Goal: Task Accomplishment & Management: Manage account settings

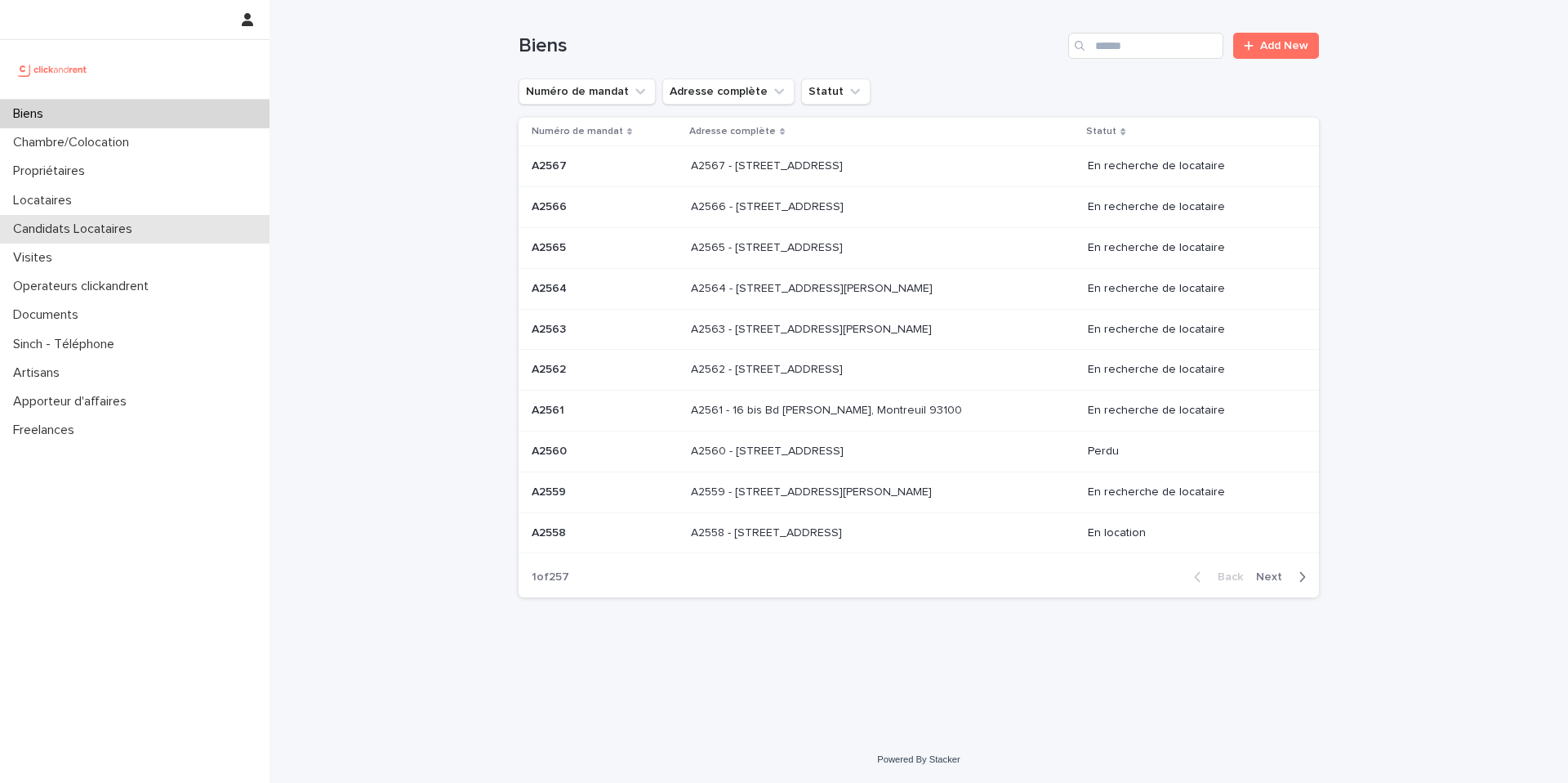
click at [139, 239] on div "Candidats Locataires" at bounding box center [134, 229] width 270 height 29
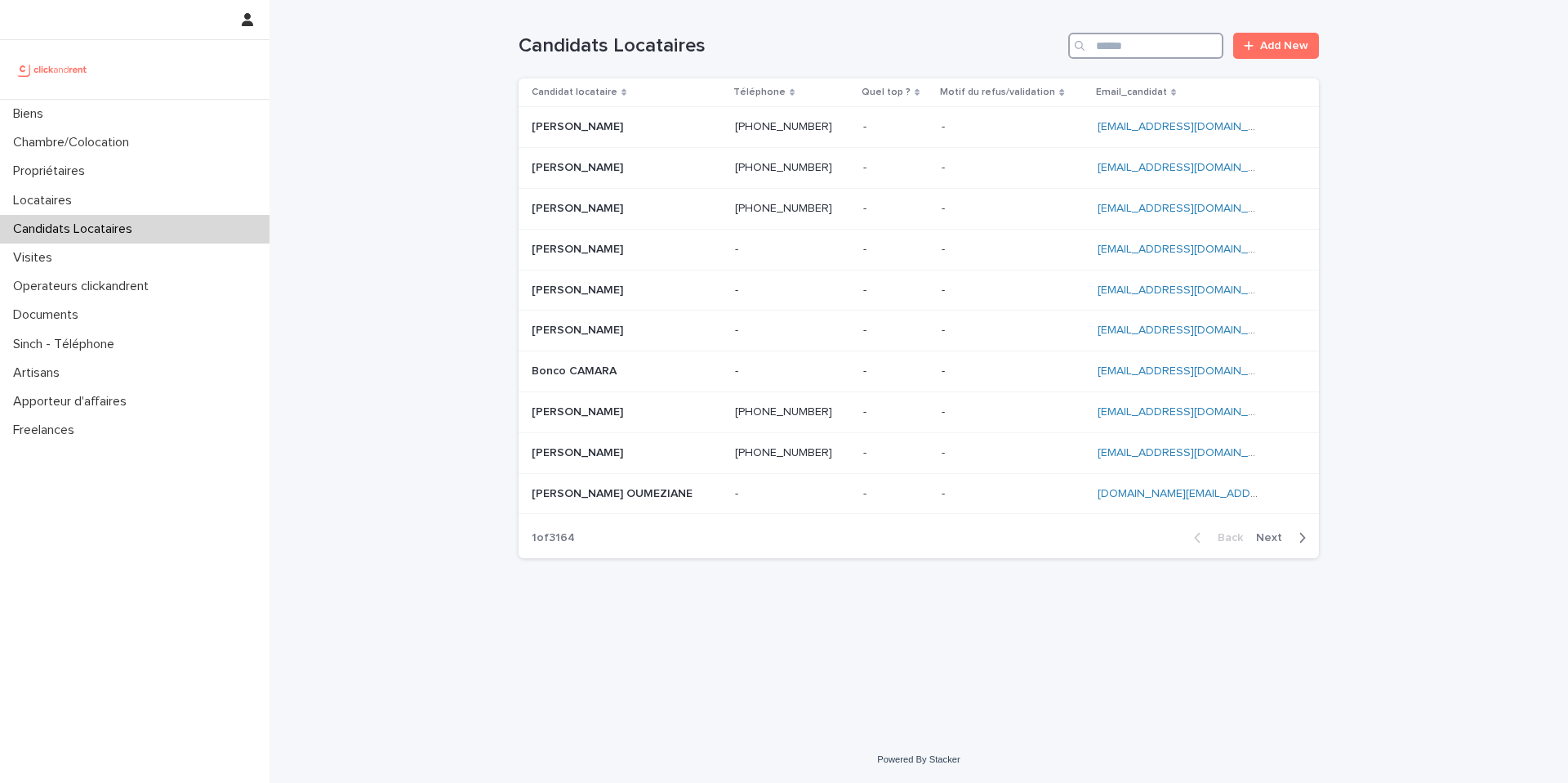
click at [1154, 43] on input "Search" at bounding box center [1145, 46] width 155 height 26
paste input "**********"
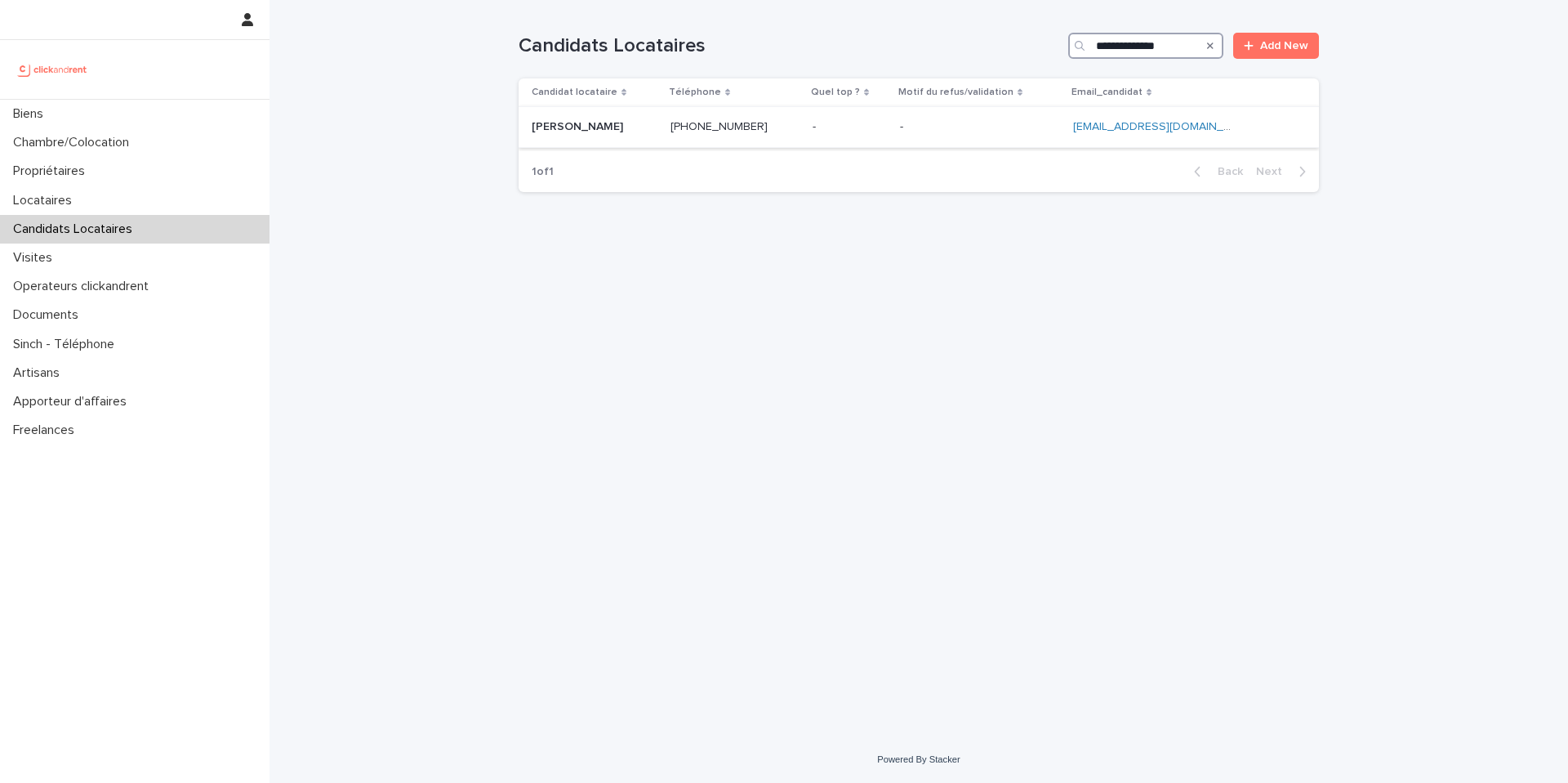
type input "**********"
click at [876, 136] on div "- -" at bounding box center [849, 126] width 75 height 27
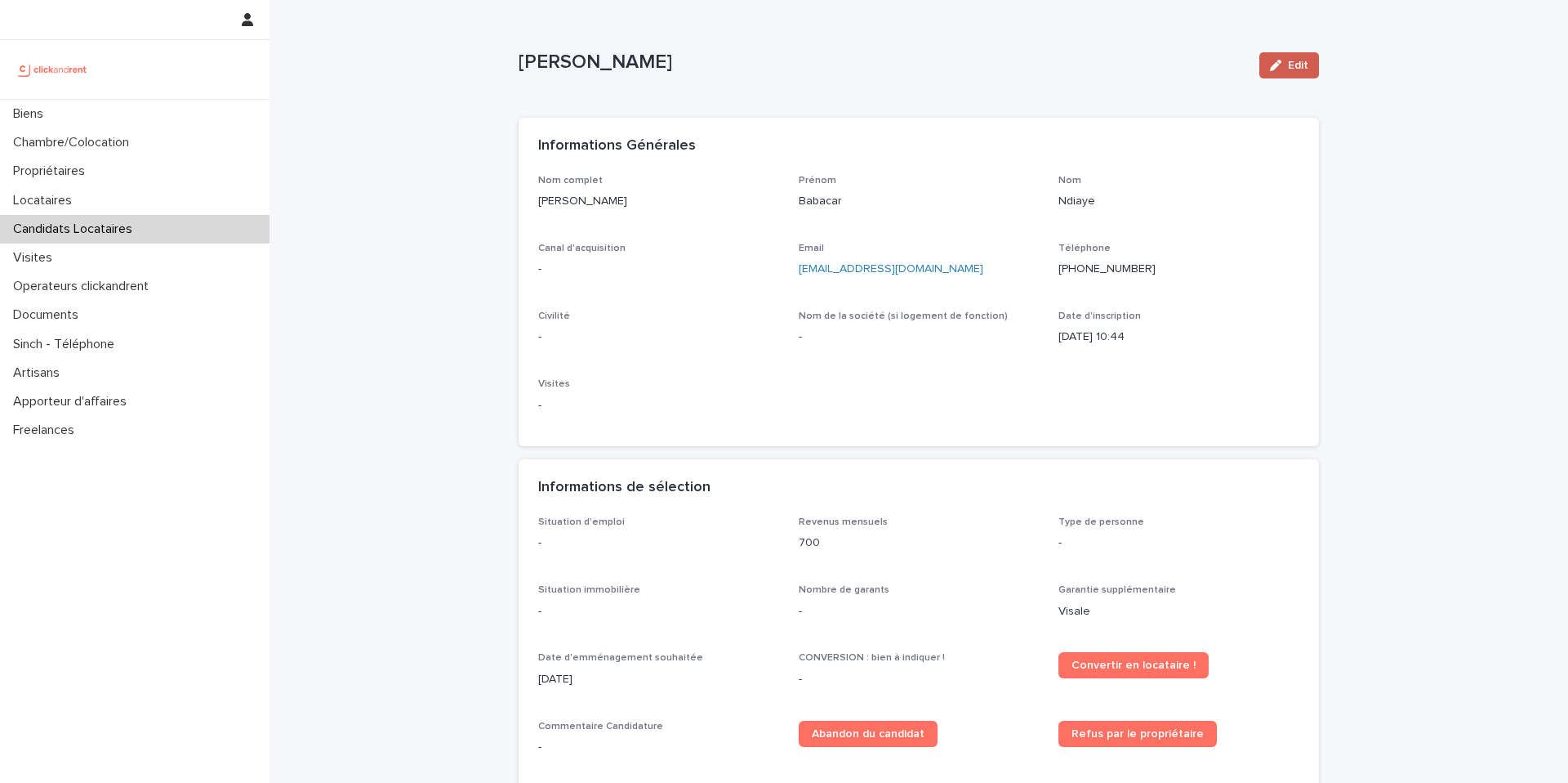
click at [1293, 66] on span "Edit" at bounding box center [1298, 66] width 20 height 11
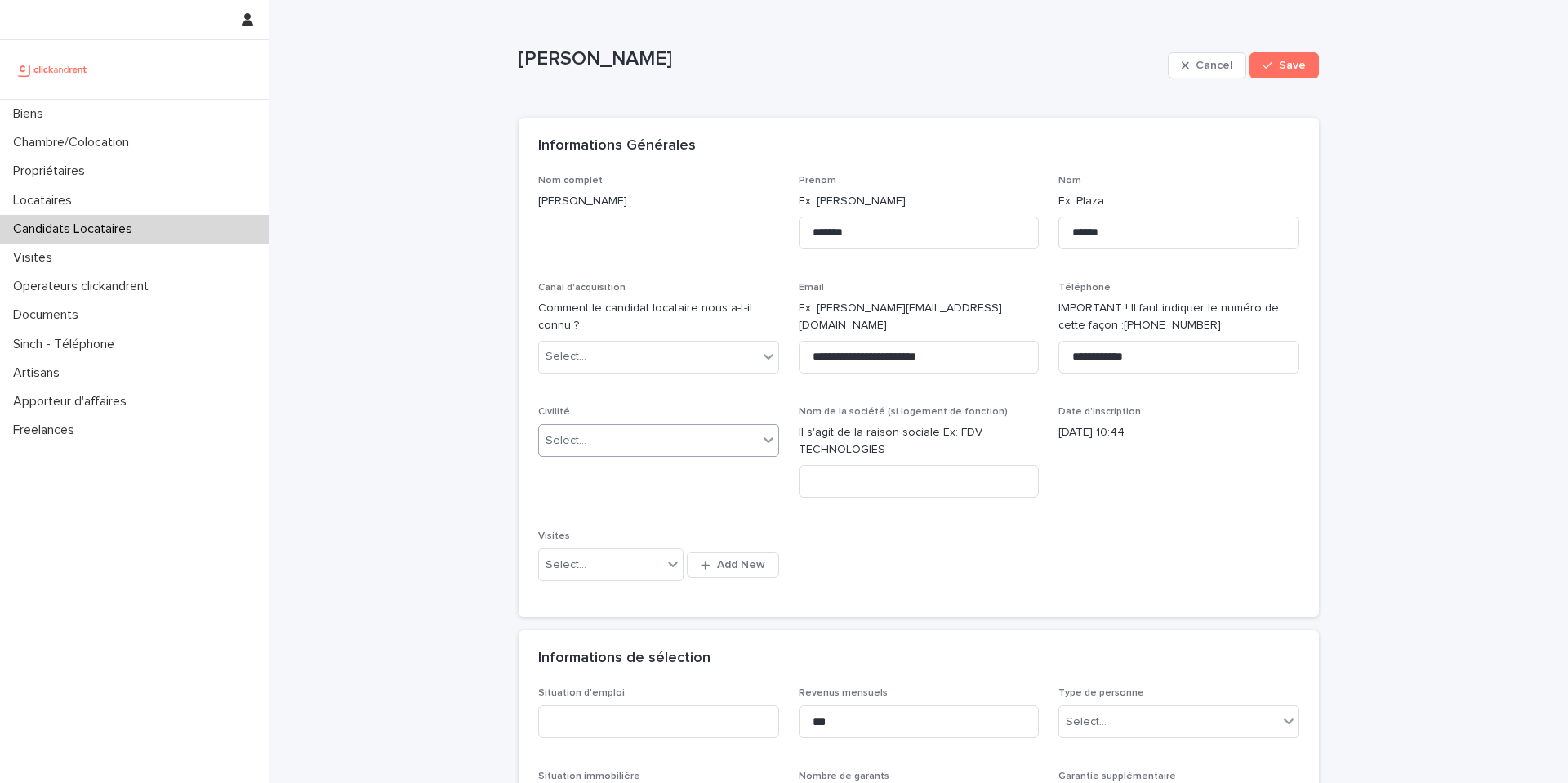
click at [653, 453] on div "Select..." at bounding box center [659, 440] width 241 height 33
click at [634, 500] on div "Monsieur" at bounding box center [659, 500] width 239 height 29
click at [689, 366] on div "Select..." at bounding box center [648, 356] width 219 height 27
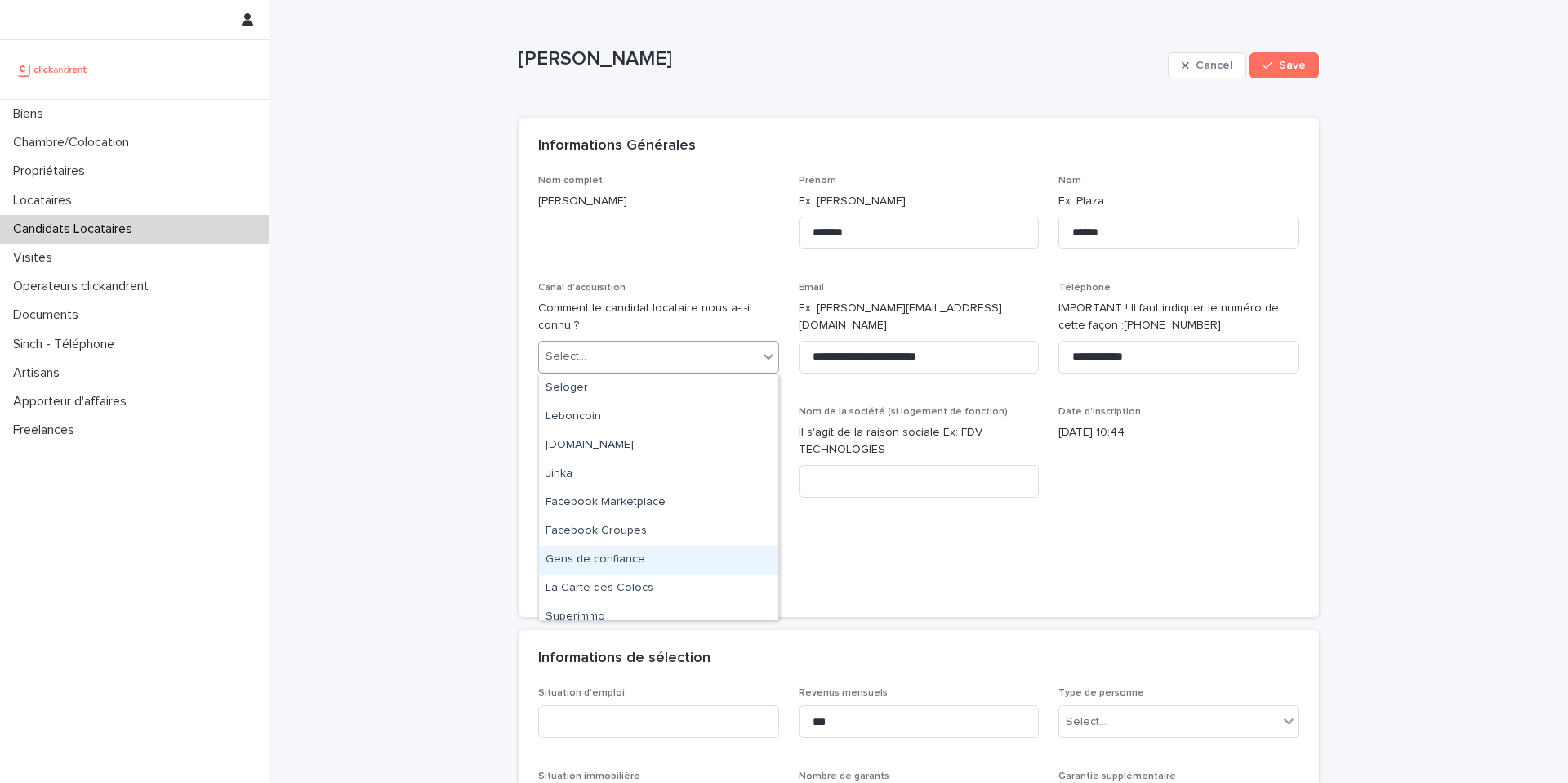
scroll to position [98, 0]
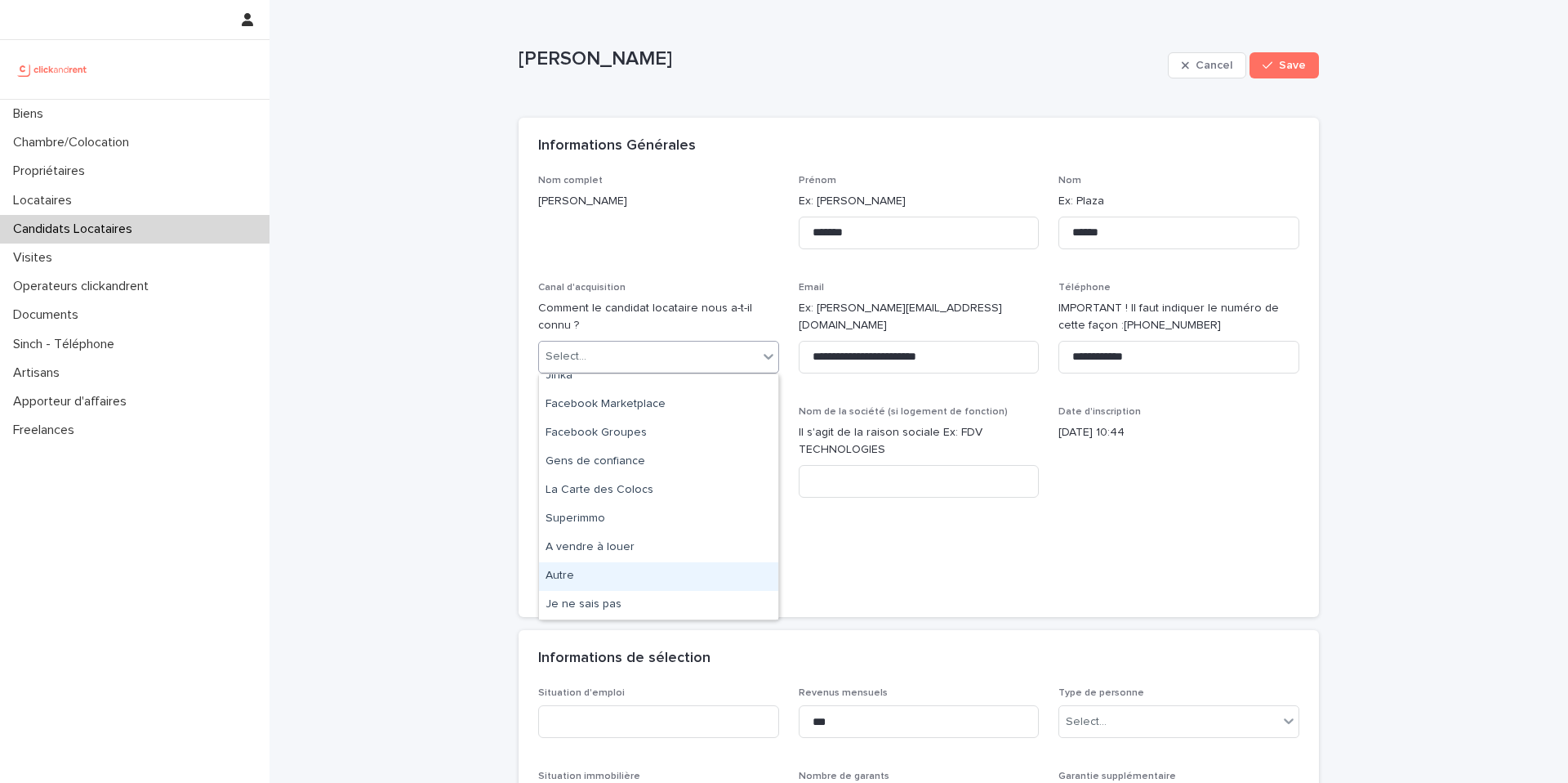
click at [655, 573] on div "Autre" at bounding box center [659, 576] width 239 height 29
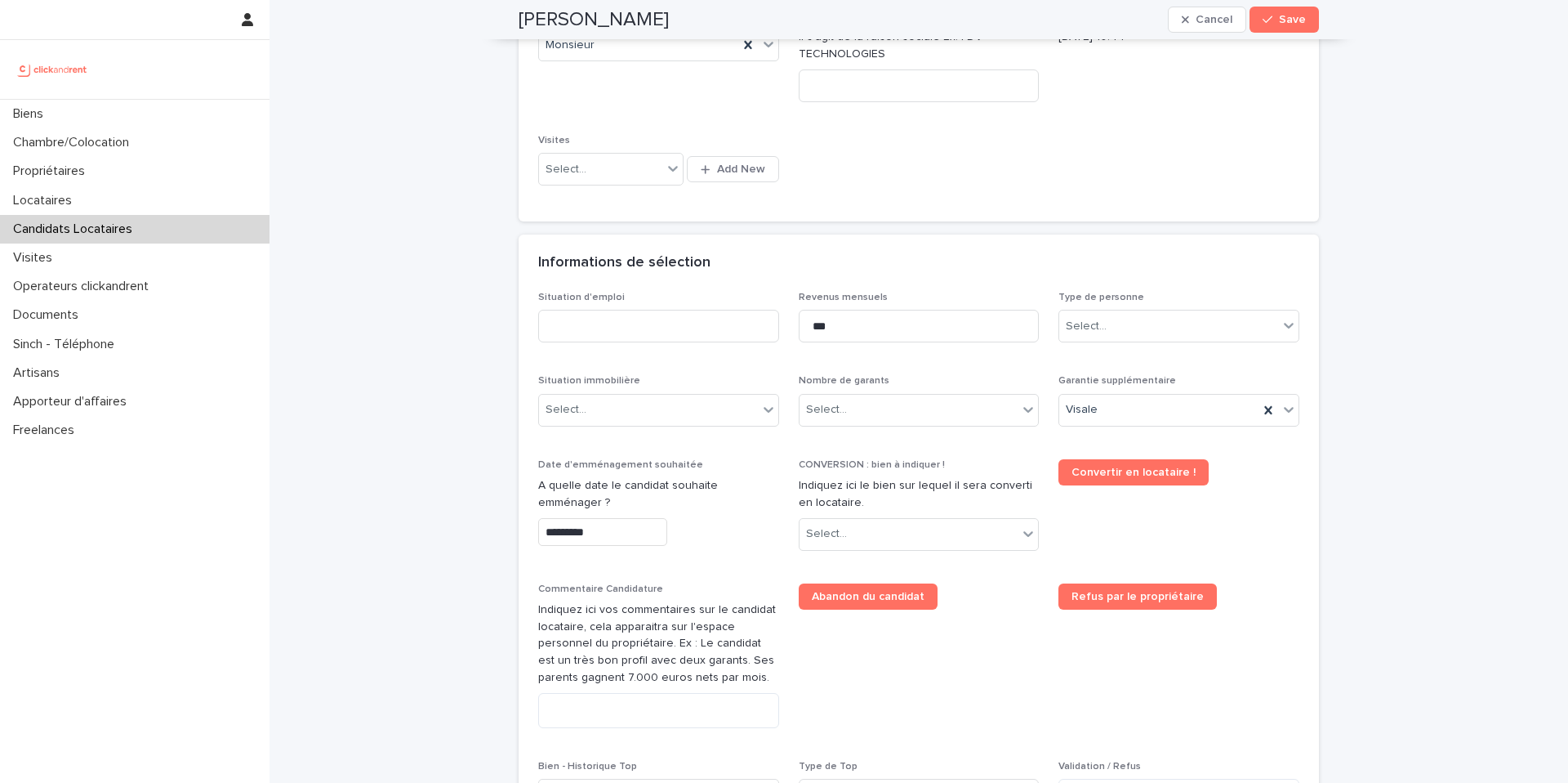
scroll to position [402, 0]
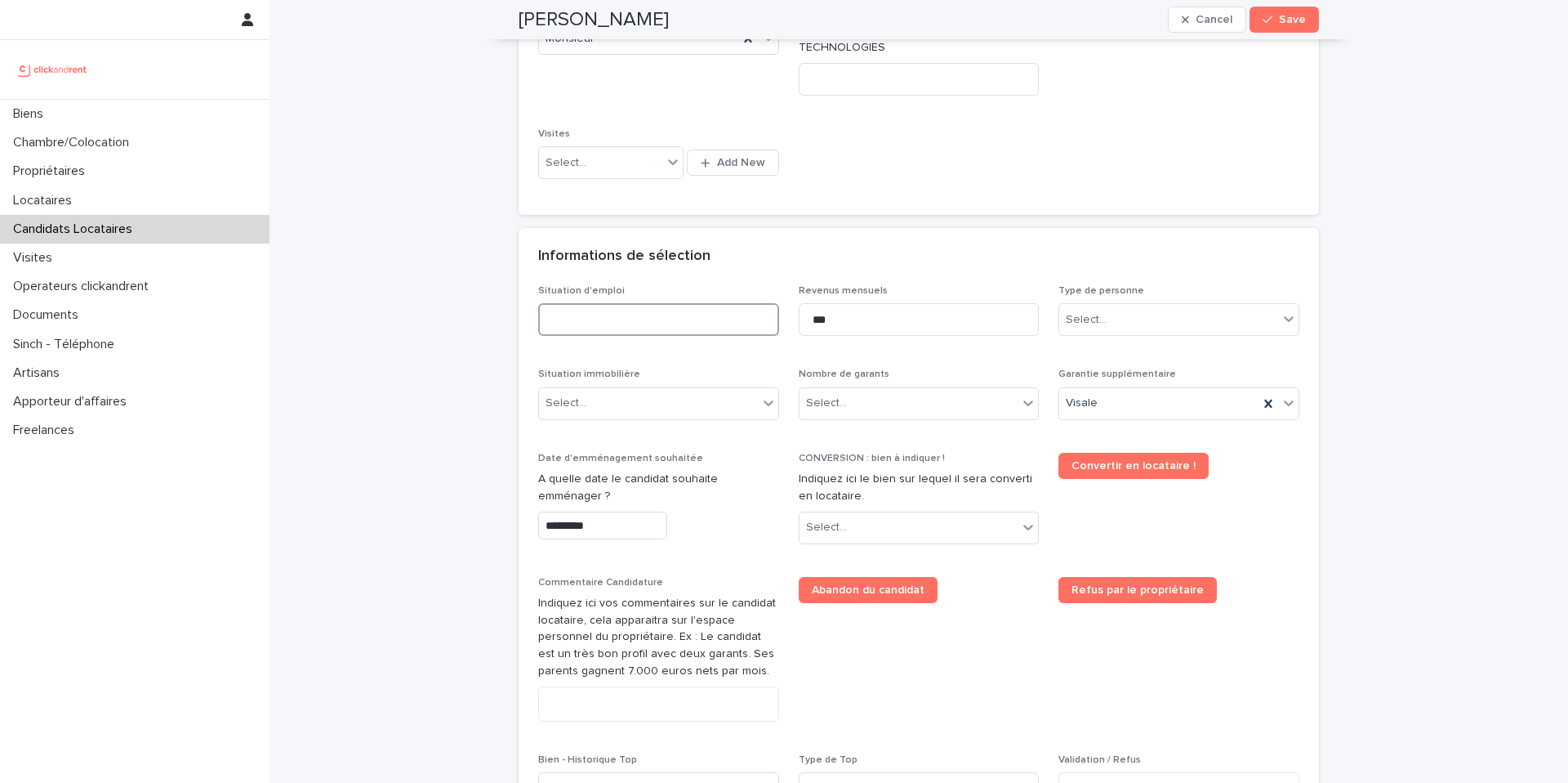
click at [693, 326] on input at bounding box center [659, 320] width 241 height 33
type input "*******"
click at [1175, 322] on div "Select..." at bounding box center [1168, 320] width 219 height 27
click at [1164, 346] on div "Particulier" at bounding box center [1179, 351] width 239 height 29
click at [639, 395] on div "Select..." at bounding box center [648, 403] width 219 height 27
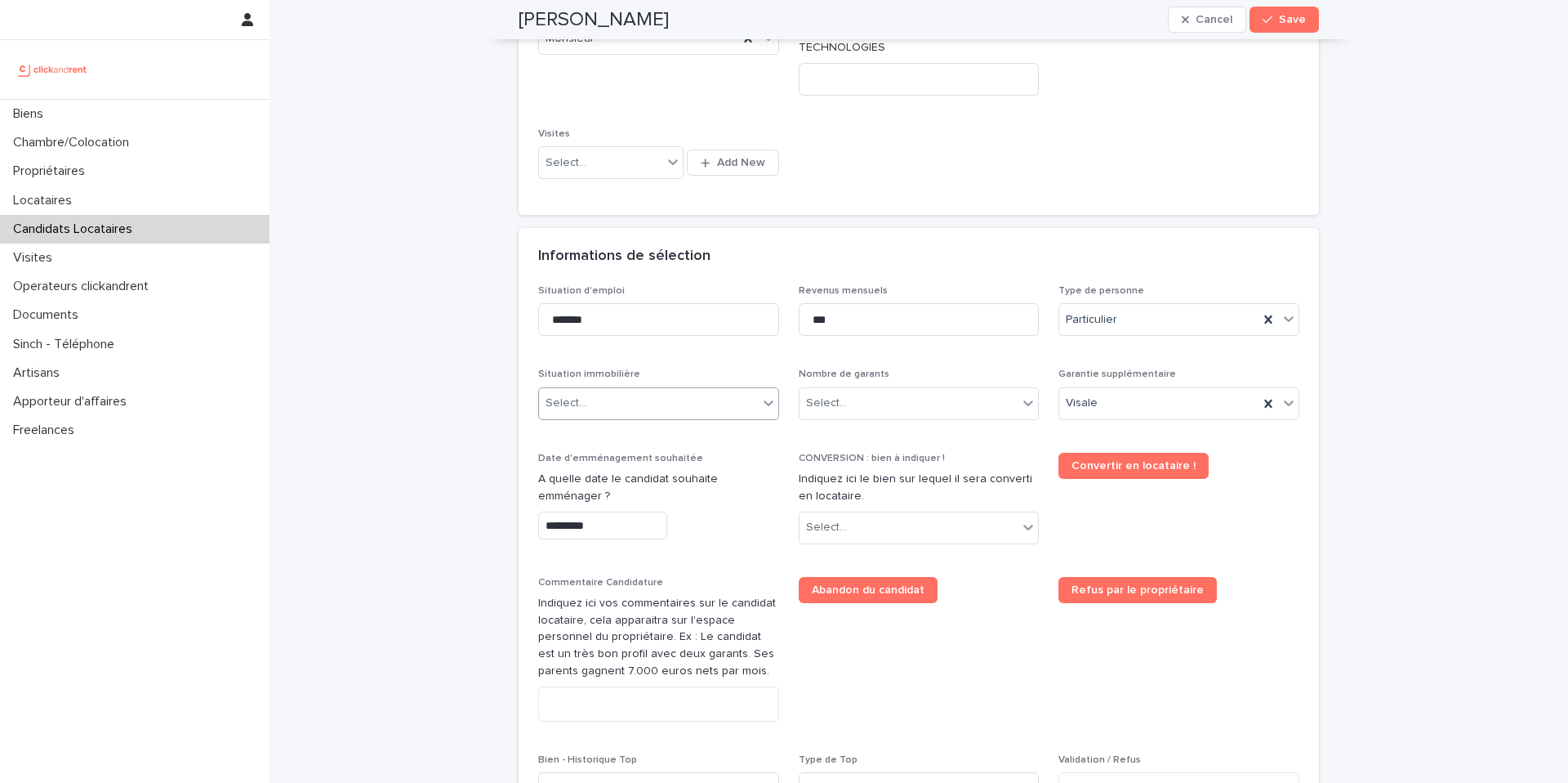
click at [689, 405] on div "Select..." at bounding box center [648, 403] width 219 height 27
click at [670, 497] on div "Hébergé" at bounding box center [659, 492] width 239 height 29
click at [843, 396] on div "Select..." at bounding box center [826, 403] width 41 height 17
click at [854, 439] on div "Pas de garant Personne Physique" at bounding box center [919, 435] width 239 height 29
click at [639, 530] on input "*********" at bounding box center [602, 526] width 129 height 29
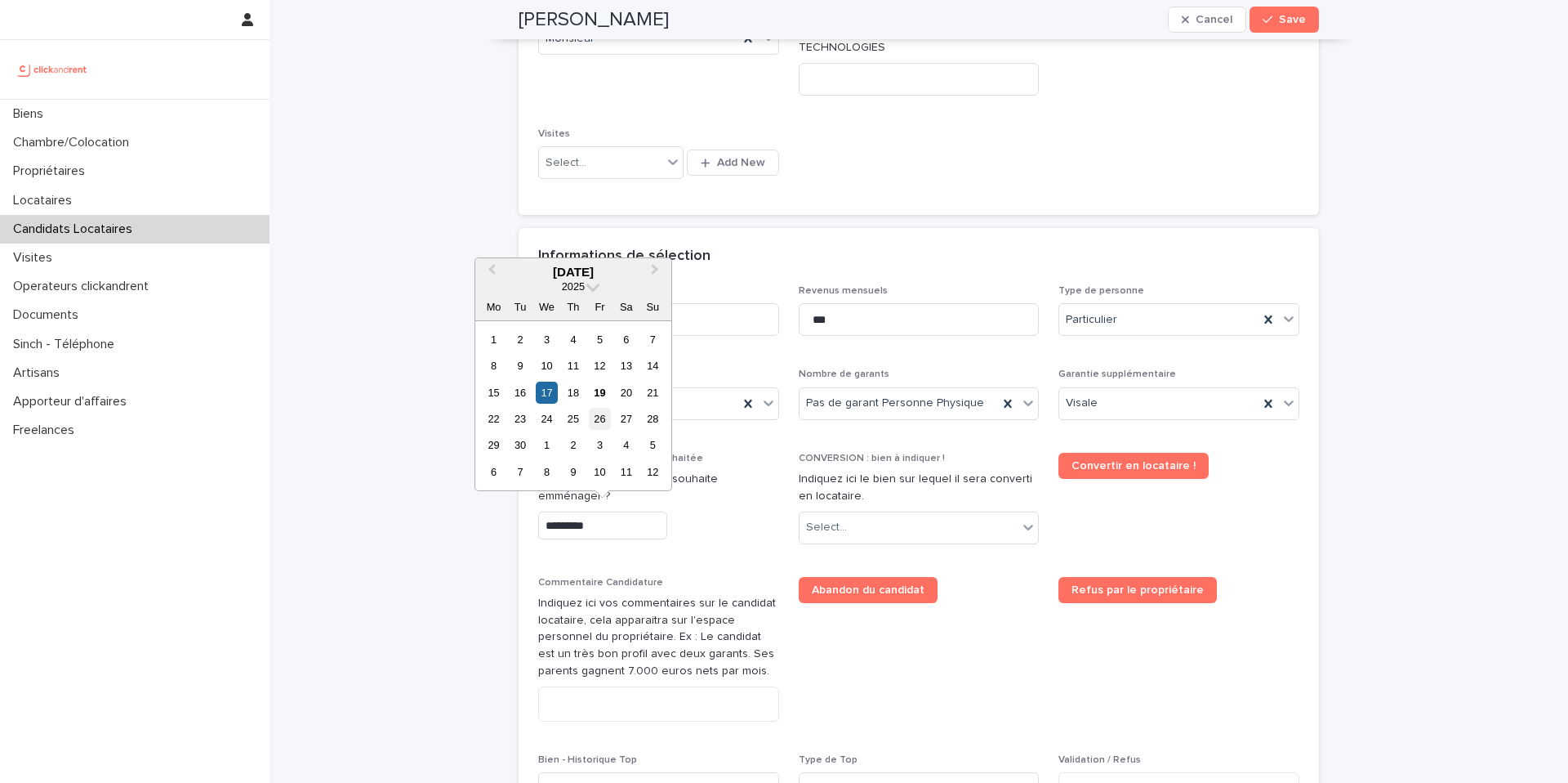
click at [599, 421] on div "26" at bounding box center [599, 418] width 22 height 22
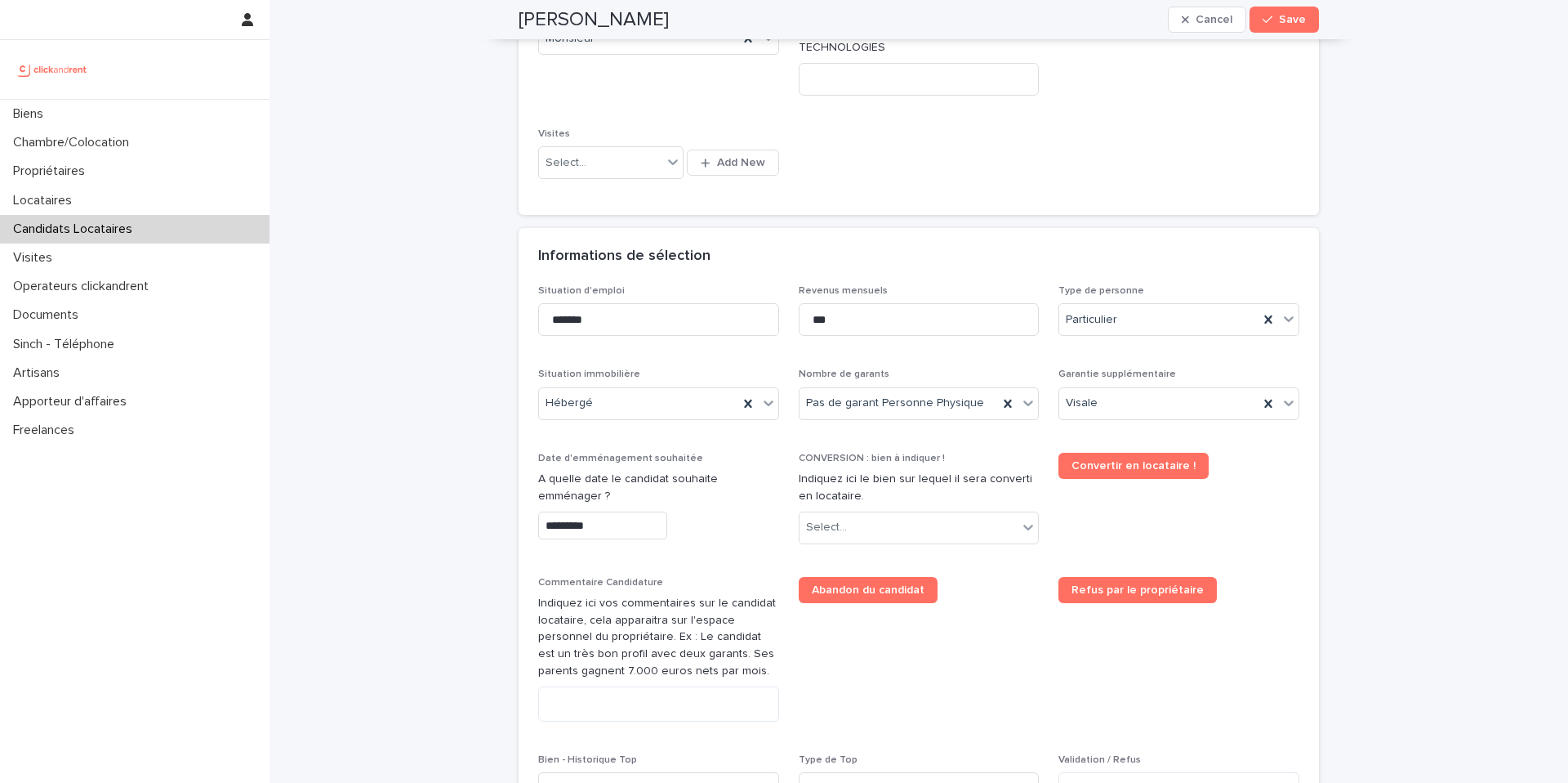
type input "*********"
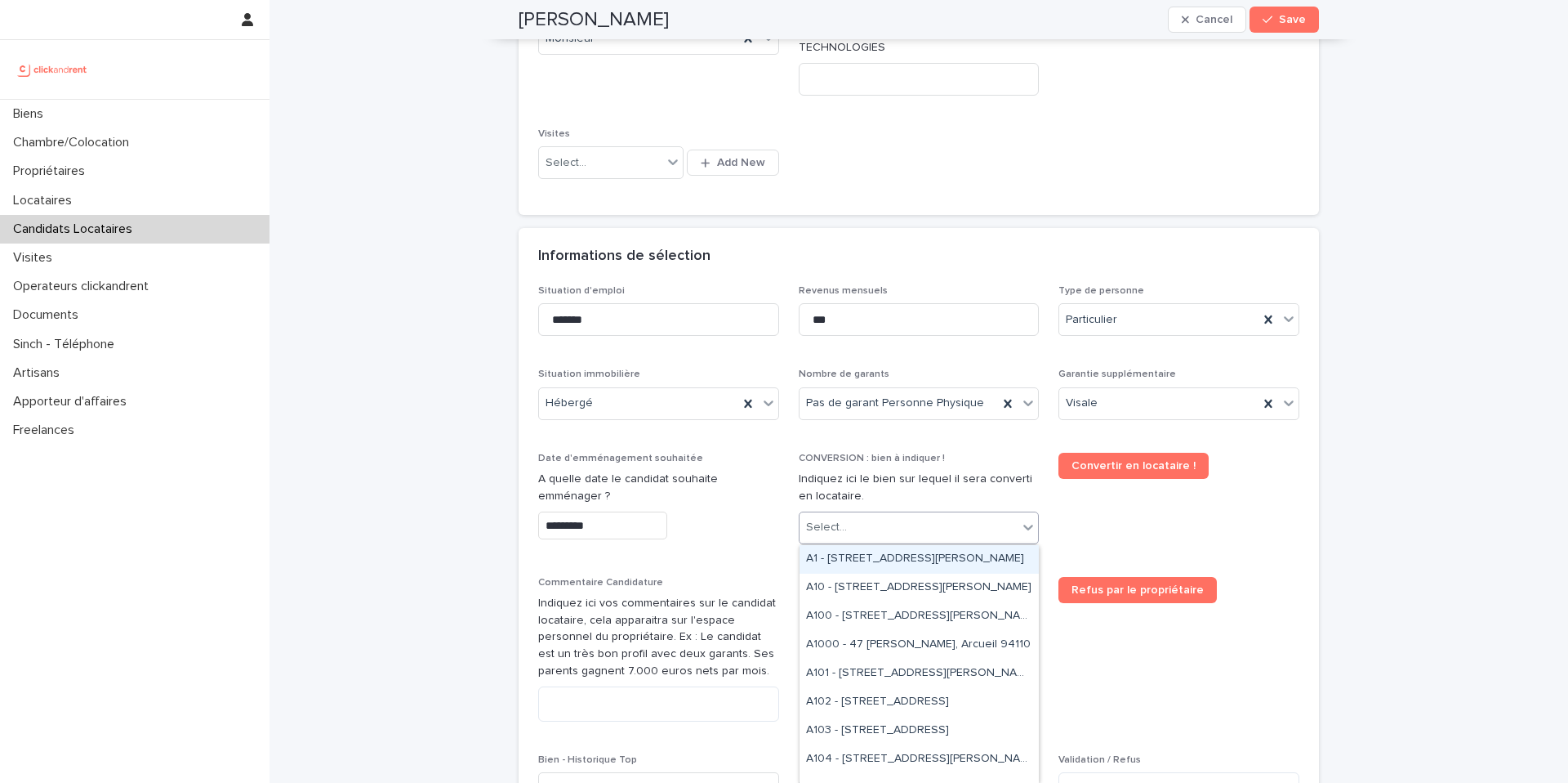
click at [855, 538] on div "Select..." at bounding box center [908, 527] width 219 height 27
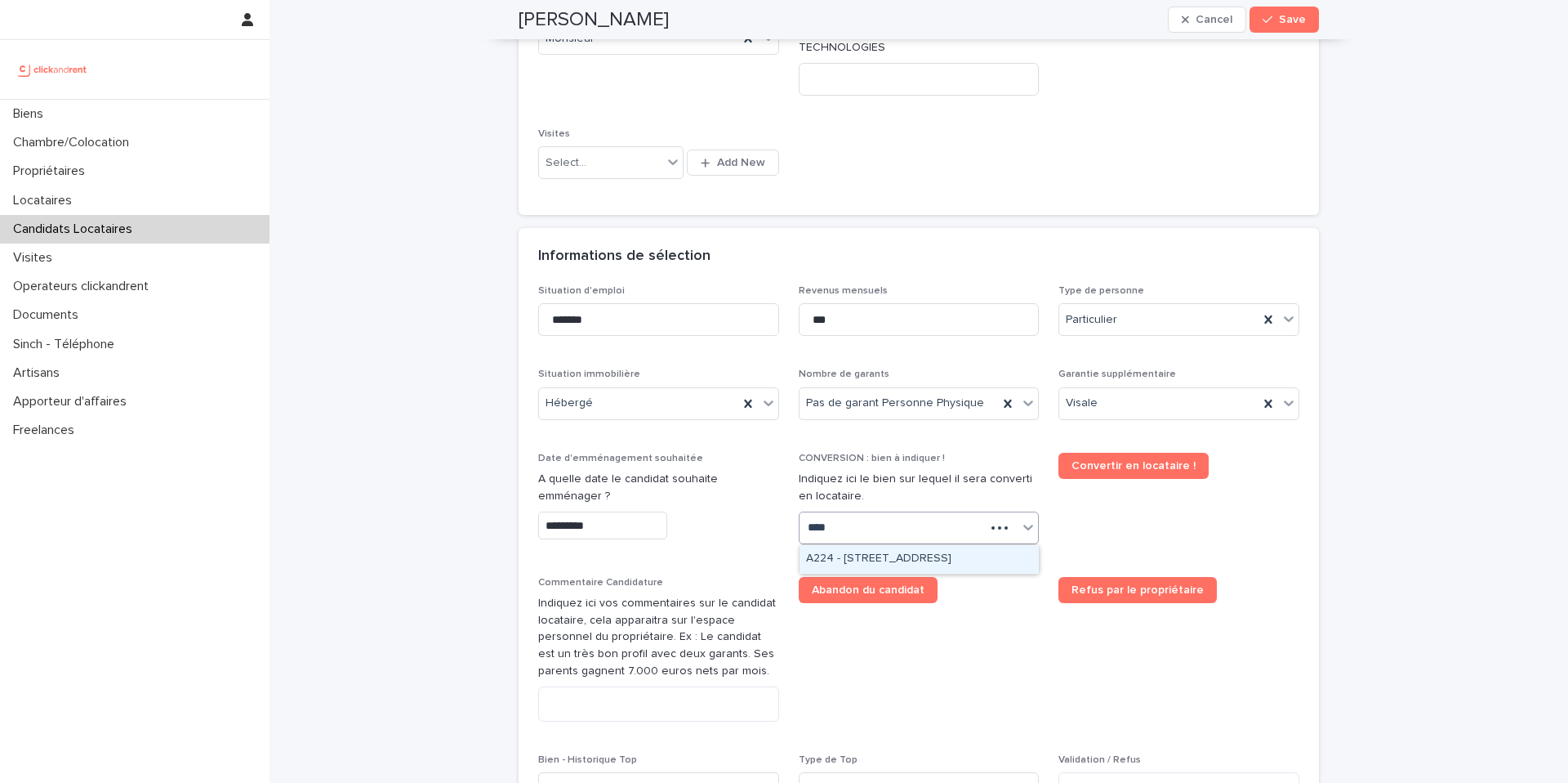
type input "*****"
click at [897, 557] on div "A2249 - [STREET_ADDRESS]" at bounding box center [919, 559] width 239 height 29
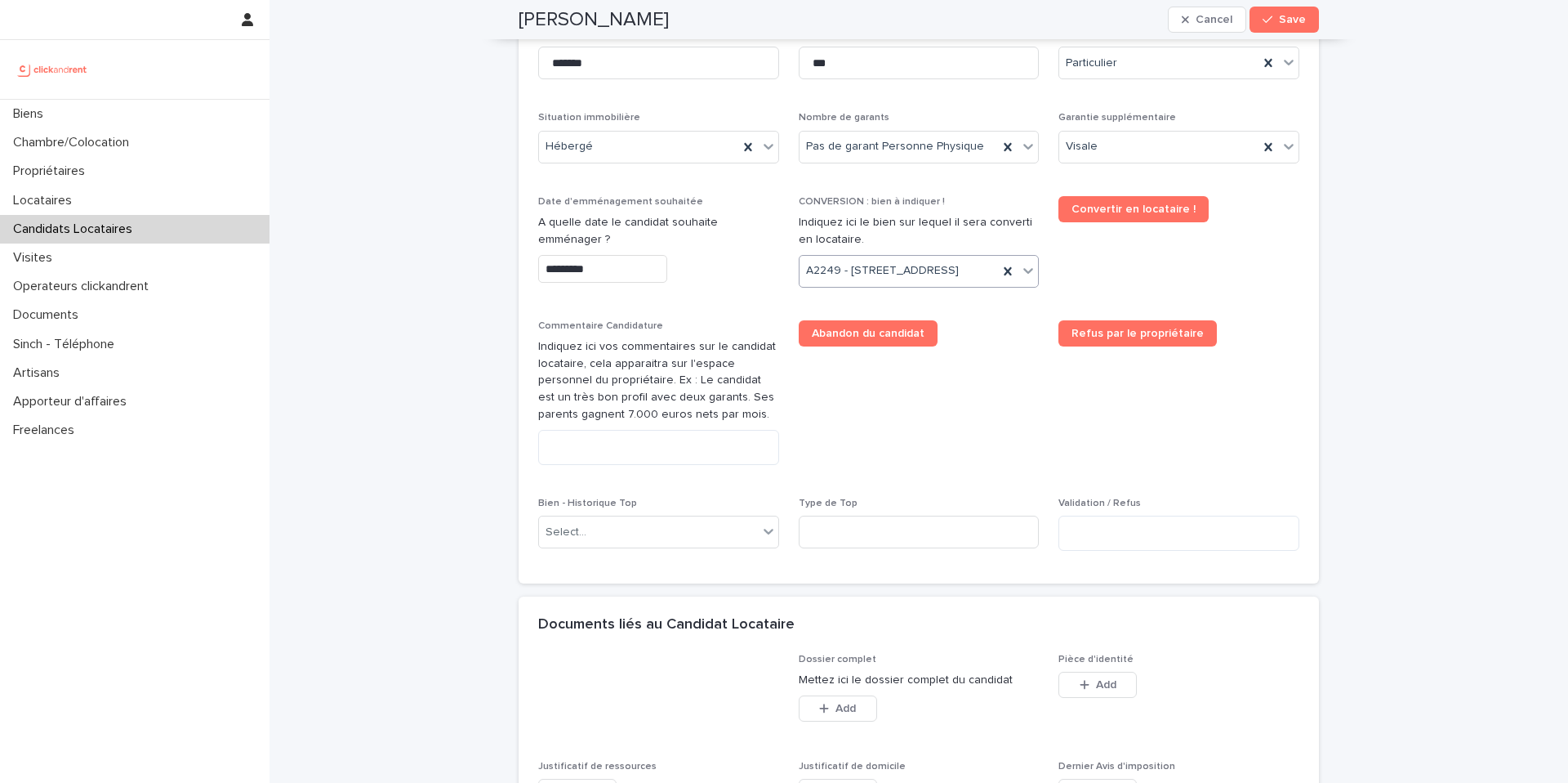
scroll to position [660, 0]
click at [705, 544] on div "Select..." at bounding box center [648, 530] width 219 height 27
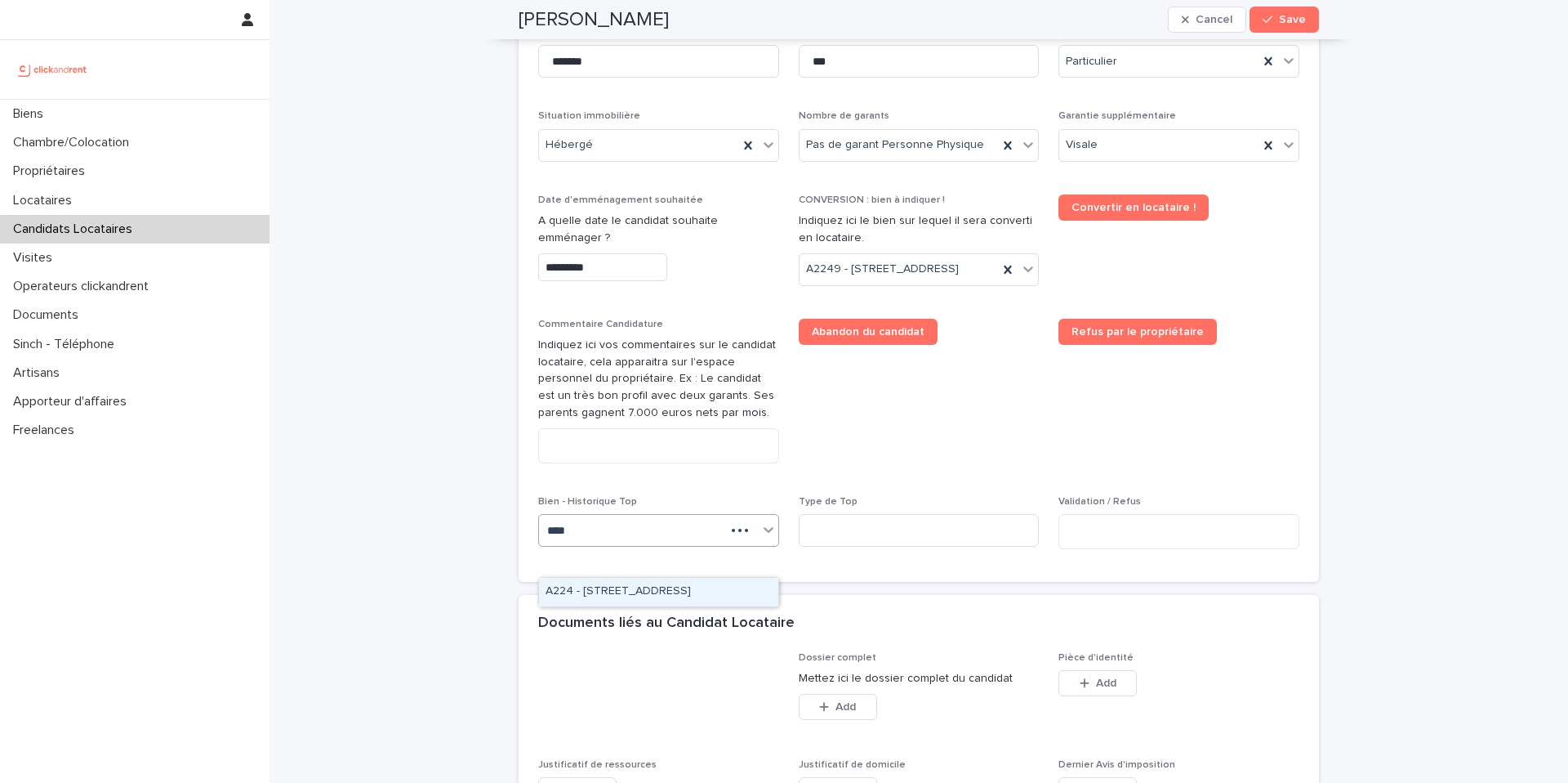
type input "*****"
click at [710, 594] on div "A2249 - [STREET_ADDRESS]" at bounding box center [659, 591] width 239 height 29
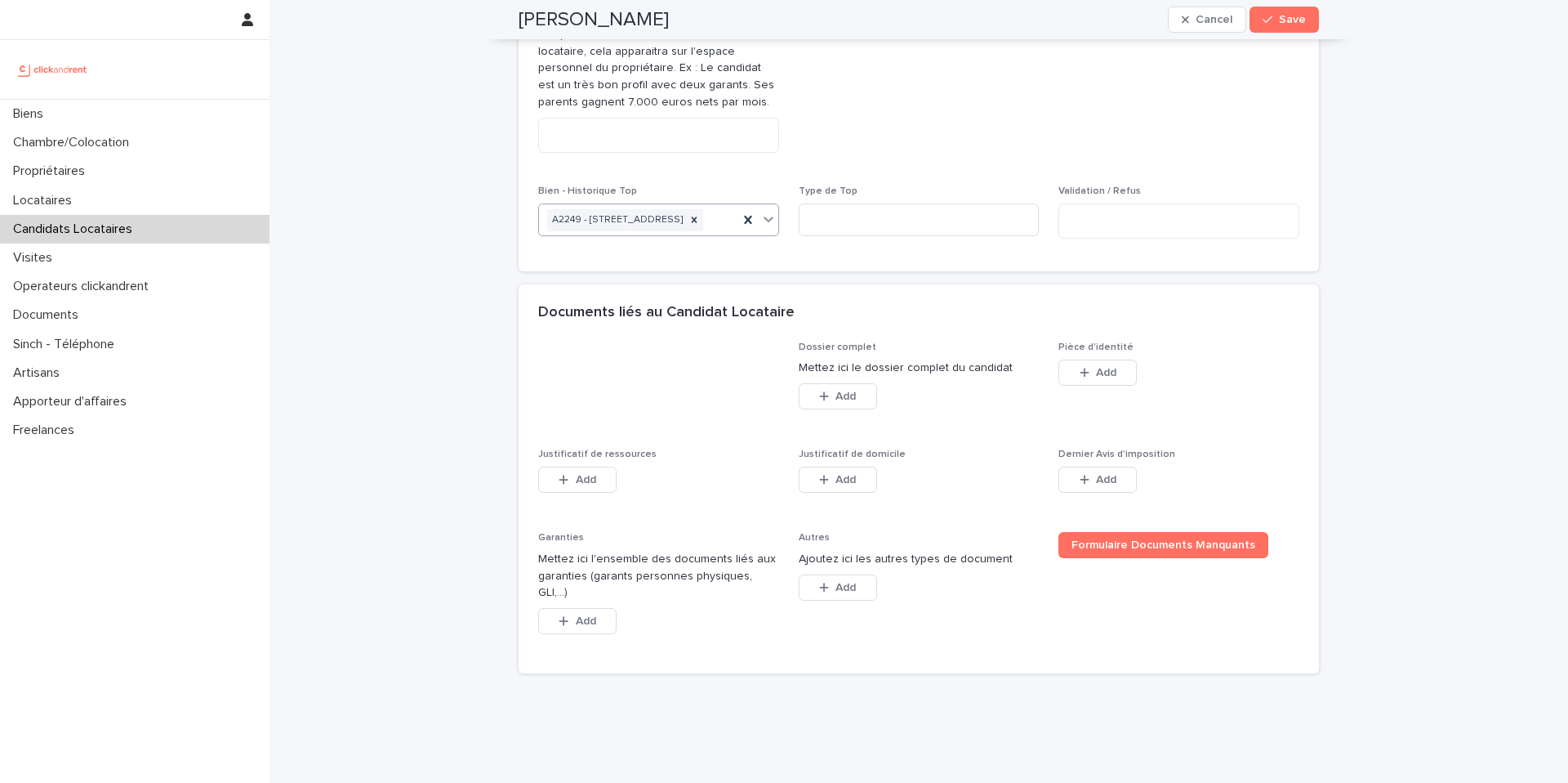
scroll to position [1033, 0]
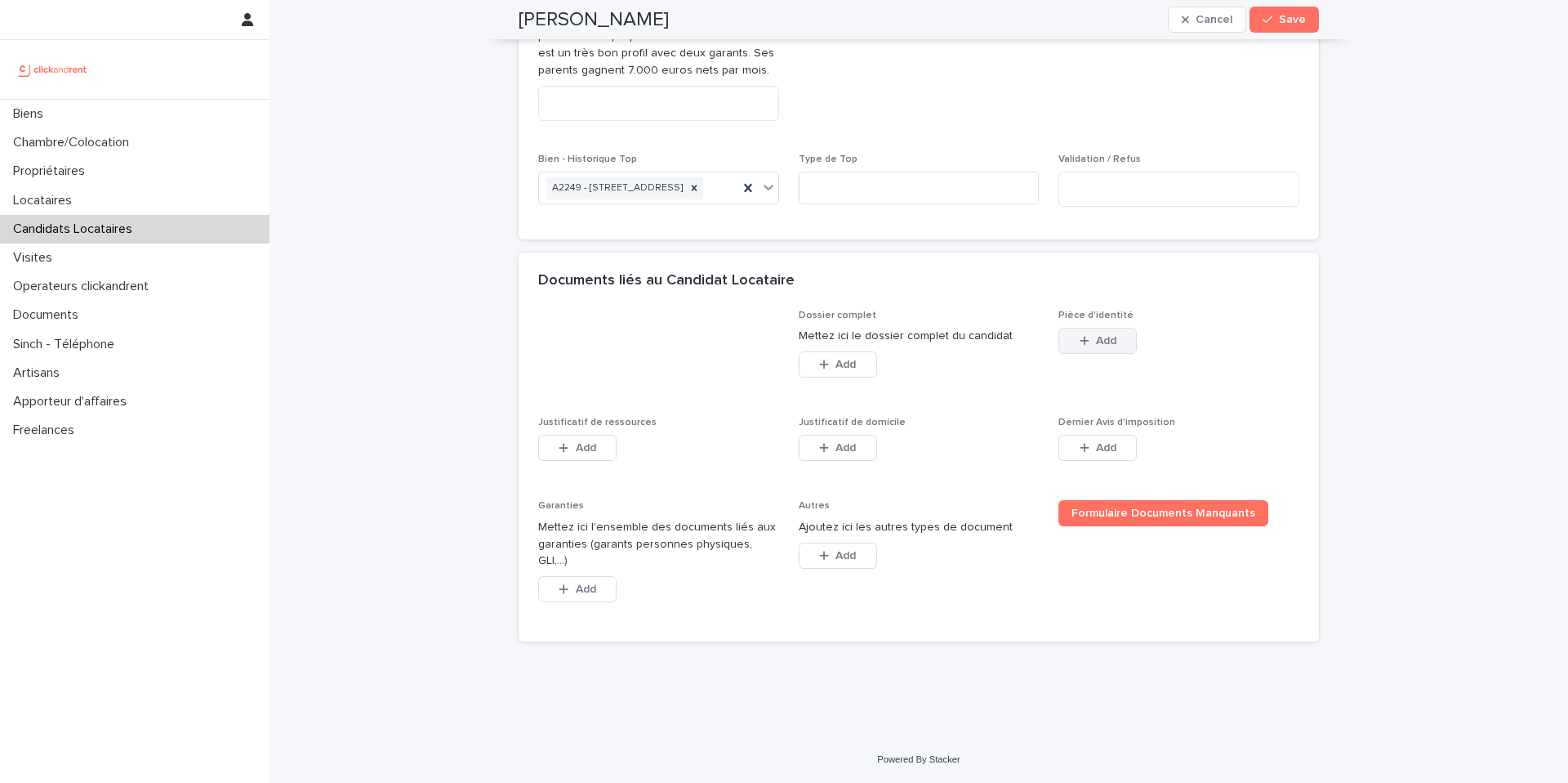
click at [1088, 353] on button "Add" at bounding box center [1098, 341] width 79 height 26
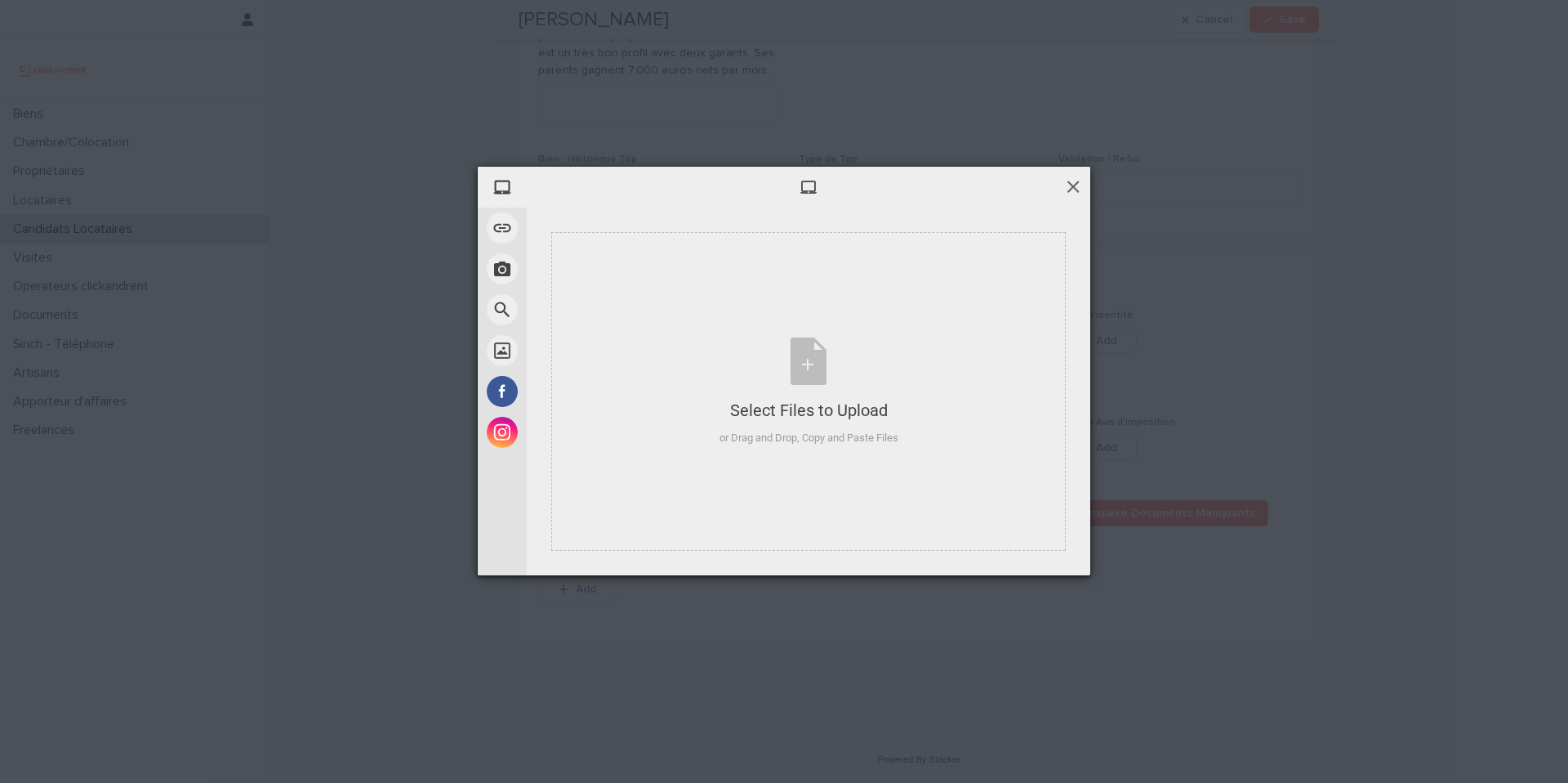
click at [1075, 184] on span at bounding box center [1073, 186] width 18 height 18
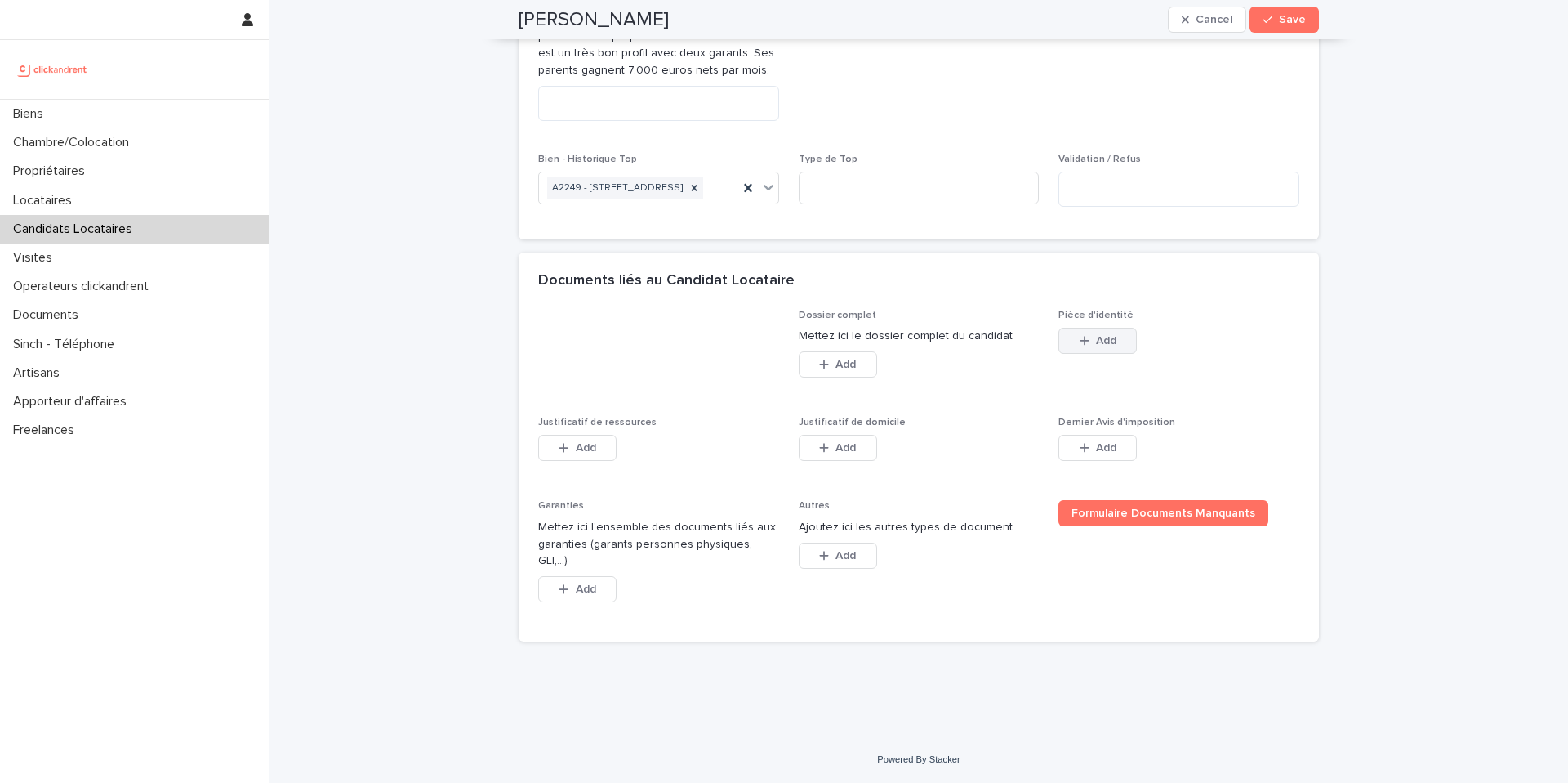
click at [1113, 346] on span "Add" at bounding box center [1106, 341] width 20 height 11
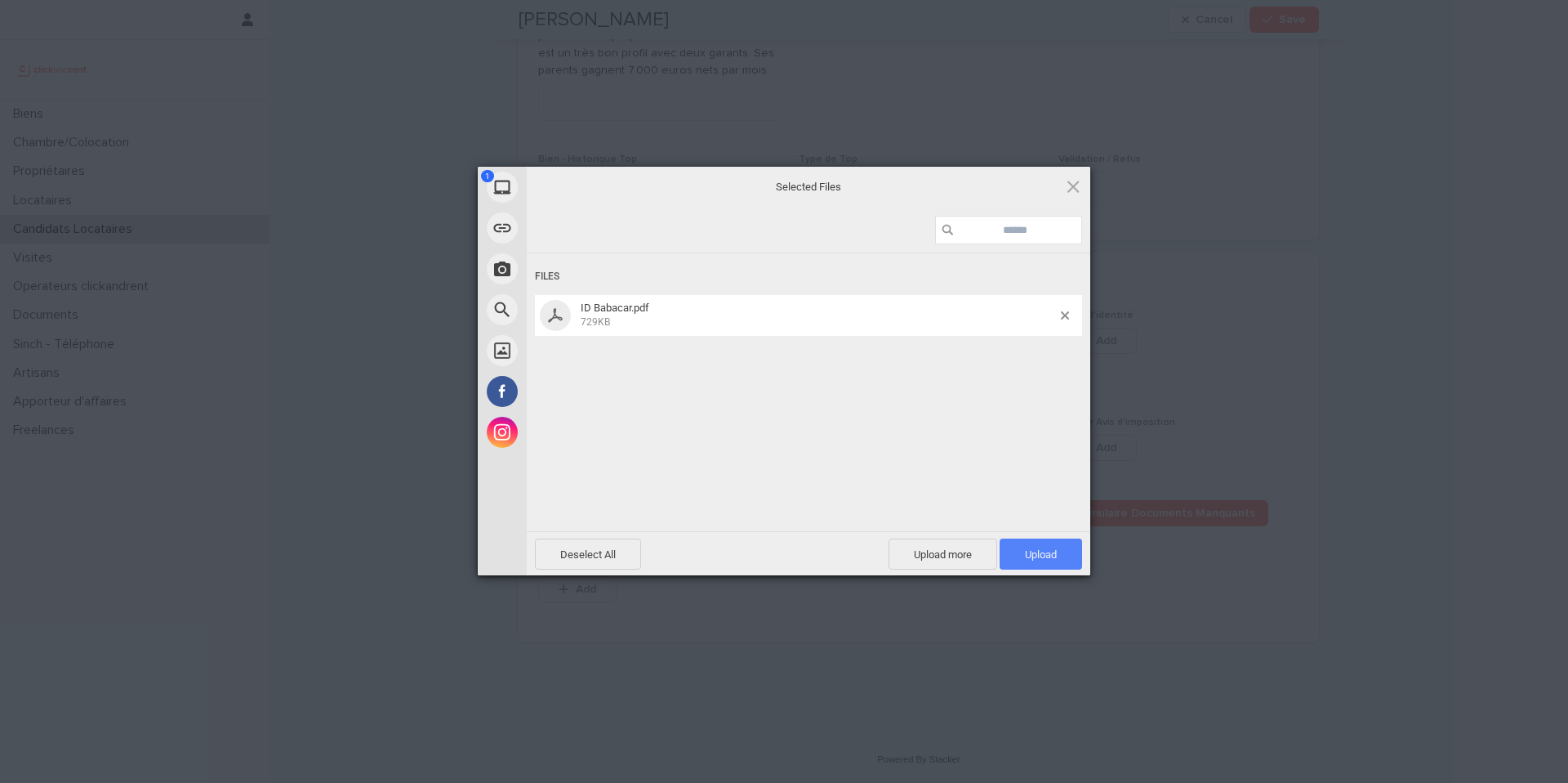
click at [1039, 563] on span "Upload 1" at bounding box center [1041, 554] width 83 height 31
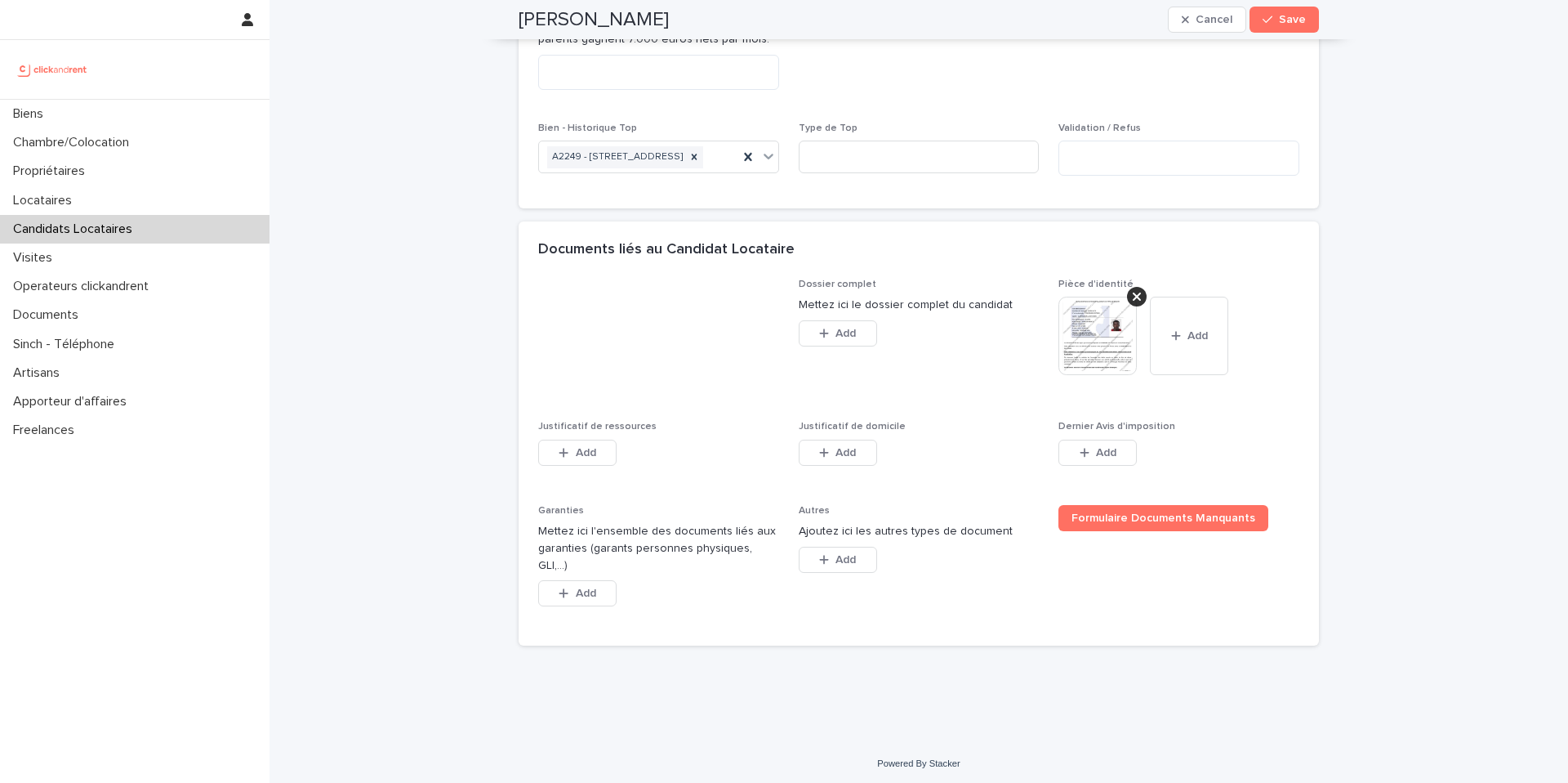
click at [1091, 375] on img at bounding box center [1098, 336] width 79 height 79
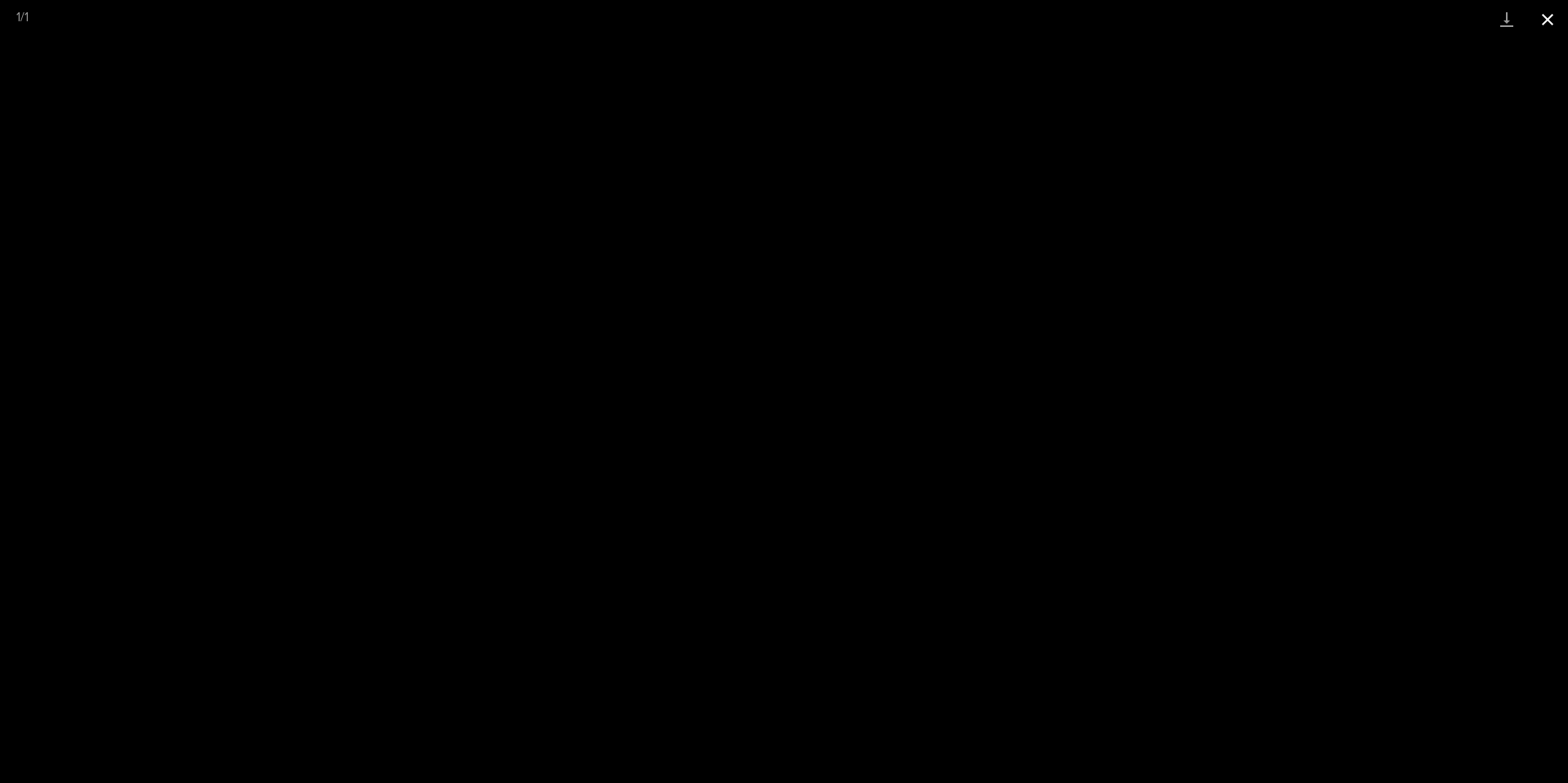
click at [1550, 20] on button "Close gallery" at bounding box center [1548, 19] width 41 height 39
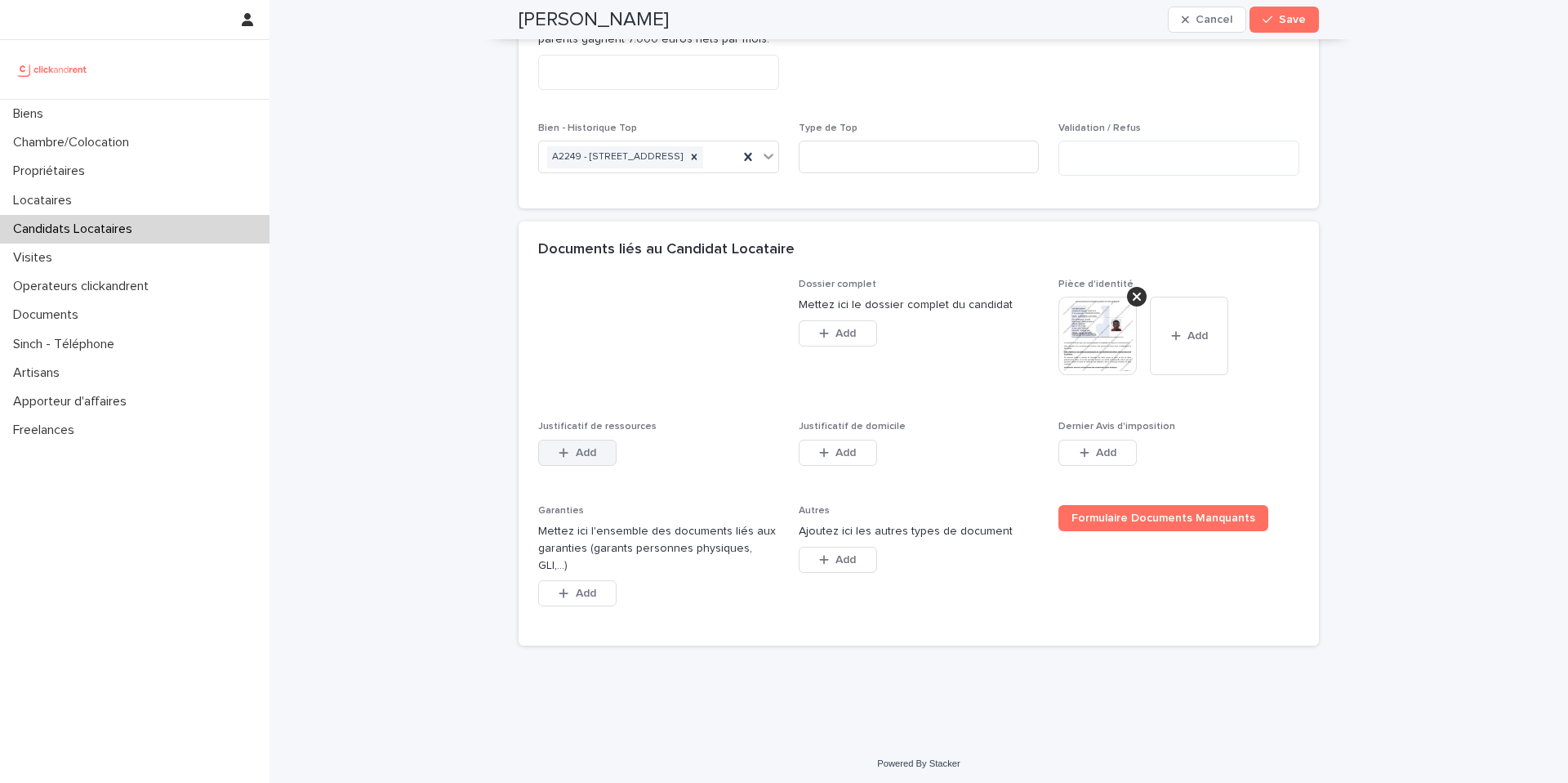
click at [596, 466] on button "Add" at bounding box center [578, 453] width 79 height 26
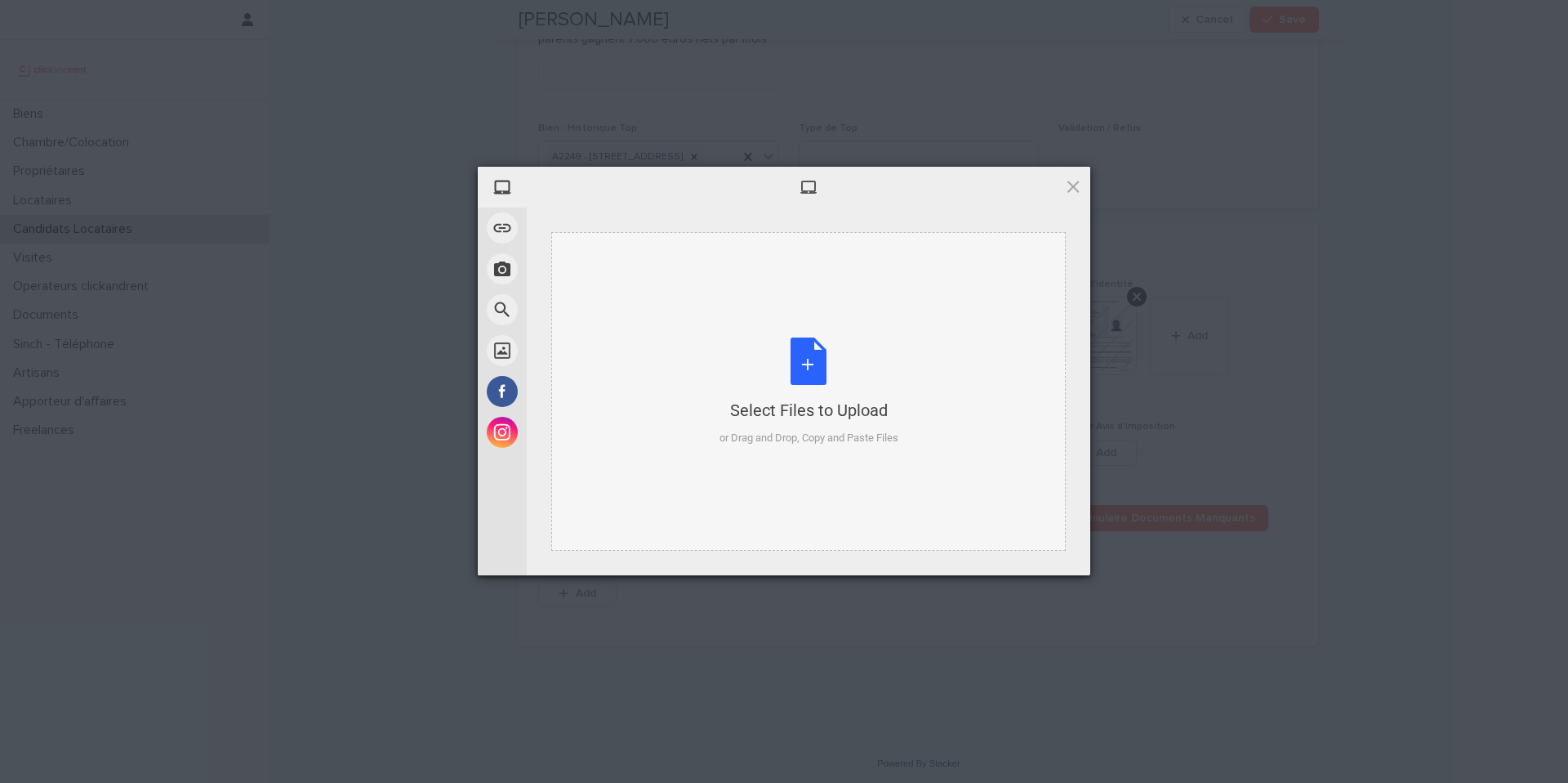
click at [803, 366] on div "Select Files to Upload or Drag and Drop, Copy and Paste Files" at bounding box center [809, 392] width 179 height 109
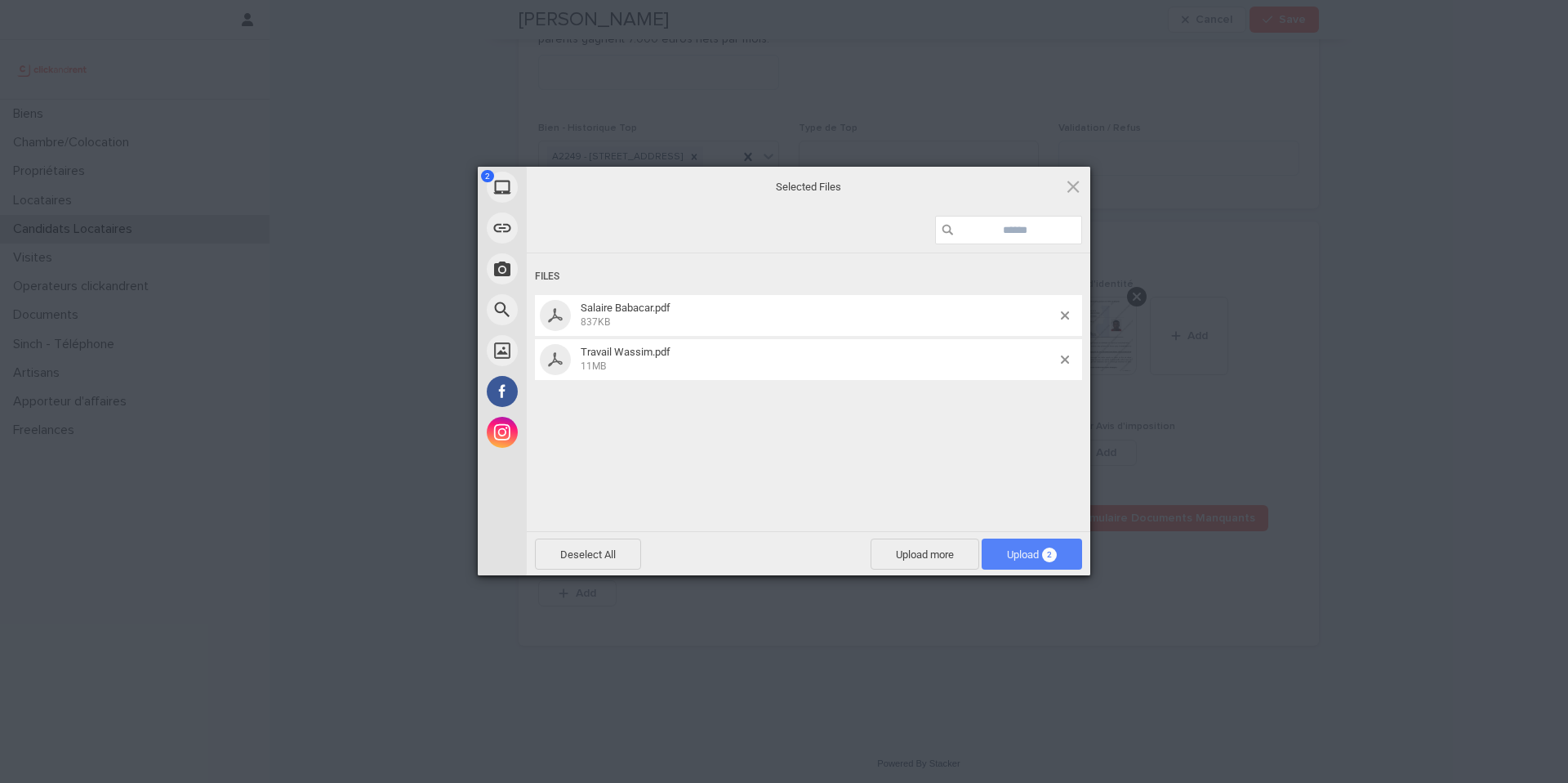
click at [1049, 550] on span "2" at bounding box center [1049, 555] width 15 height 15
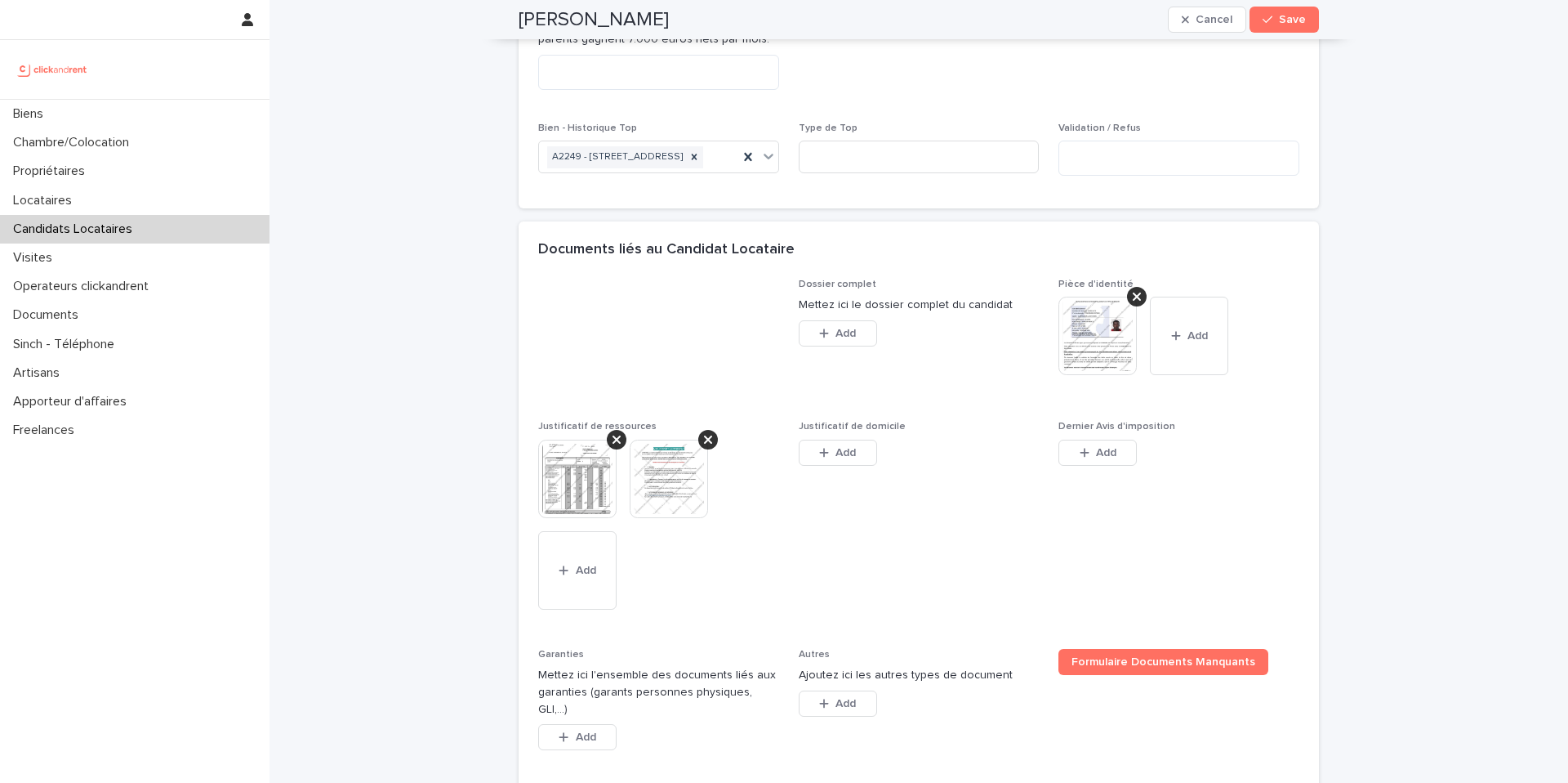
click at [592, 518] on img at bounding box center [578, 479] width 79 height 79
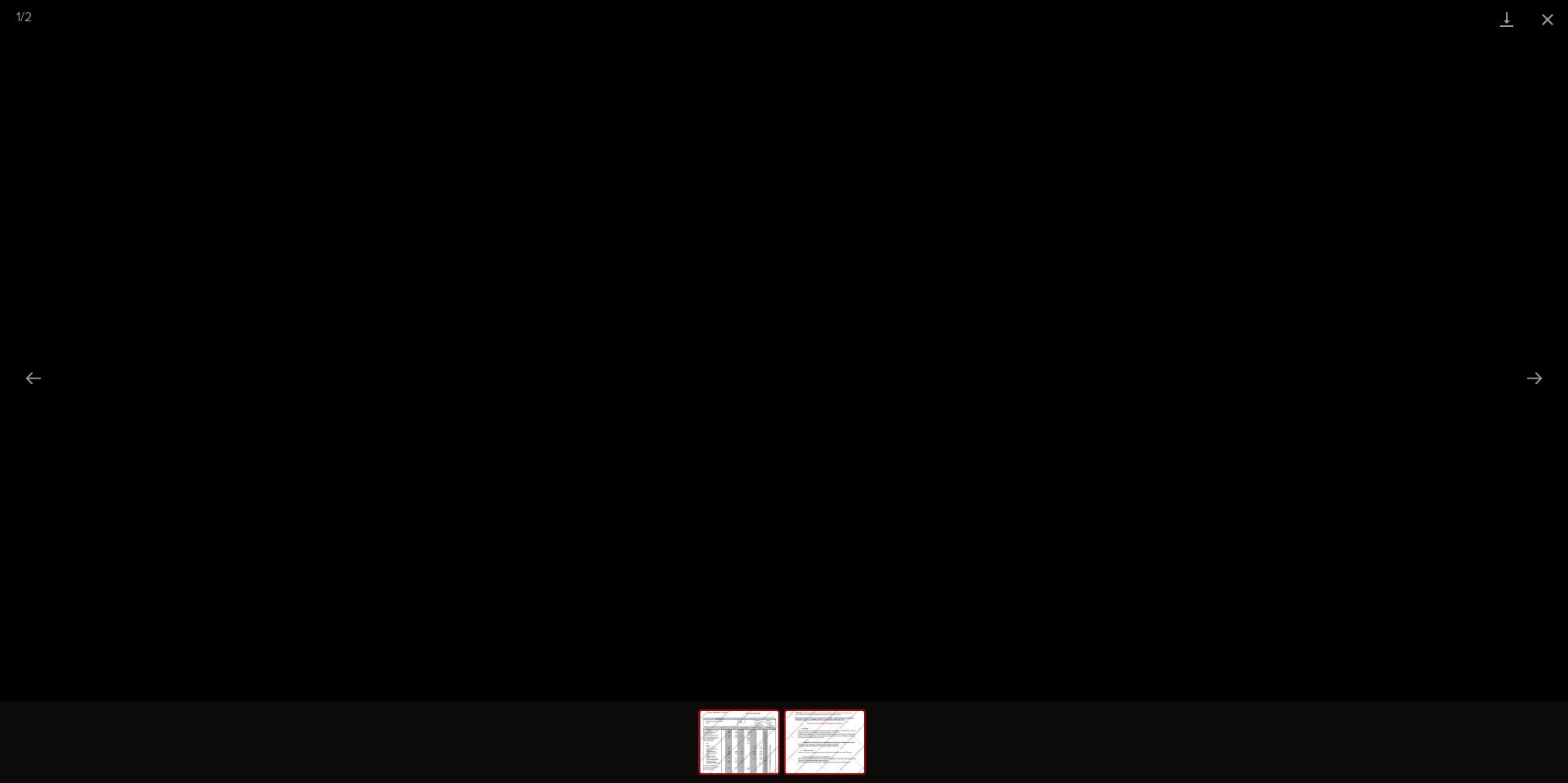
click at [820, 763] on img at bounding box center [825, 742] width 79 height 62
click at [1549, 20] on button "Close gallery" at bounding box center [1548, 19] width 41 height 39
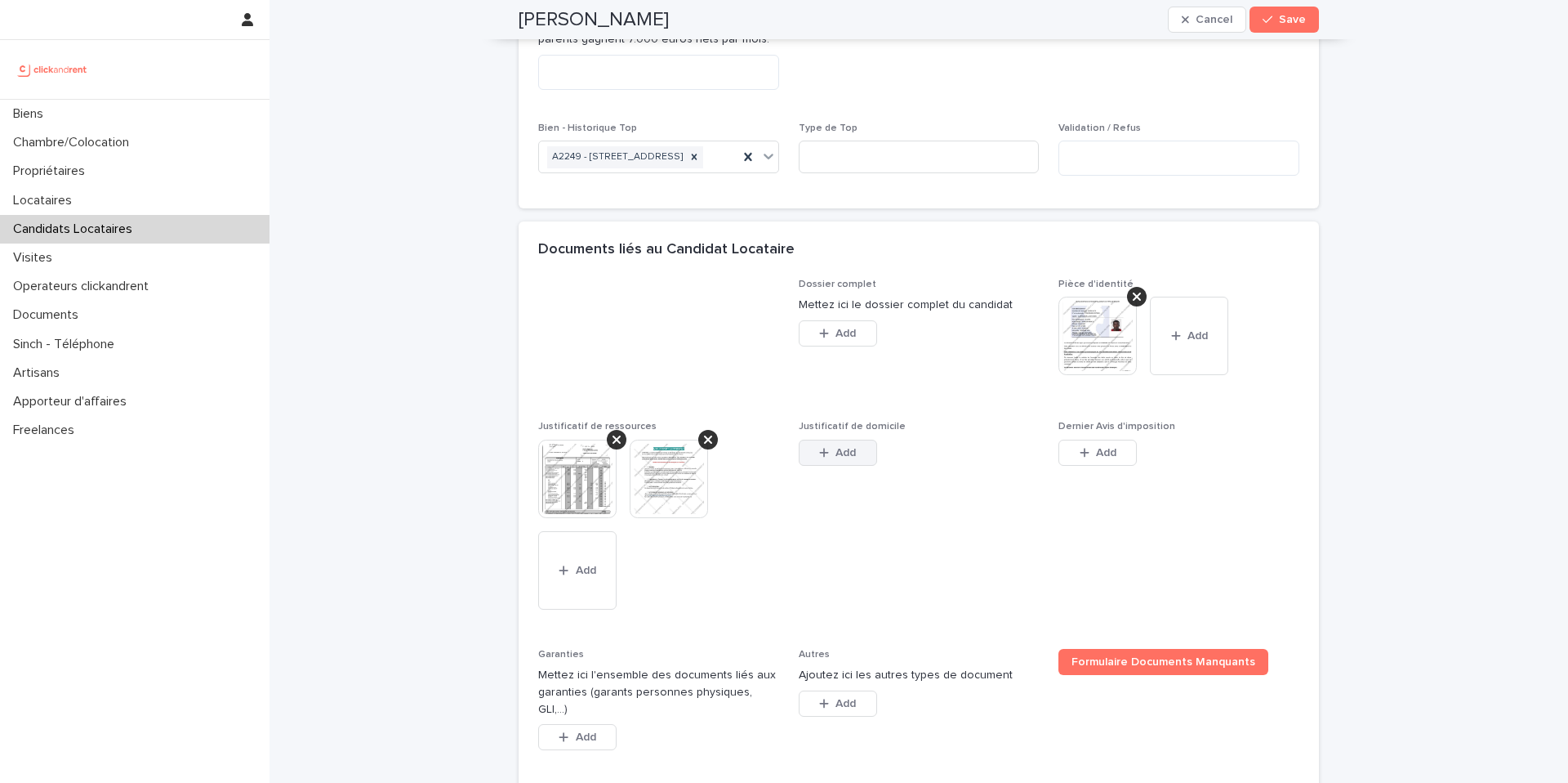
click at [817, 466] on button "Add" at bounding box center [838, 453] width 79 height 26
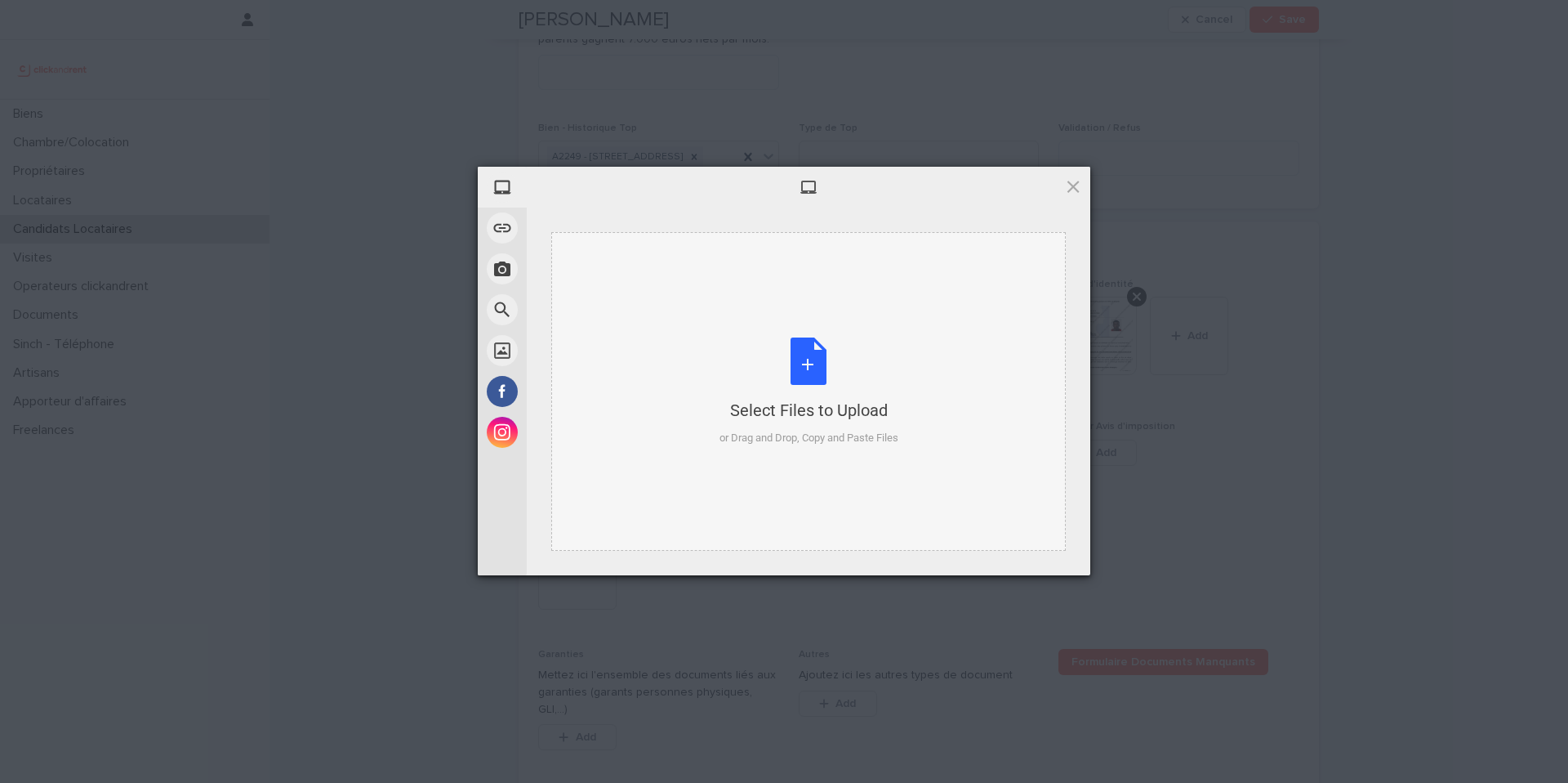
click at [815, 367] on div "Select Files to Upload or Drag and Drop, Copy and Paste Files" at bounding box center [809, 392] width 179 height 109
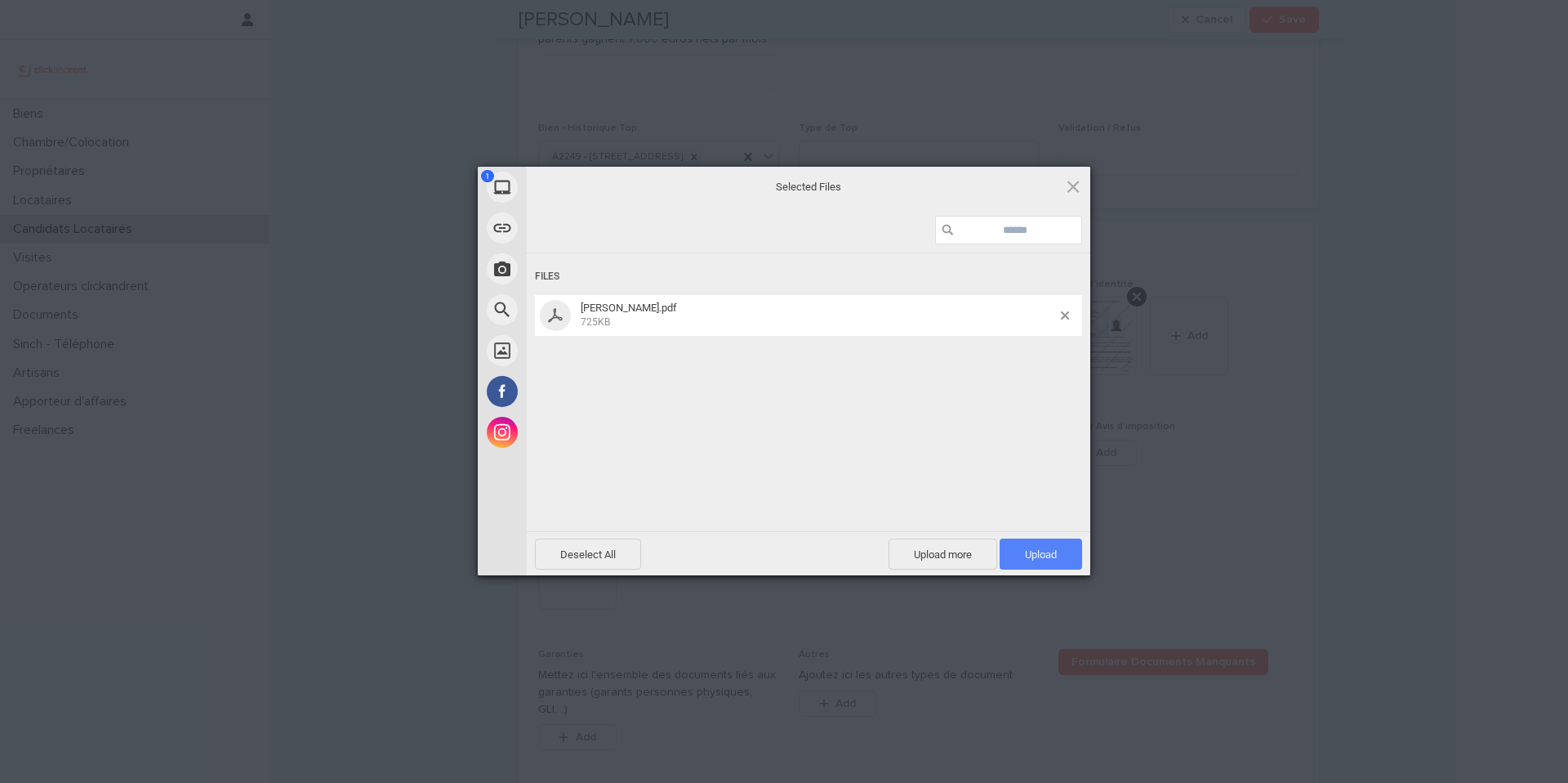
click at [1042, 558] on span "Upload 1" at bounding box center [1040, 554] width 32 height 12
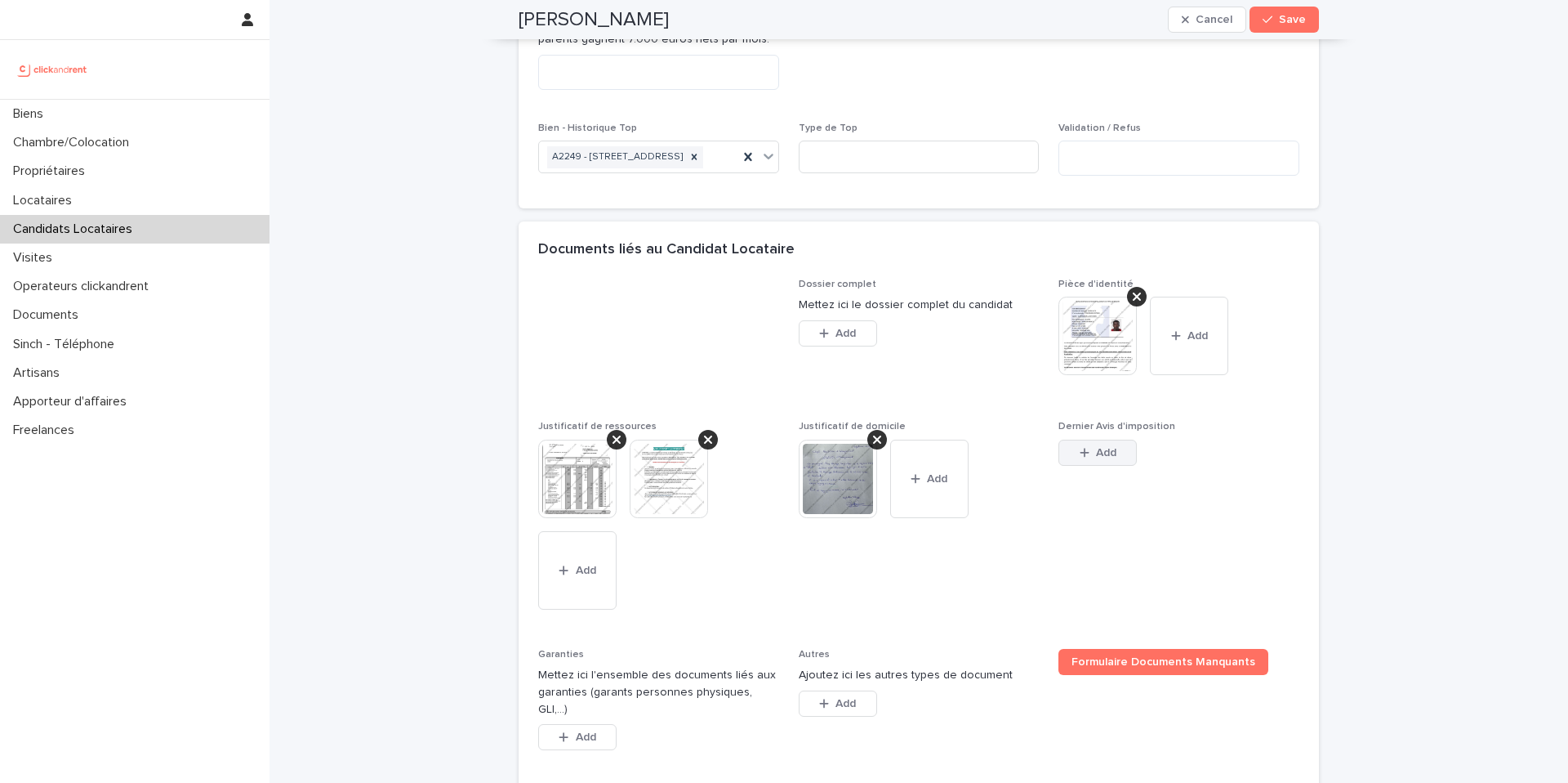
click at [1087, 458] on icon "button" at bounding box center [1084, 453] width 10 height 11
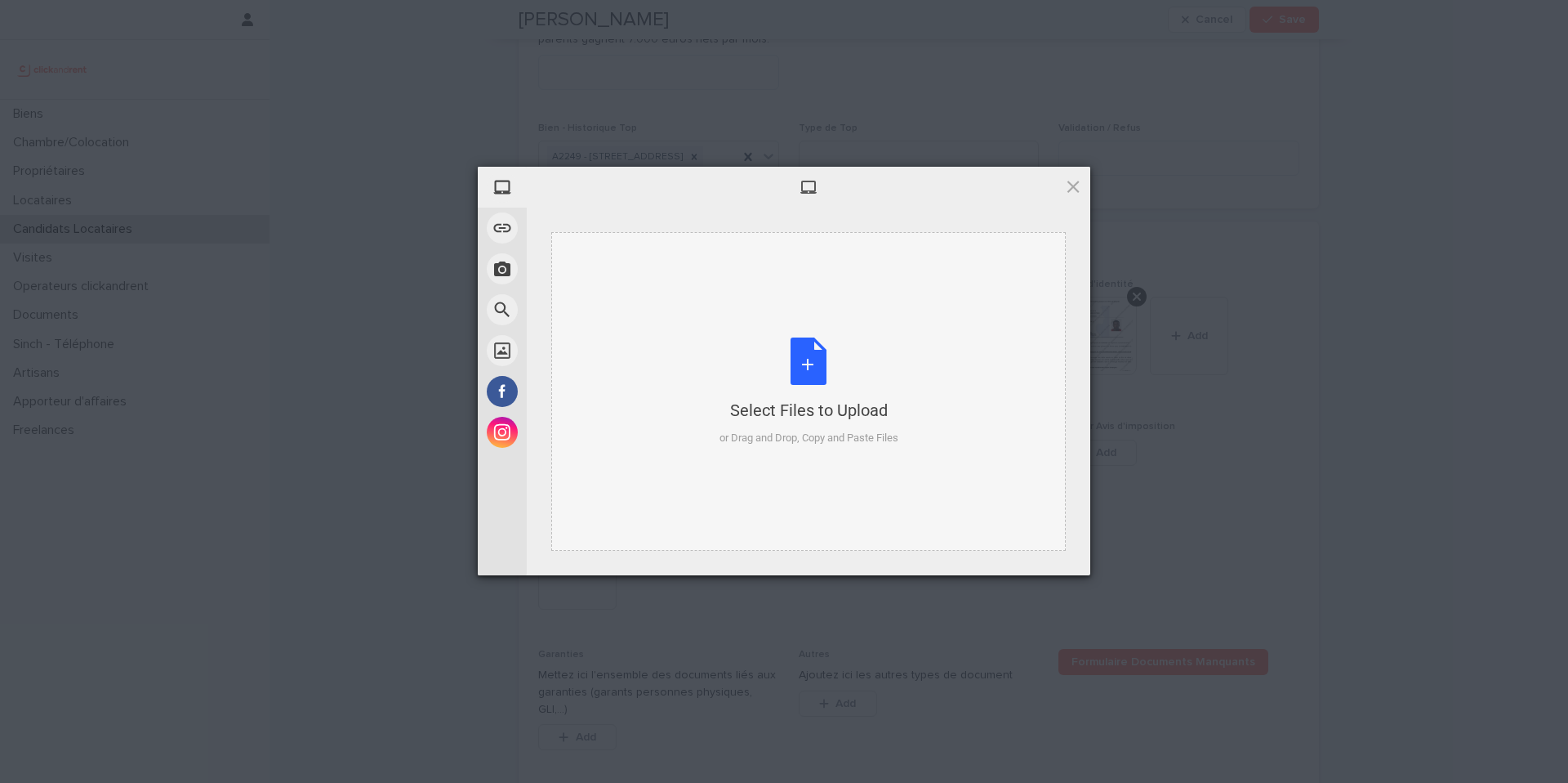
click at [807, 360] on div "Select Files to Upload or Drag and Drop, Copy and Paste Files" at bounding box center [809, 392] width 179 height 109
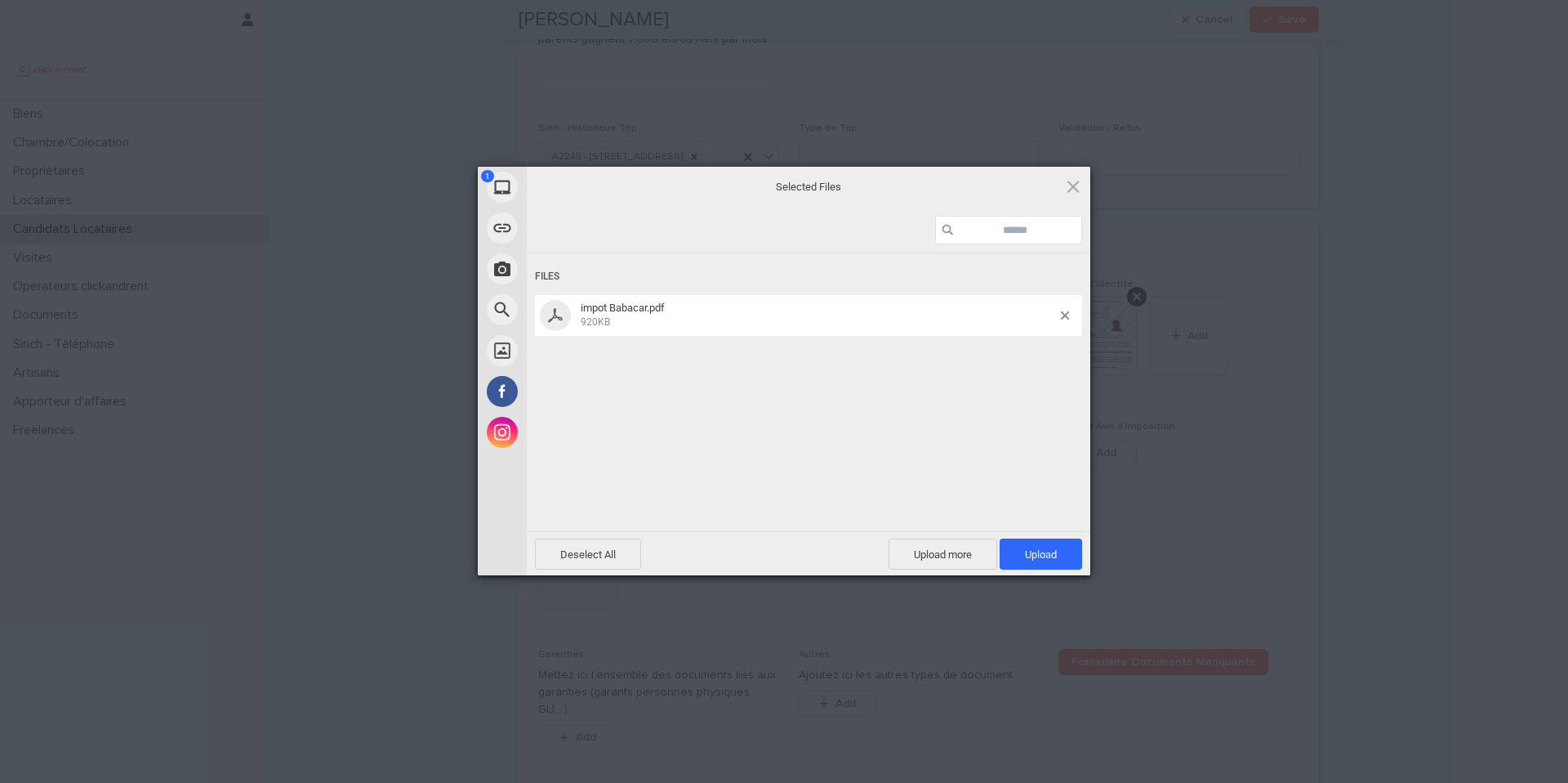
click at [1062, 553] on span "Upload 1" at bounding box center [1041, 554] width 83 height 31
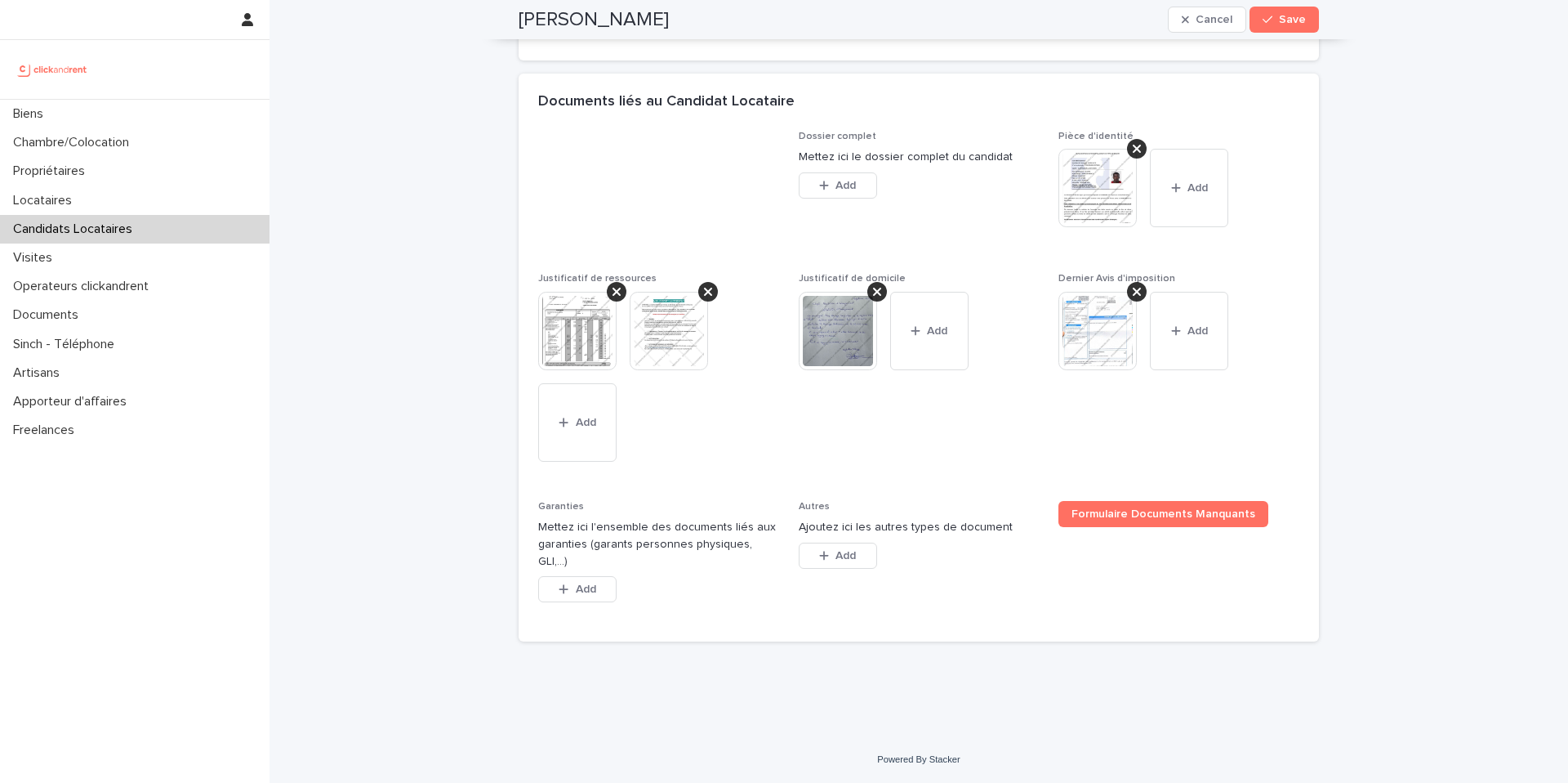
scroll to position [1213, 0]
click at [586, 598] on button "Add" at bounding box center [578, 589] width 79 height 26
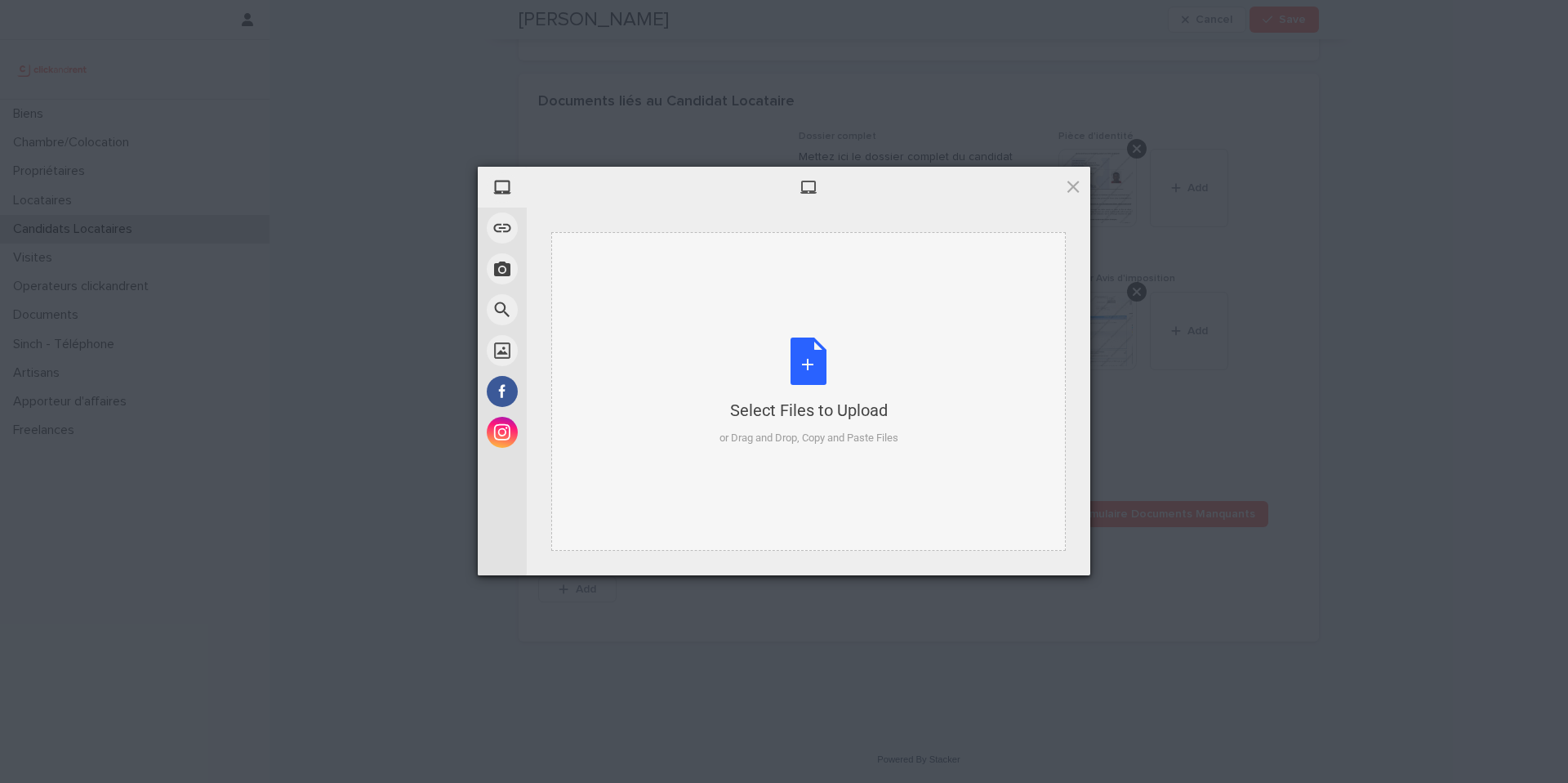
click at [807, 370] on div "Select Files to Upload or Drag and Drop, Copy and Paste Files" at bounding box center [809, 392] width 179 height 109
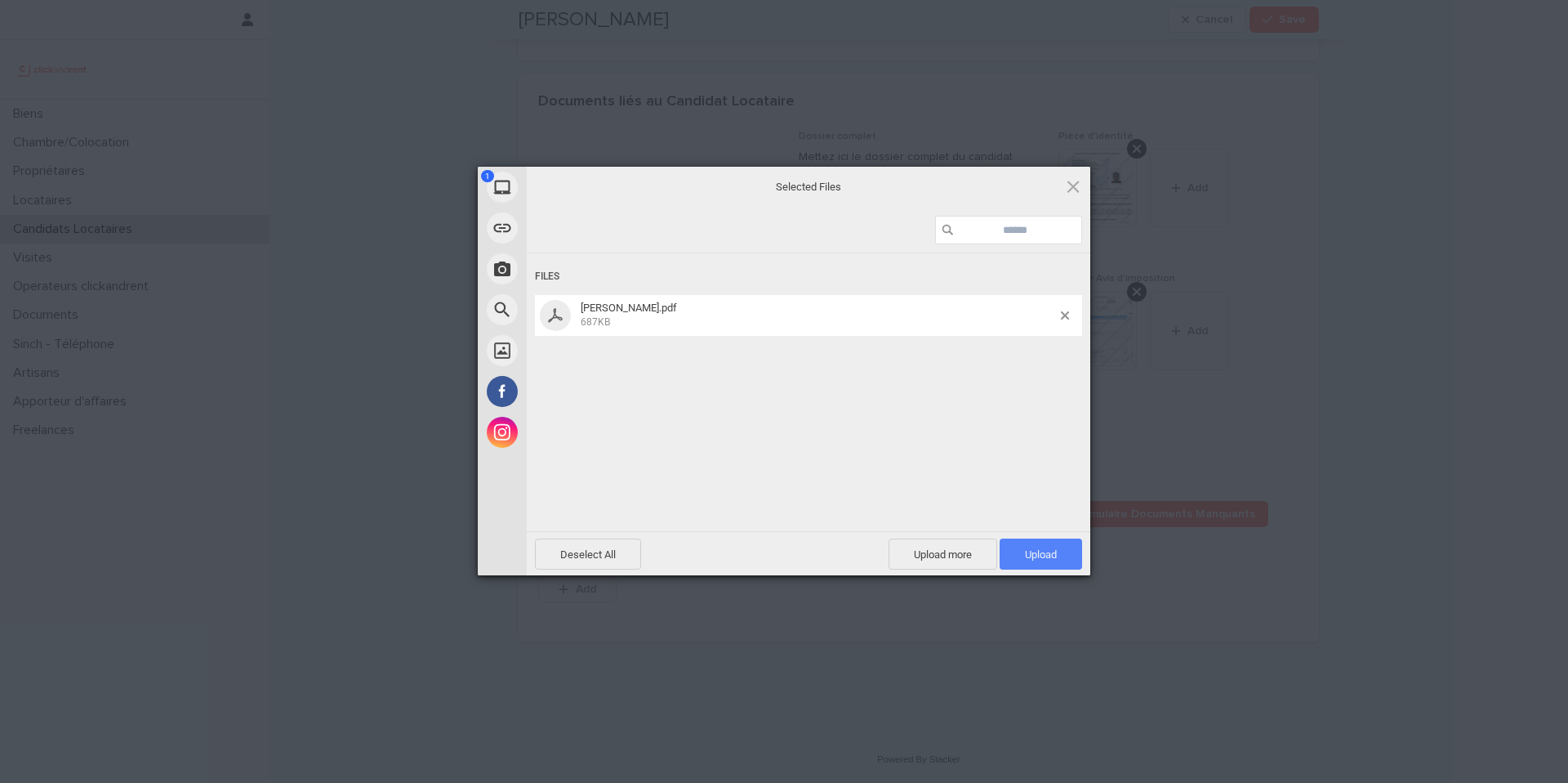
click at [1042, 567] on span "Upload 1" at bounding box center [1041, 554] width 83 height 31
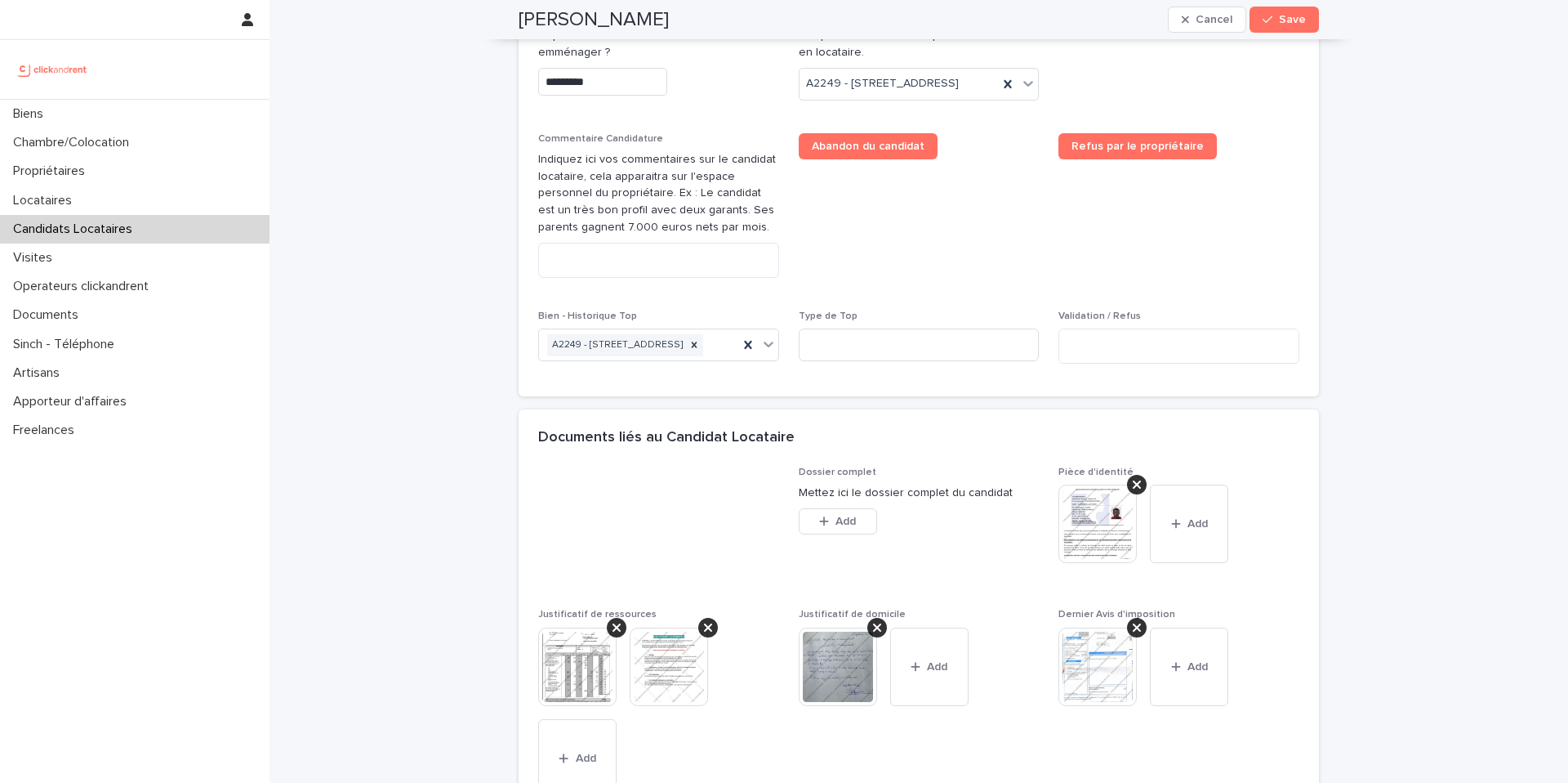
scroll to position [844, 0]
click at [594, 279] on textarea at bounding box center [659, 261] width 241 height 35
paste textarea "**********"
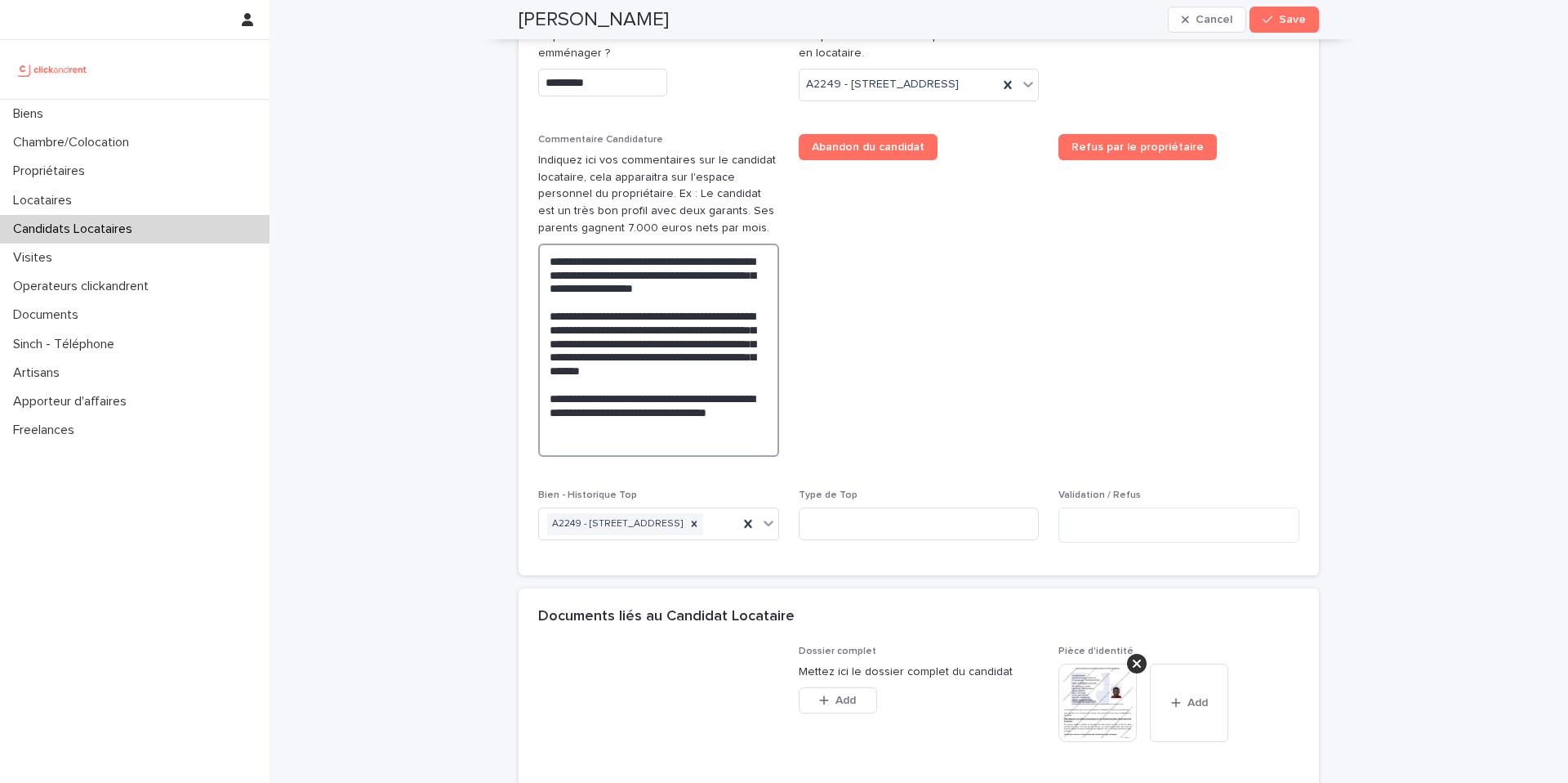
click at [602, 339] on textarea "**********" at bounding box center [659, 350] width 241 height 213
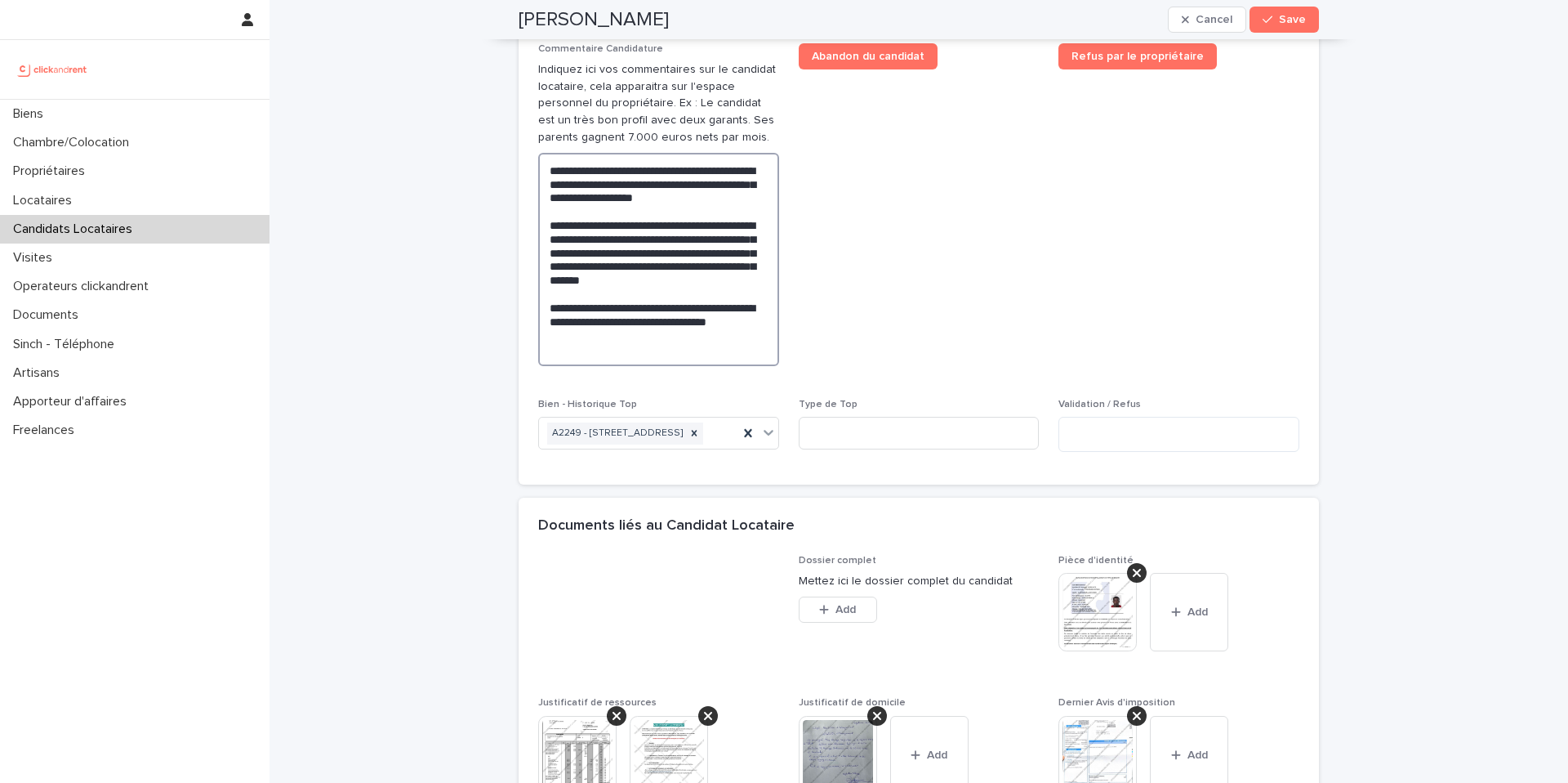
scroll to position [923, 0]
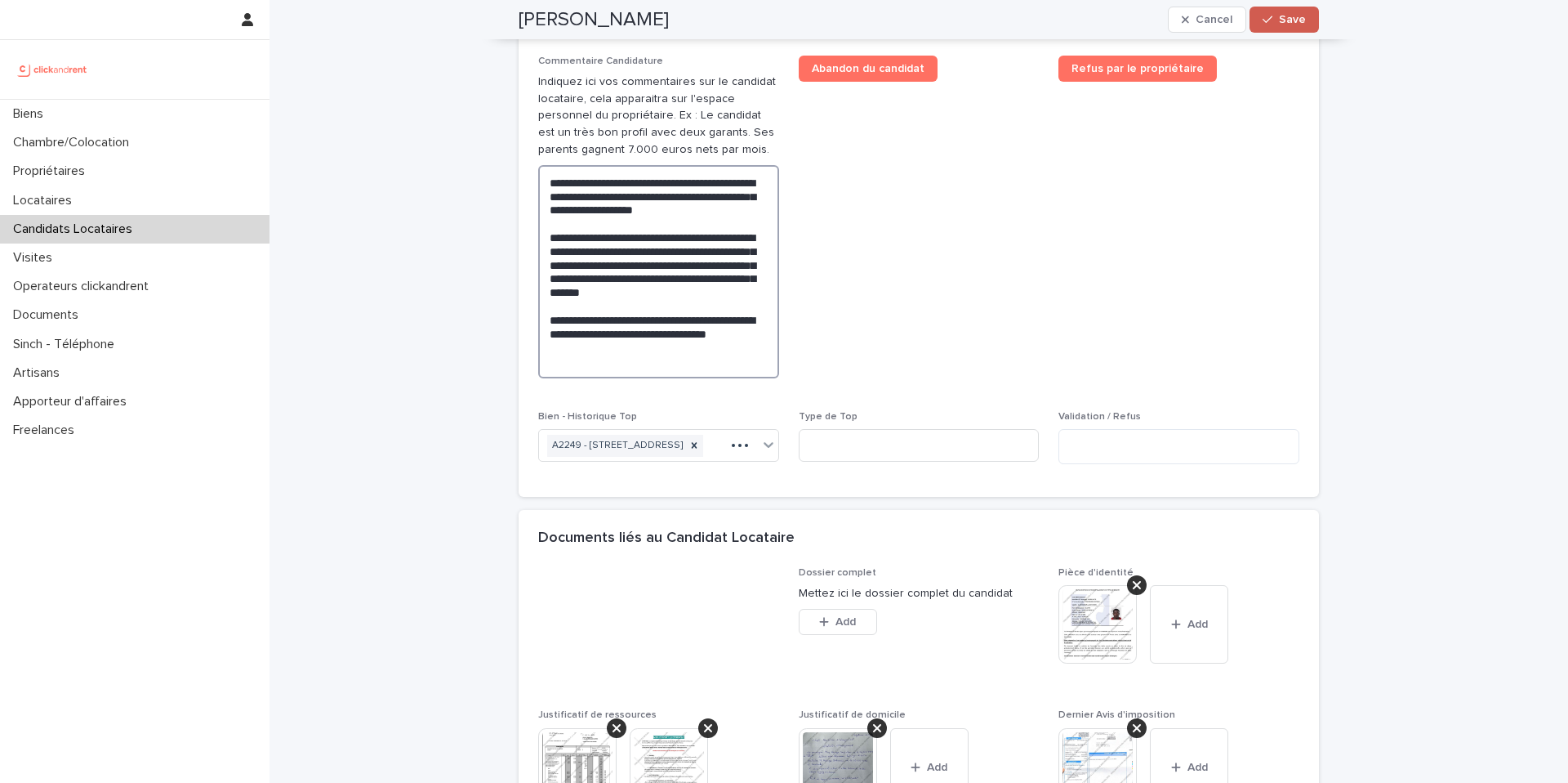
type textarea "**********"
click at [1272, 24] on icon "button" at bounding box center [1267, 20] width 10 height 11
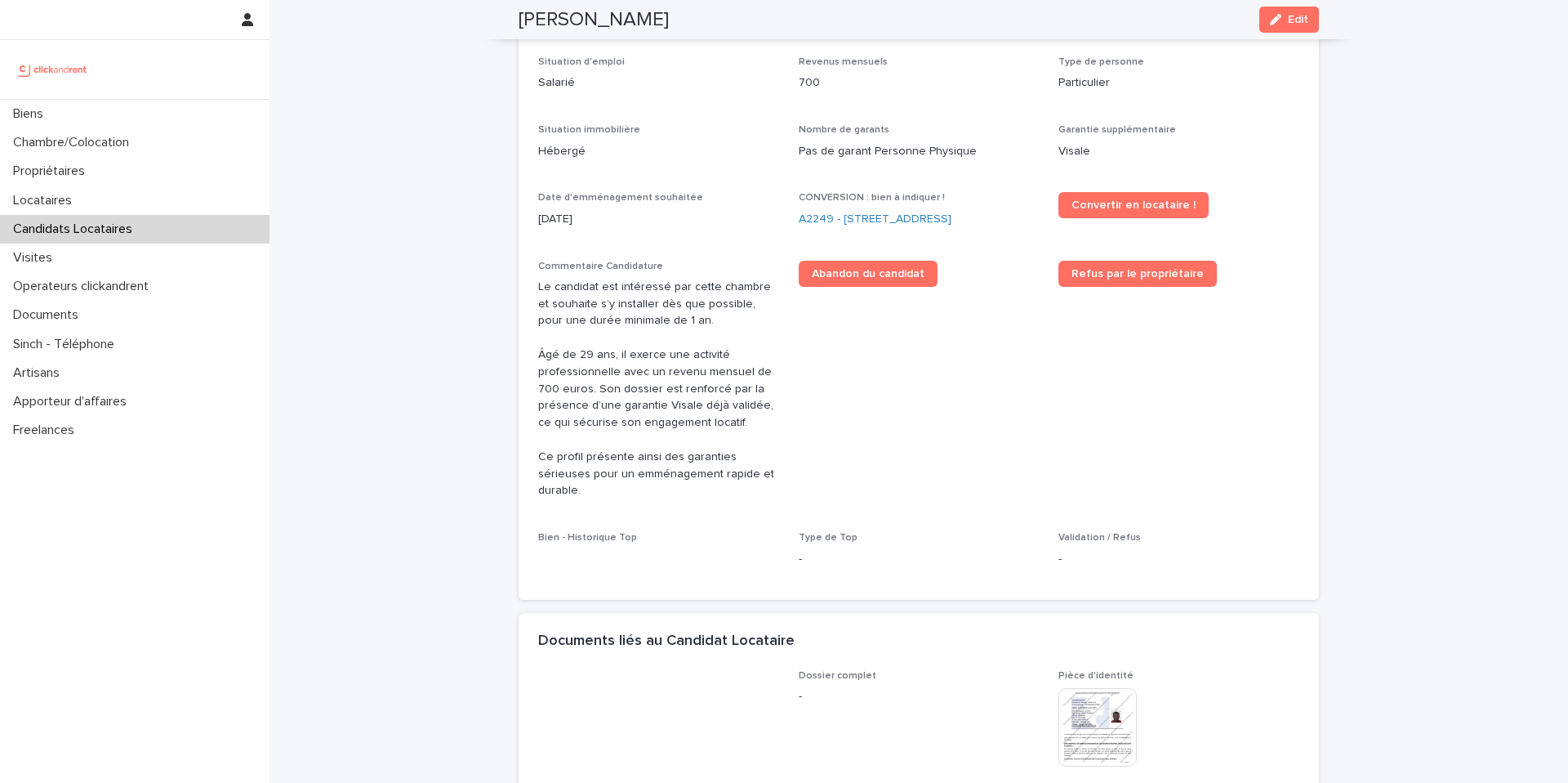
scroll to position [449, 0]
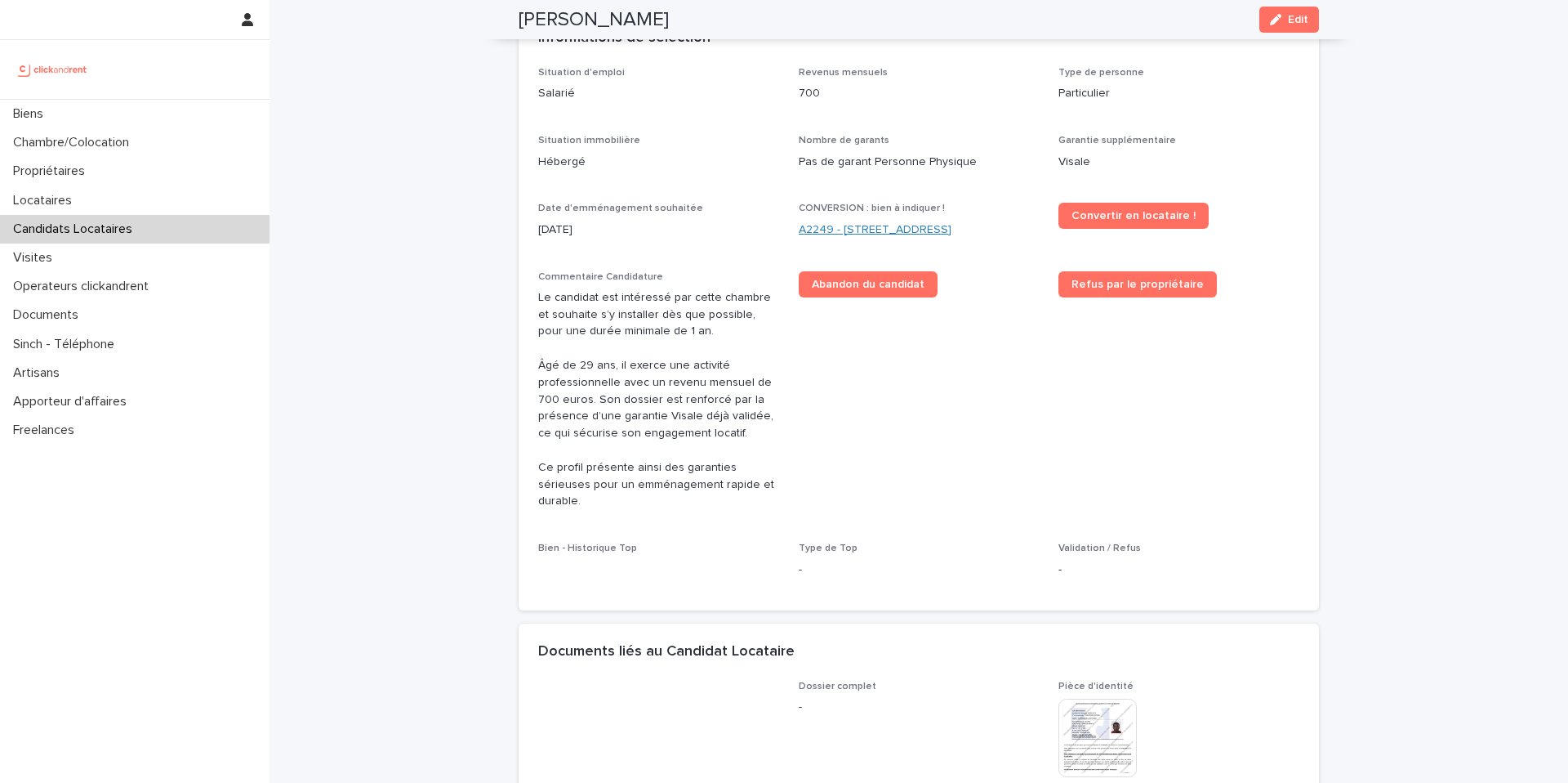
click at [952, 228] on link "A2249 - [STREET_ADDRESS]" at bounding box center [875, 230] width 152 height 17
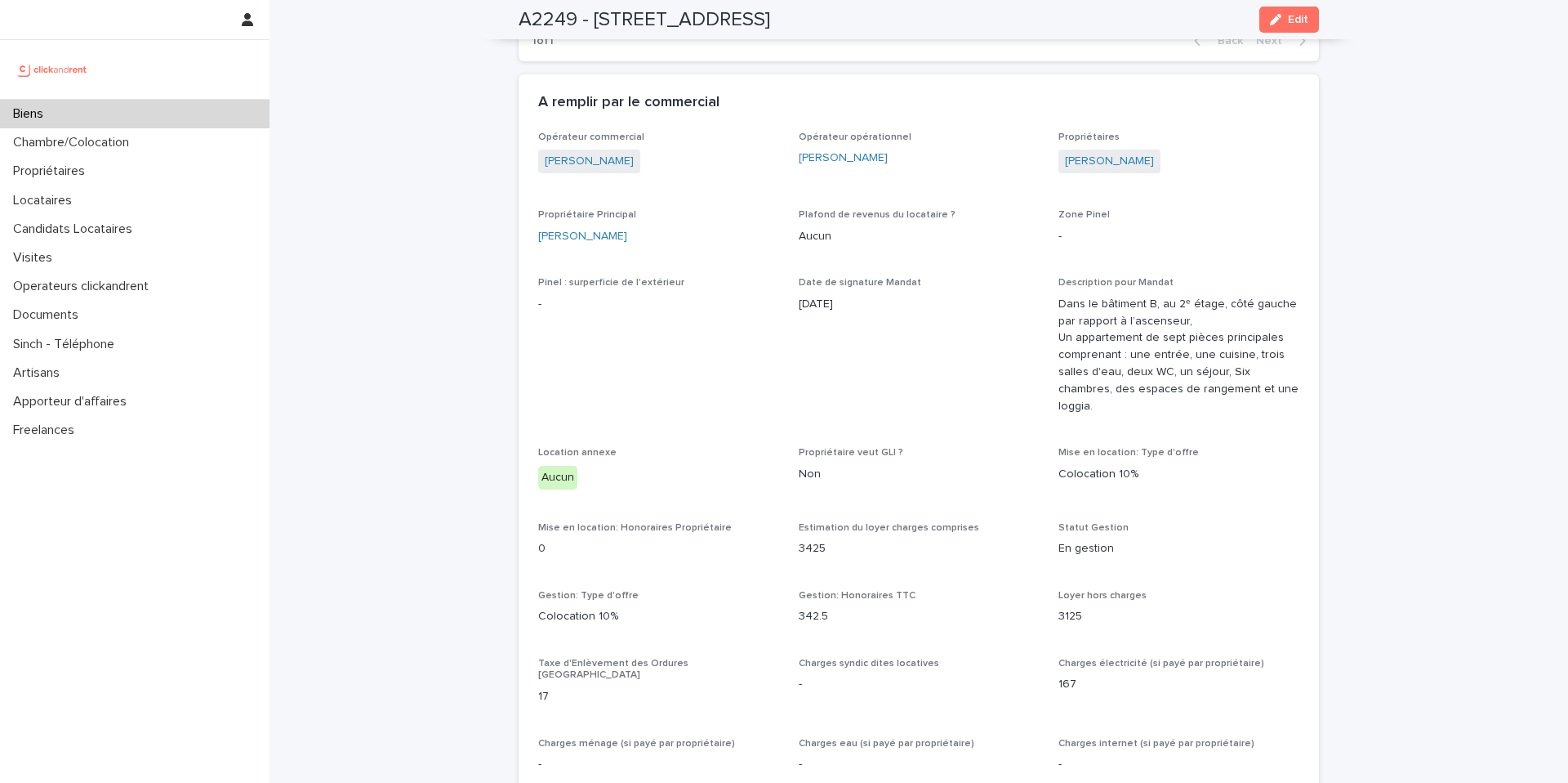
scroll to position [1258, 0]
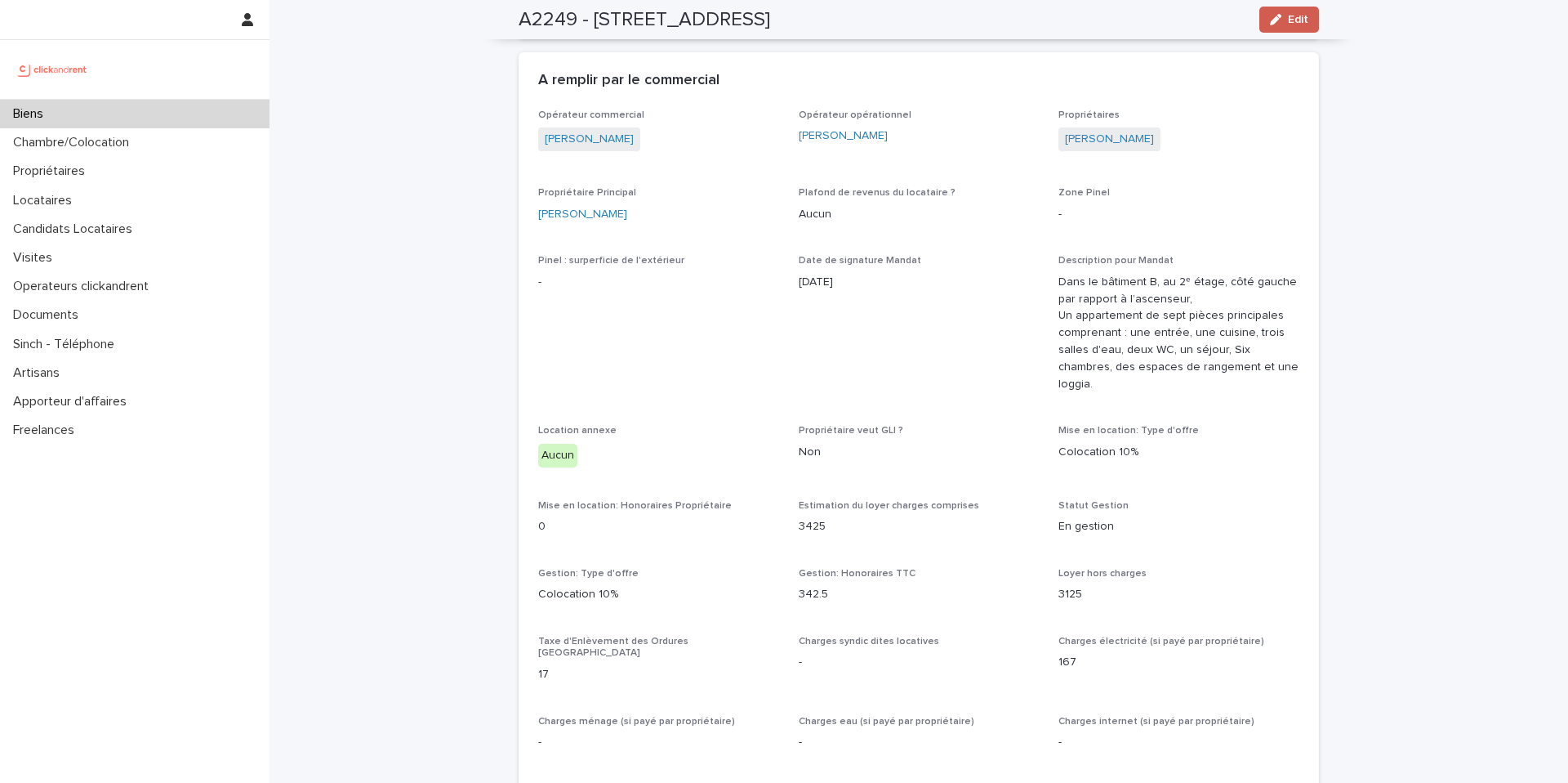
click at [1279, 22] on icon "button" at bounding box center [1275, 20] width 11 height 11
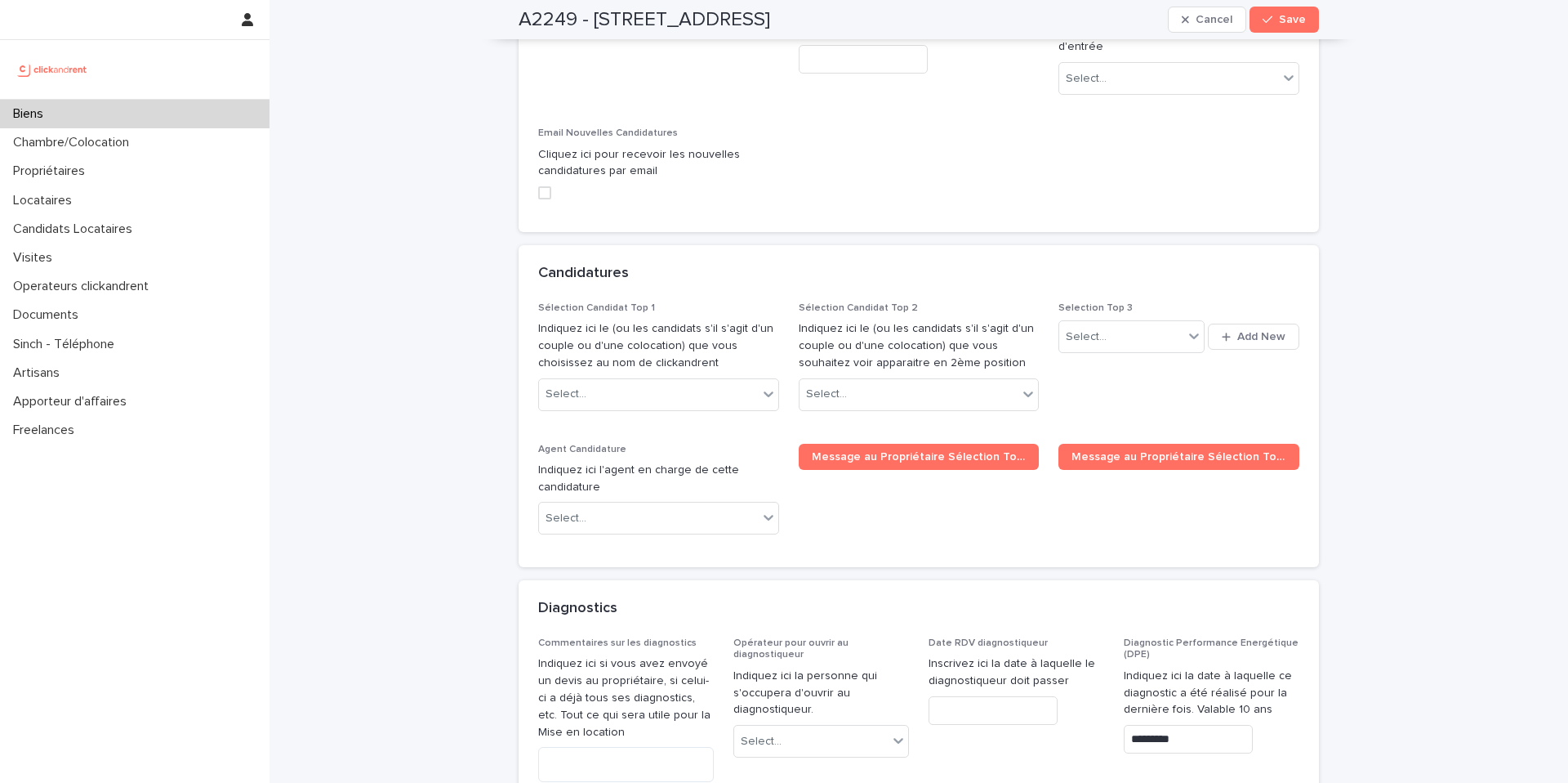
scroll to position [8133, 0]
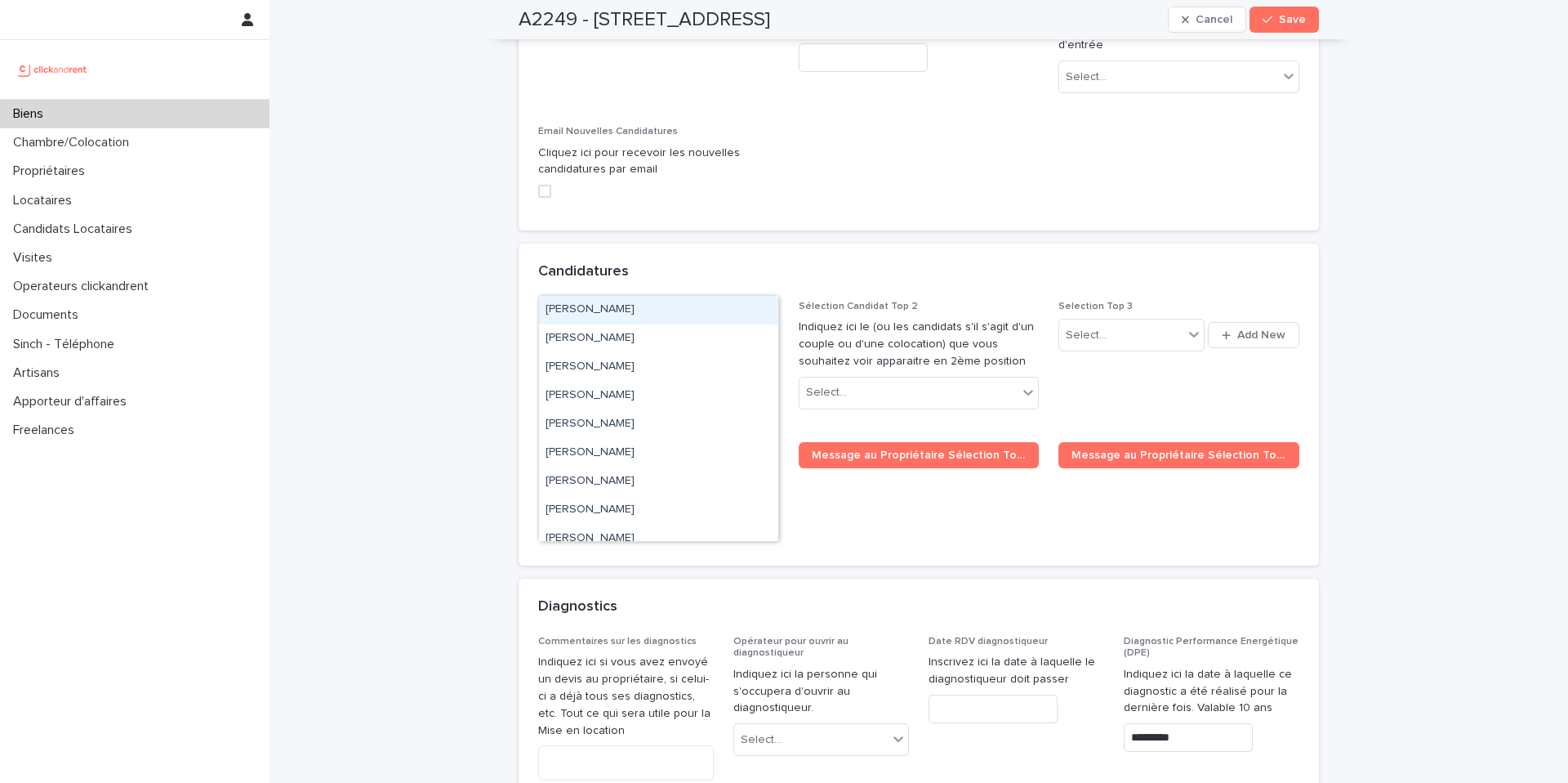
click at [655, 379] on div "Select..." at bounding box center [648, 392] width 219 height 27
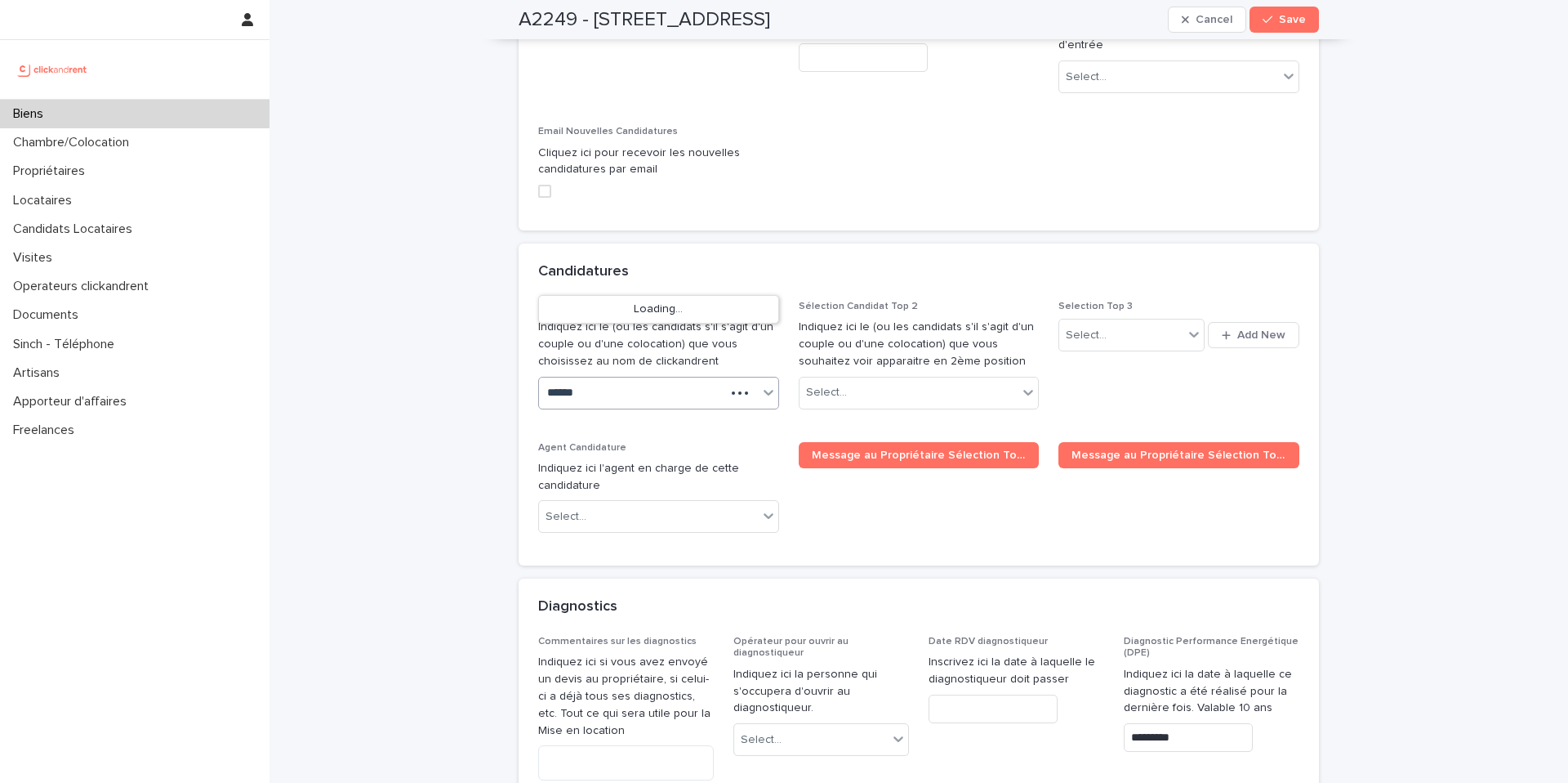
type input "*******"
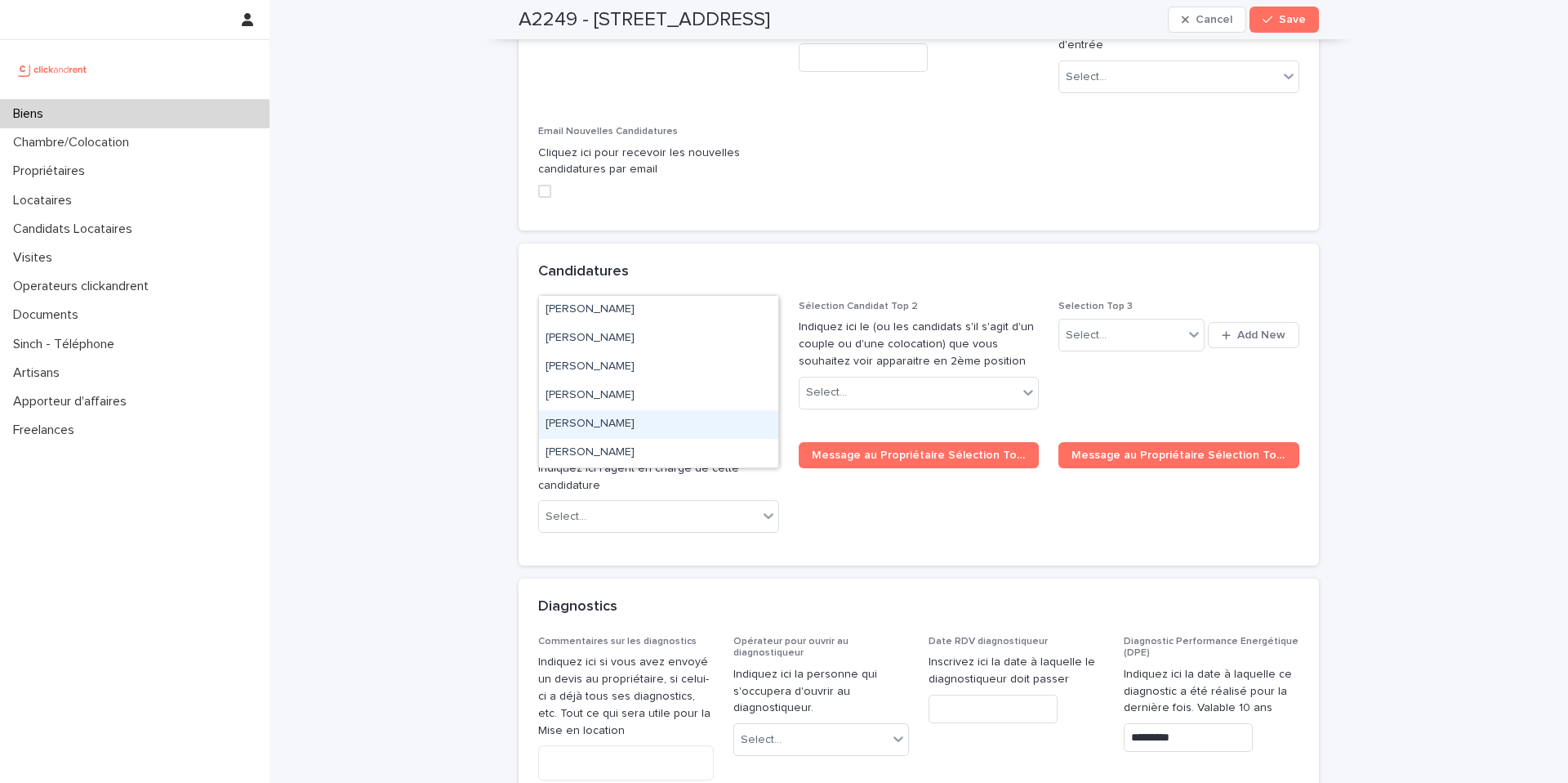
click at [654, 428] on div "[PERSON_NAME]" at bounding box center [659, 424] width 239 height 29
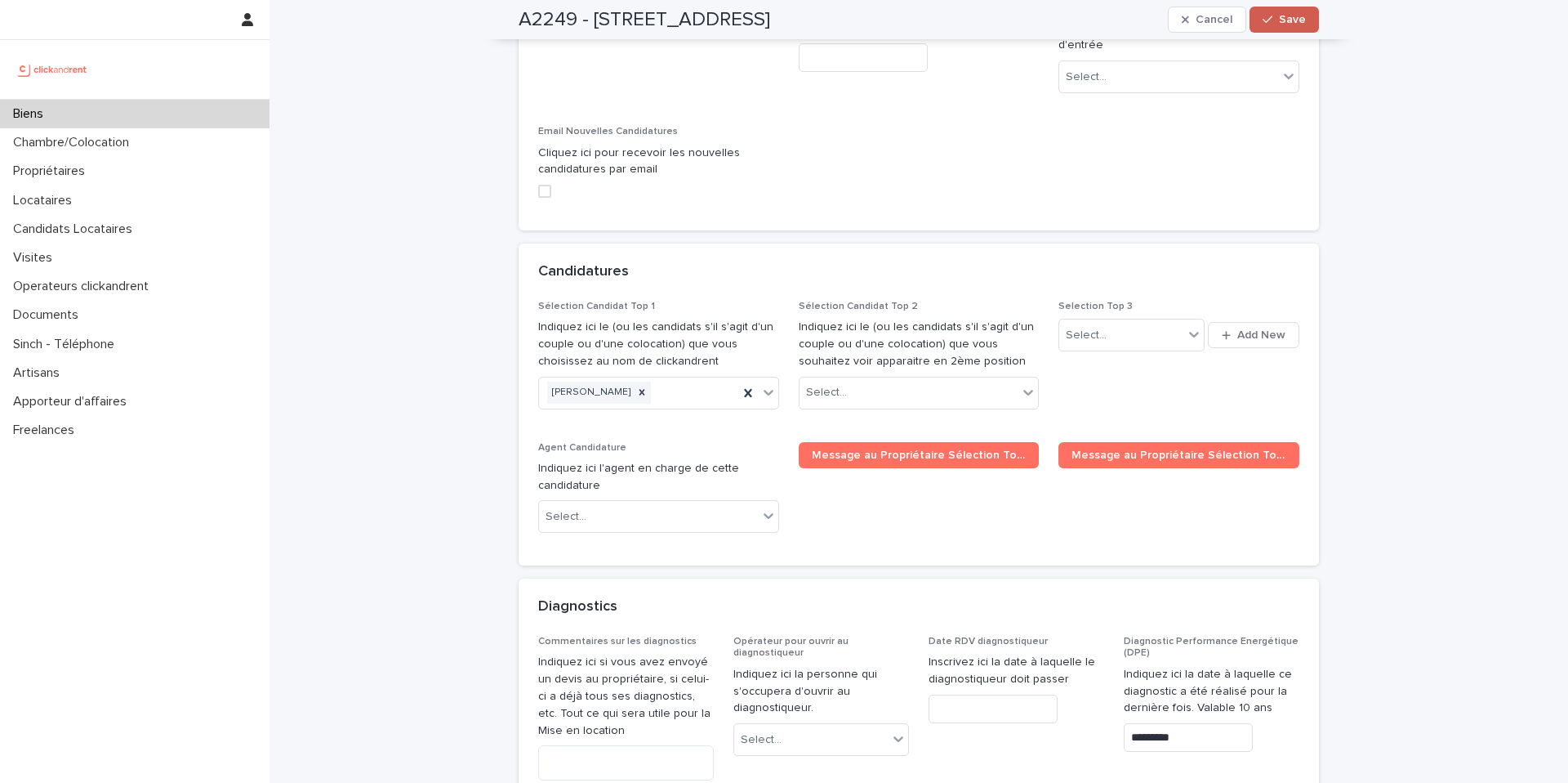
click at [1294, 16] on span "Save" at bounding box center [1292, 20] width 27 height 11
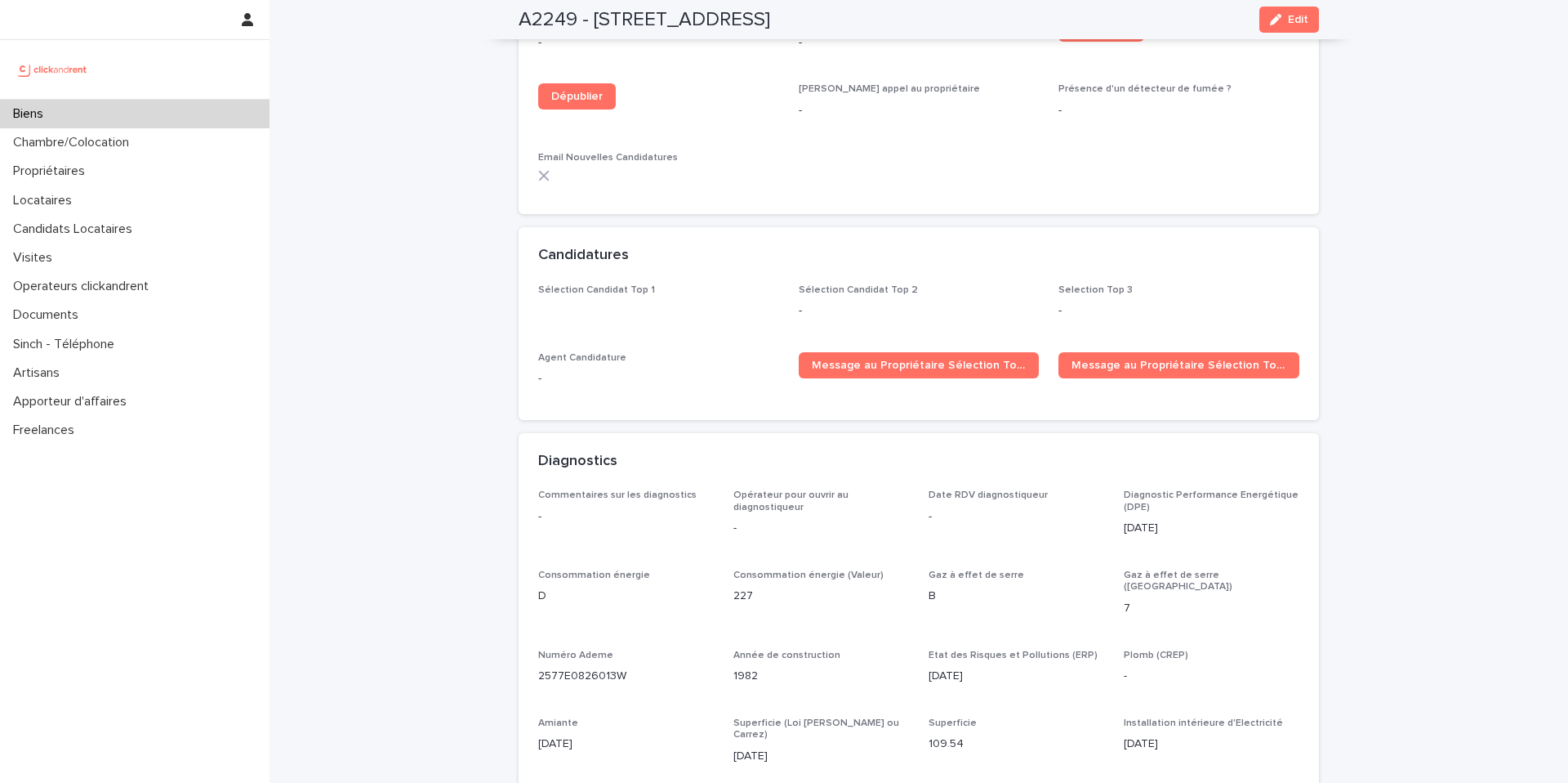
scroll to position [5196, 0]
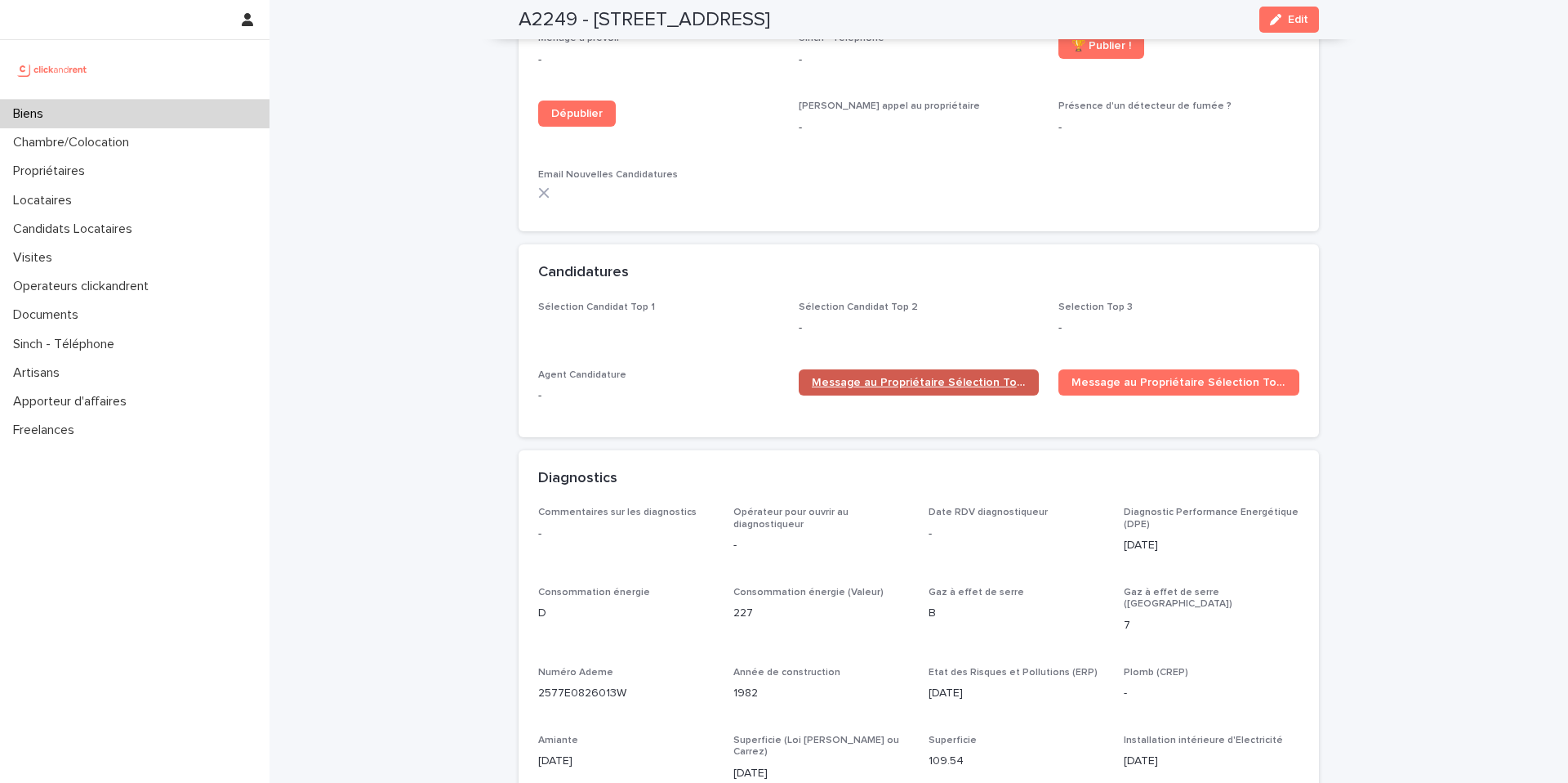
click at [964, 376] on span "Message au Propriétaire Sélection Top 1" at bounding box center [919, 382] width 215 height 11
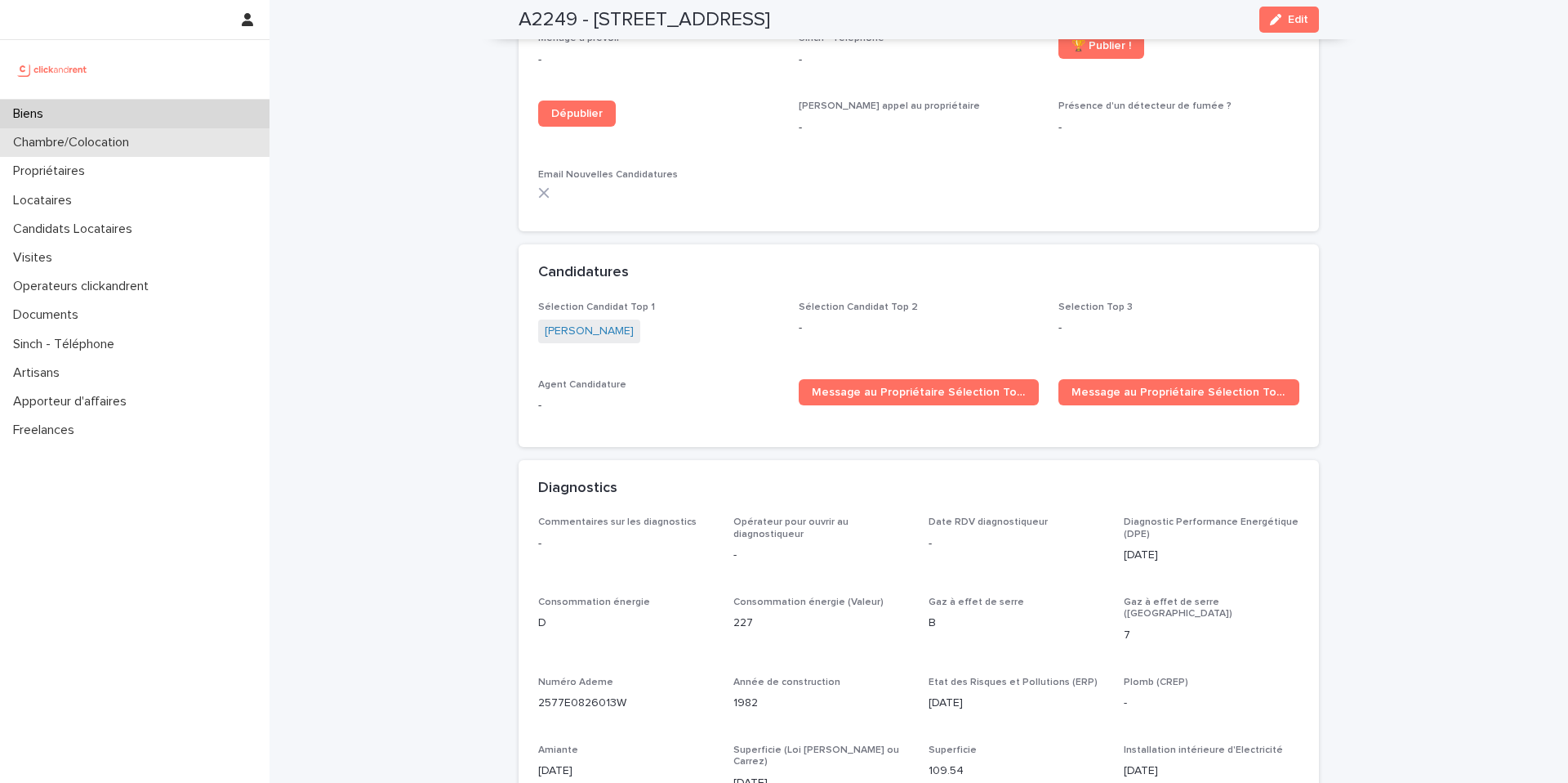
click at [157, 143] on div "Chambre/Colocation" at bounding box center [134, 142] width 270 height 29
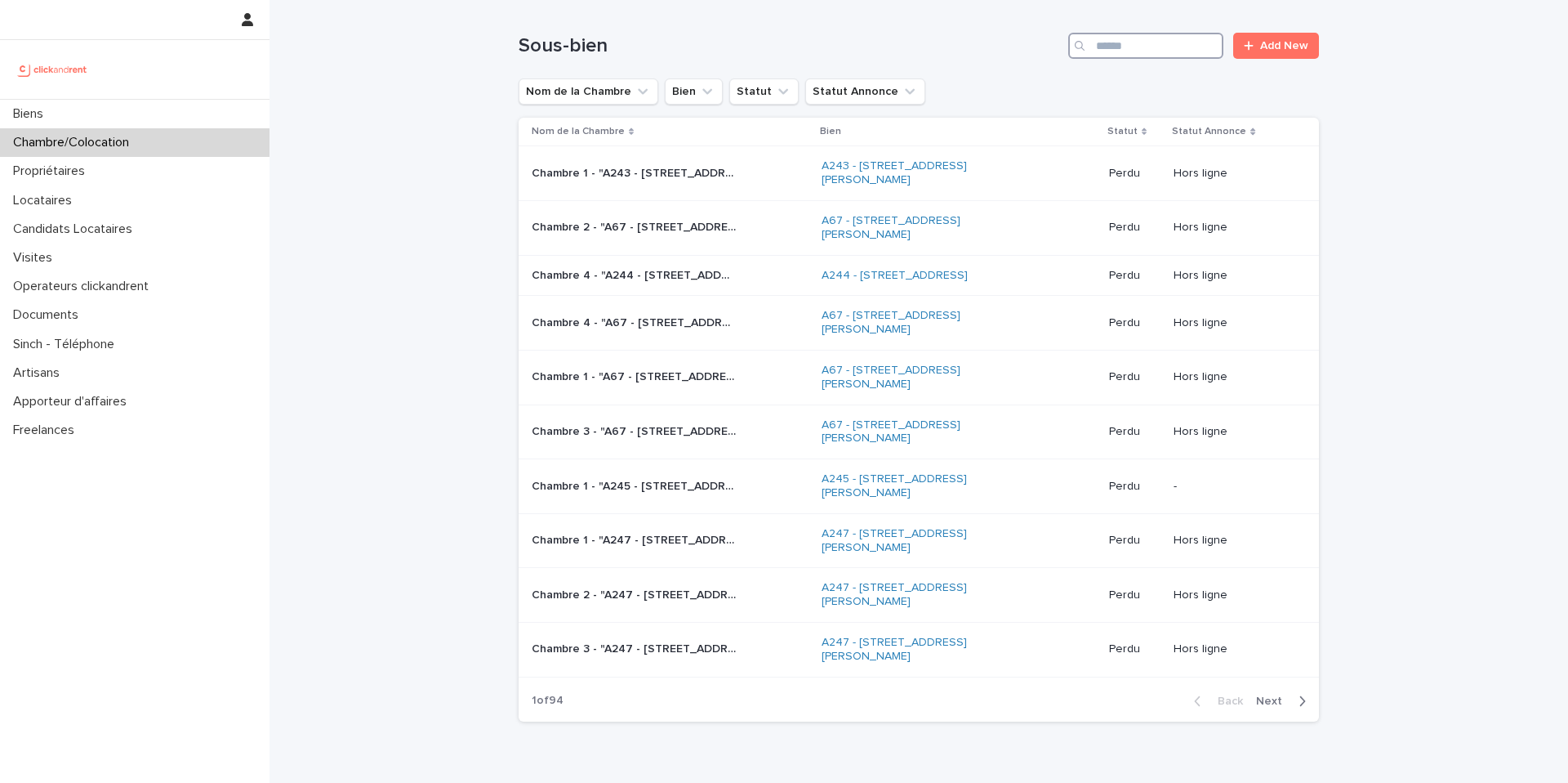
click at [1166, 52] on input "Search" at bounding box center [1145, 46] width 155 height 26
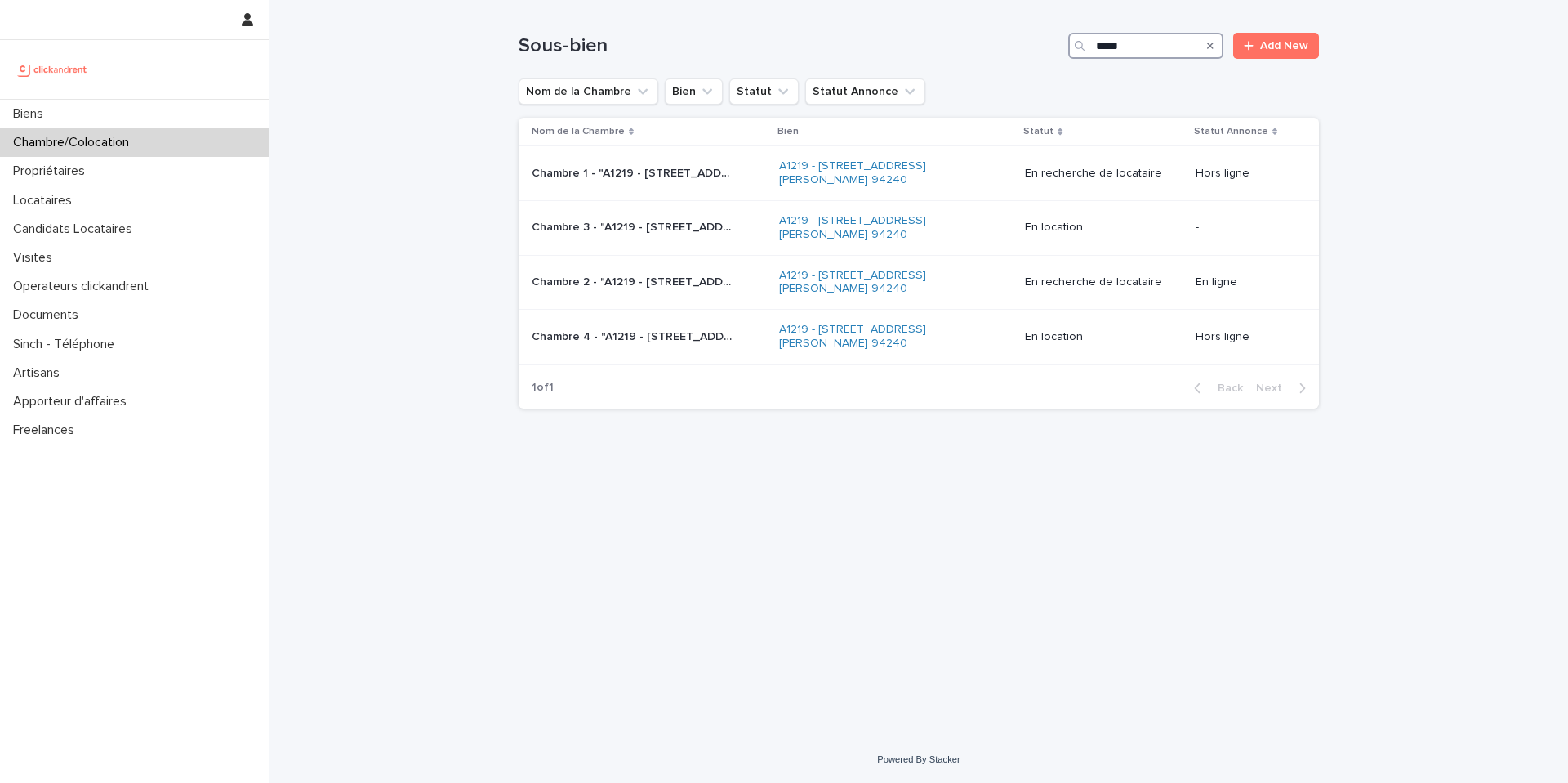
type input "*****"
click at [688, 187] on td "Chambre 1 - "A1219 - [GEOGRAPHIC_DATA][PERSON_NAME], L'Haÿ-les-Roses 94240" Cha…" at bounding box center [646, 173] width 254 height 55
click at [657, 291] on div "Chambre 2 - "A1219 - [GEOGRAPHIC_DATA][PERSON_NAME], L'Haÿ-les-Roses 94240" Cha…" at bounding box center [649, 282] width 234 height 27
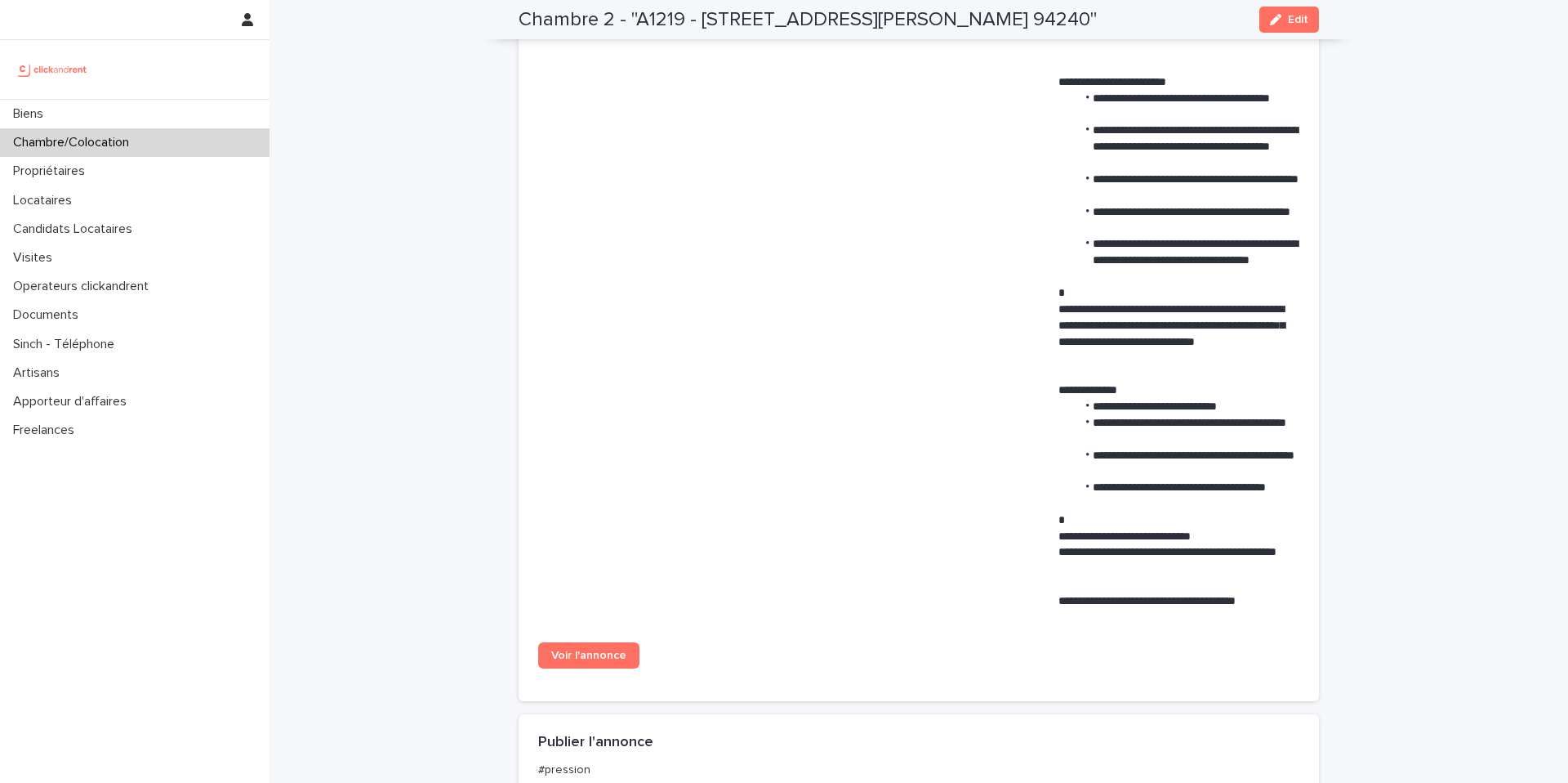
scroll to position [958, 0]
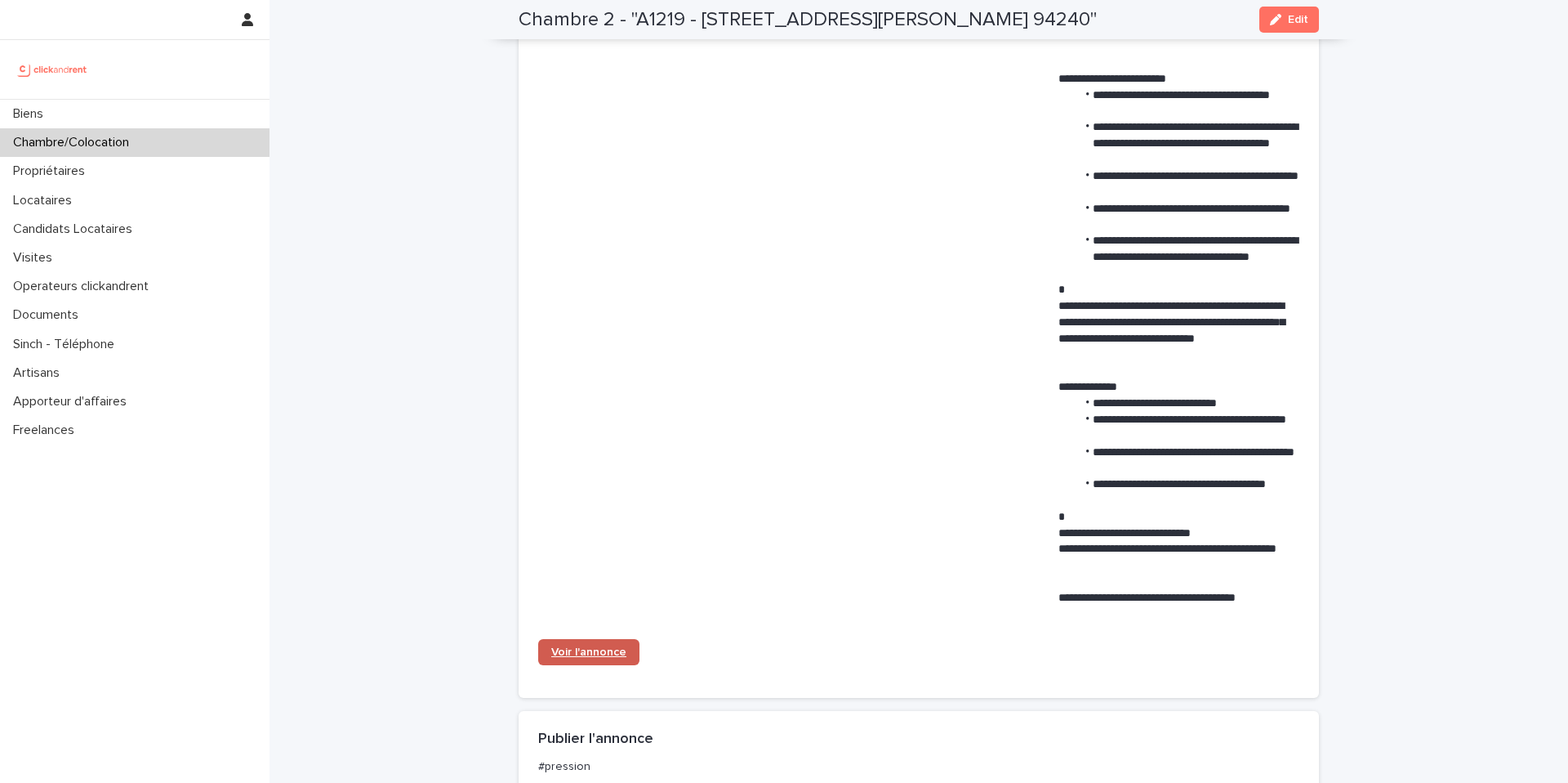
click at [579, 643] on link "Voir l'annonce" at bounding box center [589, 652] width 102 height 26
click at [166, 158] on div "Propriétaires" at bounding box center [134, 171] width 270 height 29
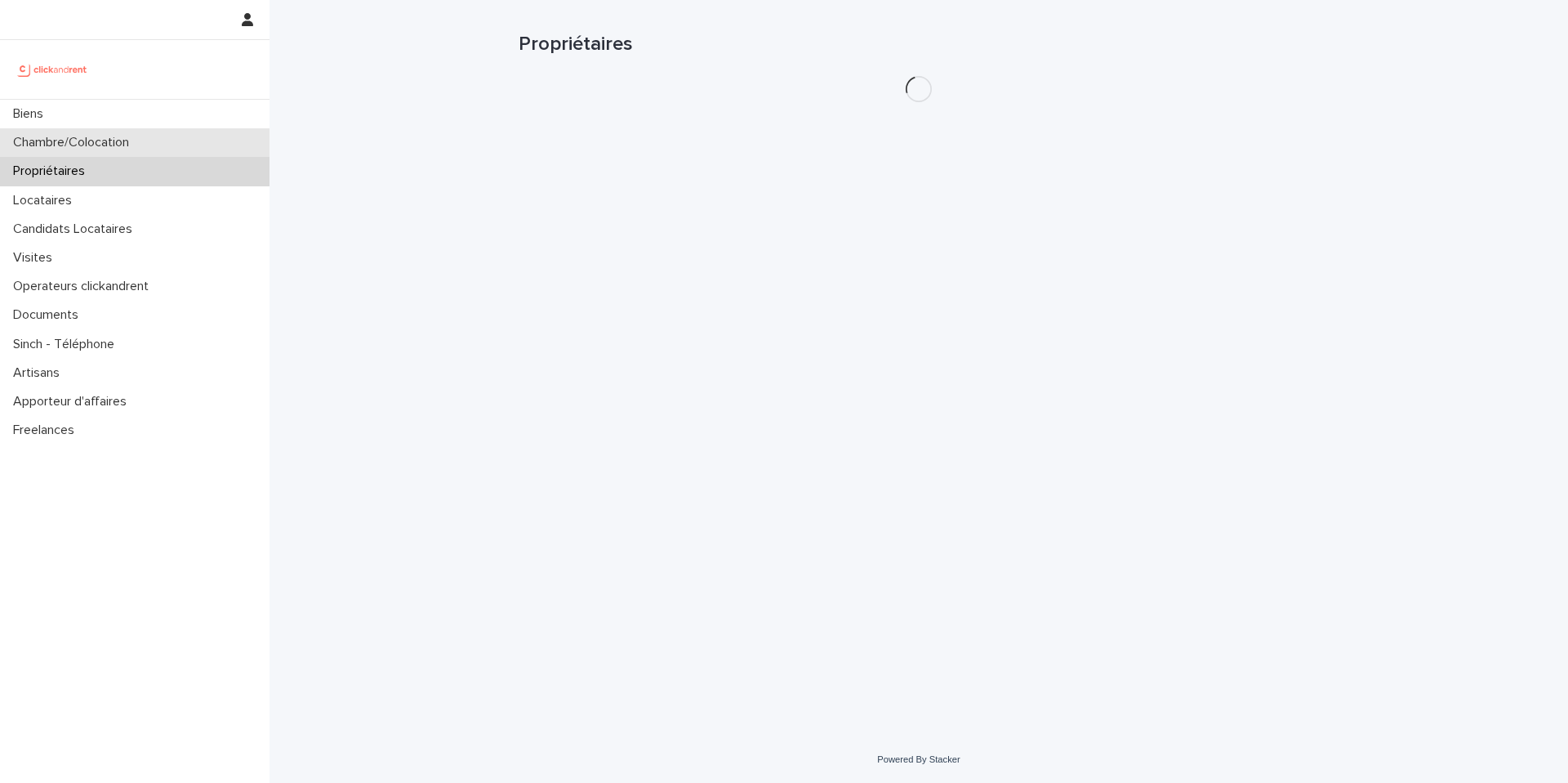
click at [174, 143] on div "Chambre/Colocation" at bounding box center [134, 142] width 270 height 29
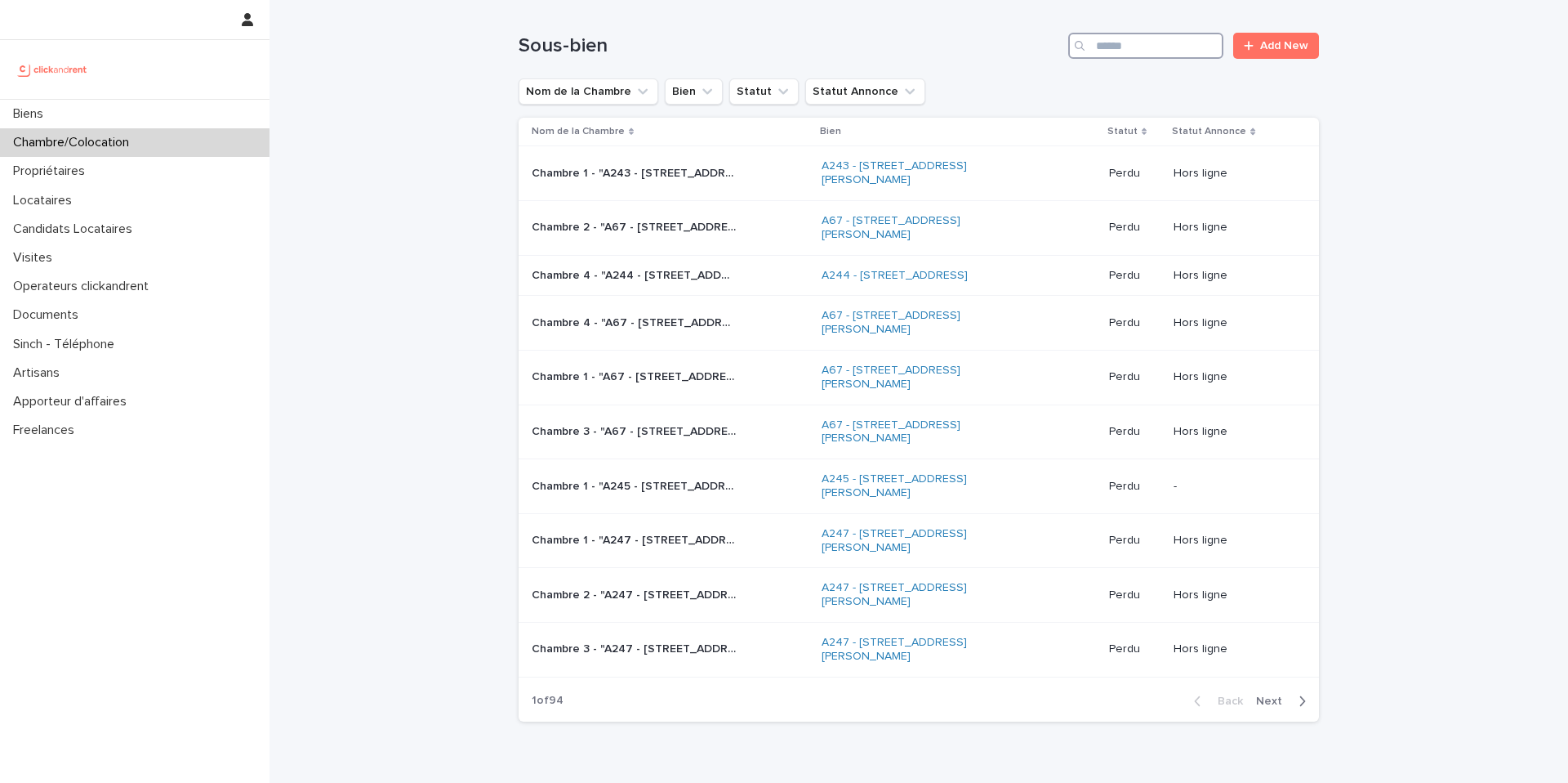
click at [1137, 43] on input "Search" at bounding box center [1145, 46] width 155 height 26
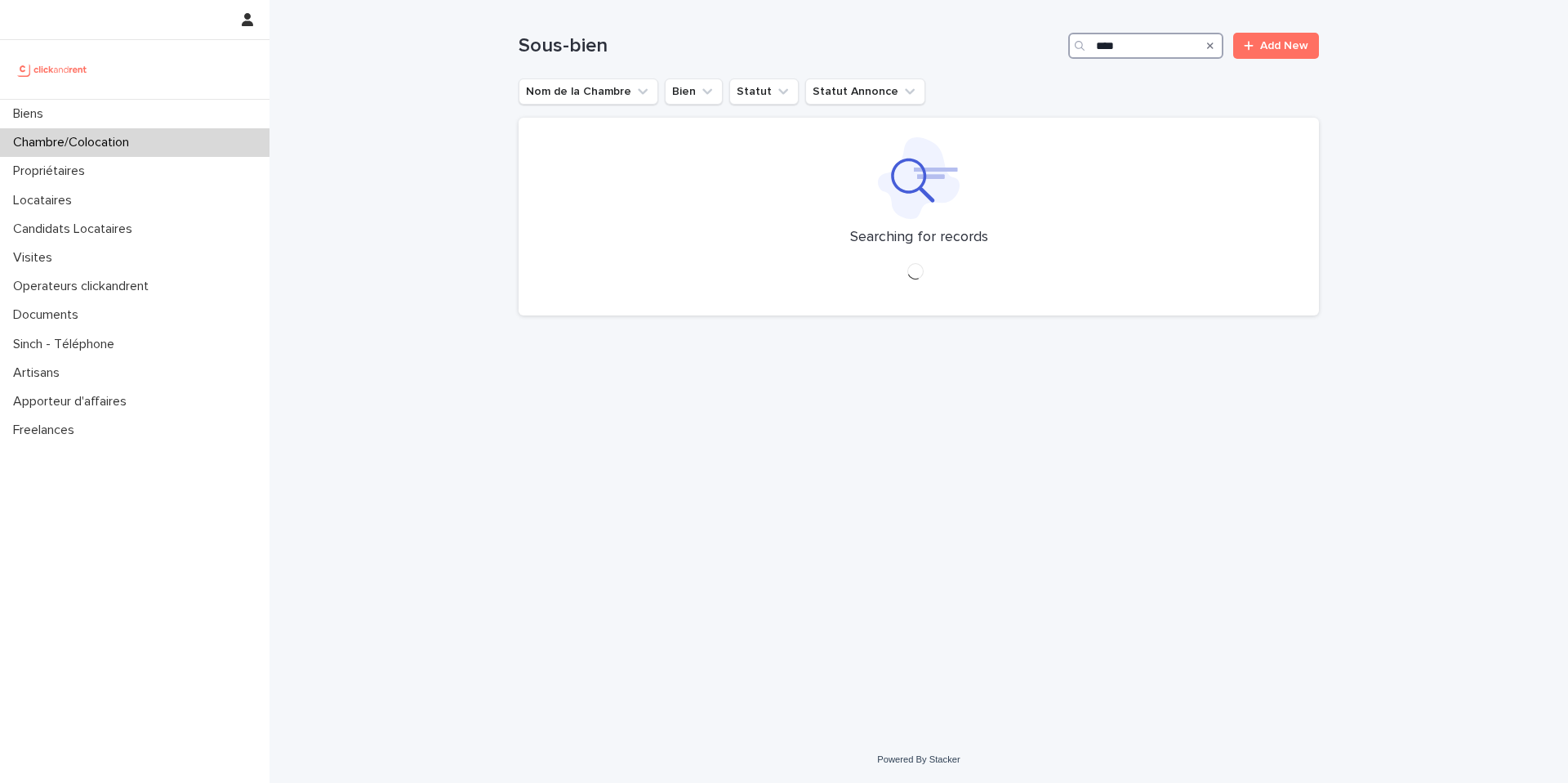
type input "****"
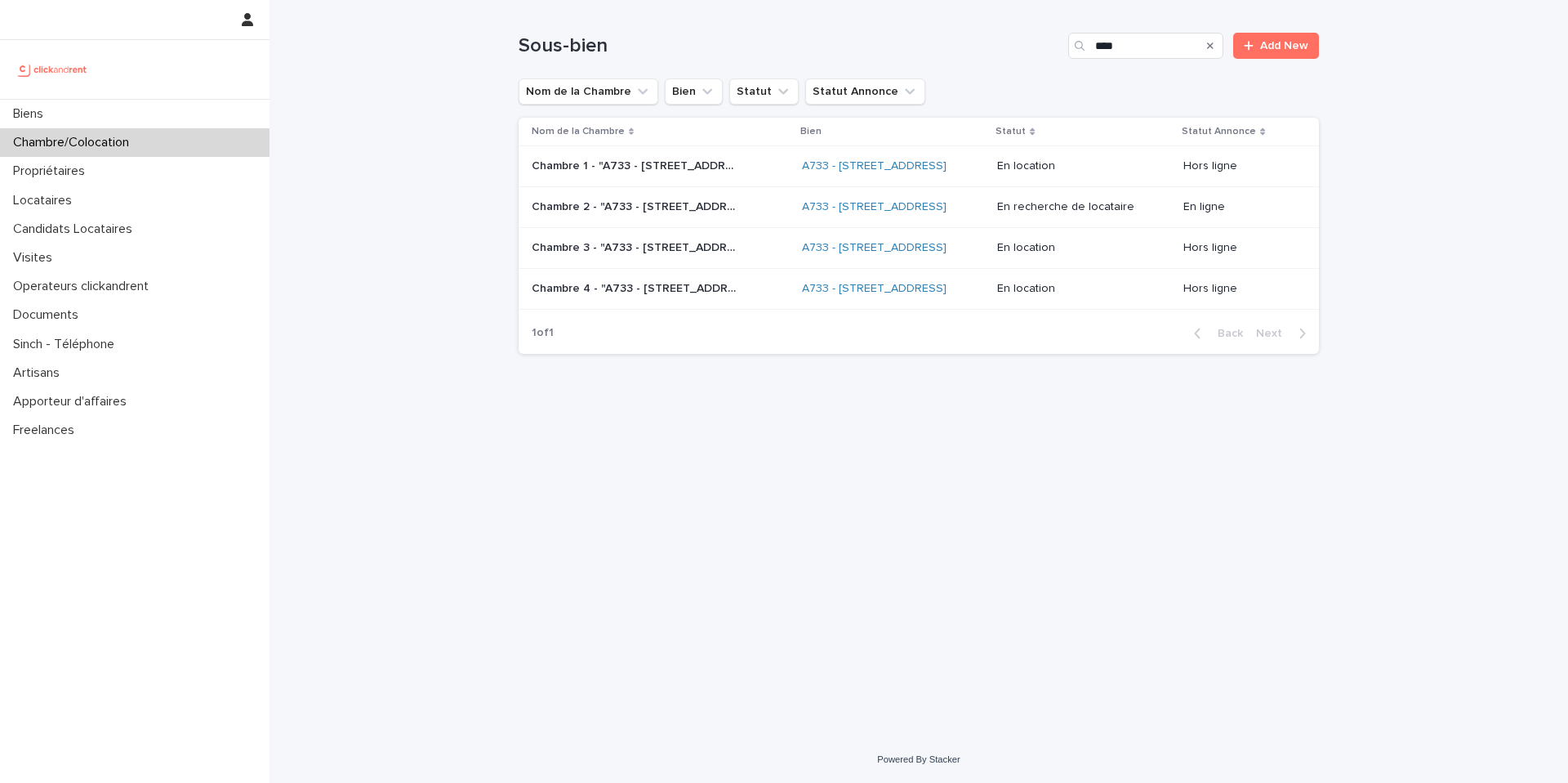
click at [734, 221] on div "Chambre 2 - "A733 - [STREET_ADDRESS]" Chambre 2 - "A733 - [STREET_ADDRESS]"" at bounding box center [661, 207] width 257 height 27
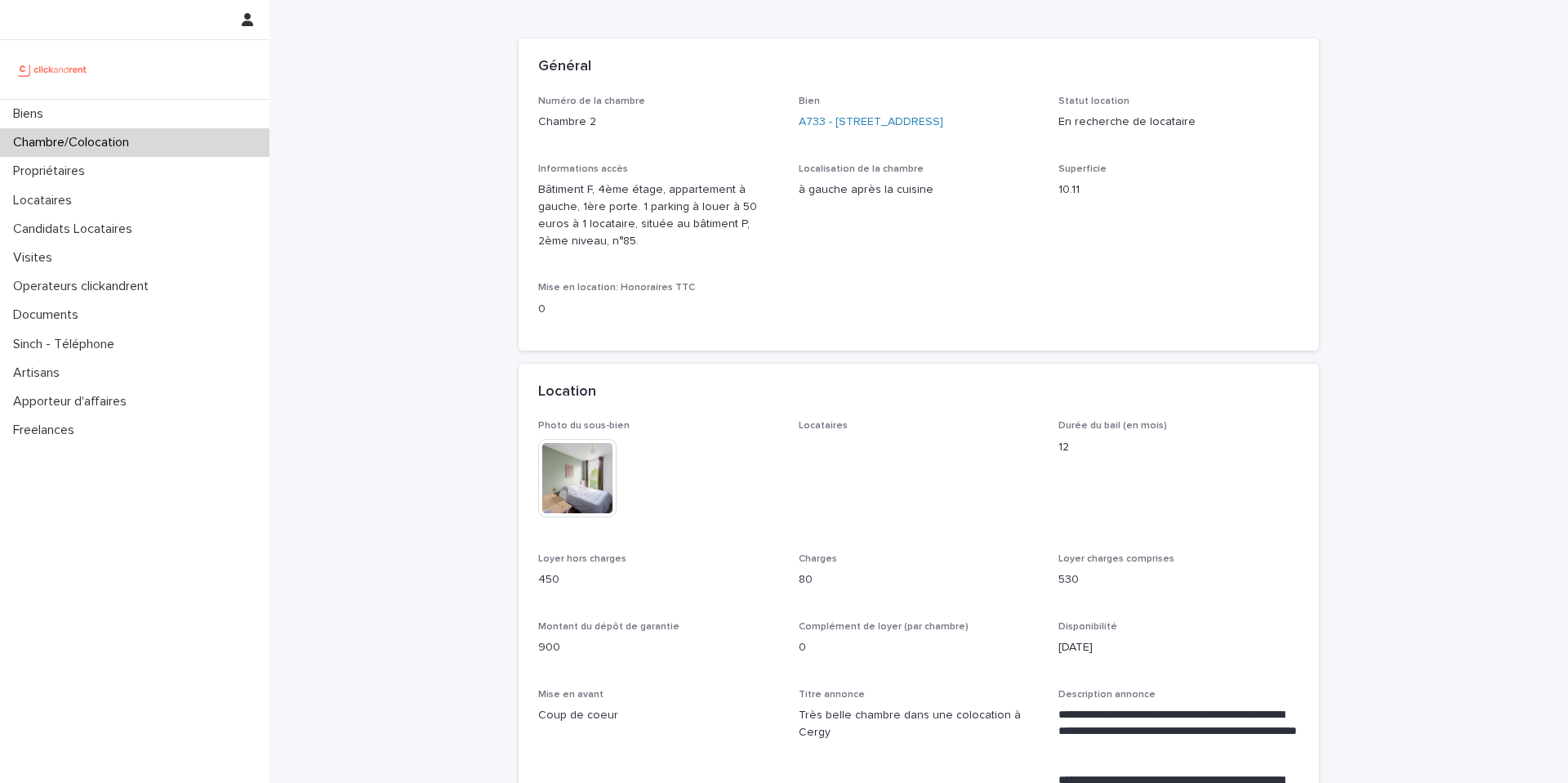
scroll to position [83, 0]
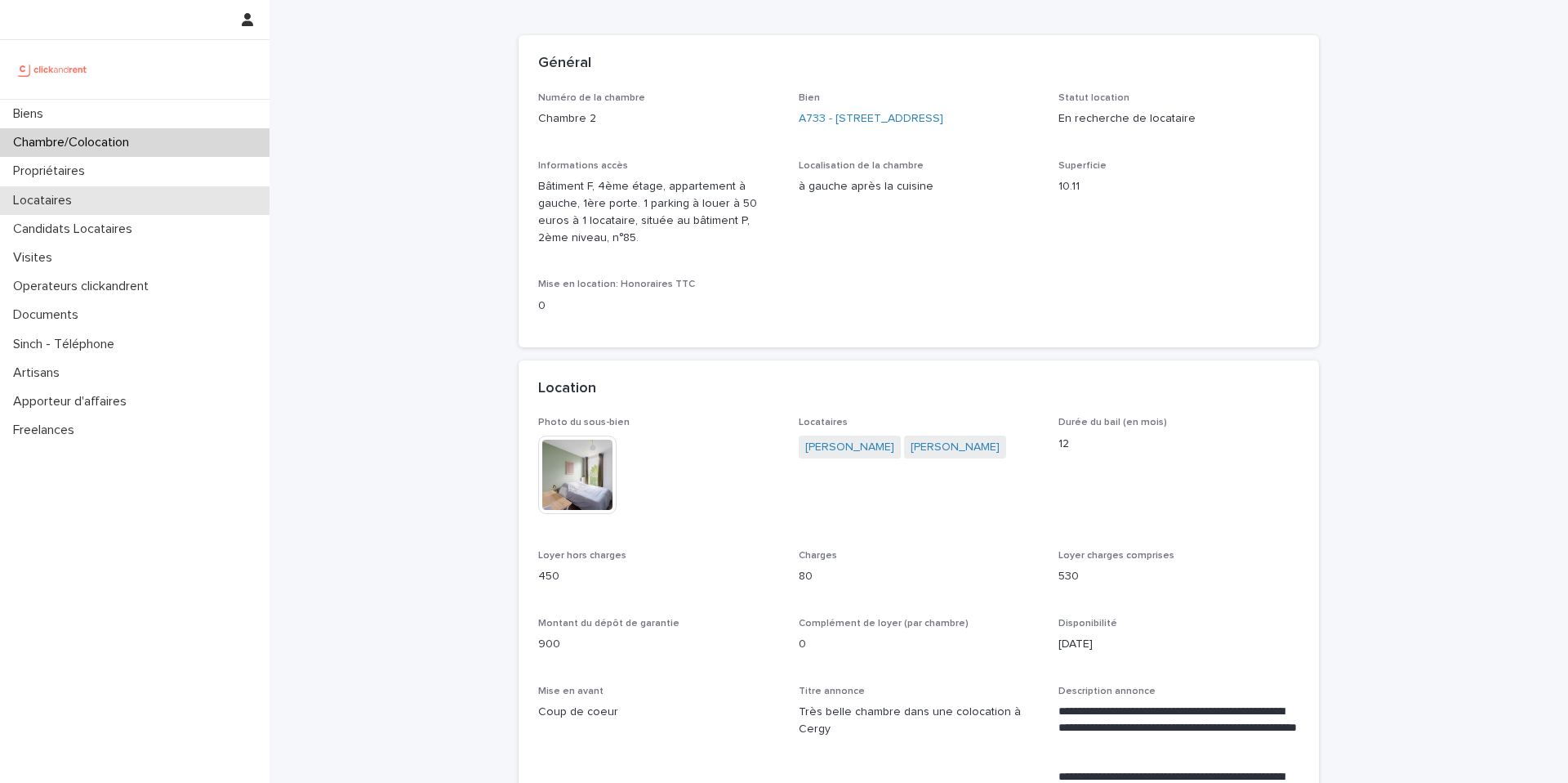
click at [123, 203] on div "Locataires" at bounding box center [134, 200] width 270 height 29
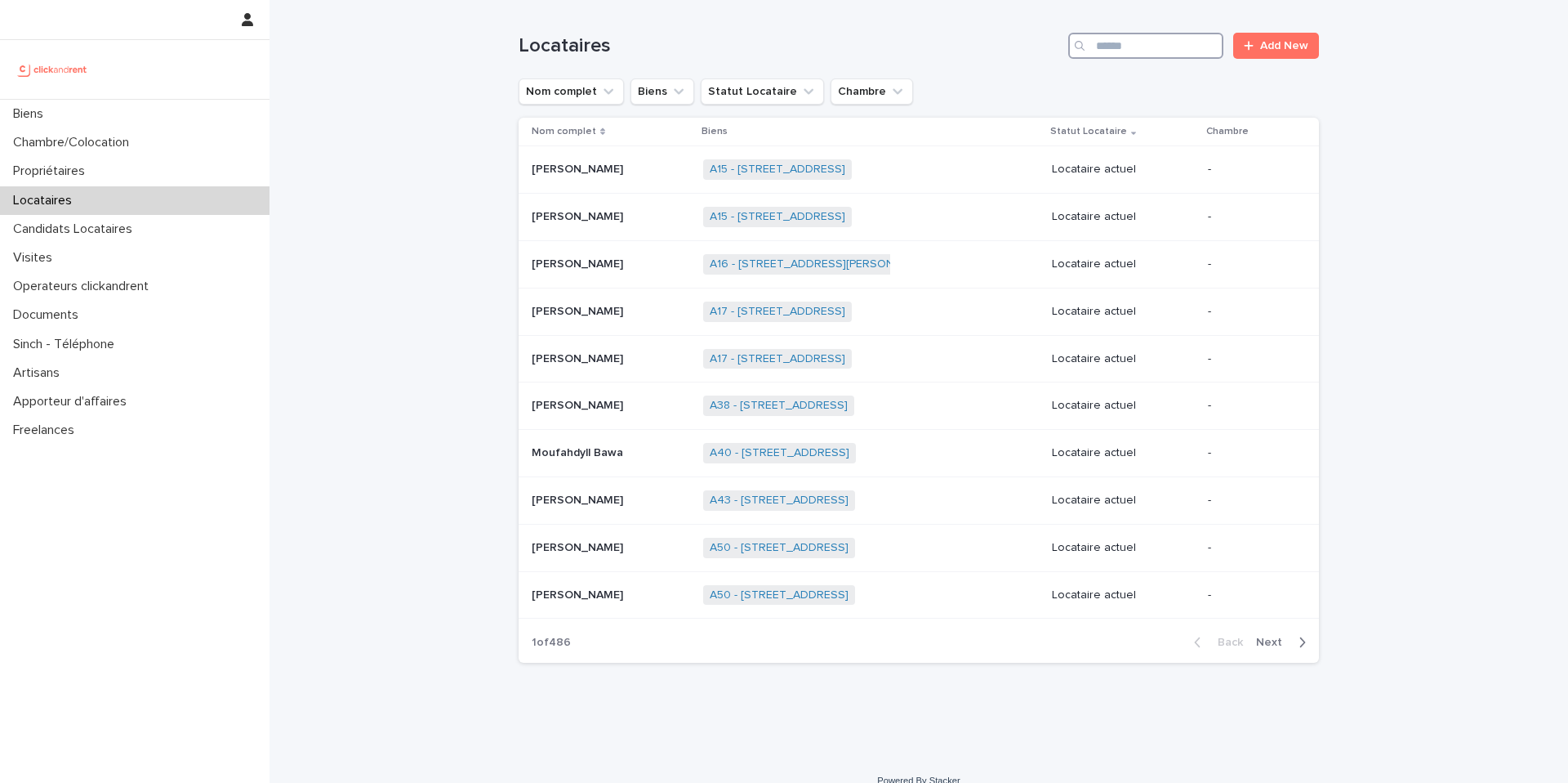
click at [1122, 43] on input "Search" at bounding box center [1145, 46] width 155 height 26
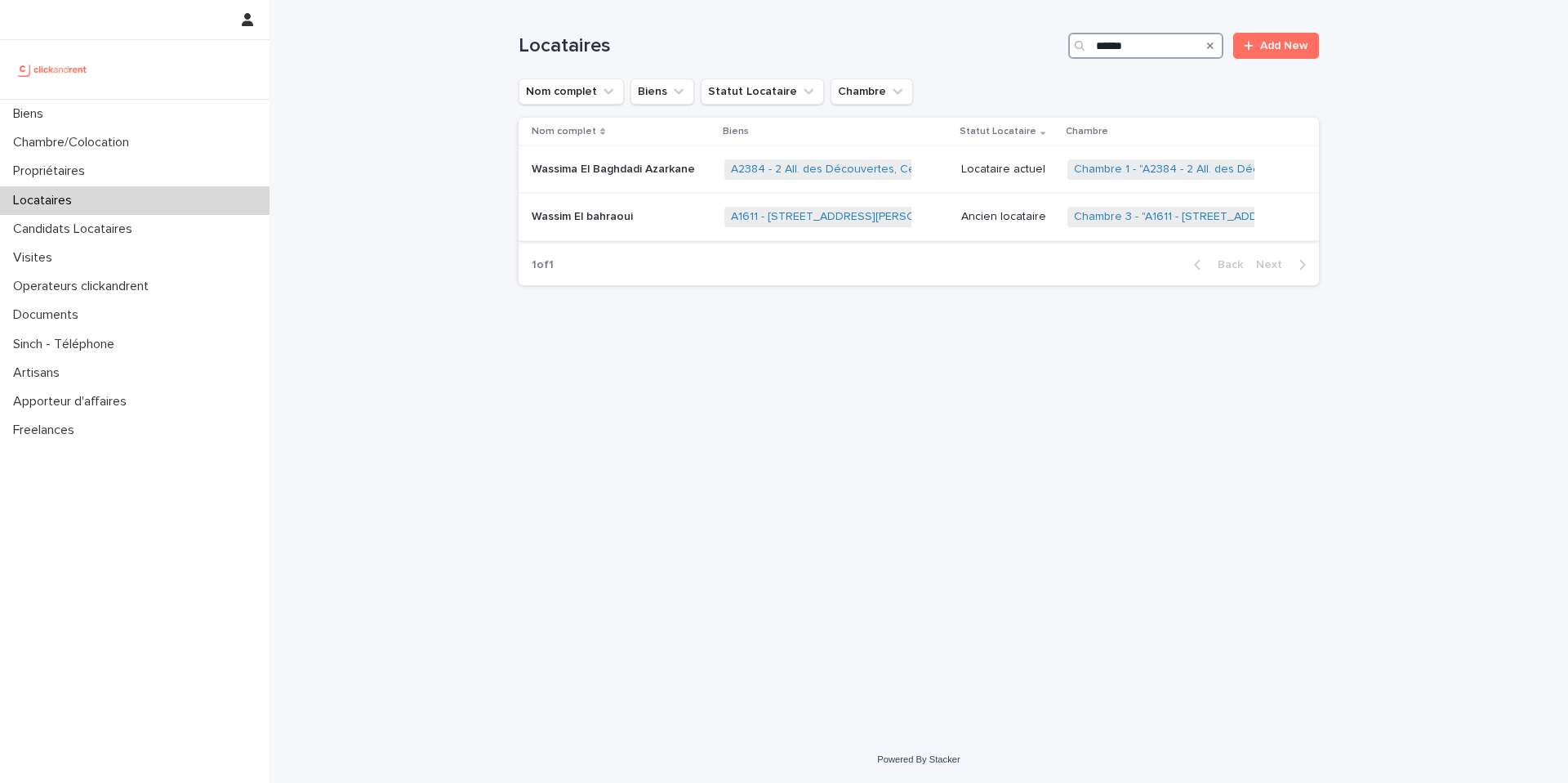
type input "******"
click at [665, 221] on p at bounding box center [621, 216] width 180 height 14
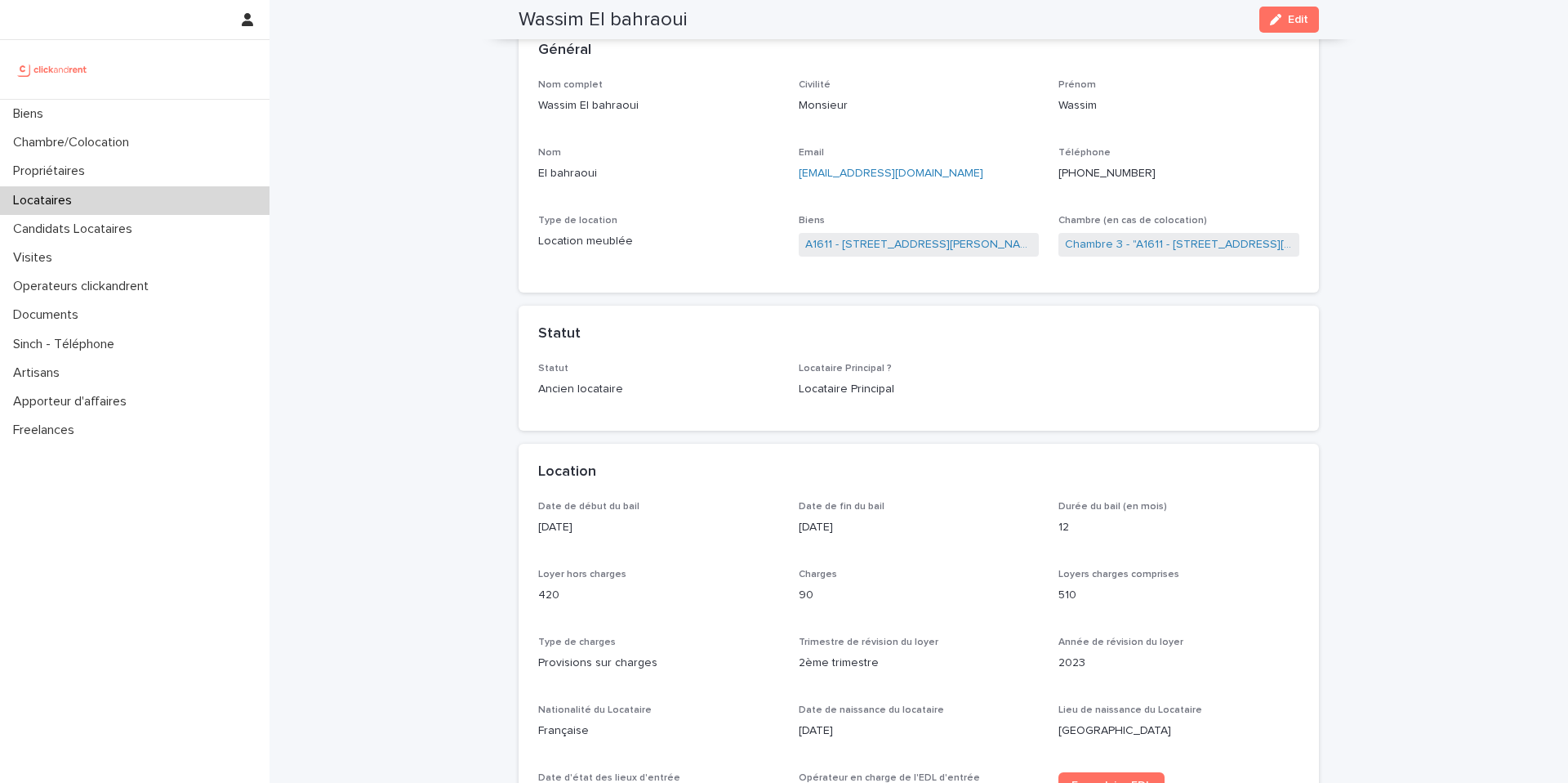
scroll to position [95, 0]
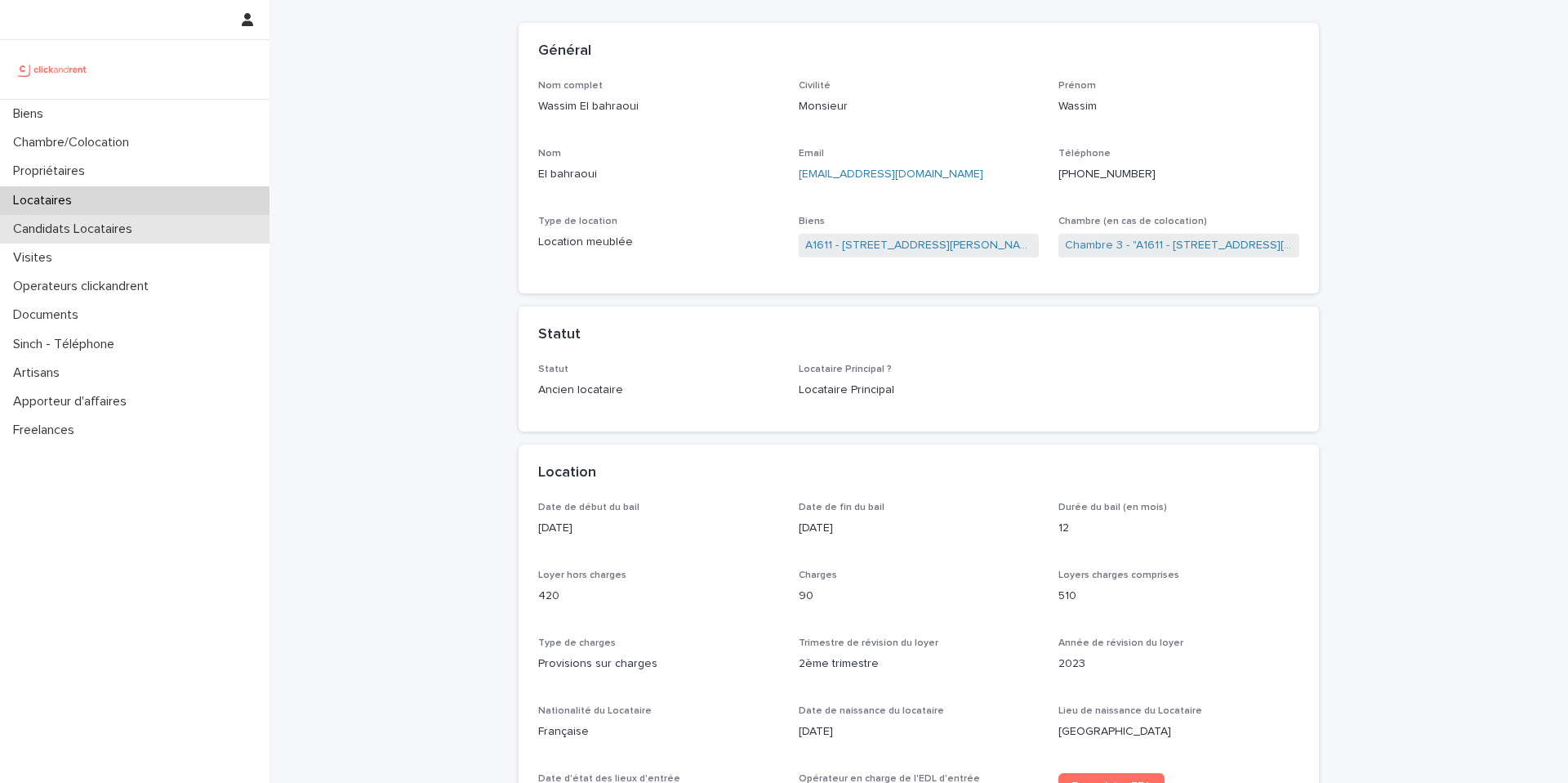
click at [206, 230] on div "Candidats Locataires" at bounding box center [134, 229] width 270 height 29
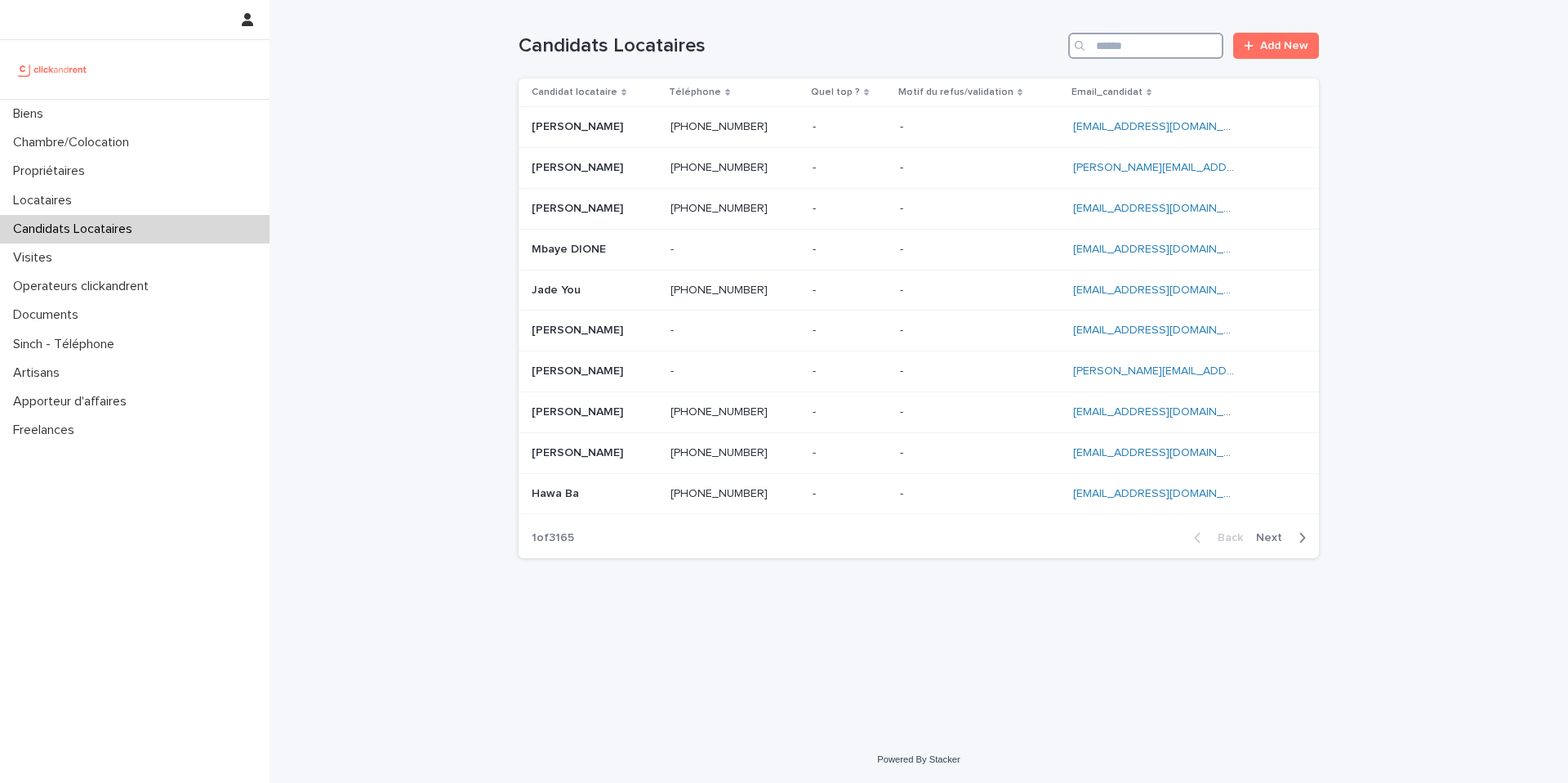
click at [1152, 47] on input "Search" at bounding box center [1145, 46] width 155 height 26
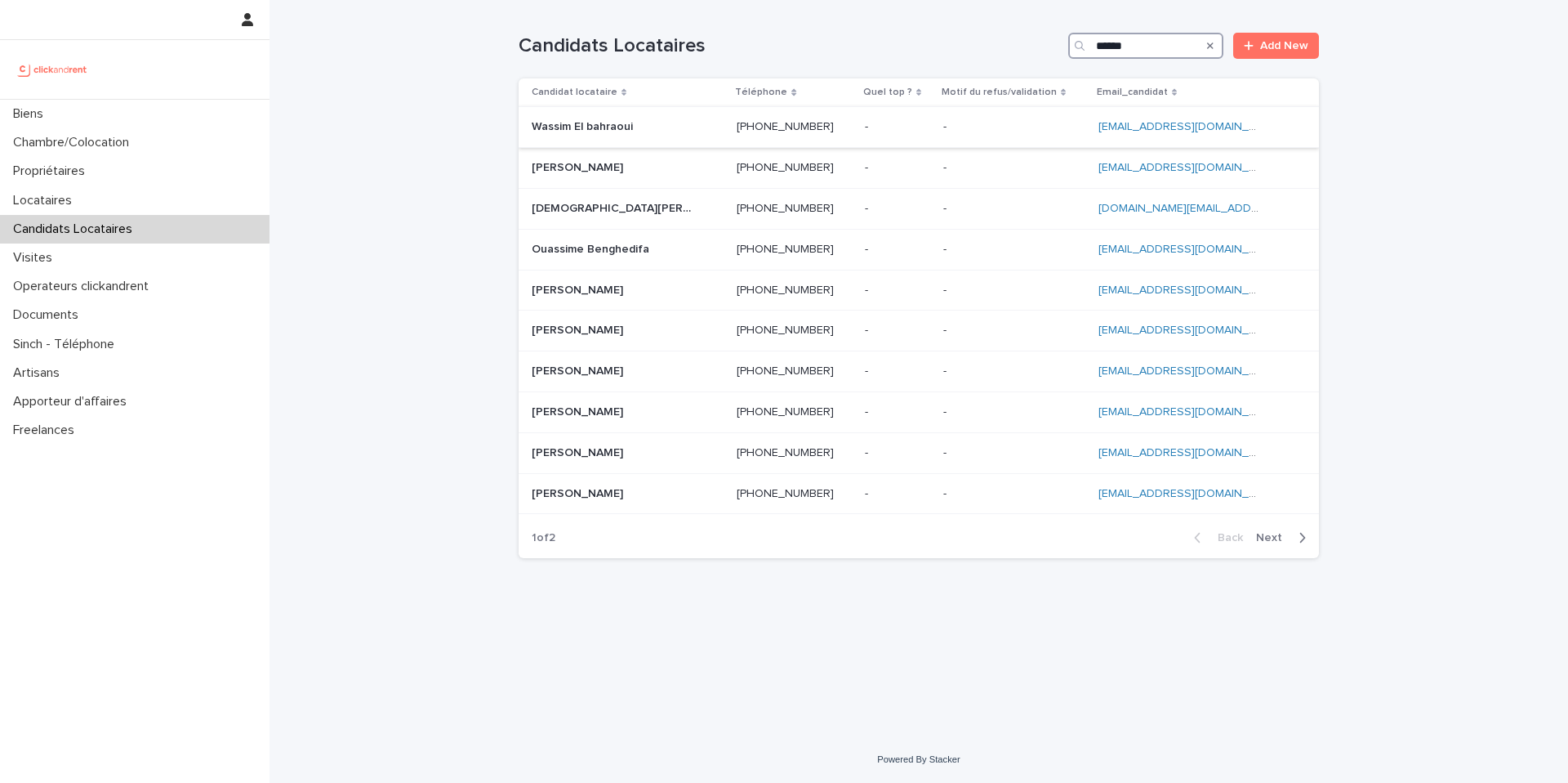
type input "******"
click at [657, 125] on p at bounding box center [613, 126] width 163 height 14
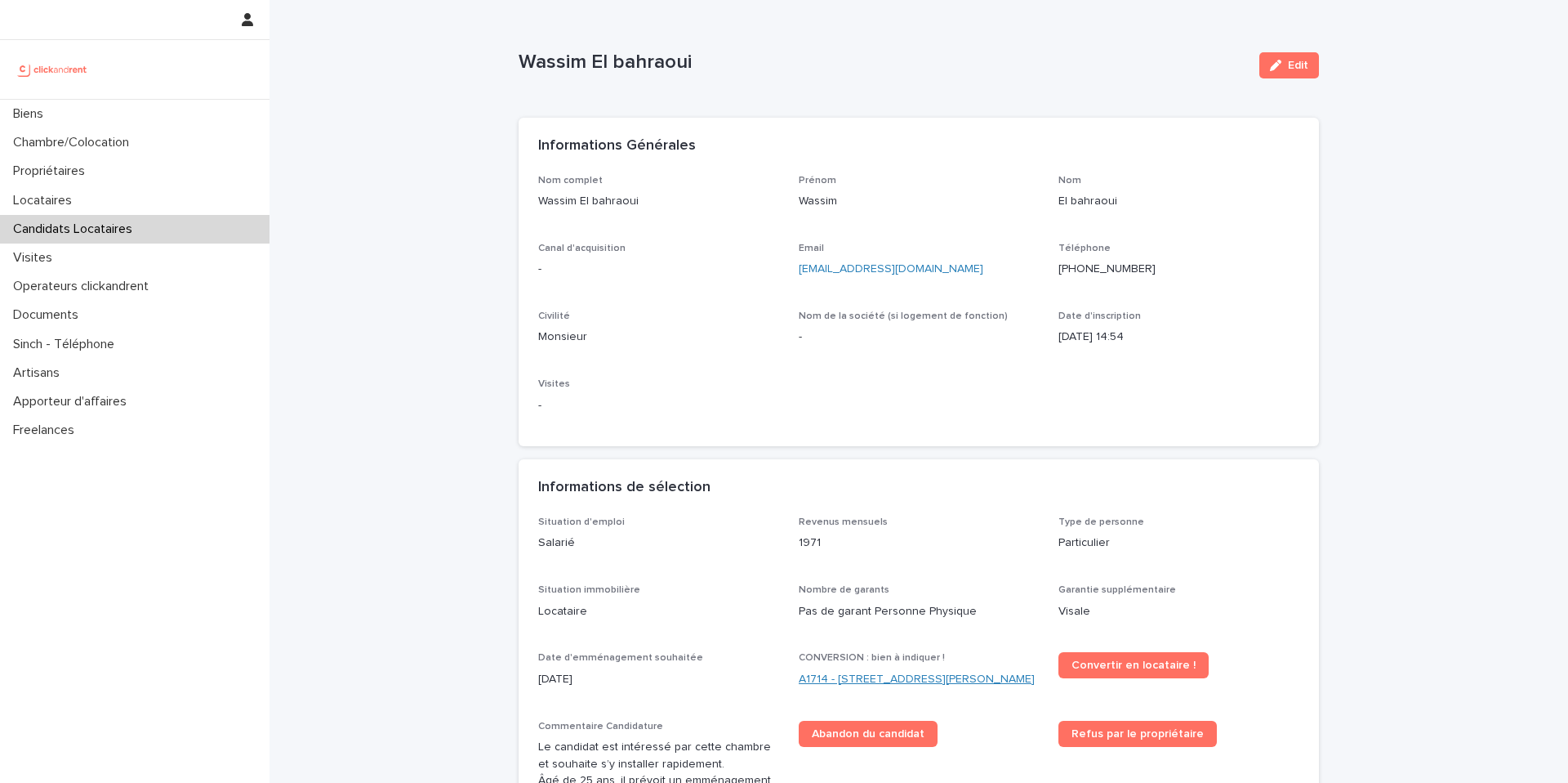
click at [865, 677] on link "A1714 - [STREET_ADDRESS][PERSON_NAME]" at bounding box center [916, 679] width 236 height 17
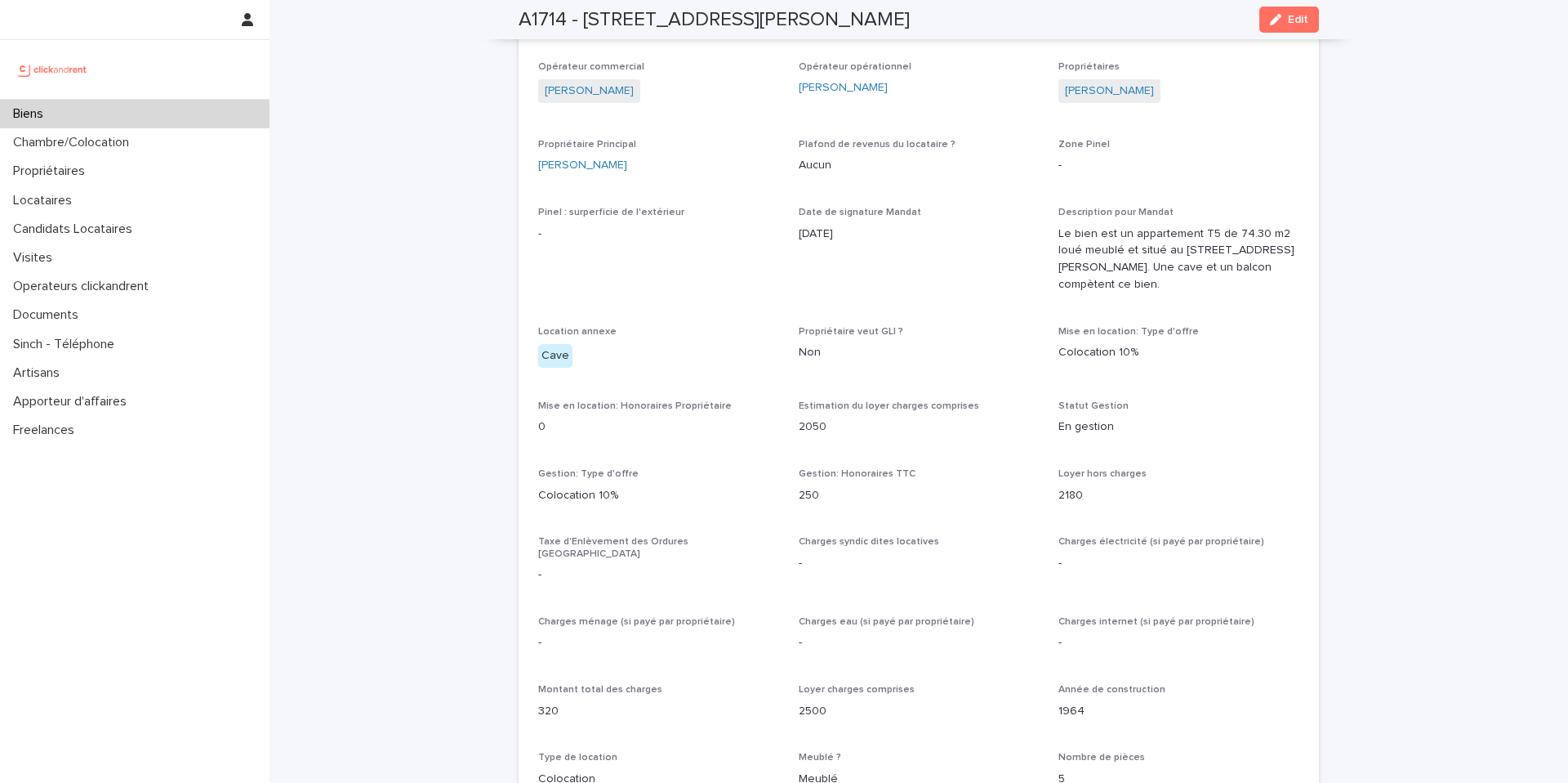
scroll to position [1280, 0]
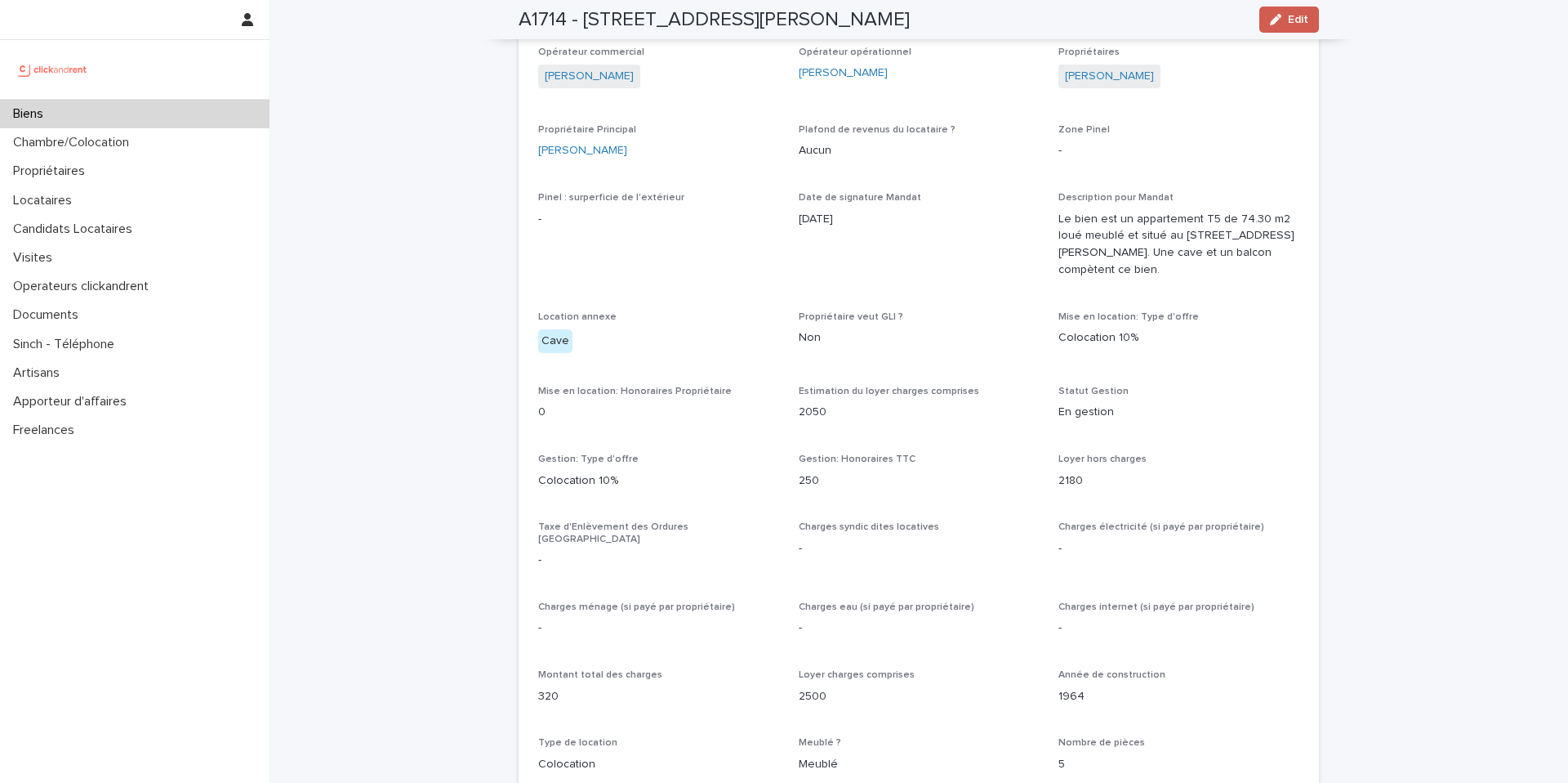
click at [1288, 25] on span "Edit" at bounding box center [1298, 20] width 20 height 11
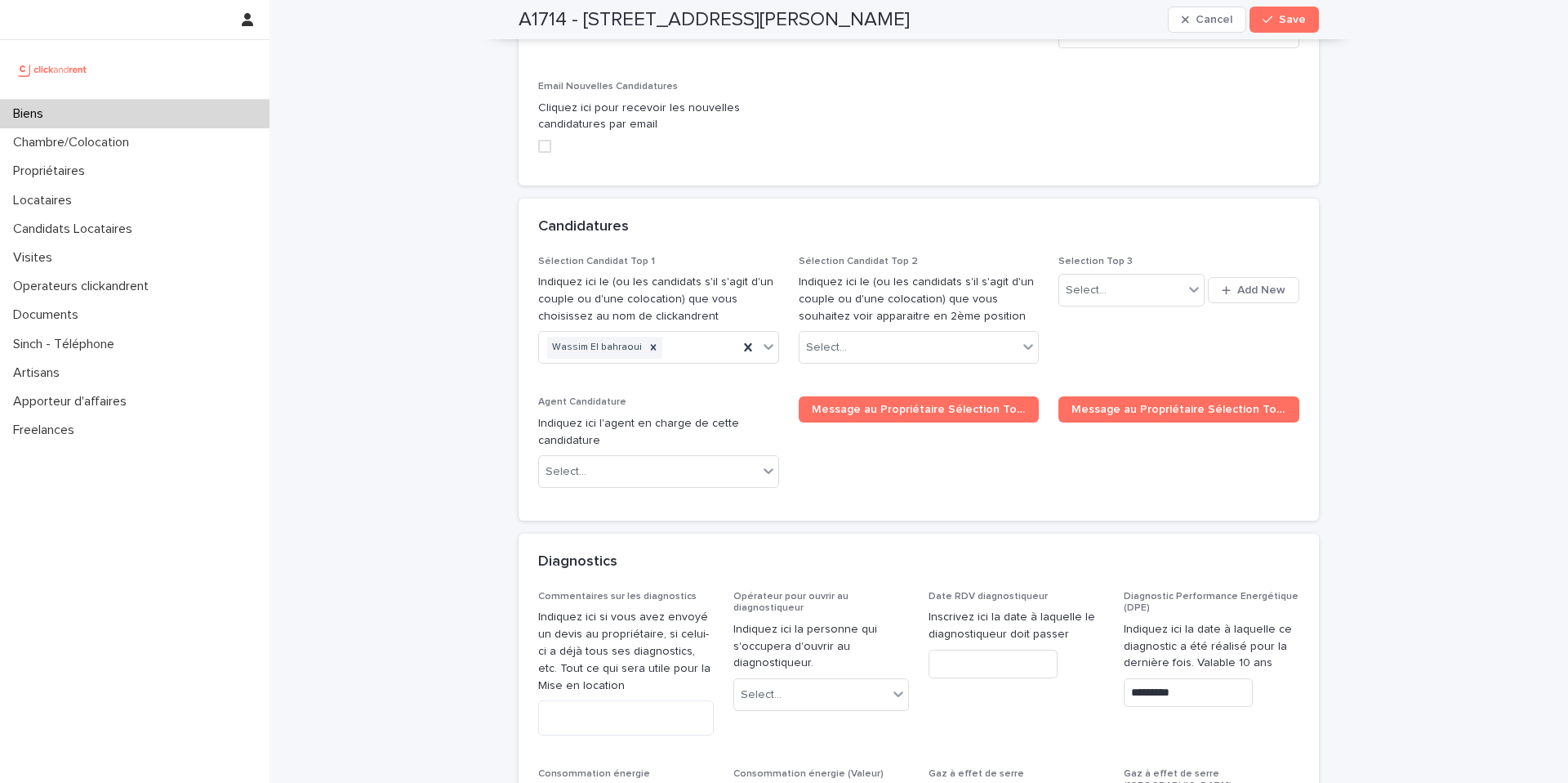
scroll to position [8365, 0]
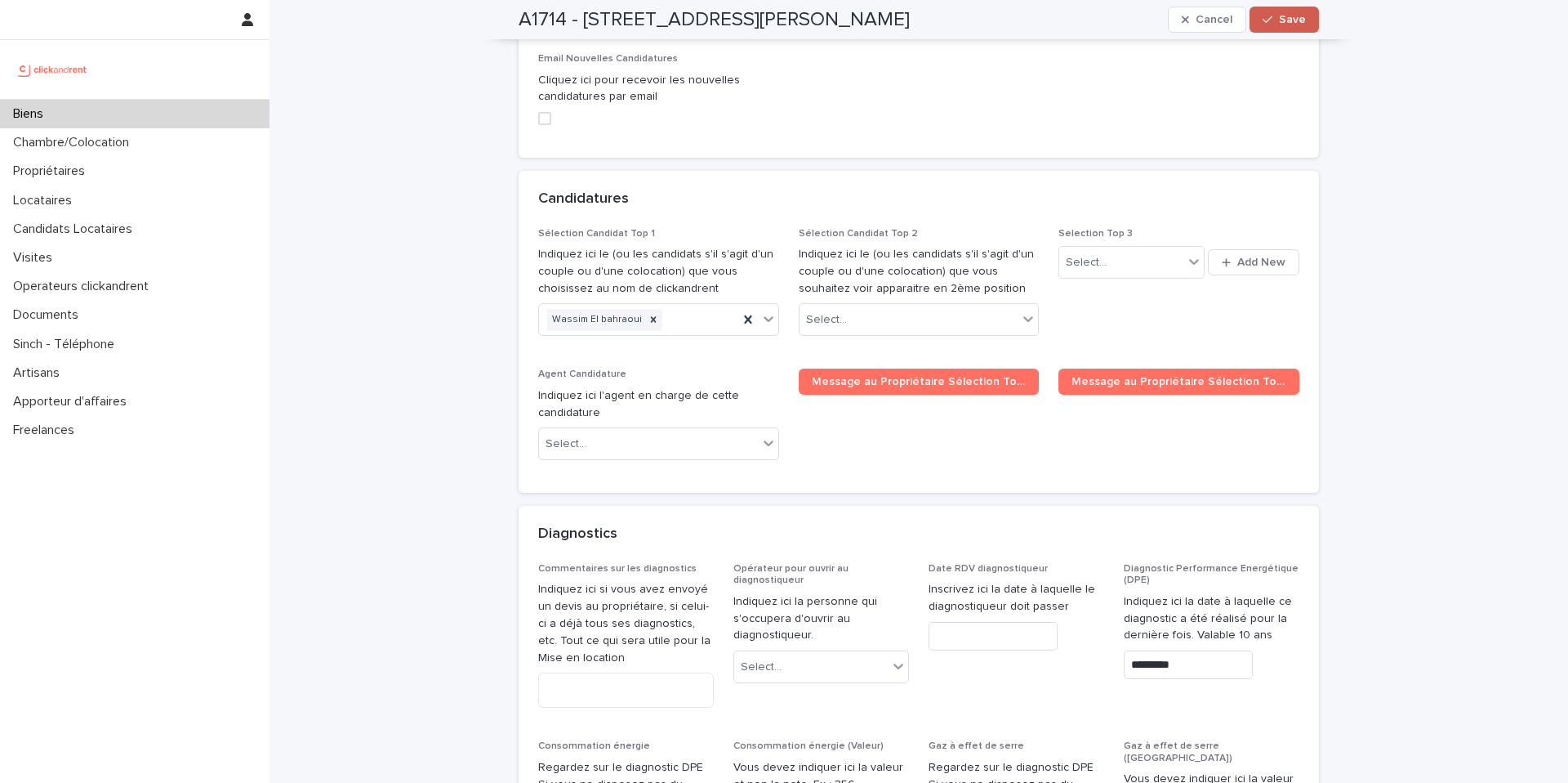
click at [1267, 14] on icon "button" at bounding box center [1267, 20] width 10 height 11
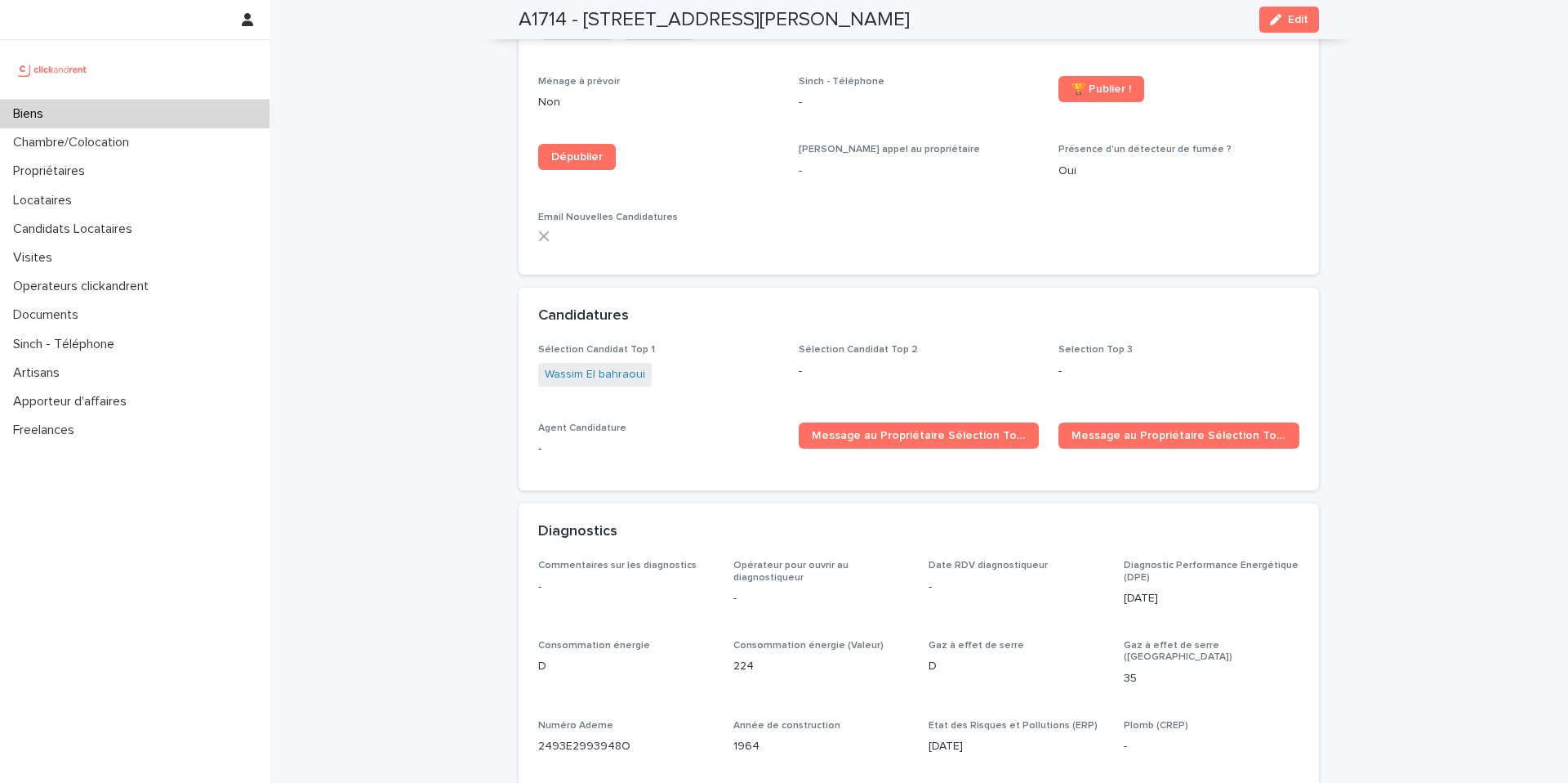
scroll to position [5289, 0]
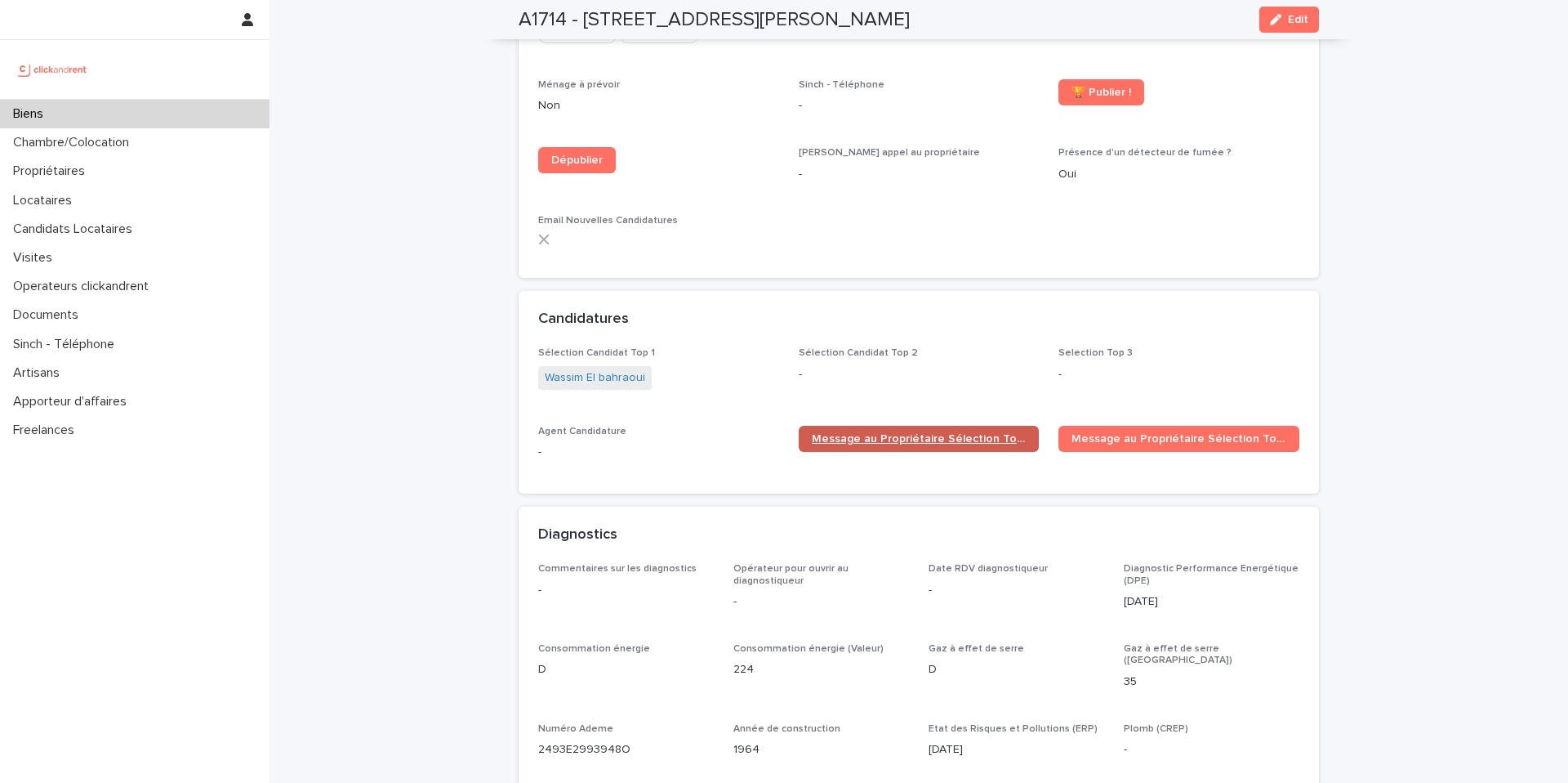
click at [939, 426] on link "Message au Propriétaire Sélection Top 1" at bounding box center [919, 439] width 241 height 26
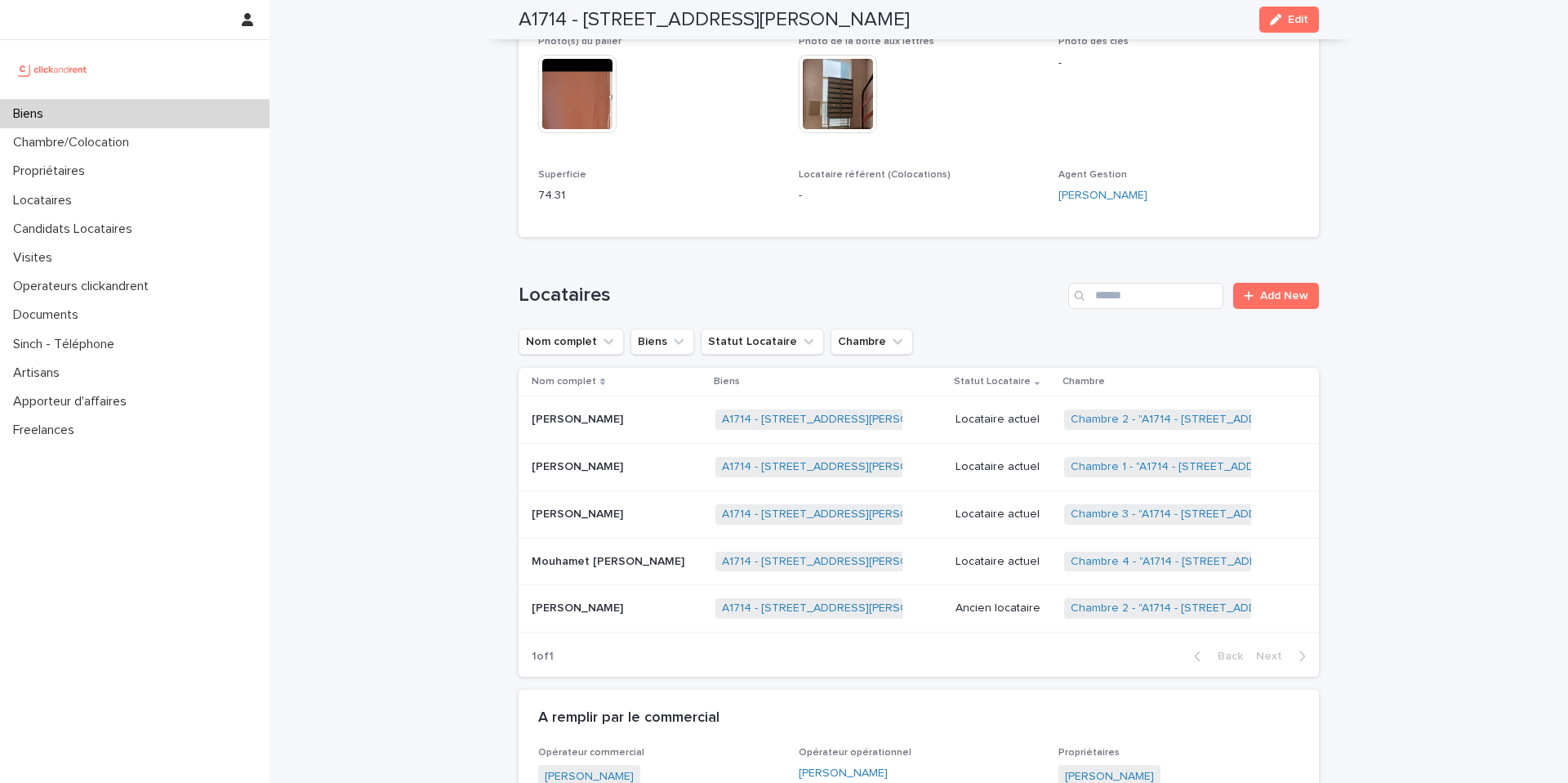
scroll to position [580, 0]
click at [616, 456] on p "[PERSON_NAME]" at bounding box center [579, 464] width 95 height 17
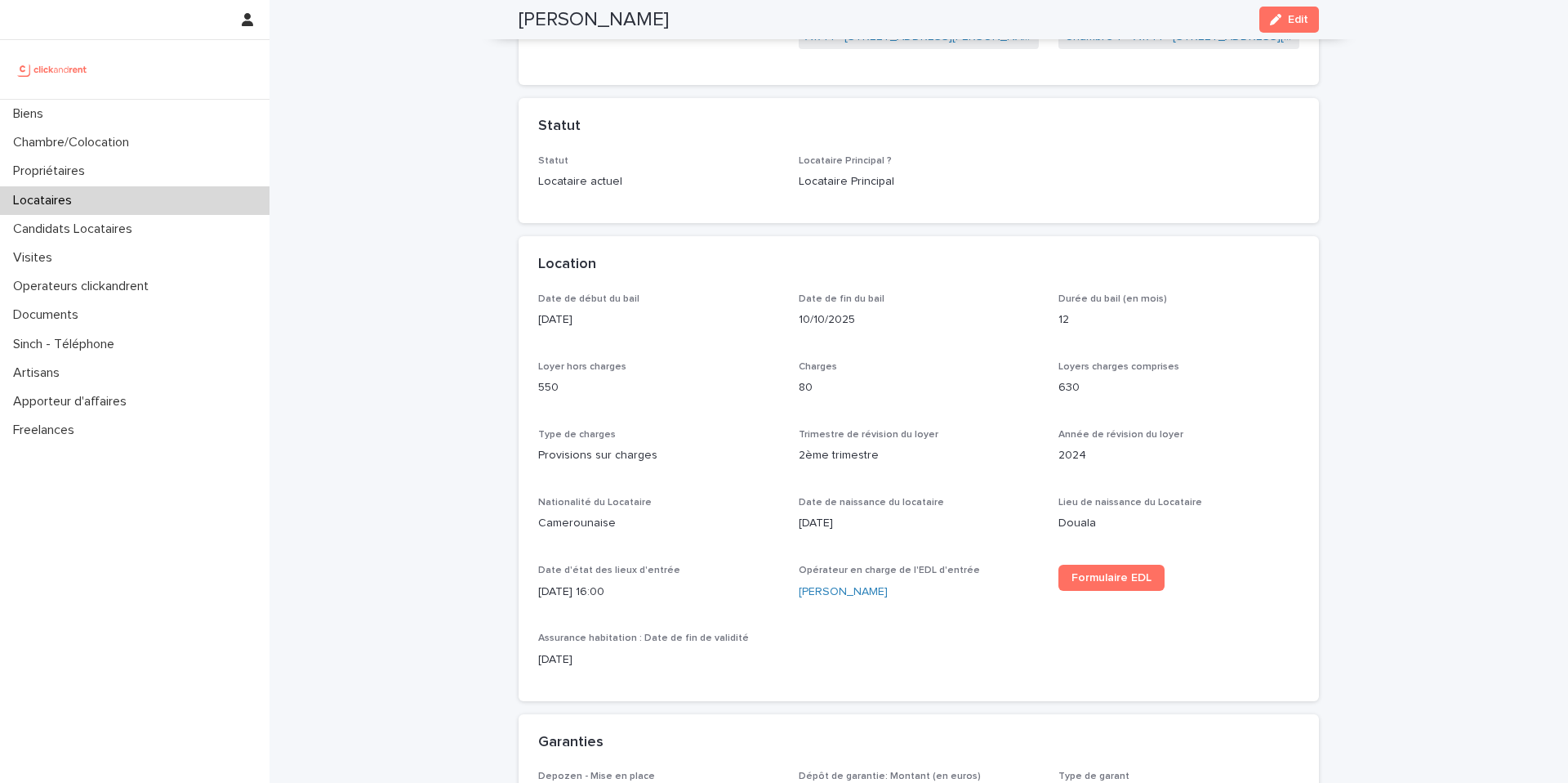
scroll to position [309, 0]
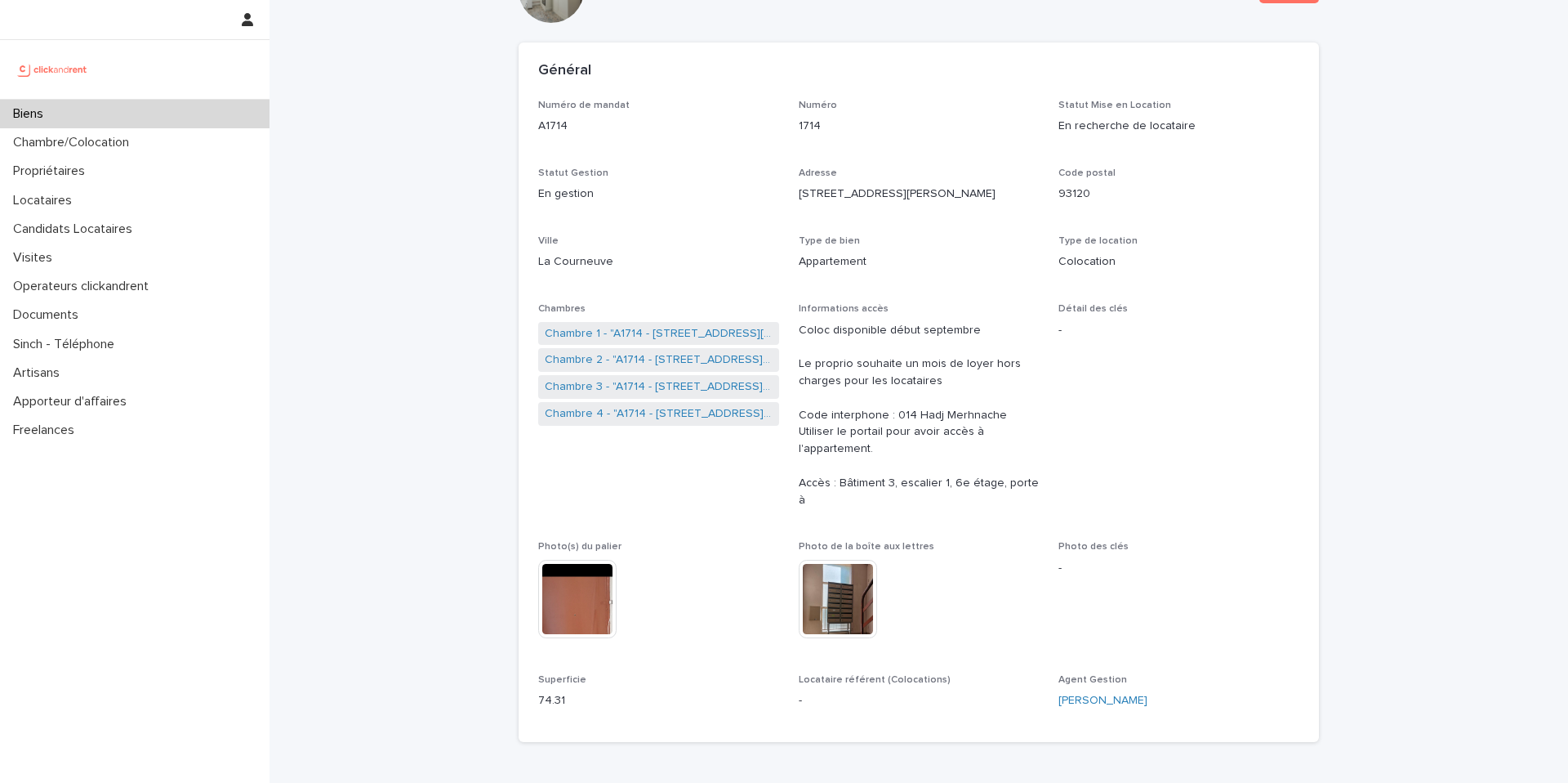
scroll to position [74, 0]
click at [649, 389] on link "Chambre 4 - "A1714 - [STREET_ADDRESS][PERSON_NAME]"" at bounding box center [659, 388] width 228 height 17
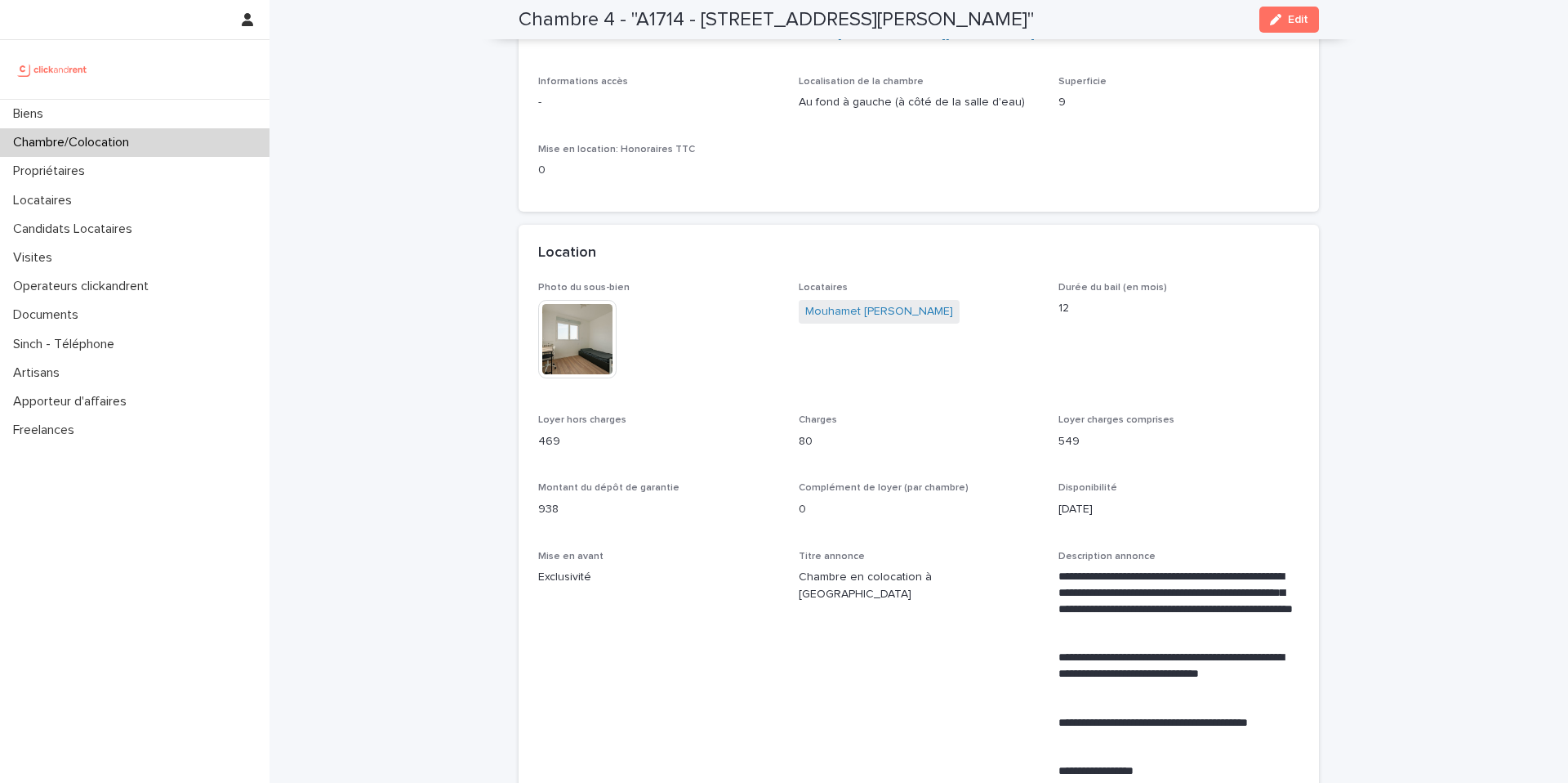
scroll to position [163, 0]
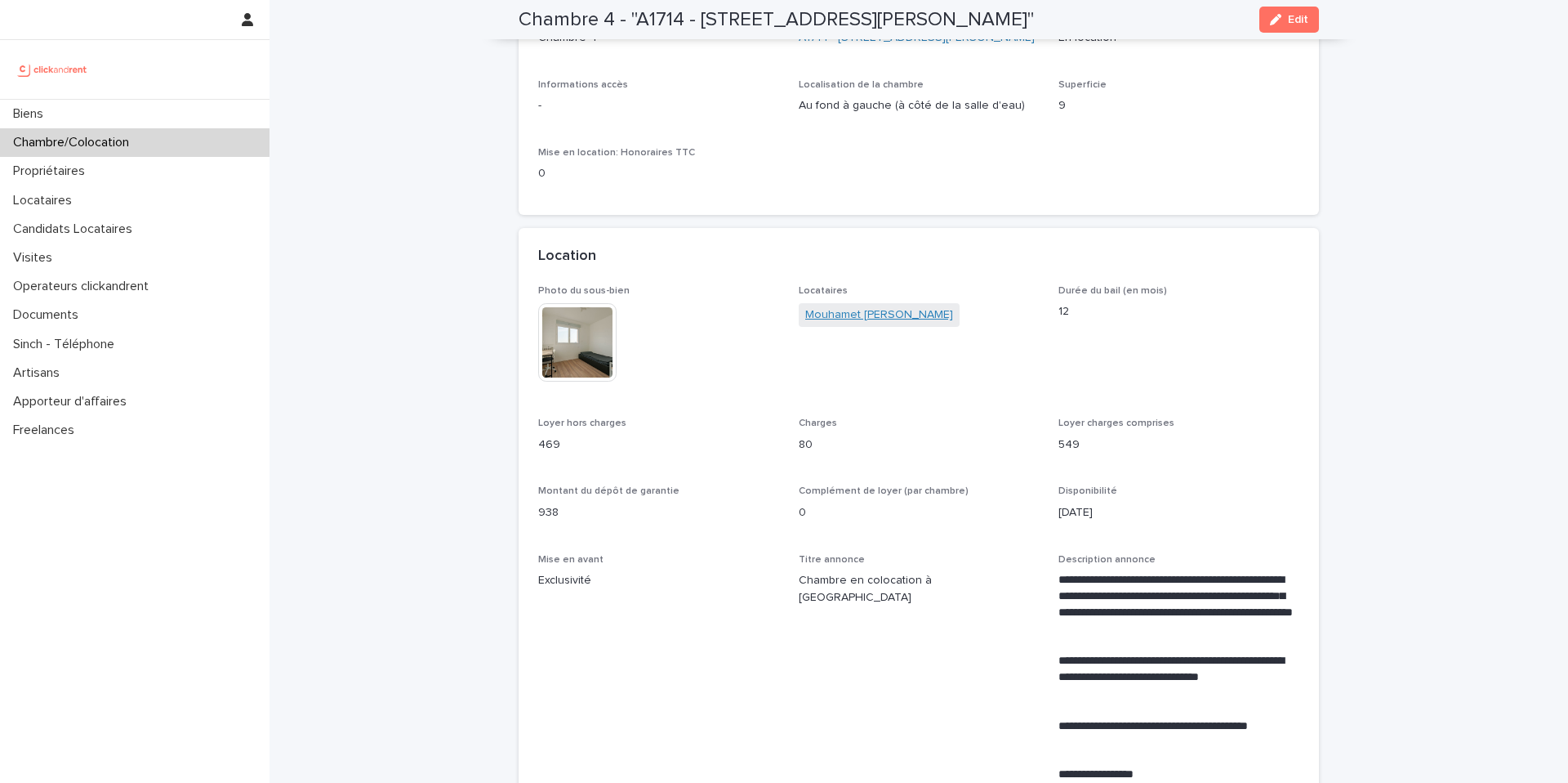
click at [861, 324] on link "Mouhamet [PERSON_NAME]" at bounding box center [879, 315] width 148 height 17
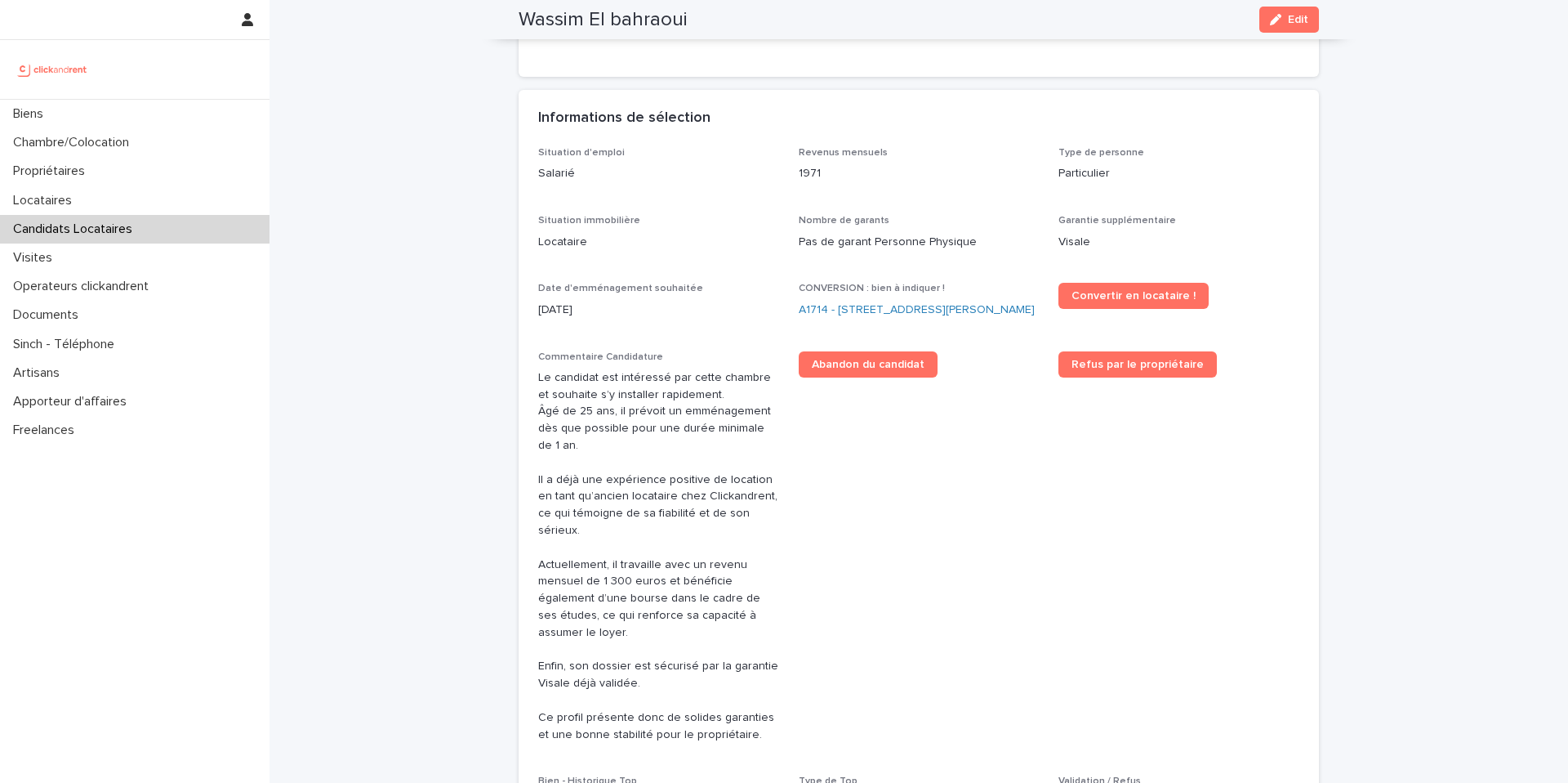
scroll to position [362, 0]
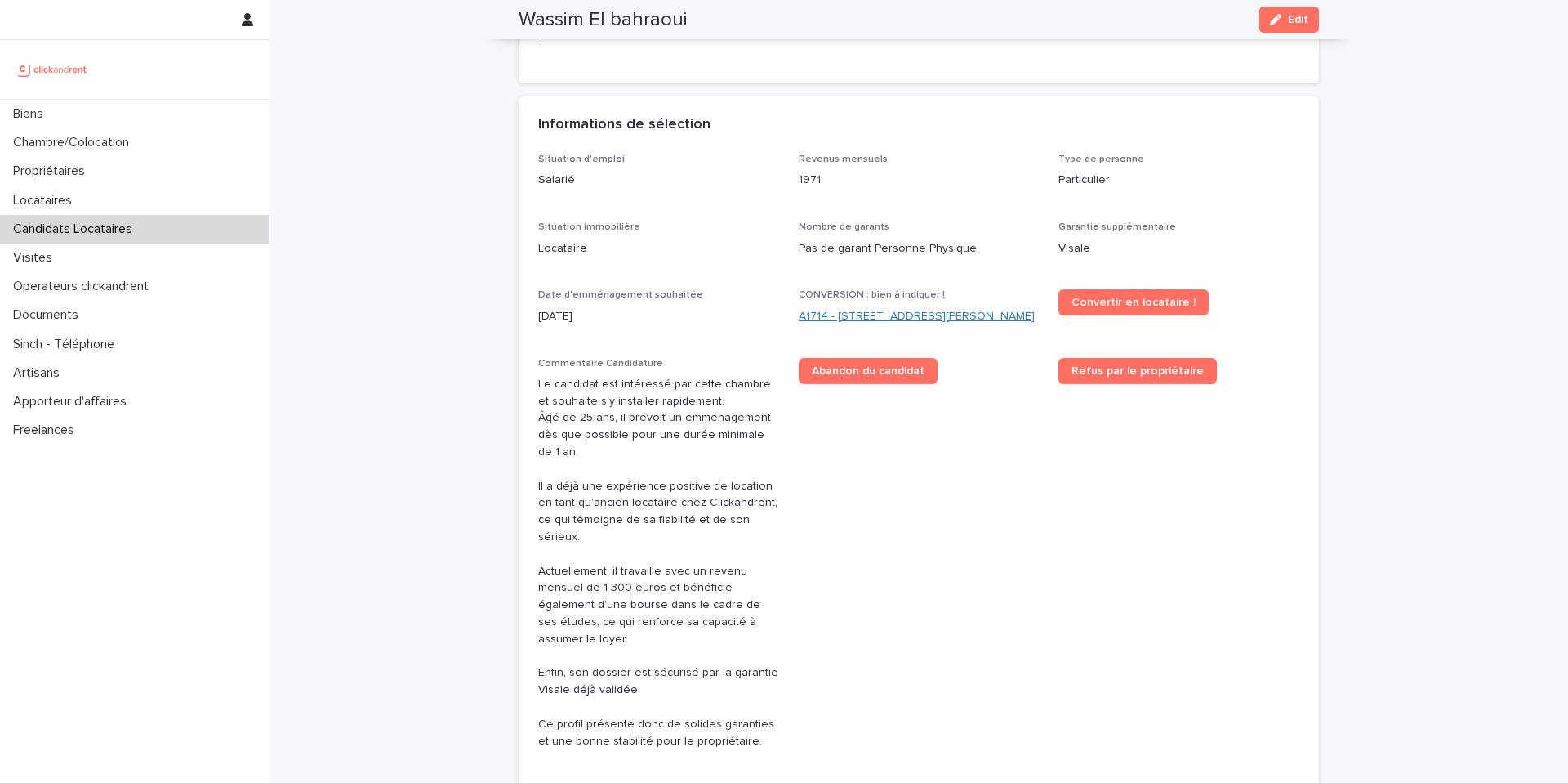
click at [888, 317] on link "A1714 - [STREET_ADDRESS][PERSON_NAME]" at bounding box center [916, 316] width 236 height 17
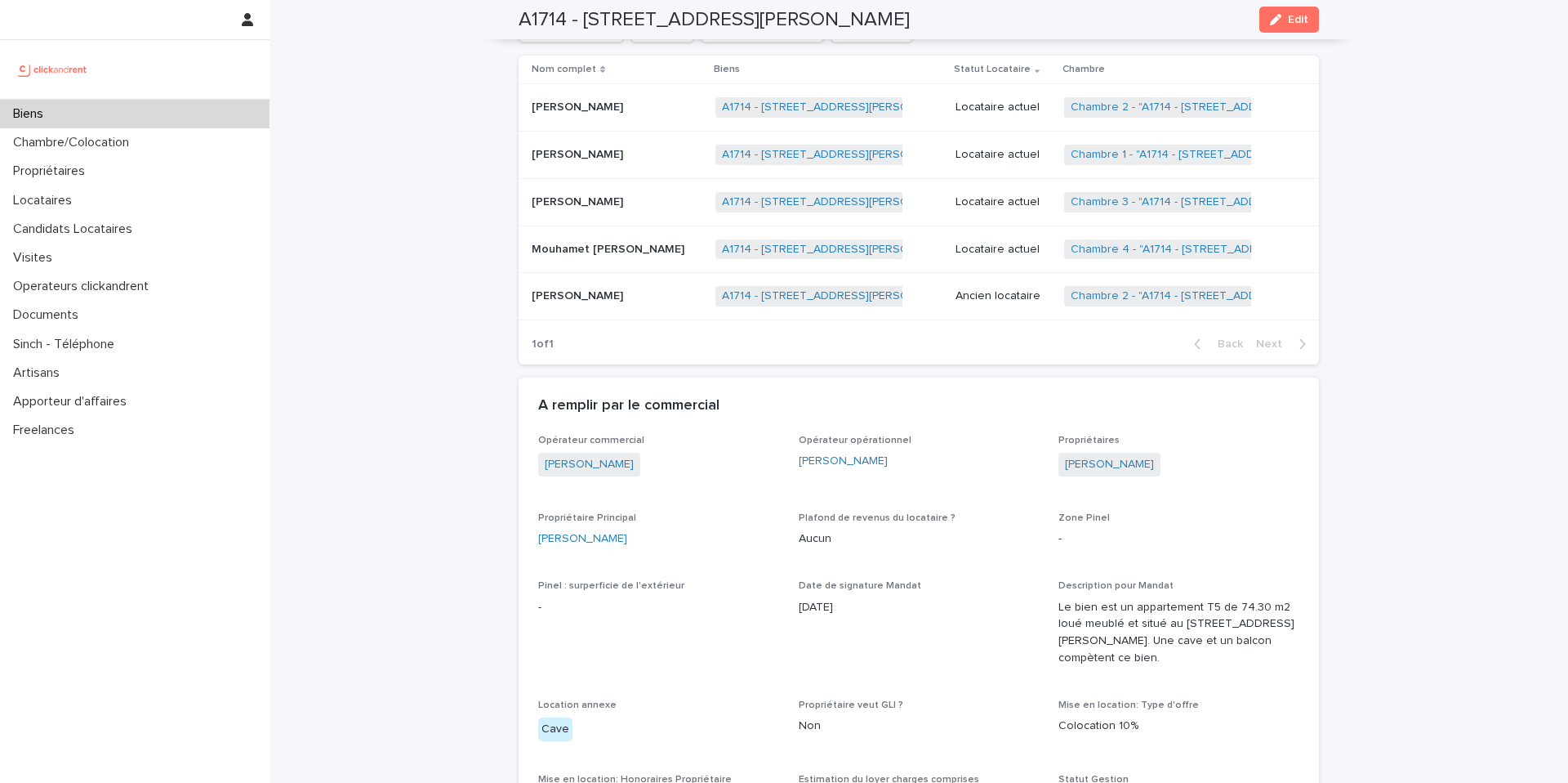
scroll to position [885, 0]
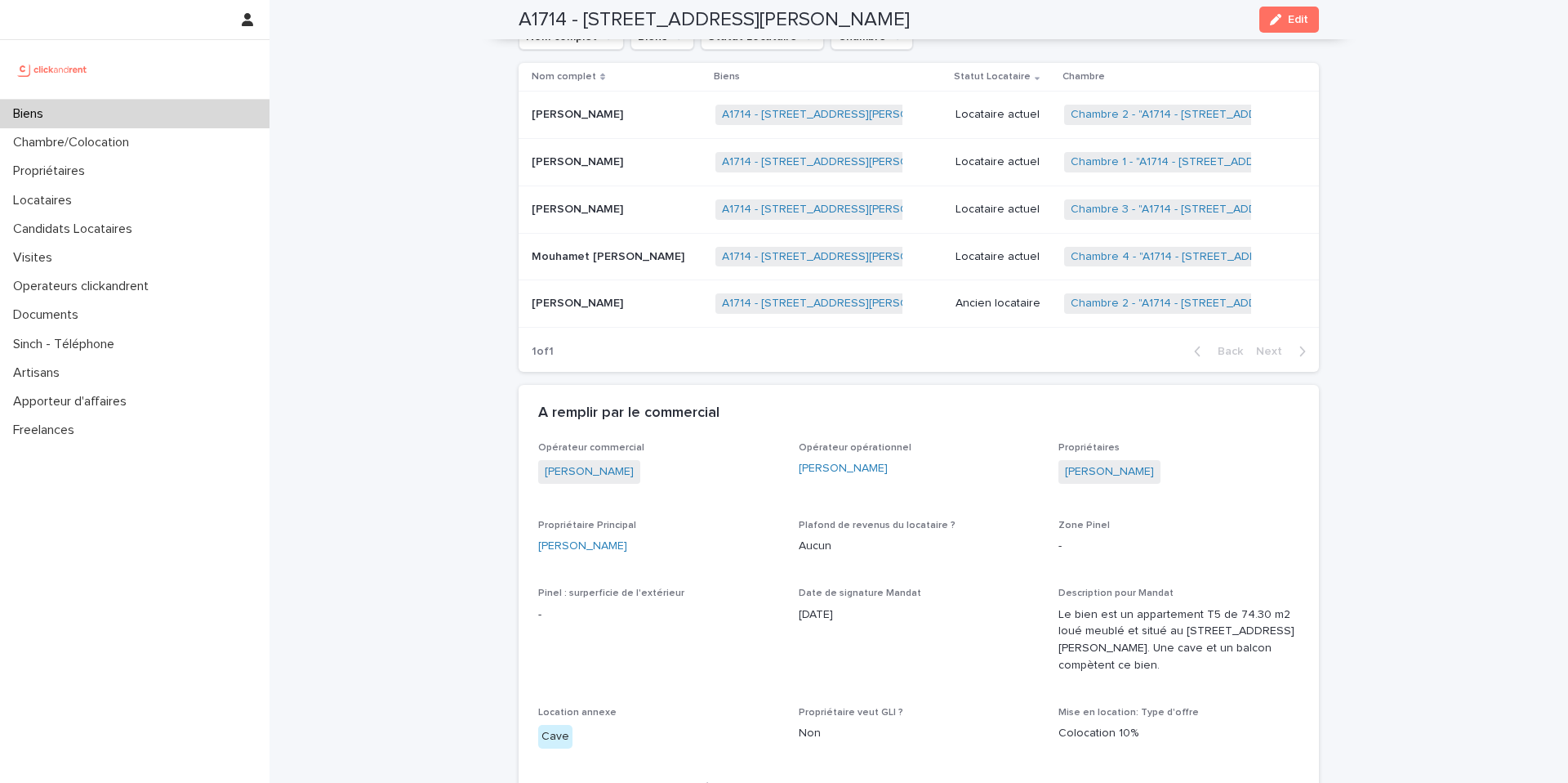
click at [597, 152] on p "[PERSON_NAME]" at bounding box center [579, 160] width 95 height 17
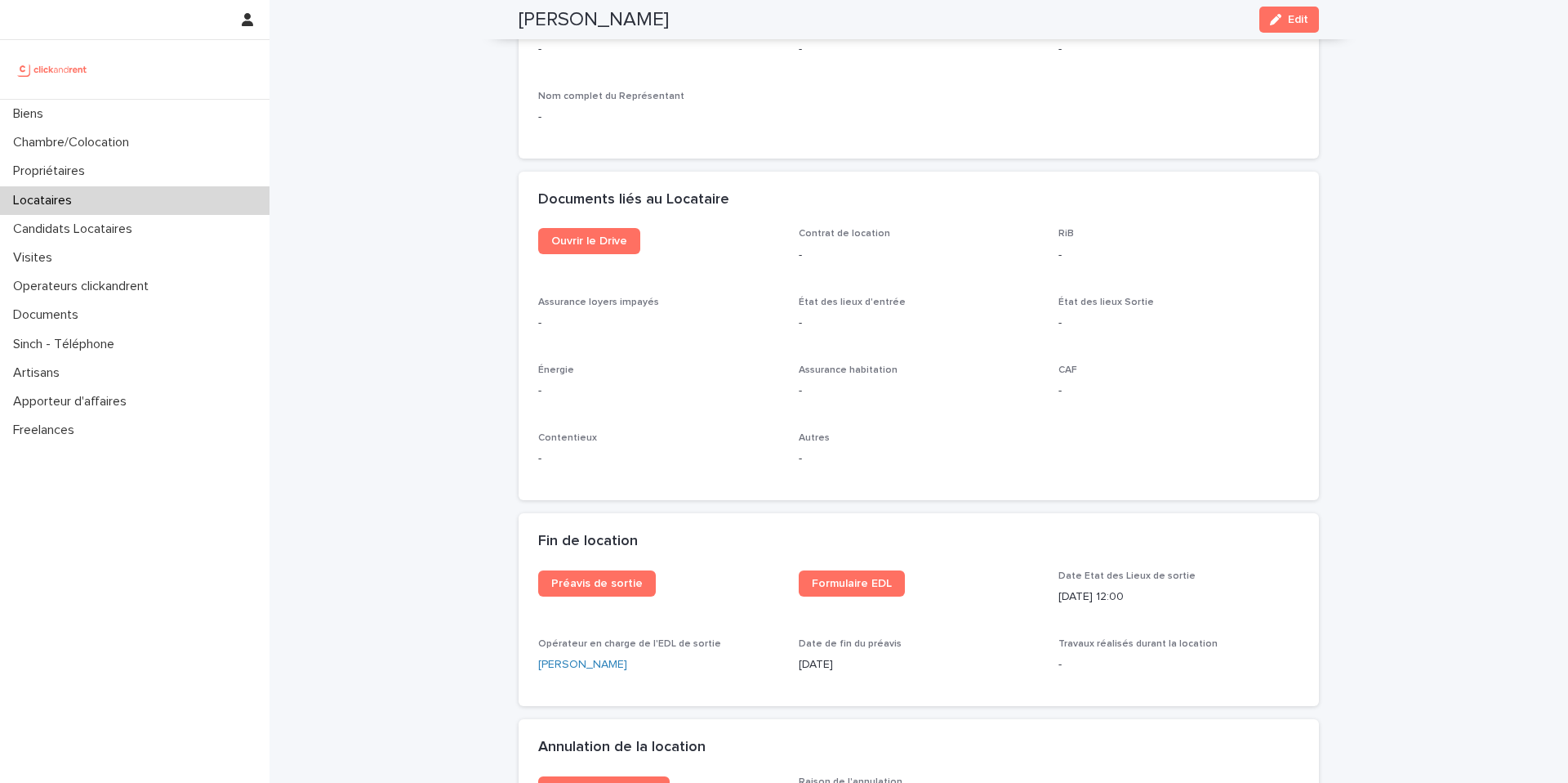
scroll to position [1639, 0]
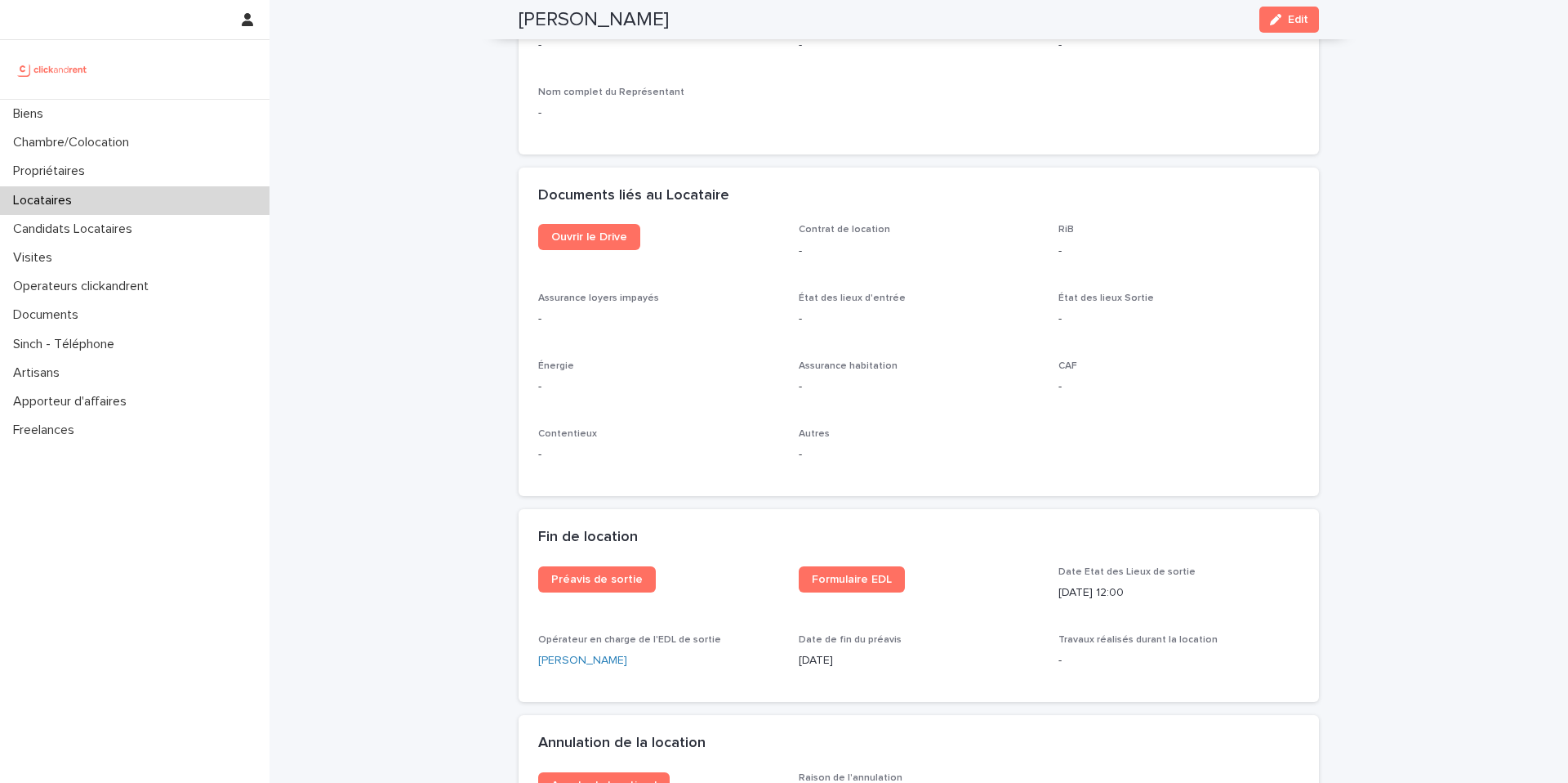
drag, startPoint x: 1116, startPoint y: 596, endPoint x: 1157, endPoint y: 596, distance: 41.0
click at [1157, 596] on p "[DATE] 12:00" at bounding box center [1179, 592] width 241 height 17
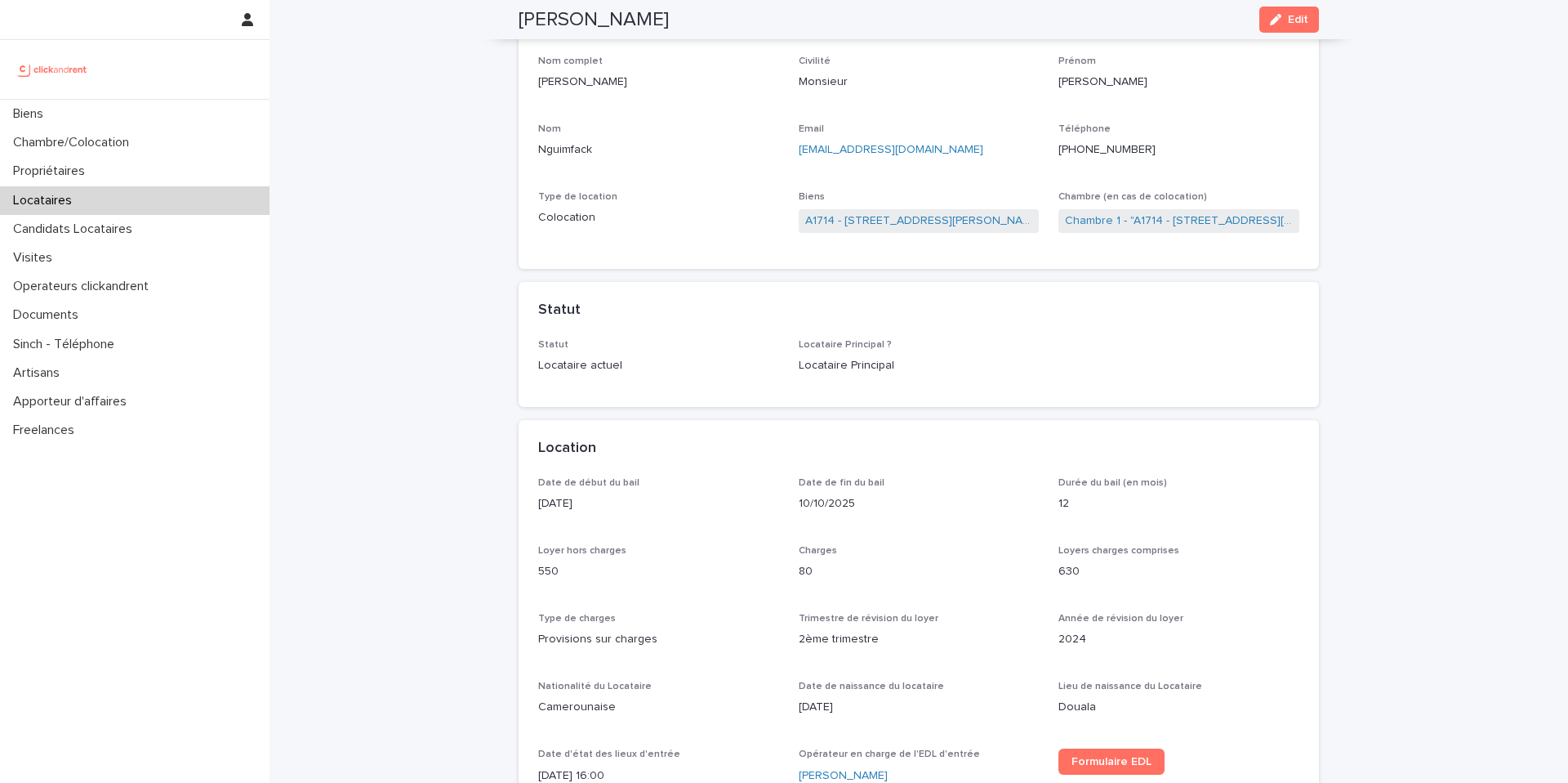
scroll to position [0, 0]
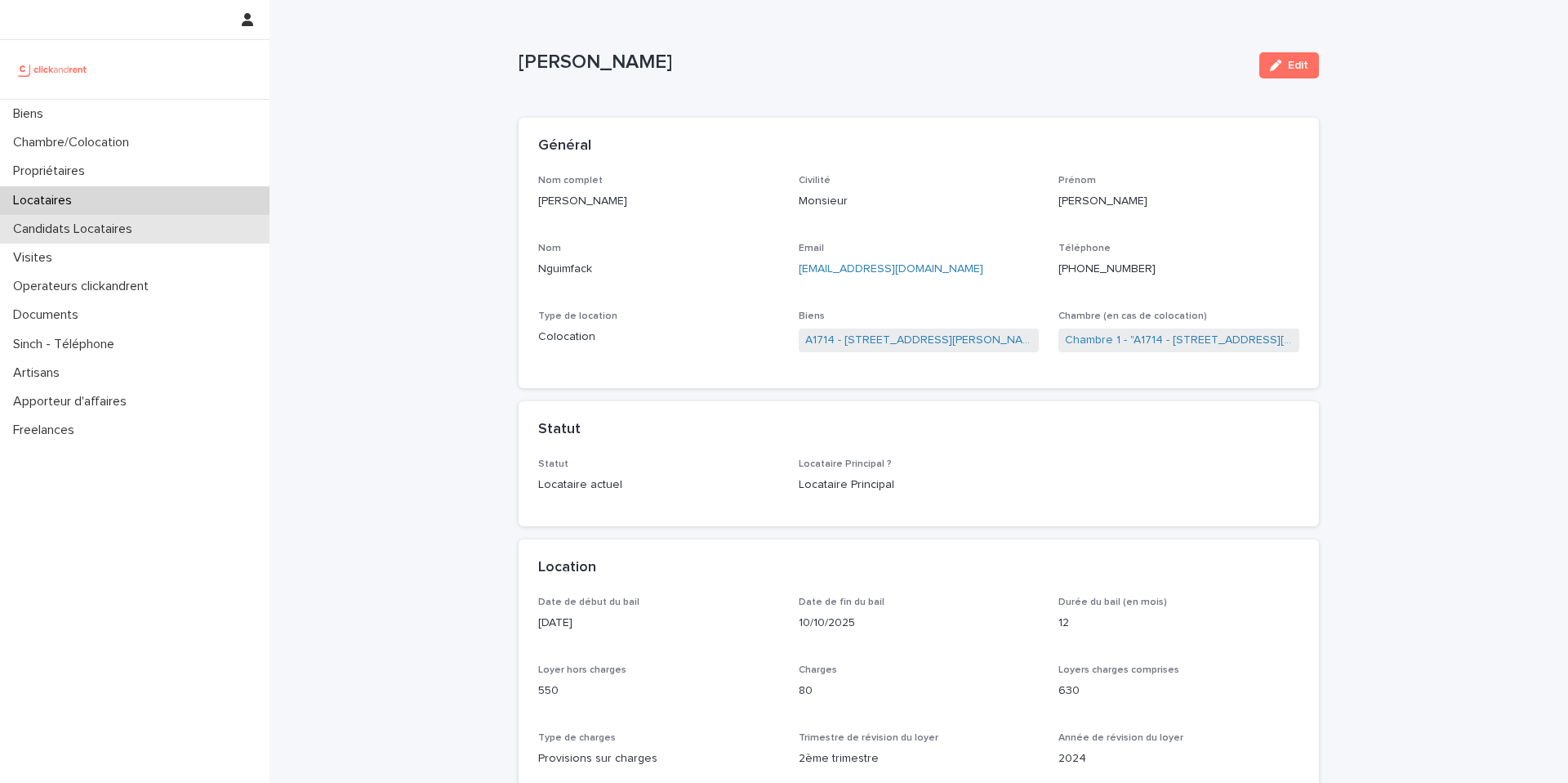
click at [175, 225] on div "Candidats Locataires" at bounding box center [134, 229] width 270 height 29
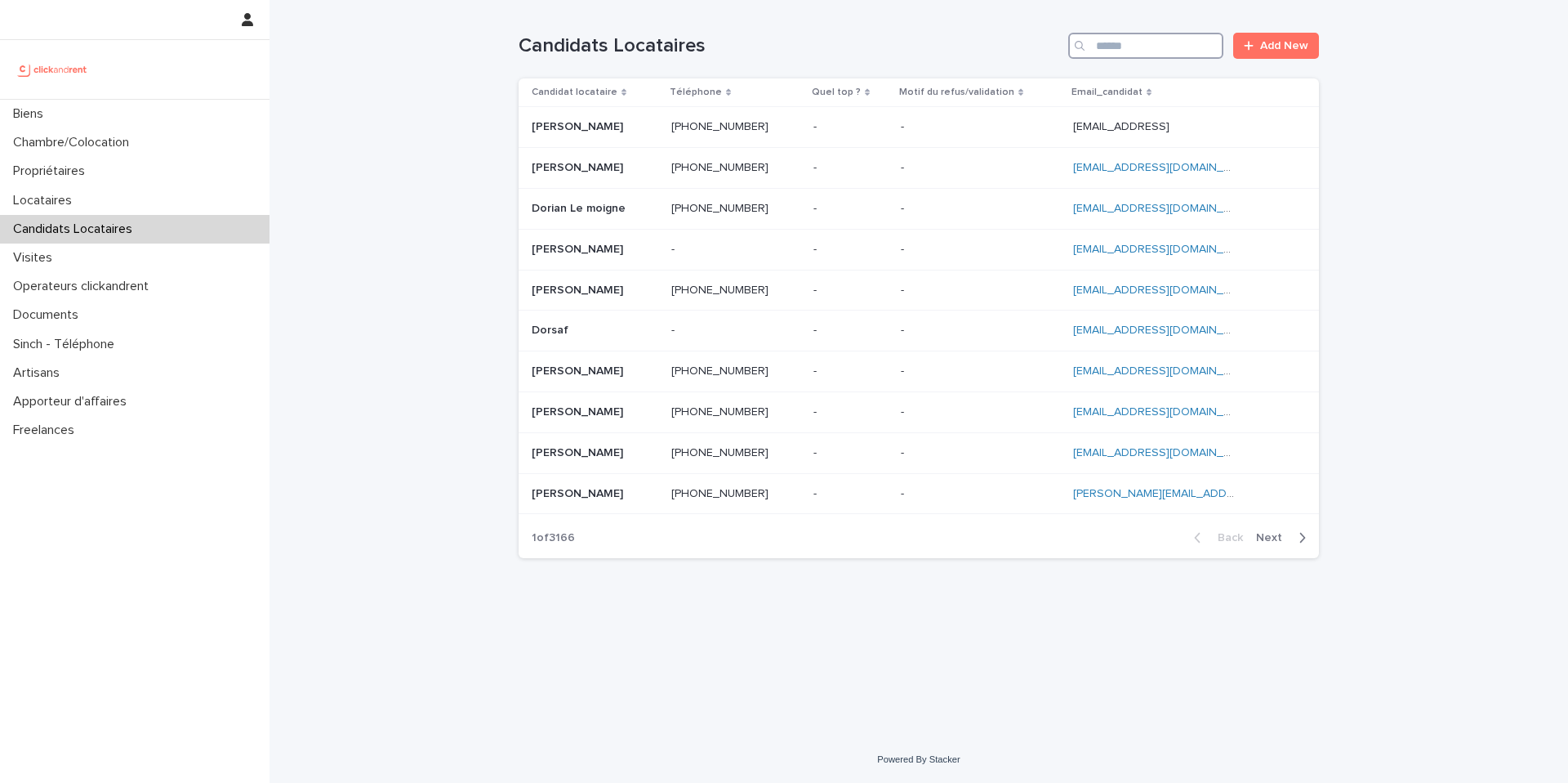
click at [1137, 46] on input "Search" at bounding box center [1145, 46] width 155 height 26
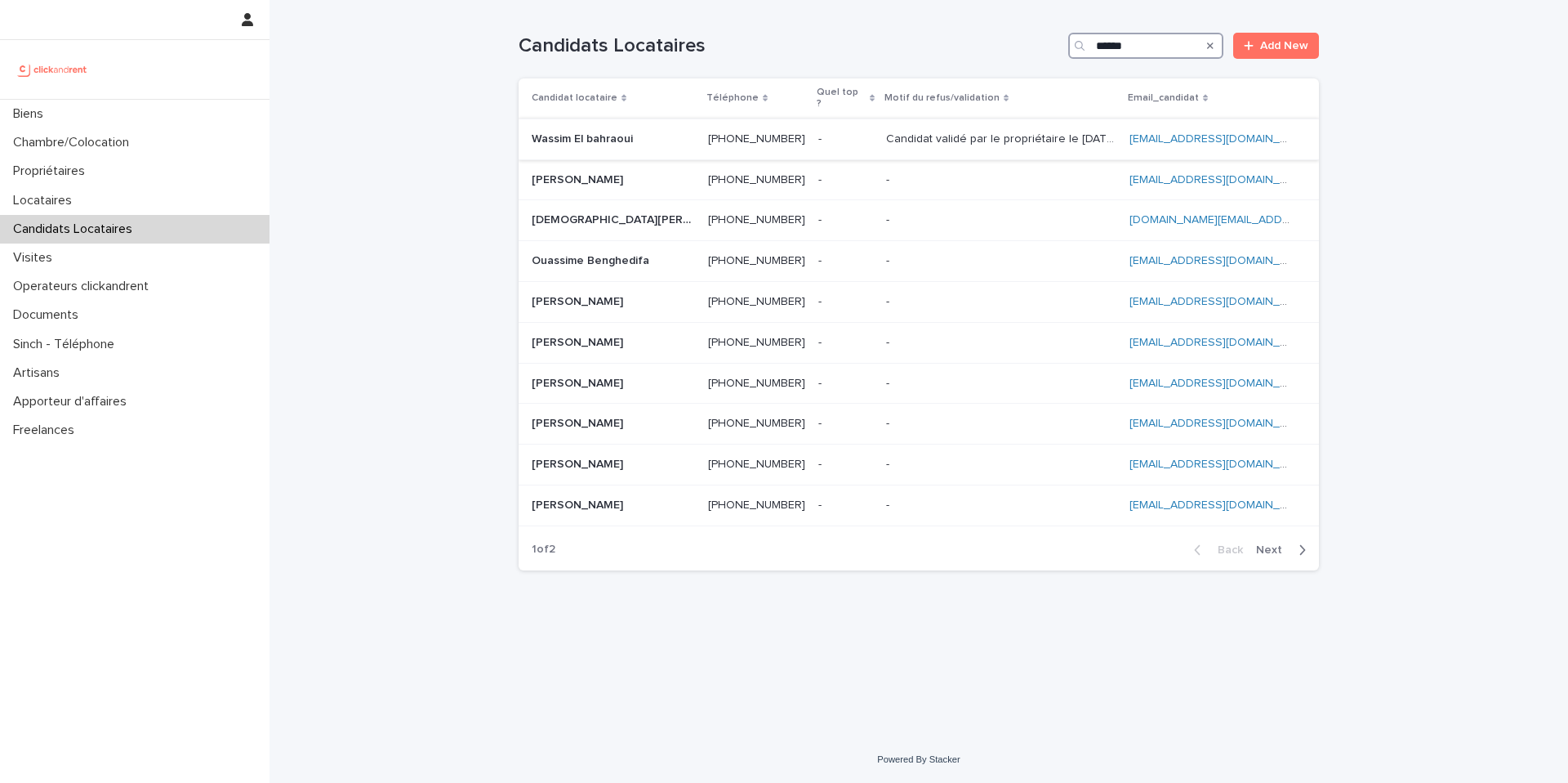
type input "******"
click at [886, 129] on p "Candidat validé par le propriétaire le [DATE]" at bounding box center [1002, 137] width 234 height 17
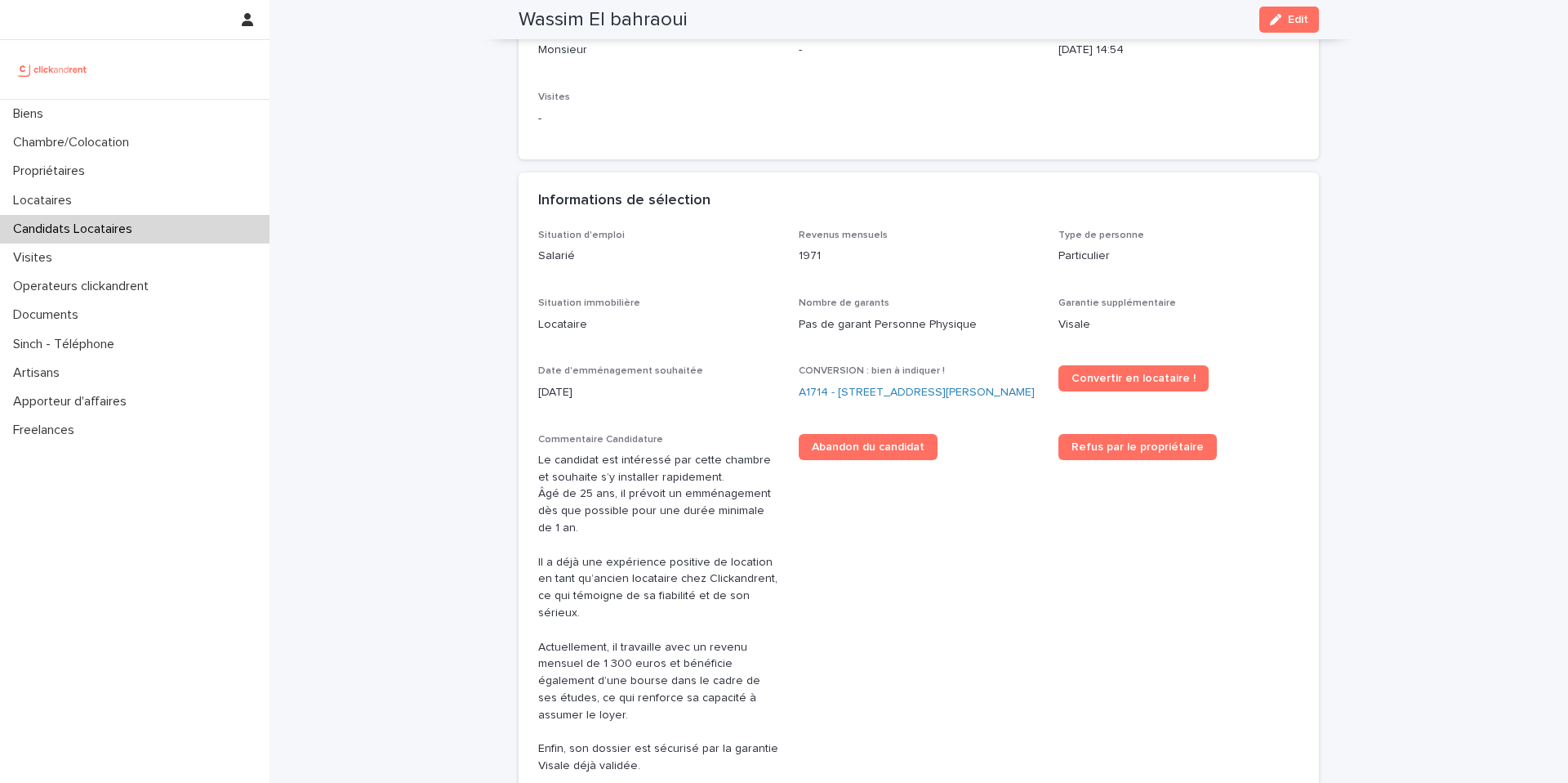
scroll to position [292, 0]
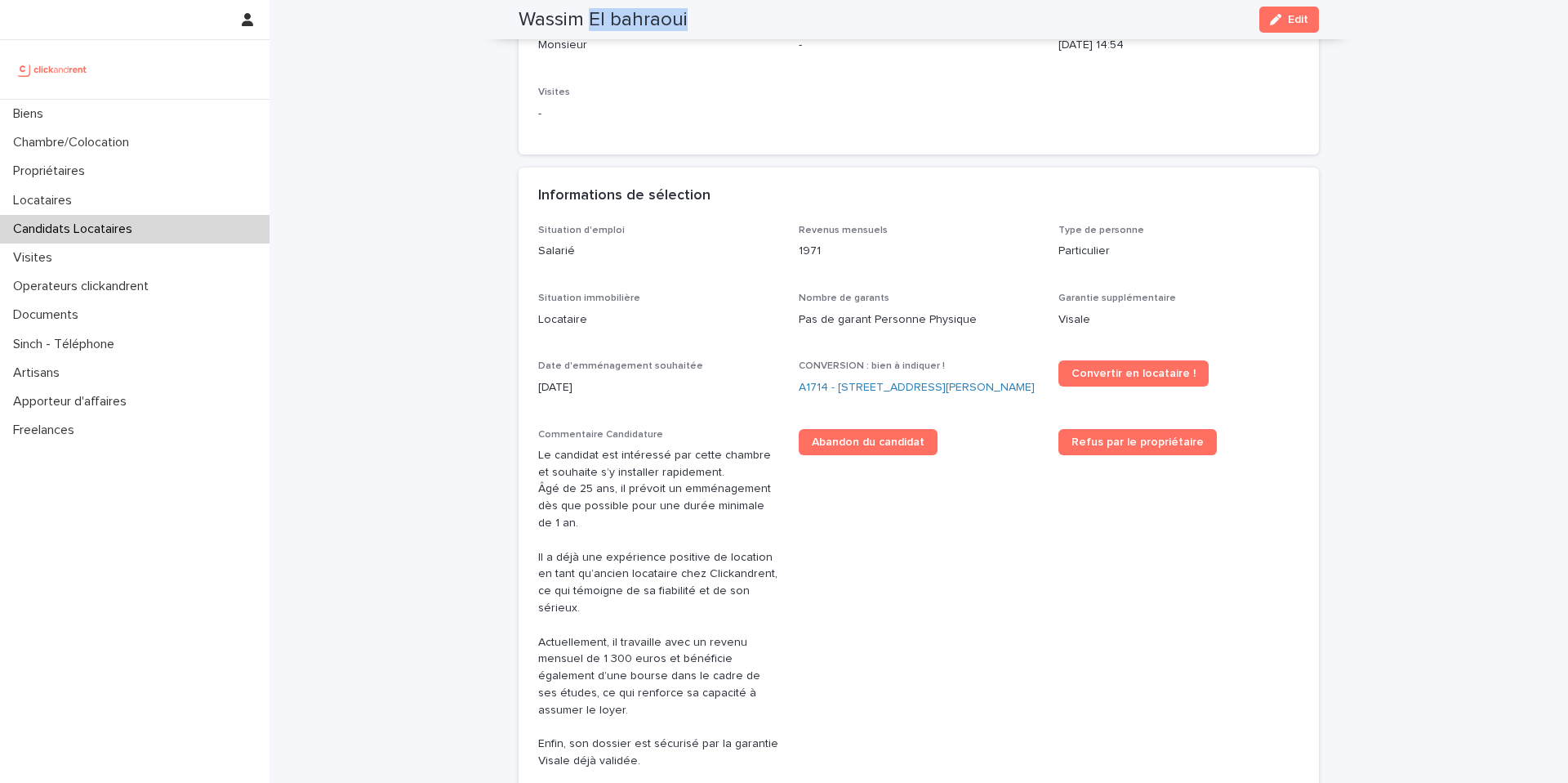
drag, startPoint x: 688, startPoint y: 20, endPoint x: 592, endPoint y: 16, distance: 96.1
click at [592, 16] on div "Wassim El bahraoui Edit" at bounding box center [919, 20] width 800 height 39
copy h2 "El bahraoui"
click at [884, 389] on link "A1714 - [STREET_ADDRESS][PERSON_NAME]" at bounding box center [916, 387] width 236 height 17
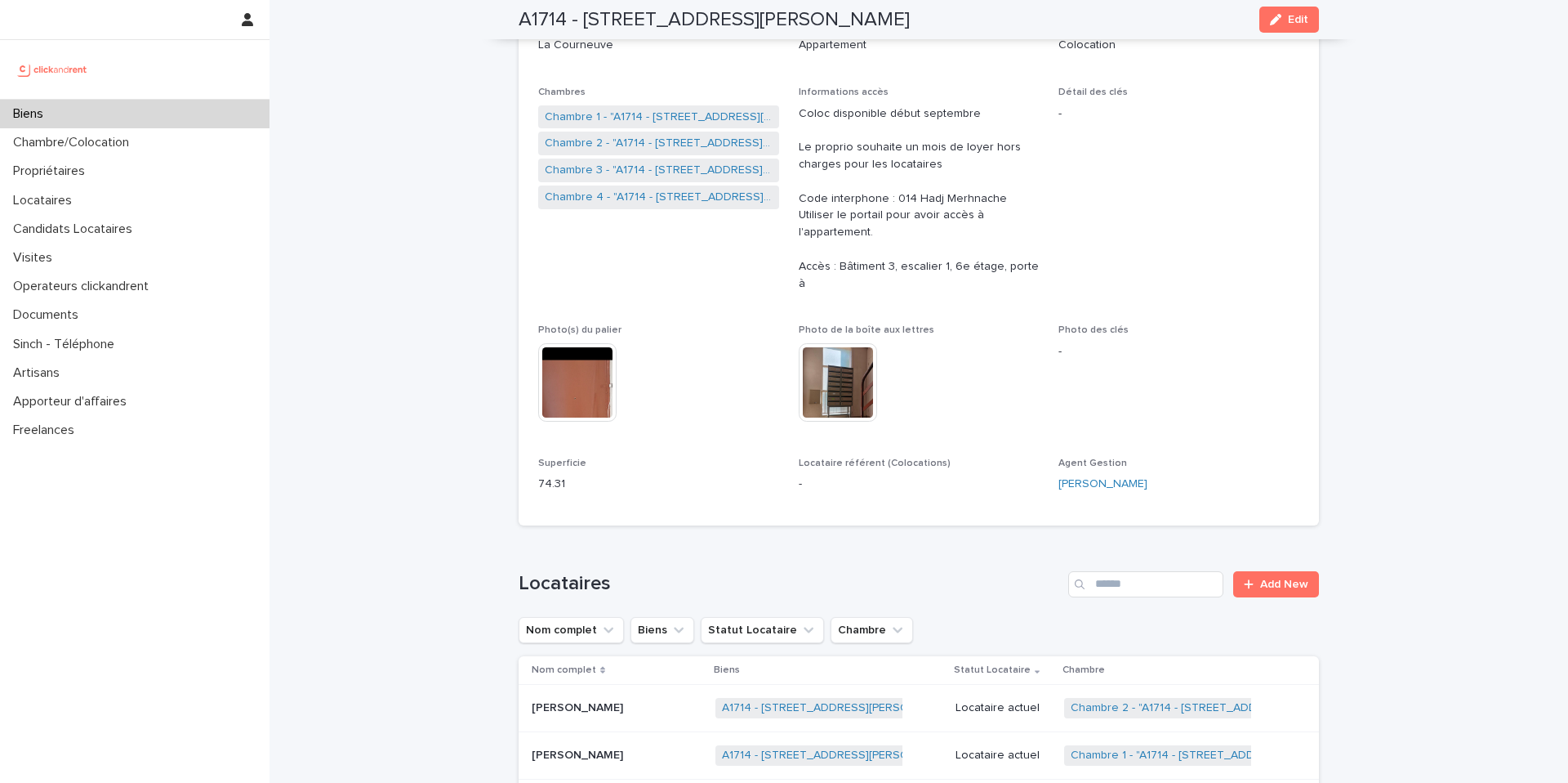
drag, startPoint x: 977, startPoint y: 18, endPoint x: 586, endPoint y: 25, distance: 391.1
click at [586, 25] on div "A1714 - [STREET_ADDRESS][PERSON_NAME] Edit" at bounding box center [919, 20] width 800 height 39
copy h2 "[STREET_ADDRESS][PERSON_NAME]"
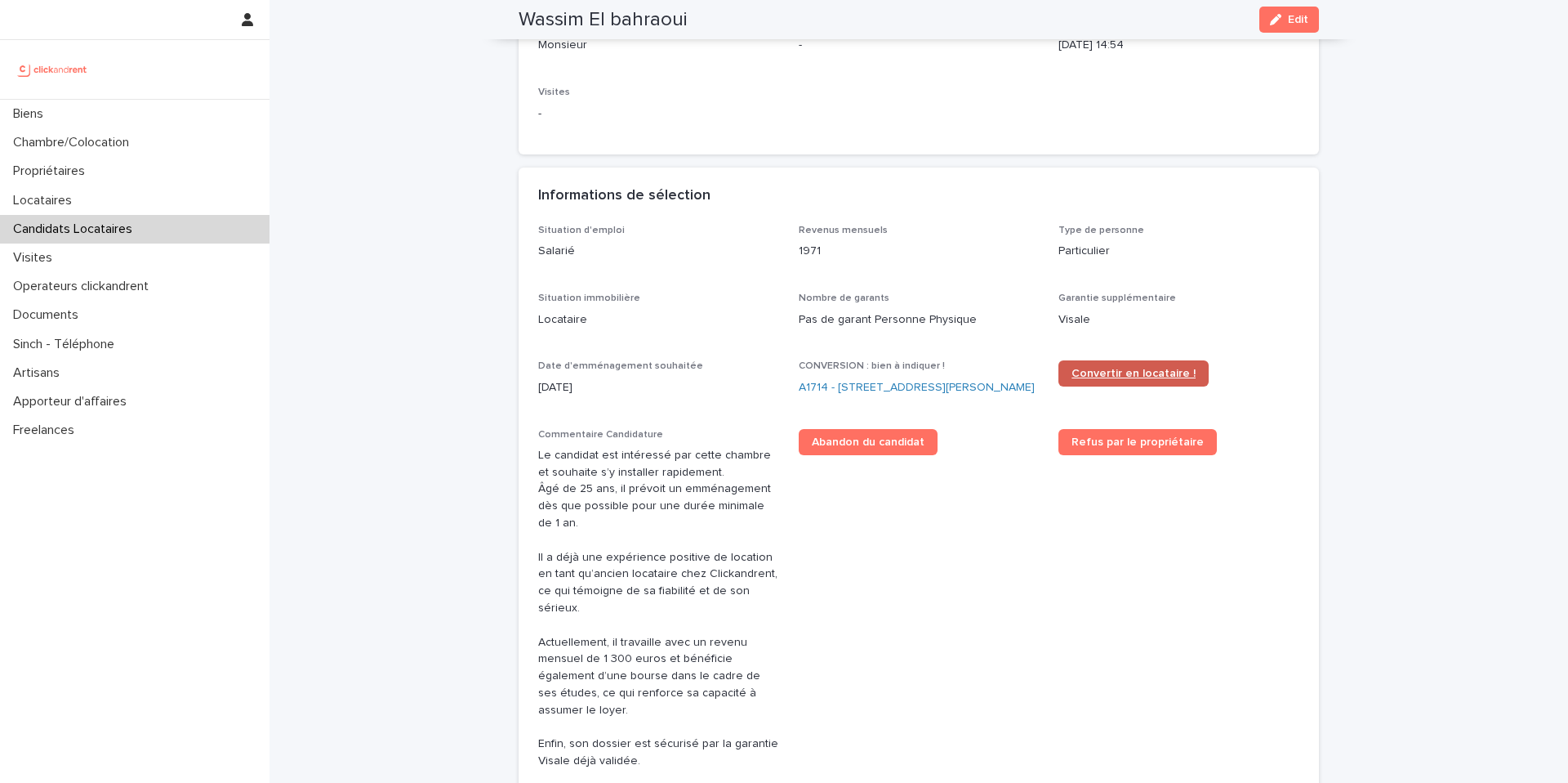
click at [1103, 378] on span "Convertir en locataire !" at bounding box center [1133, 373] width 124 height 11
drag, startPoint x: 695, startPoint y: 22, endPoint x: 520, endPoint y: 20, distance: 175.0
click at [520, 20] on div "Wassim El bahraoui Edit" at bounding box center [919, 20] width 800 height 39
copy h2 "Wassim El bahraoui"
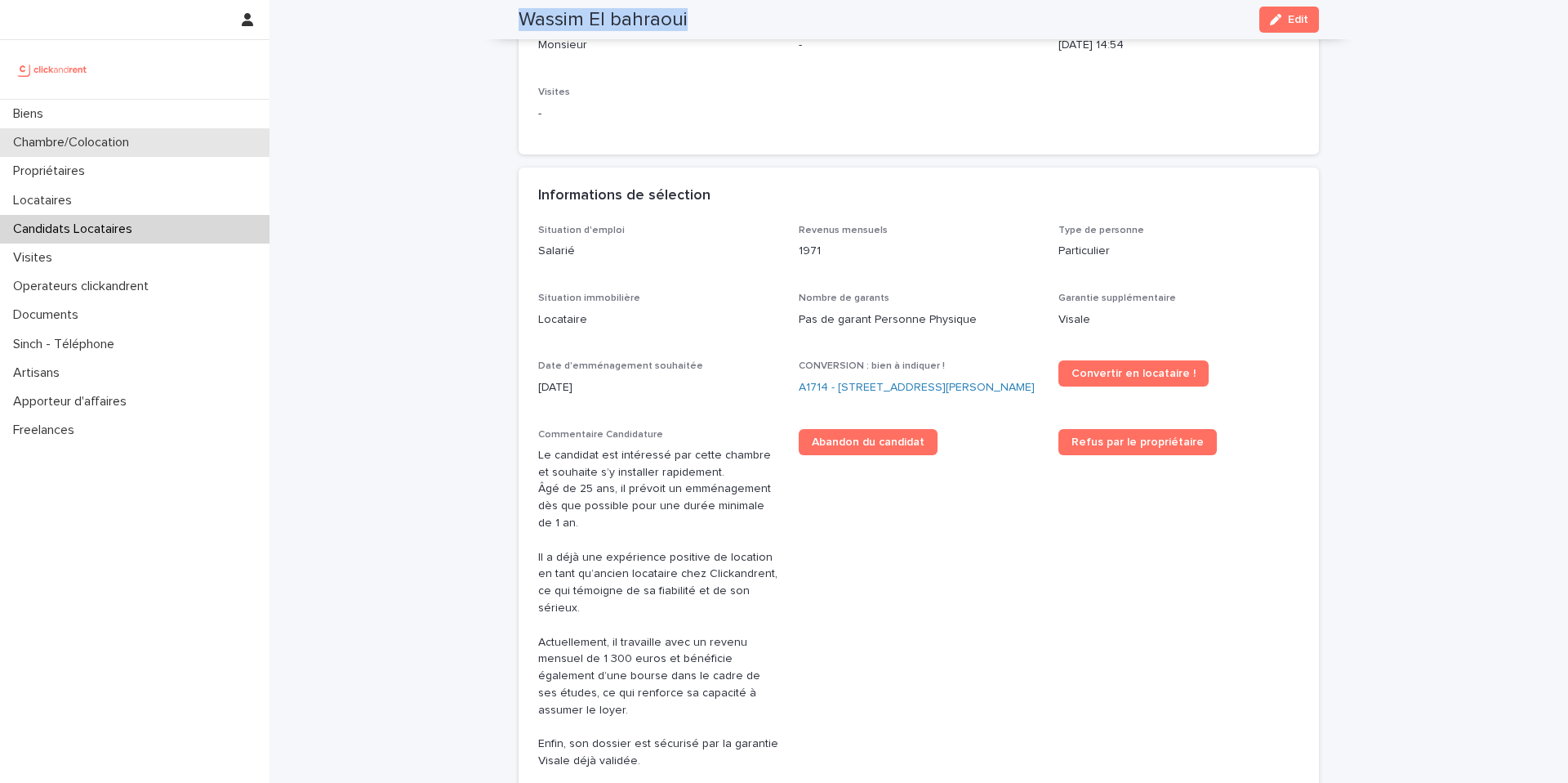
click at [176, 145] on div "Chambre/Colocation" at bounding box center [134, 142] width 270 height 29
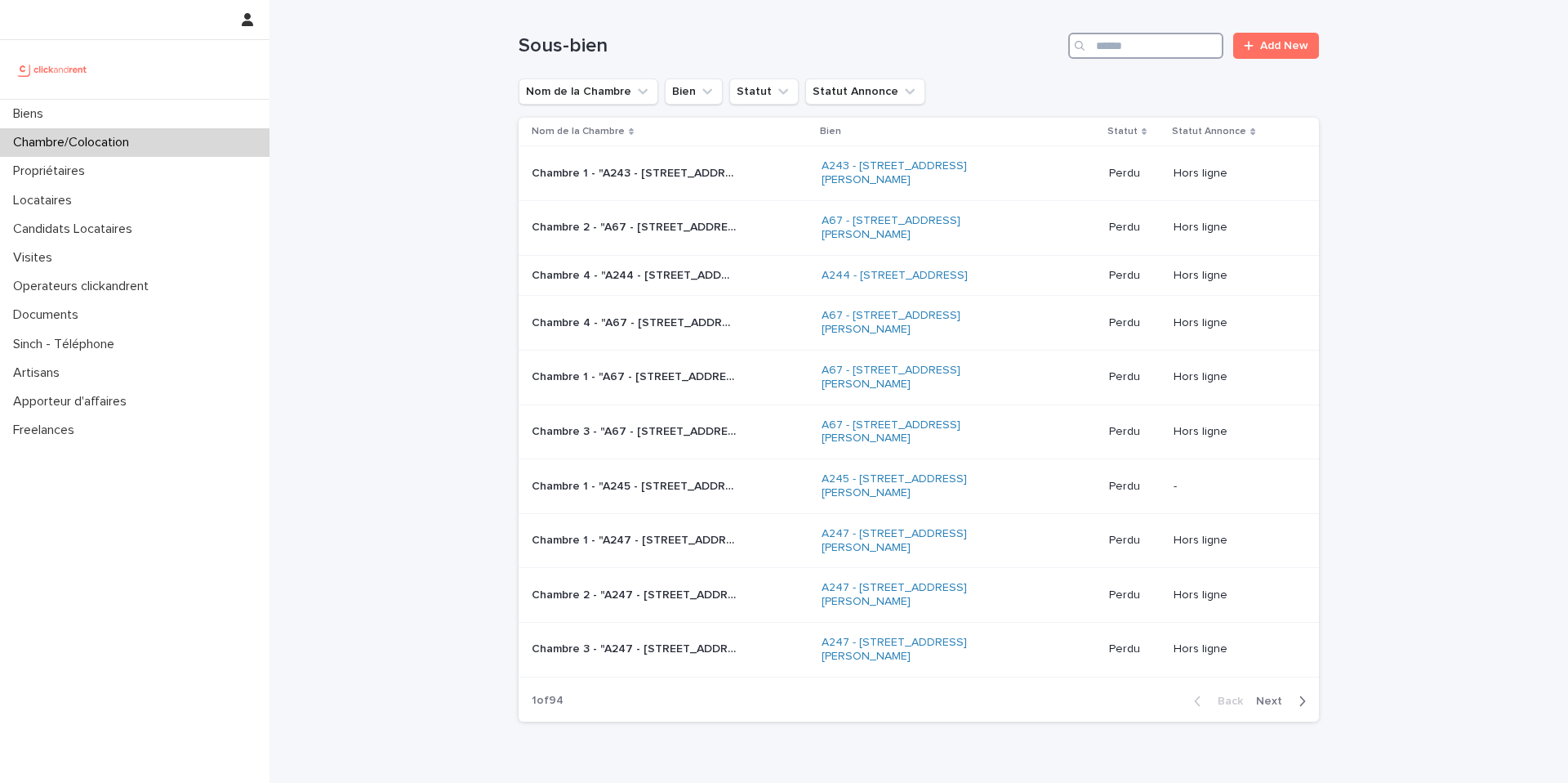
click at [1159, 47] on input "Search" at bounding box center [1145, 46] width 155 height 26
paste input "**********"
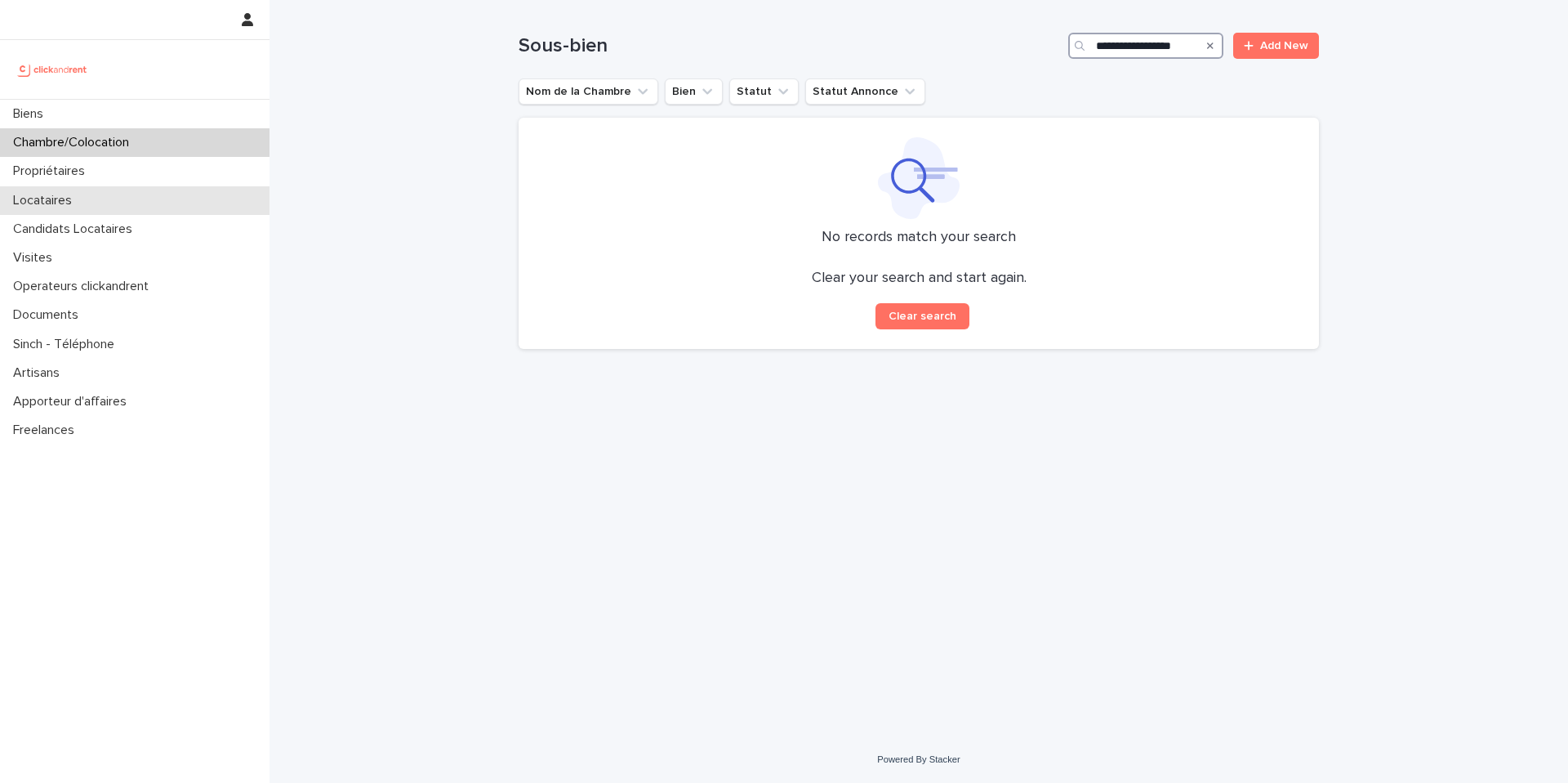
type input "**********"
click at [122, 202] on div "Locataires" at bounding box center [134, 200] width 270 height 29
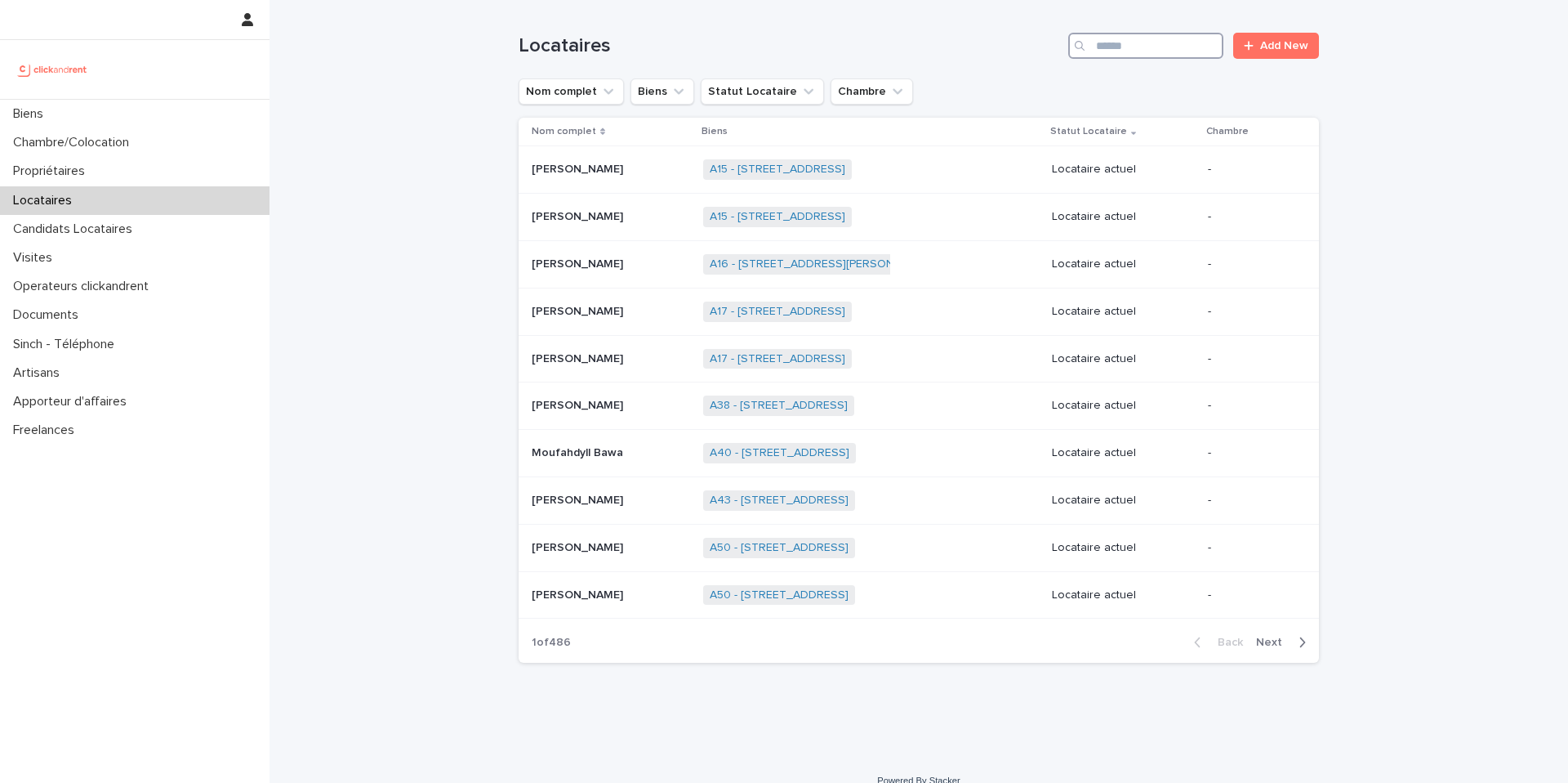
click at [1138, 50] on input "Search" at bounding box center [1145, 46] width 155 height 26
paste input "**********"
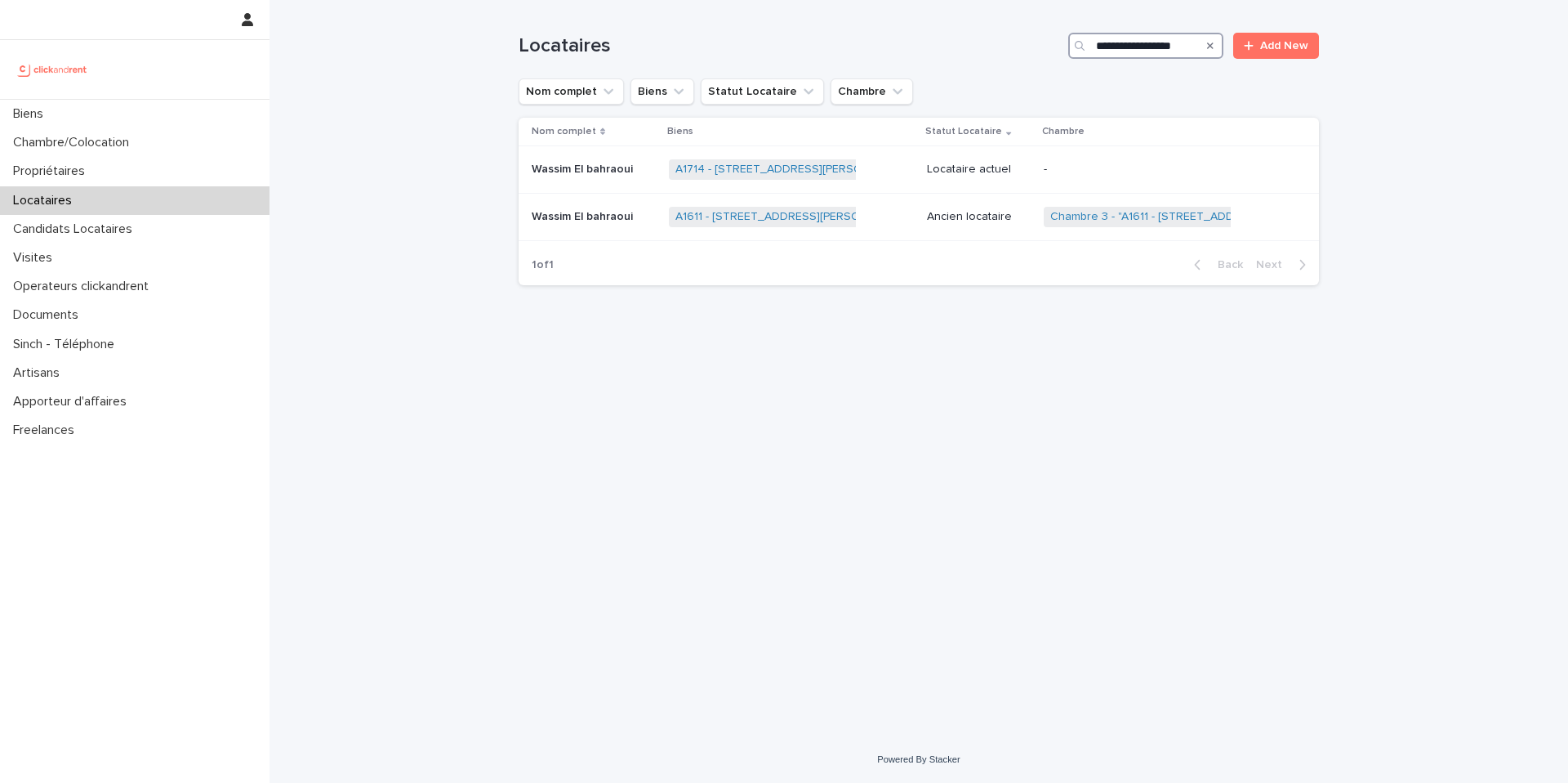
type input "**********"
click at [622, 167] on p "Wassim El bahraoui" at bounding box center [584, 167] width 105 height 17
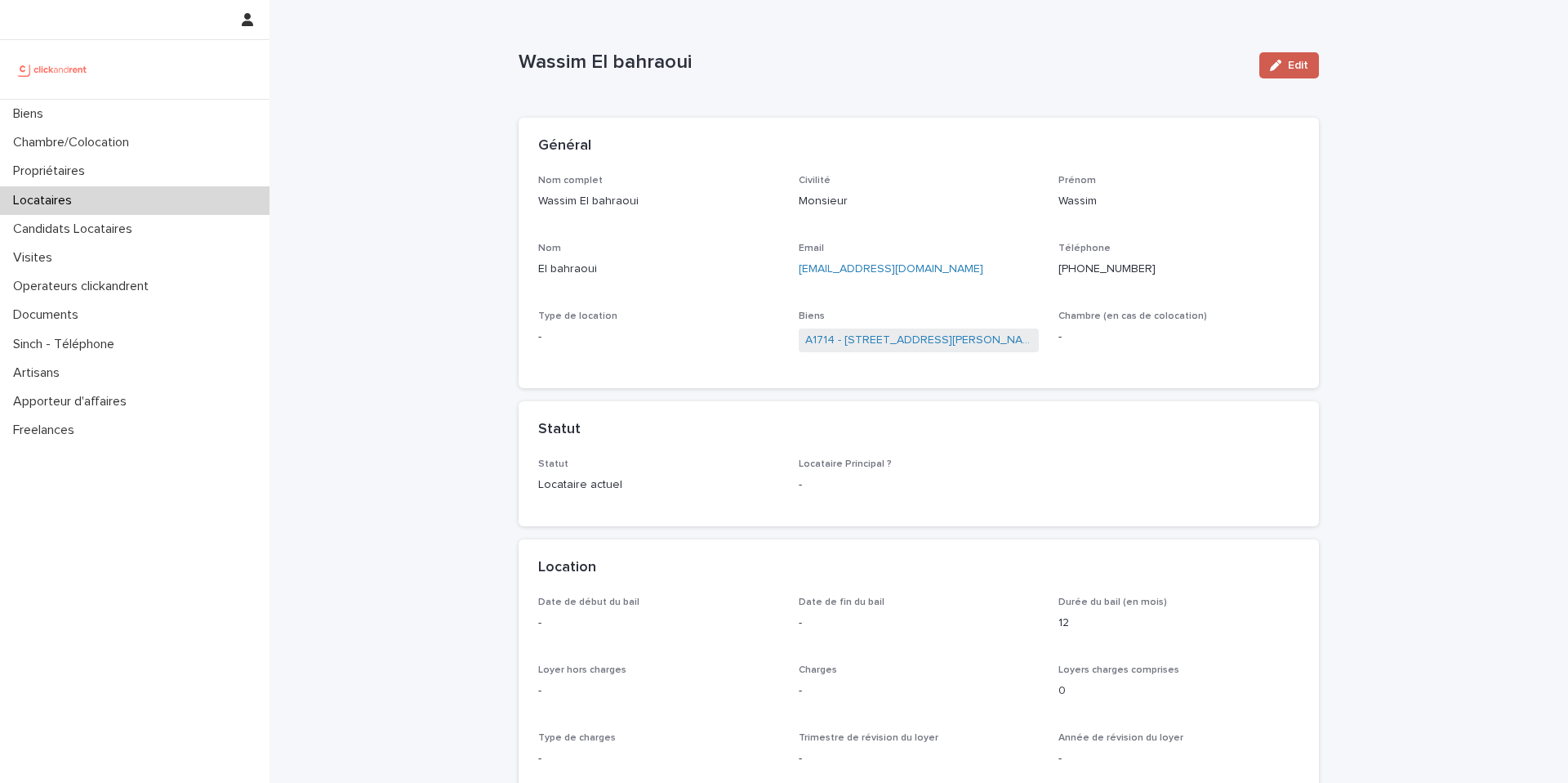
click at [1293, 71] on button "Edit" at bounding box center [1288, 66] width 60 height 26
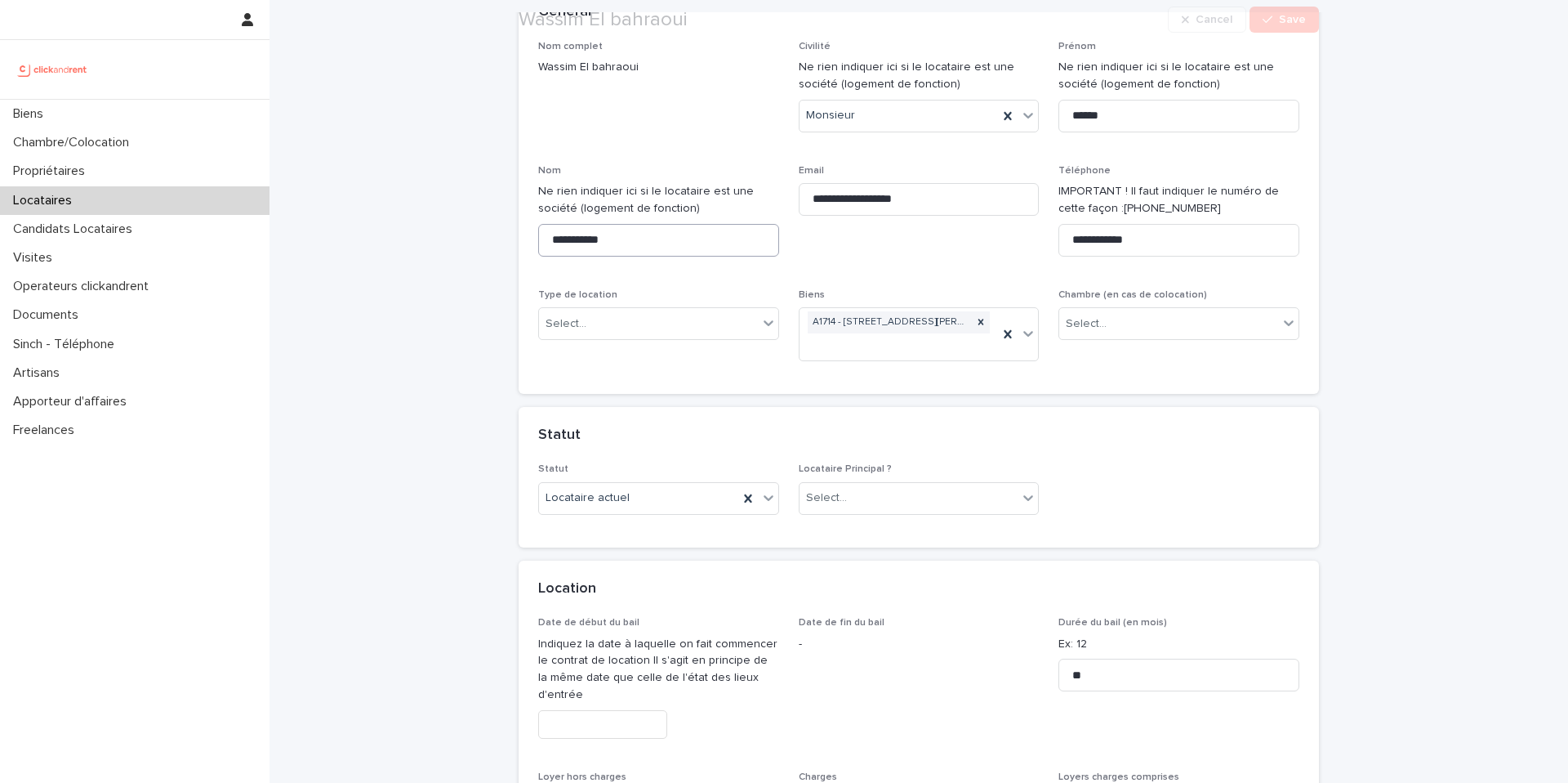
scroll to position [166, 0]
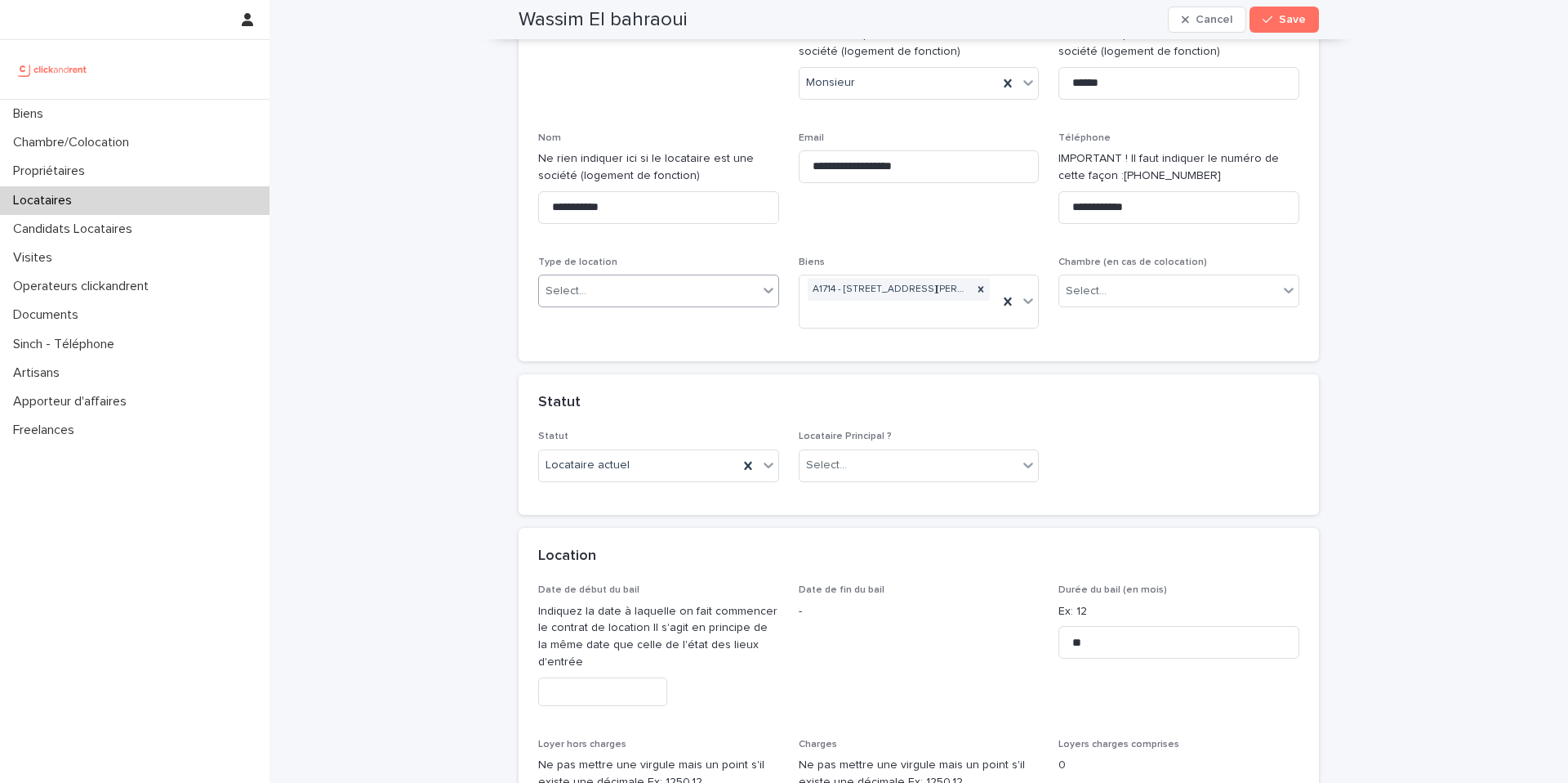
click at [670, 293] on div "Select..." at bounding box center [648, 291] width 219 height 27
click at [650, 376] on div "Colocation" at bounding box center [659, 379] width 239 height 29
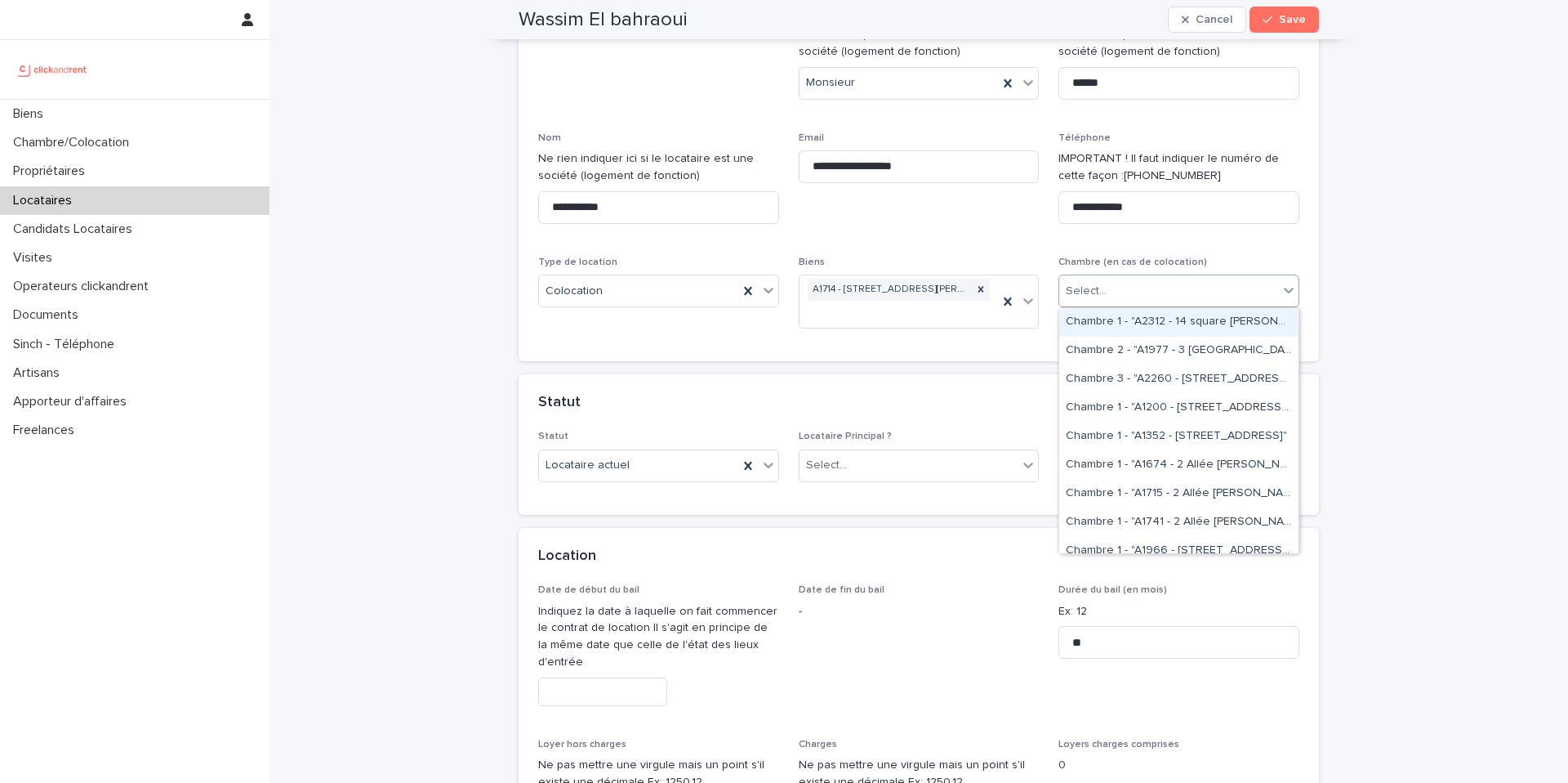
click at [1127, 294] on div "Select..." at bounding box center [1168, 291] width 219 height 27
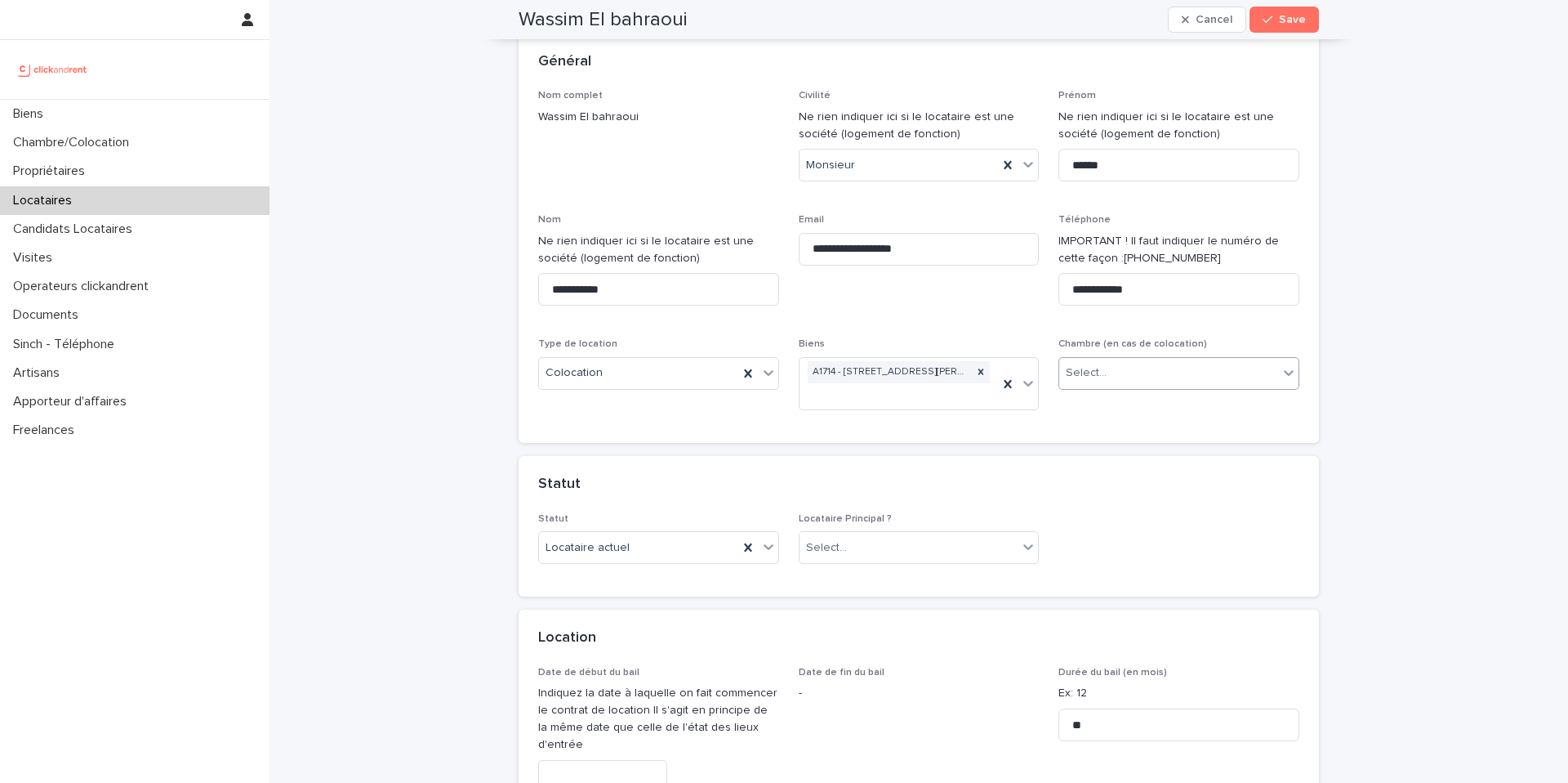
click at [1120, 375] on div "Select..." at bounding box center [1168, 372] width 219 height 27
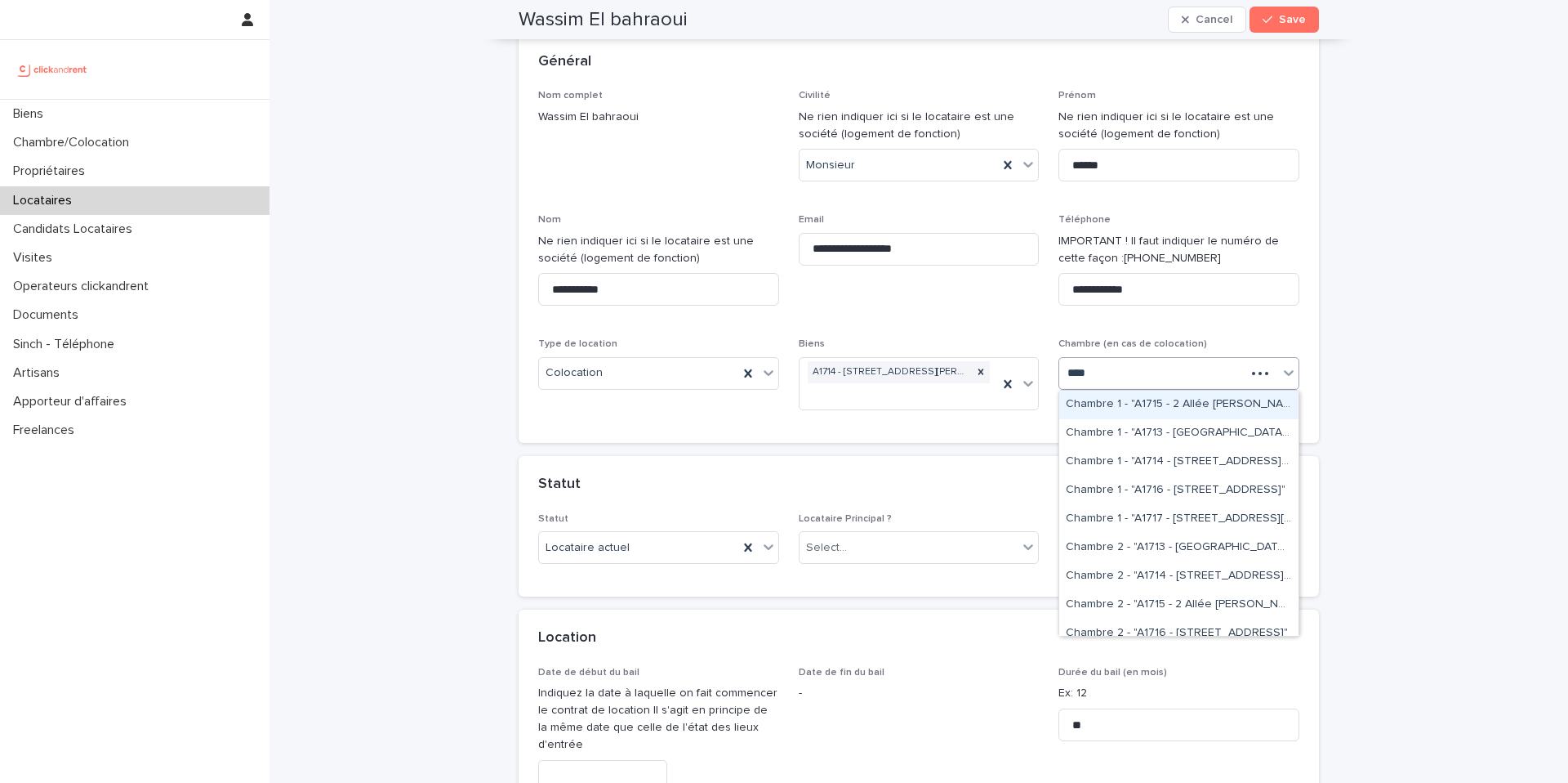
type input "*****"
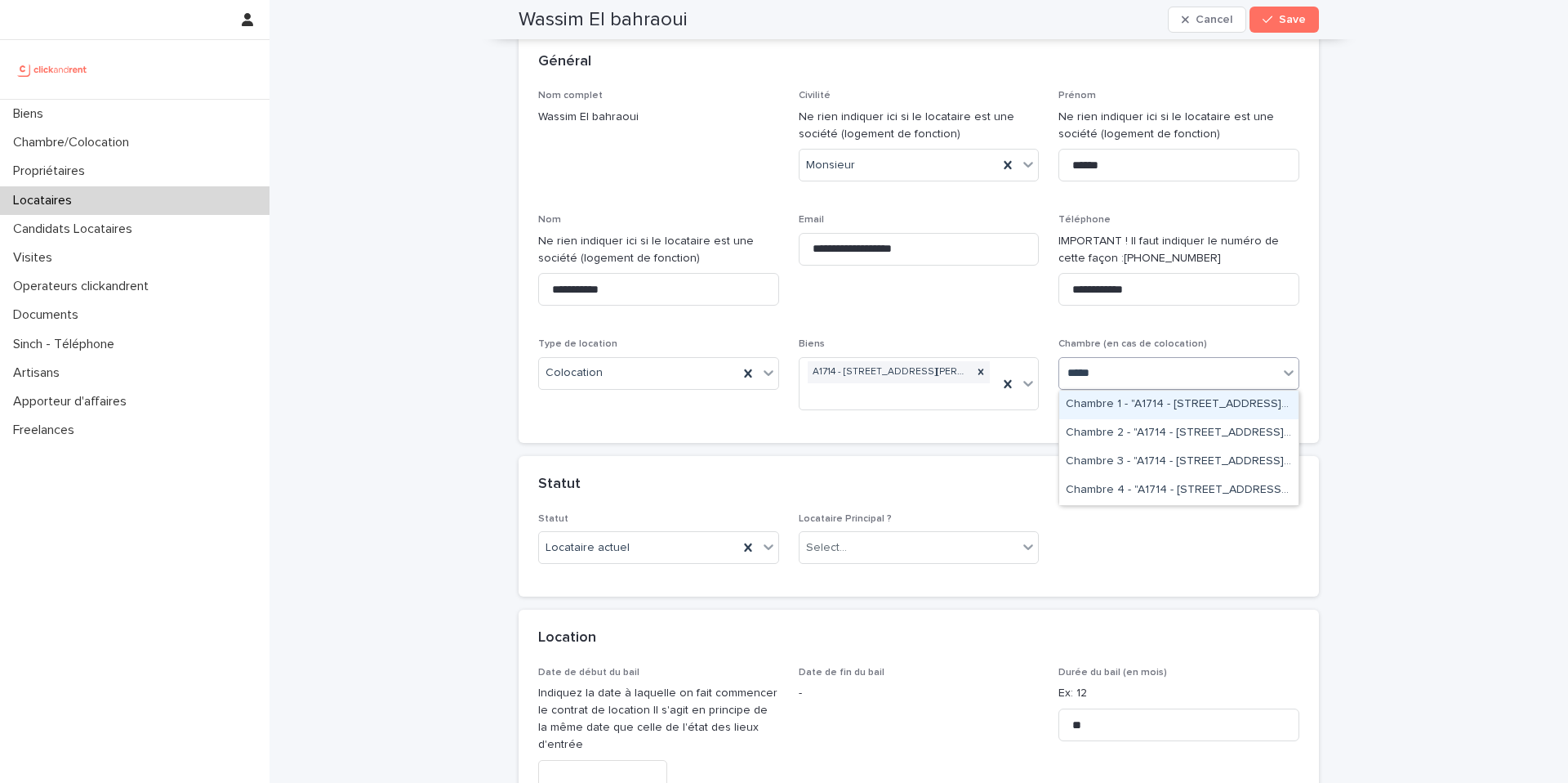
click at [1160, 410] on div "Chambre 1 - "A1714 - [STREET_ADDRESS][PERSON_NAME]"" at bounding box center [1179, 404] width 239 height 29
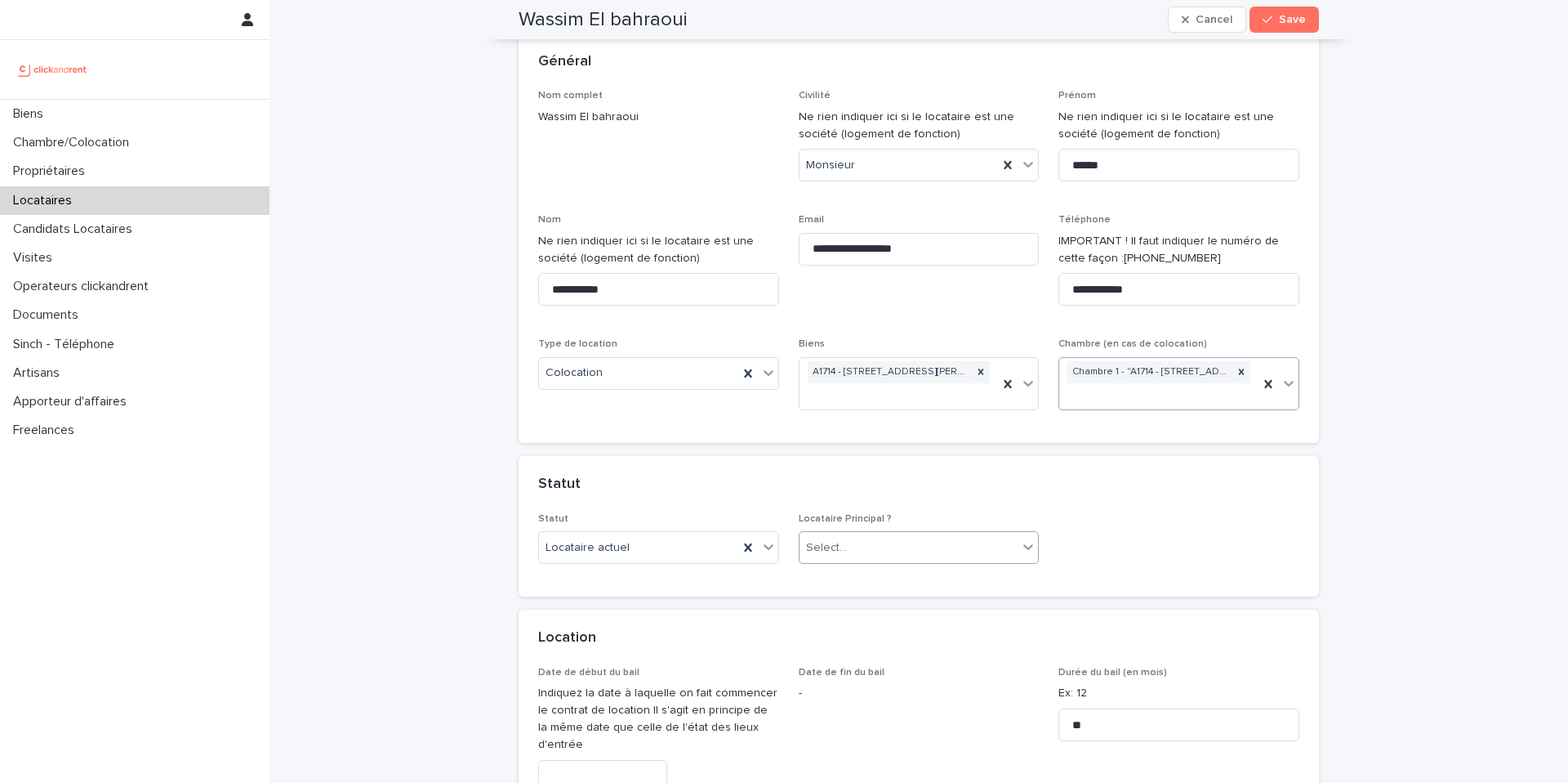
click at [857, 550] on div "Select..." at bounding box center [908, 548] width 219 height 27
click at [869, 585] on div "Locataire Principal" at bounding box center [919, 579] width 239 height 29
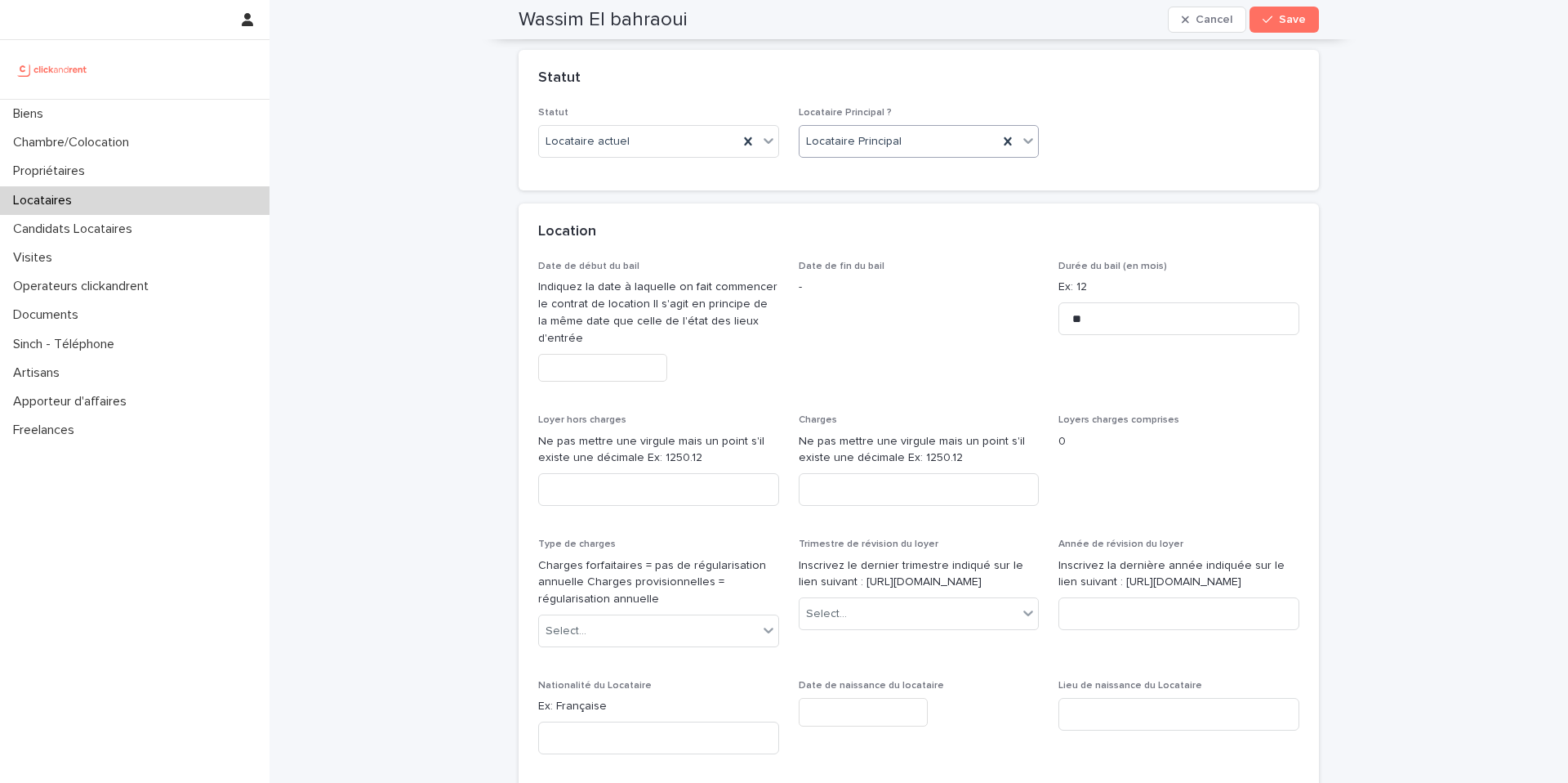
scroll to position [592, 0]
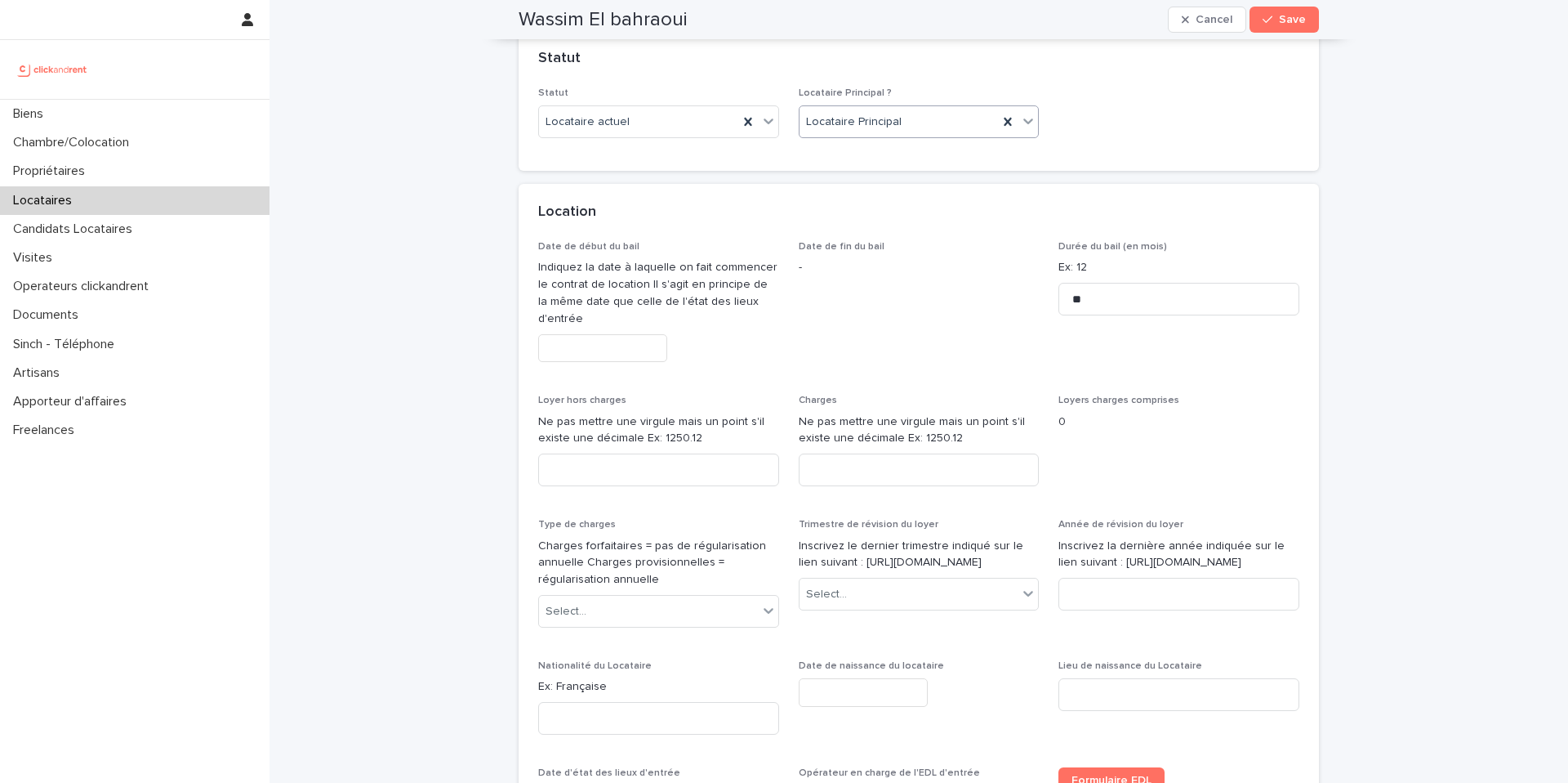
click at [587, 349] on input "text" at bounding box center [602, 348] width 129 height 29
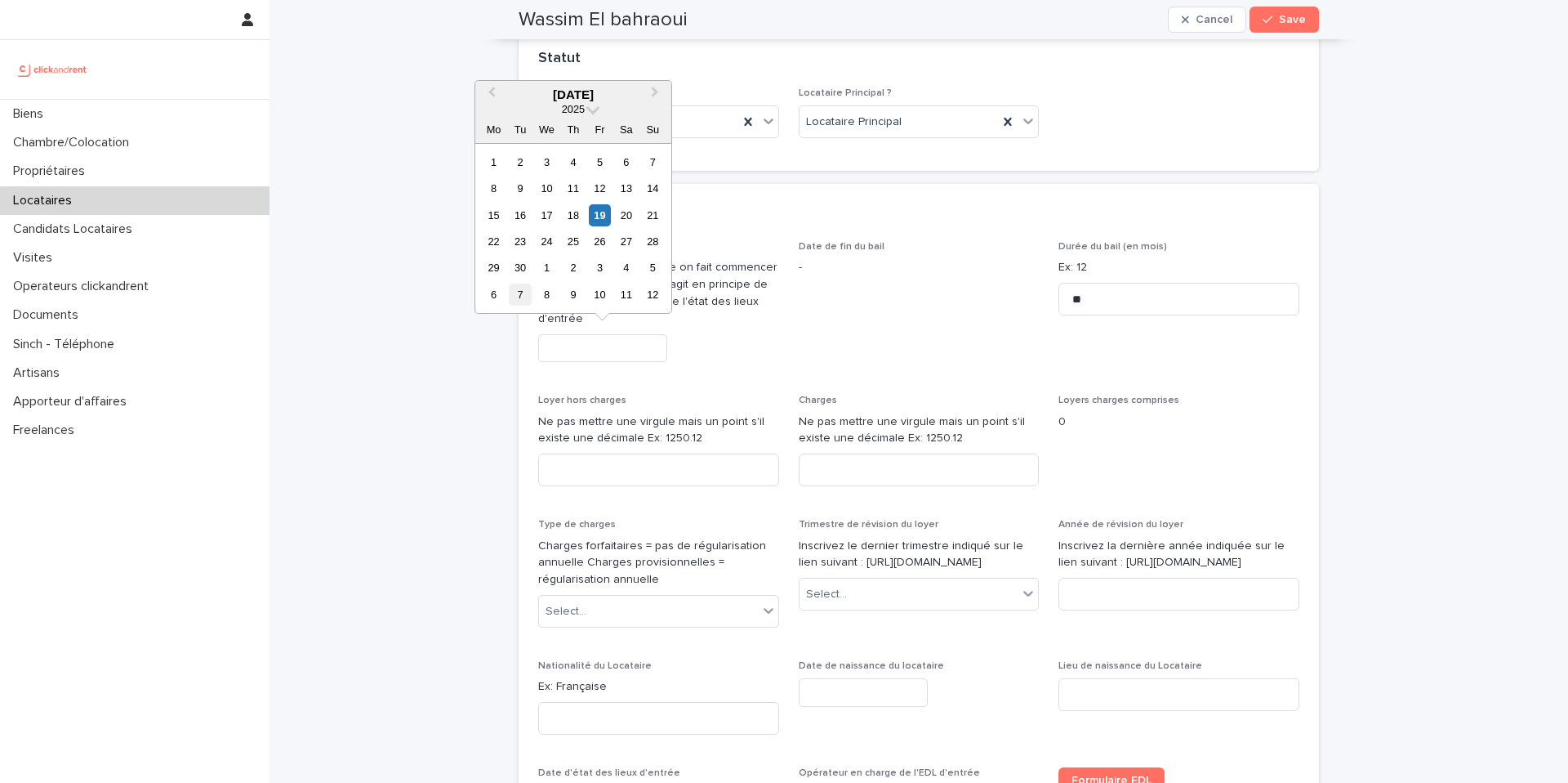
click at [516, 287] on div "7" at bounding box center [520, 294] width 22 height 22
type input "*********"
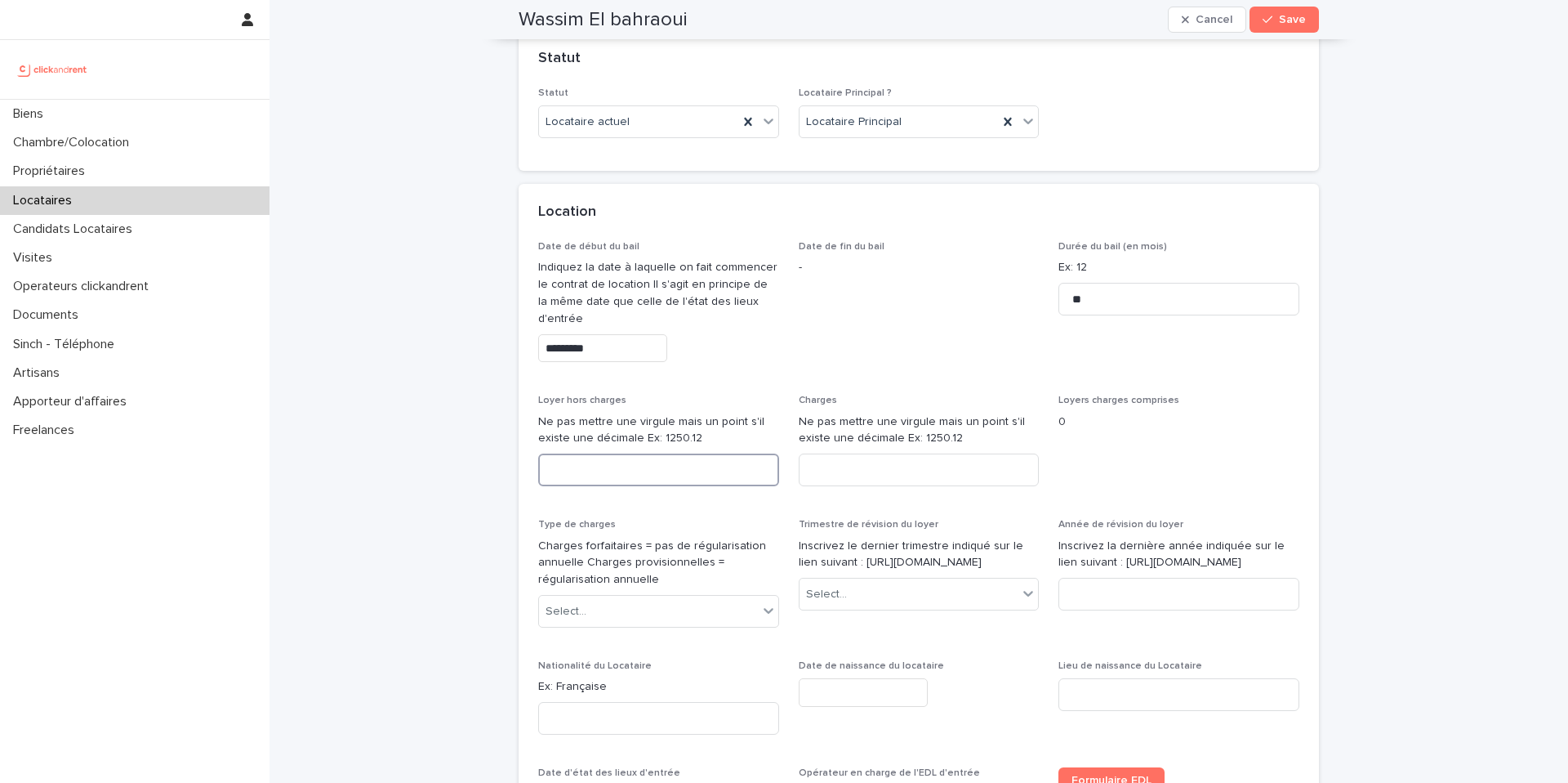
click at [657, 472] on input at bounding box center [659, 470] width 241 height 33
paste input "***"
type input "***"
click at [841, 465] on input at bounding box center [919, 470] width 241 height 33
paste input "**"
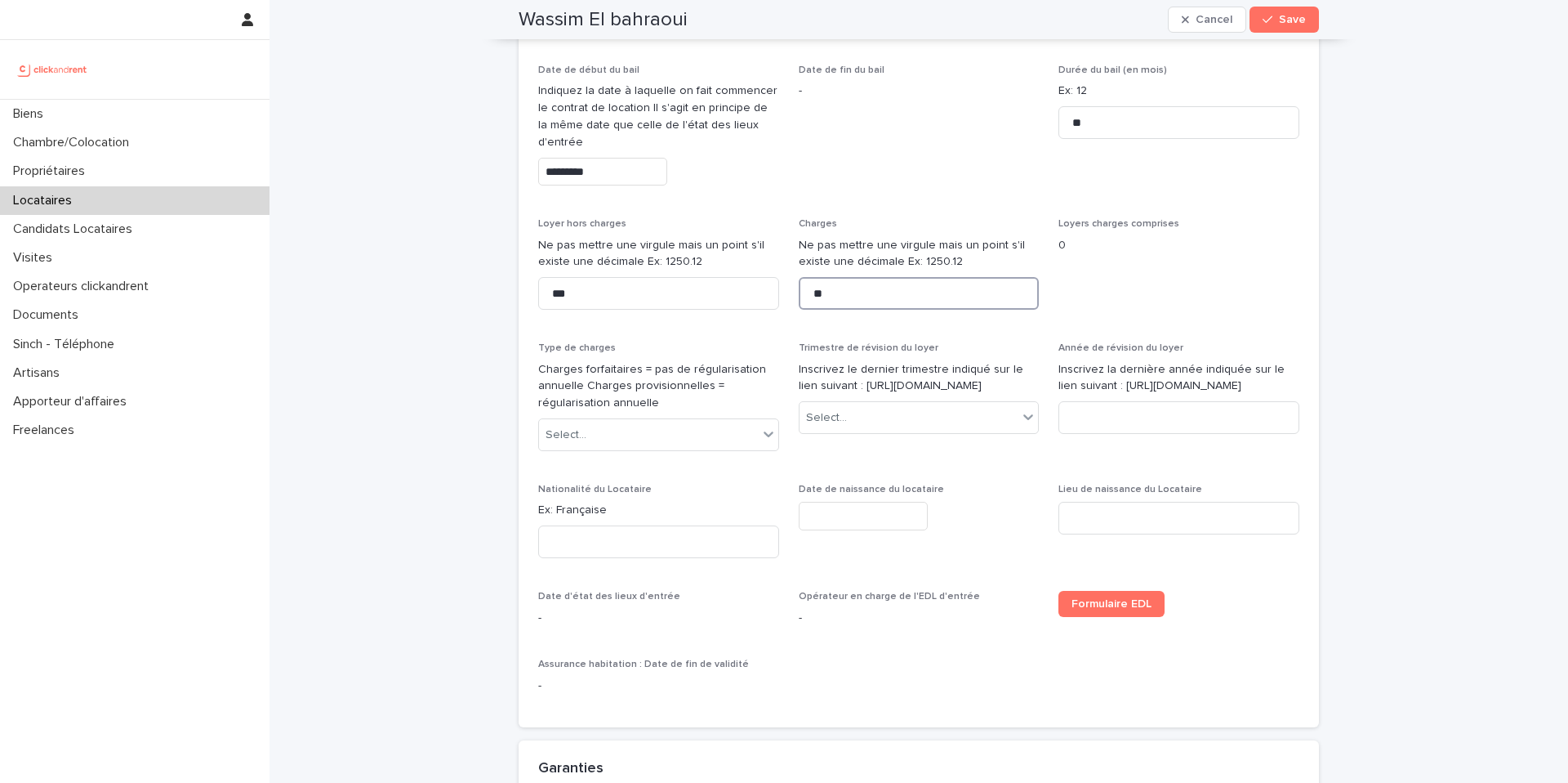
scroll to position [827, 0]
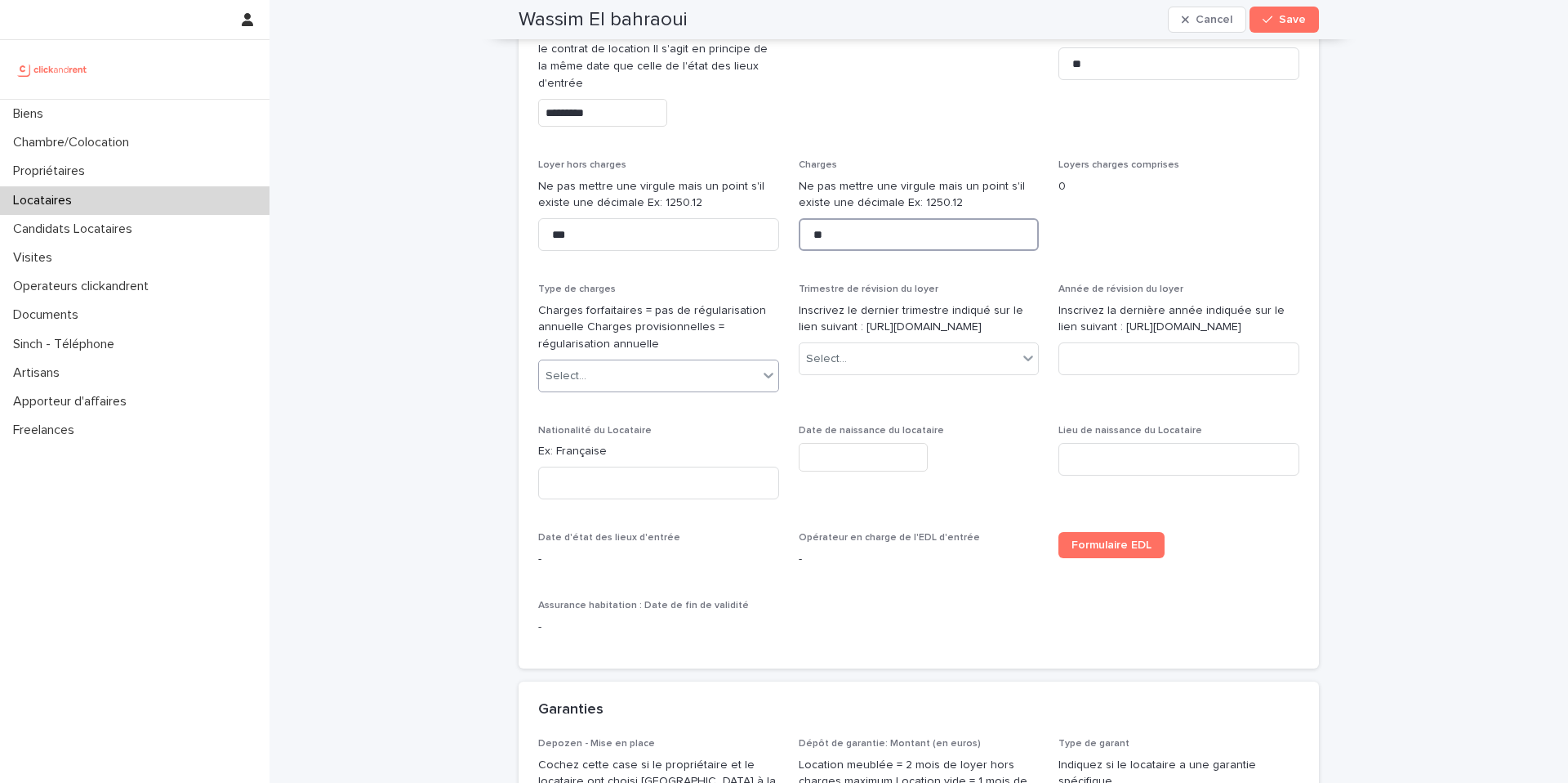
type input "**"
click at [732, 380] on div "Select..." at bounding box center [648, 376] width 219 height 27
click at [714, 440] on div "Provisions sur charges" at bounding box center [659, 435] width 239 height 29
drag, startPoint x: 923, startPoint y: 347, endPoint x: 842, endPoint y: 335, distance: 81.9
click at [843, 335] on p "Inscrivez le dernier trimestre indiqué sur le lien suivant : [URL][DOMAIN_NAME]" at bounding box center [919, 320] width 241 height 34
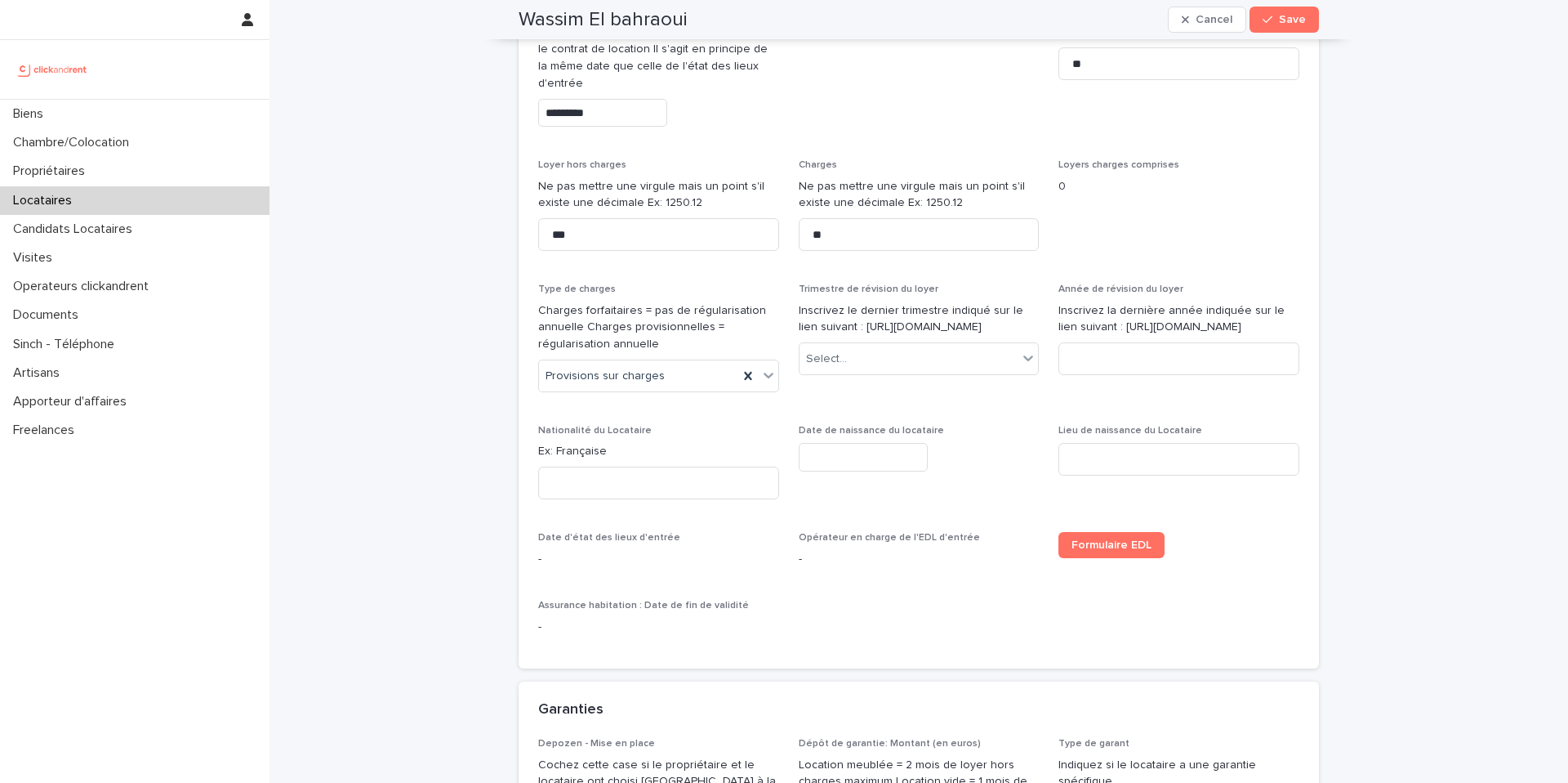
copy p "[URL][DOMAIN_NAME]"
click at [921, 372] on div "Select..." at bounding box center [908, 358] width 219 height 27
click at [894, 435] on div "2ème trimestre" at bounding box center [919, 435] width 239 height 29
click at [1086, 374] on input at bounding box center [1179, 358] width 241 height 33
type input "****"
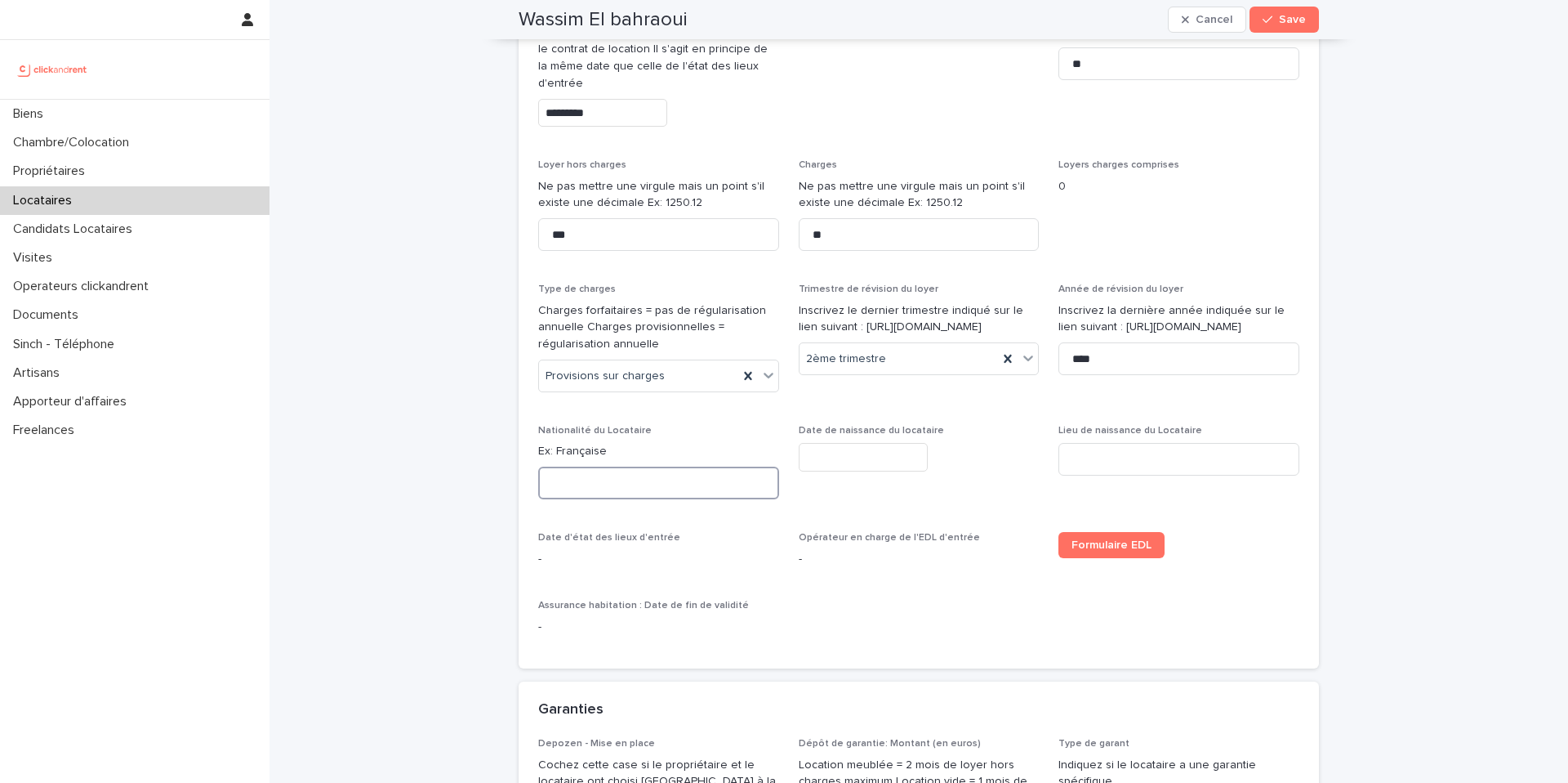
click at [708, 484] on input at bounding box center [659, 483] width 241 height 33
click at [1283, 27] on button "Save" at bounding box center [1284, 20] width 70 height 26
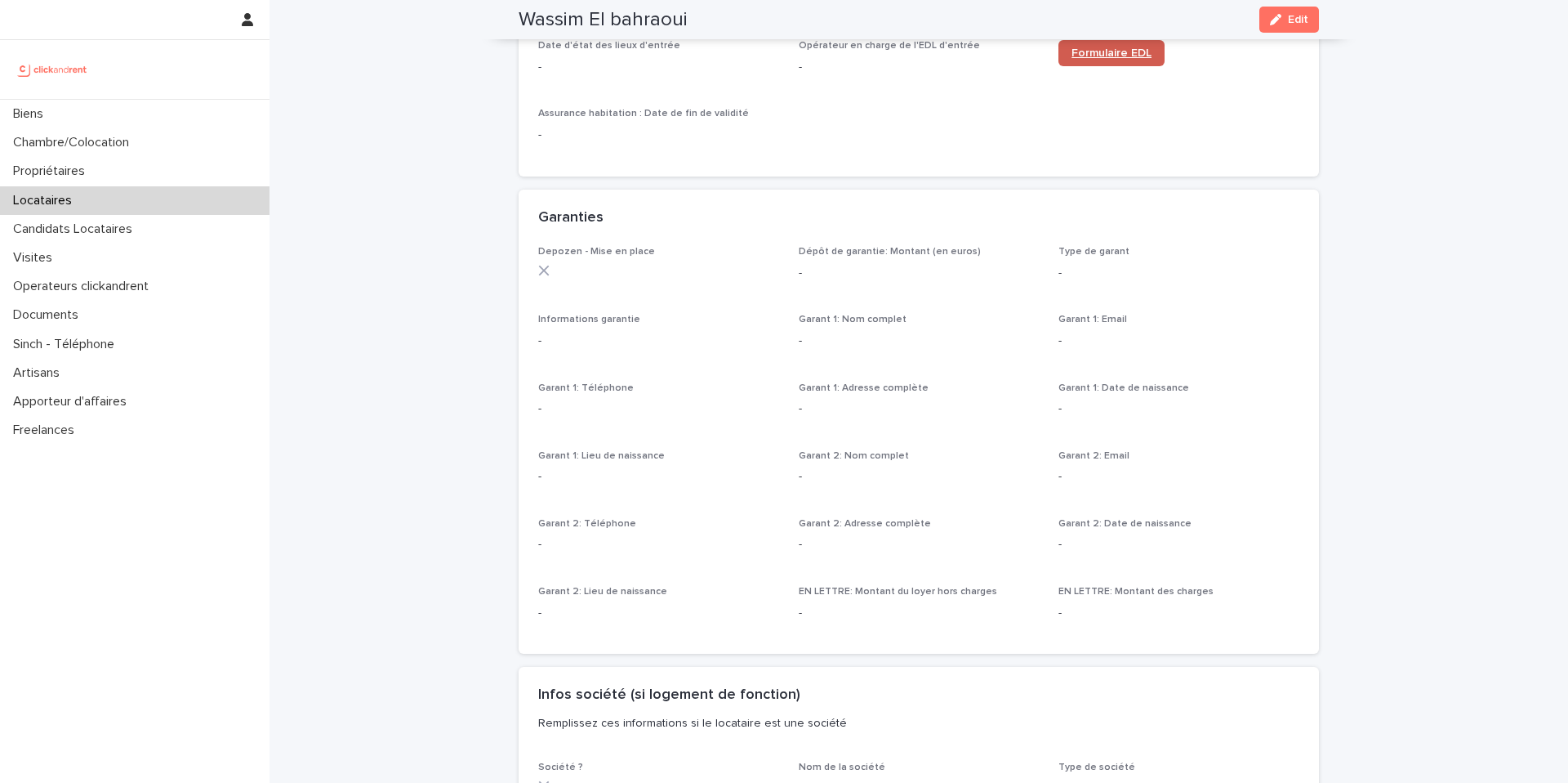
click at [1118, 54] on span "Formulaire EDL" at bounding box center [1111, 53] width 80 height 11
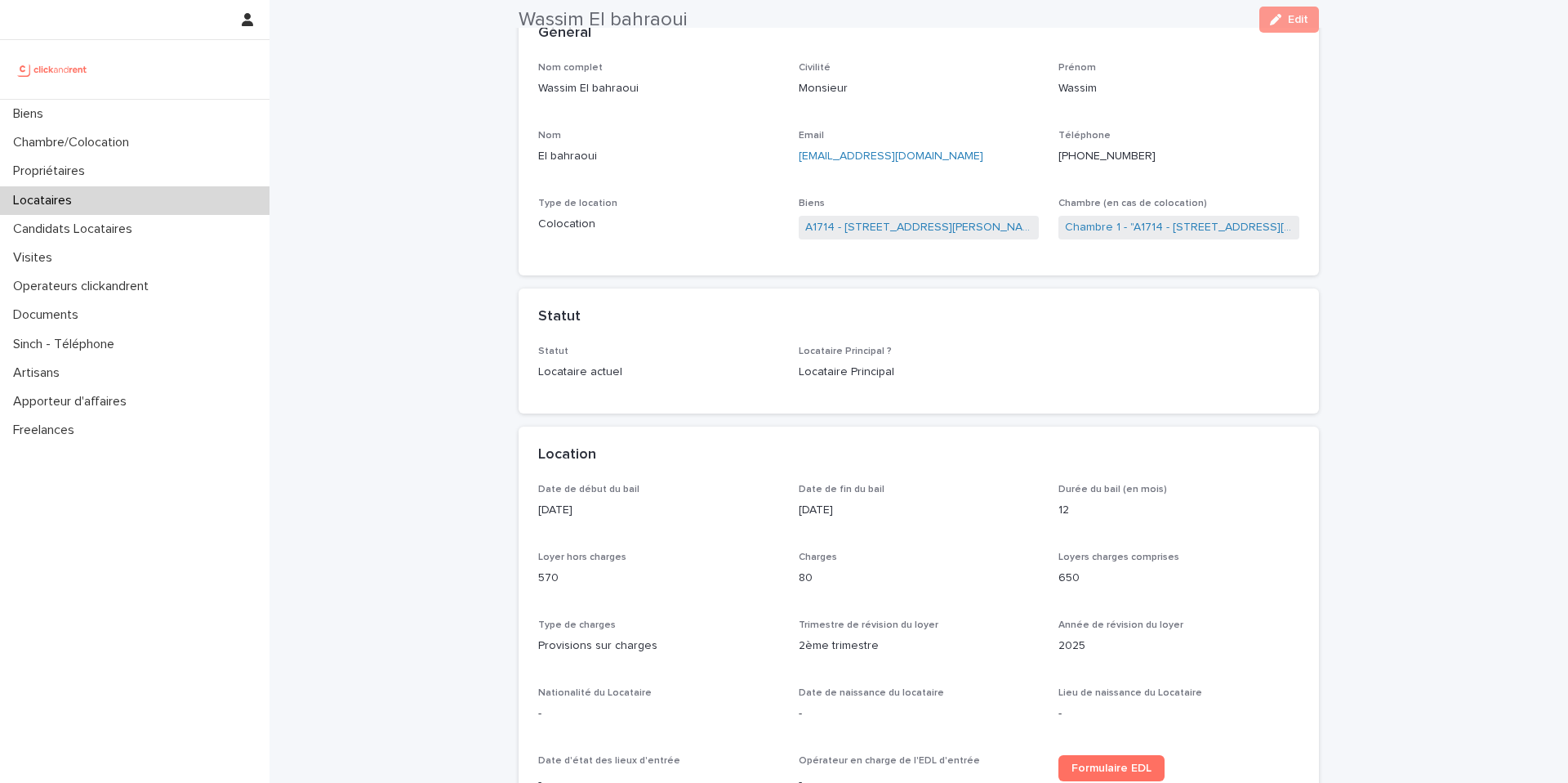
scroll to position [117, 0]
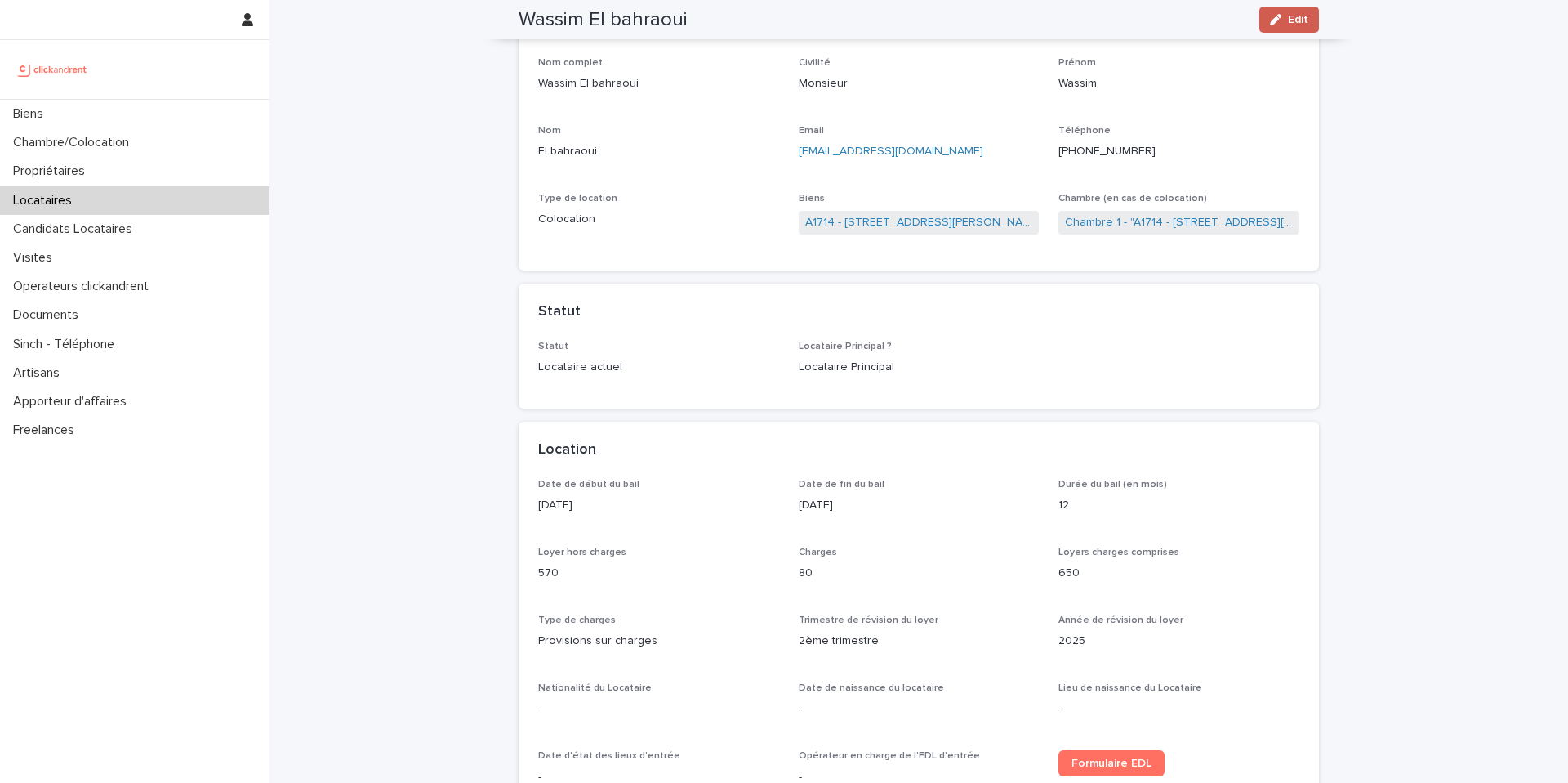
click at [1299, 27] on button "Edit" at bounding box center [1288, 20] width 60 height 26
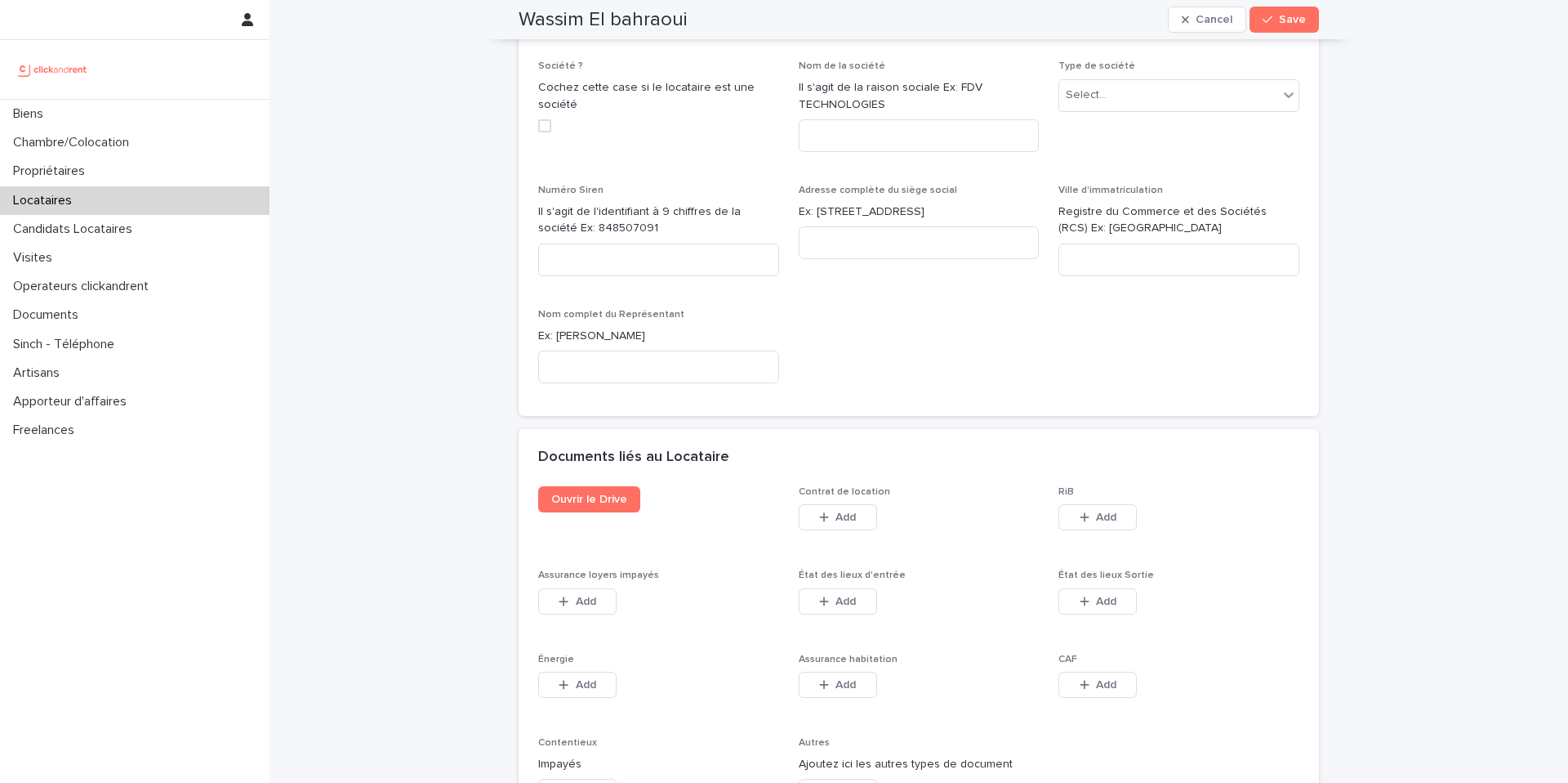
scroll to position [2355, 0]
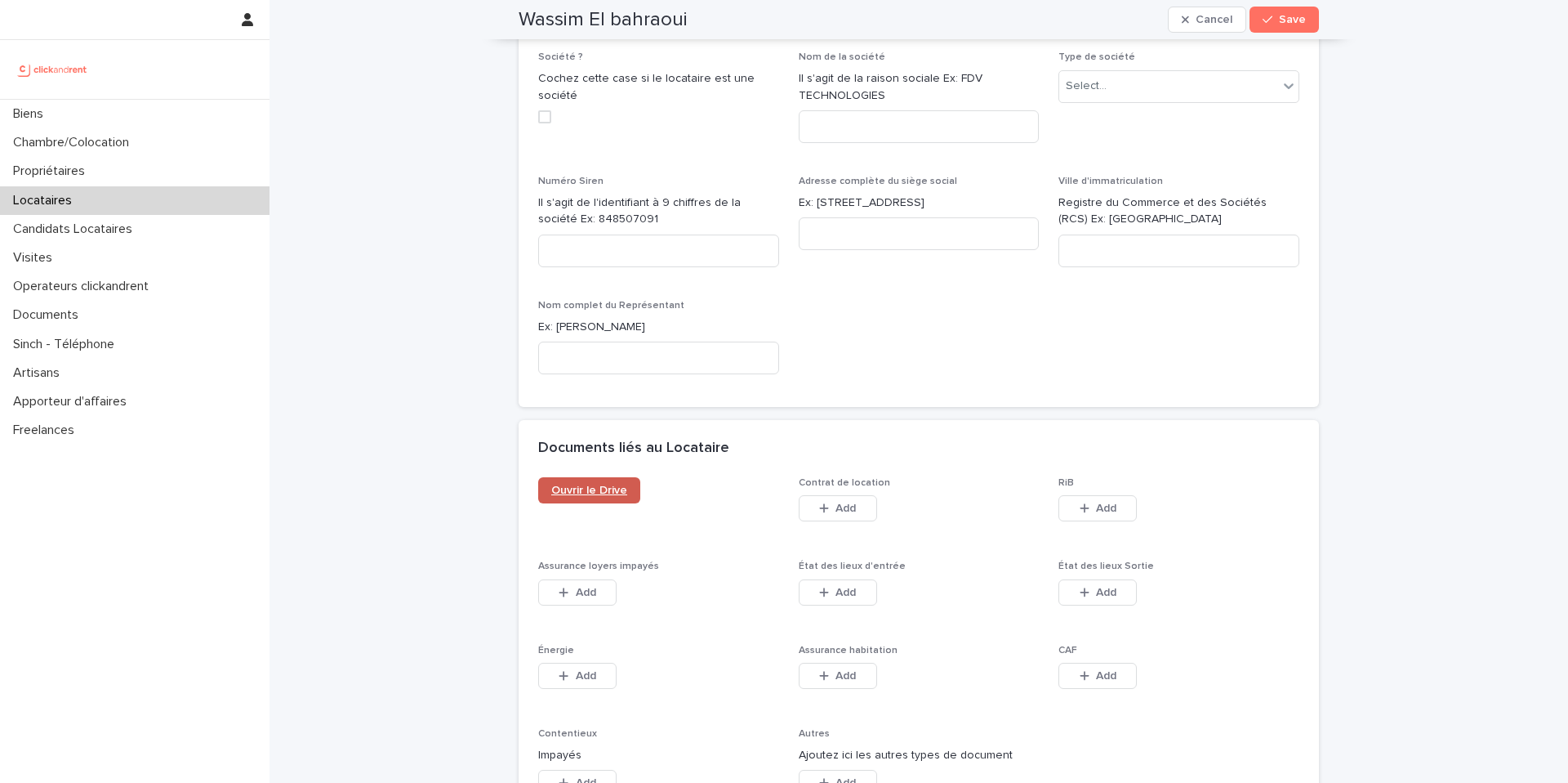
click at [602, 485] on span "Ouvrir le Drive" at bounding box center [589, 490] width 76 height 11
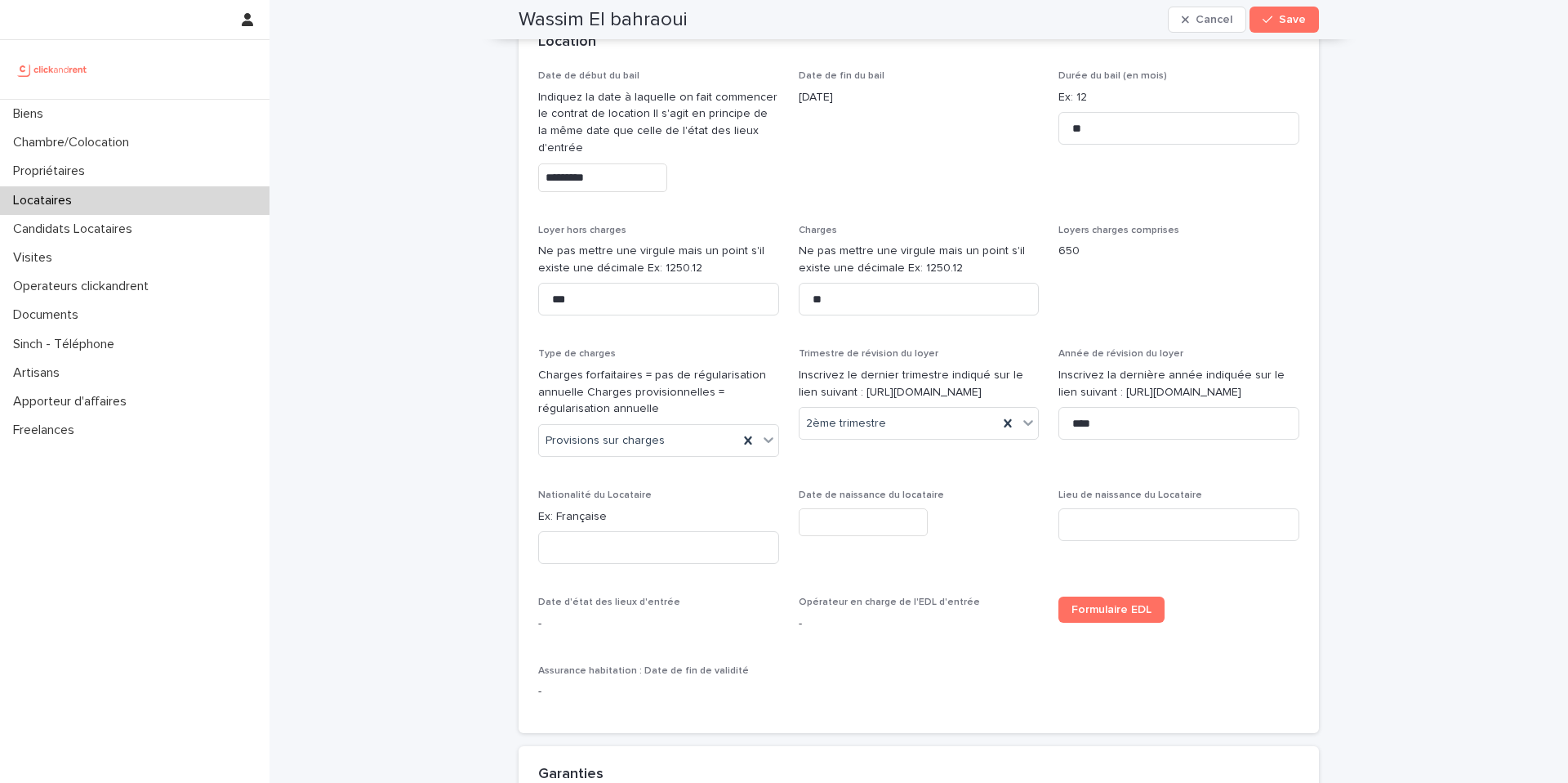
scroll to position [680, 0]
drag, startPoint x: 605, startPoint y: 519, endPoint x: 557, endPoint y: 517, distance: 48.0
click at [557, 517] on p "Ex: Française" at bounding box center [659, 517] width 241 height 17
copy p "Française"
click at [637, 562] on input at bounding box center [659, 549] width 241 height 33
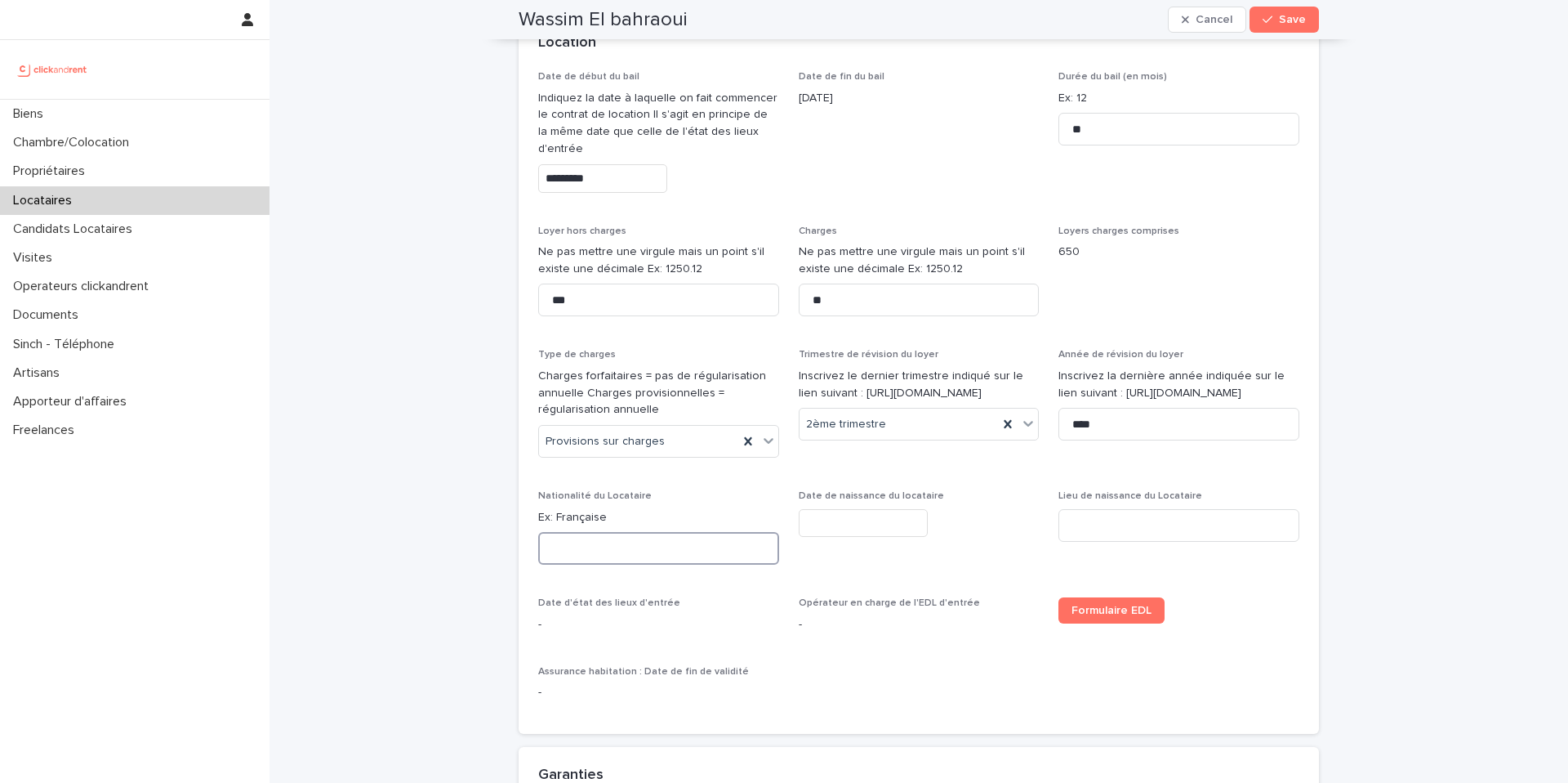
paste input "*********"
type input "*********"
click at [842, 522] on input "text" at bounding box center [862, 523] width 129 height 29
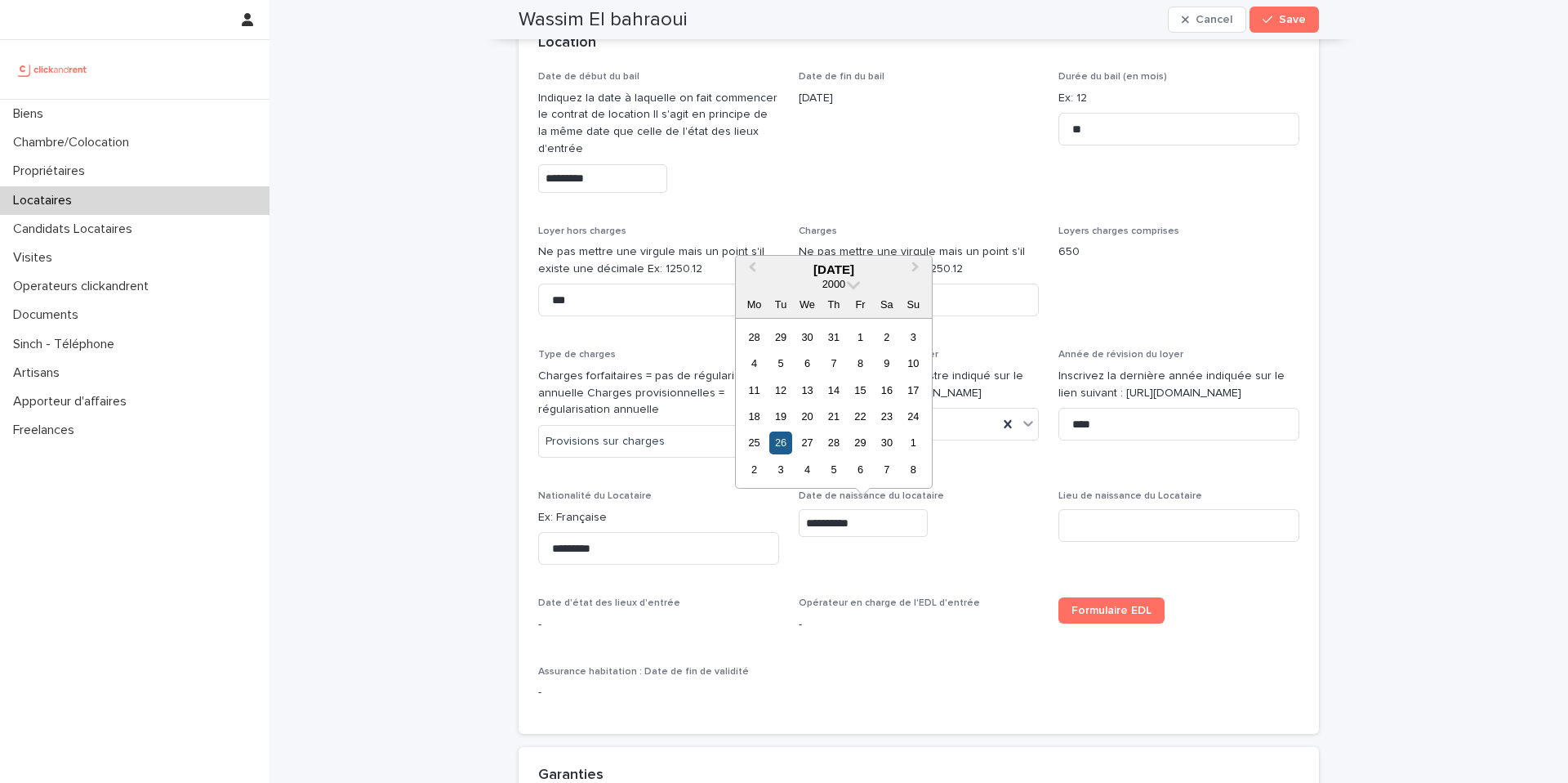
click at [787, 440] on div "26" at bounding box center [780, 442] width 22 height 22
type input "*********"
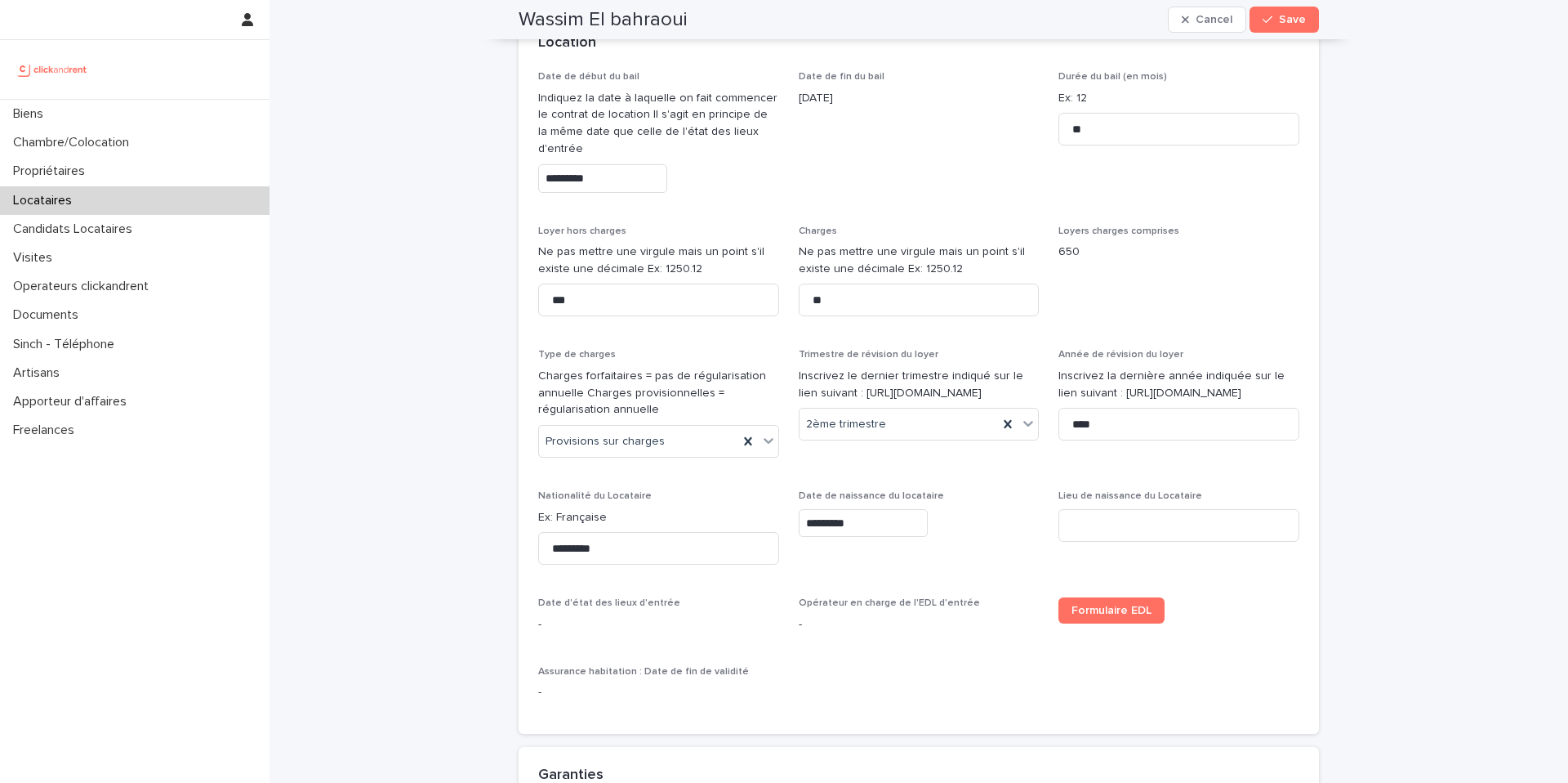
click at [996, 526] on div "*********" at bounding box center [919, 523] width 241 height 29
click at [1108, 524] on input at bounding box center [1179, 526] width 241 height 33
type input "*********"
click at [820, 576] on span "Date de naissance du locataire *********" at bounding box center [919, 534] width 241 height 88
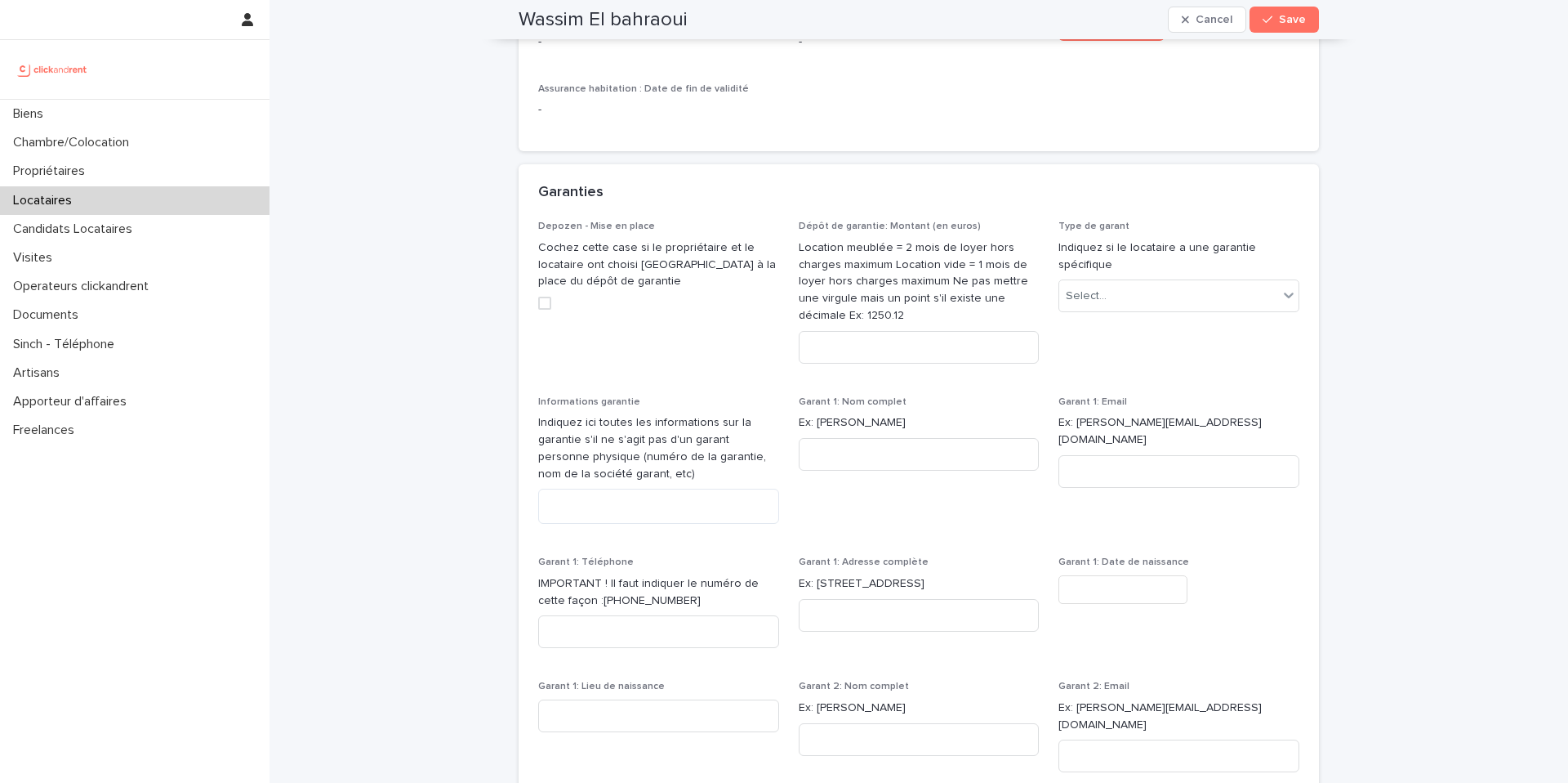
scroll to position [1273, 0]
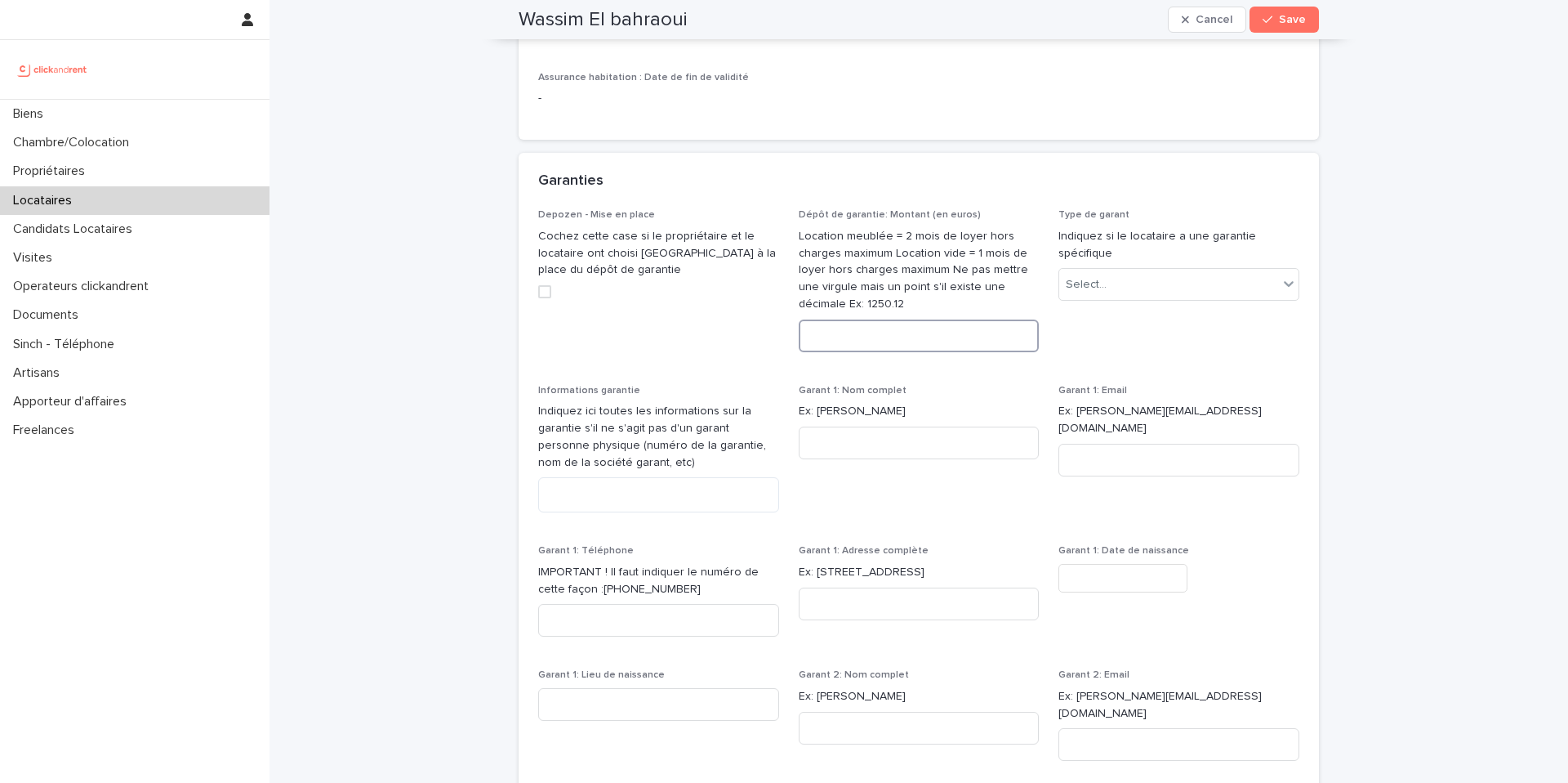
click at [890, 334] on input at bounding box center [919, 336] width 241 height 33
click at [860, 342] on input at bounding box center [919, 336] width 241 height 33
paste input "****"
type input "****"
click at [1142, 283] on div "Select..." at bounding box center [1168, 285] width 219 height 27
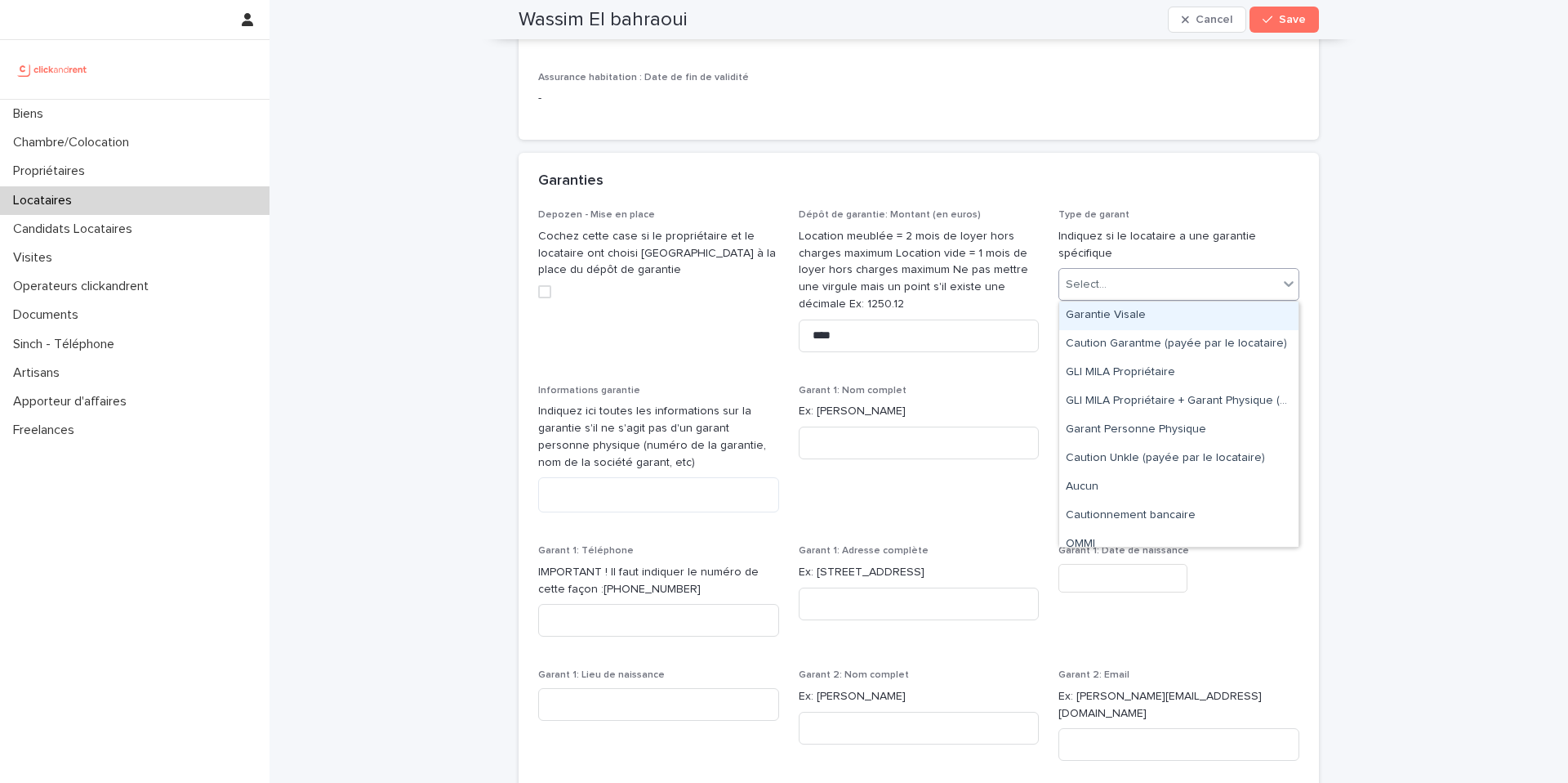
click at [1144, 312] on div "Garantie Visale" at bounding box center [1179, 316] width 239 height 29
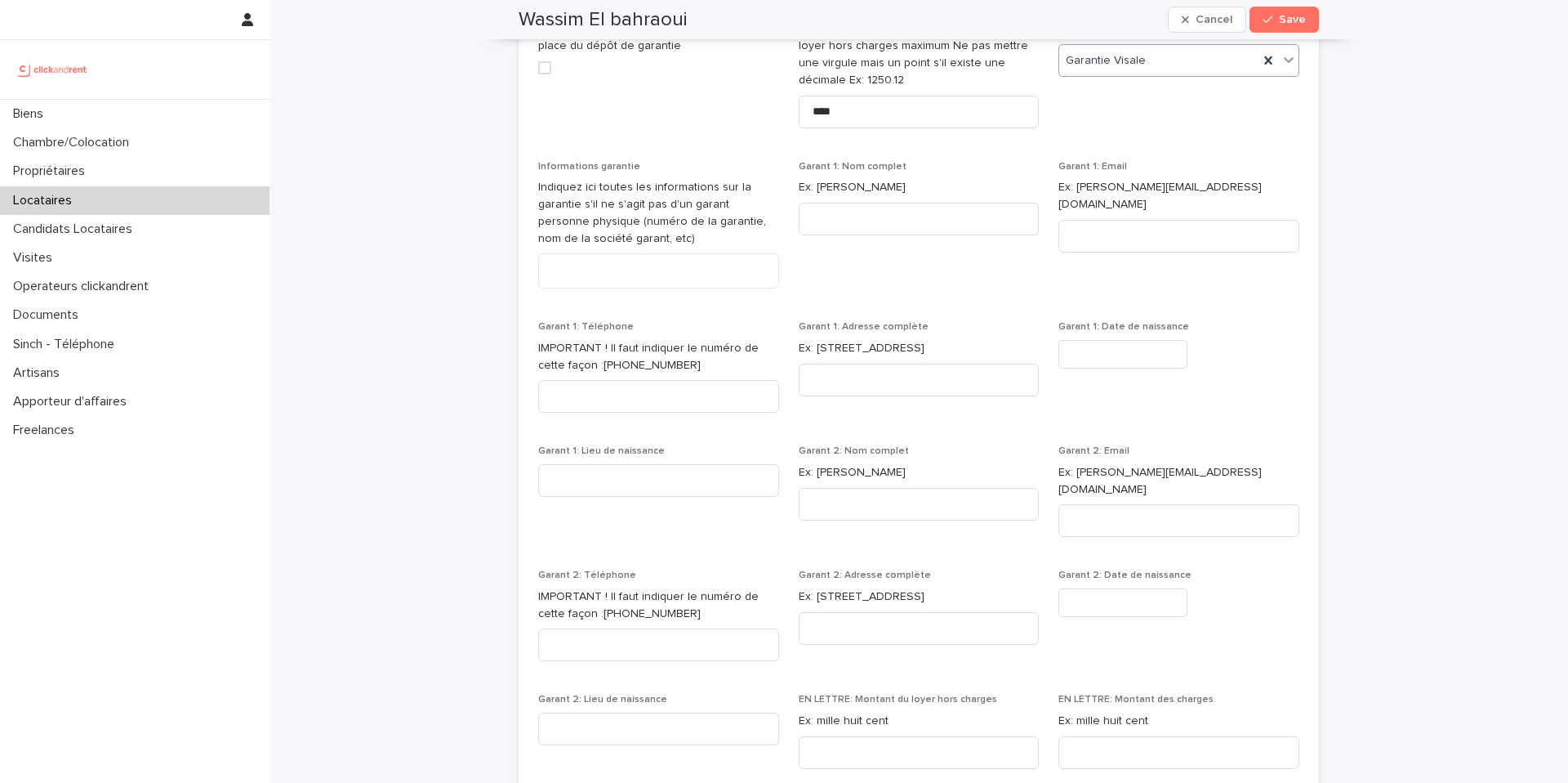
scroll to position [1491, 0]
click at [654, 278] on textarea at bounding box center [659, 276] width 241 height 35
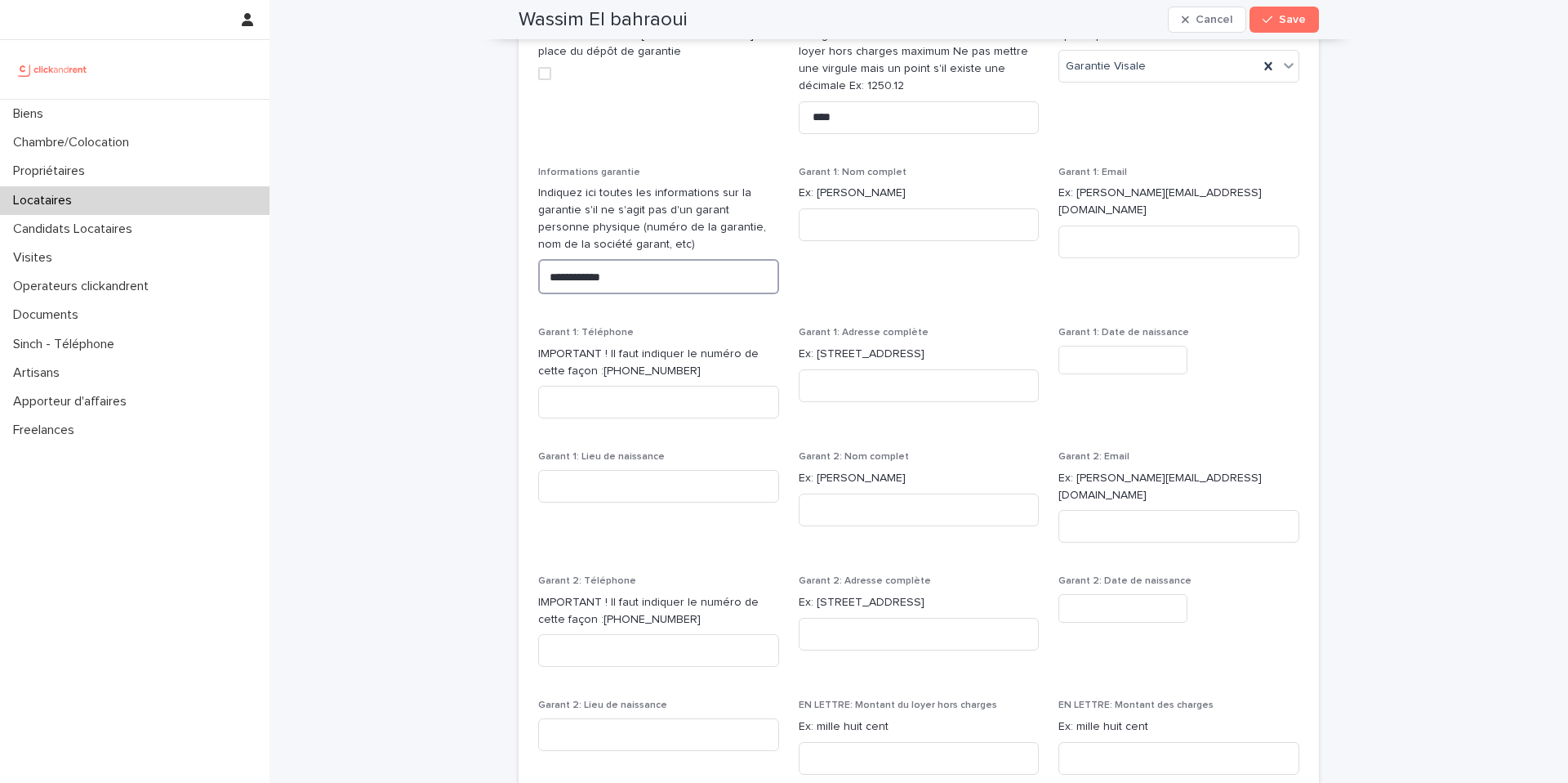
type textarea "**********"
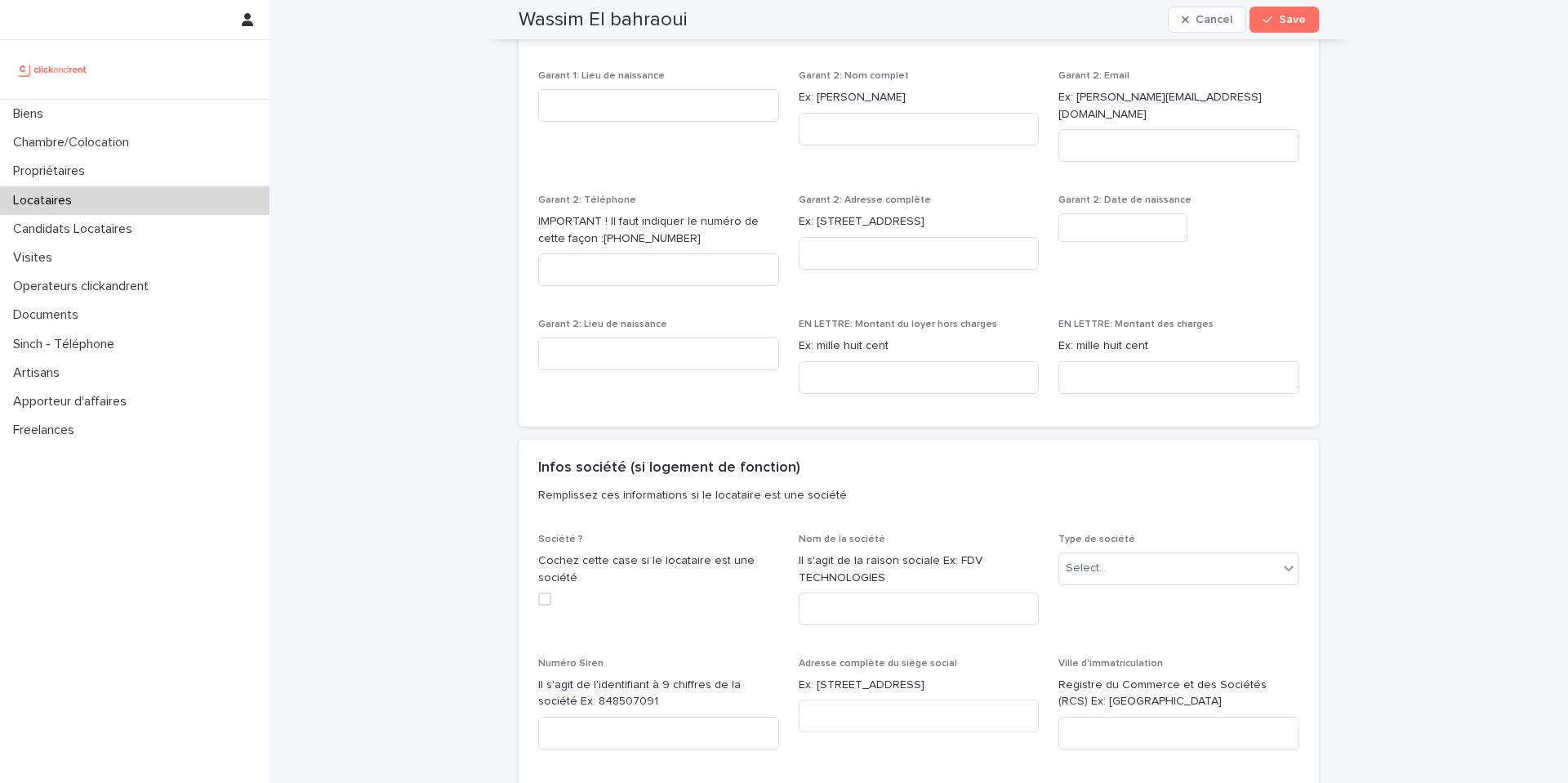
scroll to position [1890, 0]
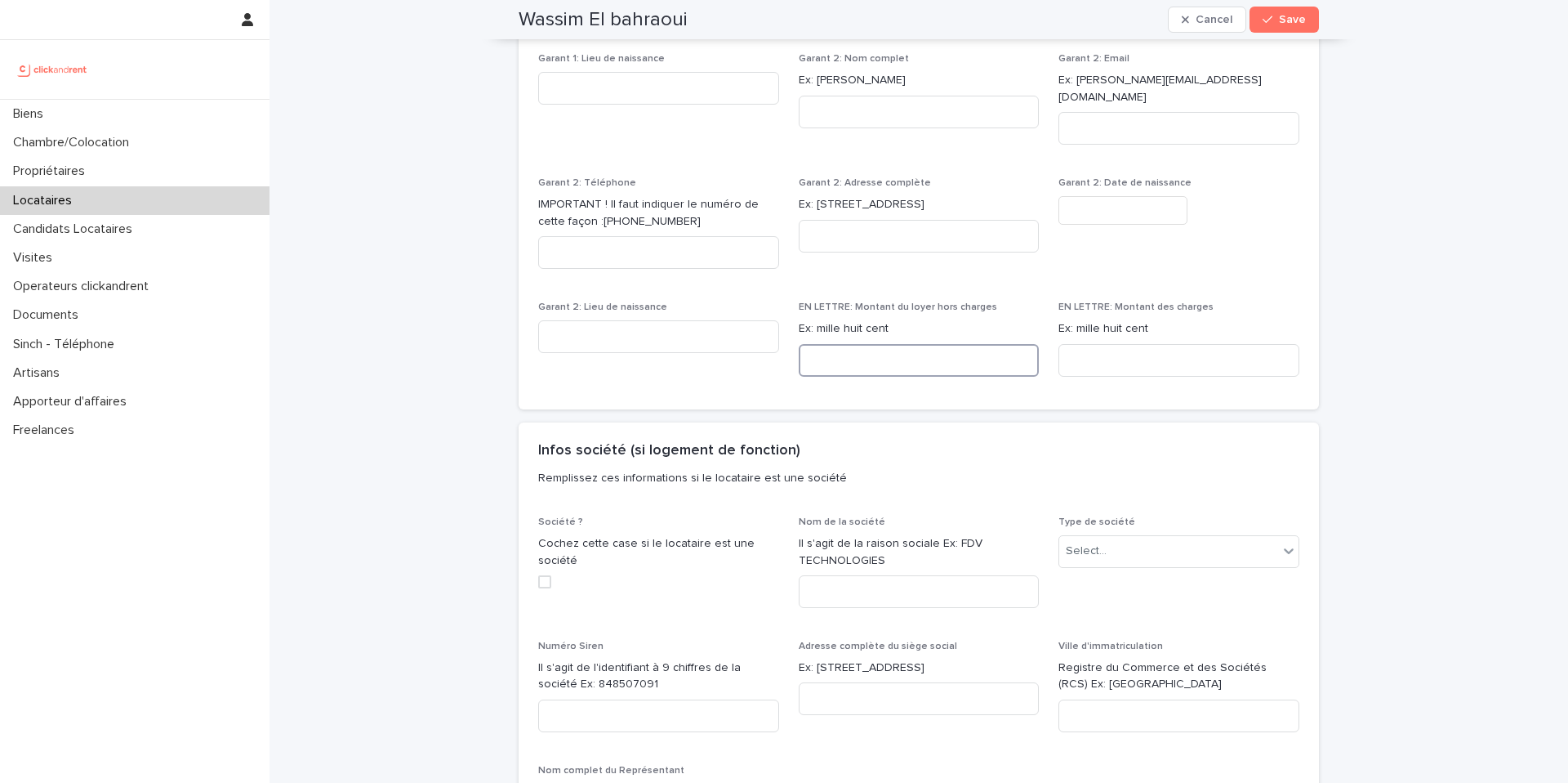
click at [851, 348] on input at bounding box center [919, 360] width 241 height 33
click at [885, 348] on input at bounding box center [919, 360] width 241 height 33
paste input "**********"
type input "**********"
click at [1103, 344] on input at bounding box center [1179, 360] width 241 height 33
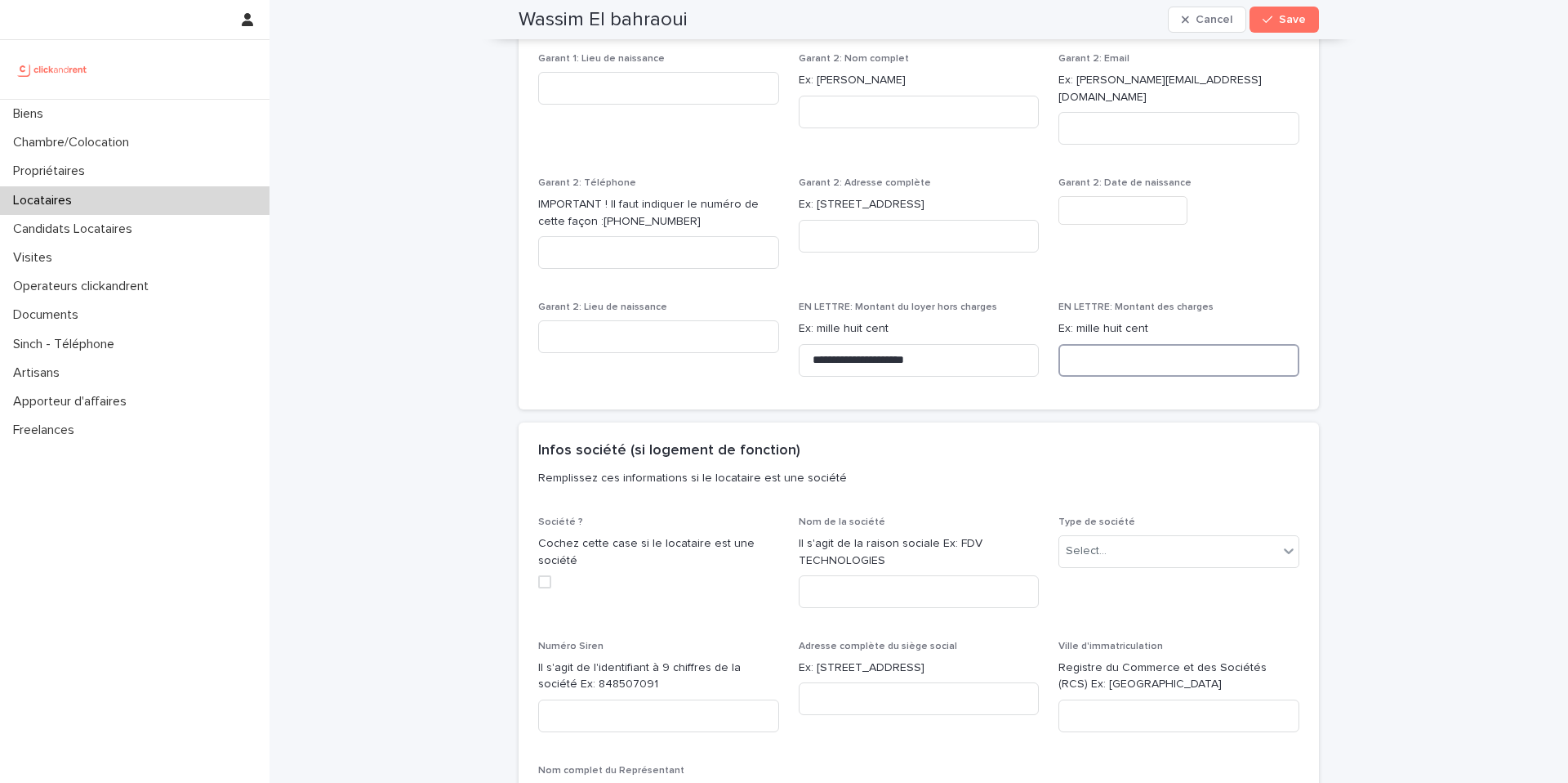
paste input "**********"
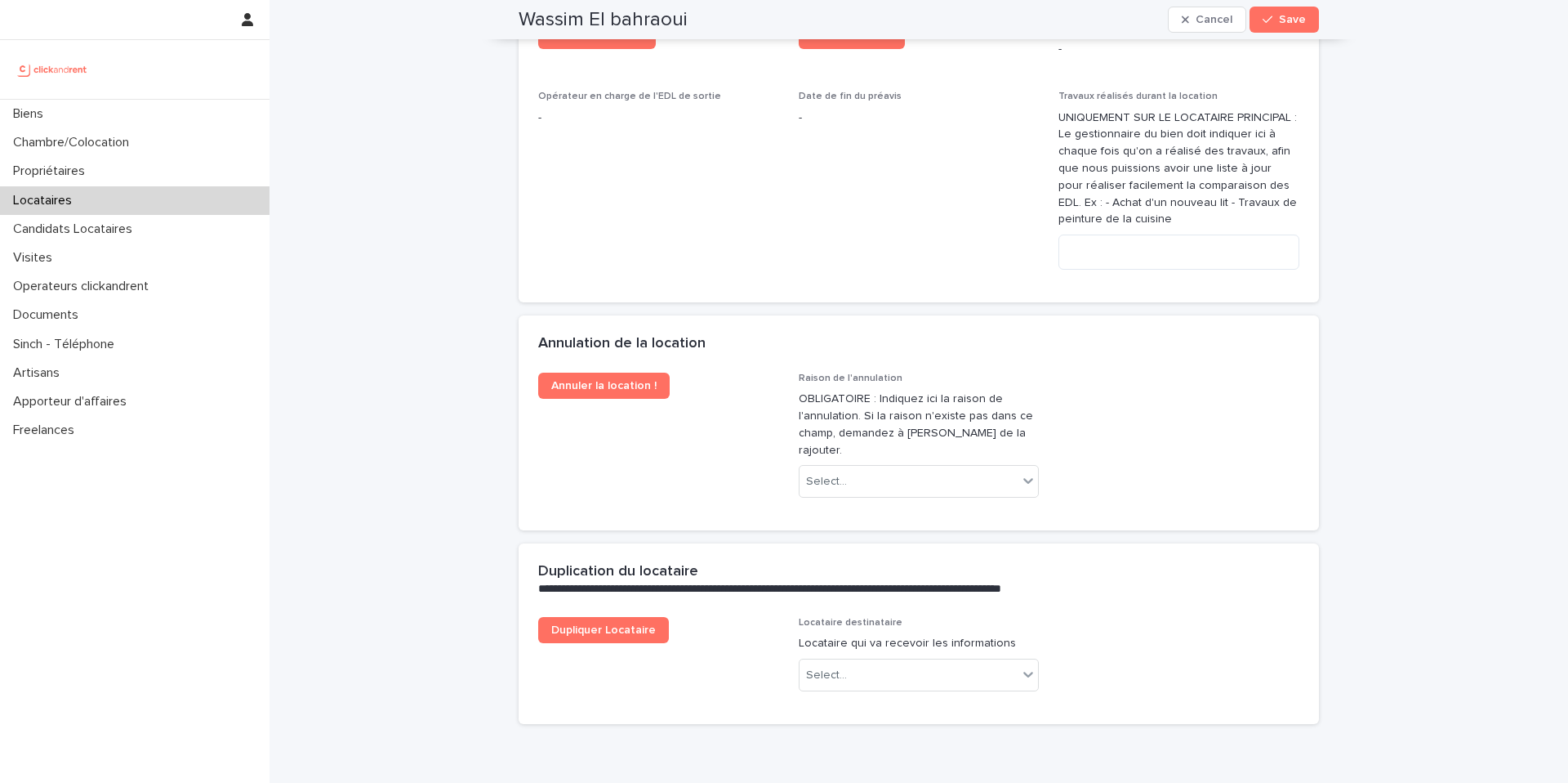
scroll to position [3285, 0]
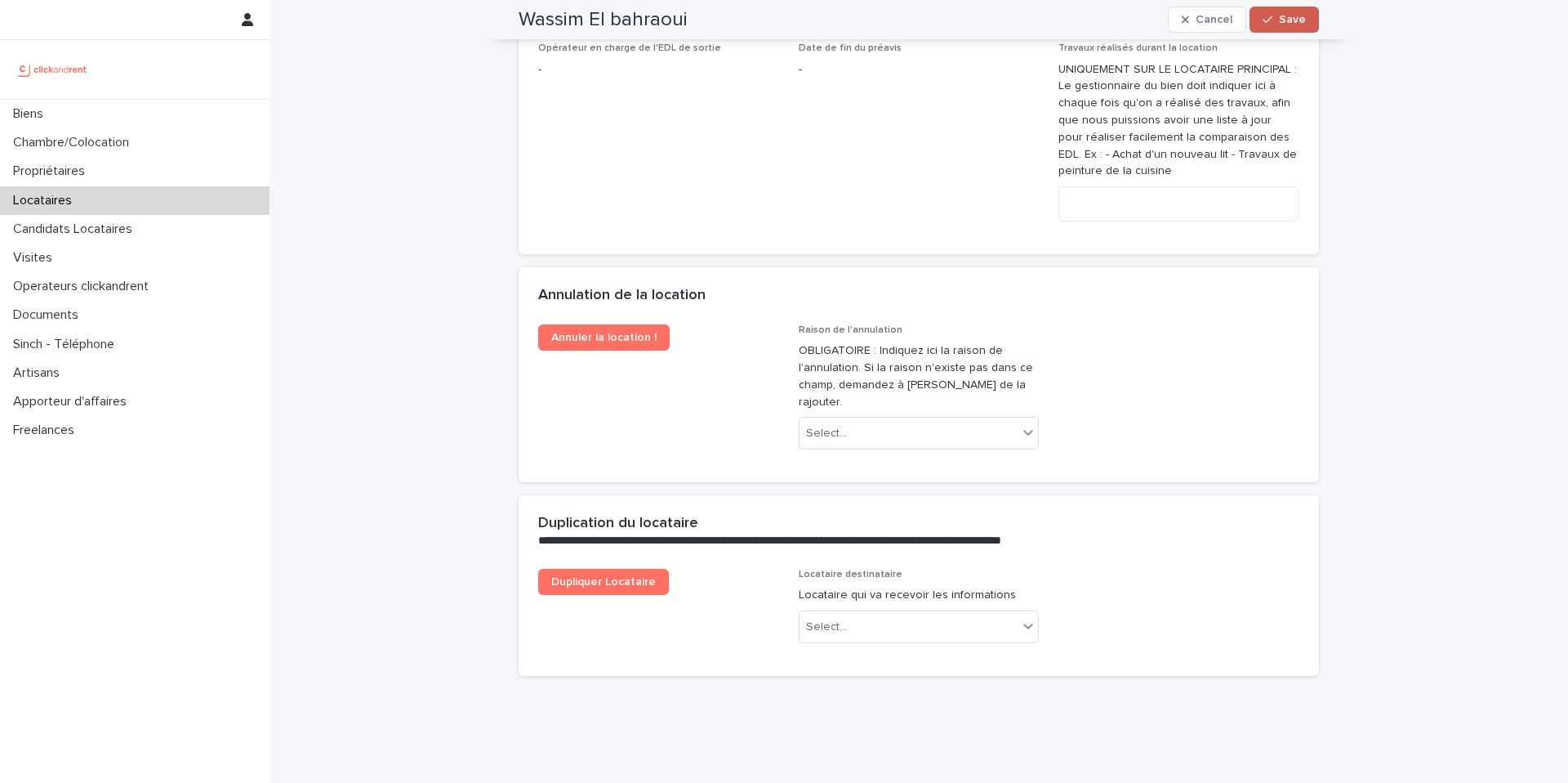
type input "**********"
click at [1276, 22] on div "button" at bounding box center [1270, 20] width 16 height 11
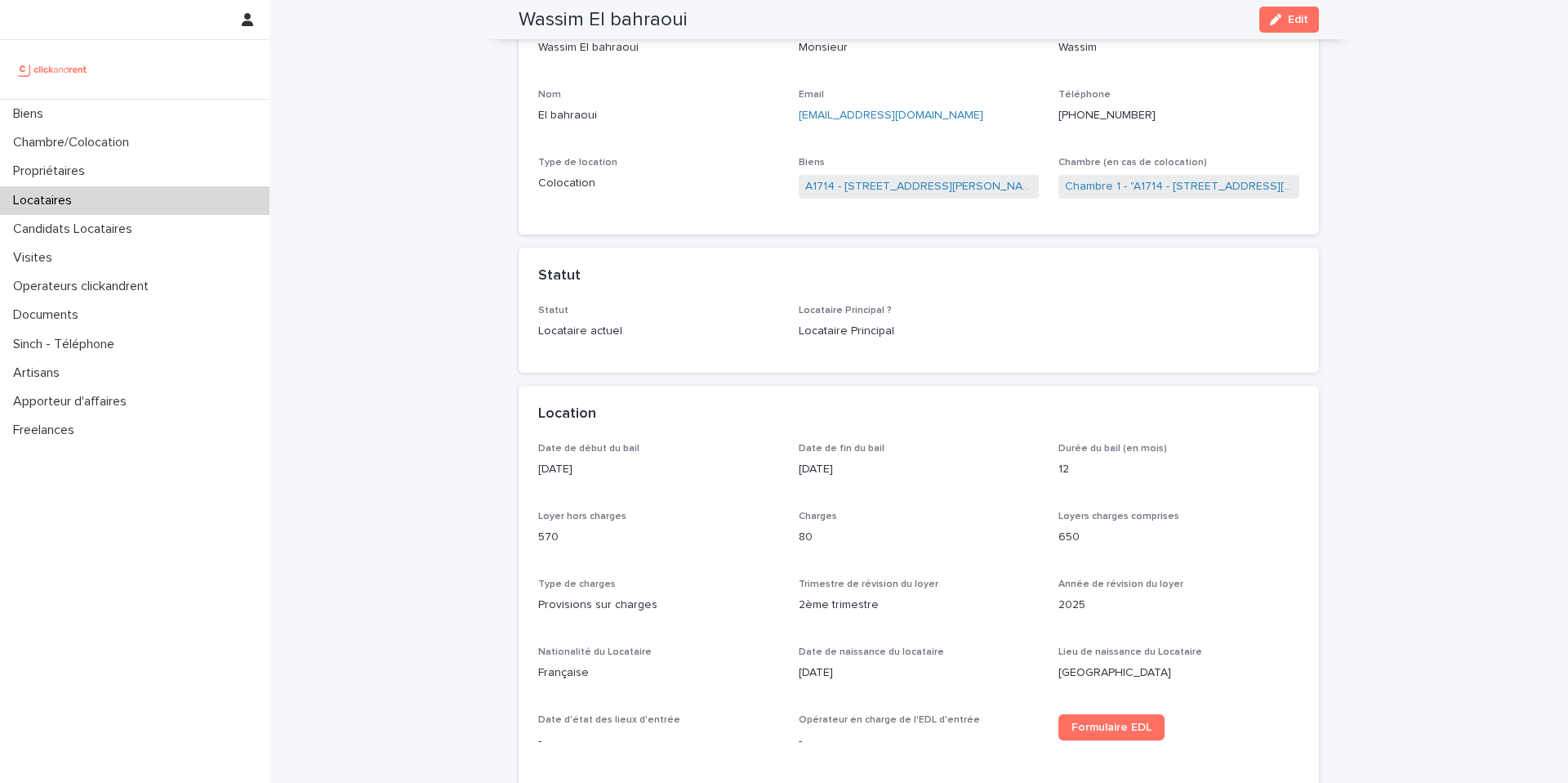
scroll to position [0, 0]
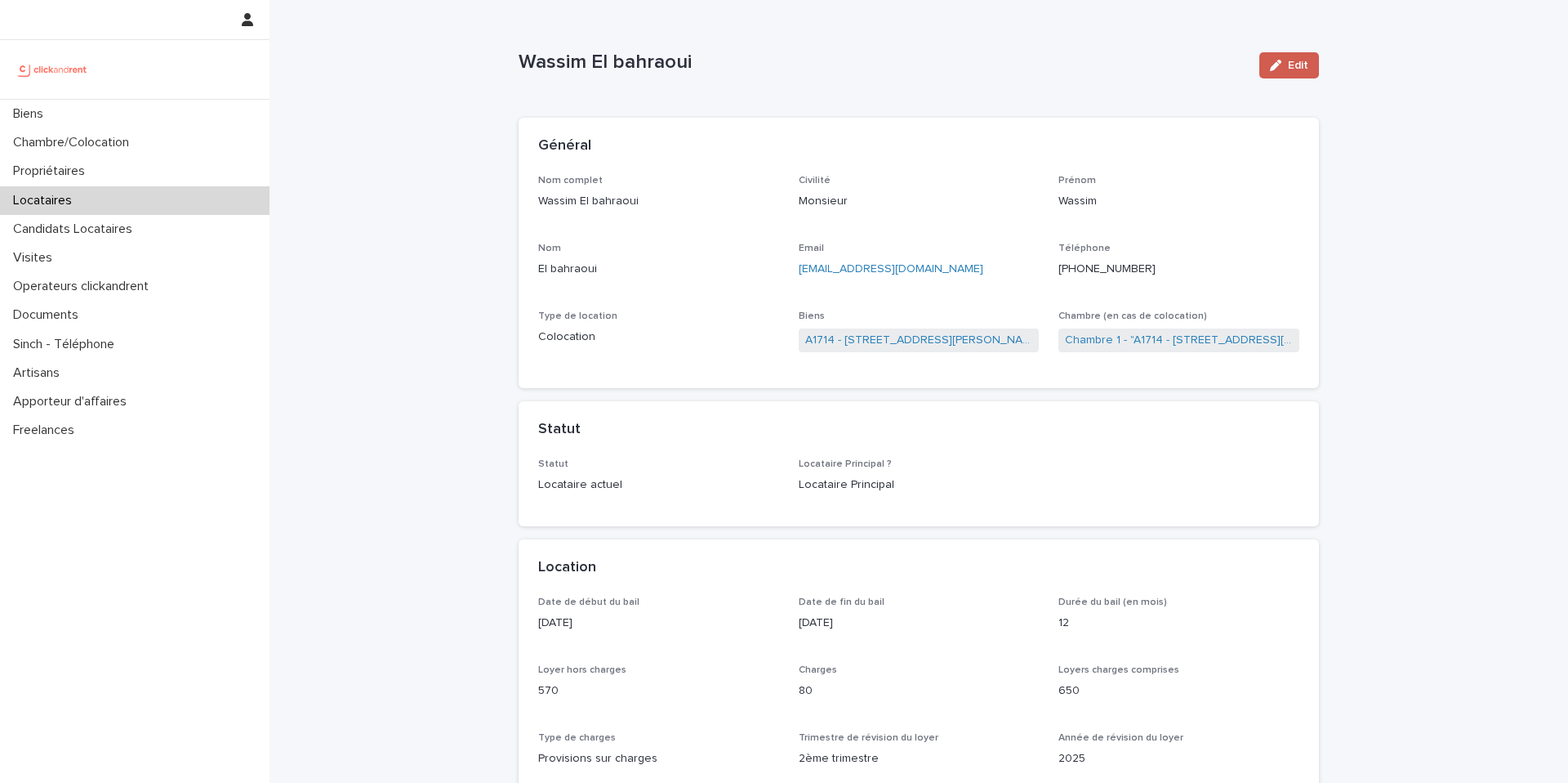
click at [1277, 65] on icon "button" at bounding box center [1275, 66] width 11 height 11
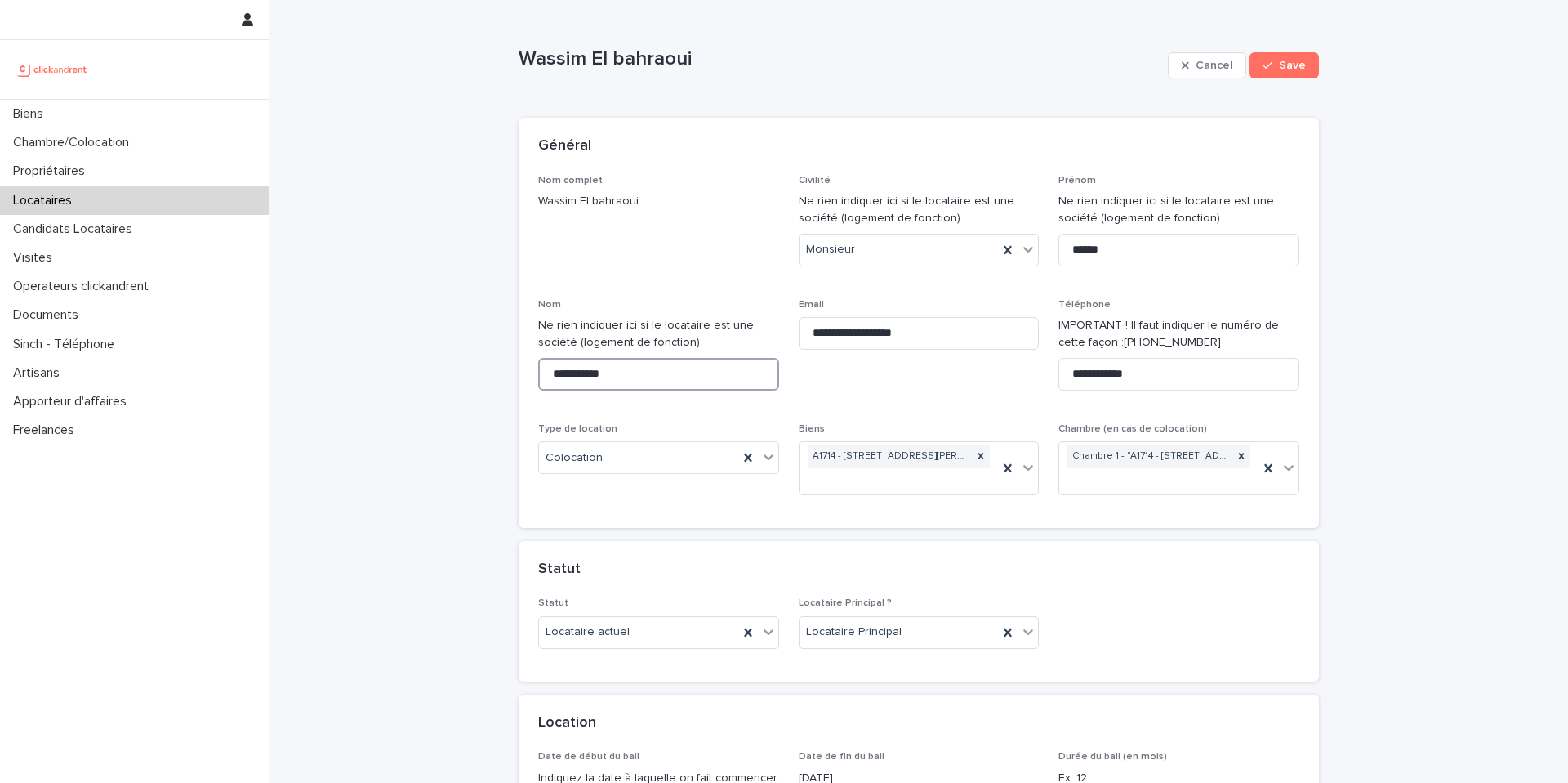
click at [570, 370] on input "**********" at bounding box center [659, 374] width 241 height 33
type input "**********"
click at [1277, 66] on div "button" at bounding box center [1270, 66] width 16 height 11
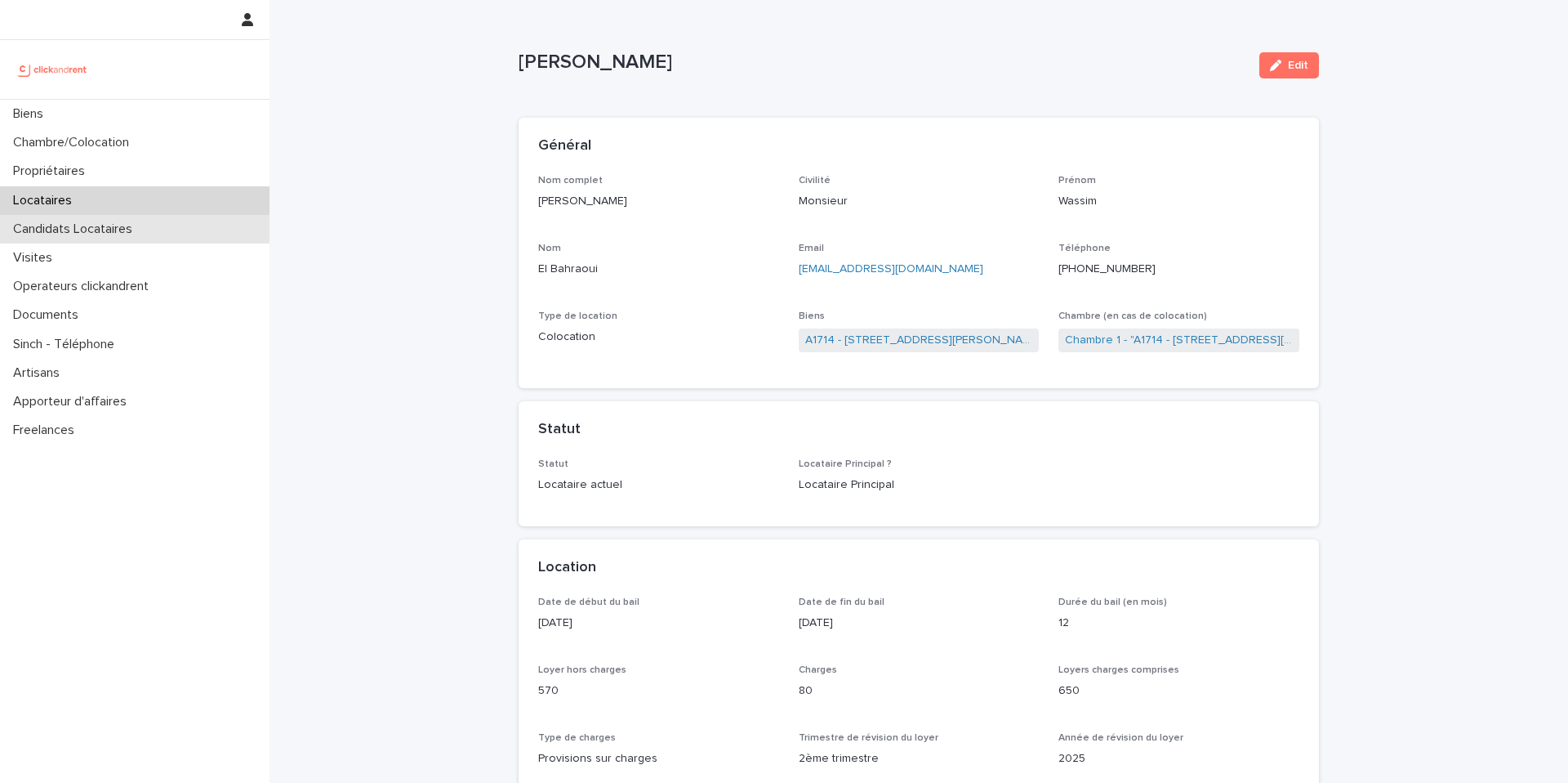
click at [149, 234] on div "Candidats Locataires" at bounding box center [134, 229] width 270 height 29
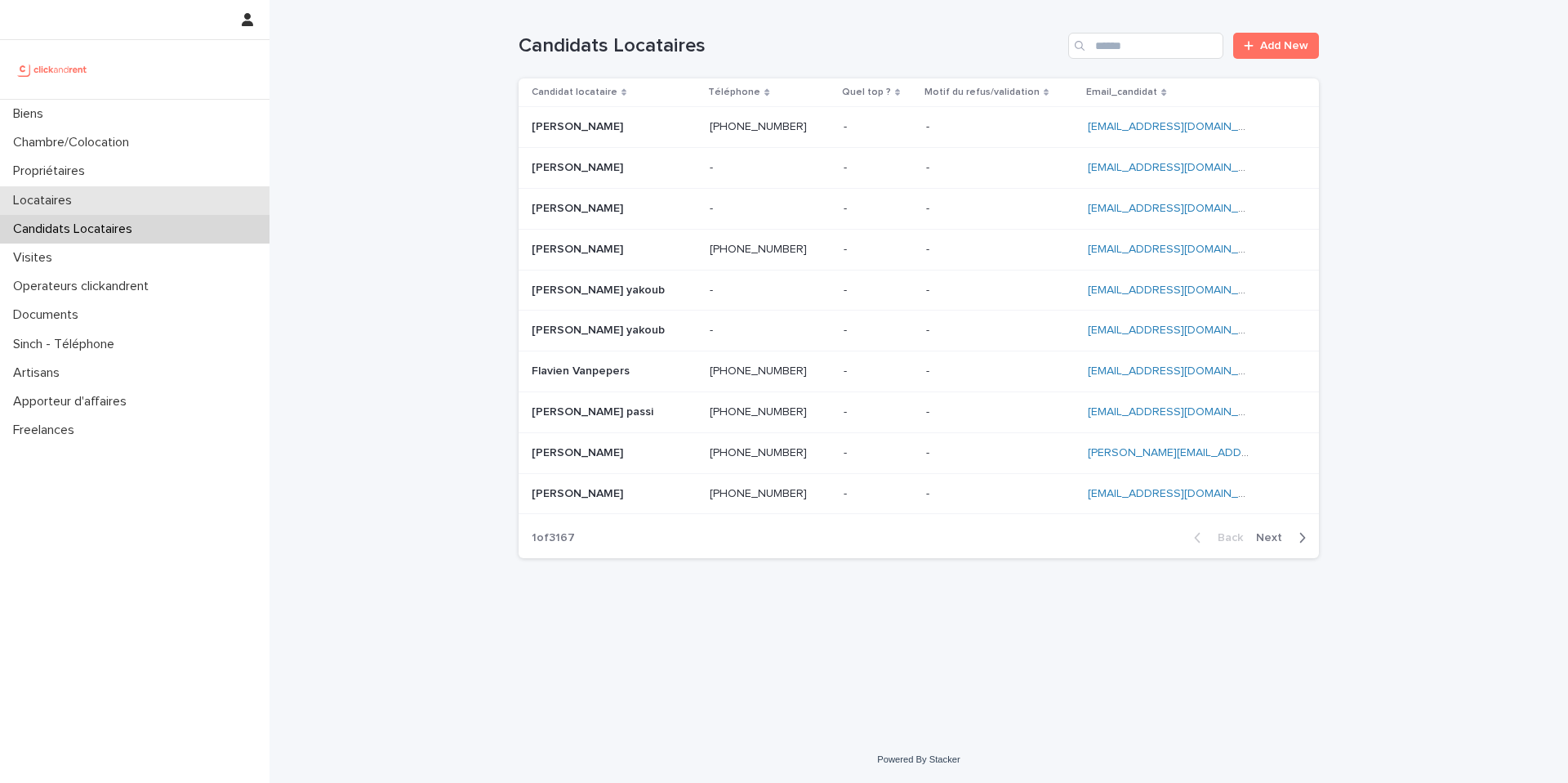
click at [144, 203] on div "Locataires" at bounding box center [134, 200] width 270 height 29
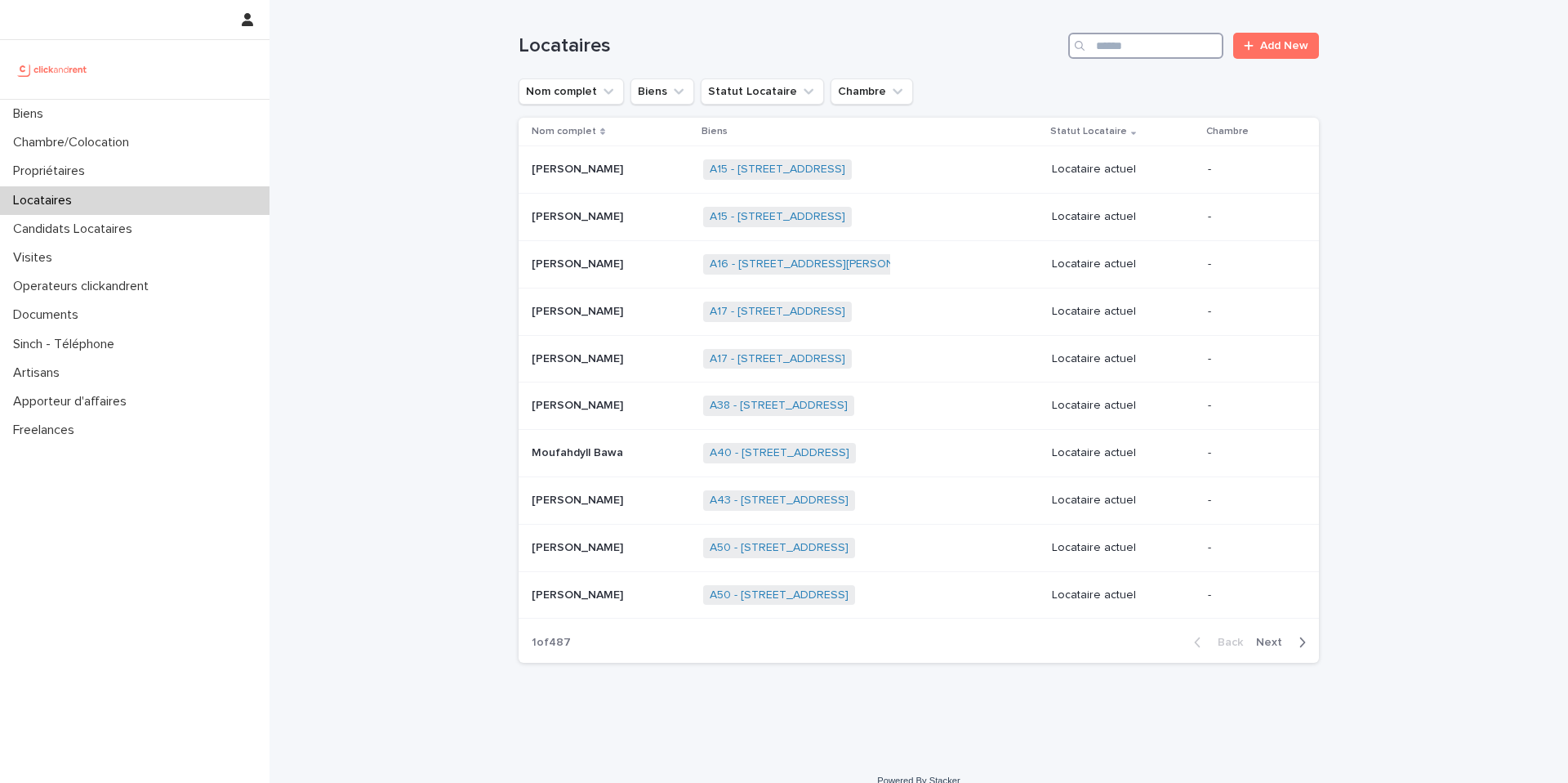
click at [1133, 41] on input "Search" at bounding box center [1145, 46] width 155 height 26
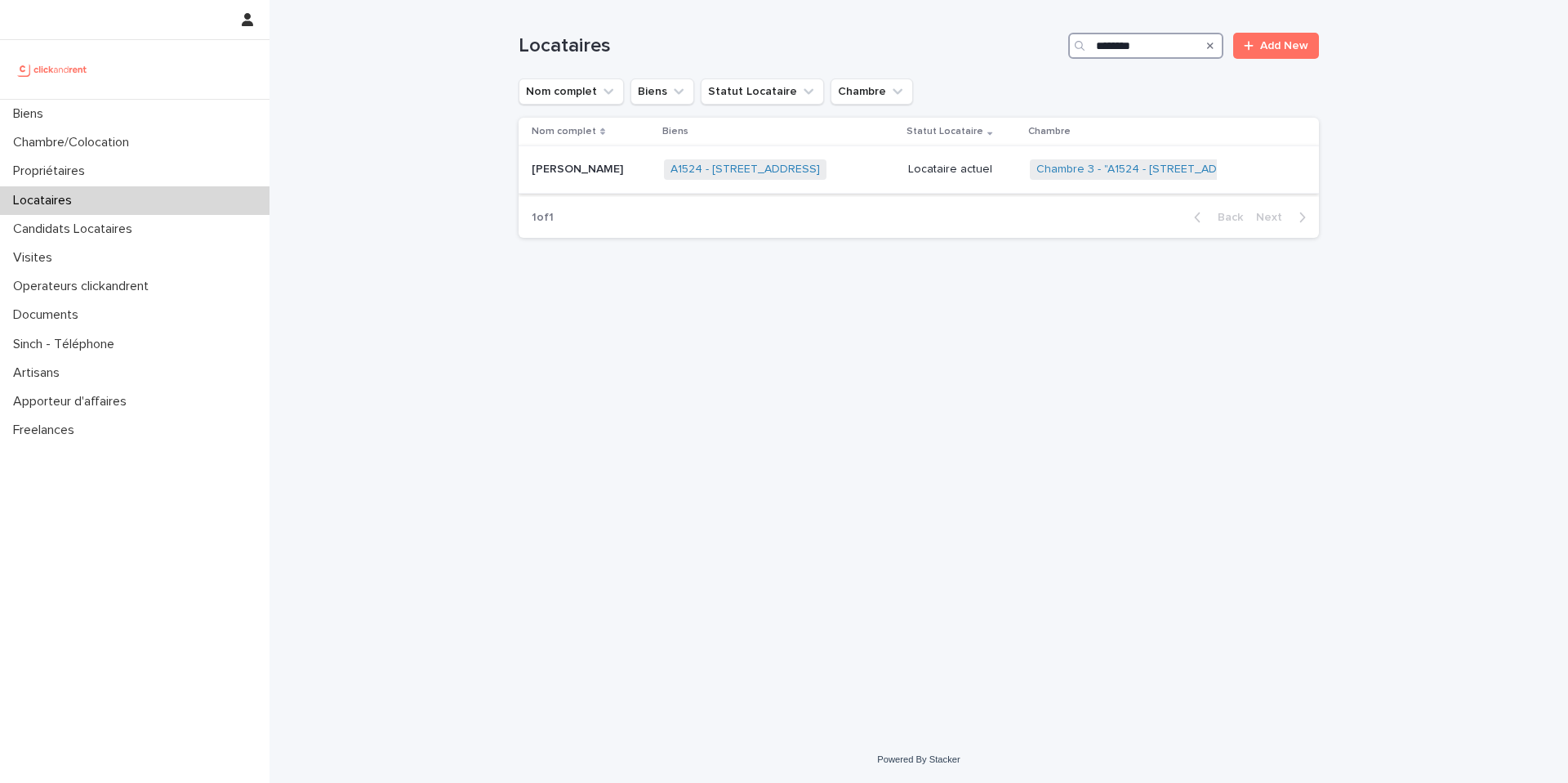
type input "********"
click at [856, 170] on div "A1524 - [STREET_ADDRESS] + 0" at bounding box center [779, 169] width 232 height 34
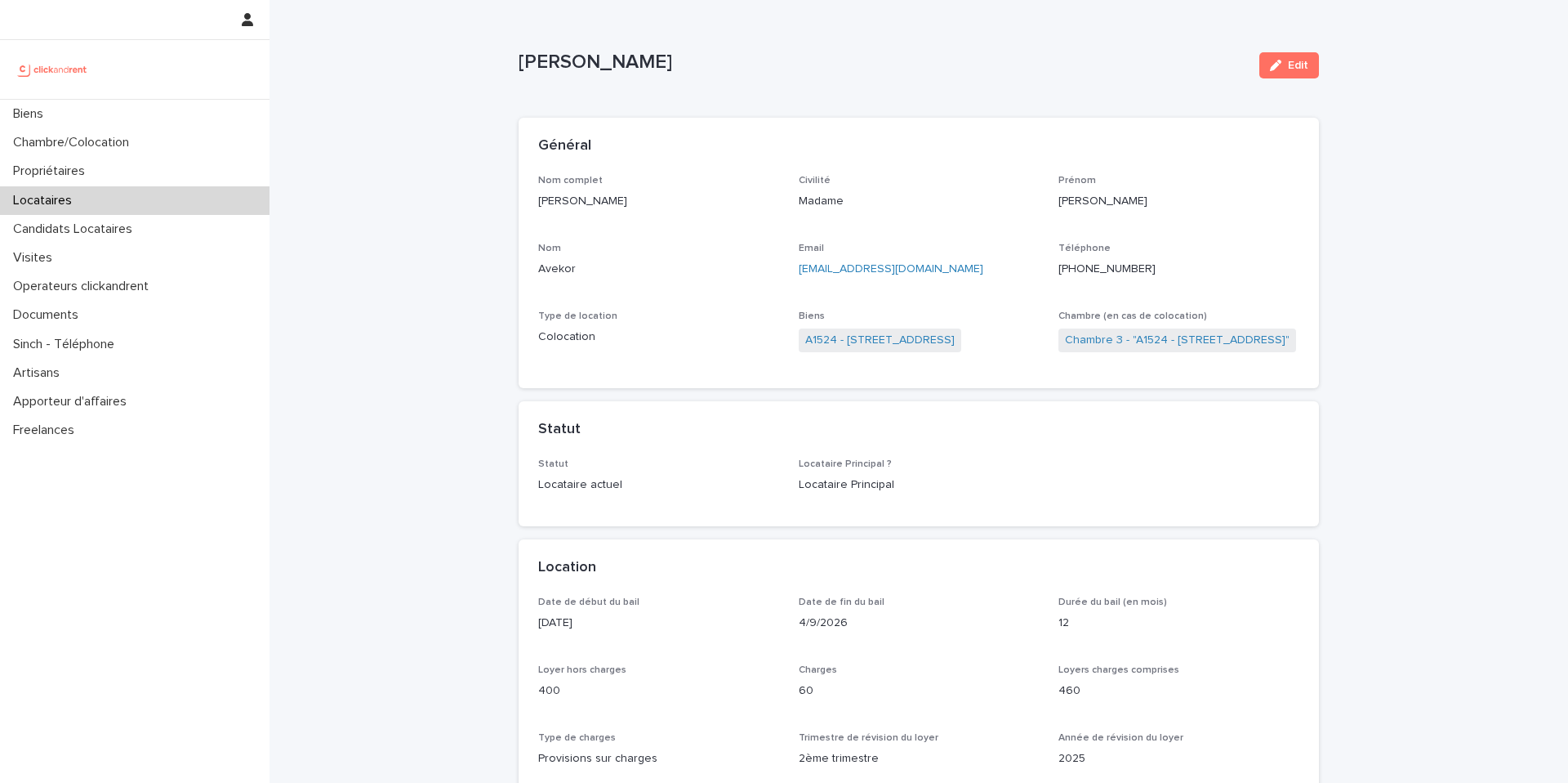
click at [1101, 267] on ringoverc2c-number-84e06f14122c "[PHONE_NUMBER]" at bounding box center [1107, 269] width 98 height 11
click at [154, 199] on div "Locataires" at bounding box center [134, 200] width 270 height 29
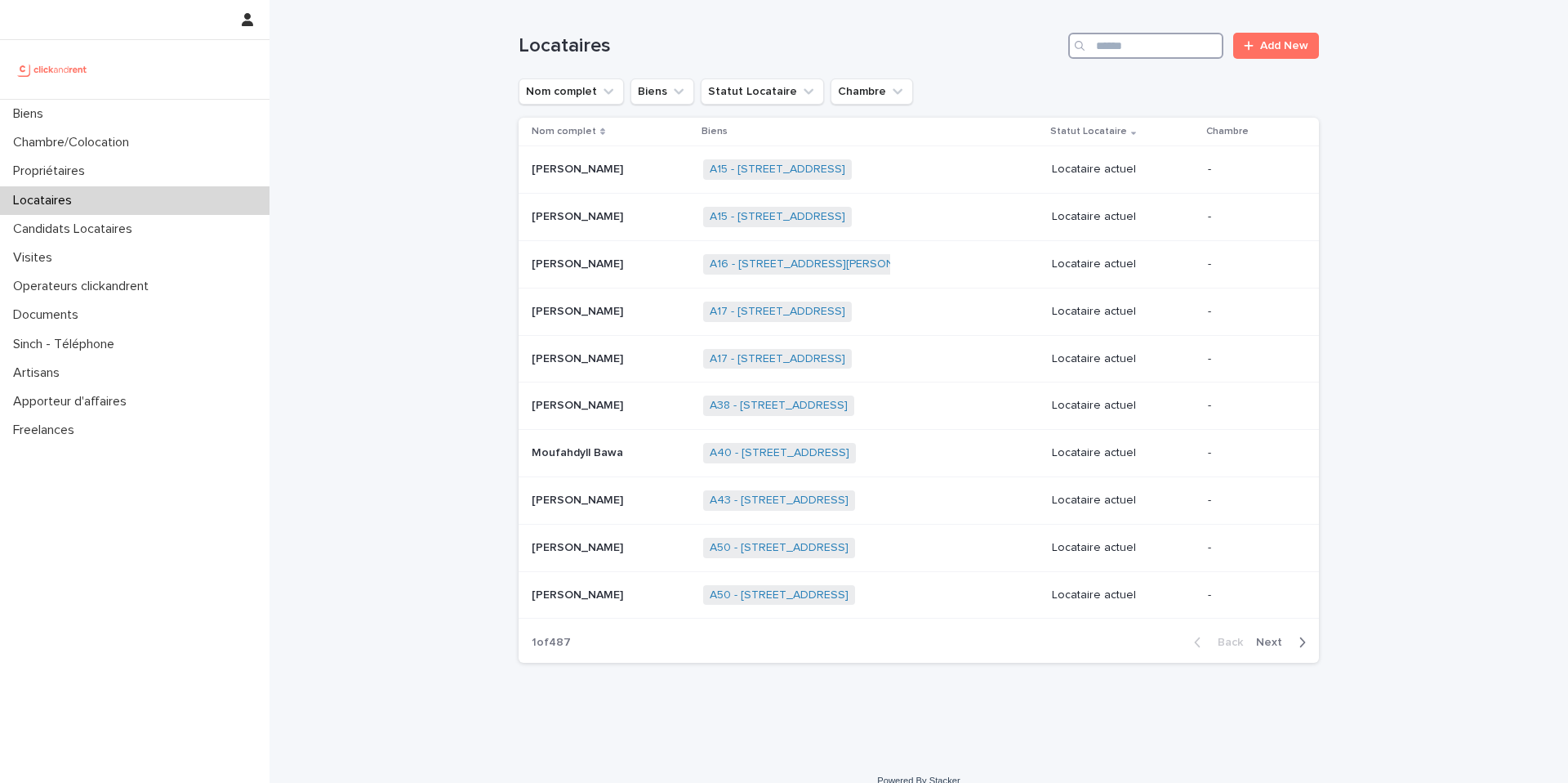
click at [1156, 48] on input "Search" at bounding box center [1145, 46] width 155 height 26
type input "****"
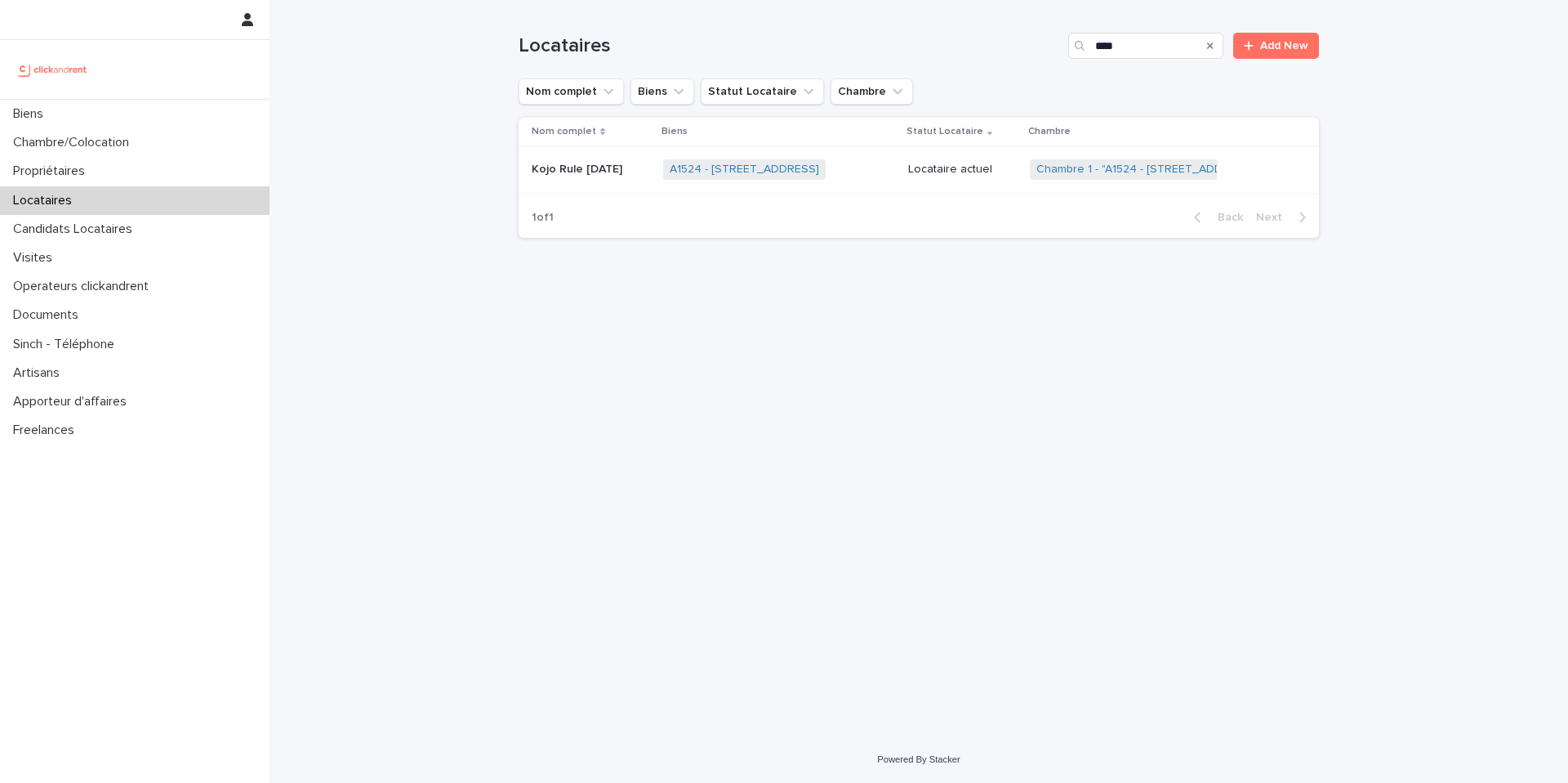
click at [895, 179] on div "A1524 - [STREET_ADDRESS] + 0" at bounding box center [779, 169] width 232 height 34
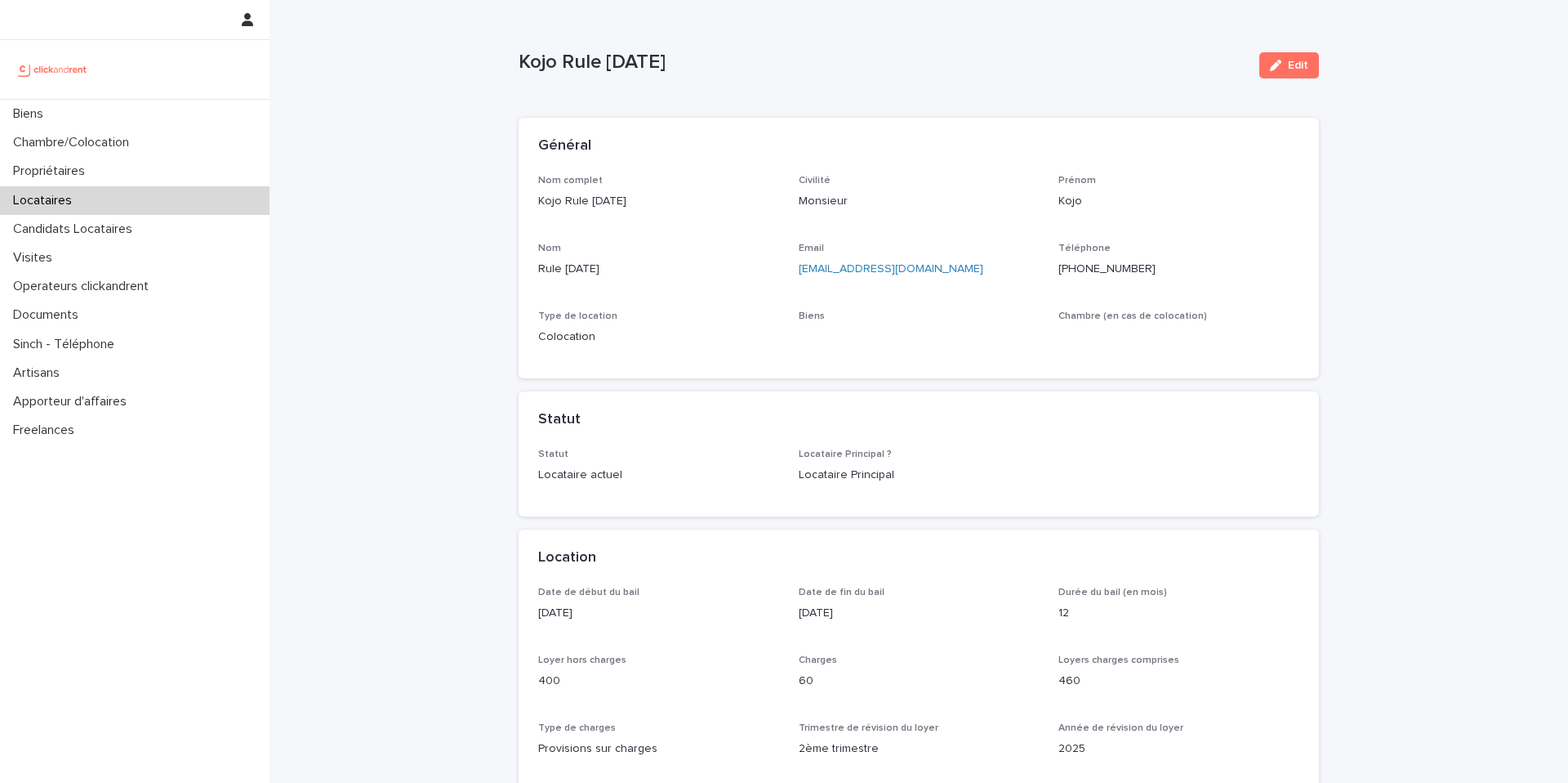
click at [1115, 270] on ringoverc2c-number-84e06f14122c "[PHONE_NUMBER]" at bounding box center [1107, 269] width 98 height 11
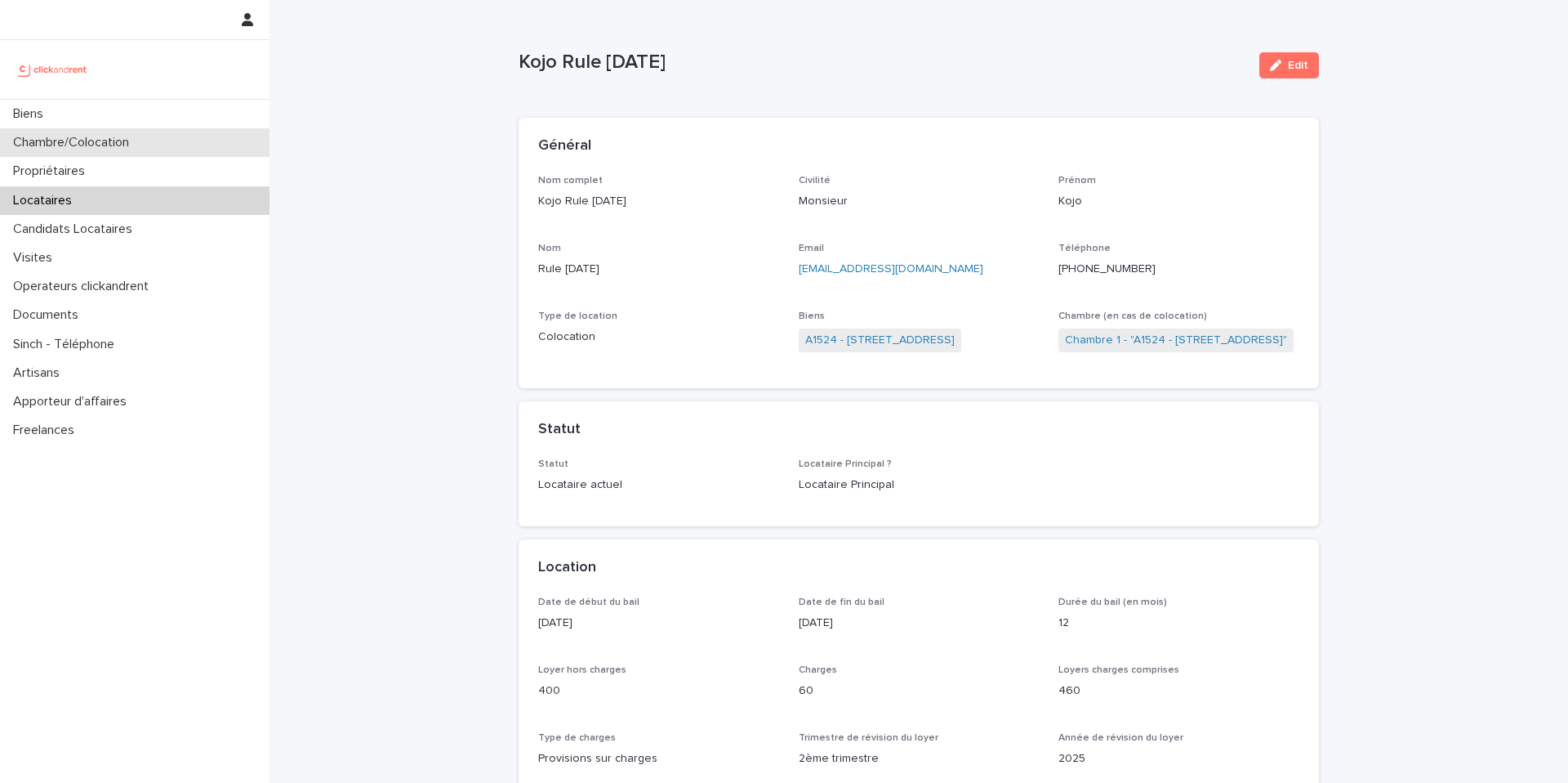
click at [174, 148] on div "Chambre/Colocation" at bounding box center [134, 142] width 270 height 29
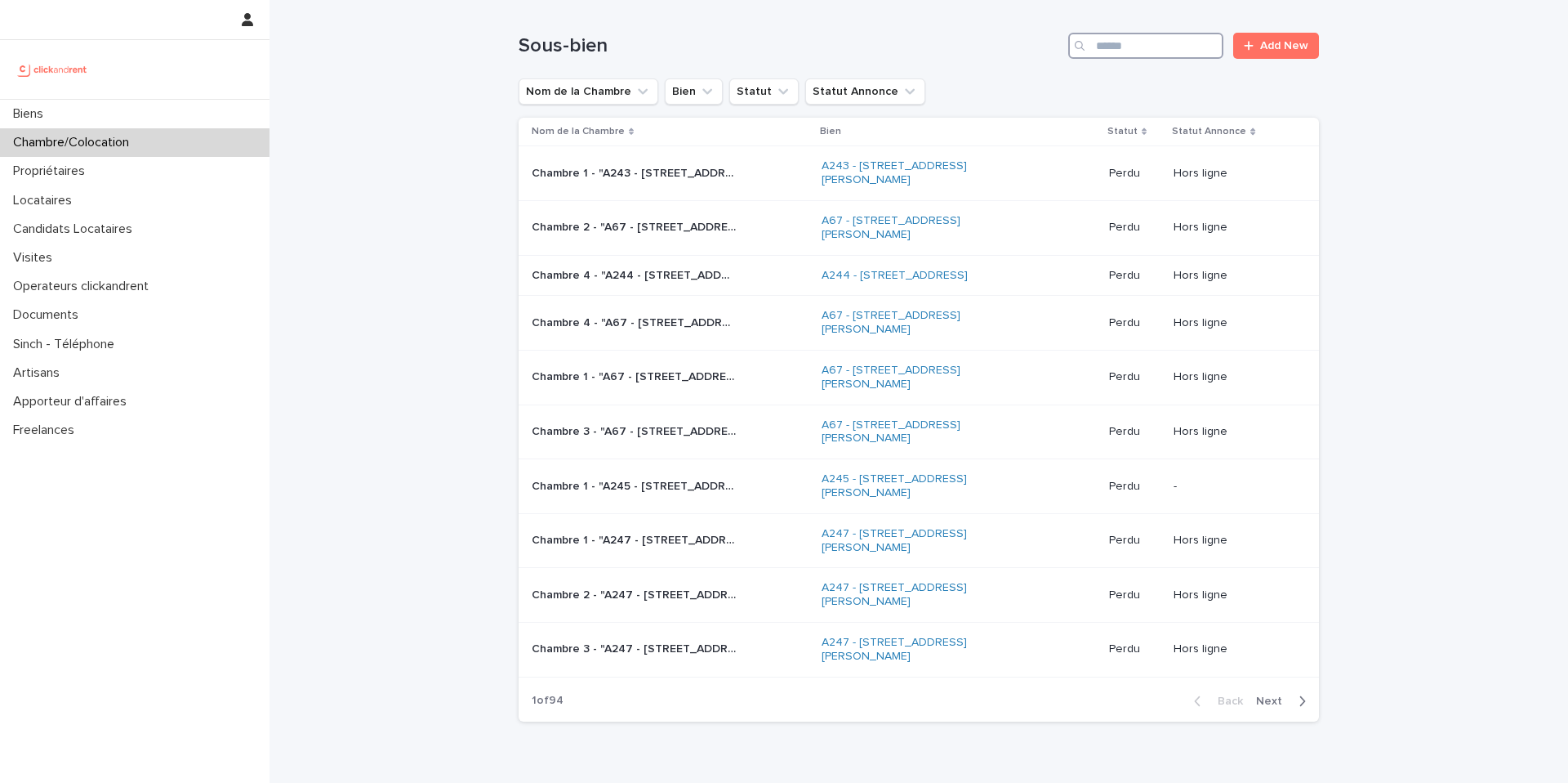
click at [1193, 47] on input "Search" at bounding box center [1145, 46] width 155 height 26
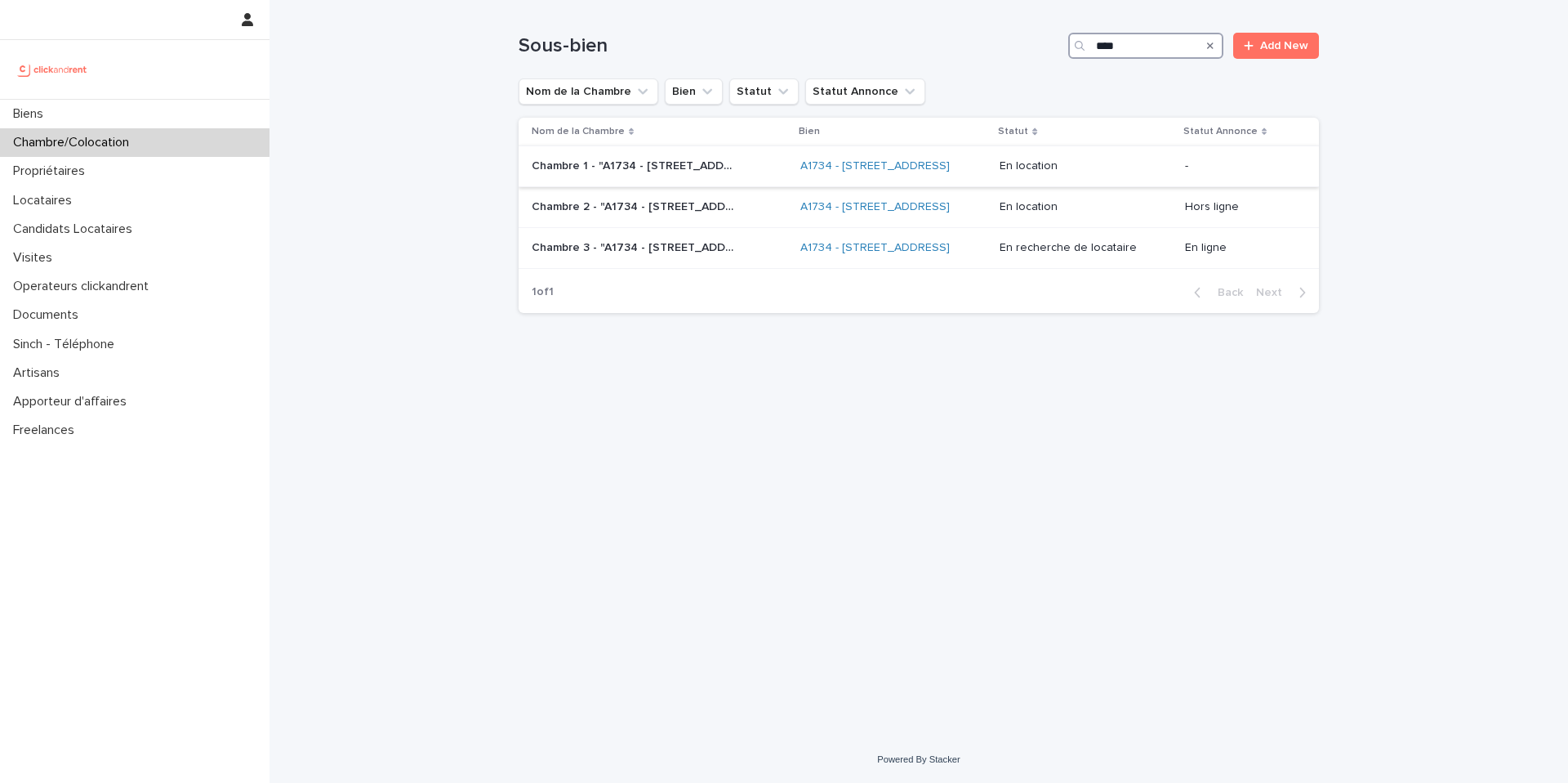
type input "****"
click at [988, 176] on div "A1734 - [STREET_ADDRESS]" at bounding box center [893, 166] width 187 height 27
click at [737, 221] on div "Chambre 2 - "A1734 - [STREET_ADDRESS]" Chambre 2 - "A1734 - [STREET_ADDRESS]"" at bounding box center [660, 207] width 256 height 27
click at [698, 255] on p "Chambre 3 - "A1734 - [STREET_ADDRESS]"" at bounding box center [635, 246] width 207 height 17
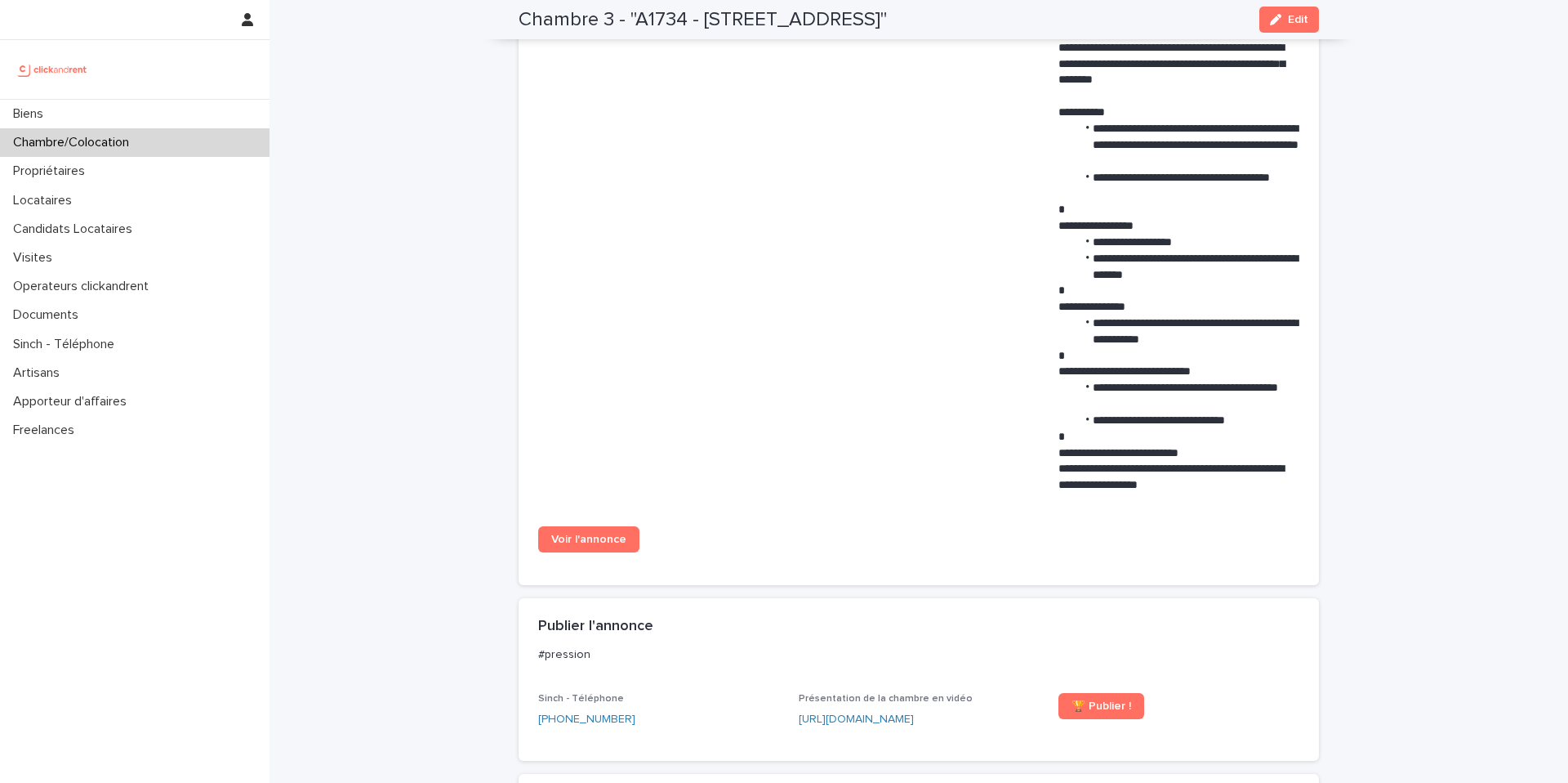
scroll to position [826, 0]
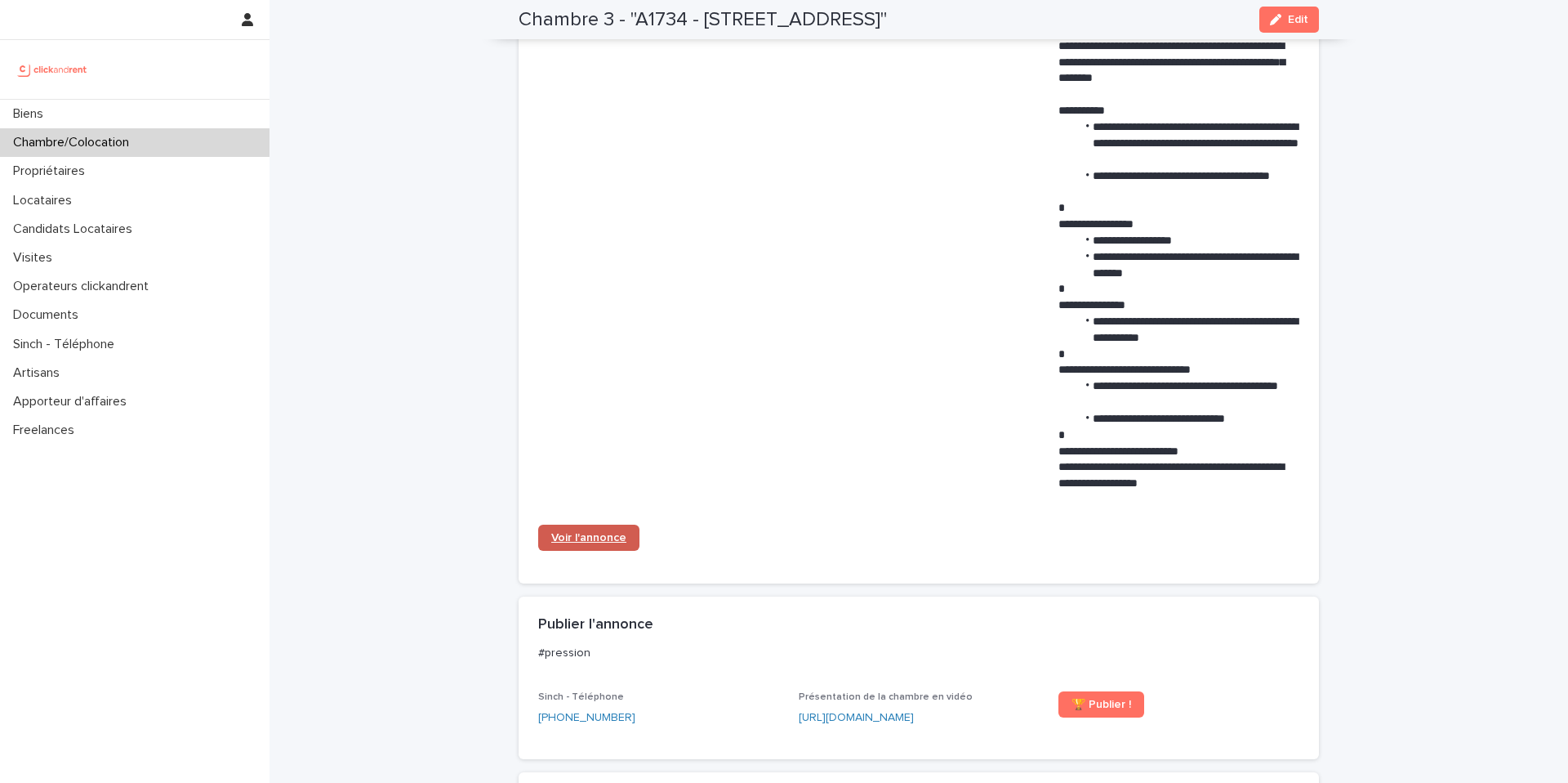
click at [575, 544] on span "Voir l'annonce" at bounding box center [589, 538] width 75 height 11
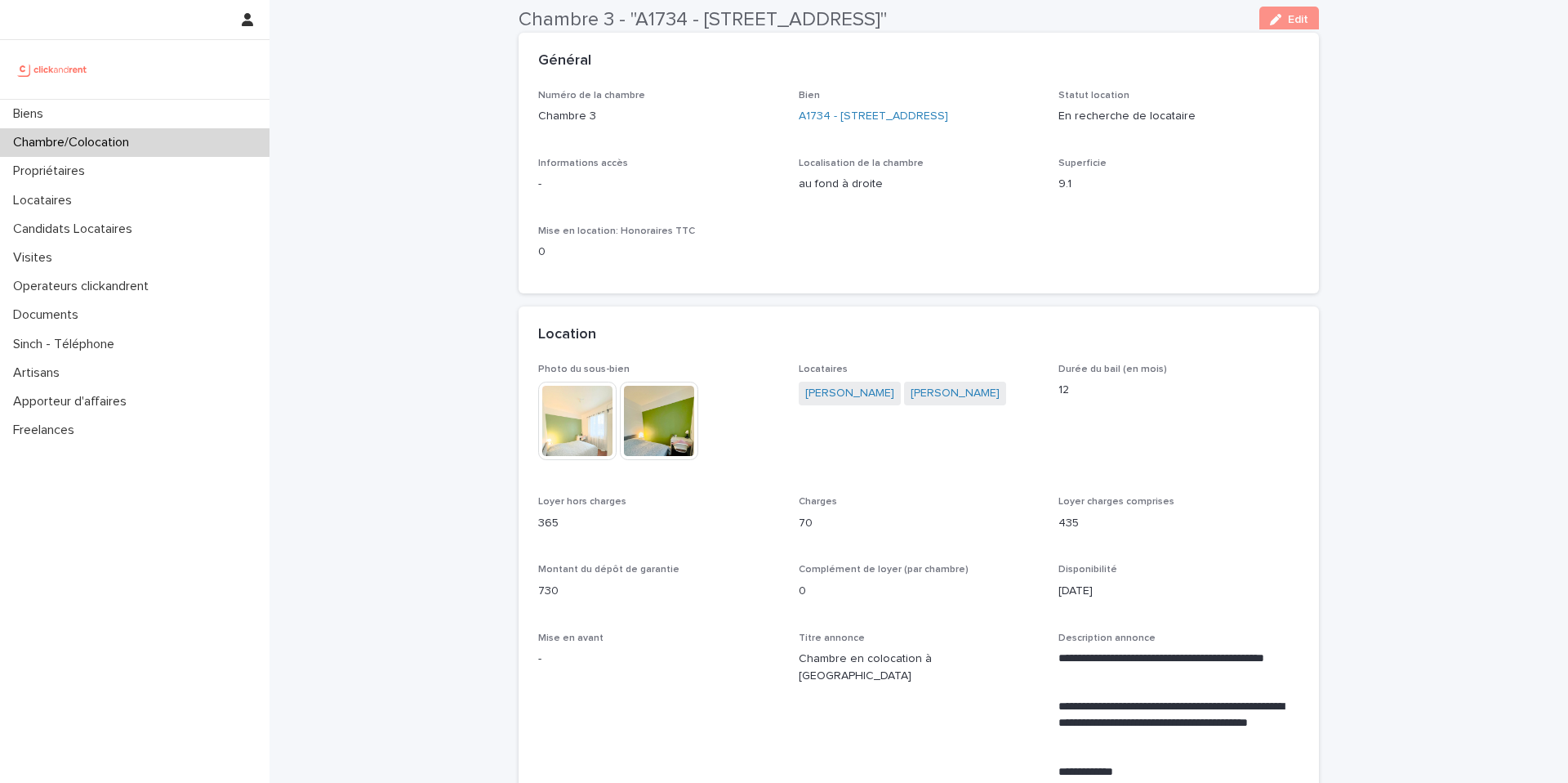
scroll to position [0, 0]
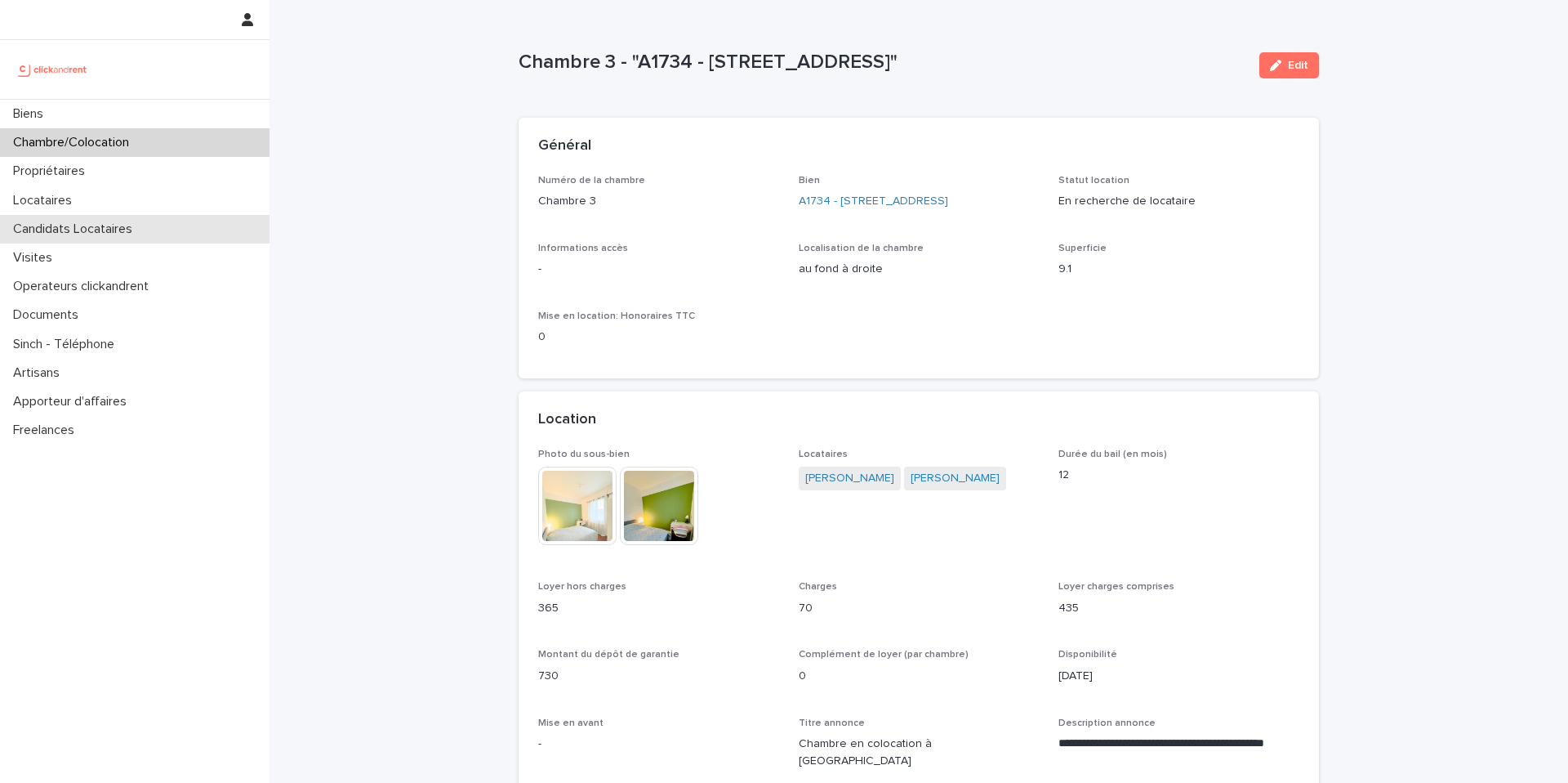
click at [120, 230] on p "Candidats Locataires" at bounding box center [75, 229] width 139 height 16
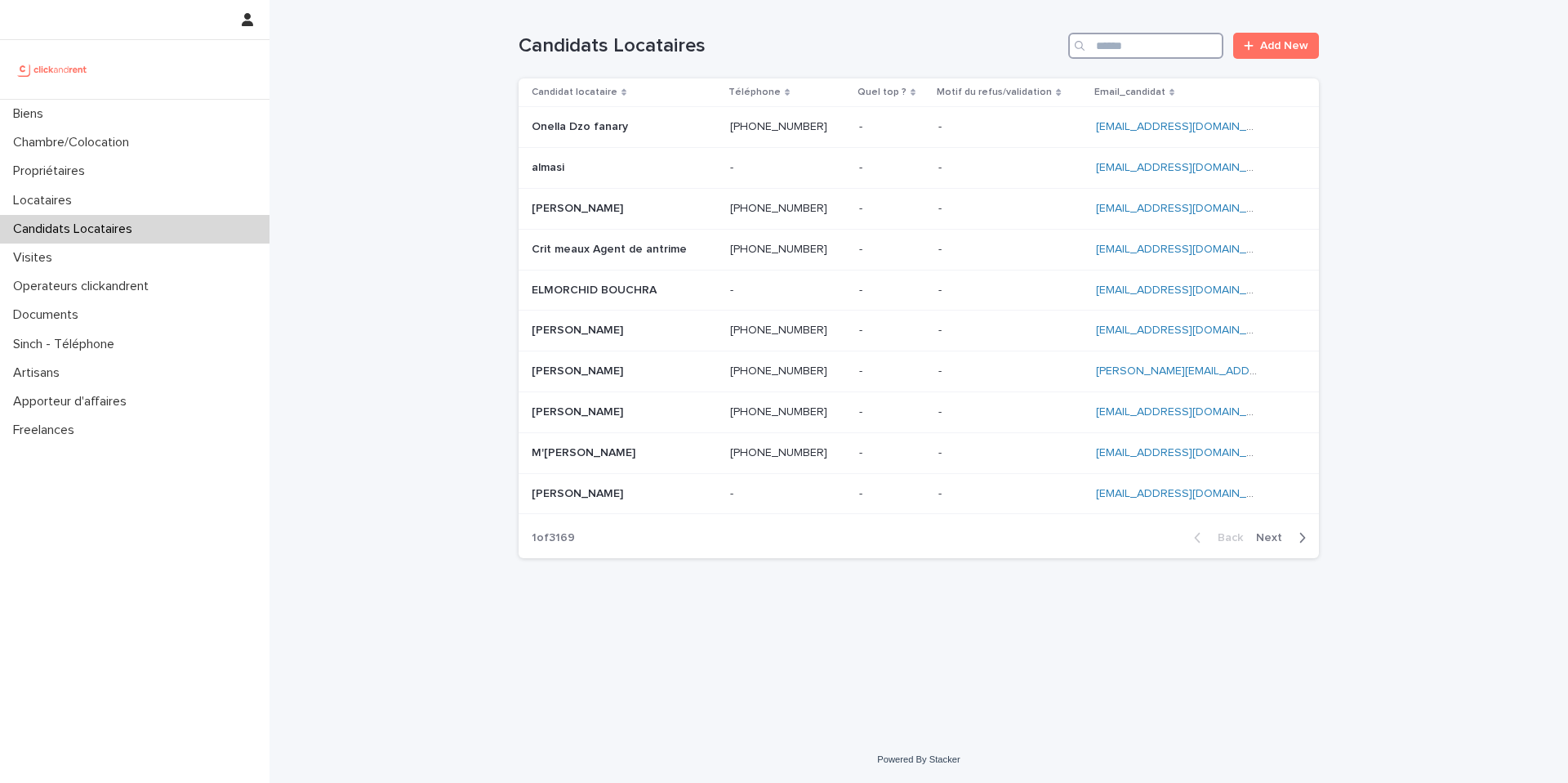
click at [1116, 44] on input "Search" at bounding box center [1145, 46] width 155 height 26
paste input "**********"
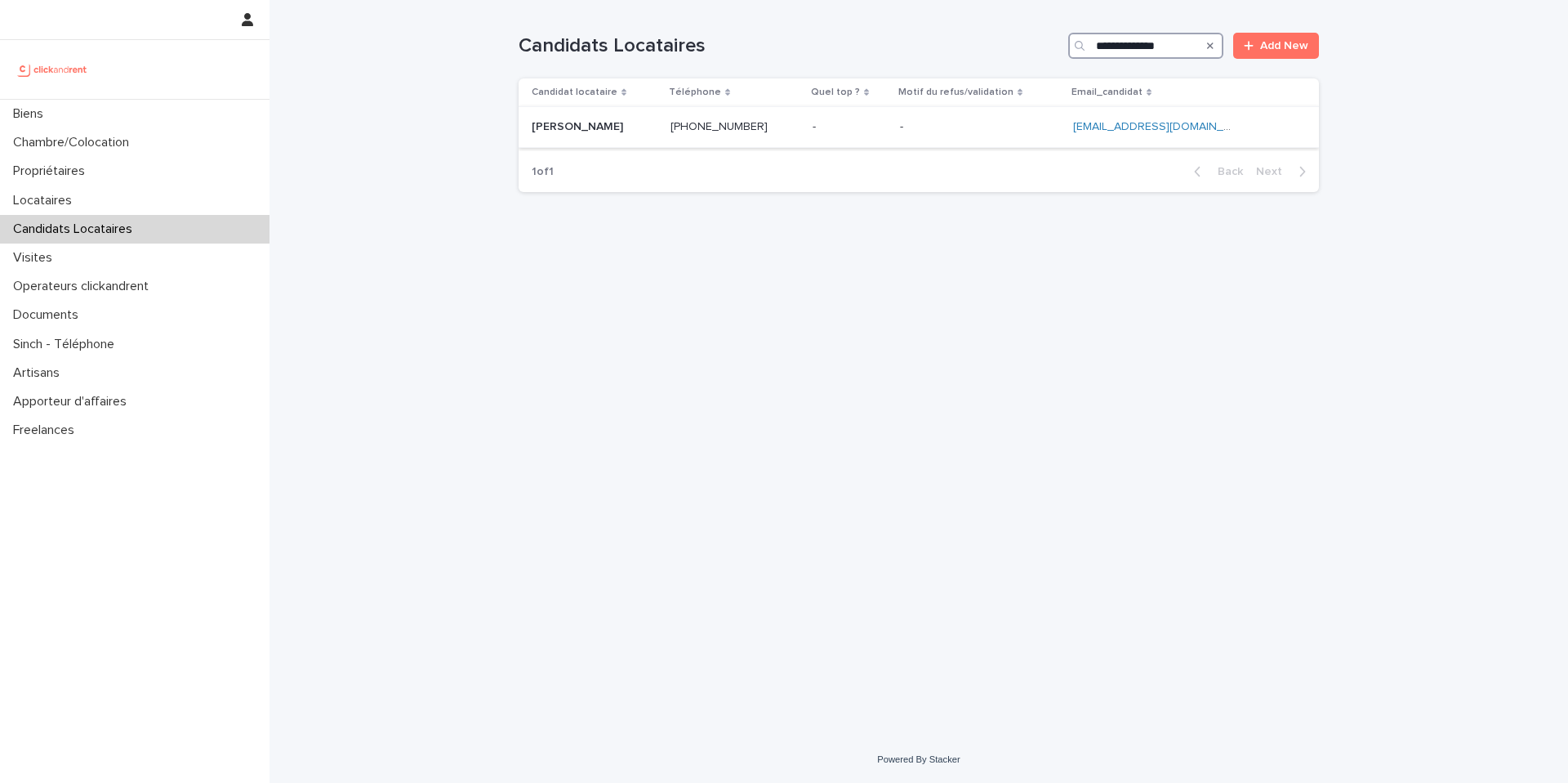
type input "**********"
click at [1022, 121] on p at bounding box center [979, 126] width 160 height 14
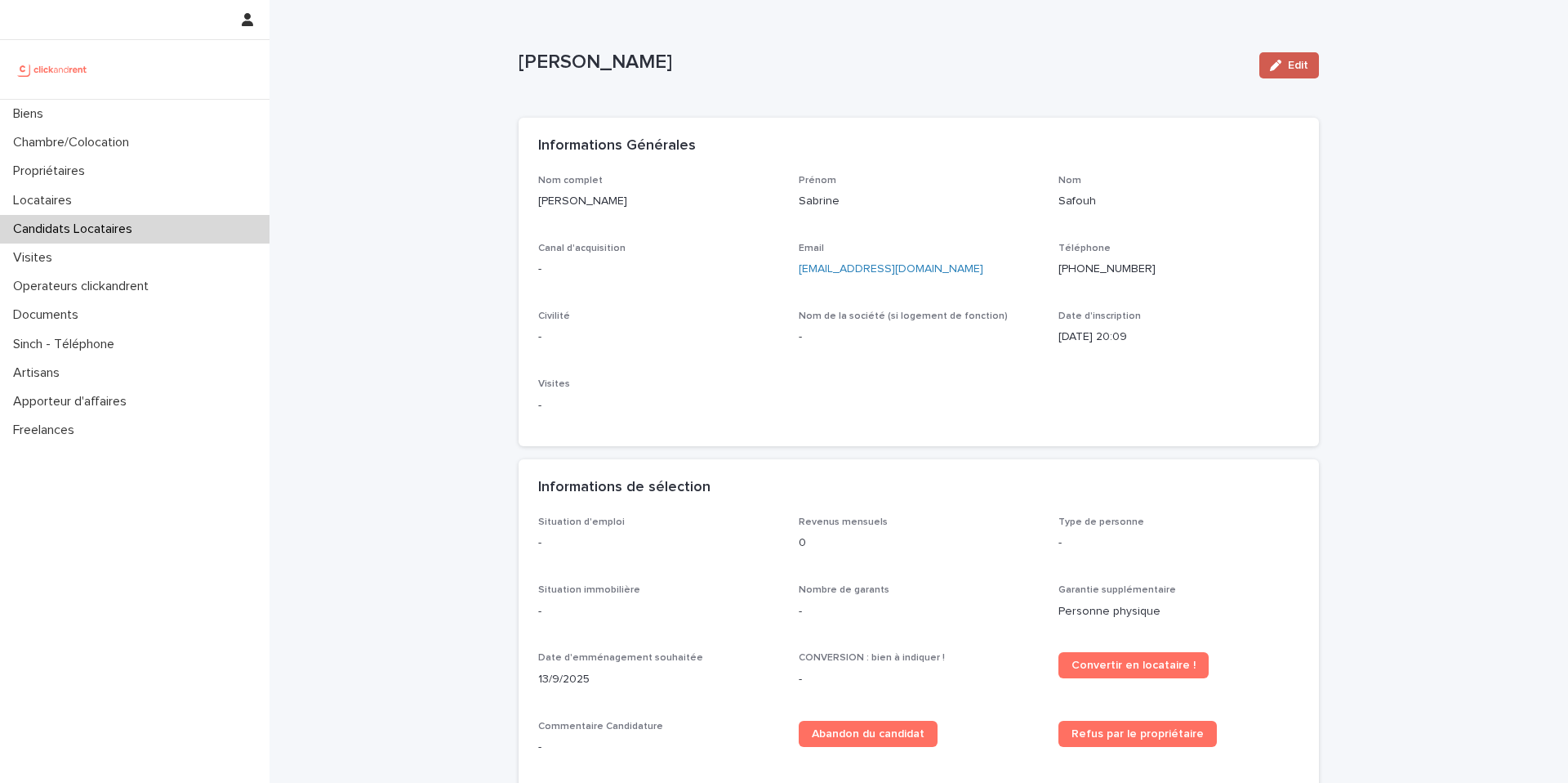
click at [1301, 71] on span "Edit" at bounding box center [1298, 66] width 20 height 11
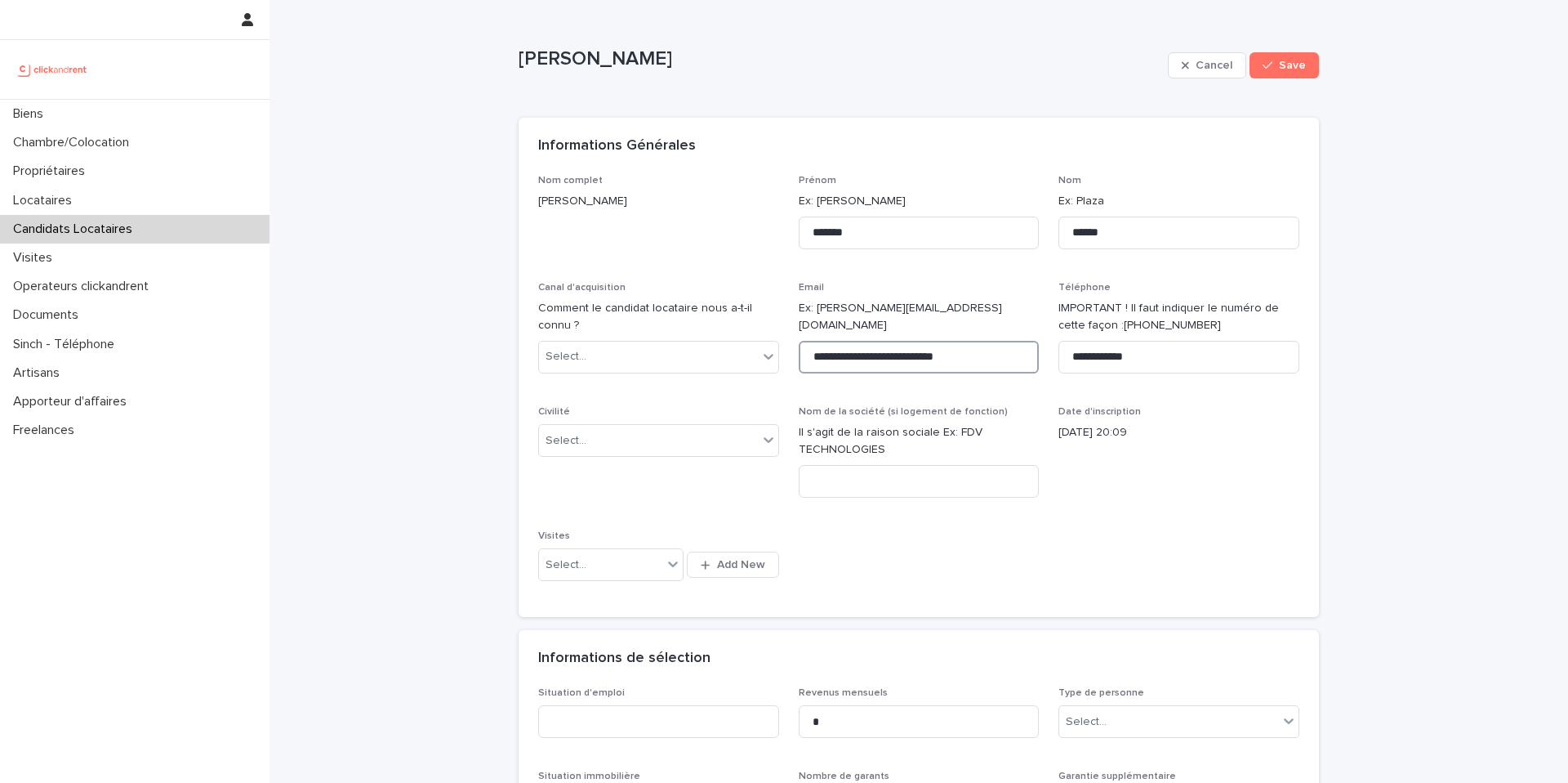
click at [856, 340] on input "**********" at bounding box center [919, 357] width 241 height 33
type input "**********"
click at [1279, 64] on span "Save" at bounding box center [1292, 66] width 27 height 11
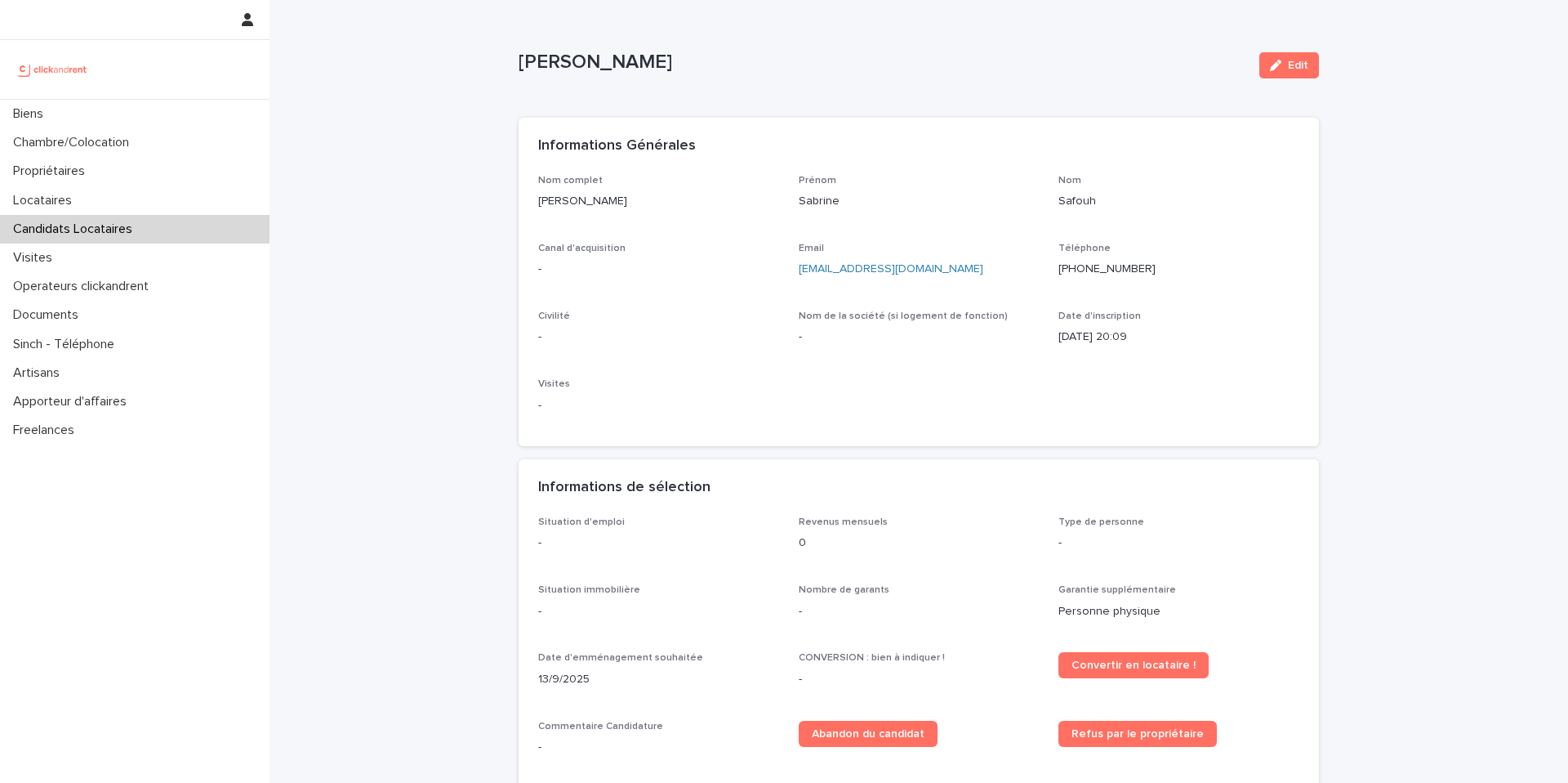
scroll to position [25, 0]
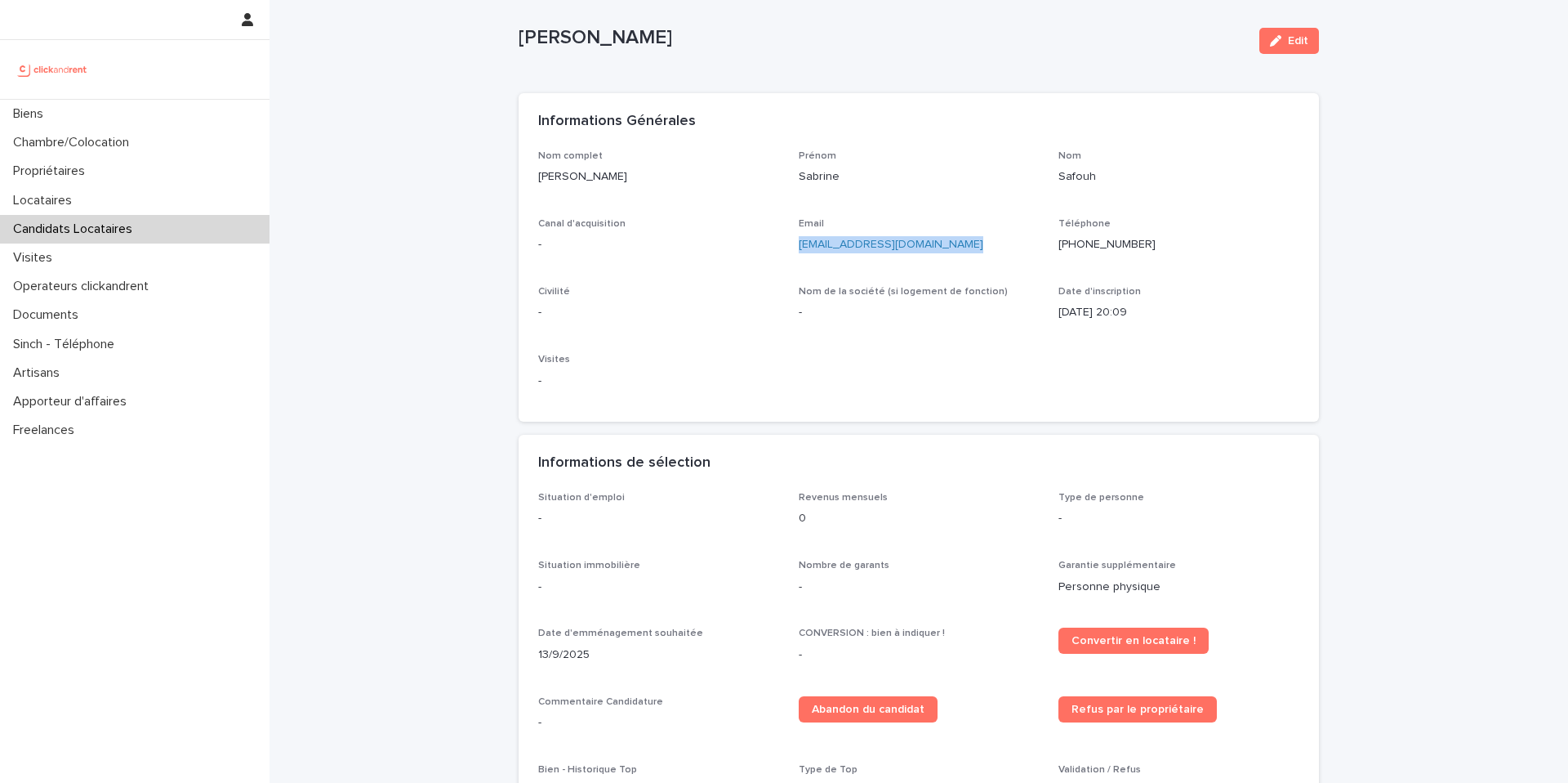
drag, startPoint x: 971, startPoint y: 248, endPoint x: 795, endPoint y: 250, distance: 176.0
click at [795, 250] on div "Nom complet [PERSON_NAME] Sabrine Nom Safouh Canal d'acquisition - Email [EMAIL…" at bounding box center [919, 276] width 761 height 253
copy link "[EMAIL_ADDRESS][DOMAIN_NAME]"
click at [189, 143] on div "Chambre/Colocation" at bounding box center [134, 142] width 270 height 29
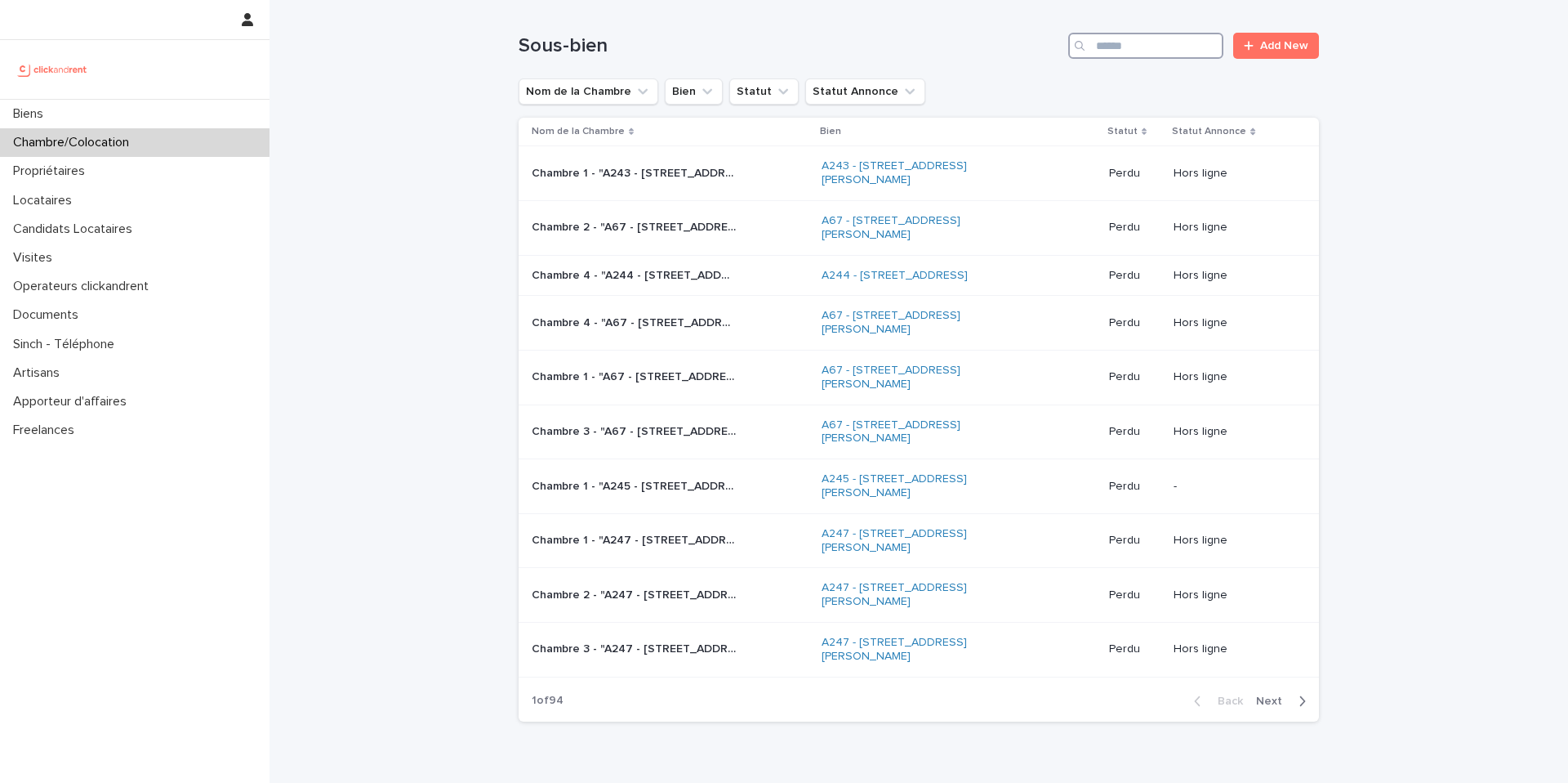
click at [1148, 50] on input "Search" at bounding box center [1145, 46] width 155 height 26
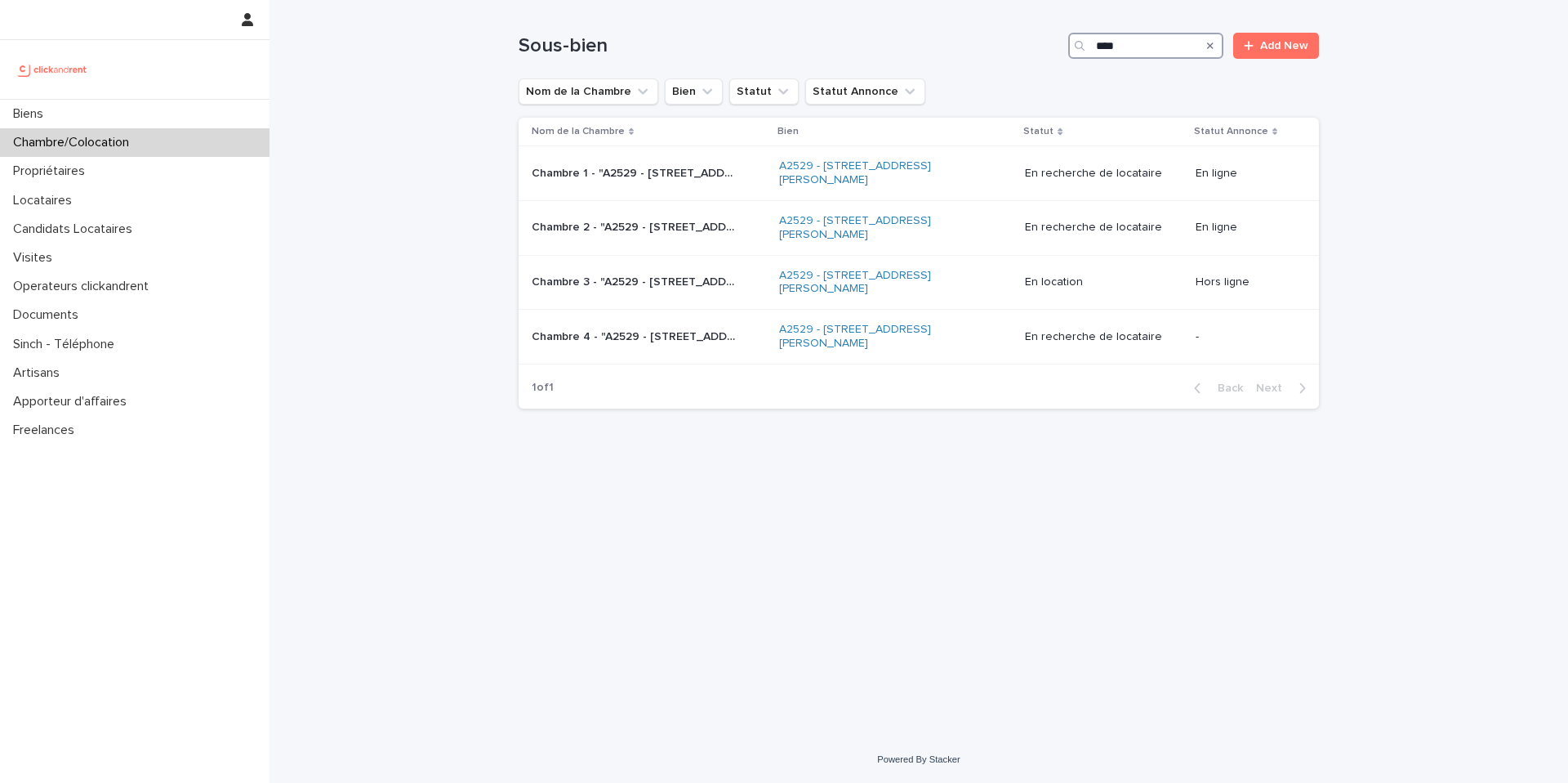
type input "****"
click at [684, 181] on div "Chambre 1 - "A2529 - [STREET_ADDRESS][PERSON_NAME] 95140" Chambre 1 - "A2529 - …" at bounding box center [649, 173] width 234 height 27
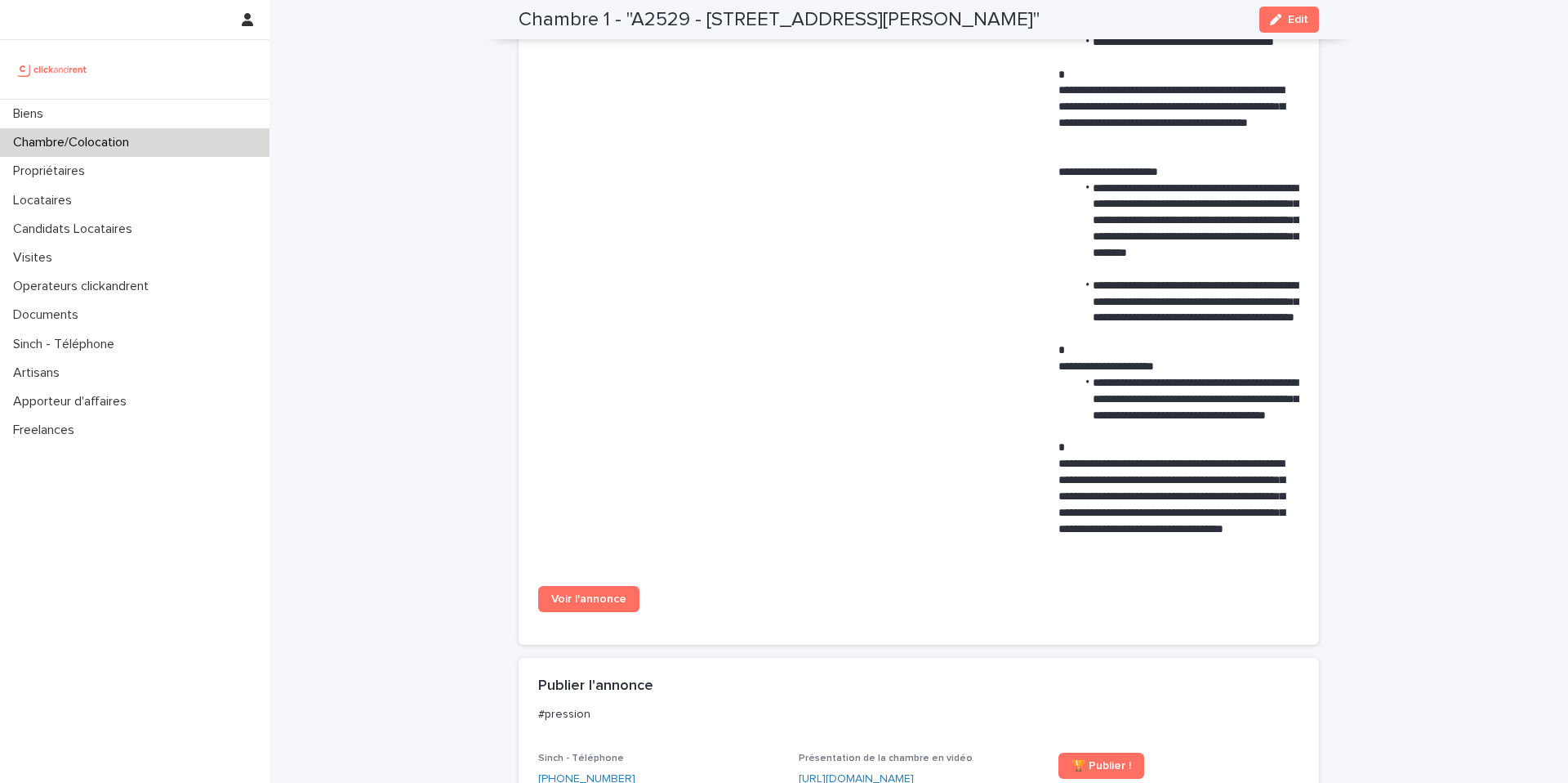
scroll to position [922, 0]
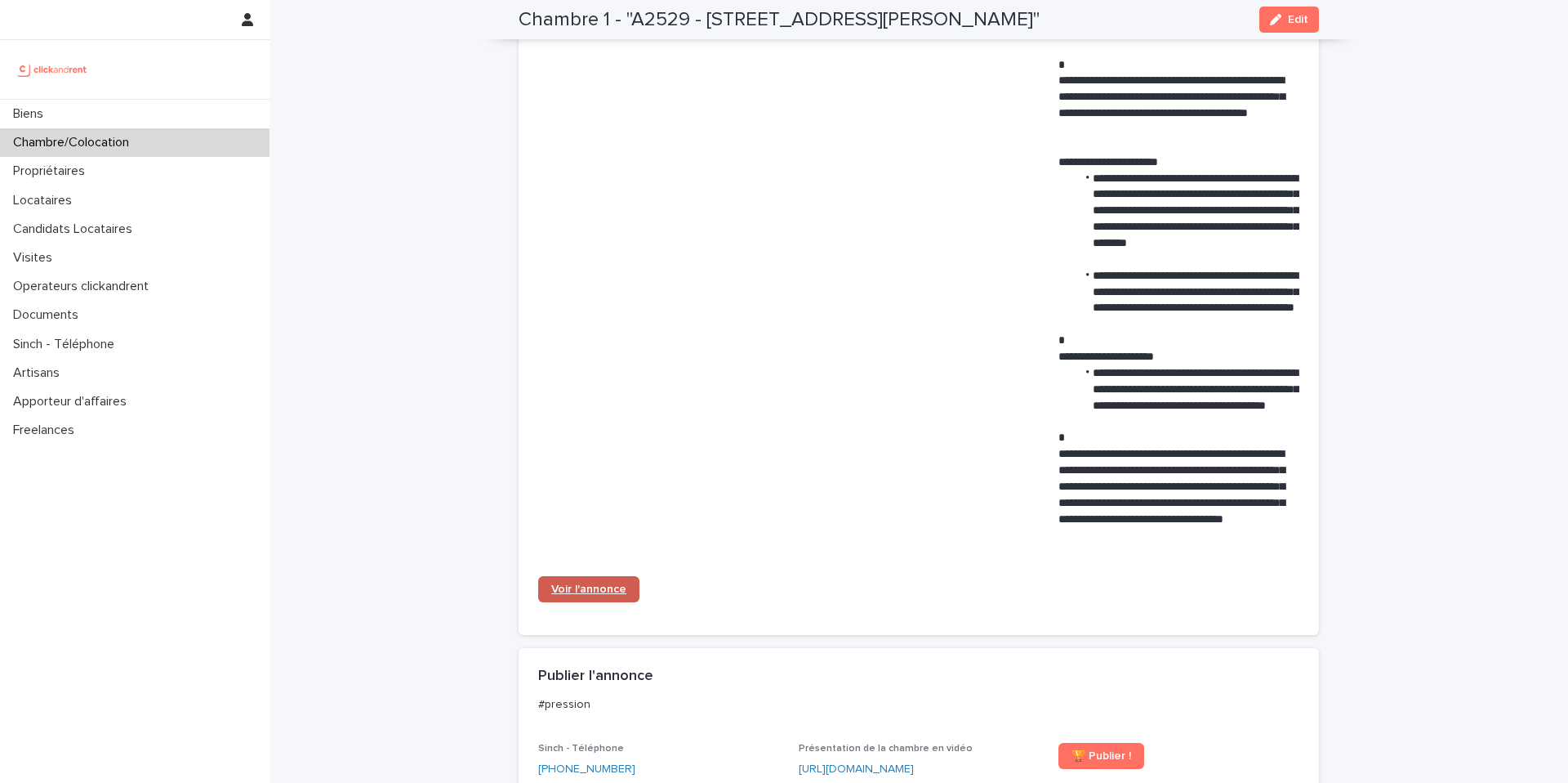
click at [607, 585] on span "Voir l'annonce" at bounding box center [589, 589] width 75 height 11
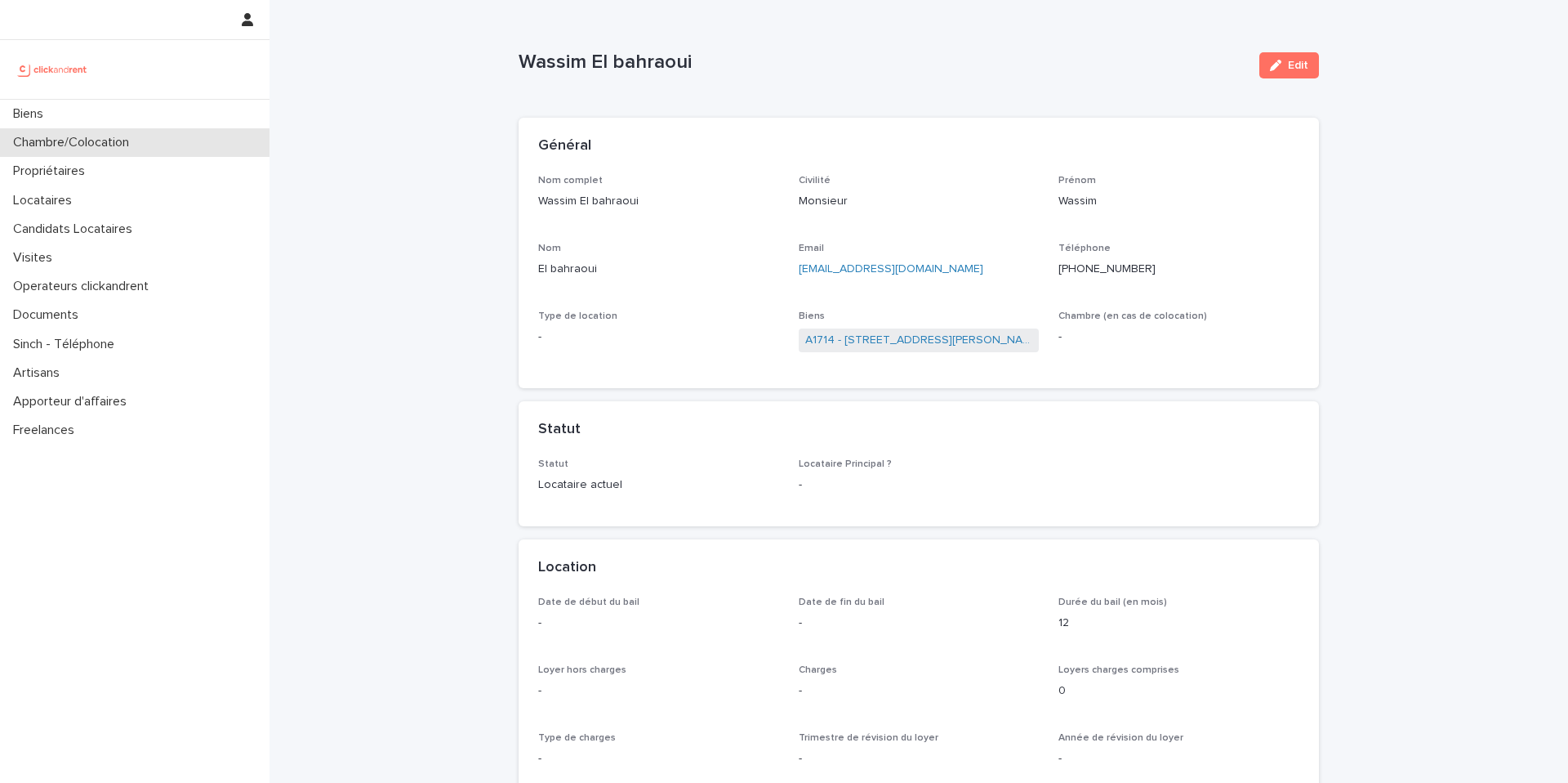
click at [152, 143] on div "Chambre/Colocation" at bounding box center [134, 142] width 270 height 29
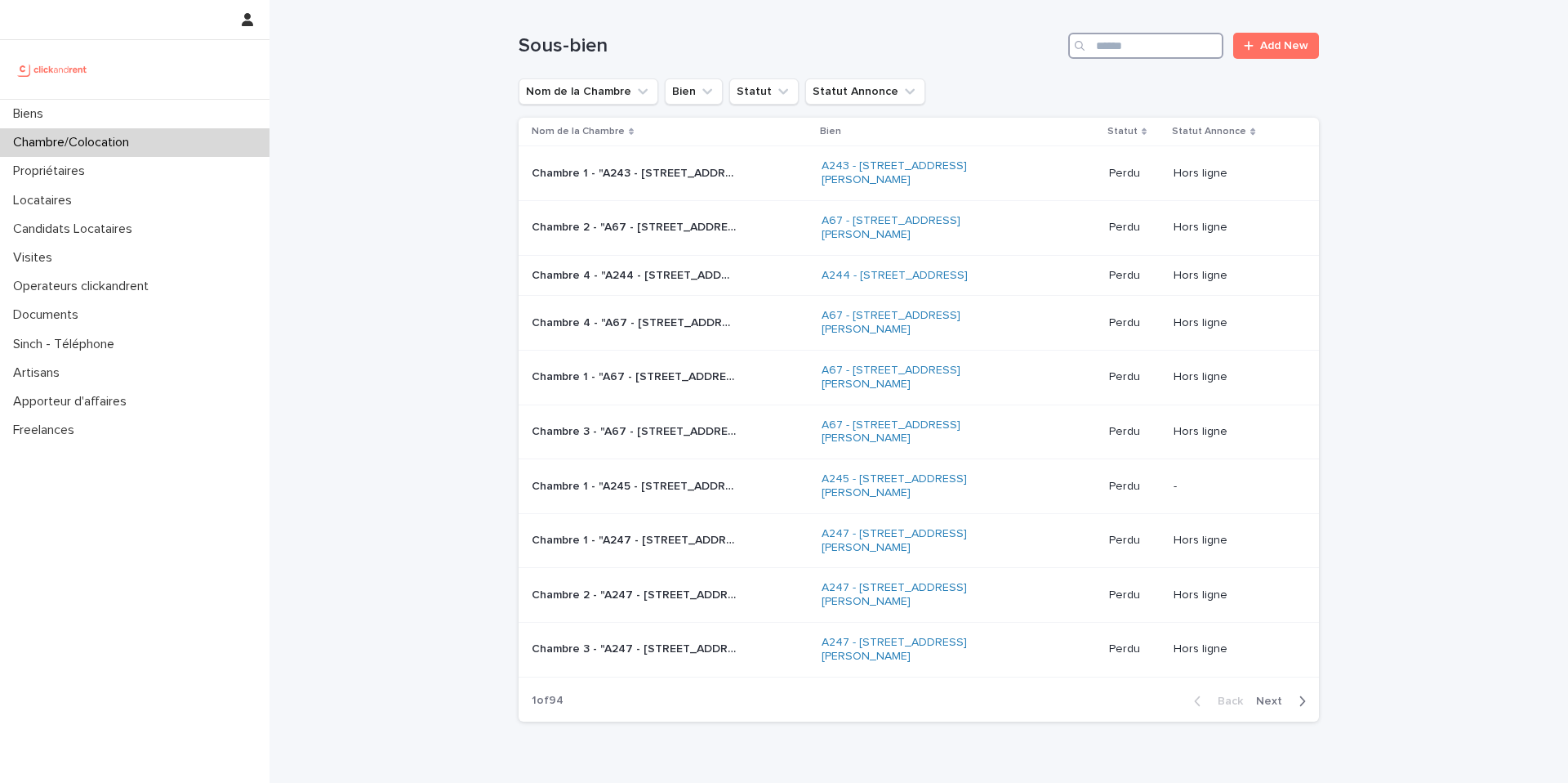
click at [1126, 50] on input "Search" at bounding box center [1145, 46] width 155 height 26
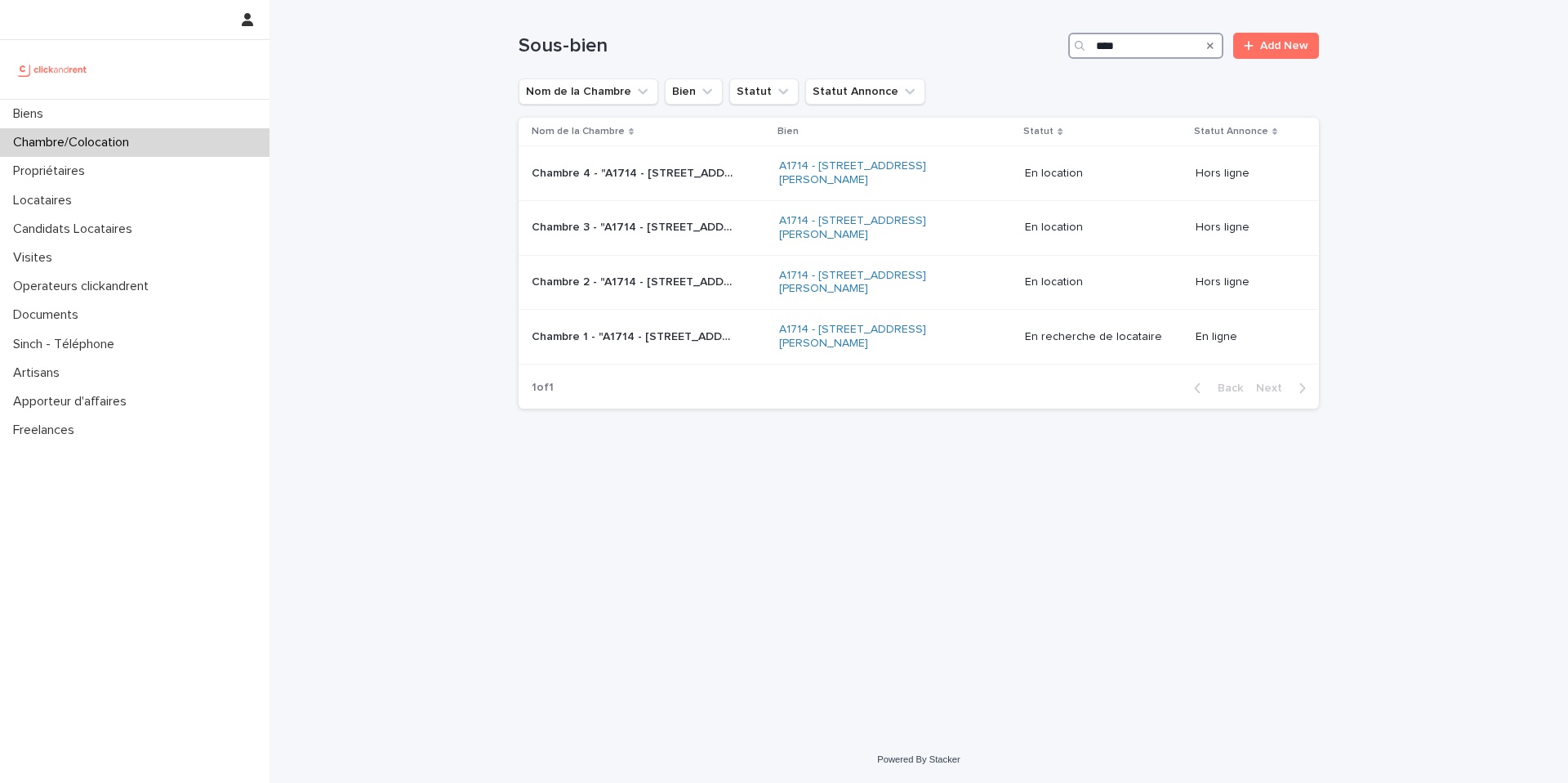
type input "****"
click at [691, 173] on p "Chambre 4 - "A1714 - [STREET_ADDRESS][PERSON_NAME]"" at bounding box center [635, 171] width 207 height 17
click at [717, 341] on p "Chambre 1 - "A1714 - [STREET_ADDRESS][PERSON_NAME]"" at bounding box center [635, 335] width 207 height 17
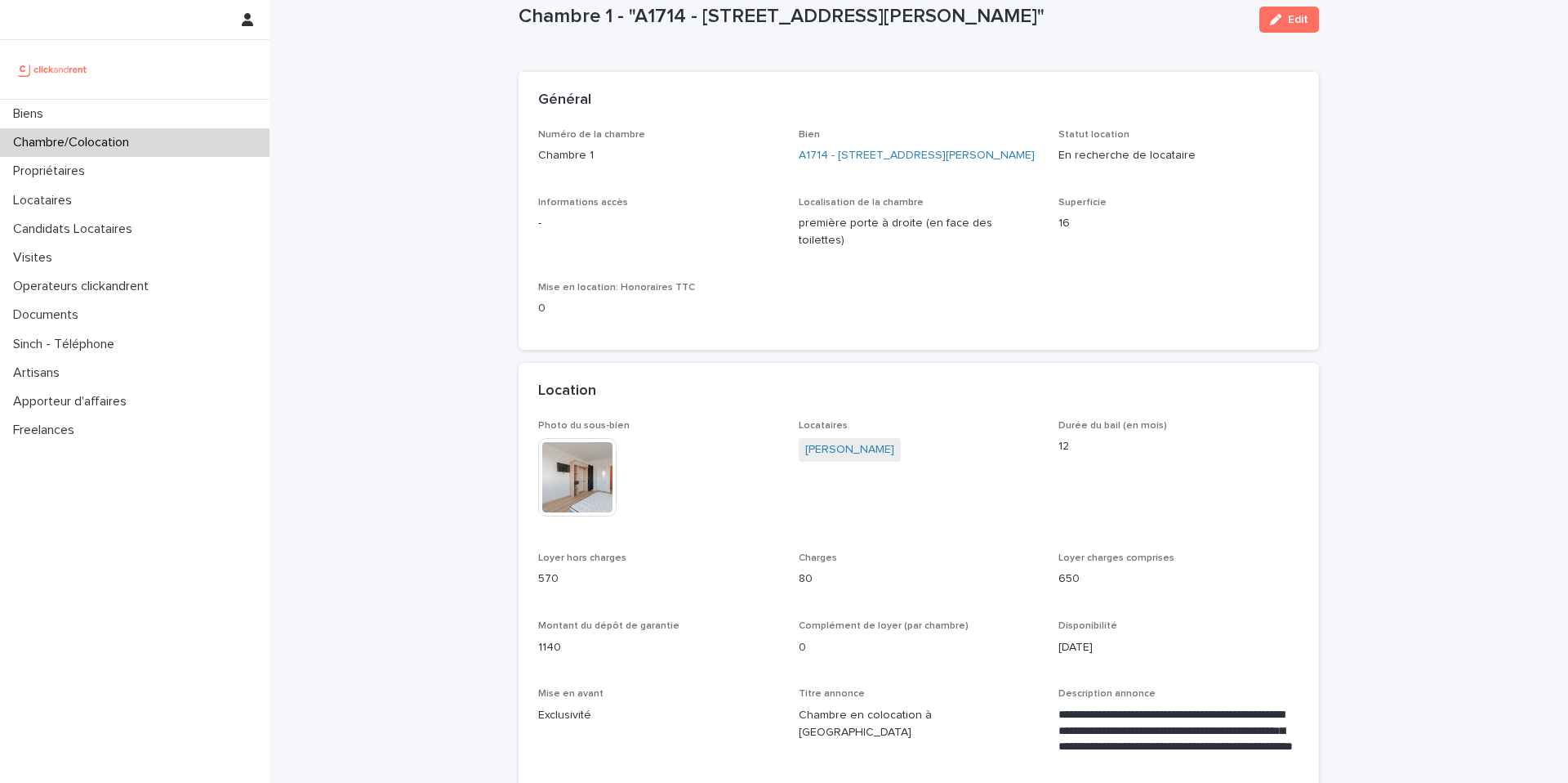
scroll to position [56, 0]
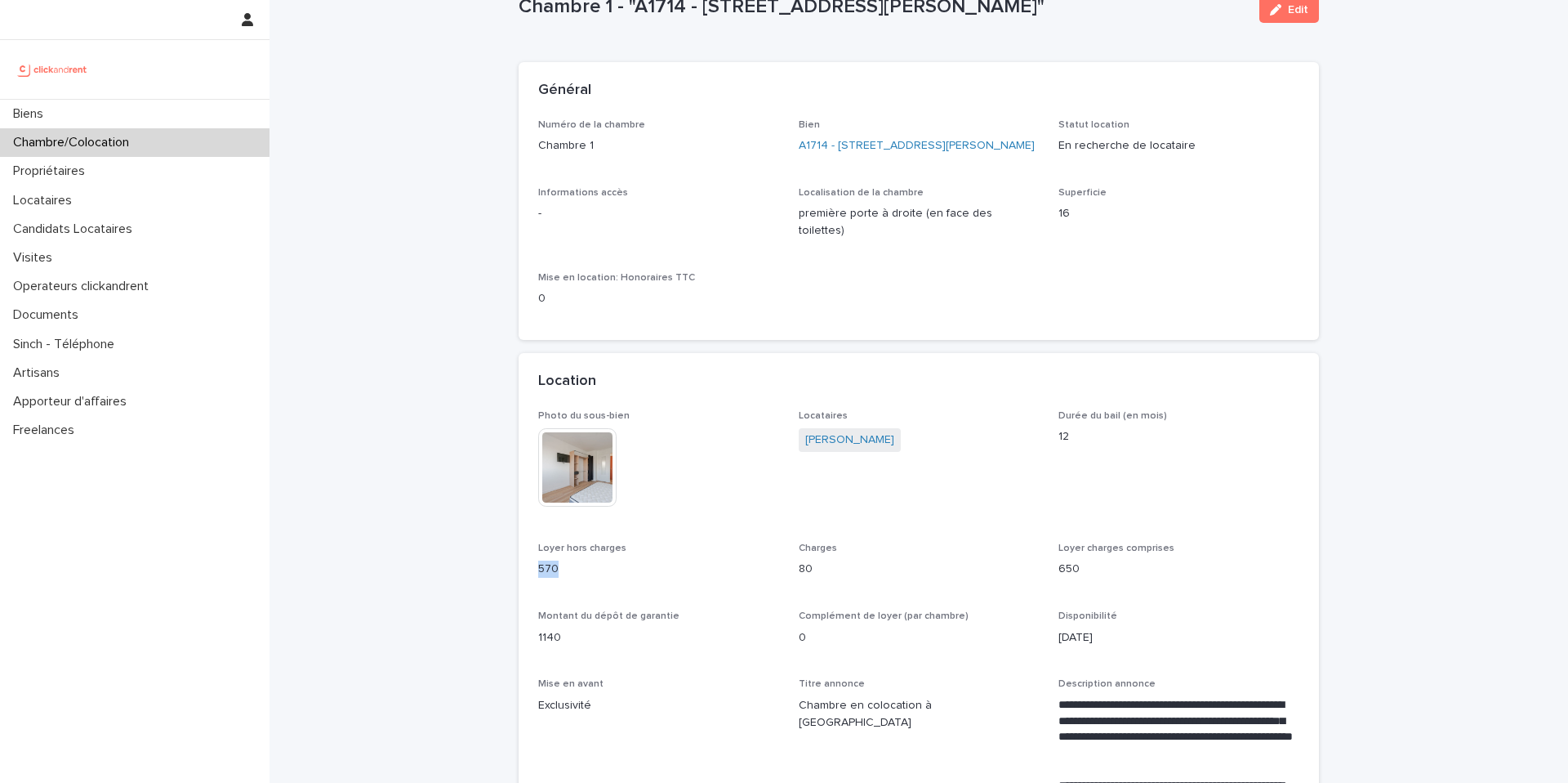
drag, startPoint x: 561, startPoint y: 568, endPoint x: 539, endPoint y: 567, distance: 22.0
click at [539, 567] on p "570" at bounding box center [659, 569] width 241 height 17
copy p "570"
drag, startPoint x: 816, startPoint y: 570, endPoint x: 800, endPoint y: 569, distance: 16.0
click at [800, 569] on p "80" at bounding box center [919, 569] width 241 height 17
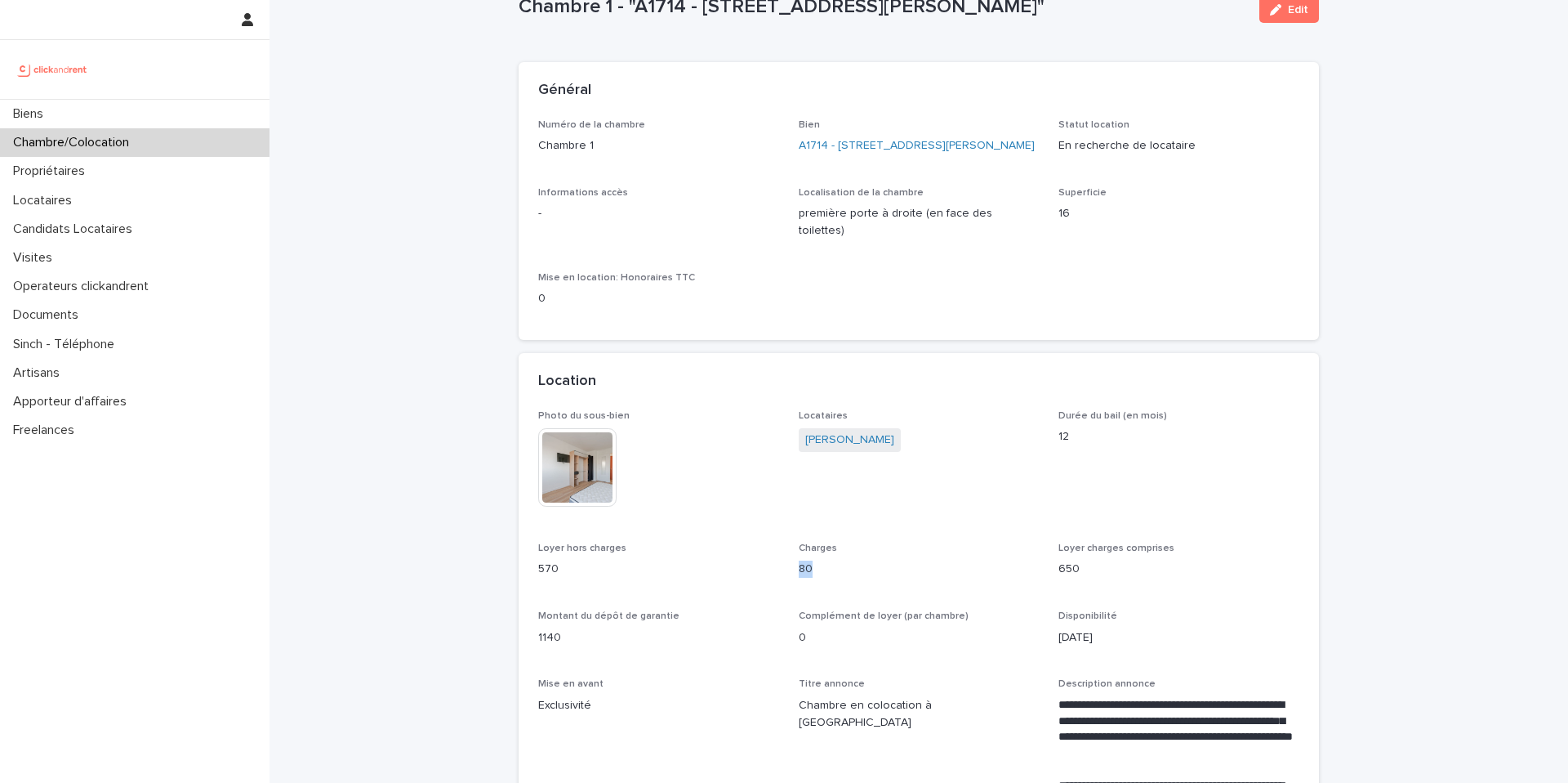
copy p "80"
click at [927, 148] on link "A1714 - [STREET_ADDRESS][PERSON_NAME]" at bounding box center [916, 145] width 236 height 17
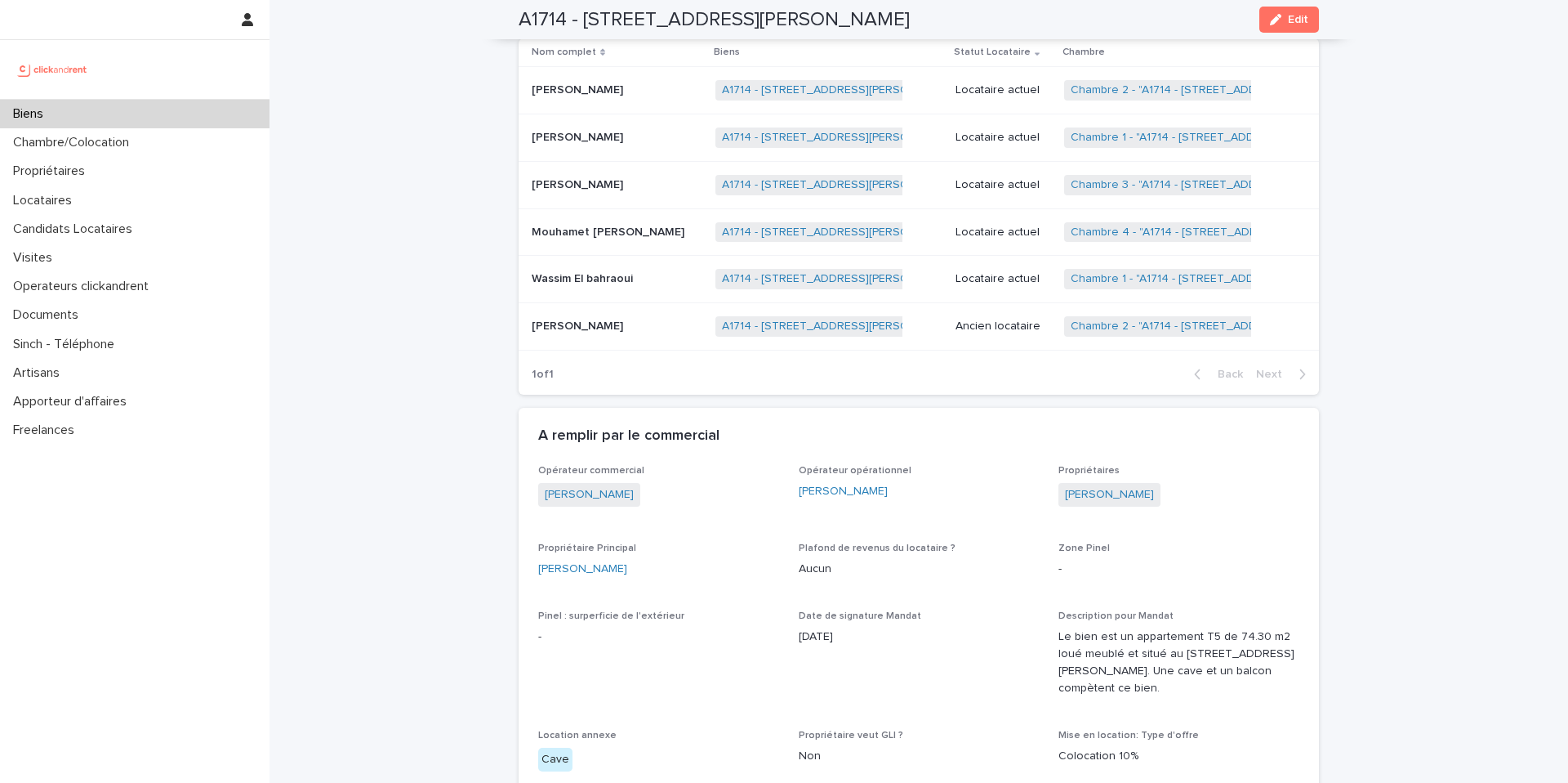
scroll to position [918, 0]
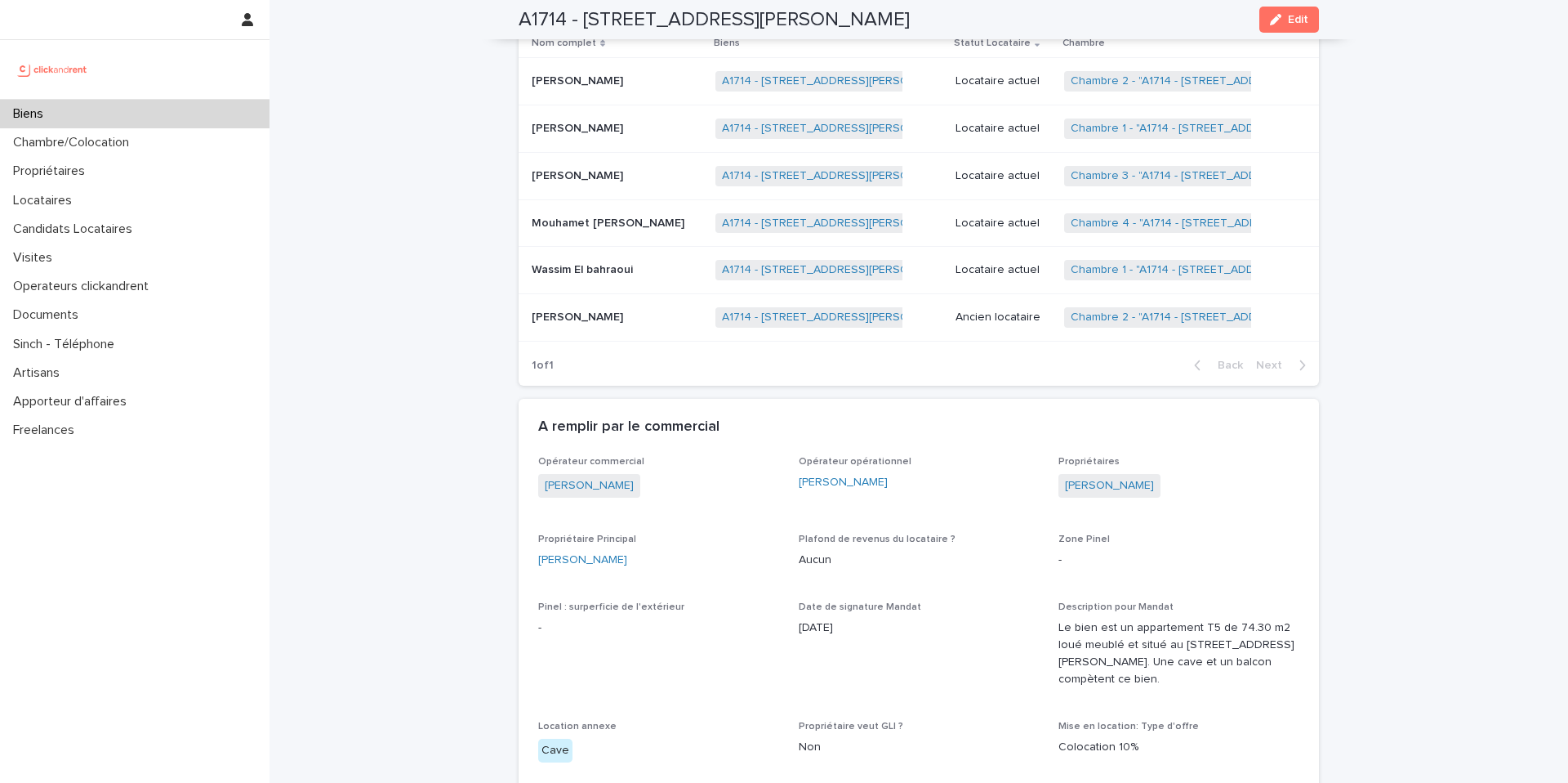
drag, startPoint x: 1171, startPoint y: 471, endPoint x: 1061, endPoint y: 472, distance: 110.0
click at [1061, 474] on div "[PERSON_NAME]" at bounding box center [1179, 487] width 241 height 27
copy link "[PERSON_NAME]"
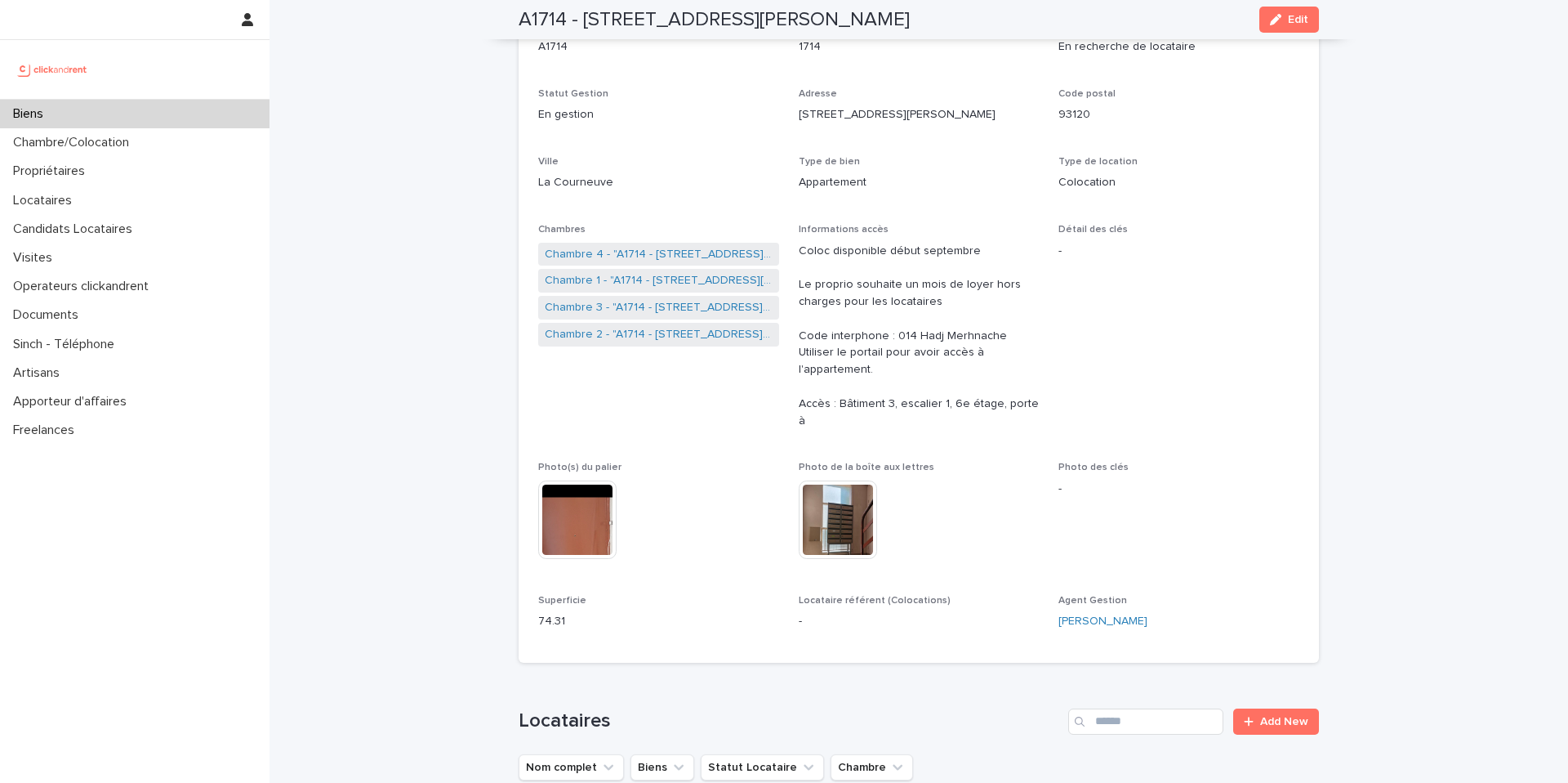
scroll to position [153, 0]
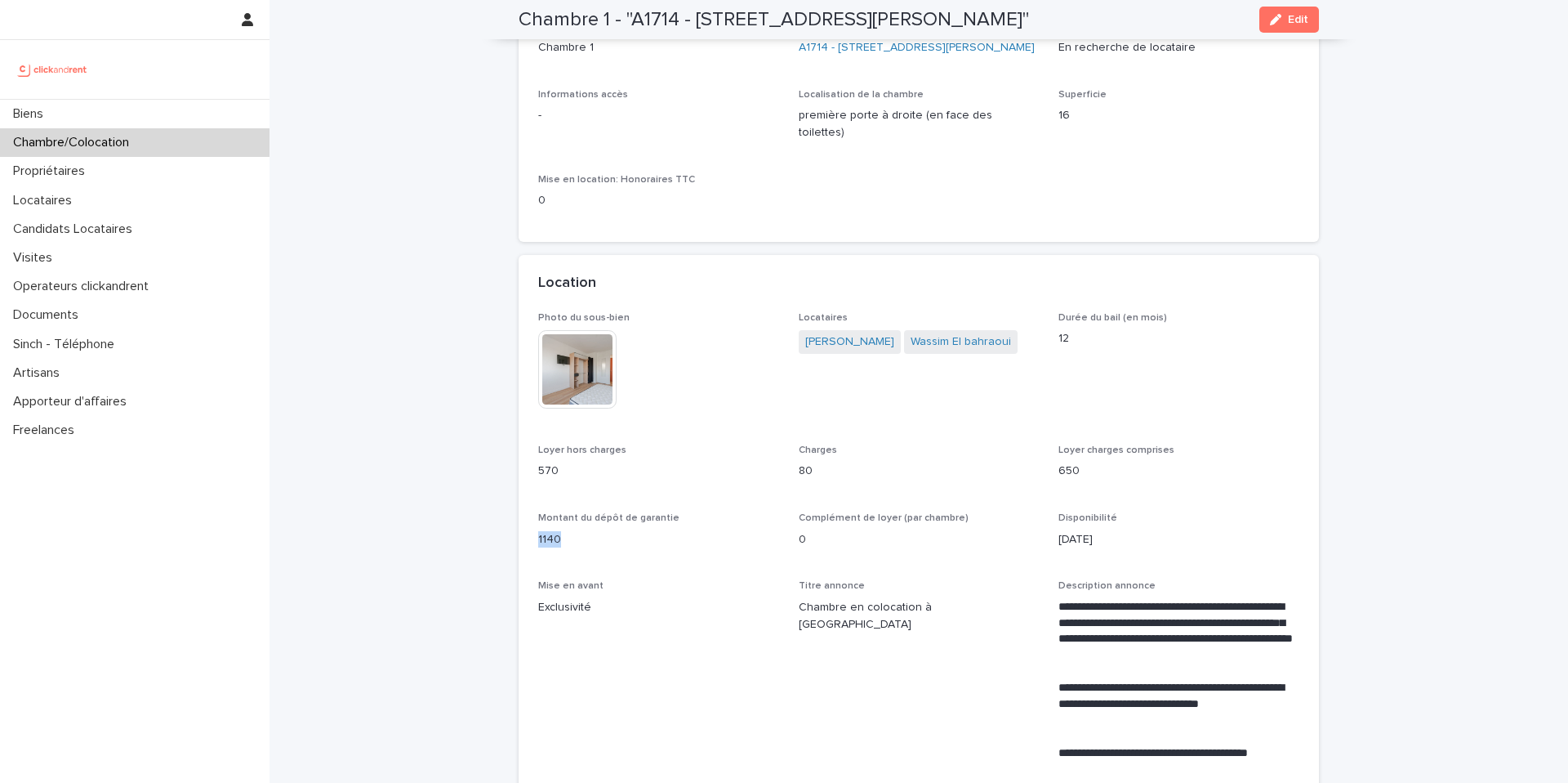
drag, startPoint x: 562, startPoint y: 539, endPoint x: 534, endPoint y: 537, distance: 28.1
click at [534, 537] on div "**********" at bounding box center [919, 728] width 800 height 832
copy p "1140"
drag, startPoint x: 563, startPoint y: 469, endPoint x: 536, endPoint y: 468, distance: 27.0
click at [536, 468] on div "**********" at bounding box center [919, 728] width 800 height 832
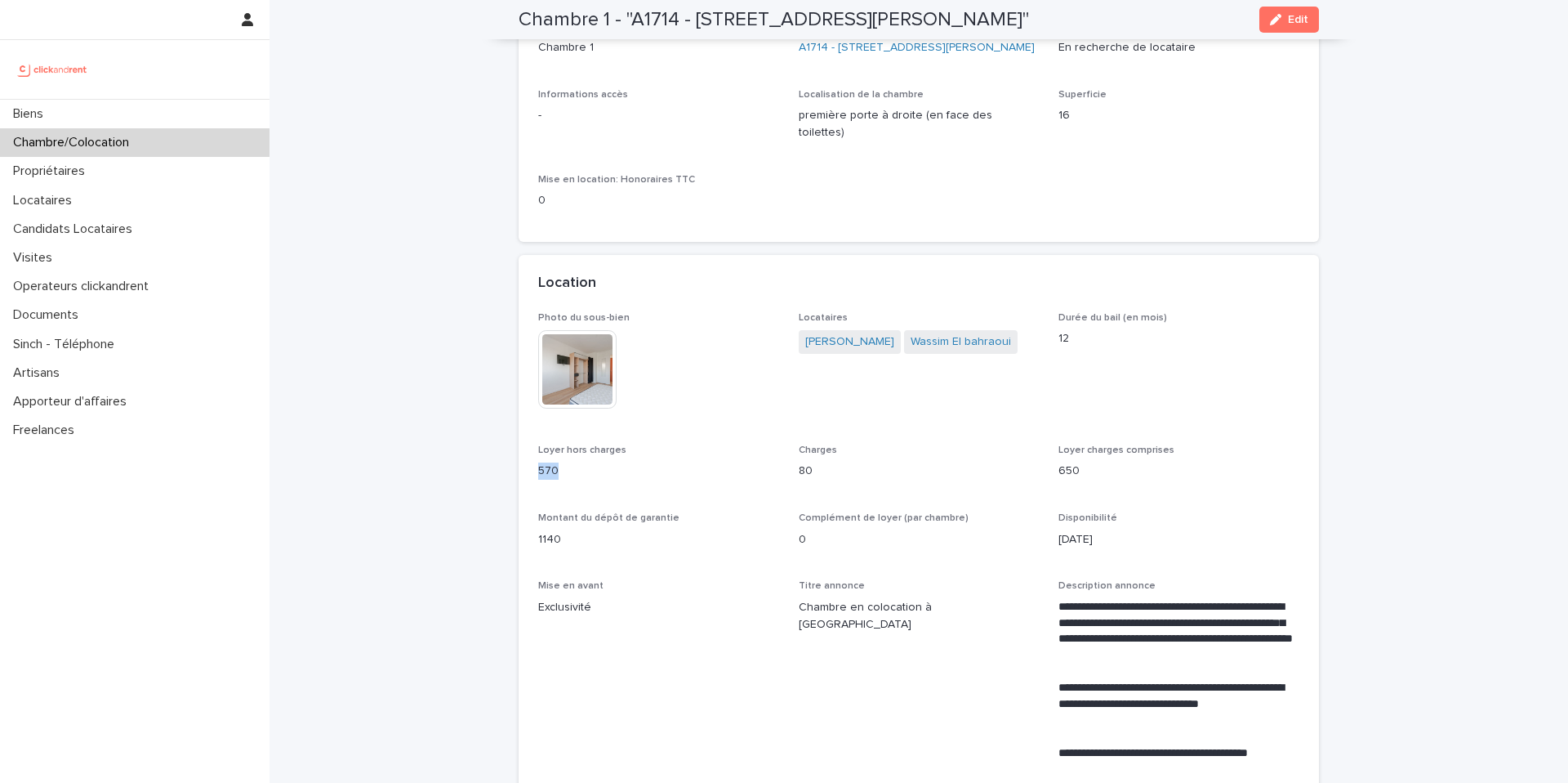
copy p "570"
drag, startPoint x: 811, startPoint y: 471, endPoint x: 795, endPoint y: 471, distance: 16.0
click at [795, 471] on div "**********" at bounding box center [919, 718] width 761 height 813
copy p "80"
click at [918, 46] on link "A1714 - [STREET_ADDRESS][PERSON_NAME]" at bounding box center [916, 48] width 236 height 17
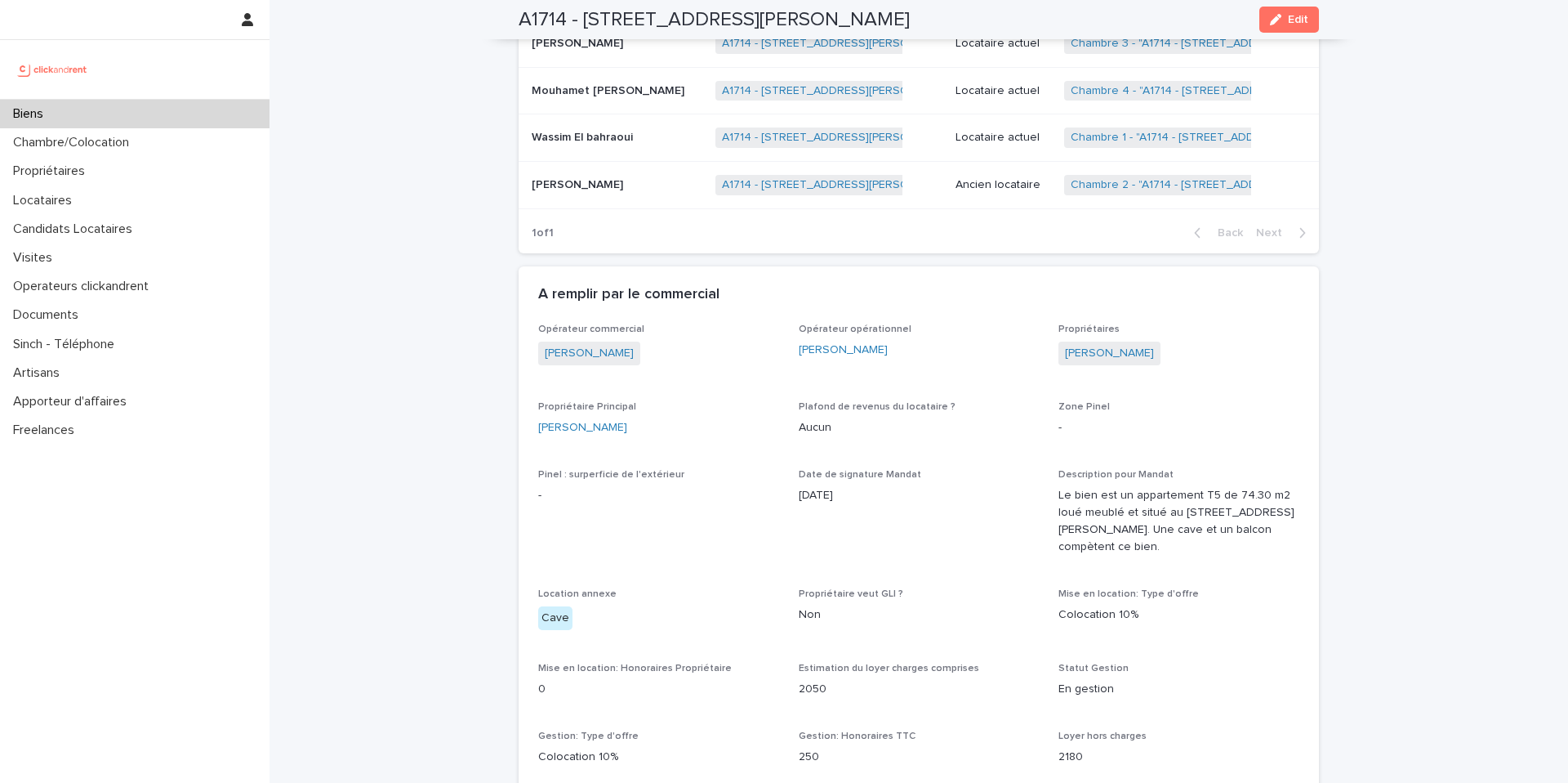
scroll to position [1070, 0]
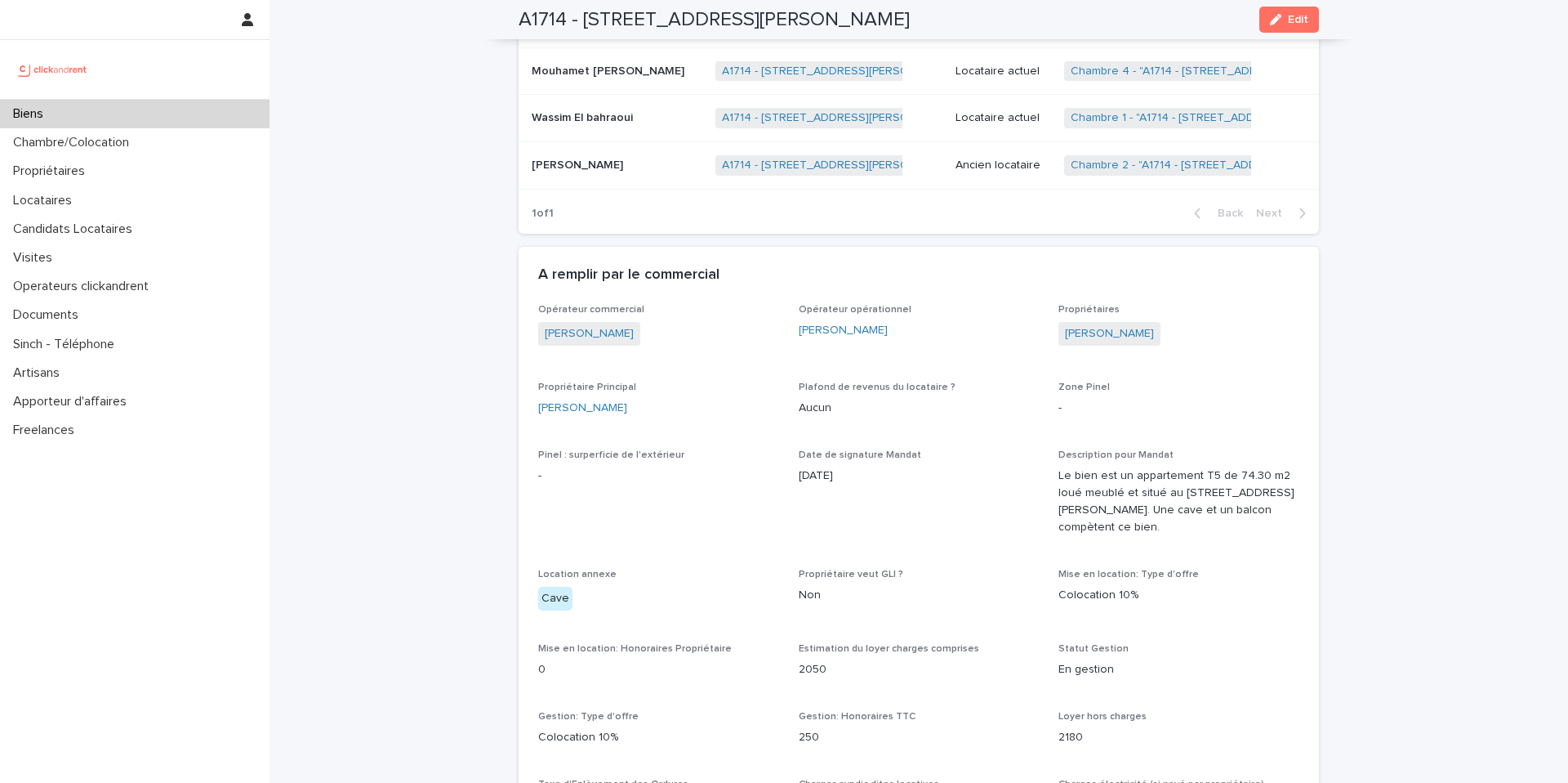
drag, startPoint x: 1166, startPoint y: 316, endPoint x: 1050, endPoint y: 320, distance: 116.1
copy link "[PERSON_NAME]"
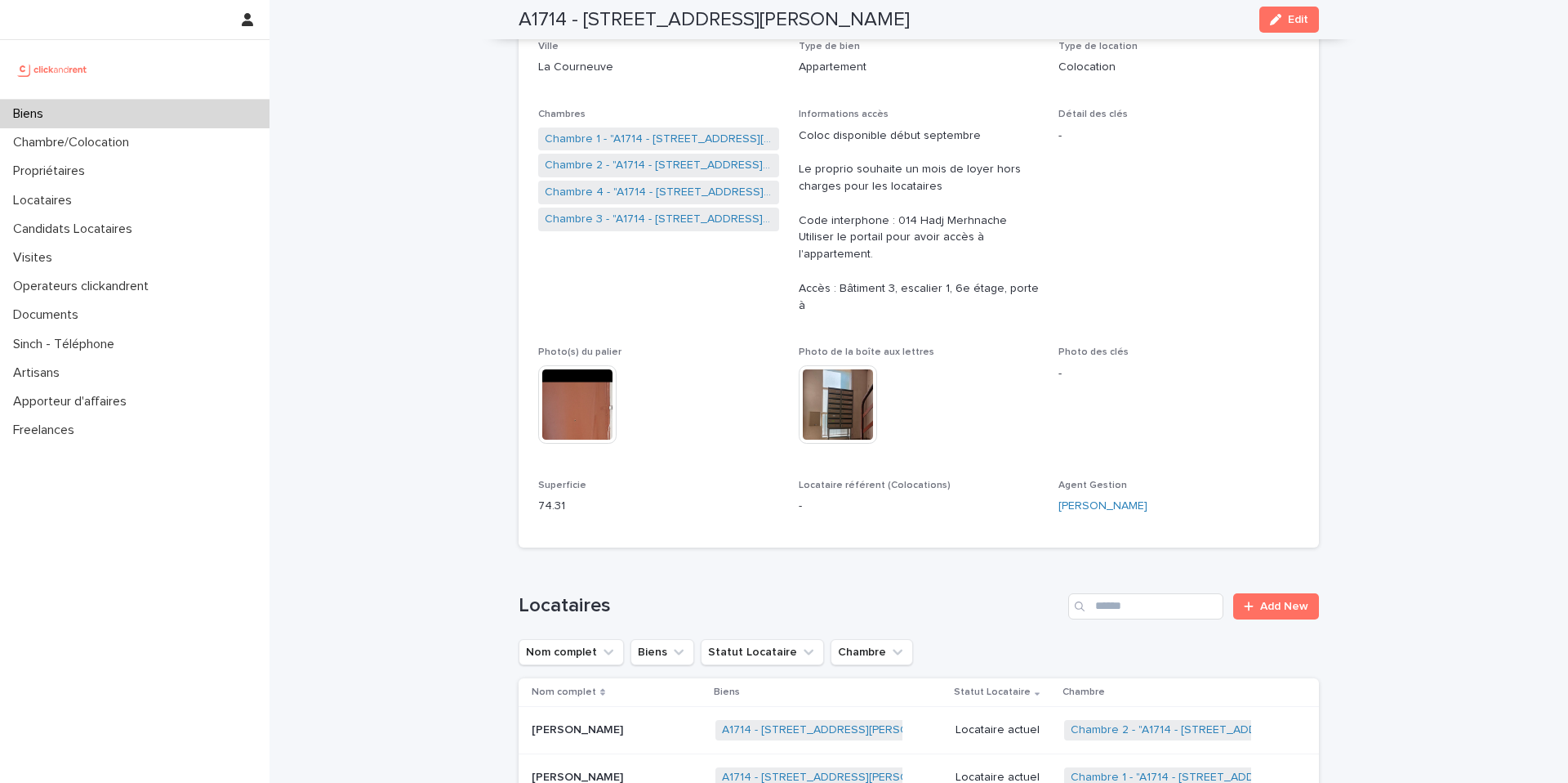
scroll to position [265, 0]
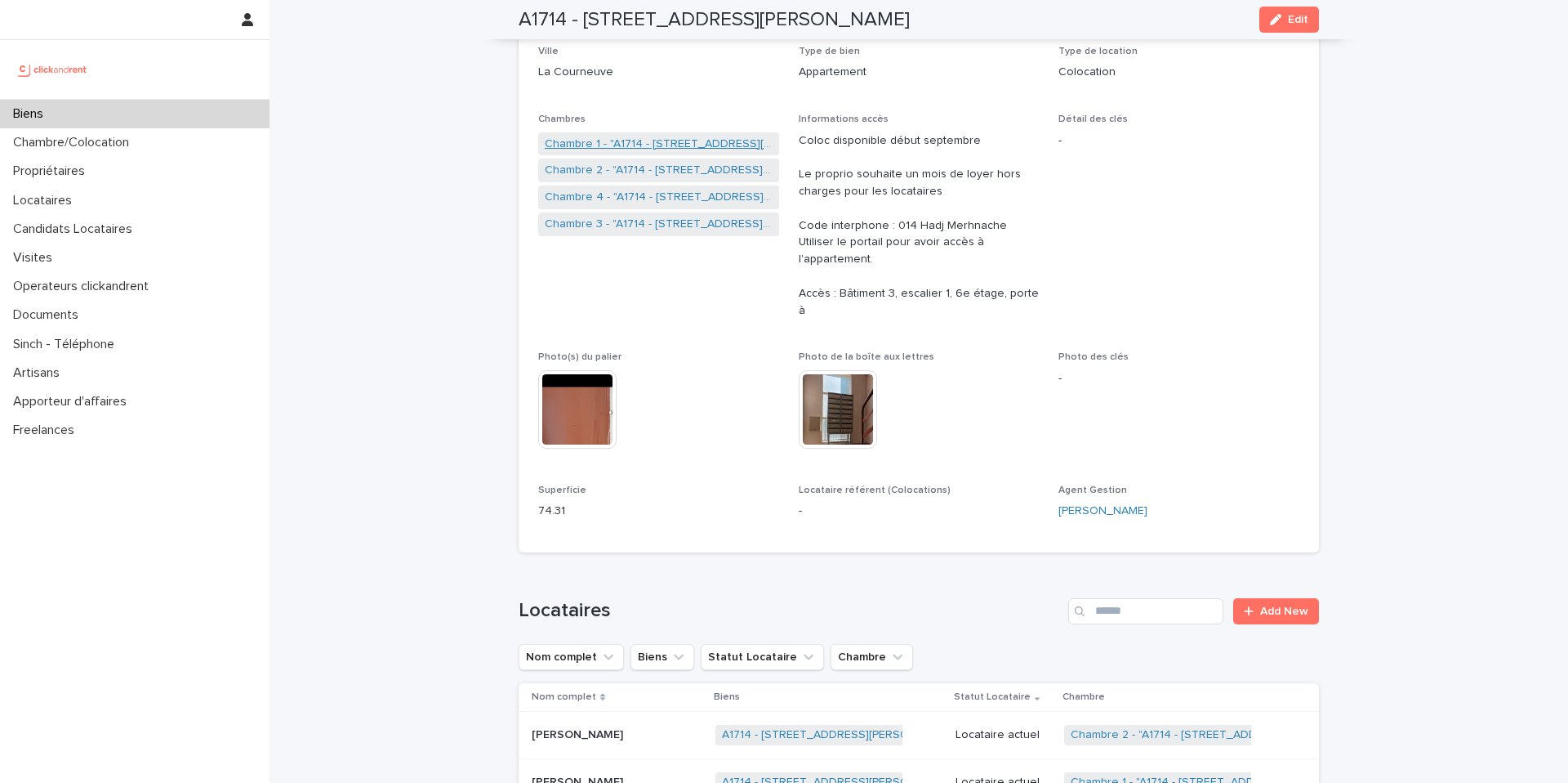
click at [702, 141] on link "Chambre 1 - "A1714 - [STREET_ADDRESS][PERSON_NAME]"" at bounding box center [659, 143] width 228 height 17
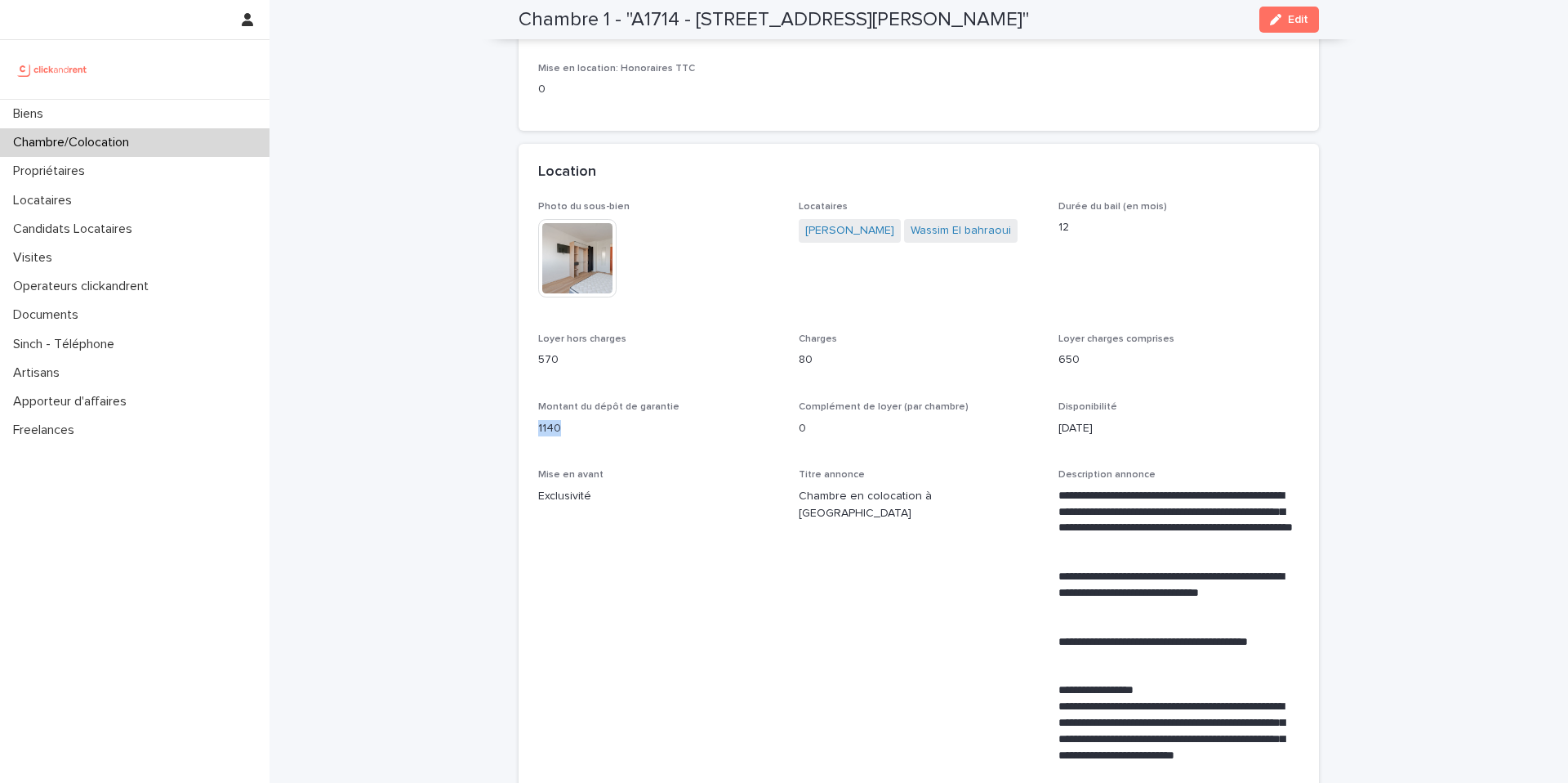
drag, startPoint x: 563, startPoint y: 430, endPoint x: 538, endPoint y: 429, distance: 25.0
click at [539, 429] on p "1140" at bounding box center [659, 428] width 241 height 17
copy p "1140"
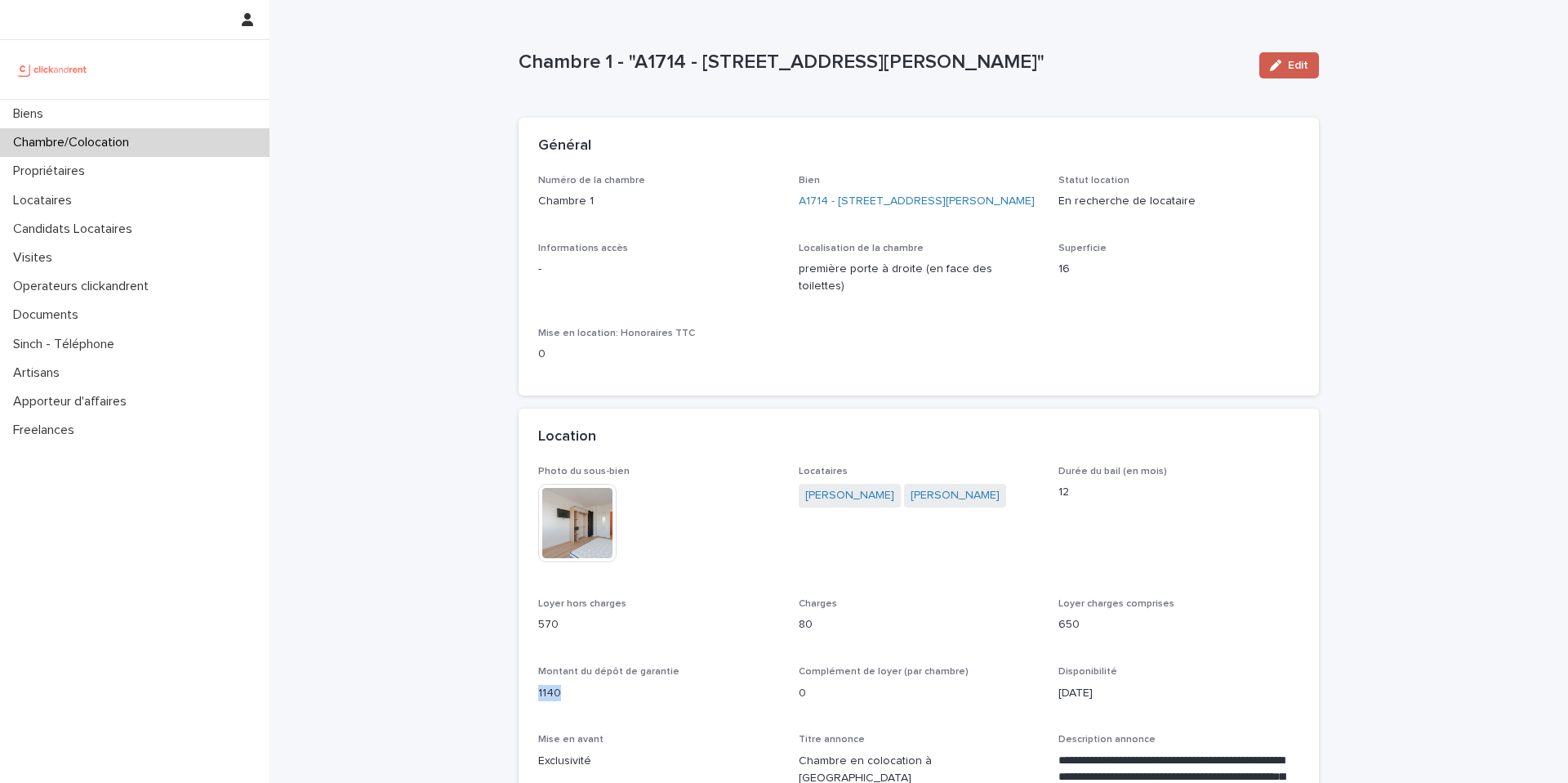
click at [1279, 64] on icon "button" at bounding box center [1275, 66] width 11 height 11
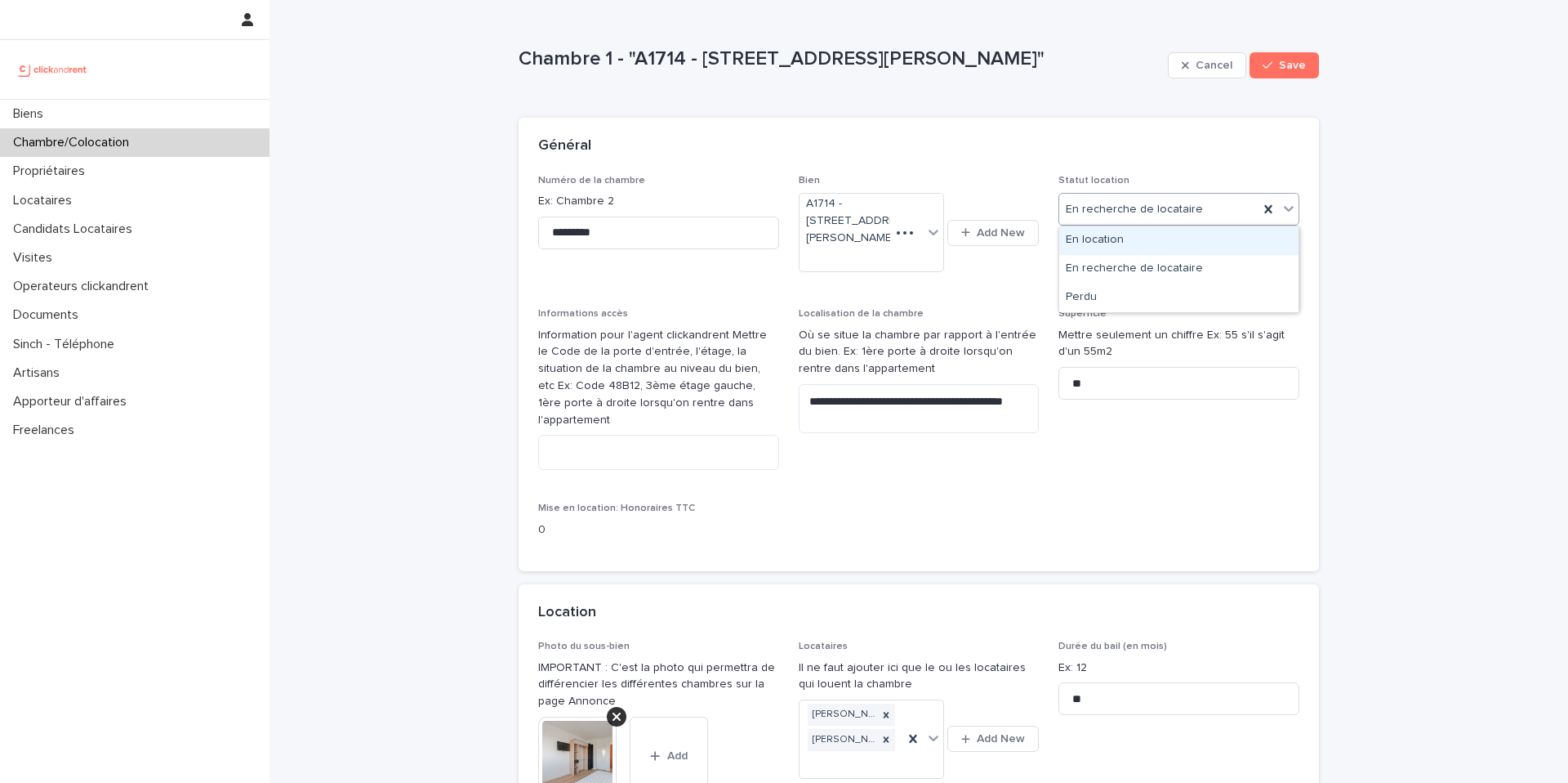
click at [1223, 207] on div "En recherche de locataire" at bounding box center [1158, 209] width 199 height 27
click at [1170, 246] on div "En location" at bounding box center [1179, 240] width 239 height 29
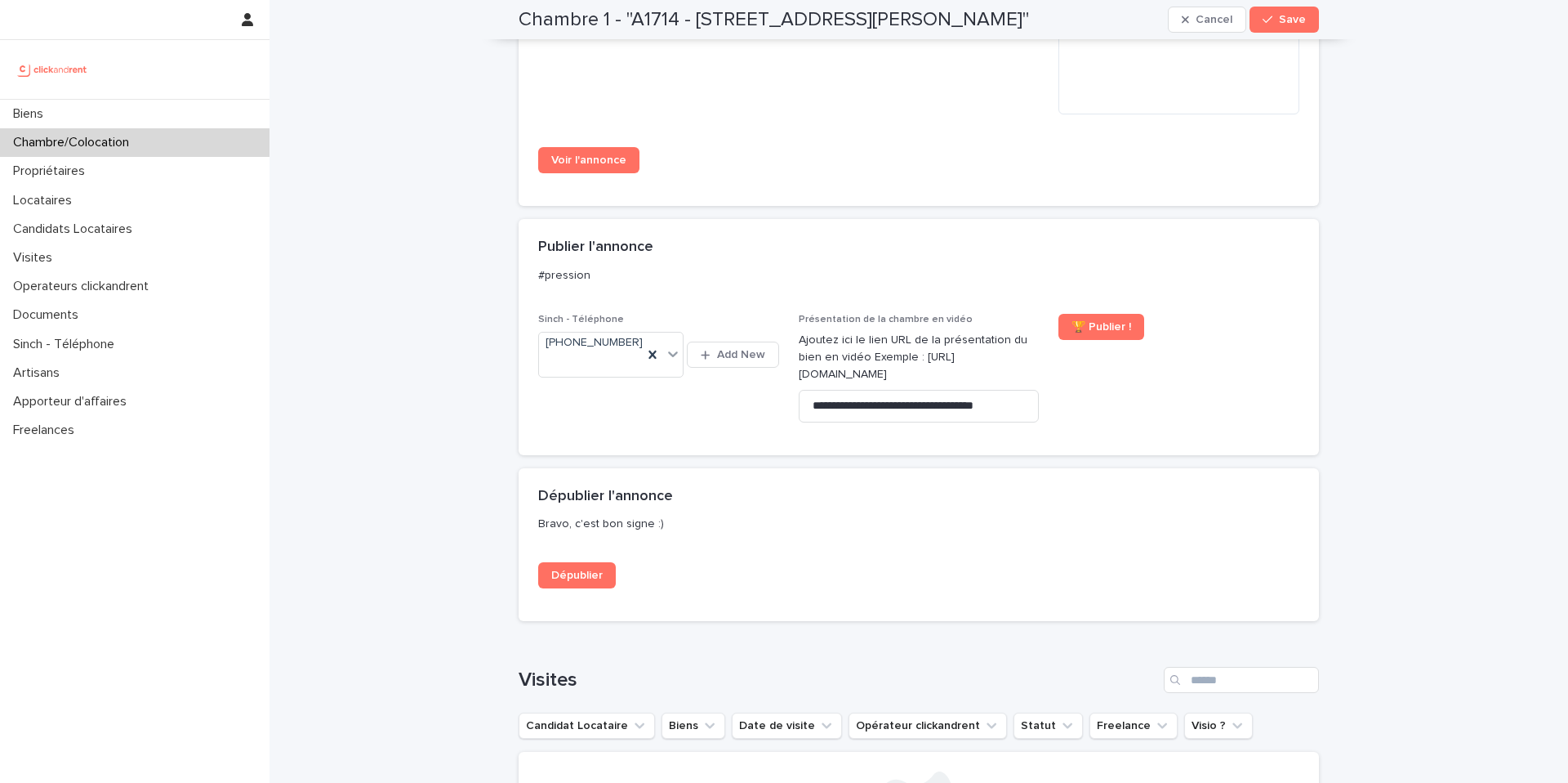
scroll to position [1560, 0]
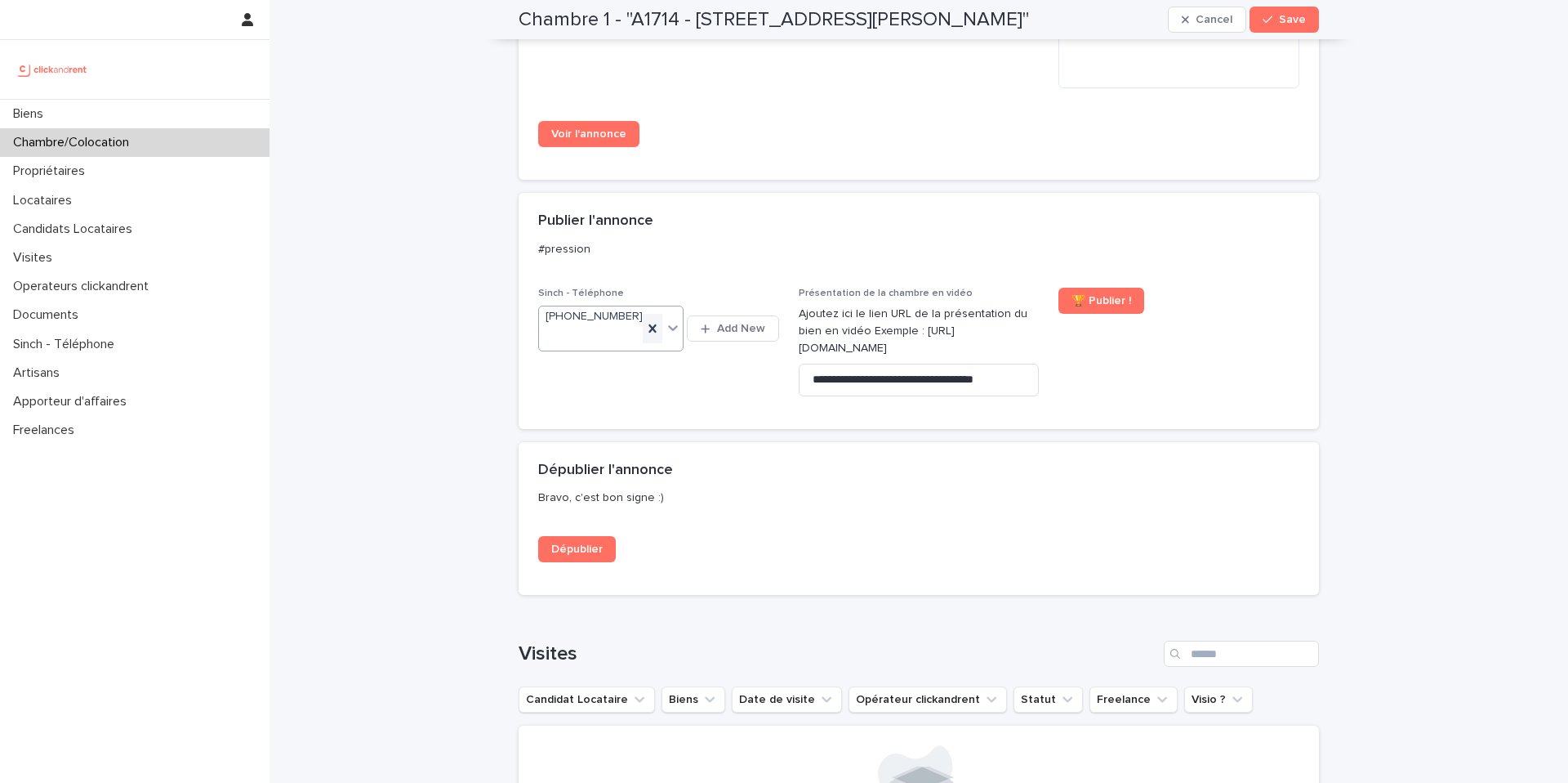
click at [657, 321] on icon at bounding box center [652, 329] width 16 height 16
click at [1276, 19] on div "button" at bounding box center [1270, 20] width 16 height 11
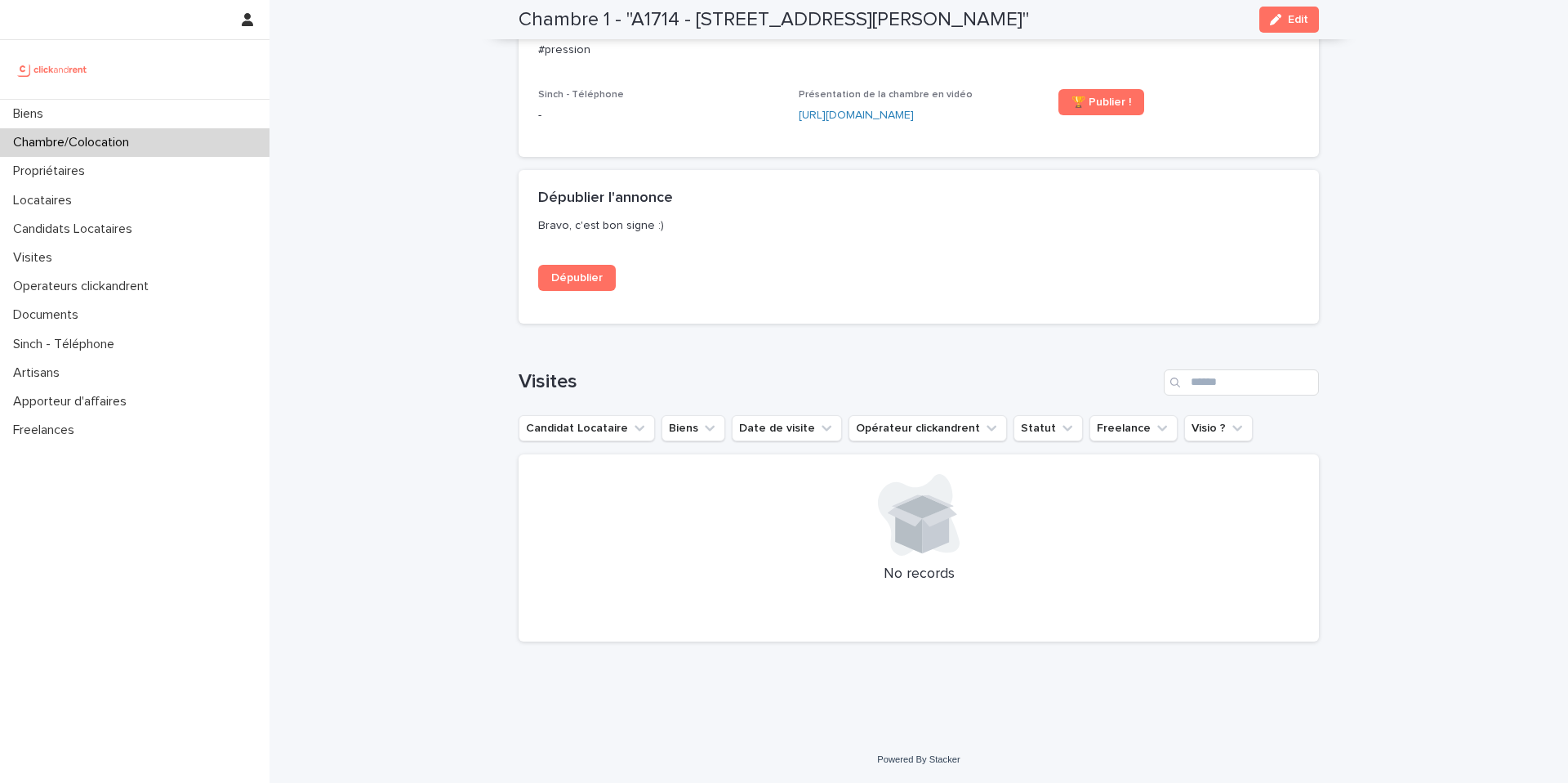
scroll to position [1317, 0]
click at [594, 275] on span "Dépublier" at bounding box center [577, 278] width 52 height 11
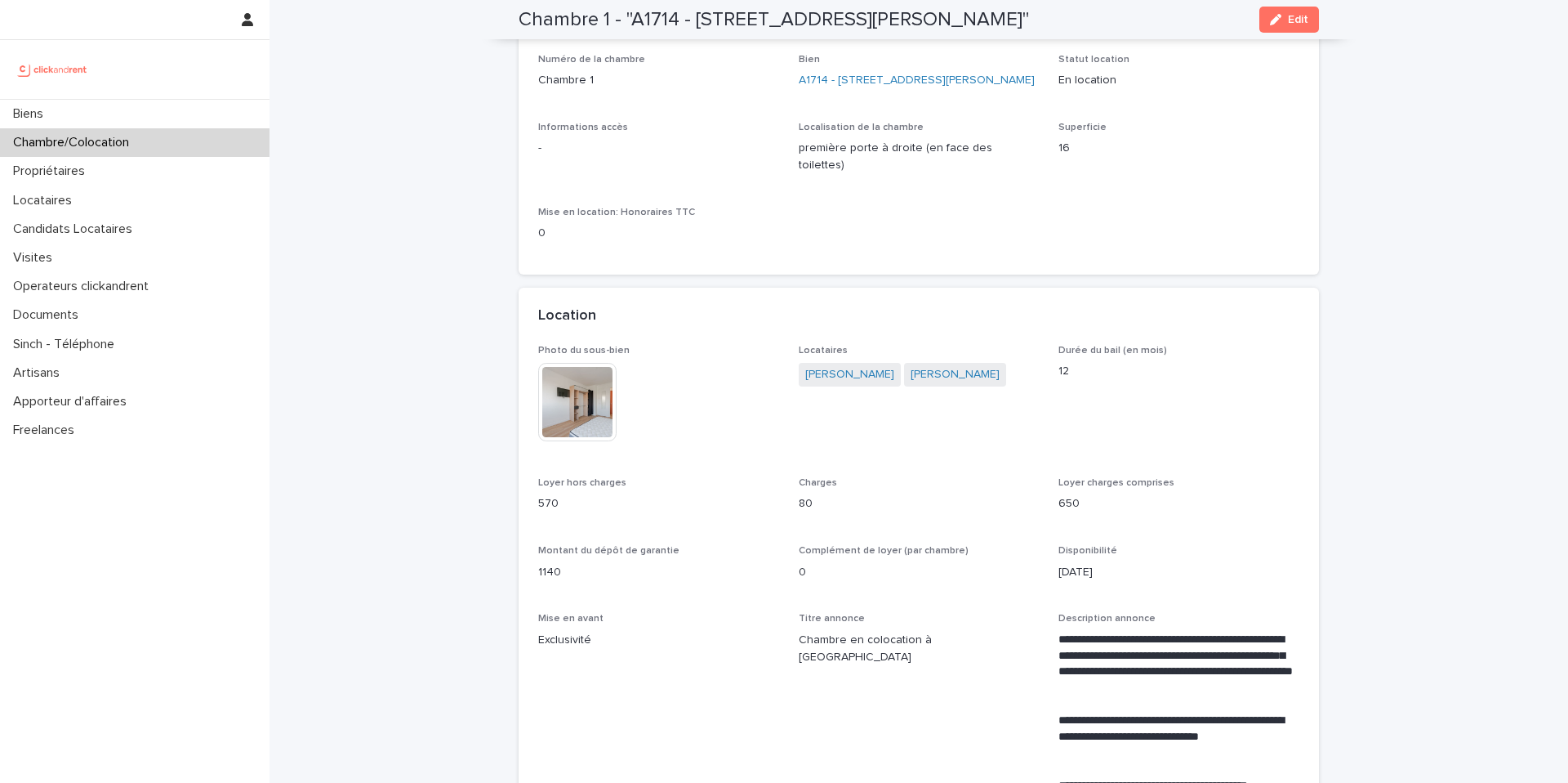
scroll to position [0, 0]
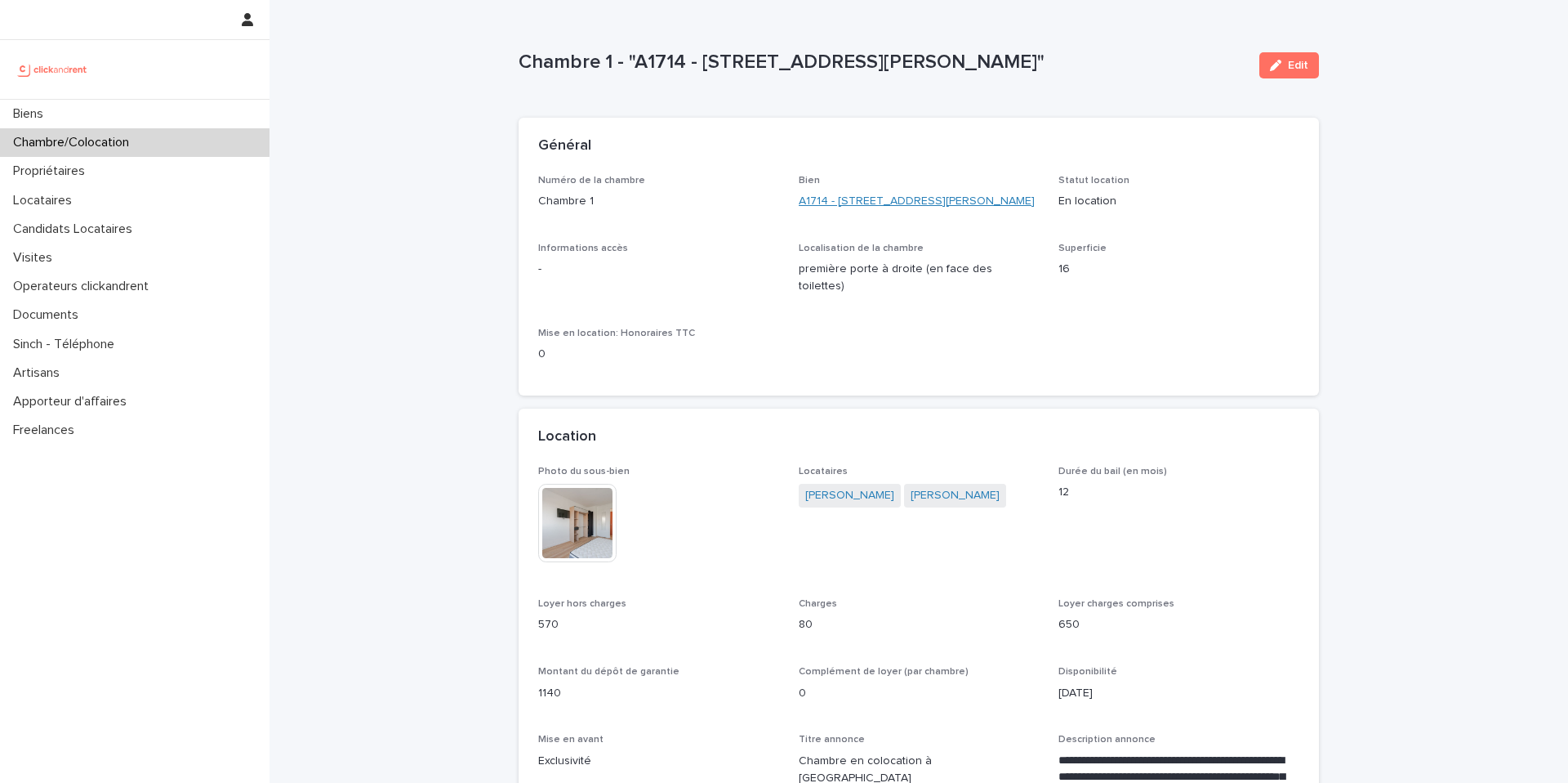
click at [864, 193] on link "A1714 - [STREET_ADDRESS][PERSON_NAME]" at bounding box center [916, 201] width 236 height 17
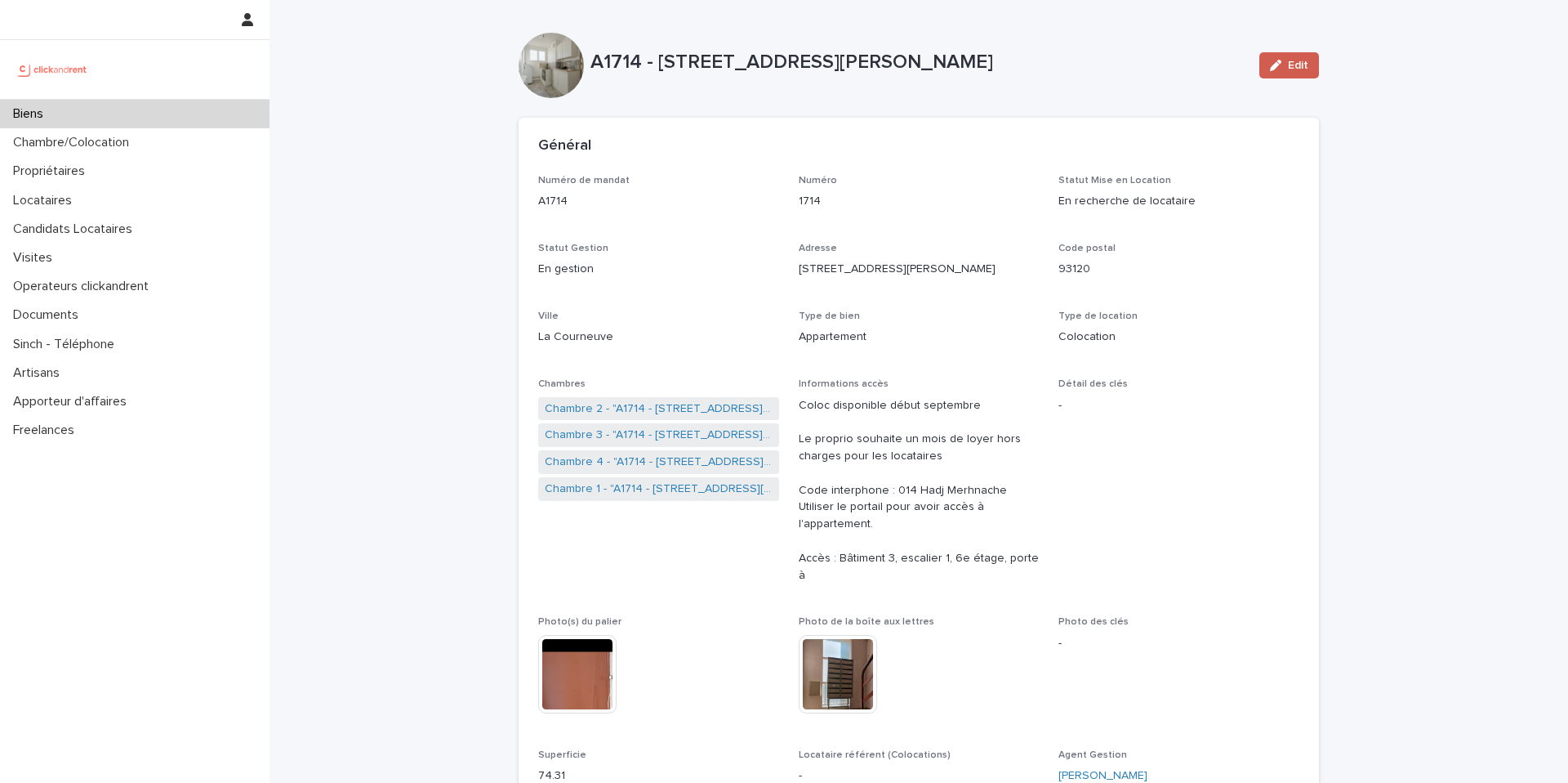
click at [1299, 58] on button "Edit" at bounding box center [1288, 66] width 60 height 26
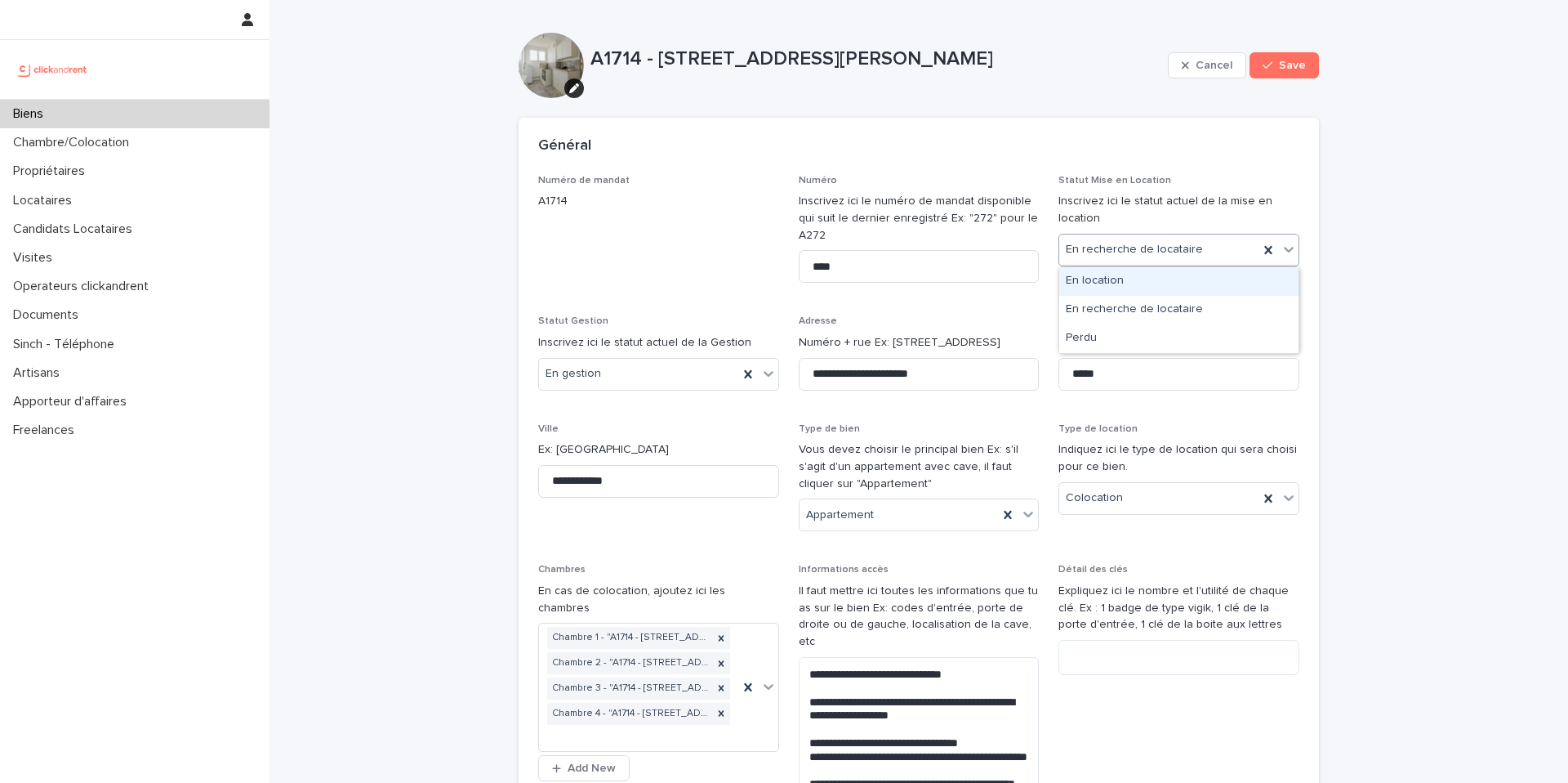
click at [1207, 251] on div "En recherche de locataire" at bounding box center [1158, 249] width 199 height 27
click at [1166, 281] on div "En location" at bounding box center [1179, 281] width 239 height 29
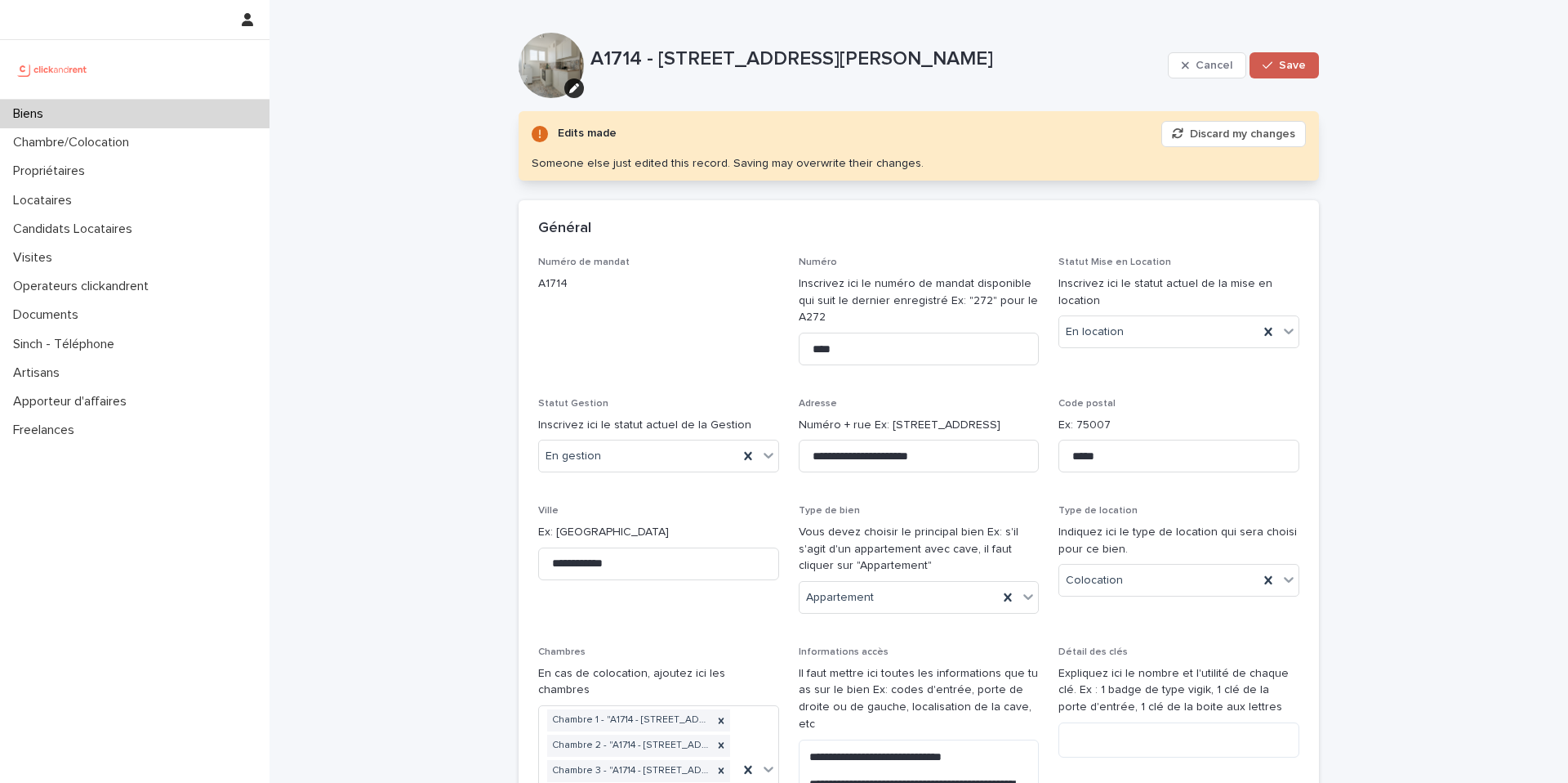
click at [1270, 69] on icon "button" at bounding box center [1267, 66] width 10 height 11
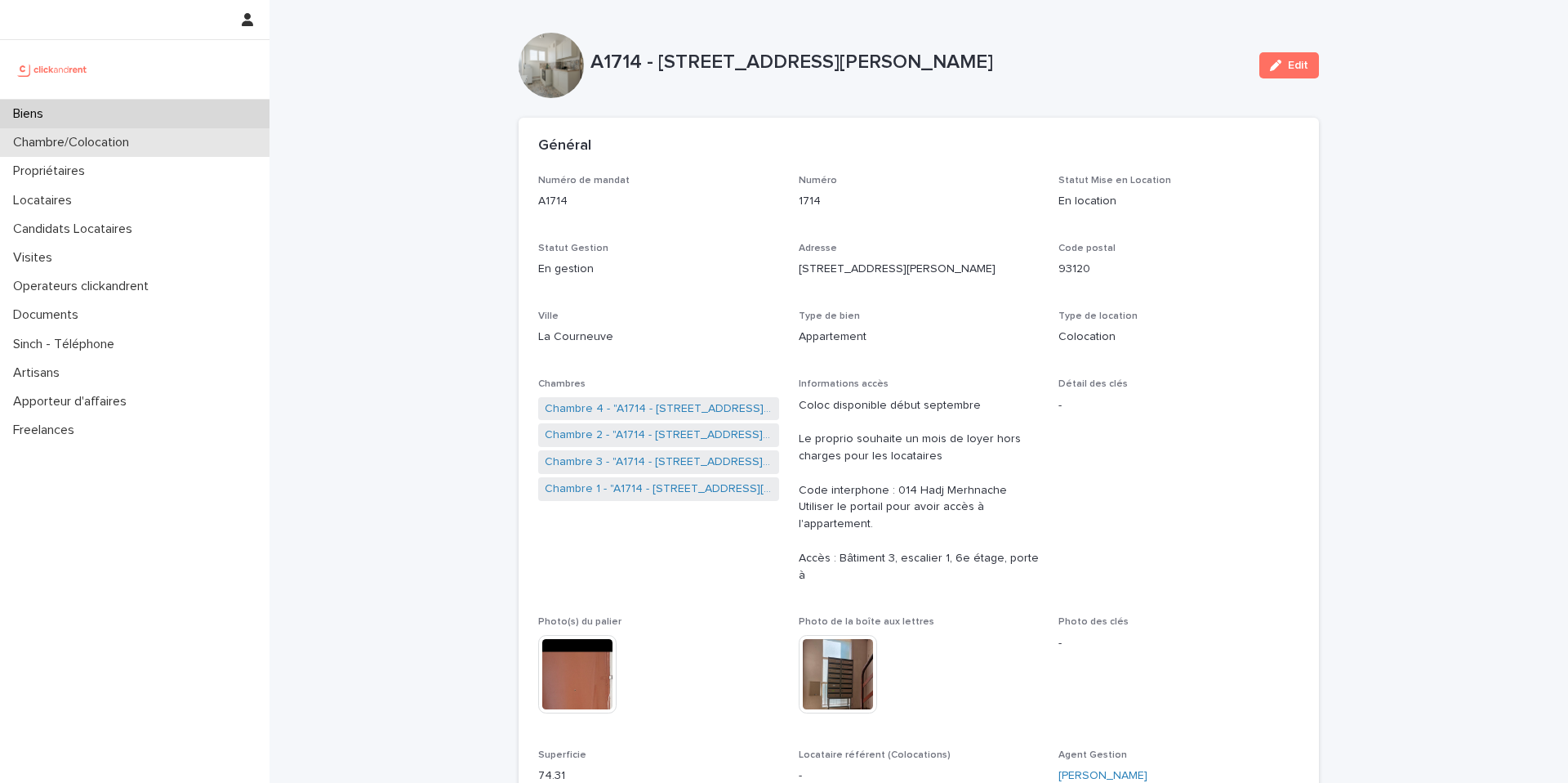
click at [184, 139] on div "Chambre/Colocation" at bounding box center [134, 142] width 270 height 29
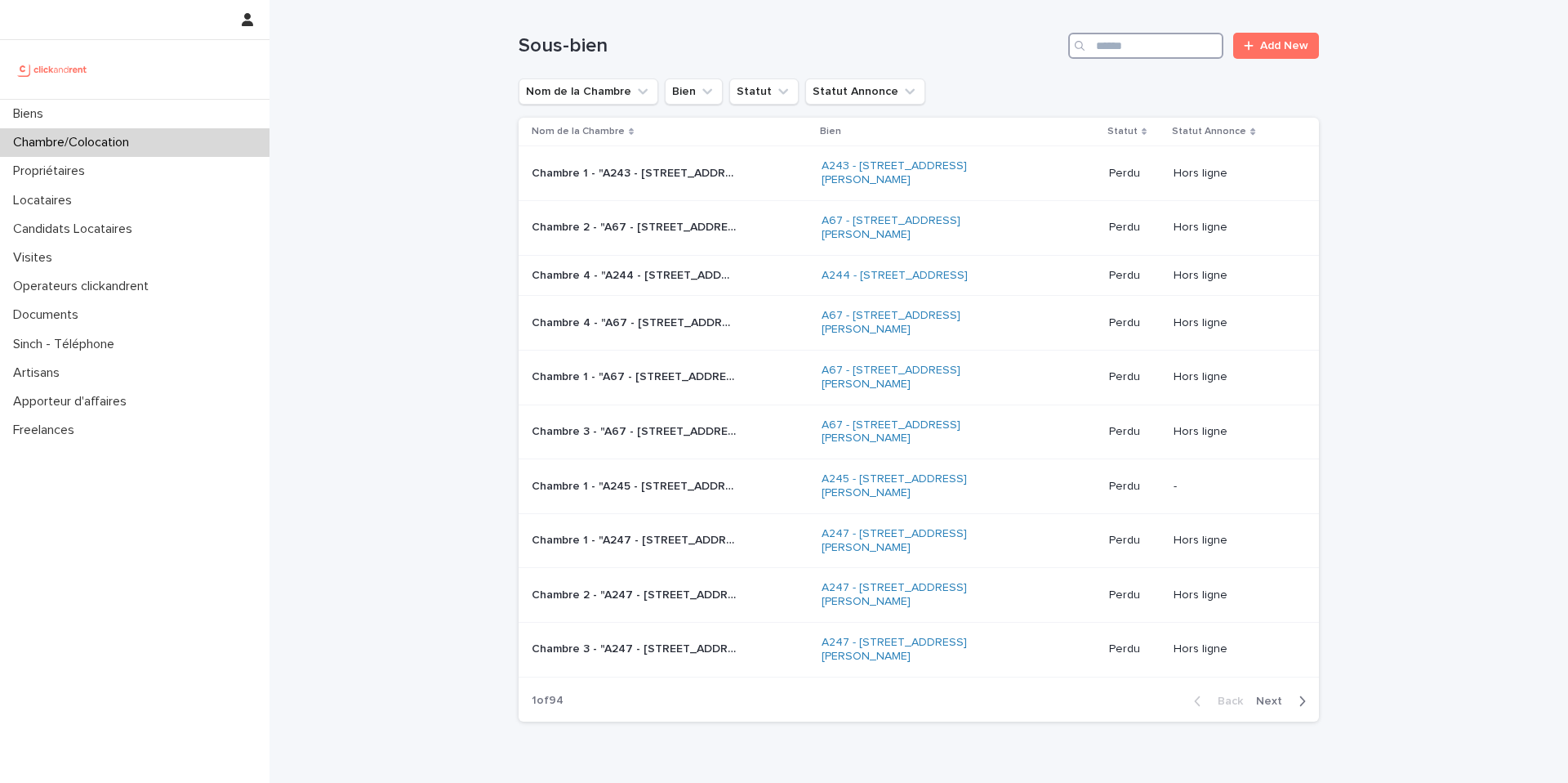
click at [1109, 45] on input "Search" at bounding box center [1145, 46] width 155 height 26
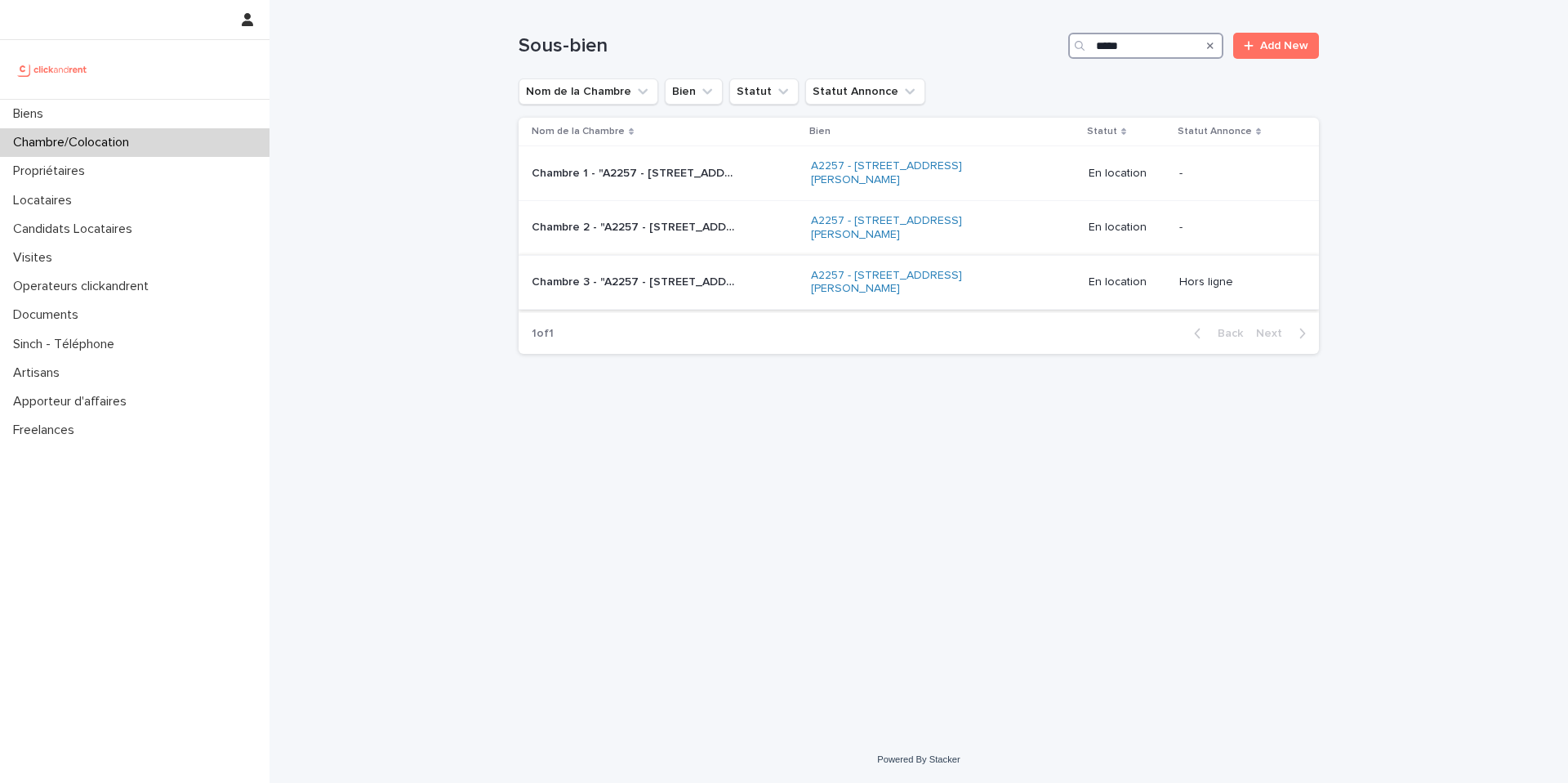
type input "*****"
click at [776, 289] on div "Chambre 3 - "A2257 - 1 Rue Vincent Van Gogh, Toulouse 31100" Chambre 3 - "A2257…" at bounding box center [665, 282] width 266 height 27
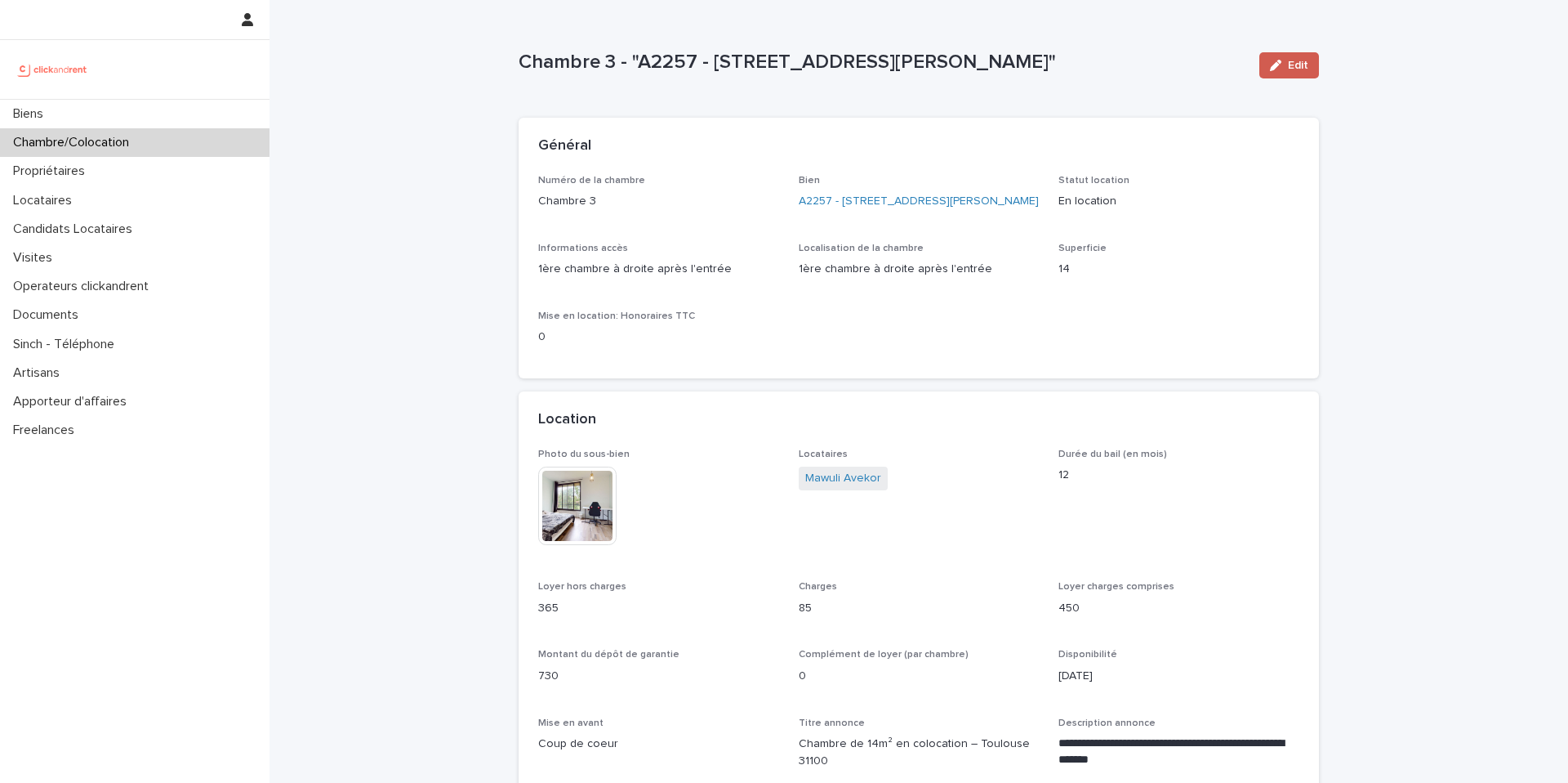
click at [1281, 70] on icon "button" at bounding box center [1275, 66] width 11 height 11
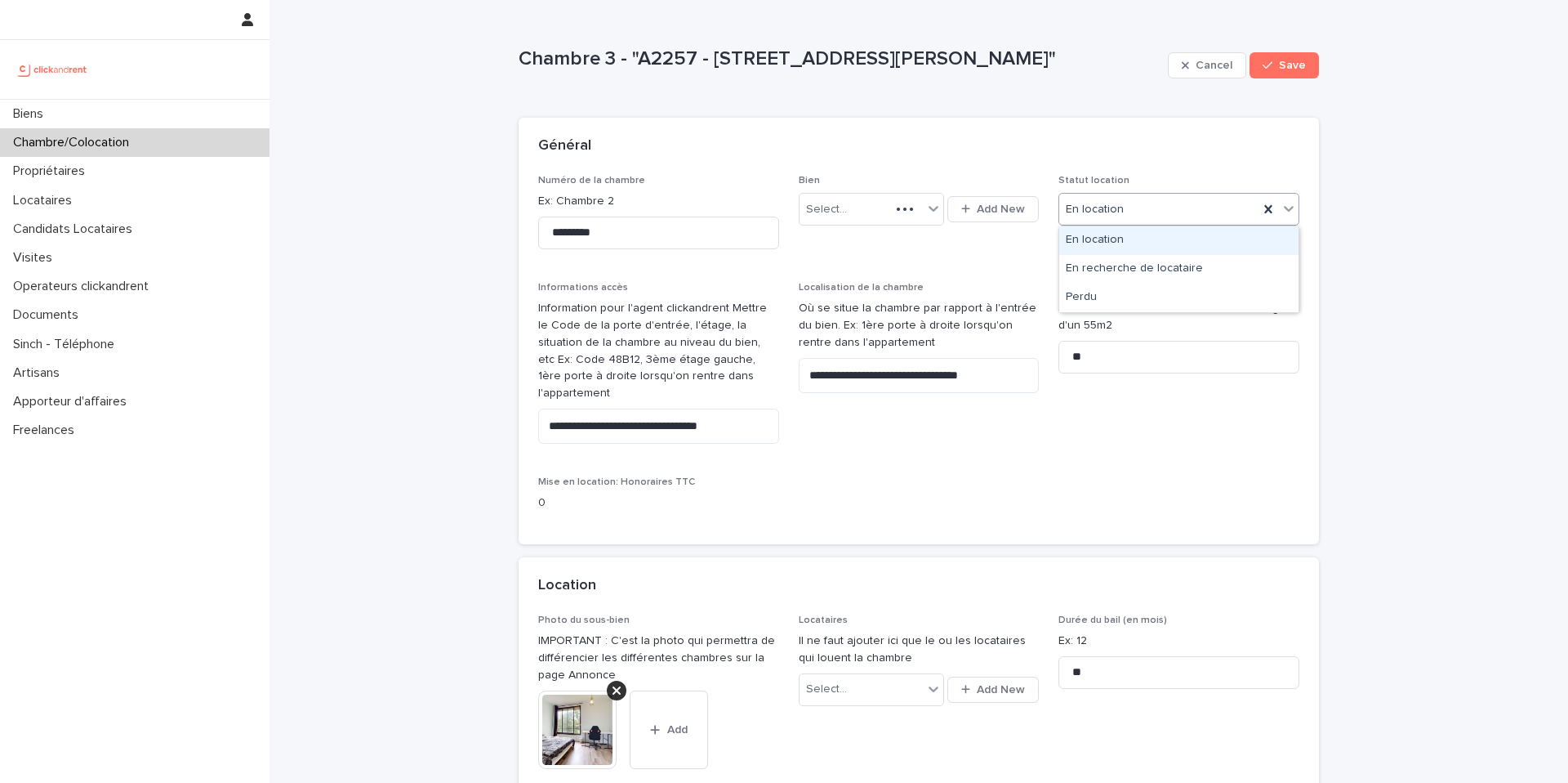
click at [1184, 207] on div "En location" at bounding box center [1158, 209] width 199 height 27
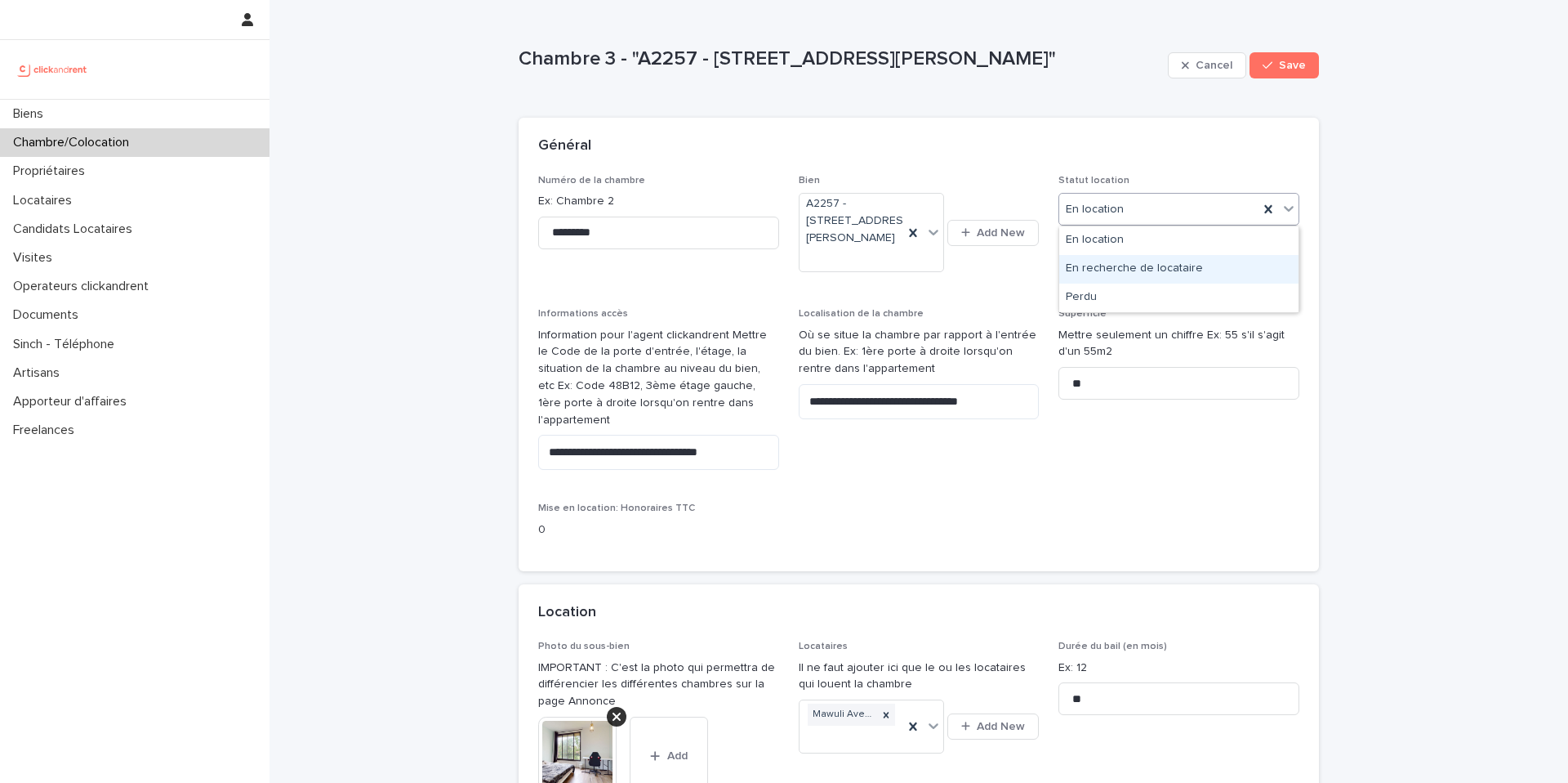
click at [1157, 275] on div "En recherche de locataire" at bounding box center [1179, 269] width 239 height 29
click at [1188, 67] on icon "button" at bounding box center [1185, 66] width 7 height 11
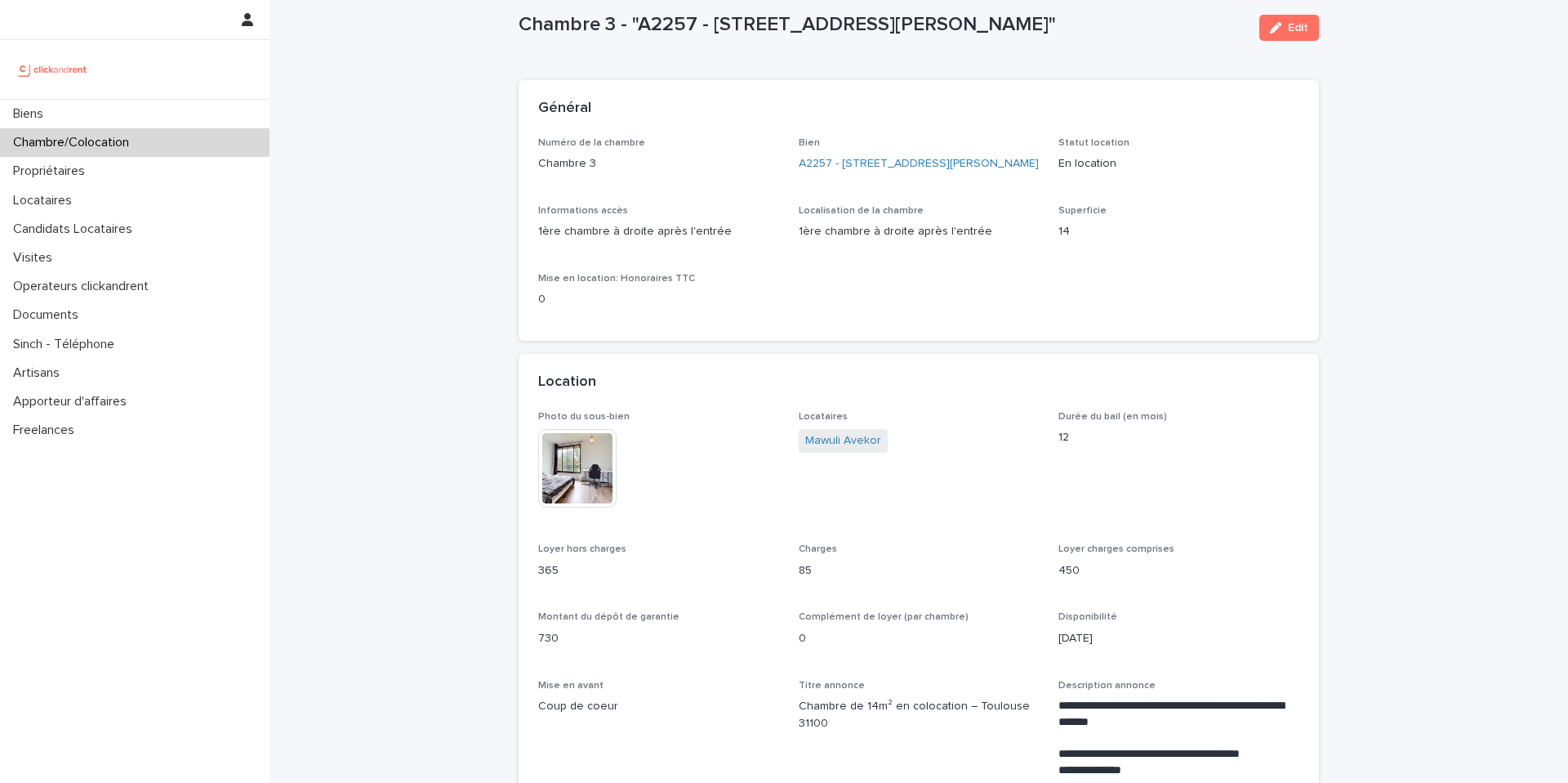
scroll to position [41, 0]
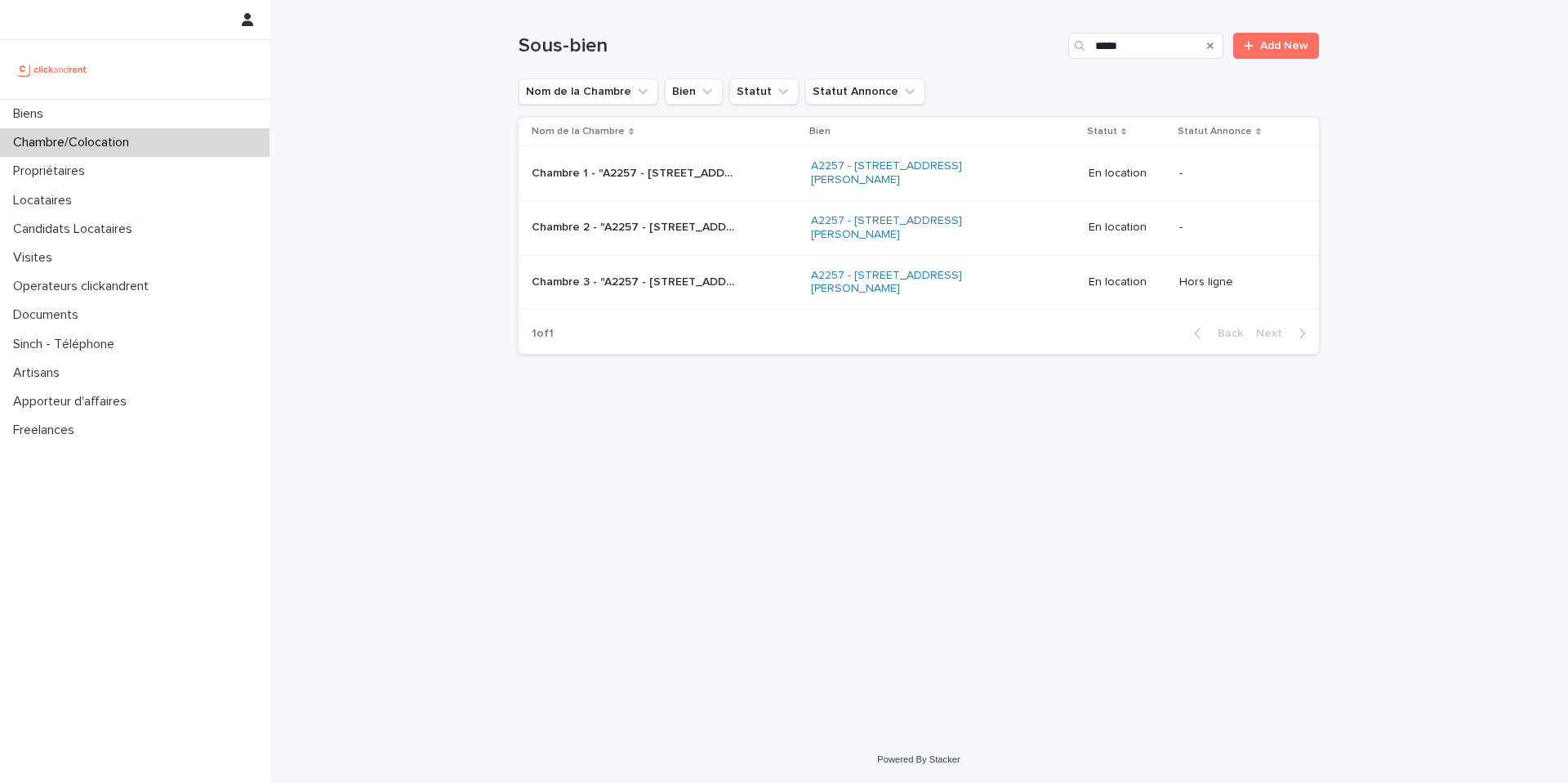
click at [707, 189] on td "Chambre 1 - "A2257 - 1 Rue Vincent Van Gogh, Toulouse 31100" Chambre 1 - "A2257…" at bounding box center [661, 173] width 286 height 55
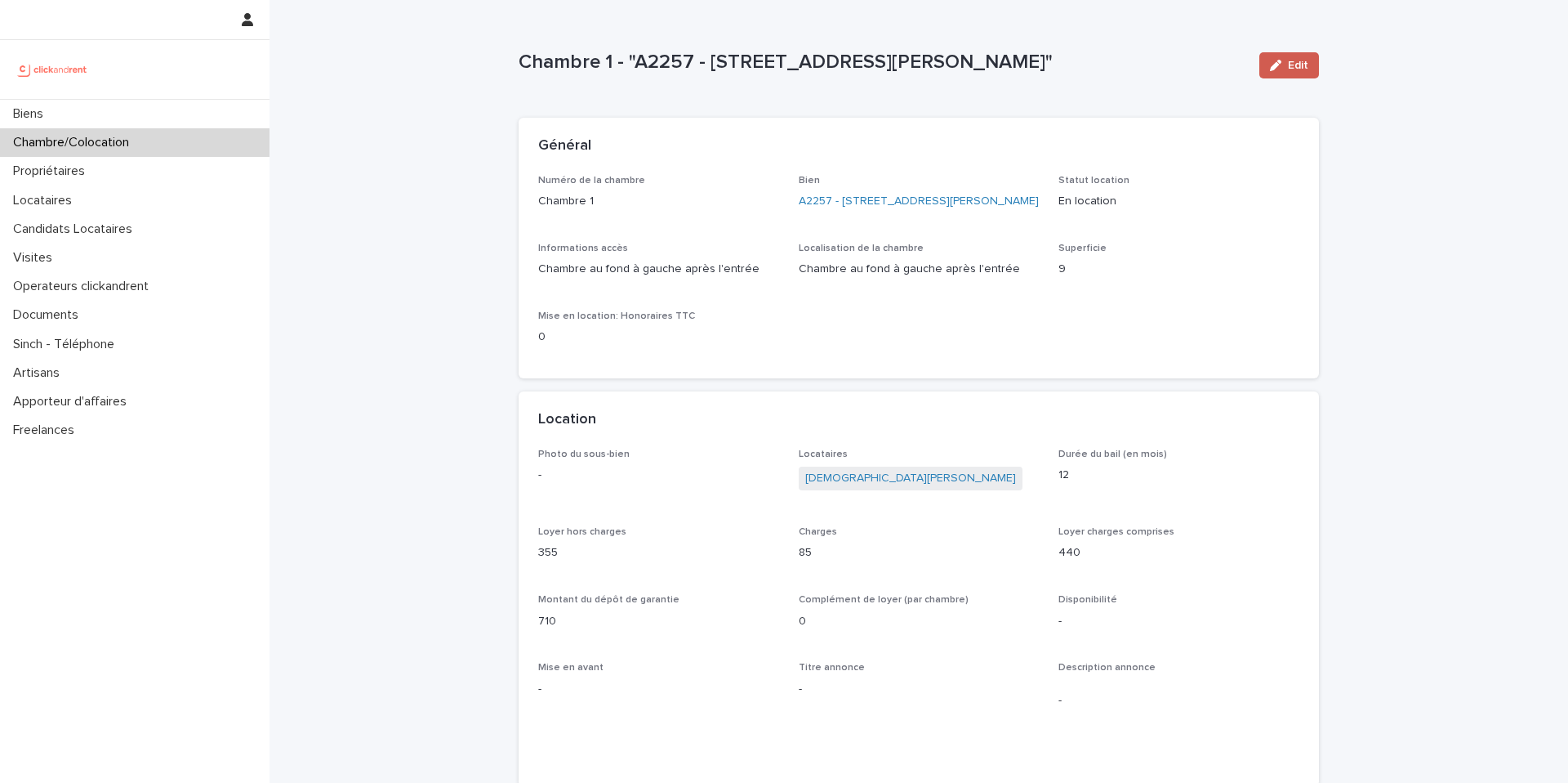
click at [1302, 70] on span "Edit" at bounding box center [1298, 66] width 20 height 11
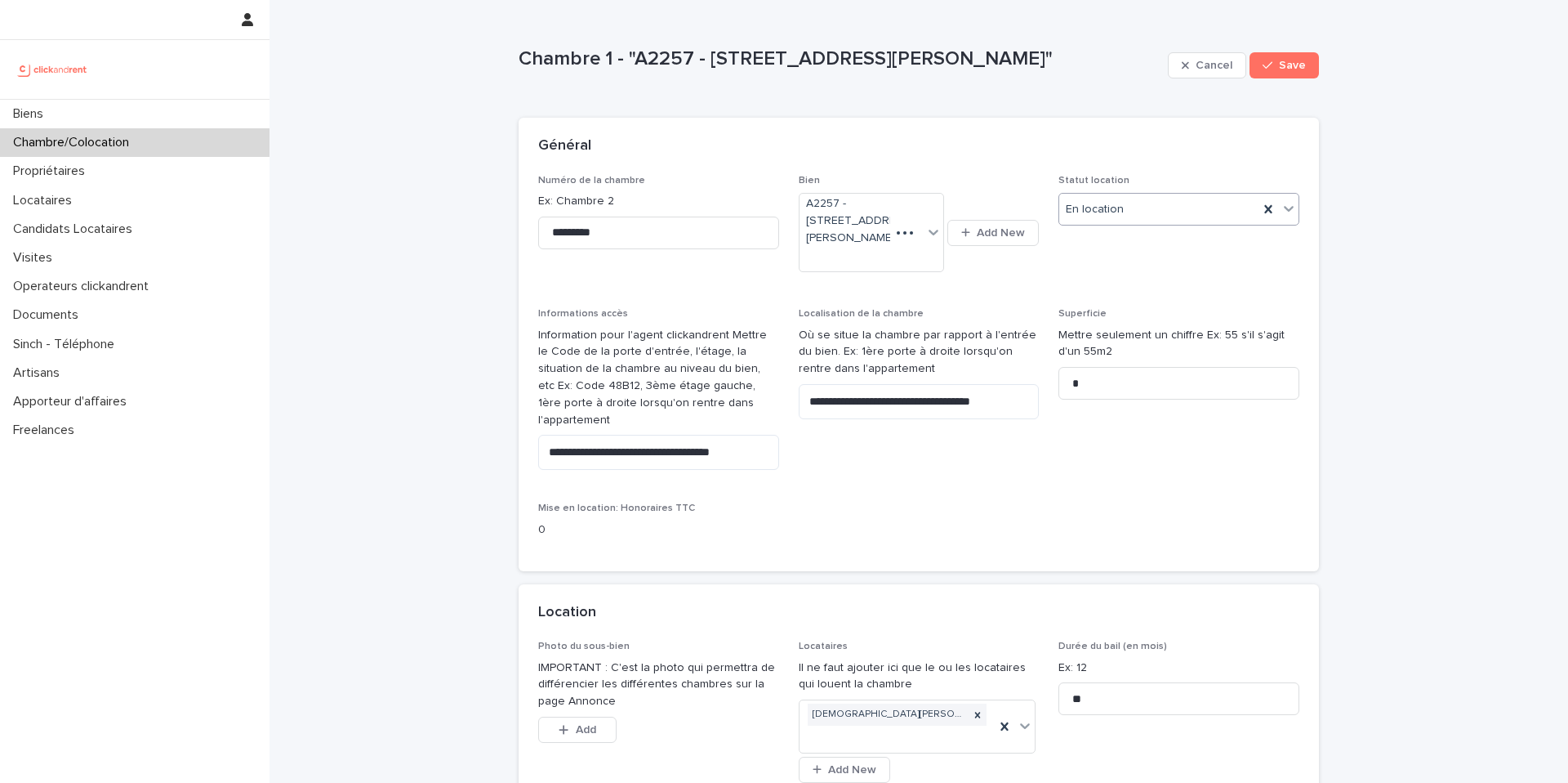
click at [1181, 206] on div "En location" at bounding box center [1158, 209] width 199 height 27
click at [1151, 268] on div "En recherche de locataire" at bounding box center [1179, 269] width 239 height 29
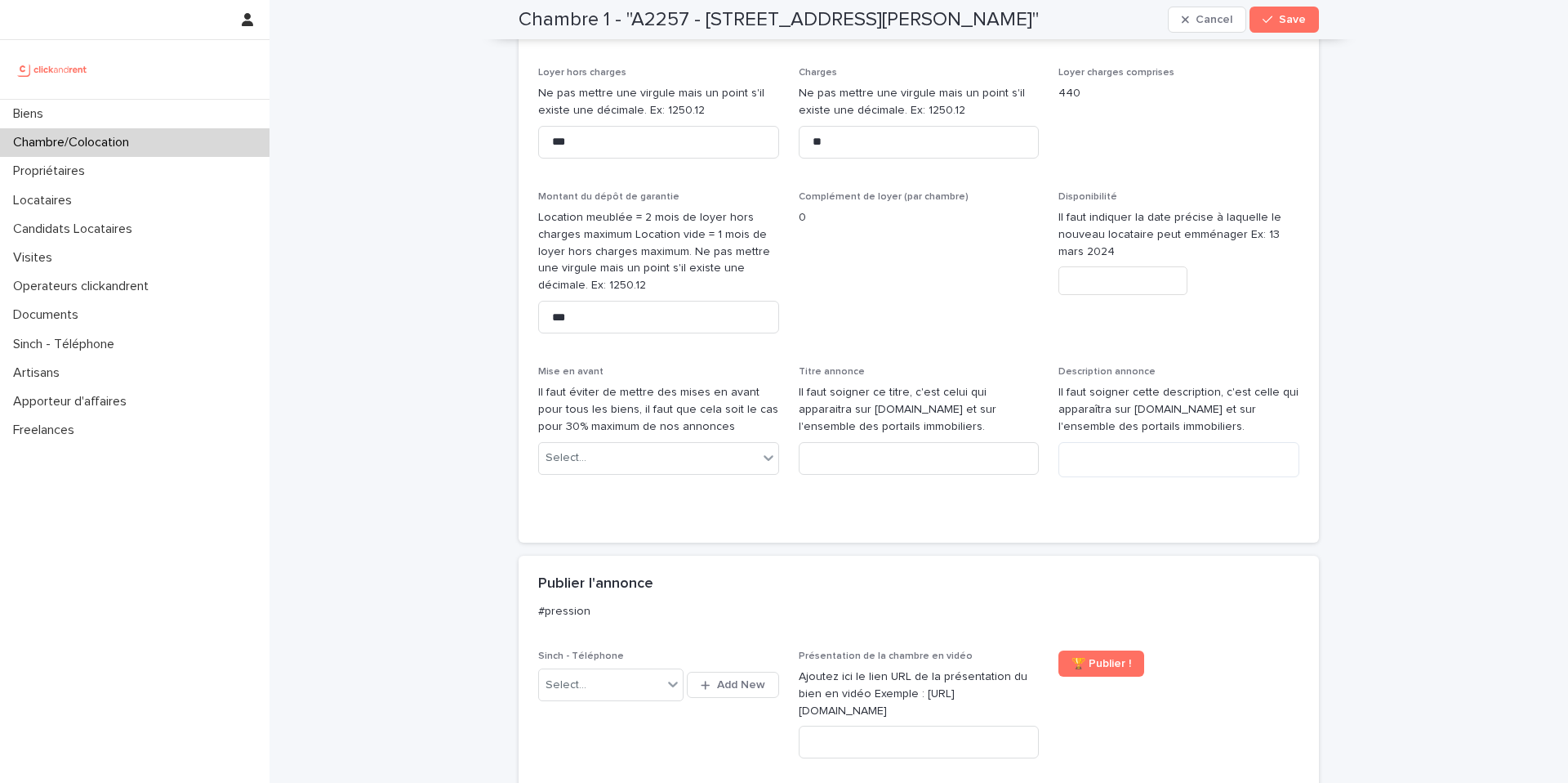
scroll to position [748, 0]
click at [1151, 268] on input "text" at bounding box center [1122, 281] width 129 height 29
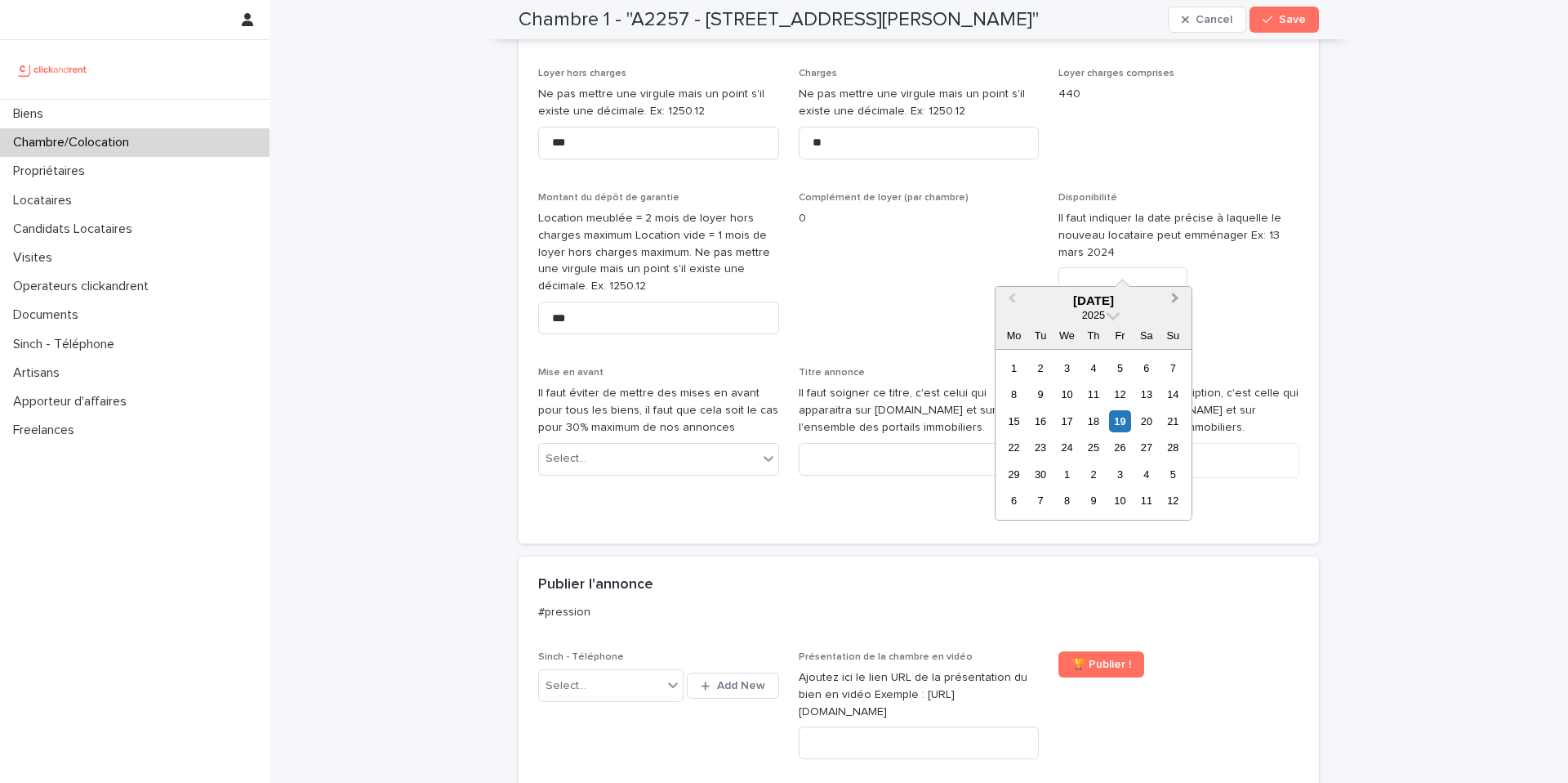
click at [1175, 297] on span "Next Month" at bounding box center [1175, 300] width 0 height 22
click at [1016, 445] on div "20" at bounding box center [1014, 447] width 22 height 22
type input "**********"
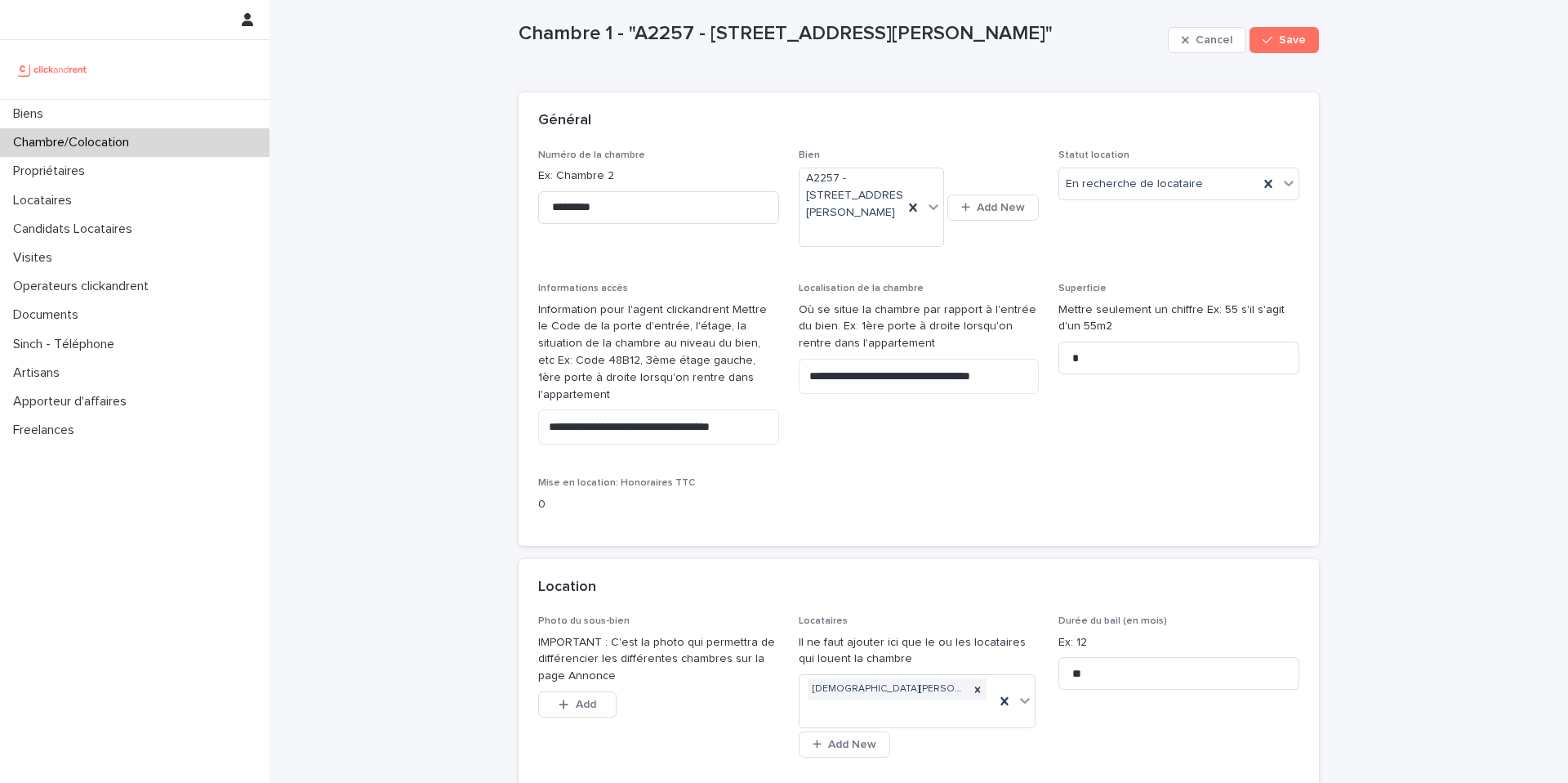
scroll to position [0, 0]
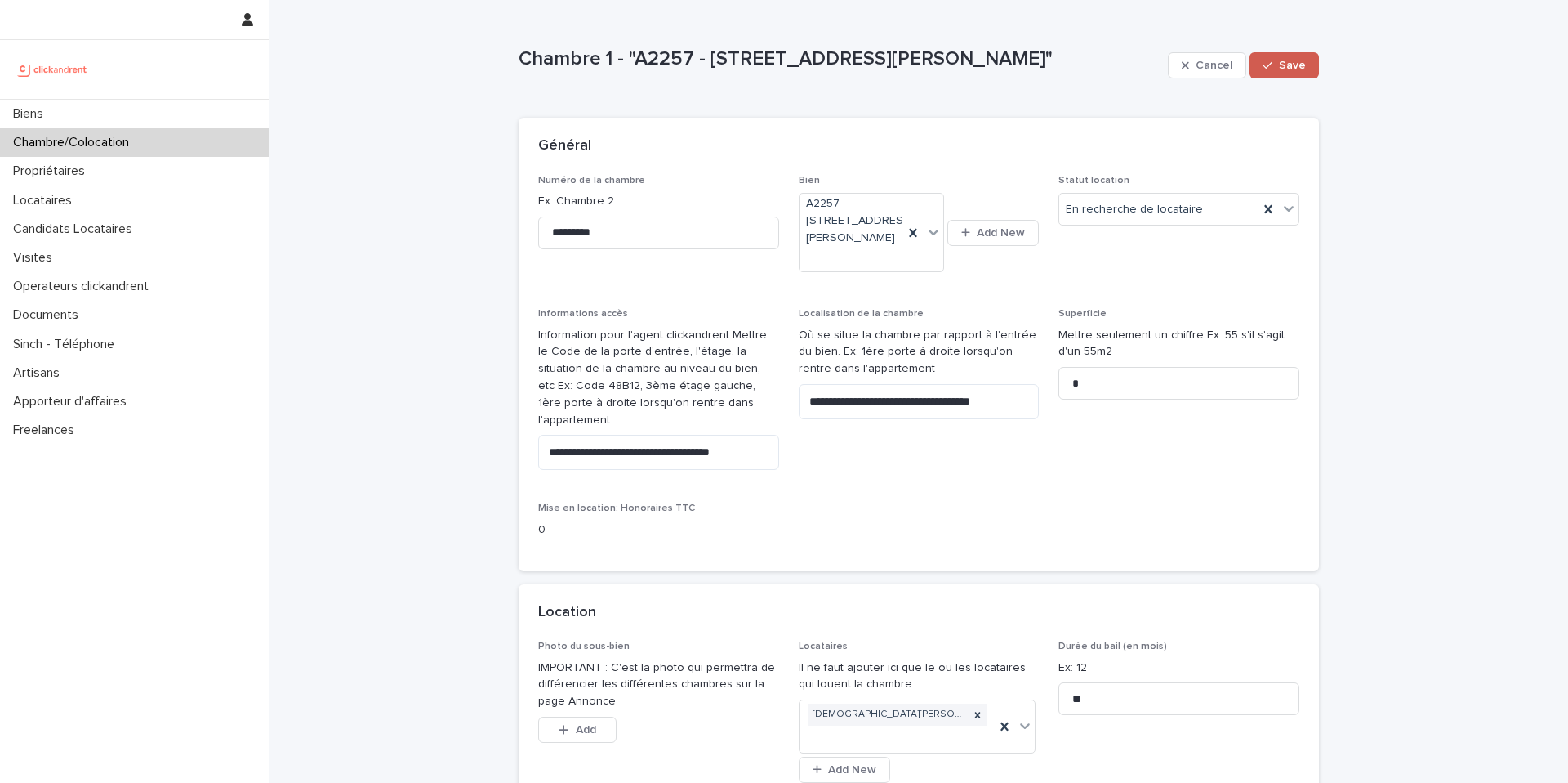
click at [1278, 63] on div "button" at bounding box center [1270, 66] width 16 height 11
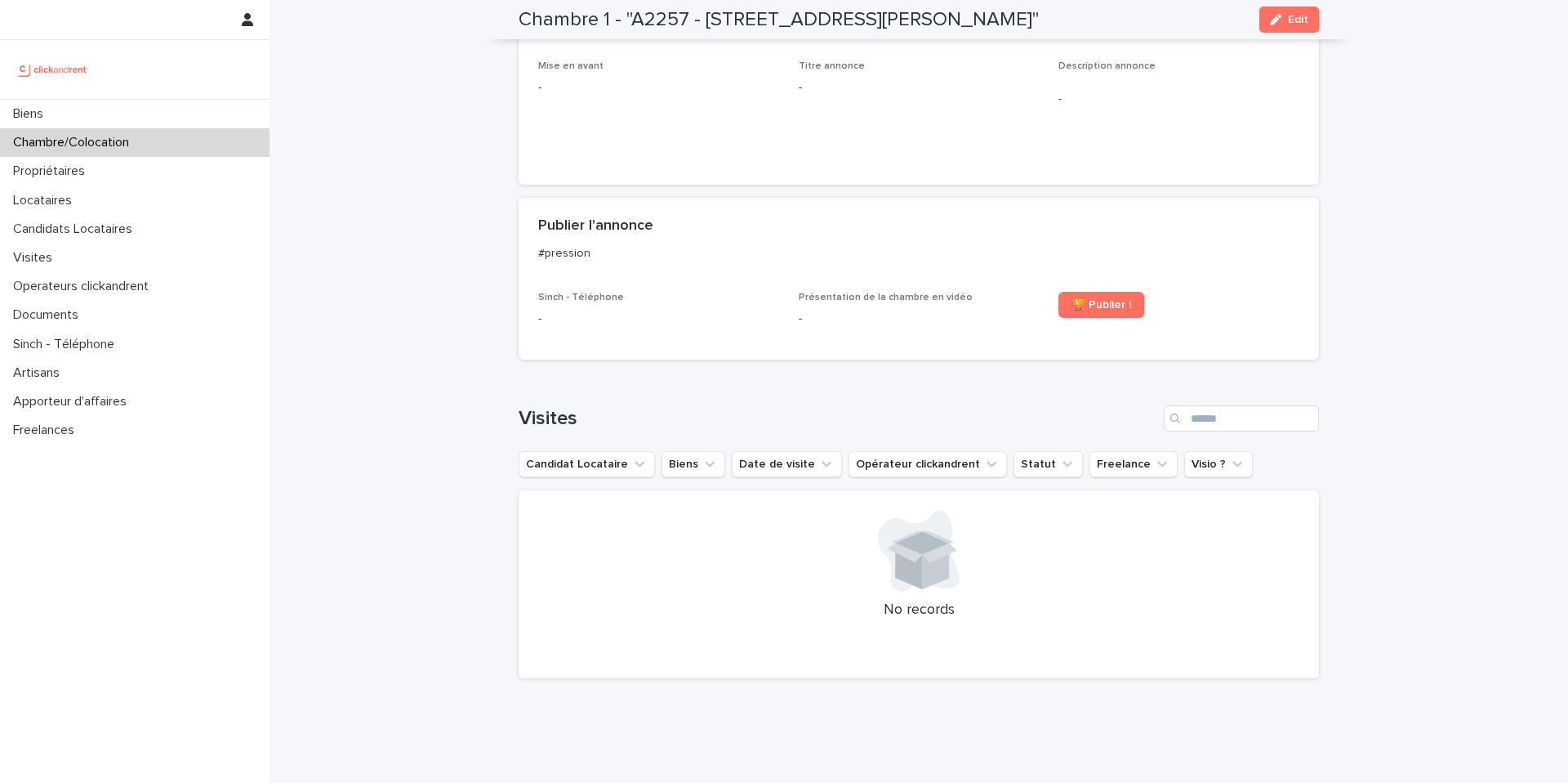
scroll to position [611, 0]
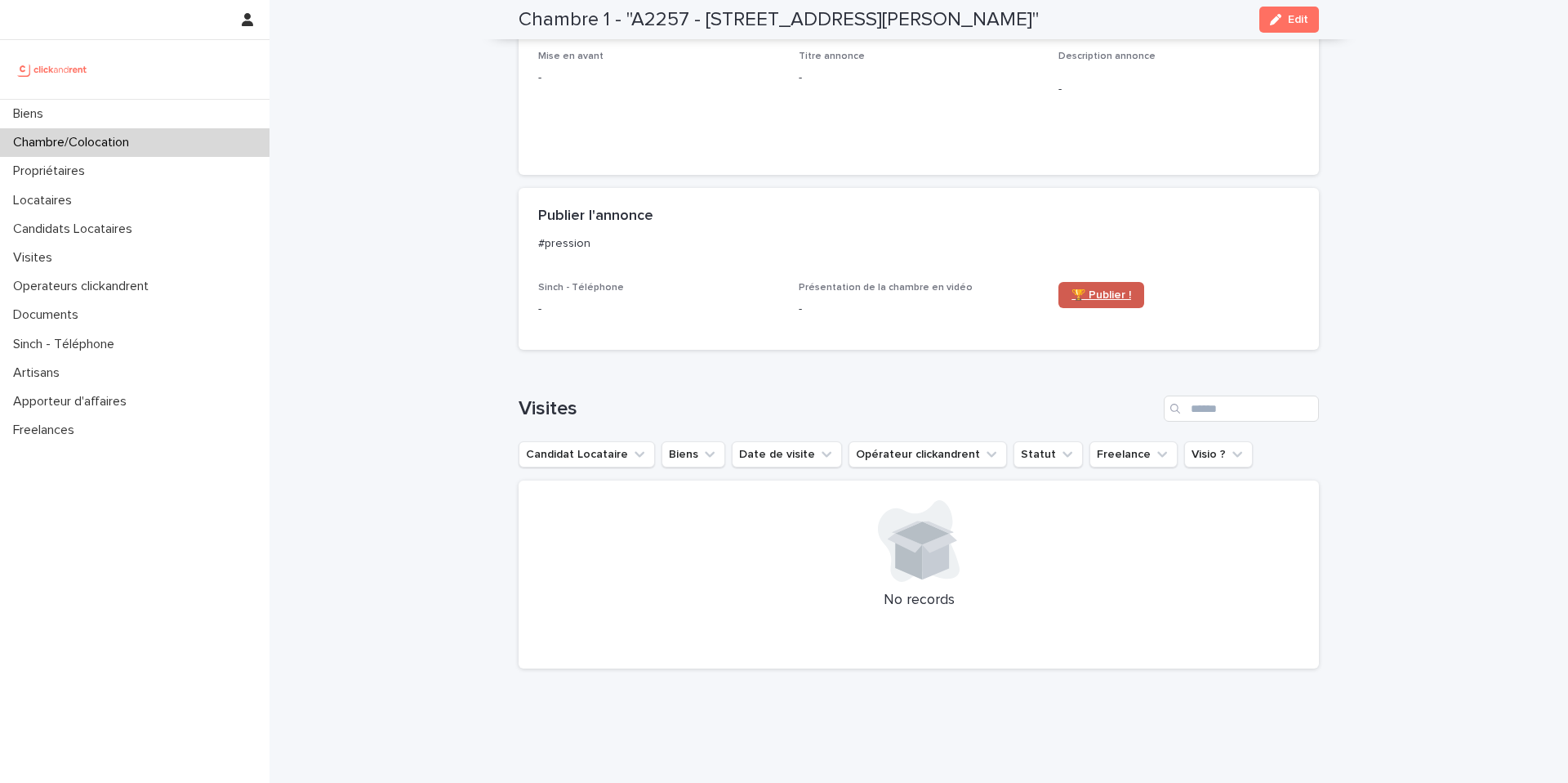
click at [1102, 301] on span "🏆 Publier !" at bounding box center [1101, 295] width 60 height 11
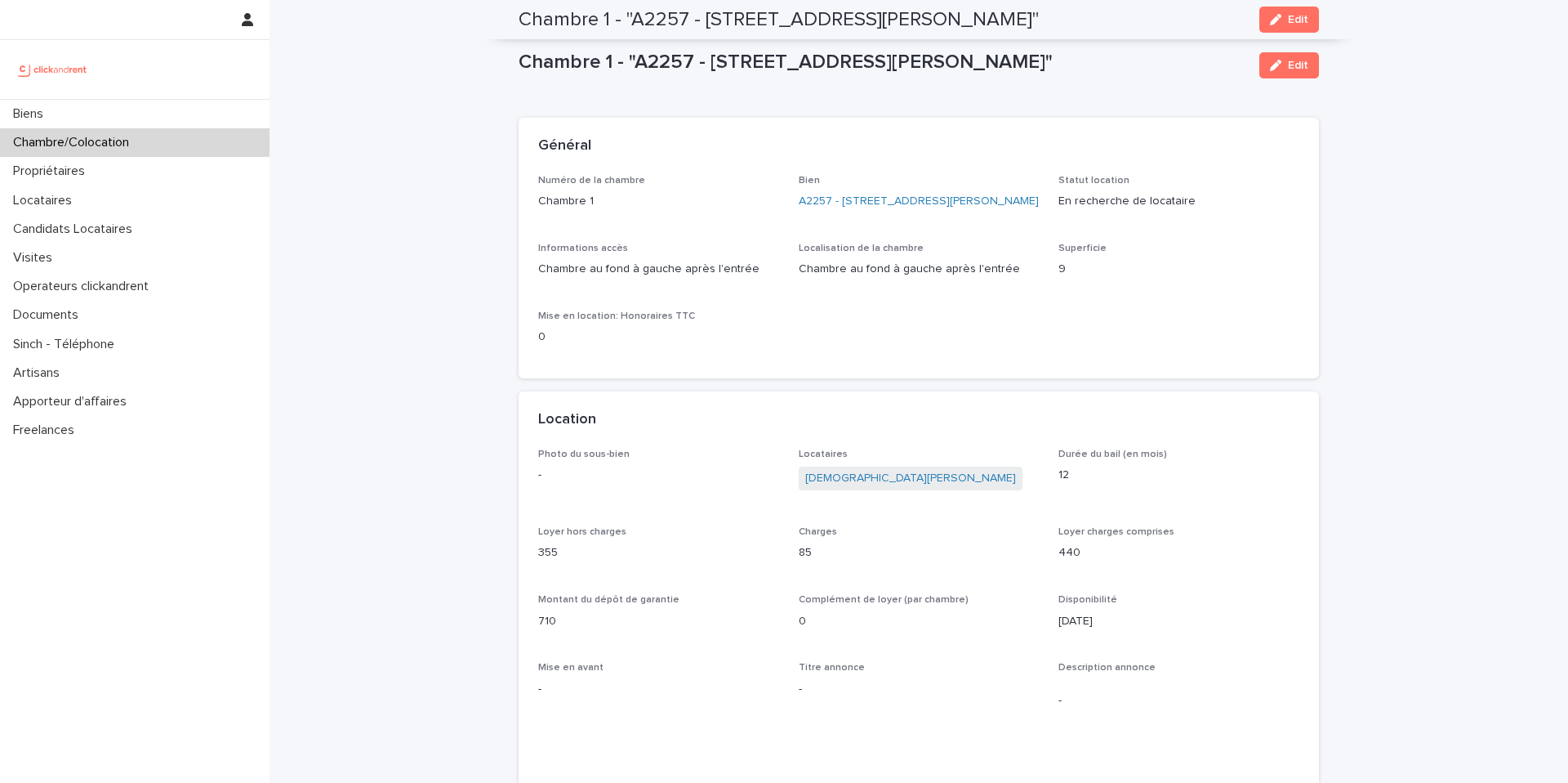
scroll to position [611, 0]
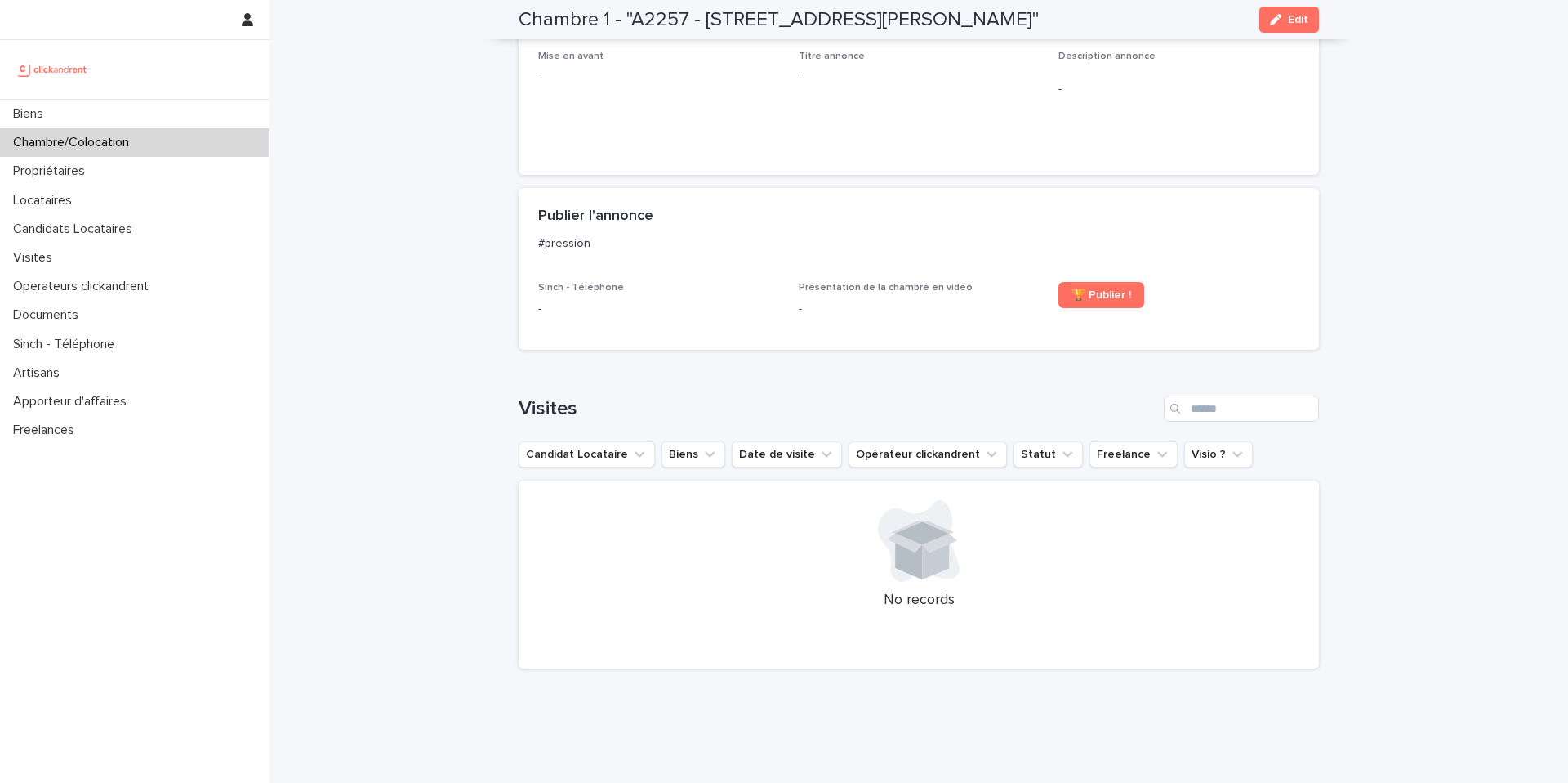
click at [215, 145] on div "Chambre/Colocation" at bounding box center [134, 142] width 270 height 29
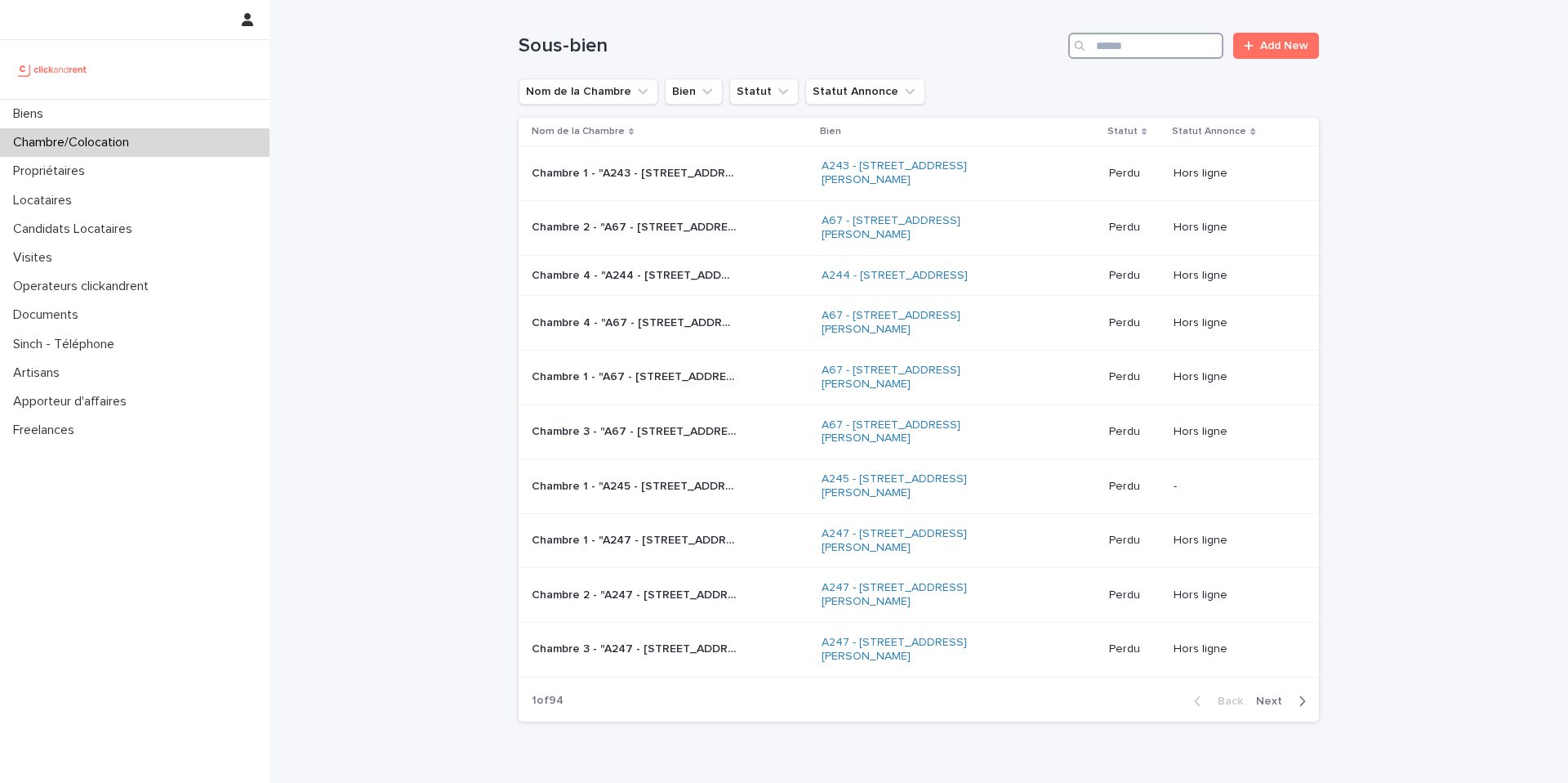
click at [1124, 43] on input "Search" at bounding box center [1145, 46] width 155 height 26
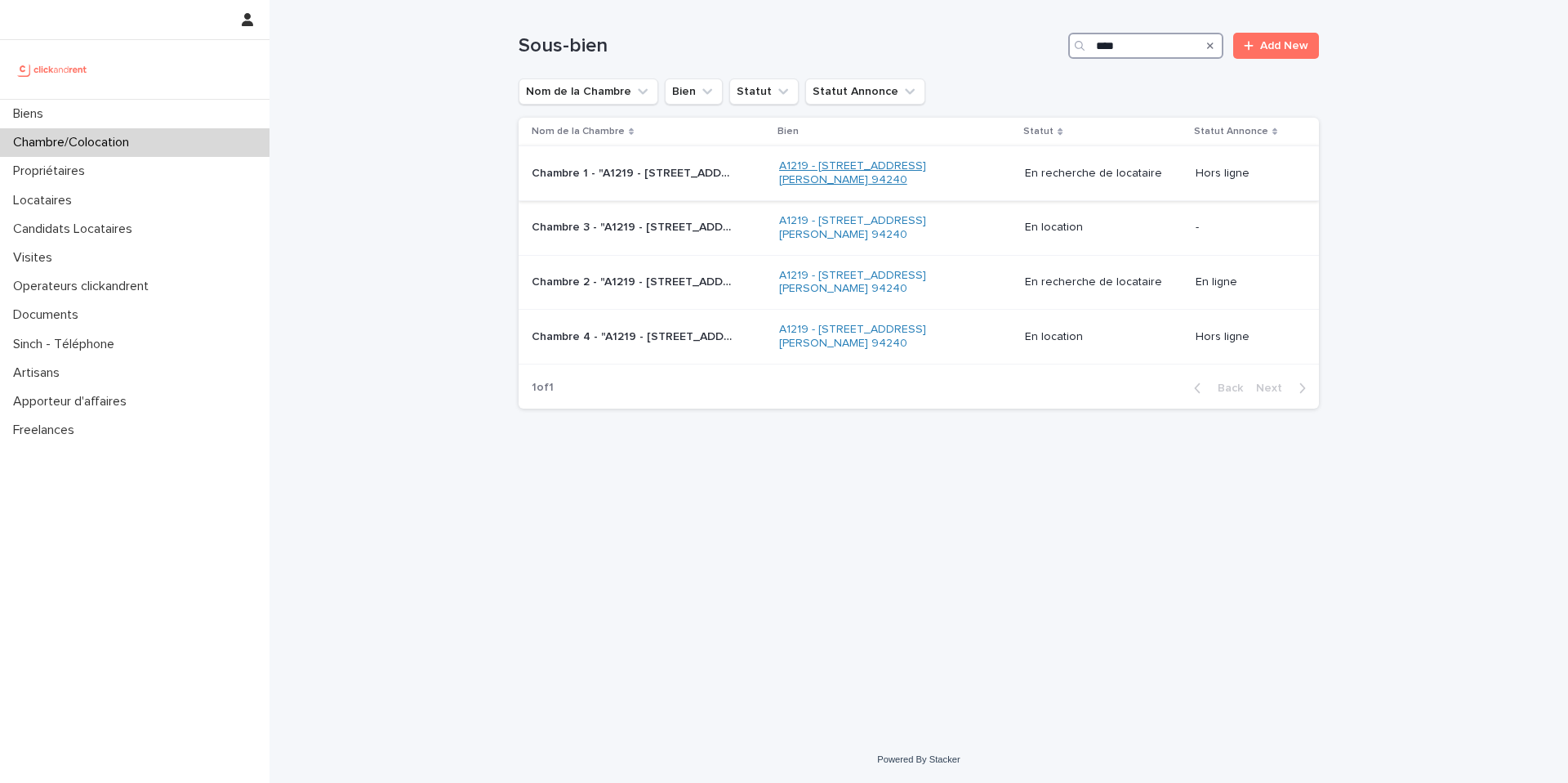
type input "****"
click at [823, 180] on link "A1219 - 32 avenue Jules Gravereaux, L'Haÿ-les-Roses 94240" at bounding box center [881, 173] width 204 height 28
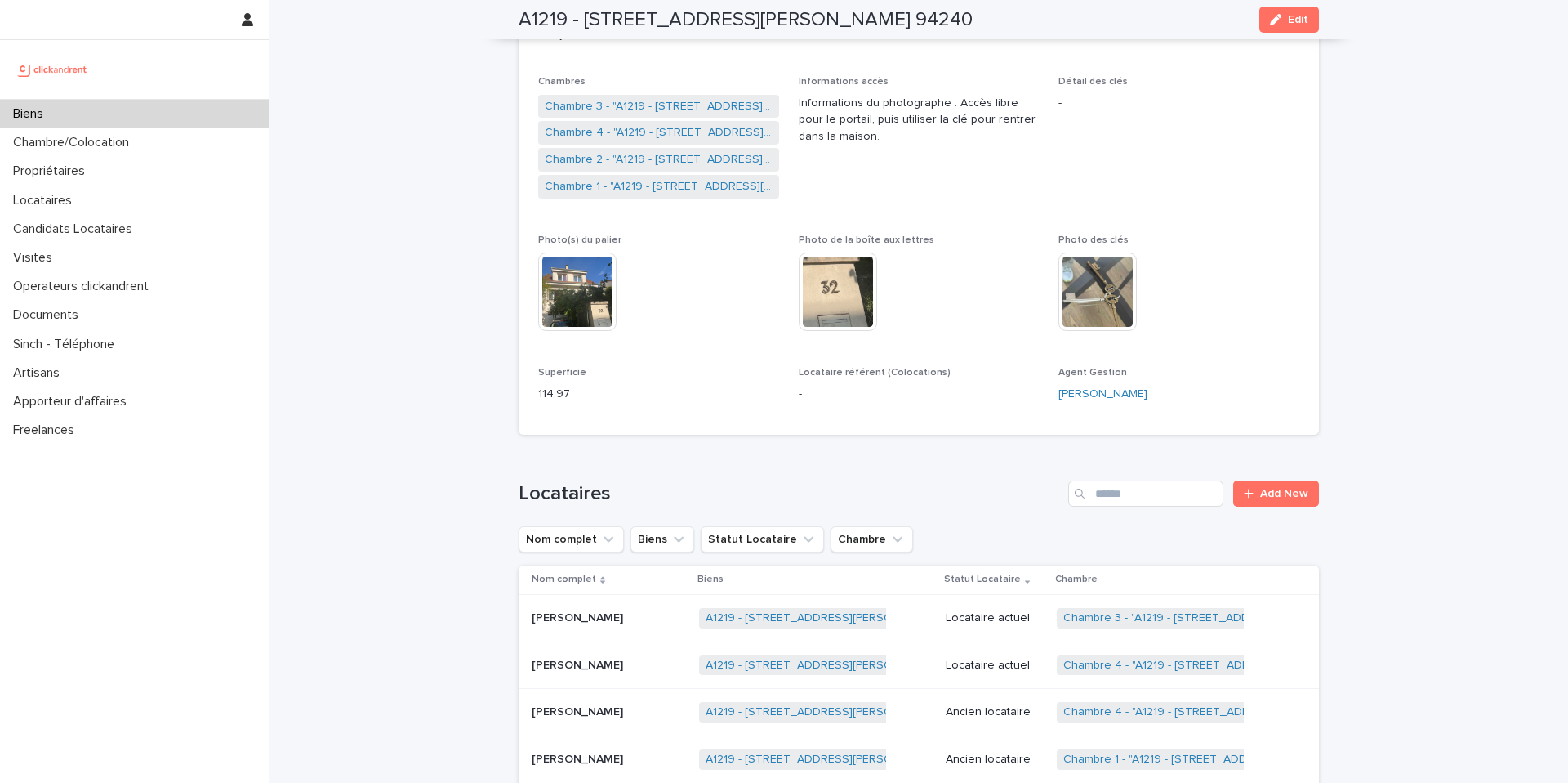
scroll to position [303, 0]
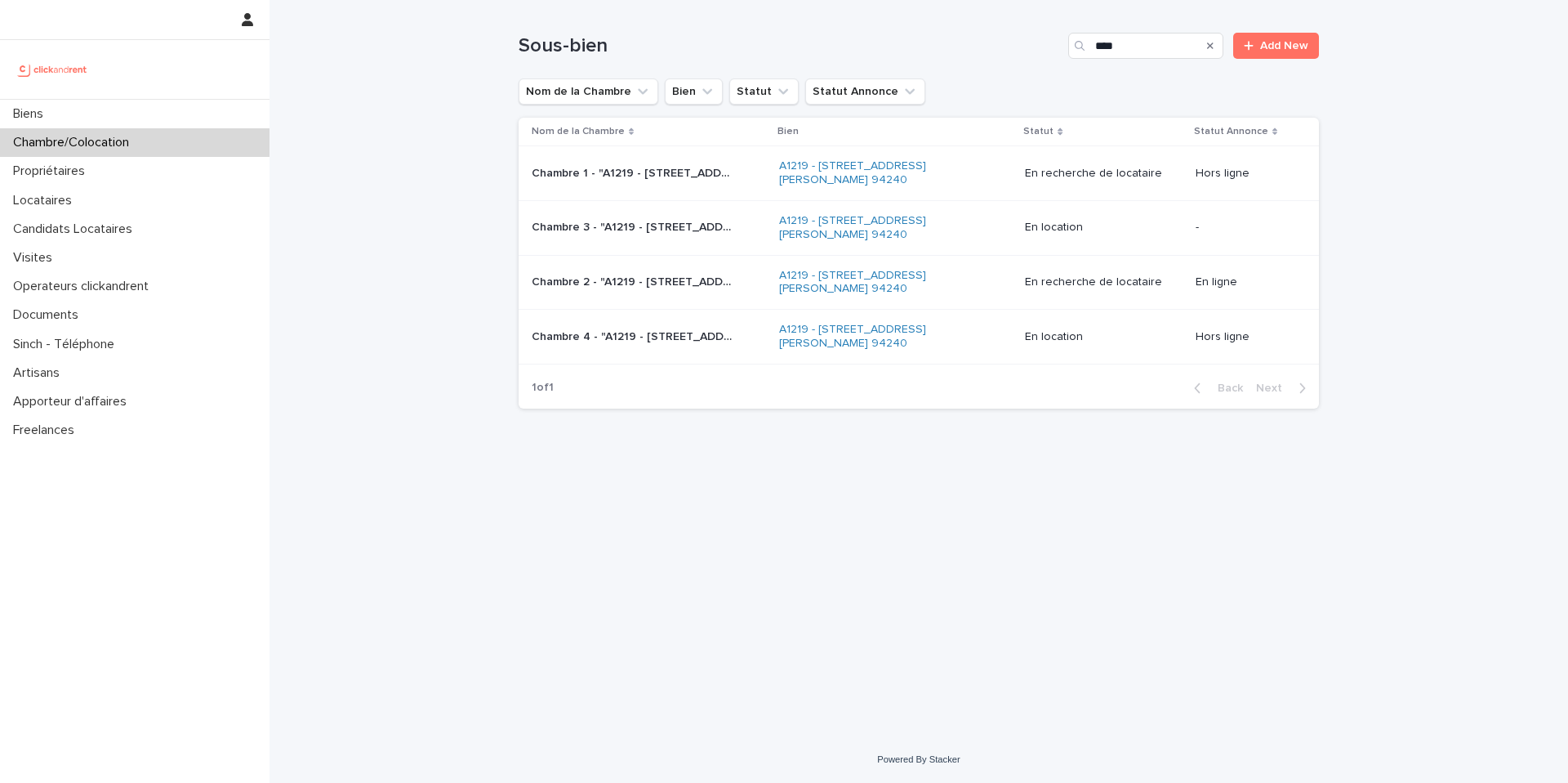
click at [700, 272] on p "Chambre 2 - "A1219 - [STREET_ADDRESS][PERSON_NAME] 94240"" at bounding box center [635, 280] width 207 height 17
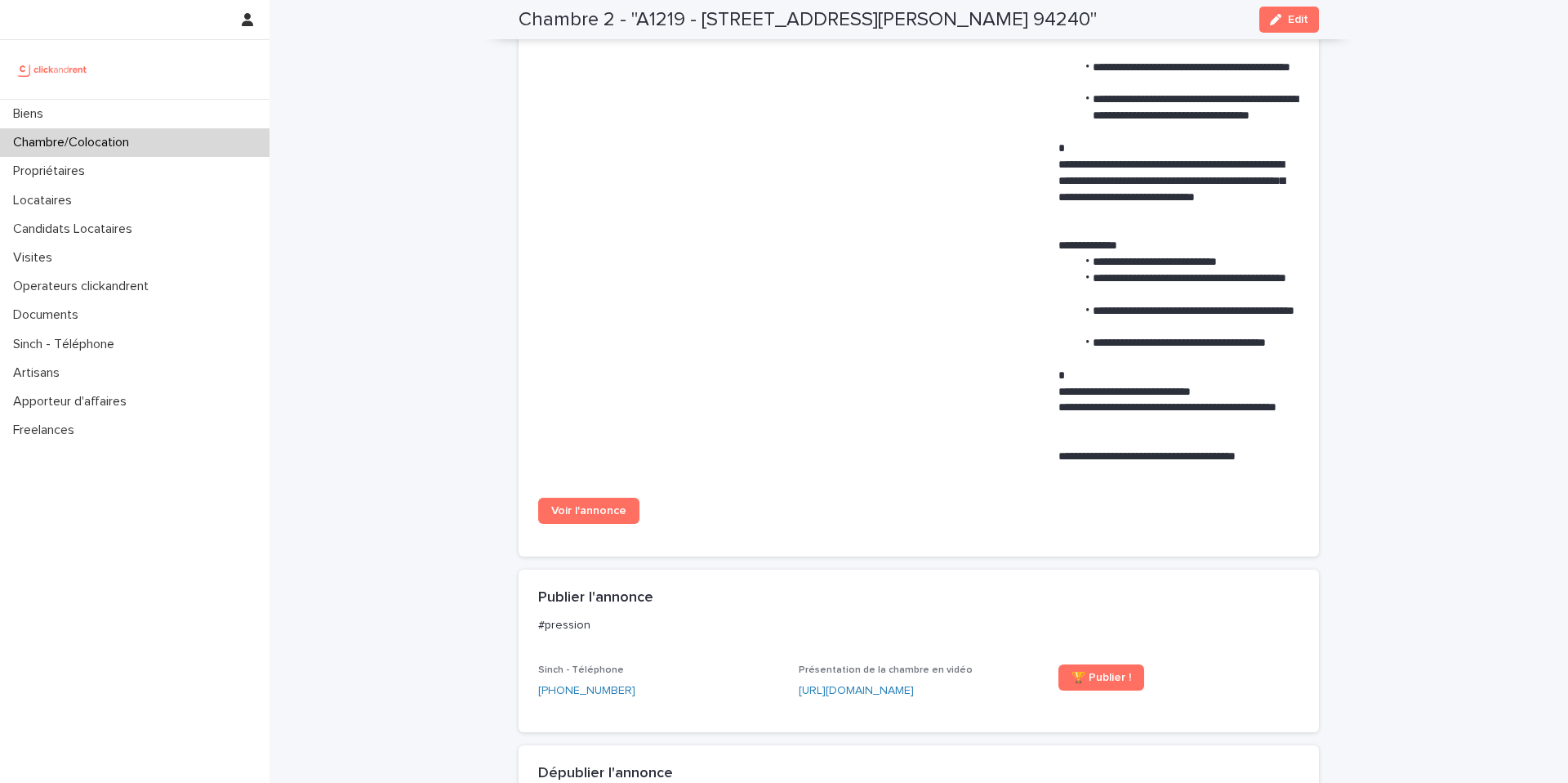
scroll to position [1137, 0]
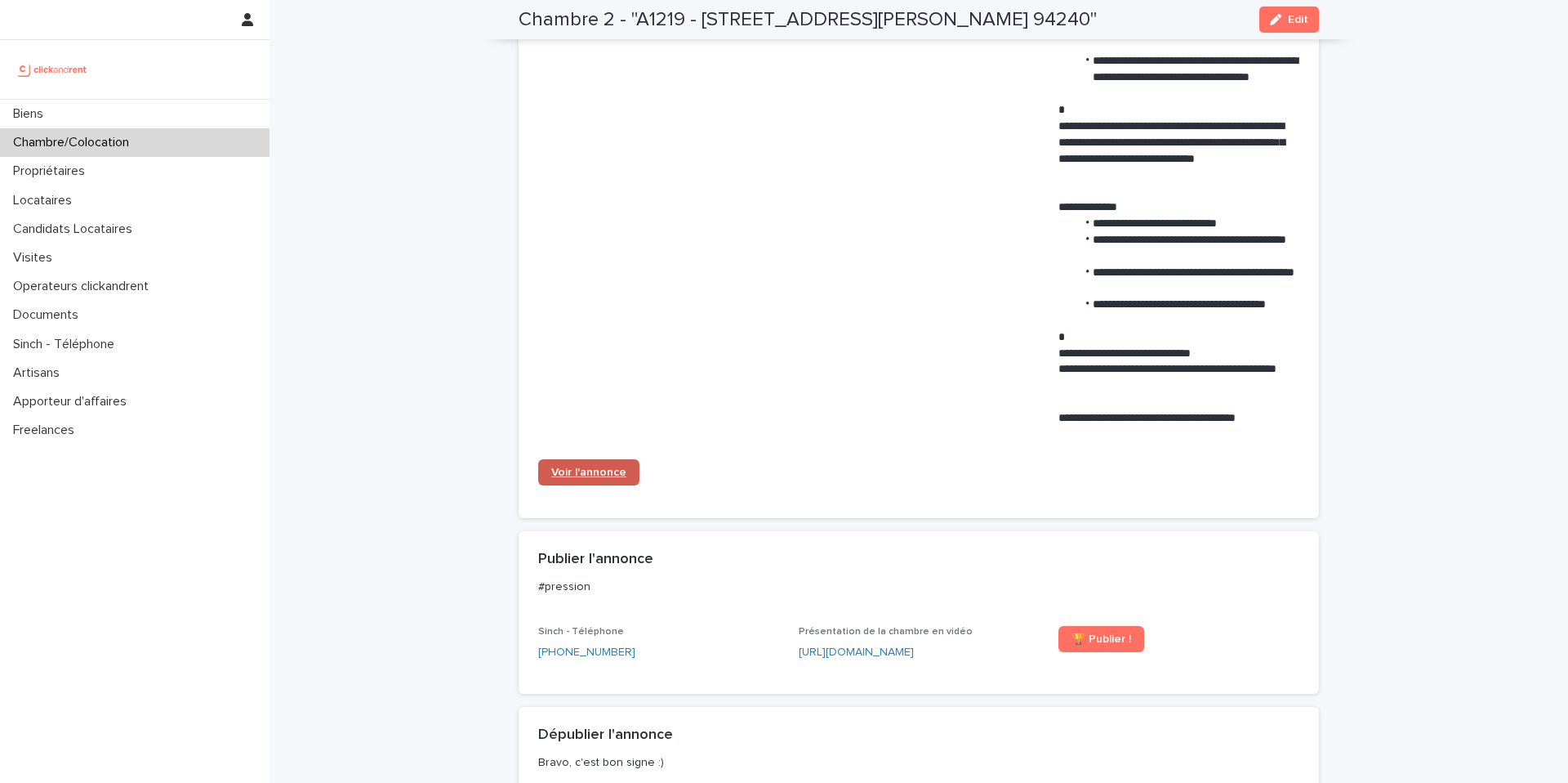
click at [610, 467] on span "Voir l'annonce" at bounding box center [589, 472] width 75 height 11
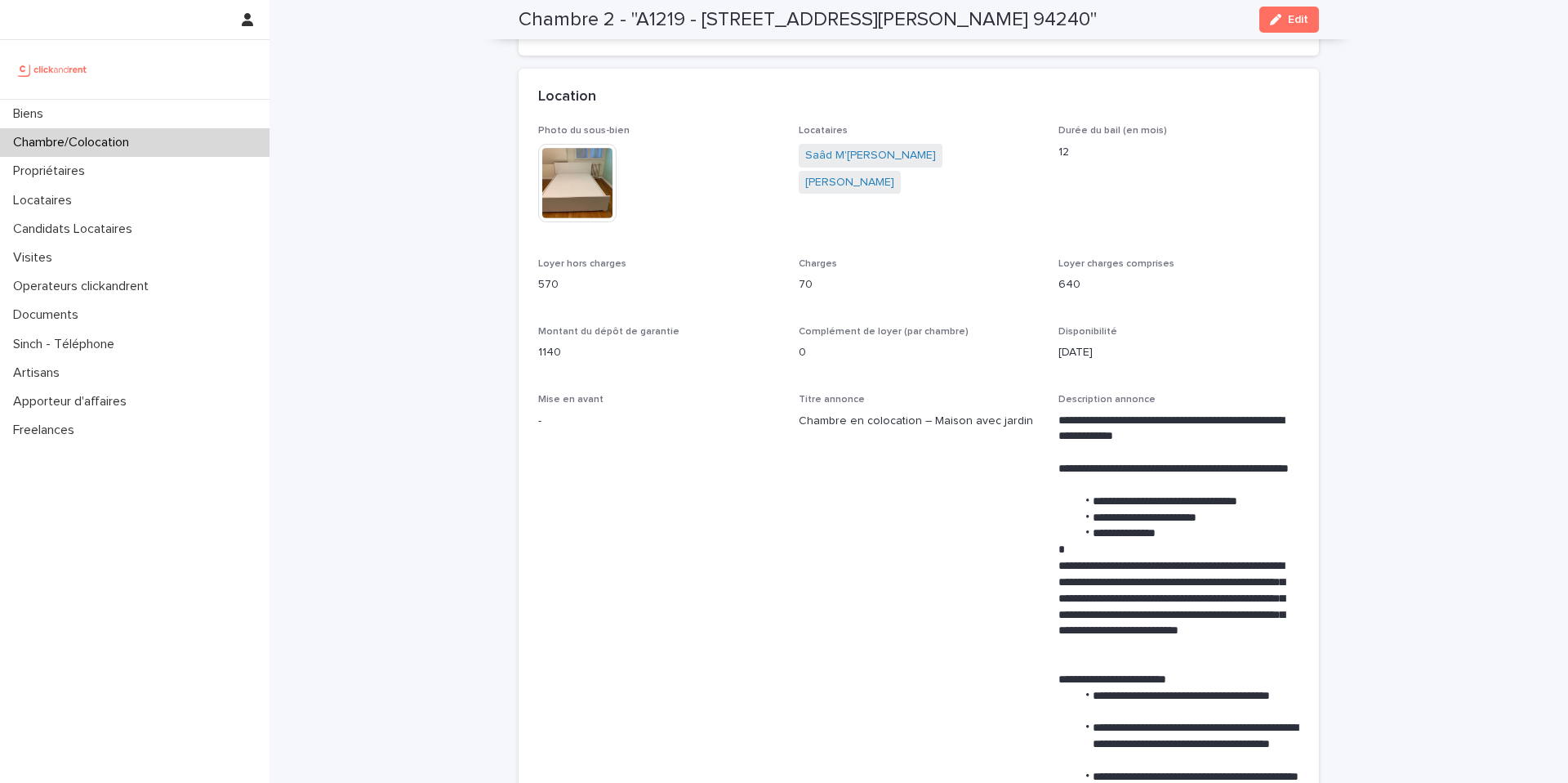
scroll to position [357, 0]
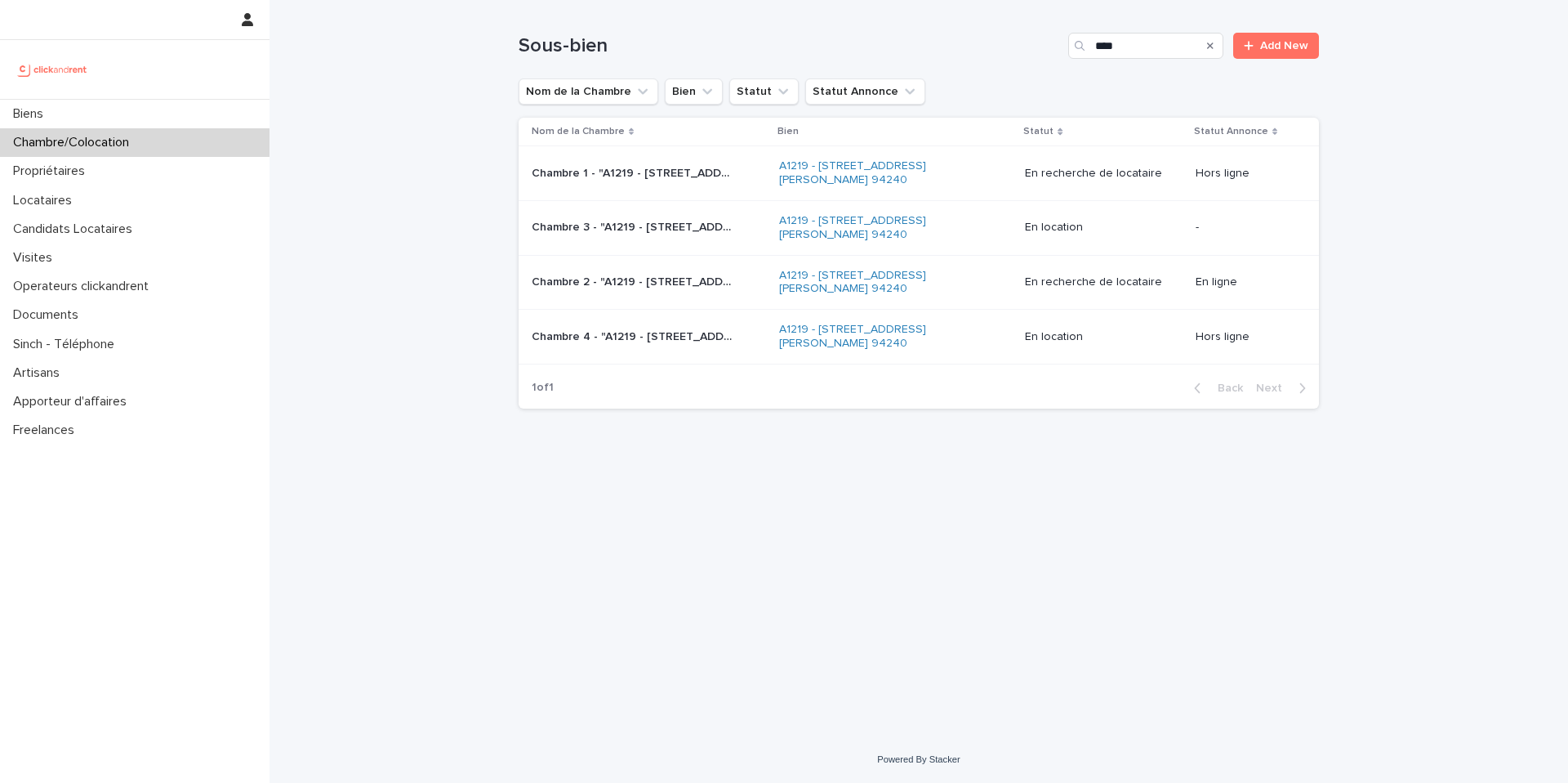
click at [721, 175] on p "Chambre 1 - "A1219 - [STREET_ADDRESS][PERSON_NAME] 94240"" at bounding box center [635, 171] width 207 height 17
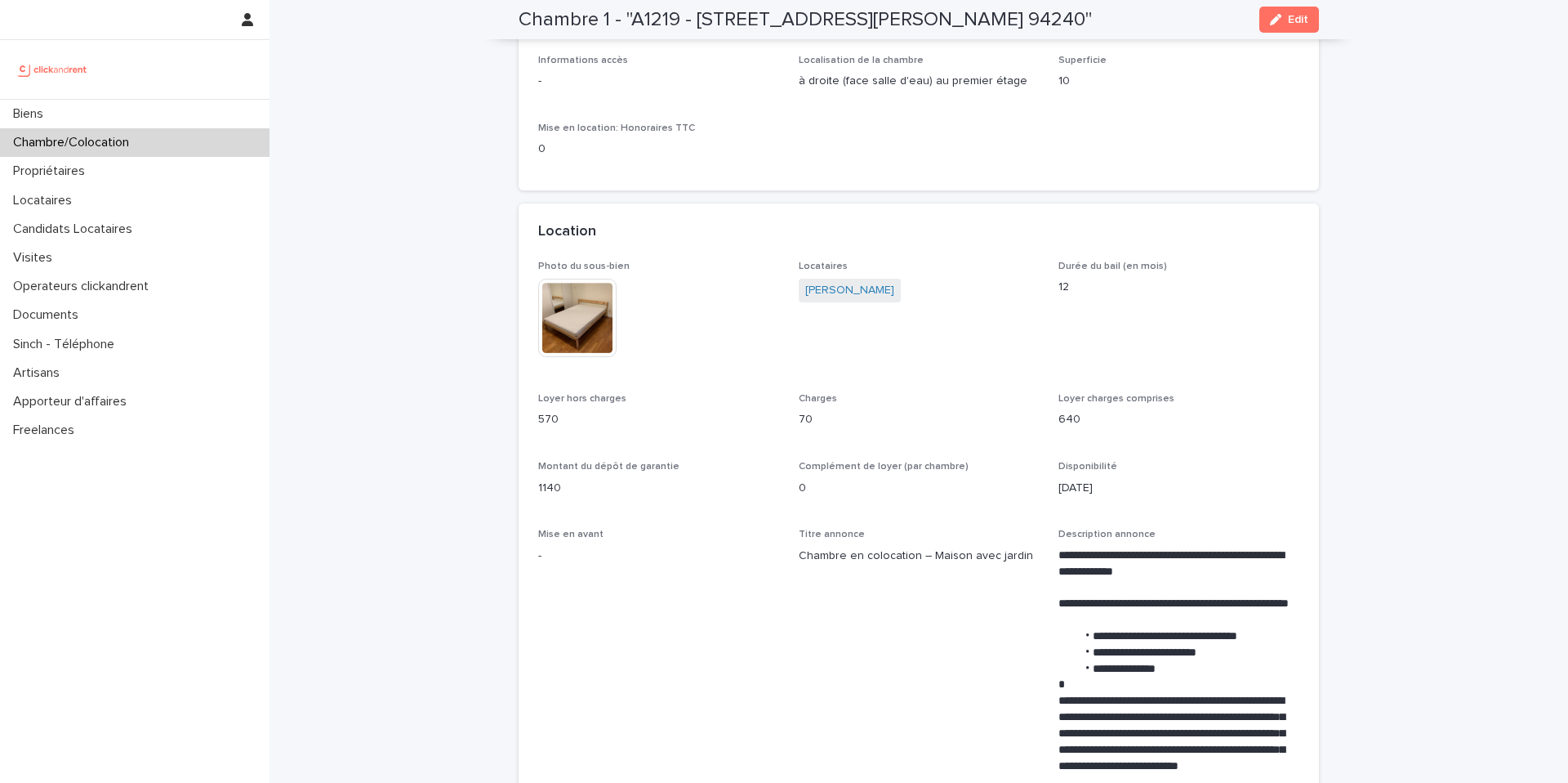
scroll to position [203, 0]
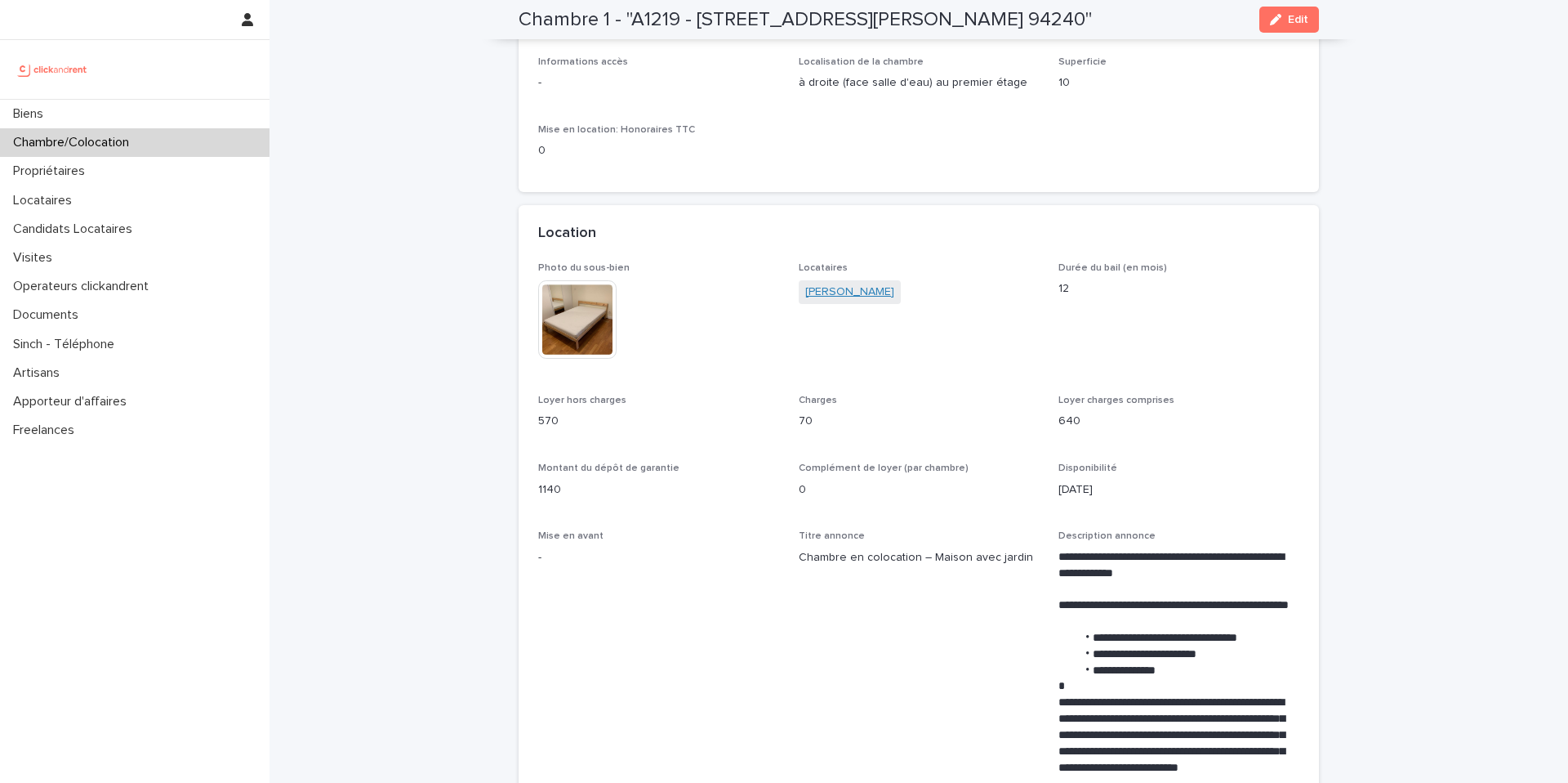
click at [839, 294] on link "[PERSON_NAME]" at bounding box center [849, 292] width 89 height 17
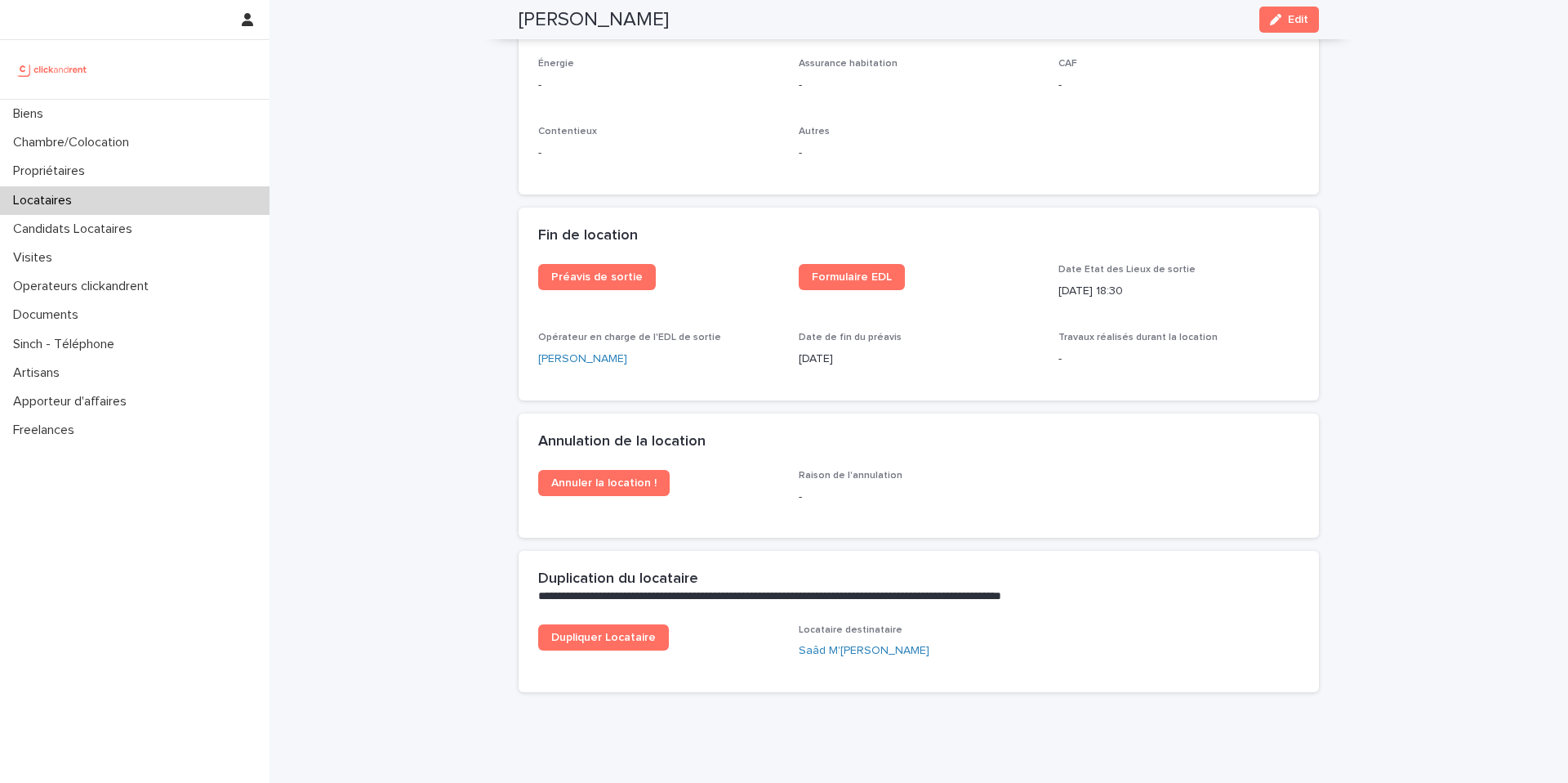
scroll to position [1991, 0]
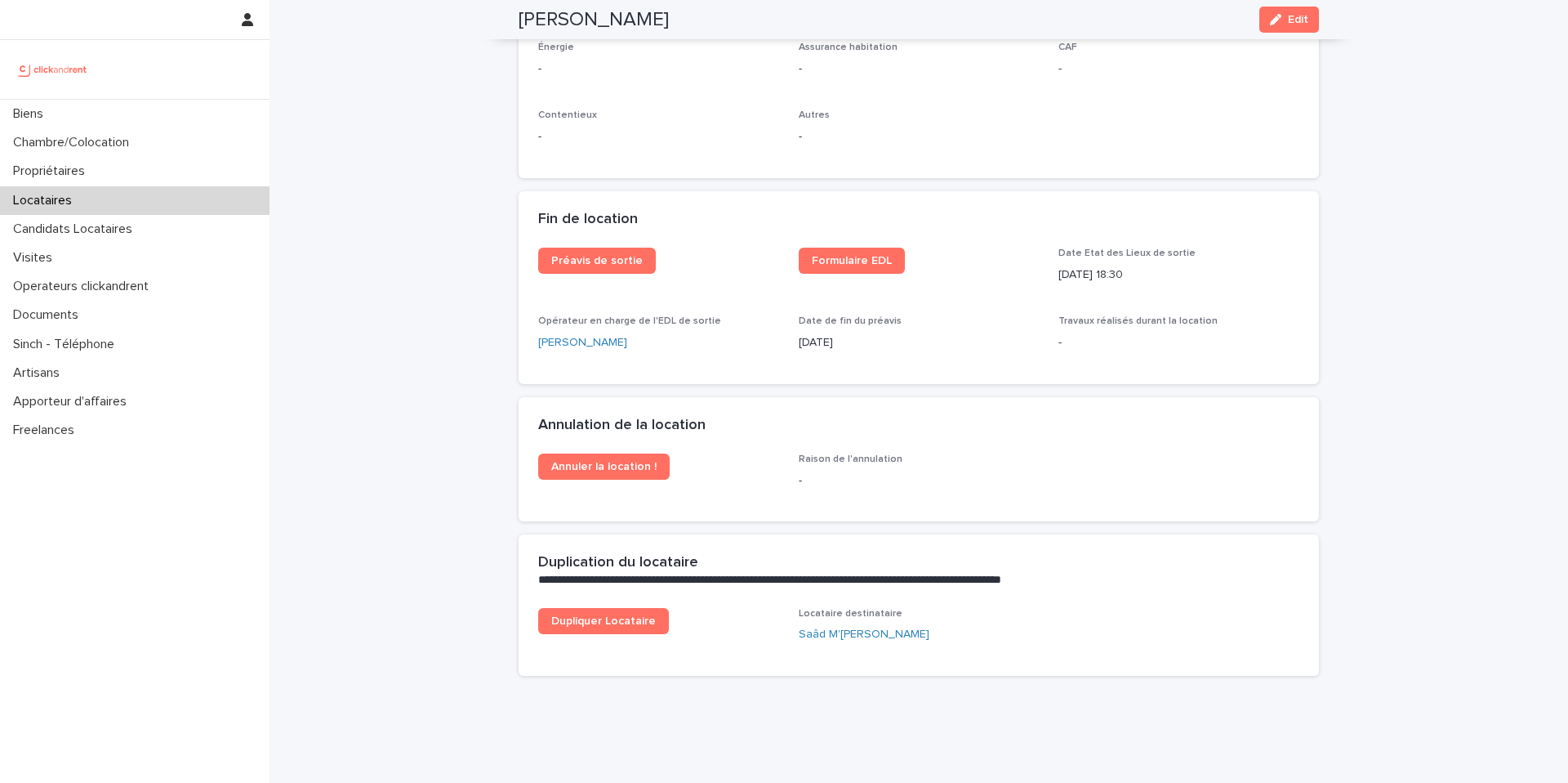
drag, startPoint x: 1142, startPoint y: 241, endPoint x: 1061, endPoint y: 238, distance: 81.1
click at [1061, 266] on p "30/8/2025 18:30" at bounding box center [1179, 275] width 241 height 17
click at [1195, 248] on p "Date Etat des Lieux de sortie" at bounding box center [1179, 253] width 241 height 11
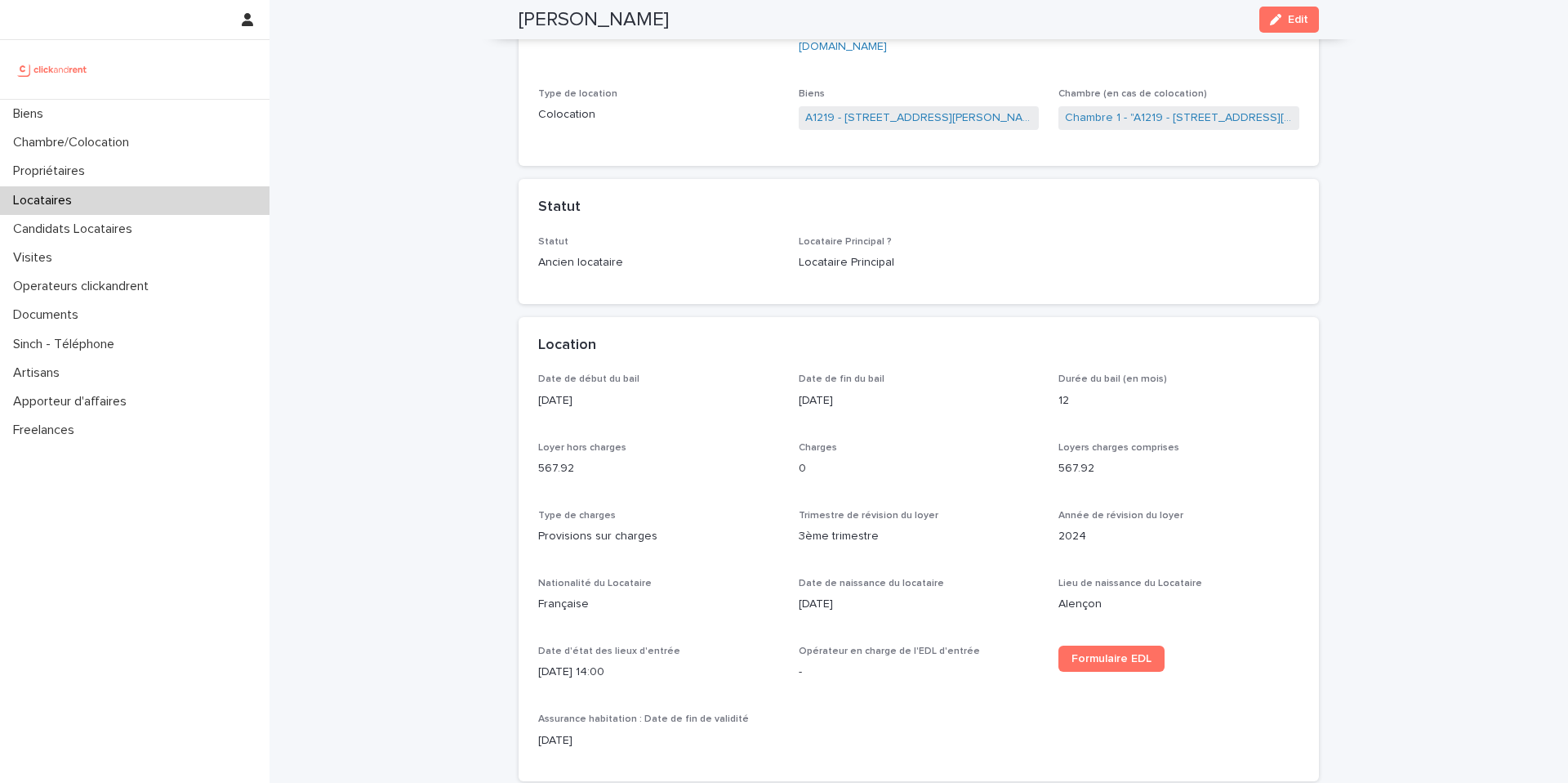
scroll to position [0, 0]
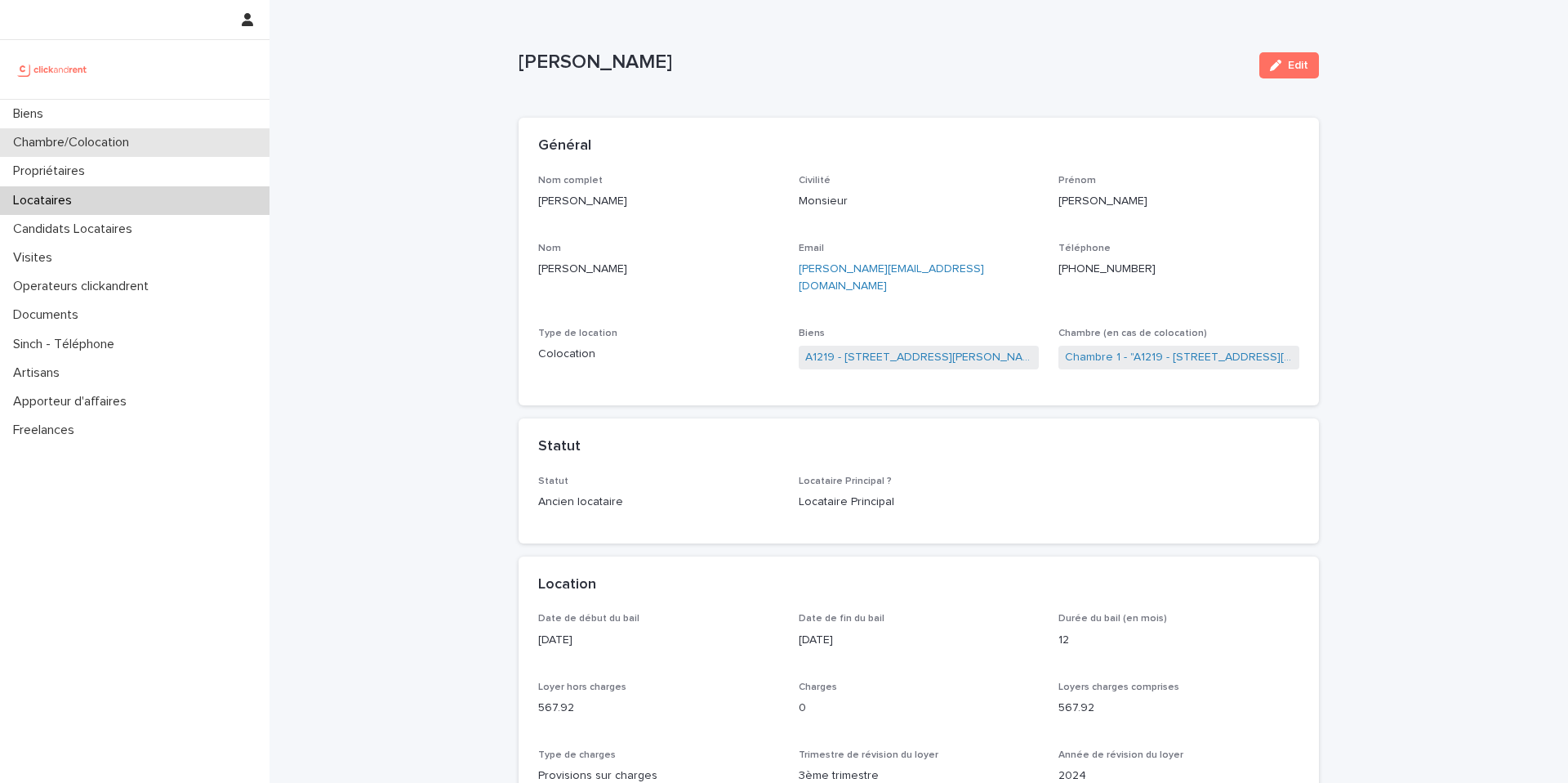
click at [155, 151] on div "Chambre/Colocation" at bounding box center [134, 142] width 270 height 29
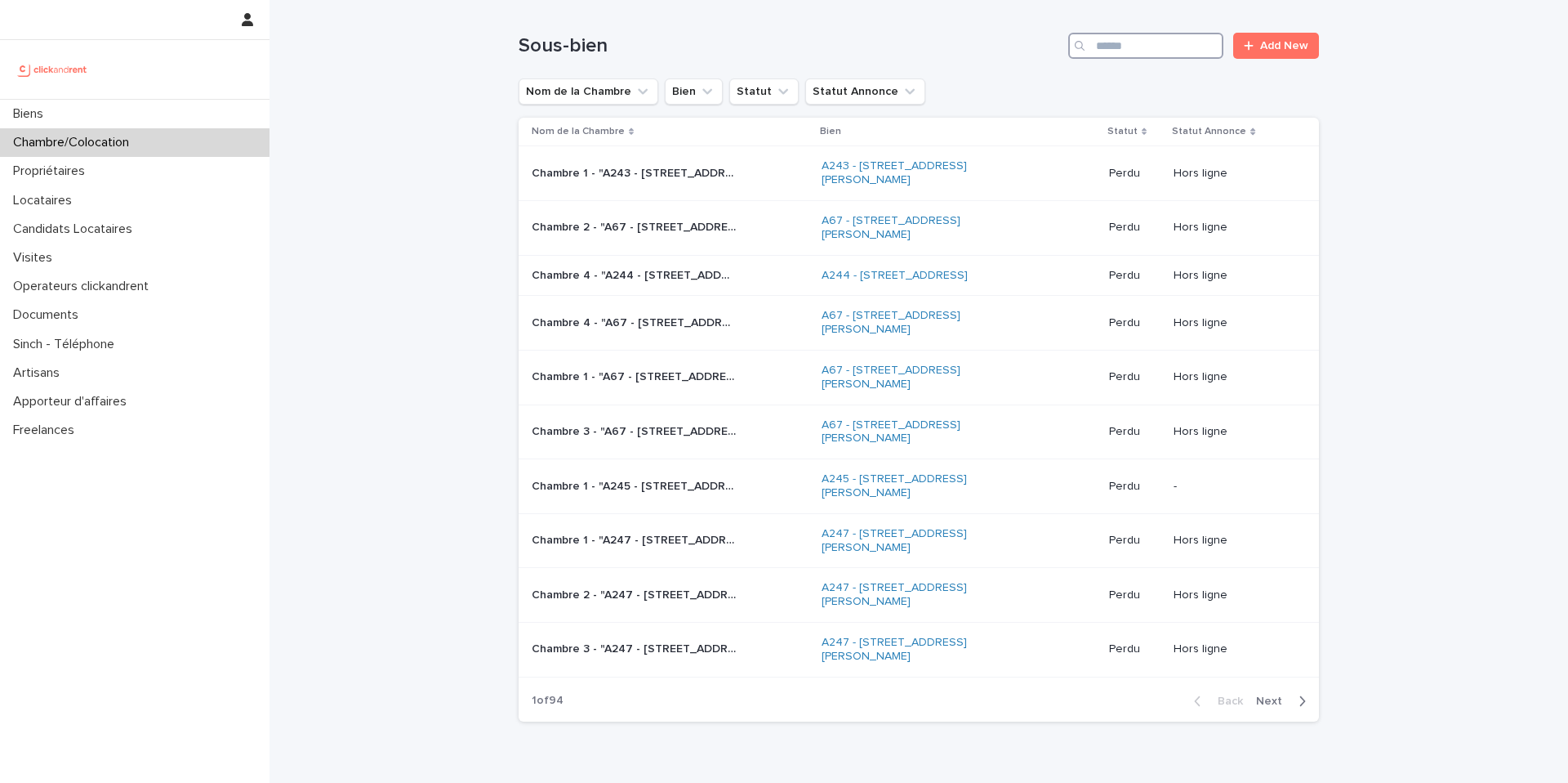
click at [1193, 38] on input "Search" at bounding box center [1145, 46] width 155 height 26
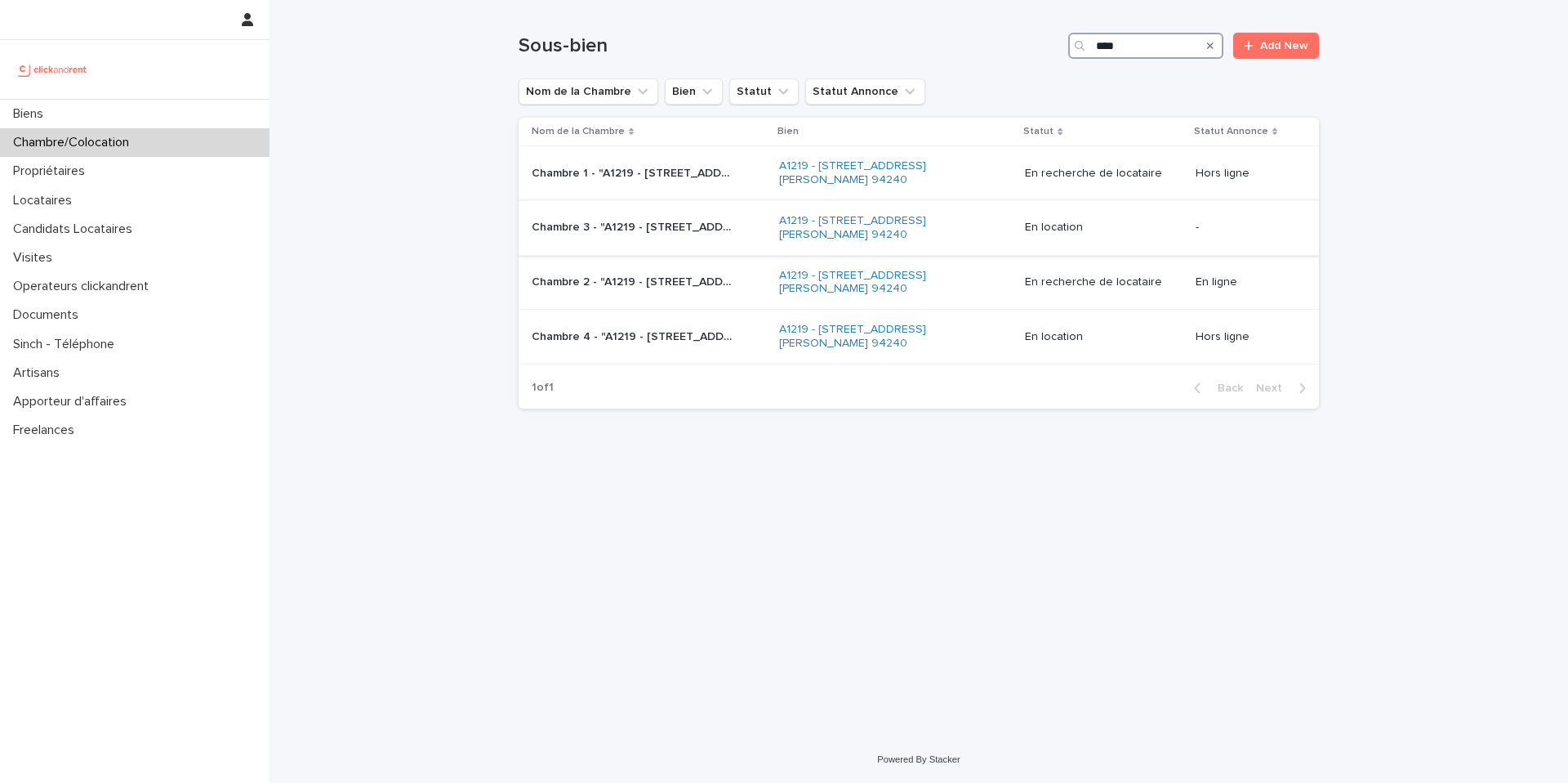
type input "****"
click at [682, 230] on p "Chambre 3 - "A1219 - [STREET_ADDRESS][PERSON_NAME] 94240"" at bounding box center [635, 225] width 207 height 17
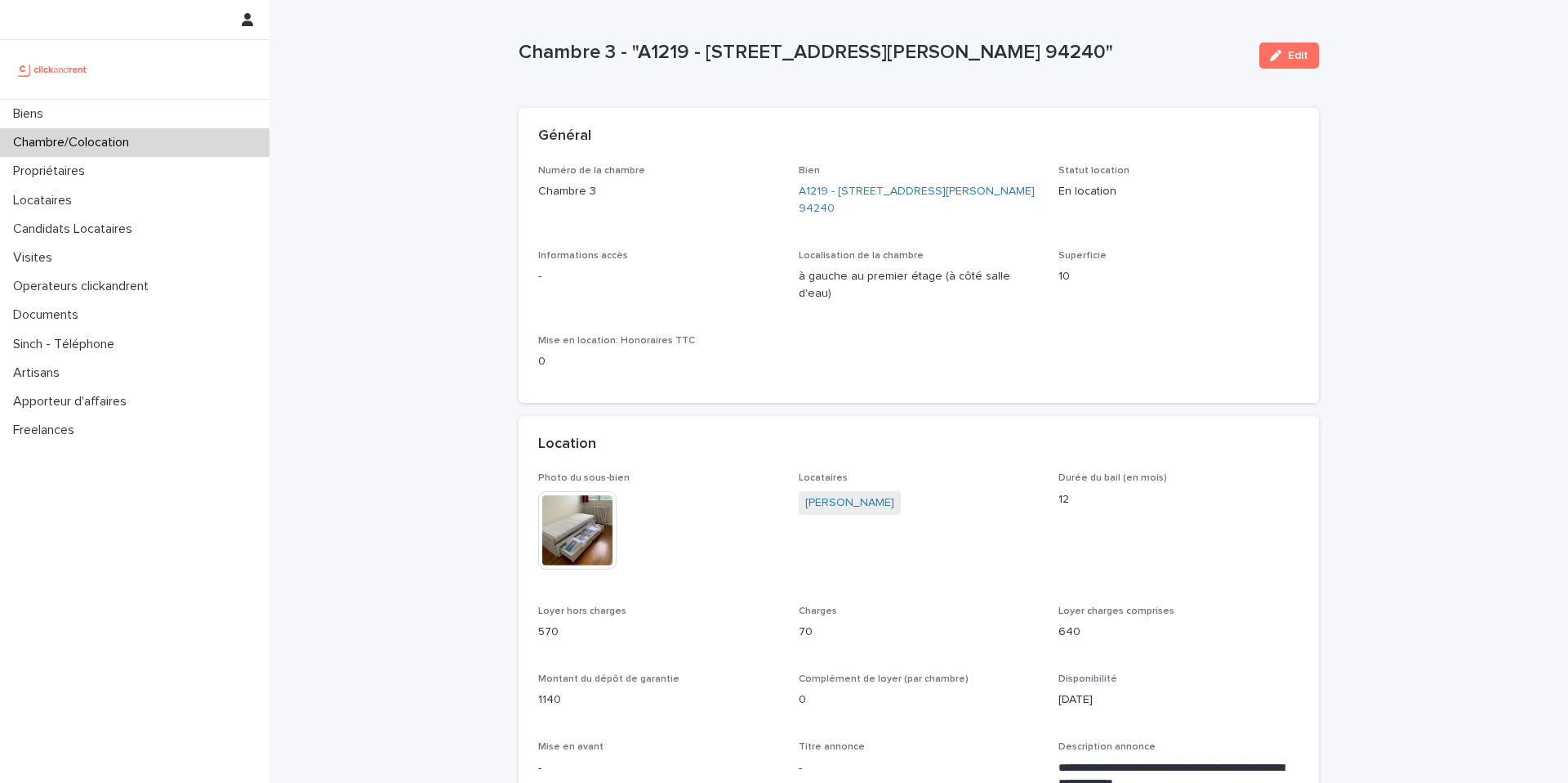
scroll to position [20, 0]
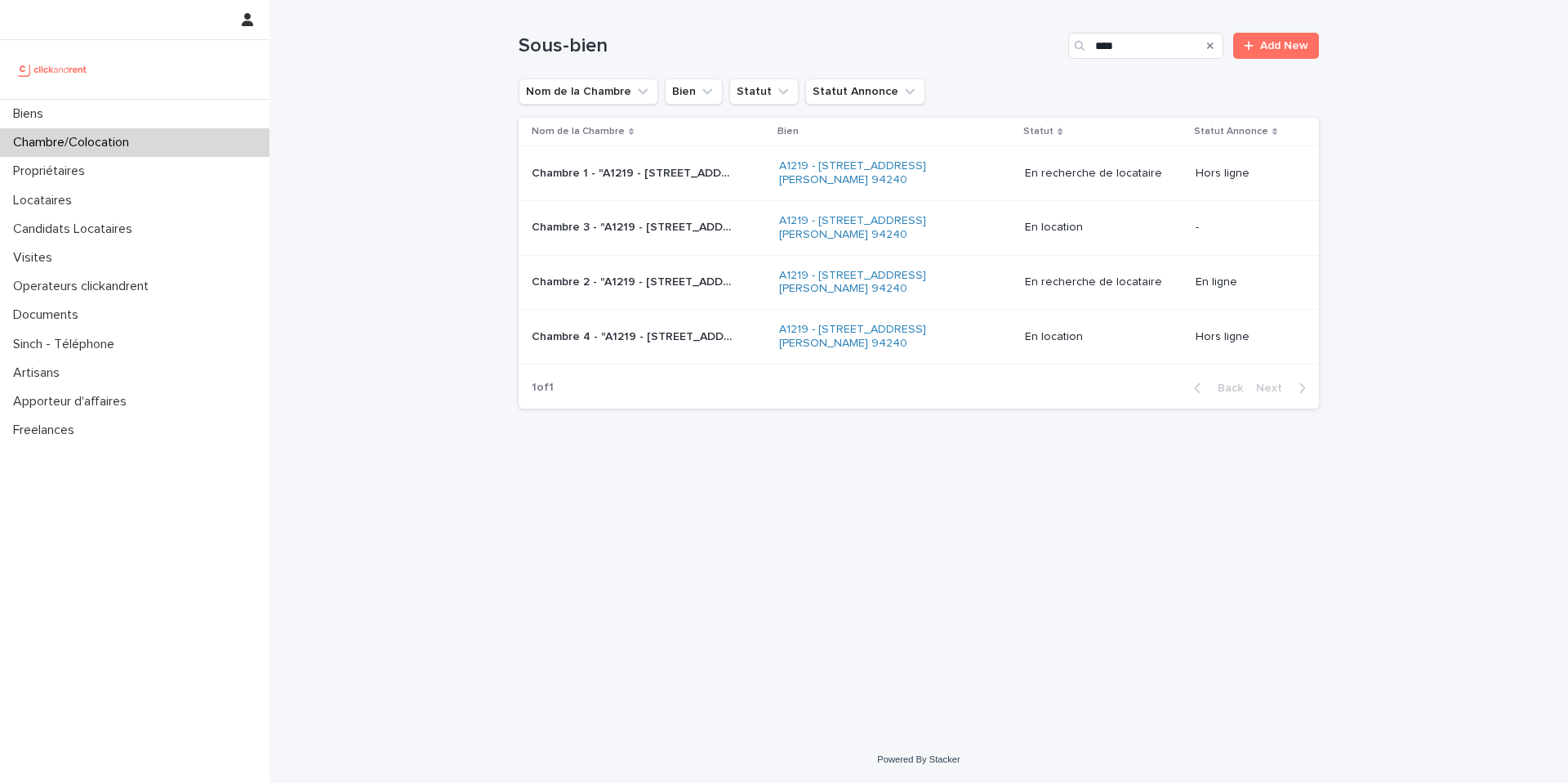
click at [735, 230] on p "Chambre 3 - "A1219 - [STREET_ADDRESS][PERSON_NAME] 94240"" at bounding box center [635, 225] width 207 height 17
click at [720, 292] on div "Chambre 2 - "A1219 - [GEOGRAPHIC_DATA][PERSON_NAME], L'Haÿ-les-Roses 94240" Cha…" at bounding box center [649, 282] width 234 height 27
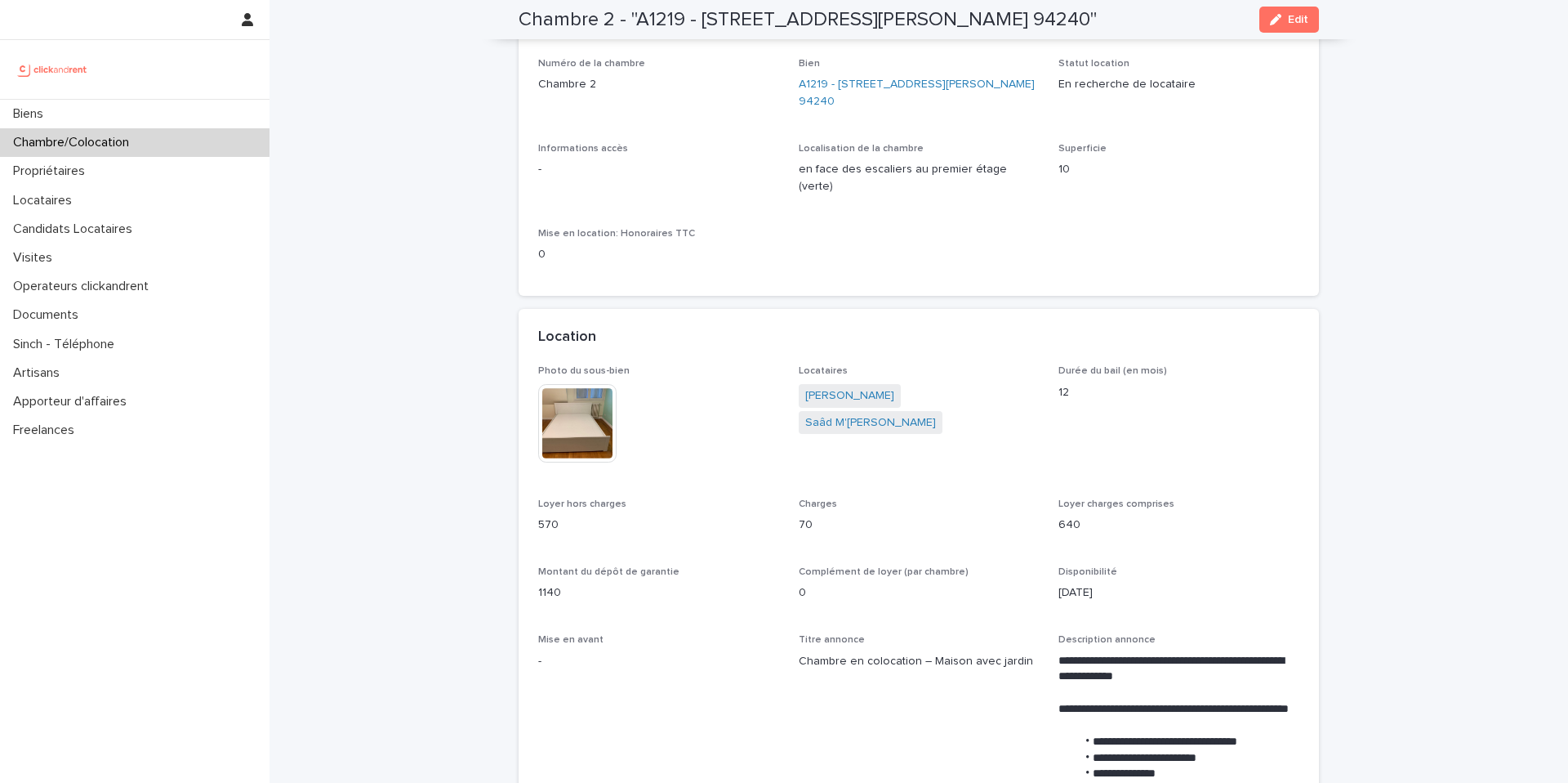
scroll to position [123, 0]
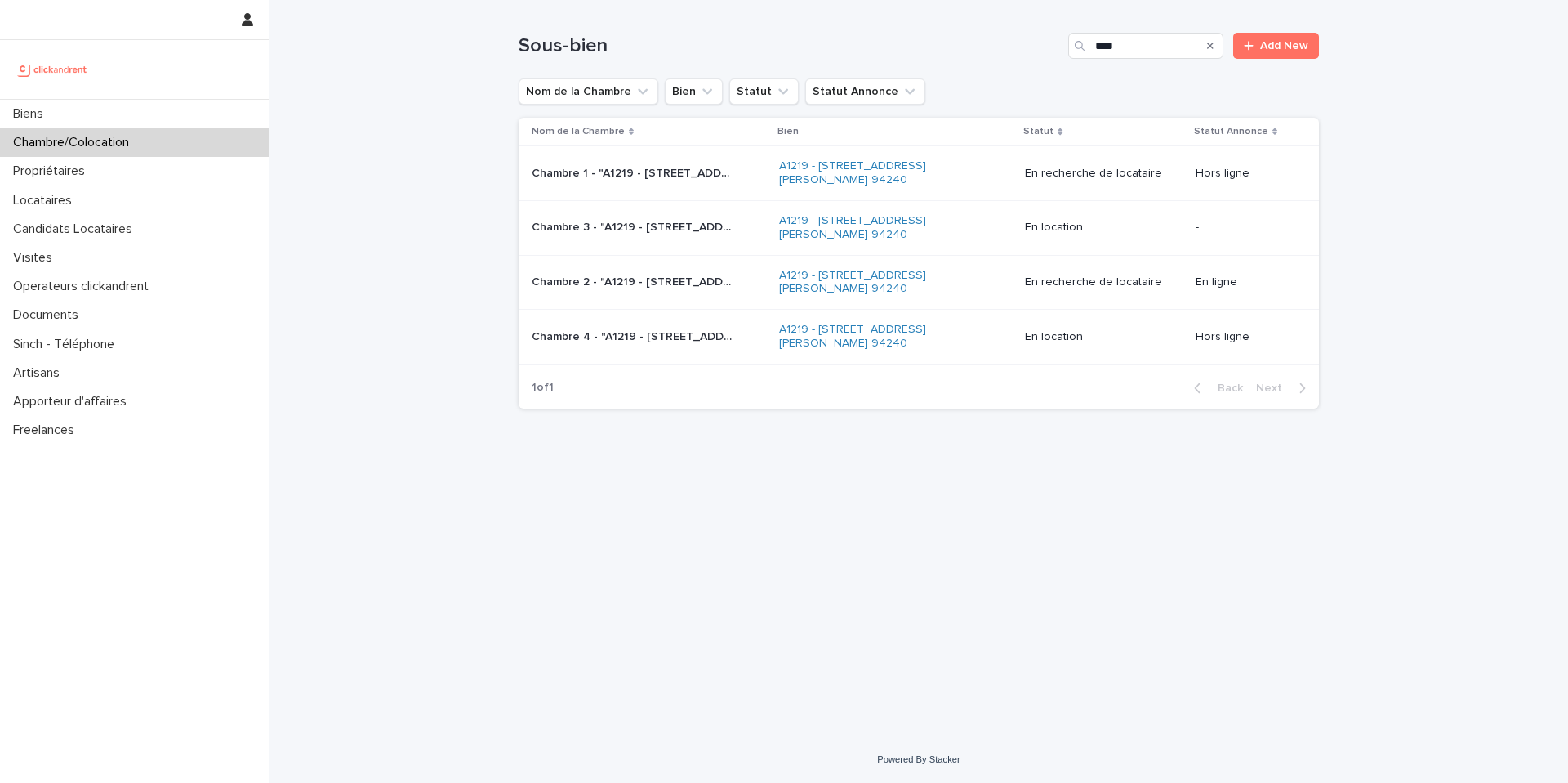
click at [662, 330] on p "Chambre 4 - "A1219 - [STREET_ADDRESS][PERSON_NAME] 94240"" at bounding box center [635, 335] width 207 height 17
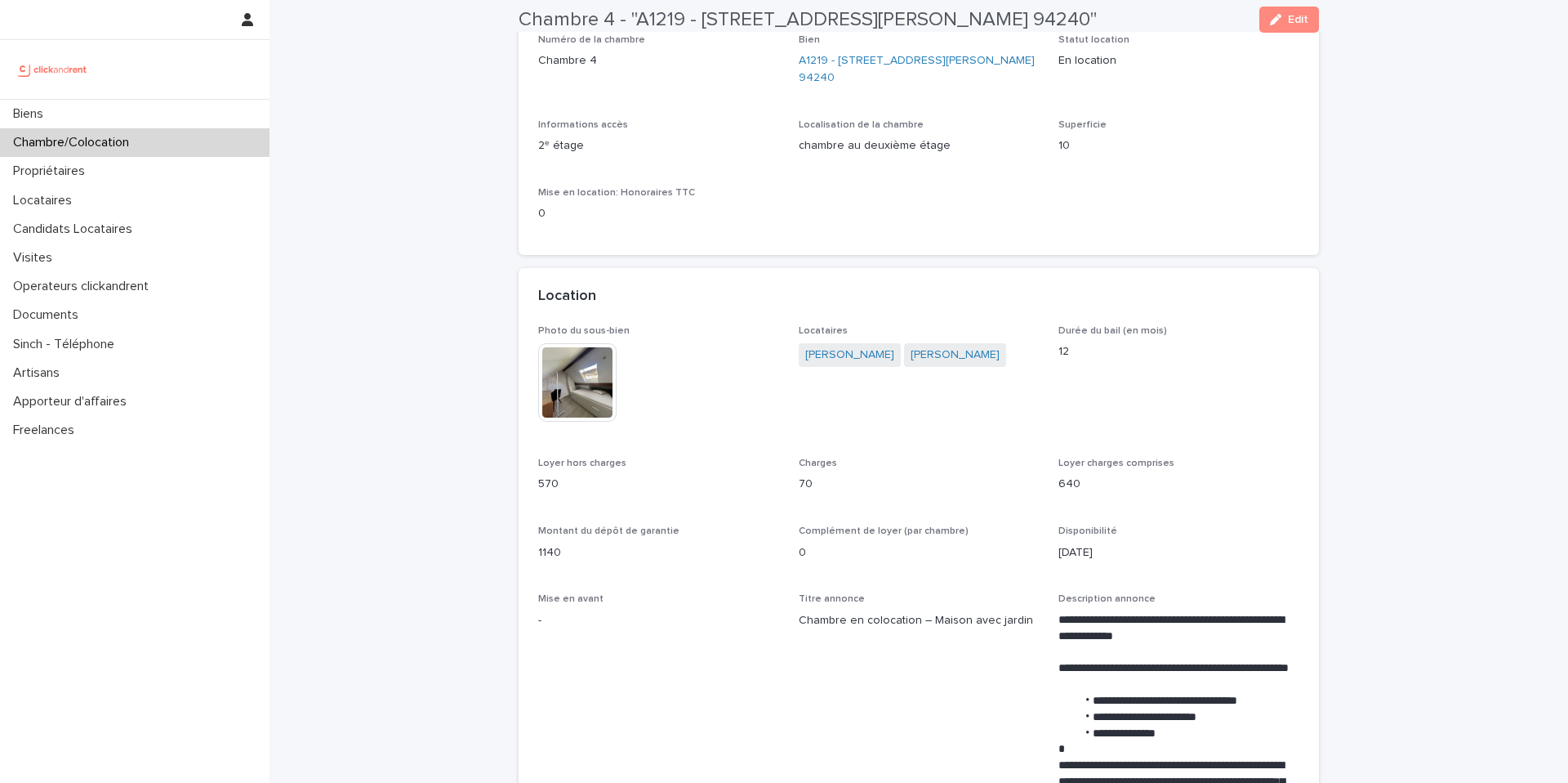
scroll to position [143, 0]
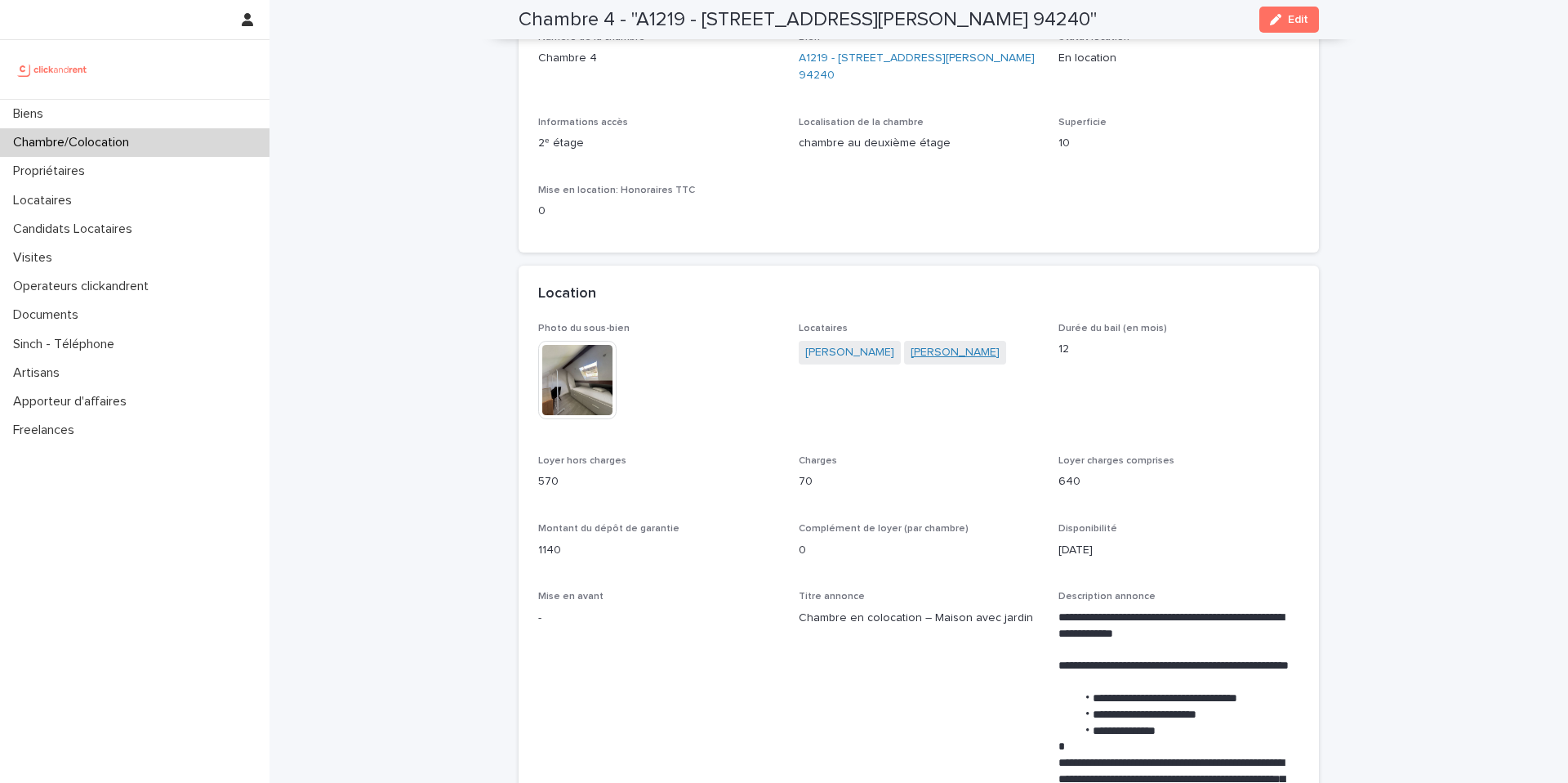
click at [911, 361] on link "Vincent Ho" at bounding box center [955, 352] width 89 height 17
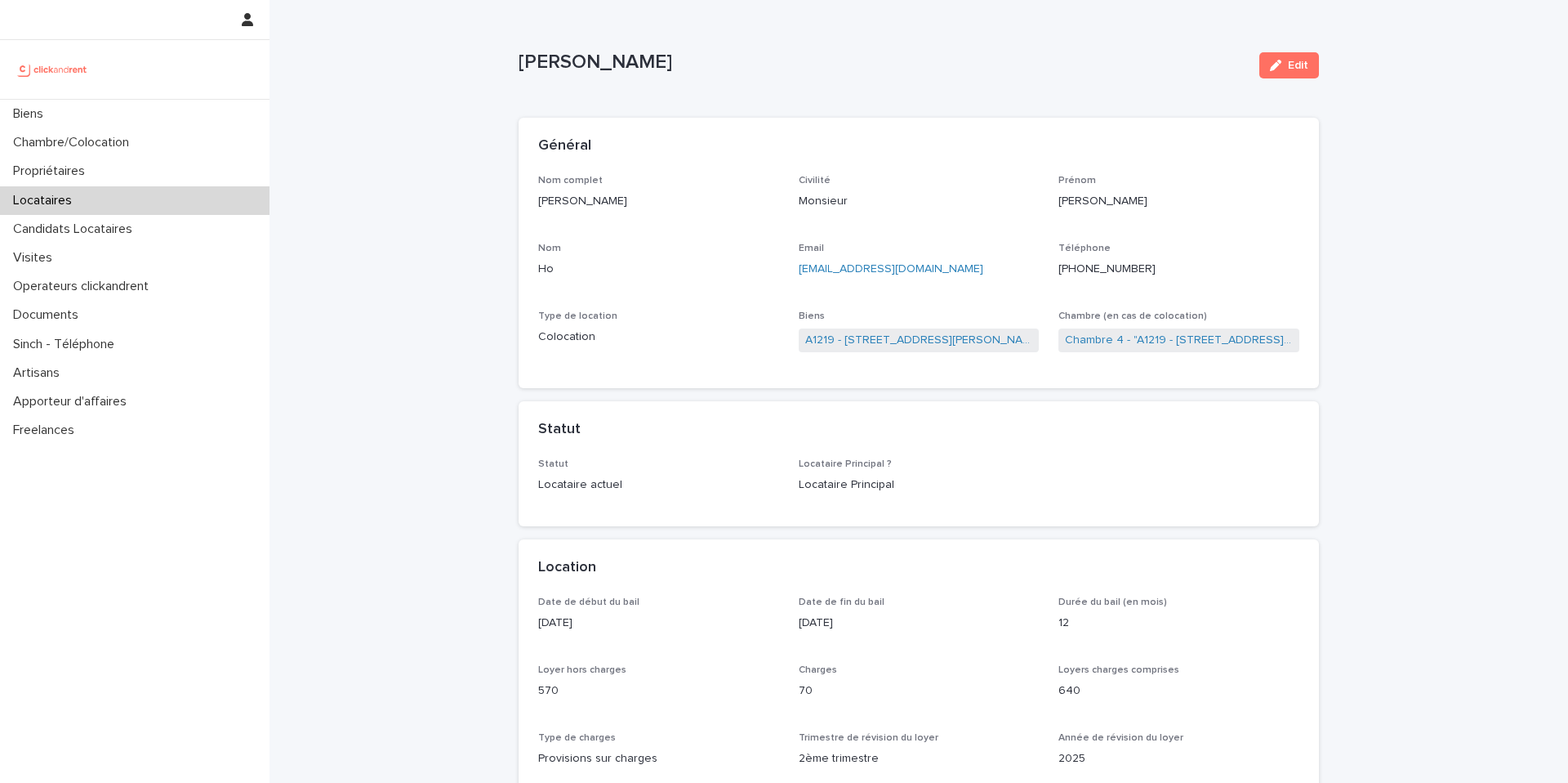
click at [1106, 273] on ringoverc2c-number-84e06f14122c "+33662031161" at bounding box center [1107, 269] width 98 height 11
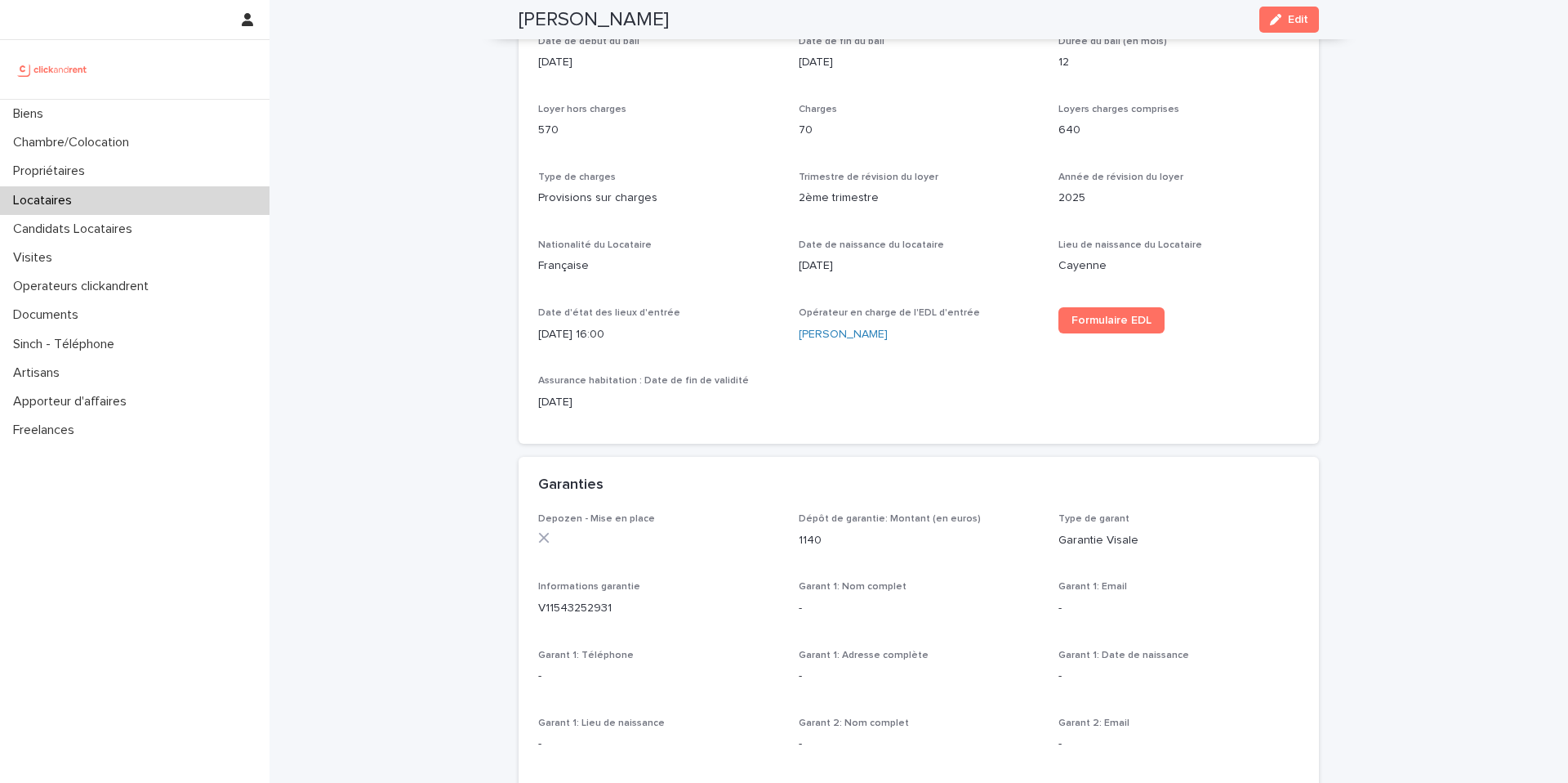
scroll to position [564, 0]
click at [1107, 316] on span "Formulaire EDL" at bounding box center [1111, 317] width 80 height 11
